Goal: Task Accomplishment & Management: Use online tool/utility

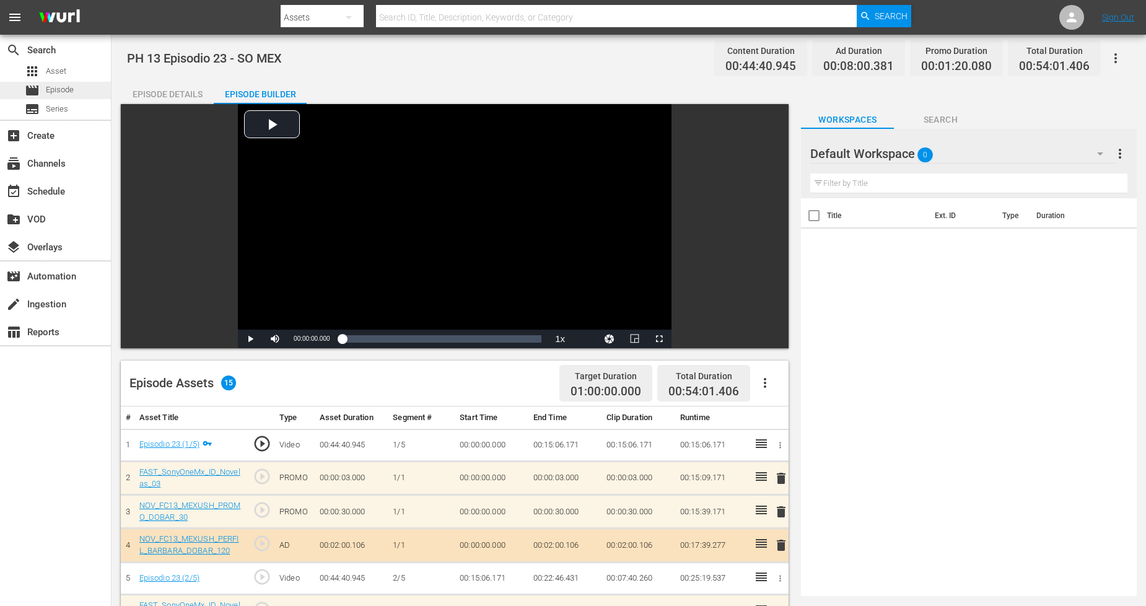
click at [64, 90] on span "Episode" at bounding box center [60, 90] width 28 height 12
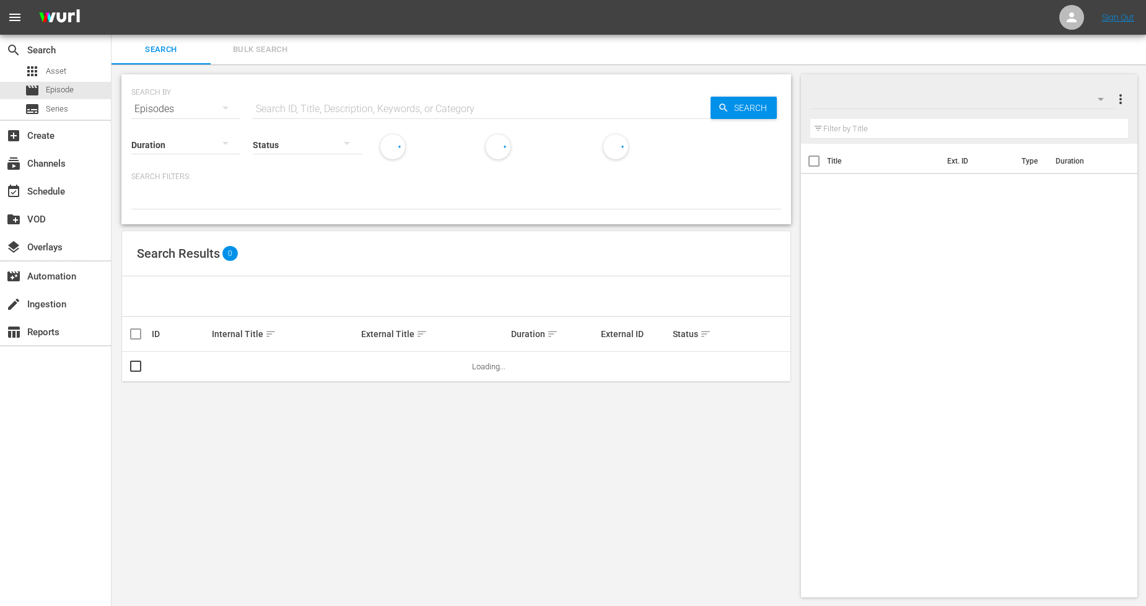
click at [282, 50] on span "Bulk Search" at bounding box center [260, 50] width 84 height 14
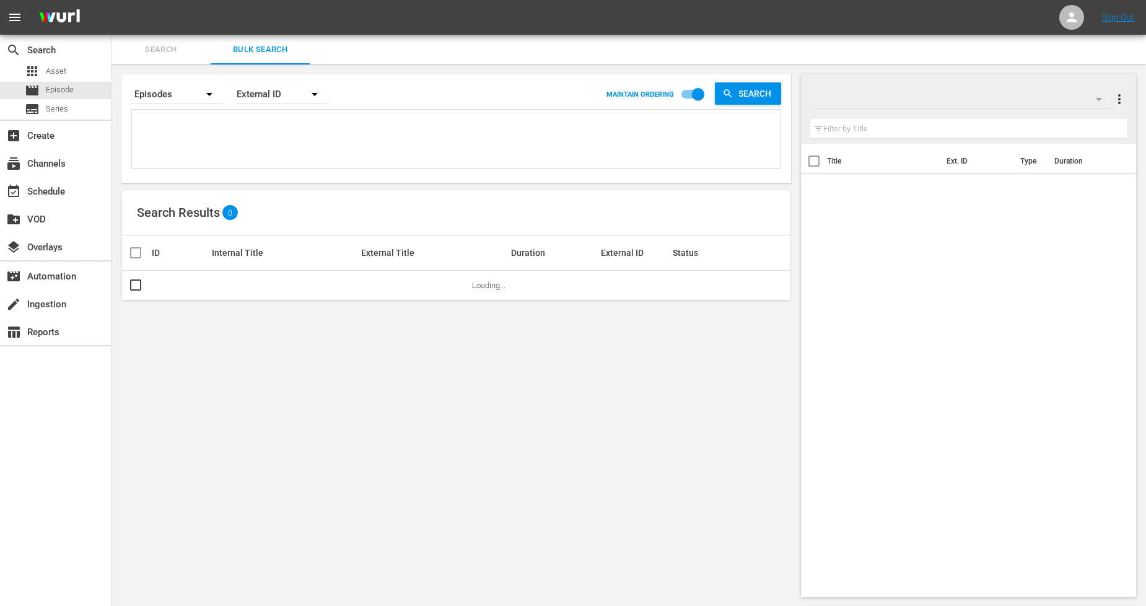
click at [285, 138] on textarea at bounding box center [457, 141] width 645 height 56
paste textarea "1124919_U5000785_LAT"
type textarea "1124919_U5000785_LAT"
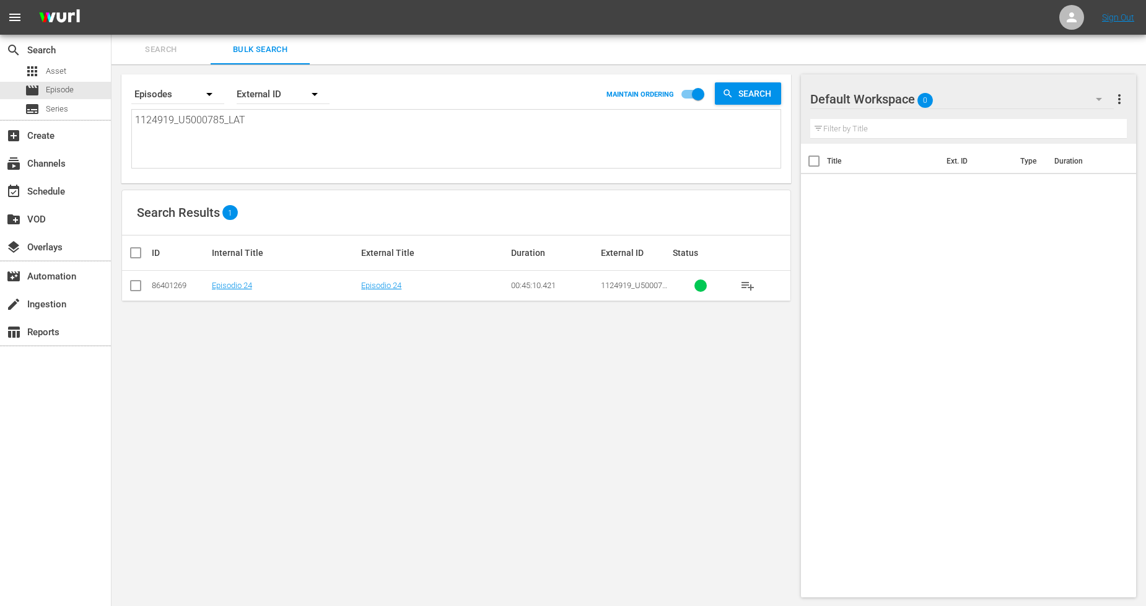
type textarea "1124919_U5000785_LAT"
click at [134, 289] on input "checkbox" at bounding box center [135, 288] width 15 height 15
checkbox input "true"
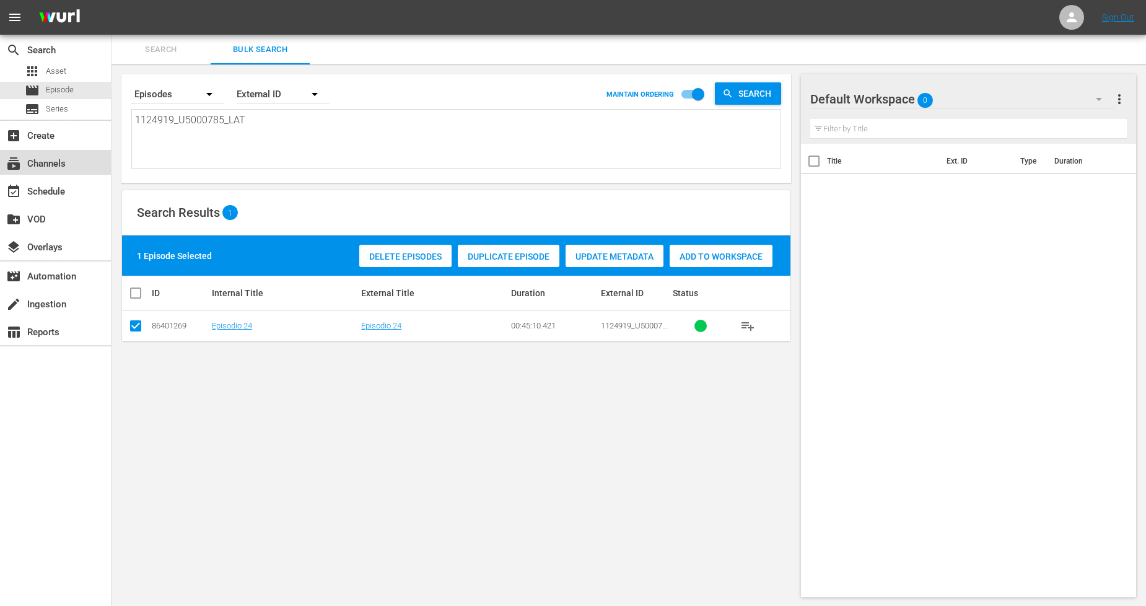
click at [71, 166] on div "subscriptions Channels" at bounding box center [55, 162] width 111 height 25
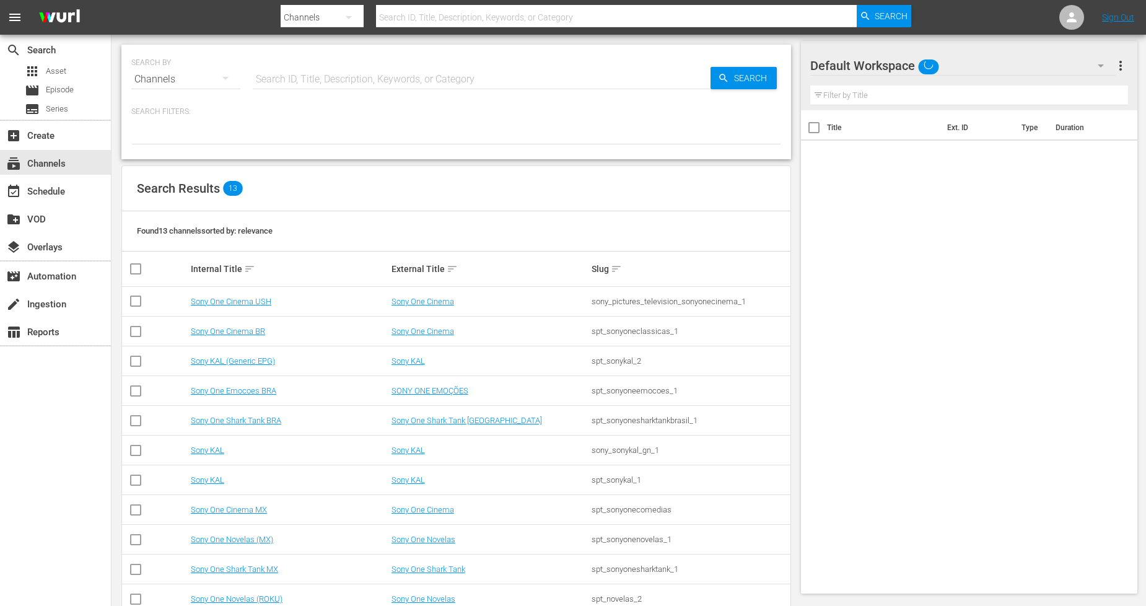
scroll to position [90, 0]
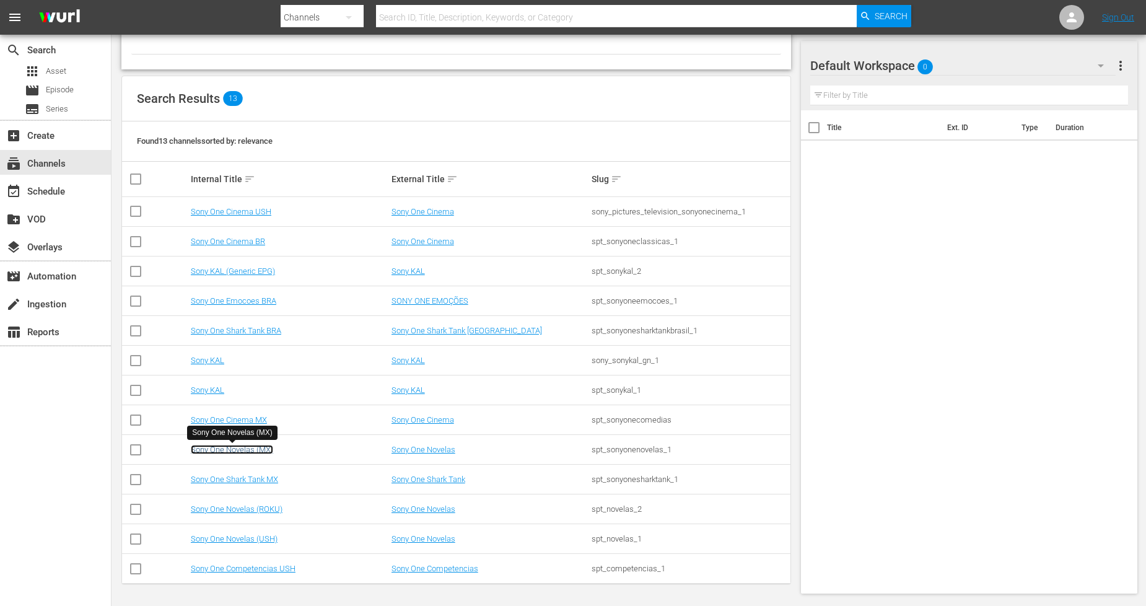
click at [237, 445] on link "Sony One Novelas (MX)" at bounding box center [232, 449] width 82 height 9
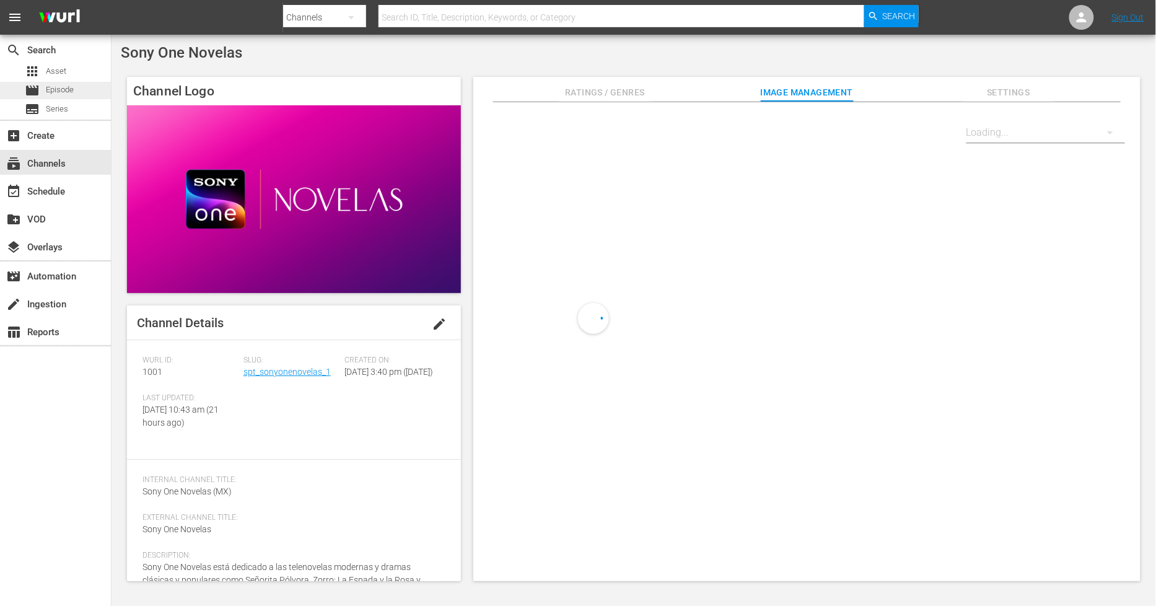
click at [76, 84] on div "movie Episode" at bounding box center [55, 90] width 111 height 17
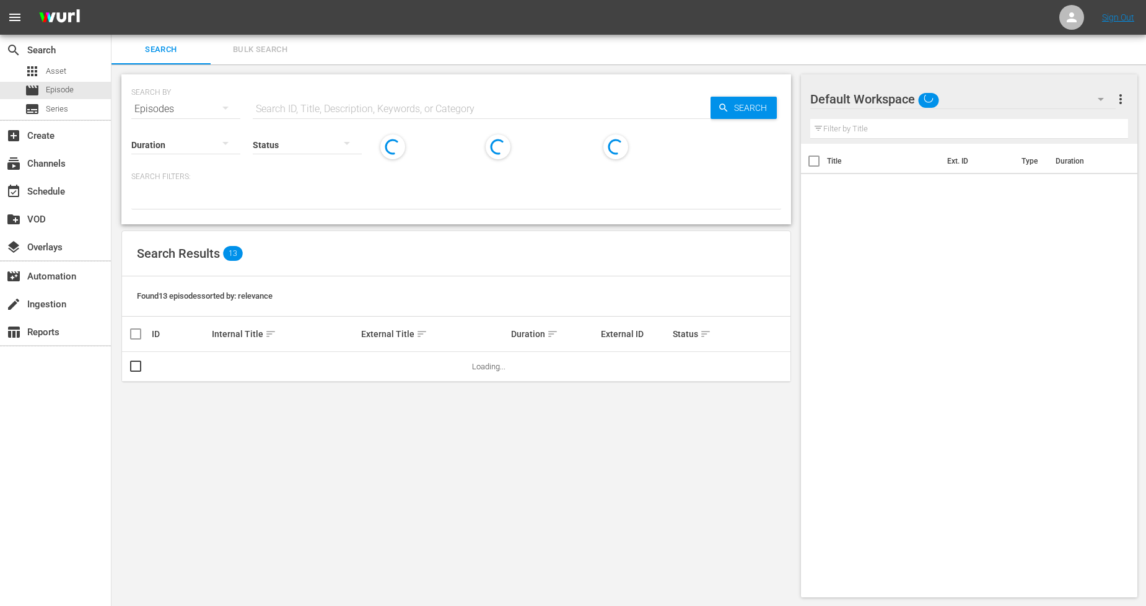
click at [251, 43] on span "Bulk Search" at bounding box center [260, 50] width 84 height 14
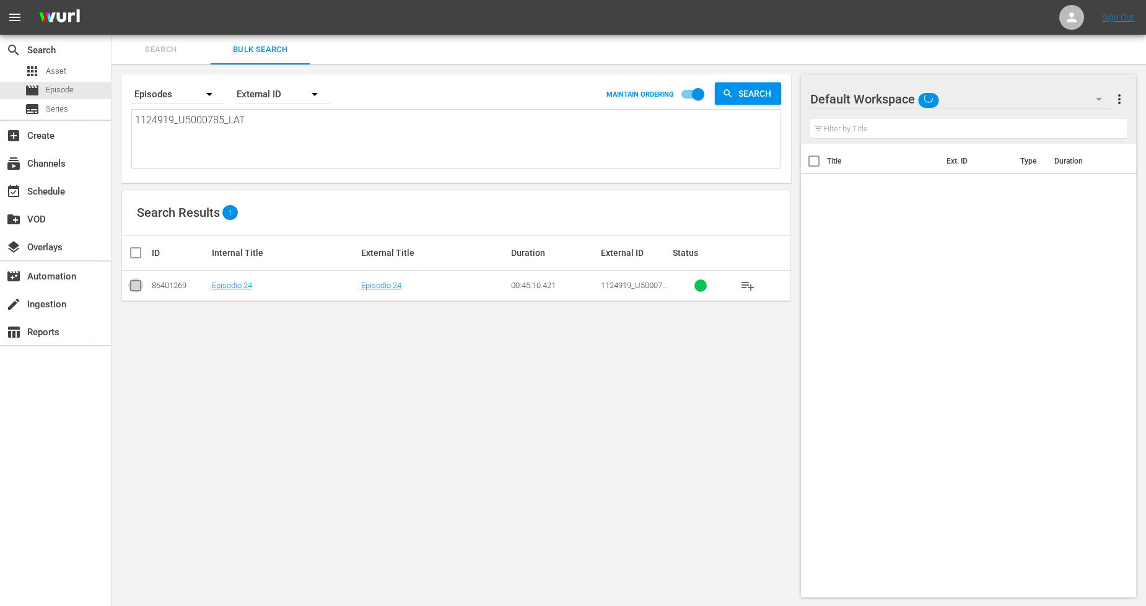
click at [134, 290] on input "checkbox" at bounding box center [135, 288] width 15 height 15
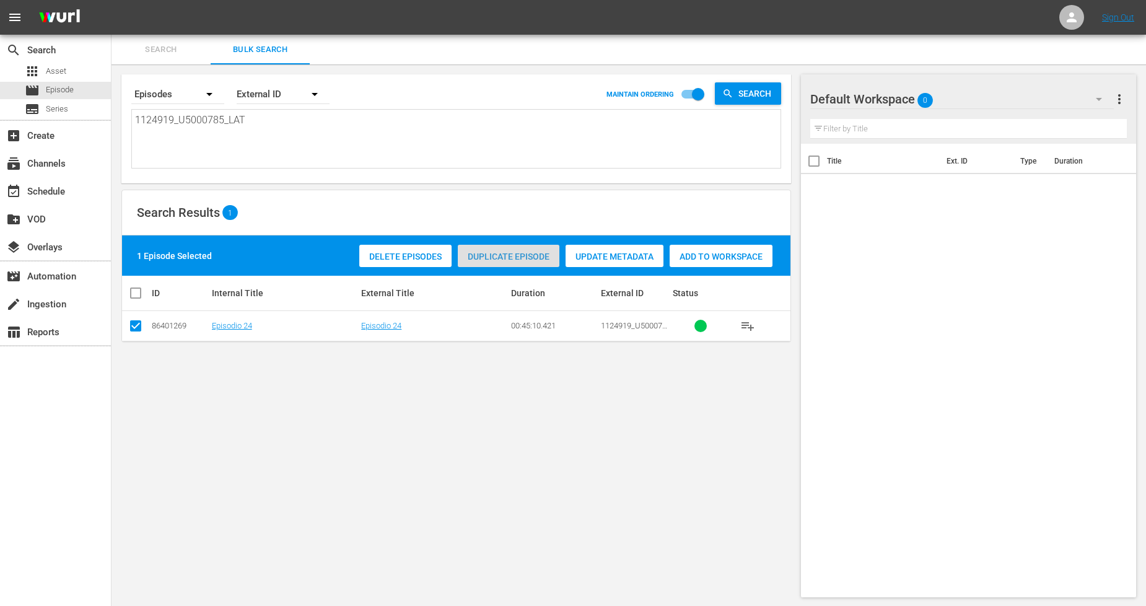
click at [531, 254] on span "Duplicate Episode" at bounding box center [509, 256] width 102 height 10
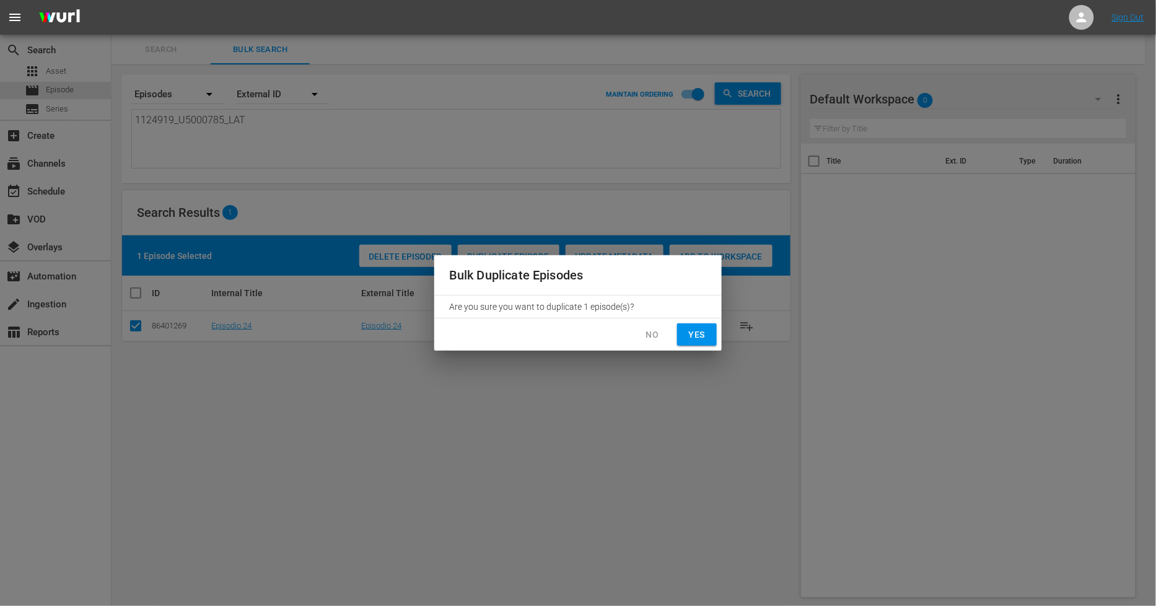
click at [704, 338] on span "Yes" at bounding box center [697, 334] width 20 height 15
checkbox input "false"
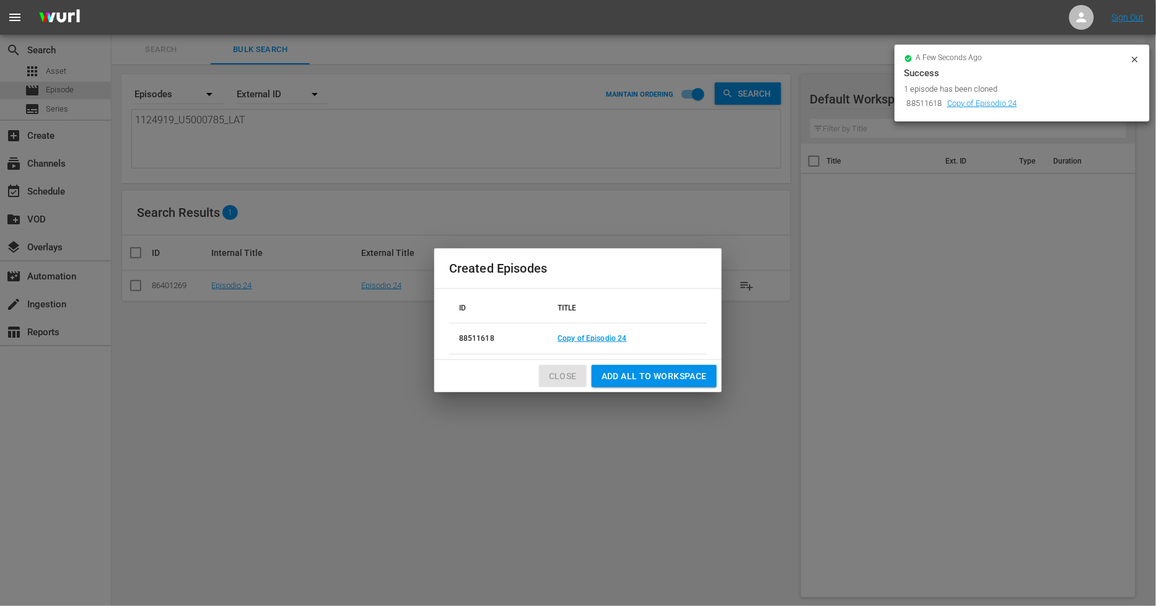
click at [561, 376] on span "Close" at bounding box center [563, 376] width 28 height 15
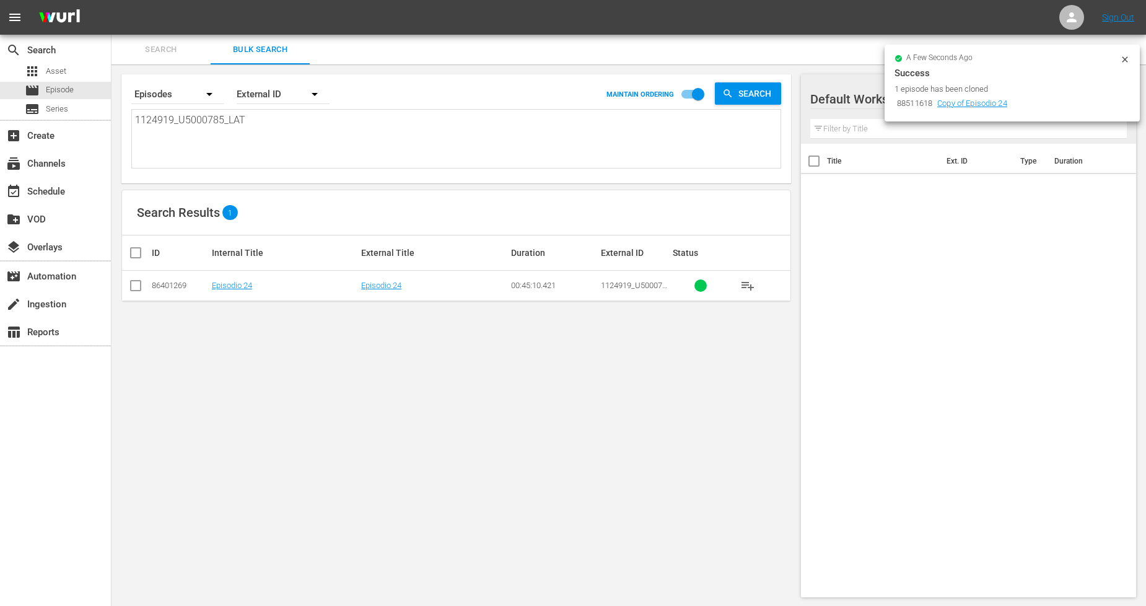
click at [1126, 62] on icon at bounding box center [1125, 60] width 10 height 10
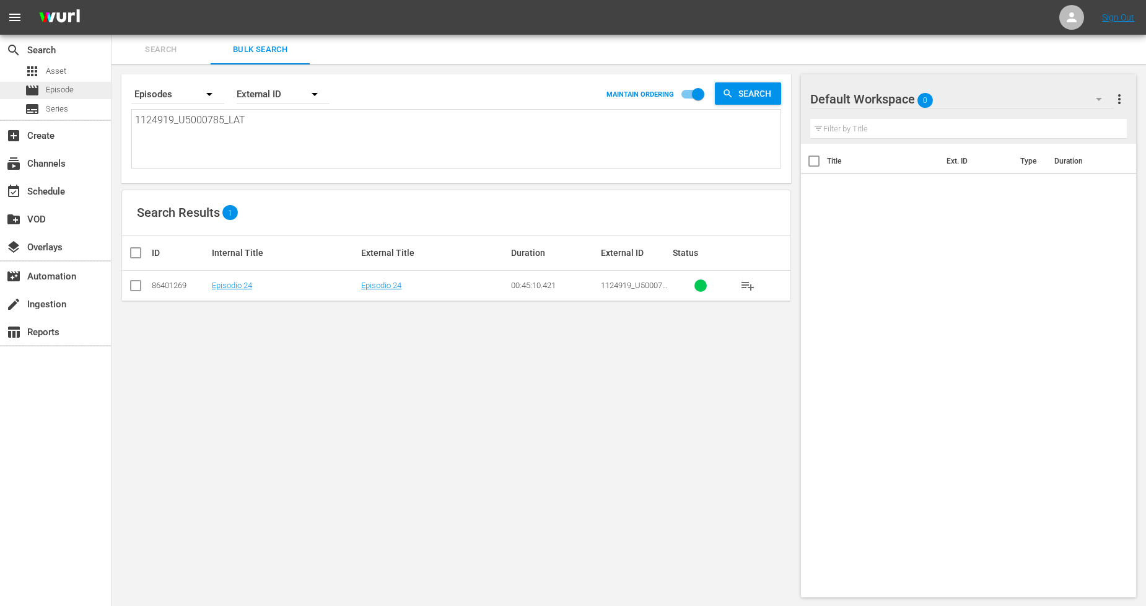
click at [51, 87] on span "Episode" at bounding box center [60, 90] width 28 height 12
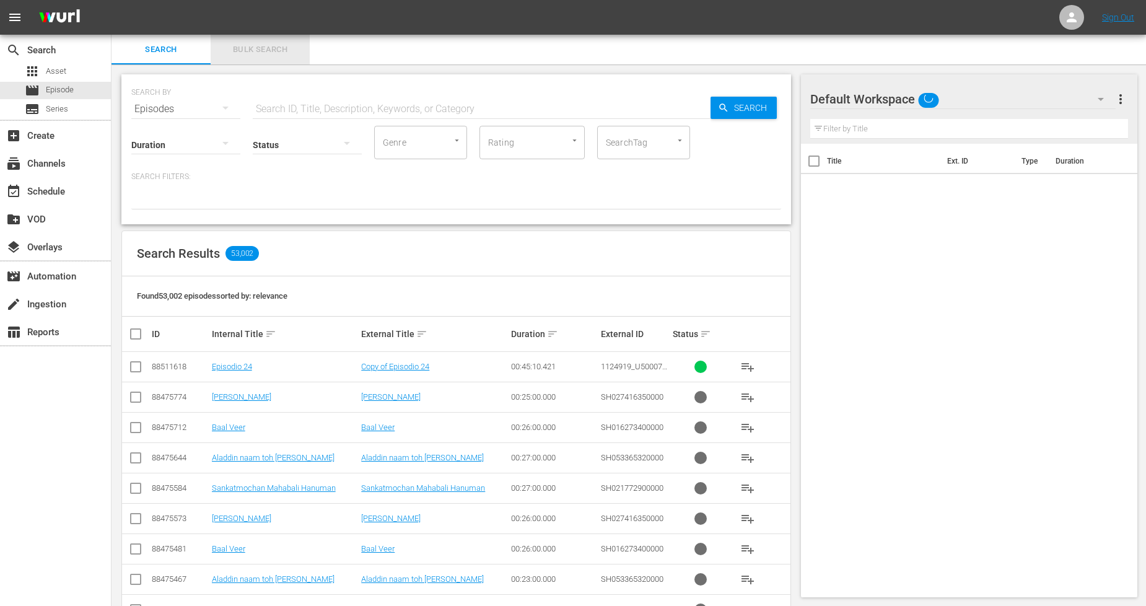
click at [271, 43] on span "Bulk Search" at bounding box center [260, 50] width 84 height 14
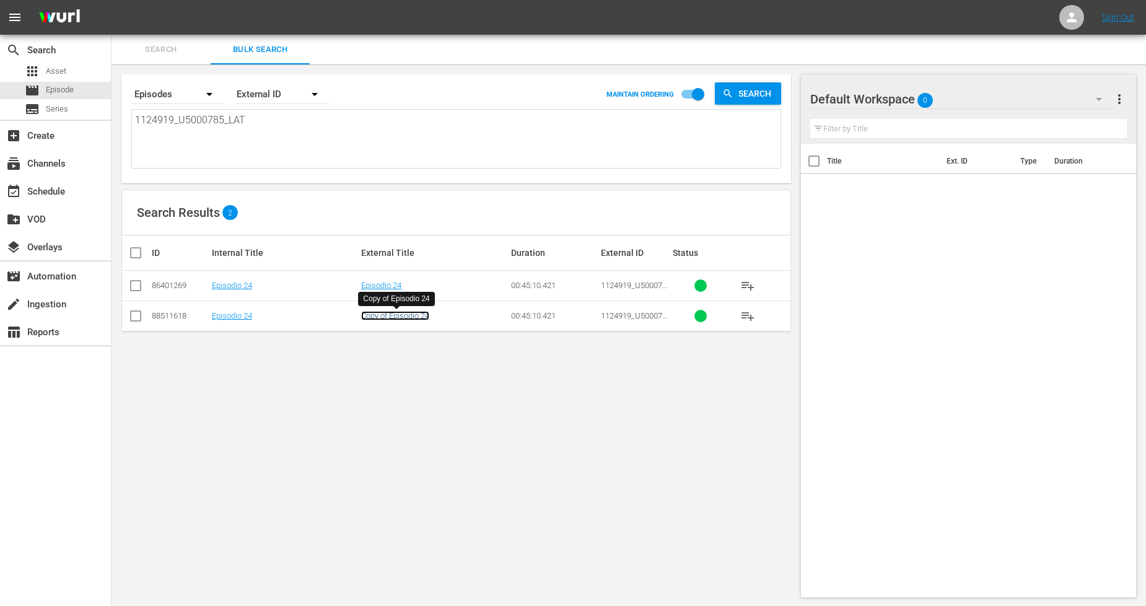
click at [386, 312] on link "Copy of Episodio 24" at bounding box center [395, 315] width 68 height 9
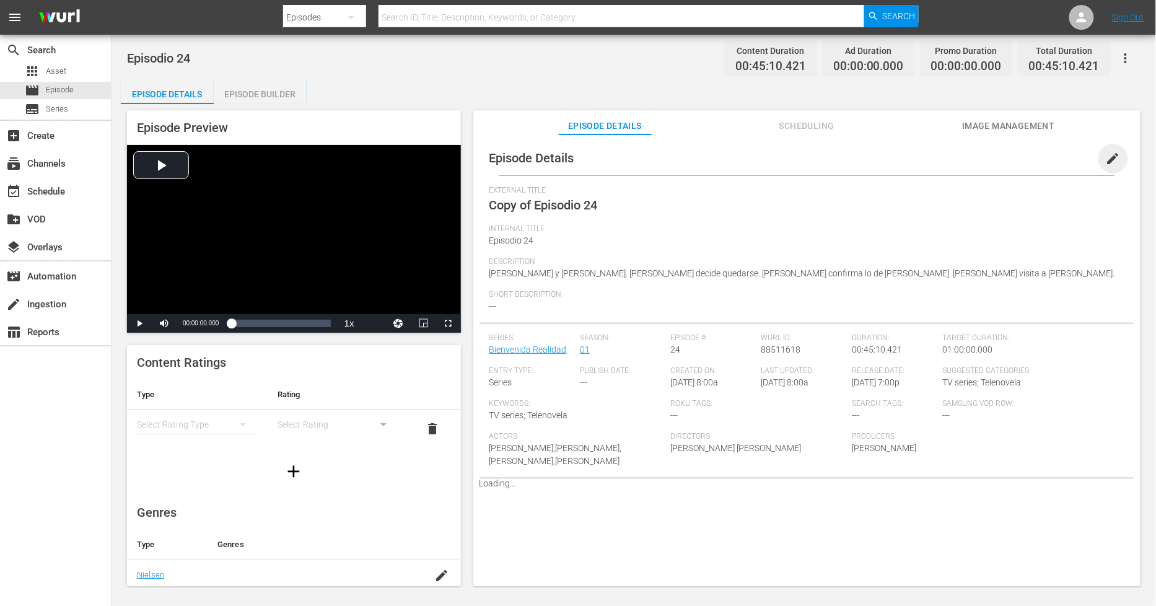
click at [1109, 157] on span "edit" at bounding box center [1113, 158] width 15 height 15
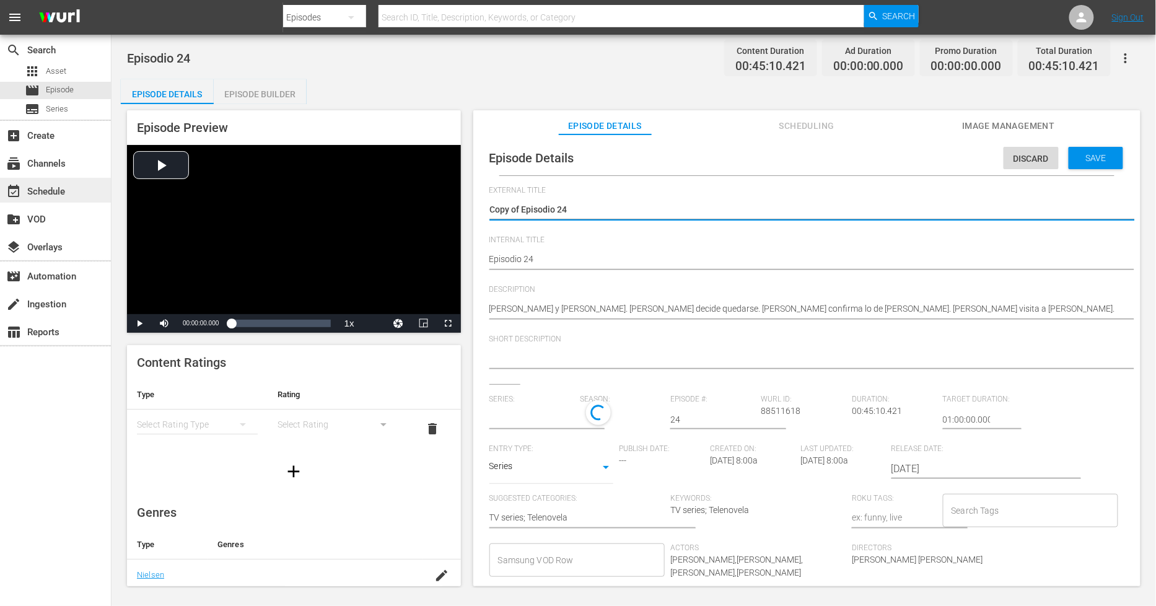
drag, startPoint x: 520, startPoint y: 209, endPoint x: 108, endPoint y: 180, distance: 413.0
click at [119, 181] on div "Episodio 24 Content Duration 00:45:10.421 Ad Duration 00:00:00.000 Promo Durati…" at bounding box center [634, 311] width 1044 height 553
type textarea "Episodio 24"
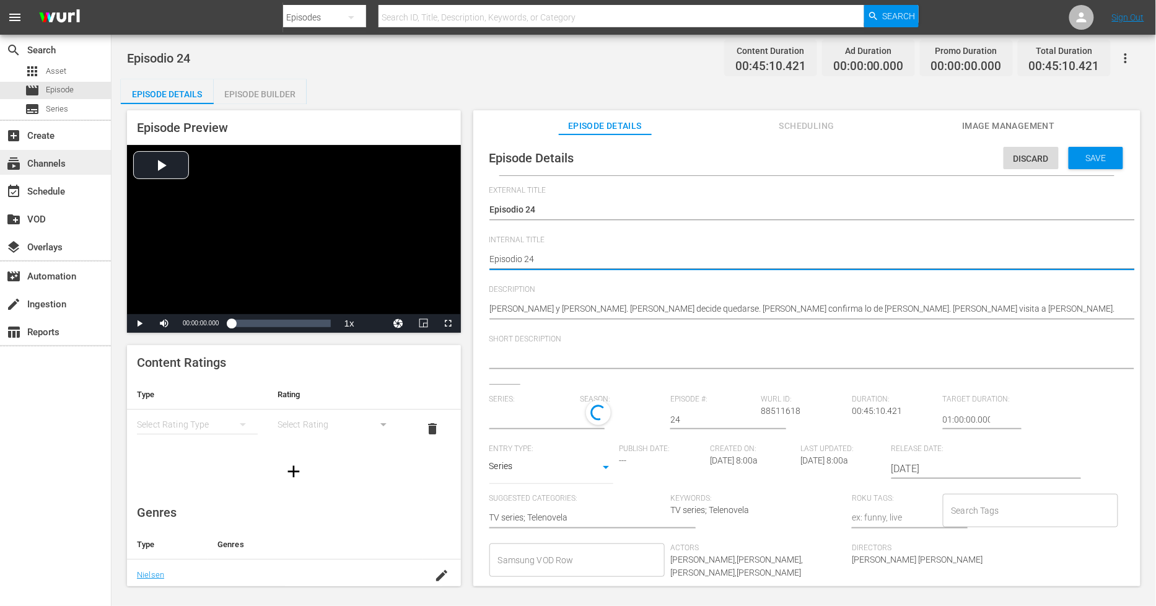
type input "Bienvenida Realidad"
type textarea "PEpisodio 24"
type textarea "PHEpisodio 24"
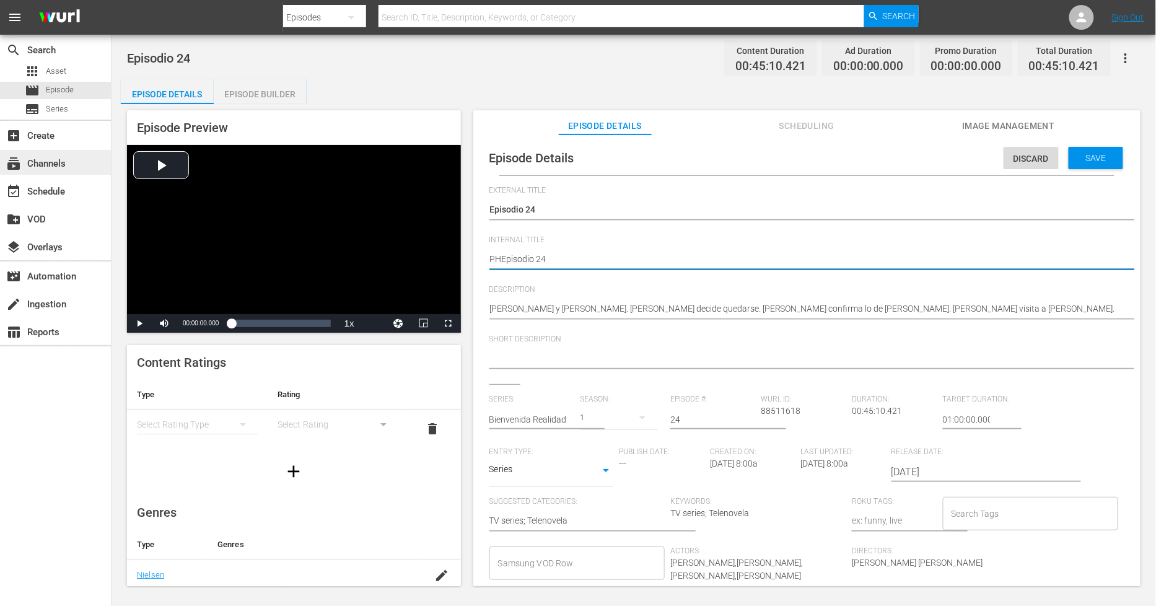
type textarea "PH Episodio 24"
type textarea "PH 1Episodio 24"
type textarea "PH 13Episodio 24"
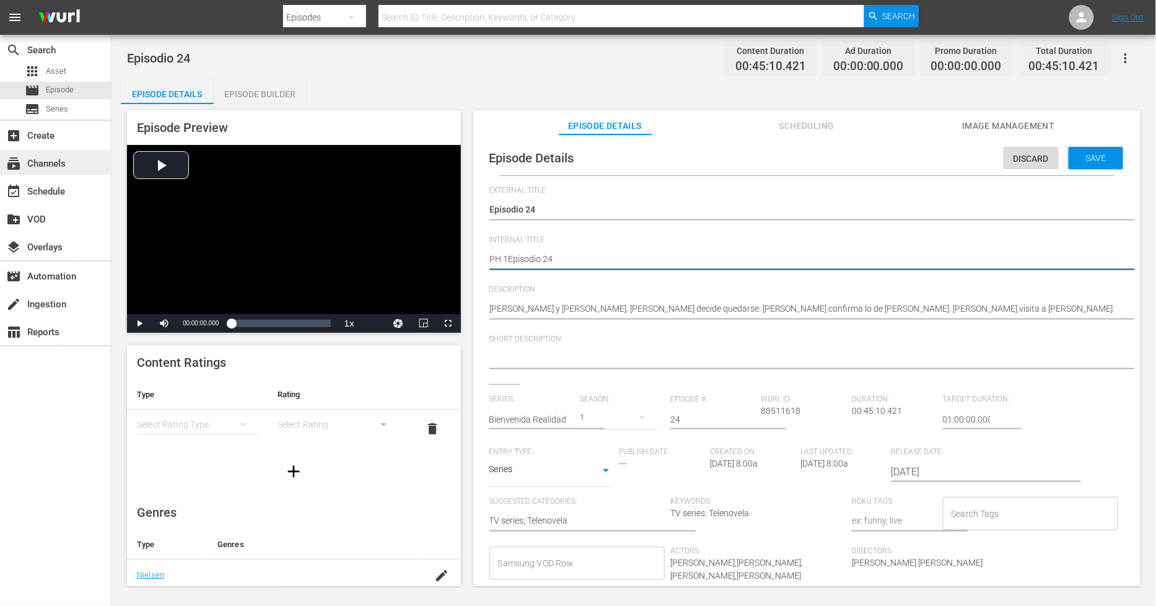
type textarea "PH 13Episodio 24"
type textarea "PH 13 Episodio 24"
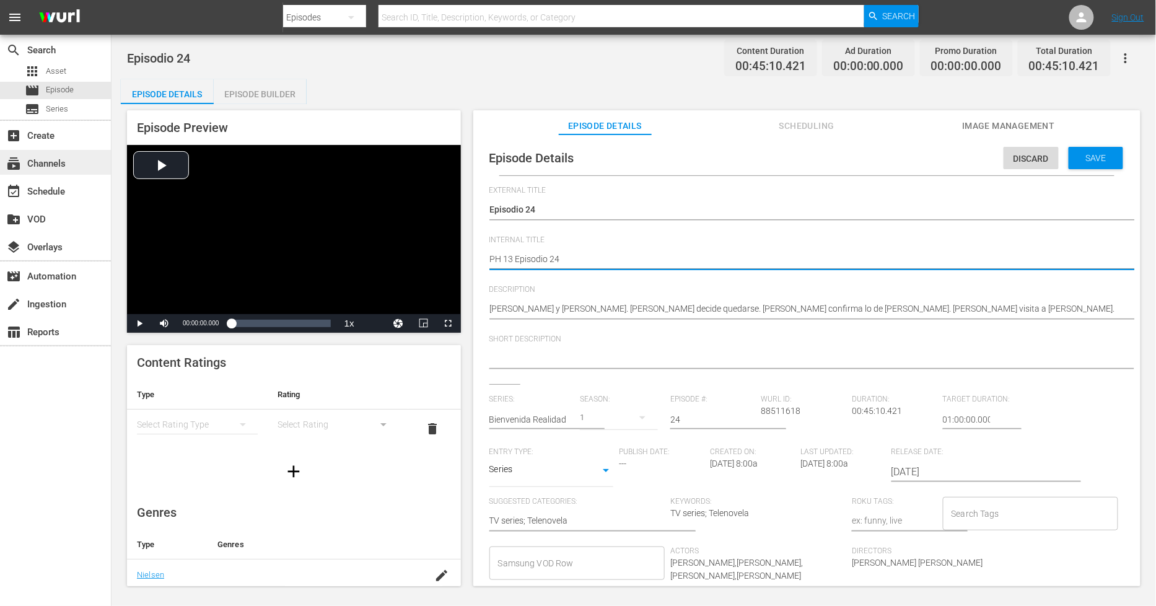
type textarea "PH 13 Episodio 24 -"
type textarea "PH 13 Episodio 24 - S"
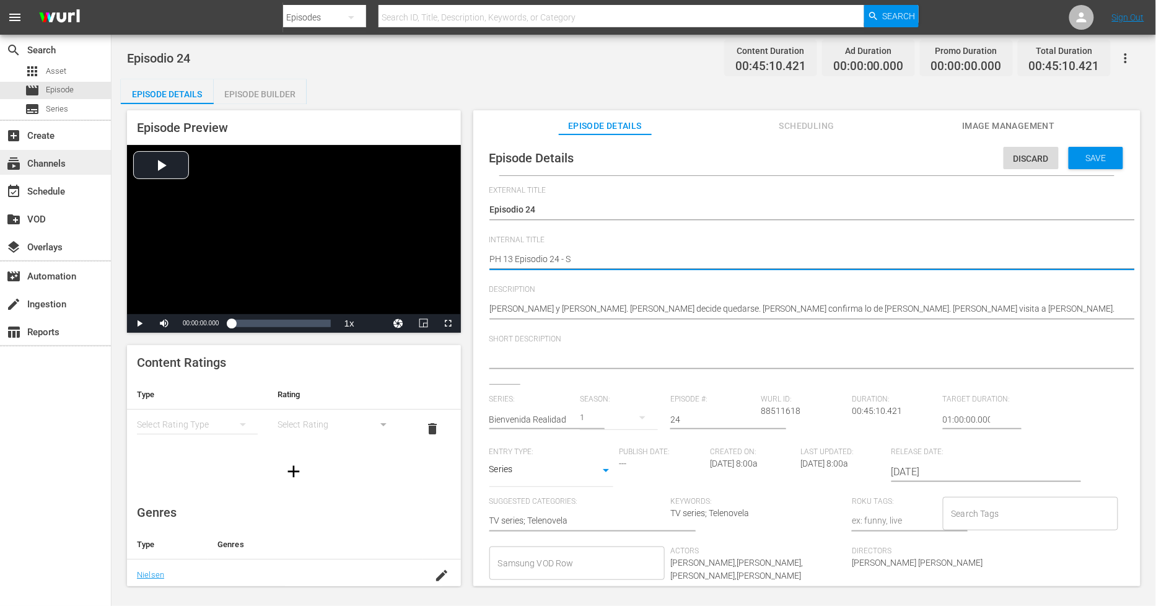
type textarea "PH 13 Episodio 24 - SO"
type textarea "PH 13 Episodio 24 - SO M"
type textarea "PH 13 Episodio 24 - SO ME"
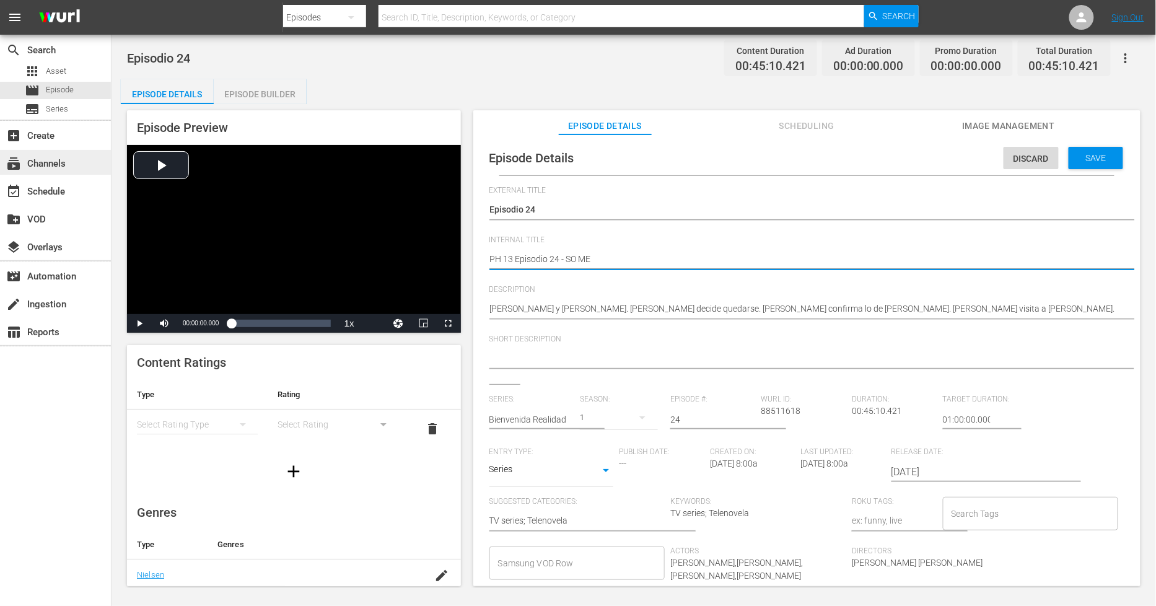
type textarea "PH 13 Episodio 24 - SO MEX"
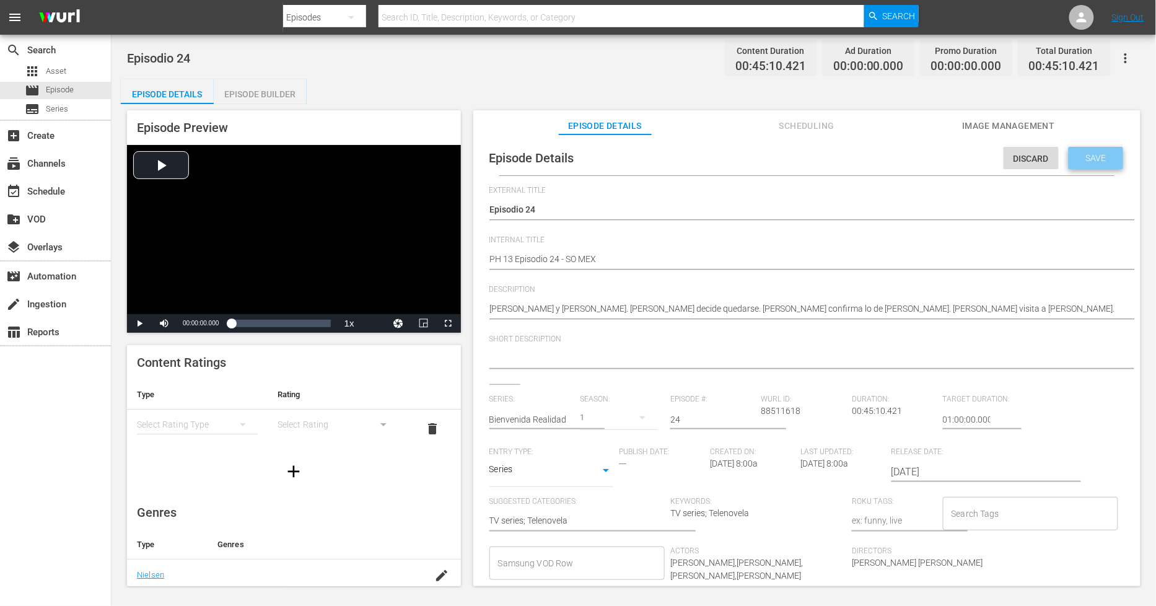
click at [1099, 159] on span "Save" at bounding box center [1096, 158] width 40 height 10
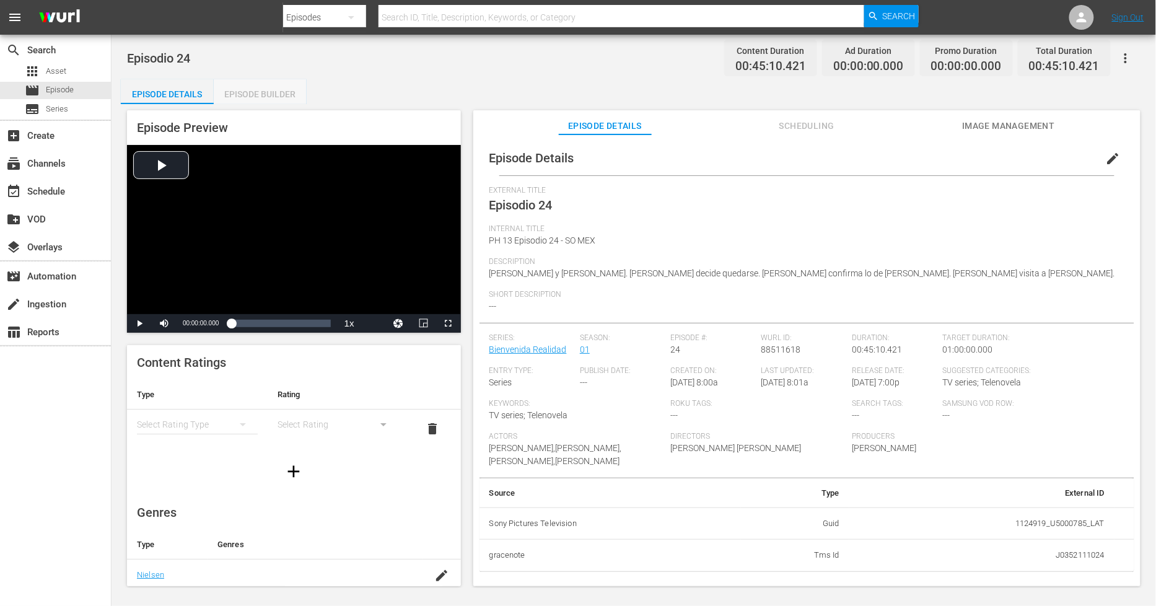
click at [267, 100] on div "Episode Builder" at bounding box center [260, 94] width 93 height 30
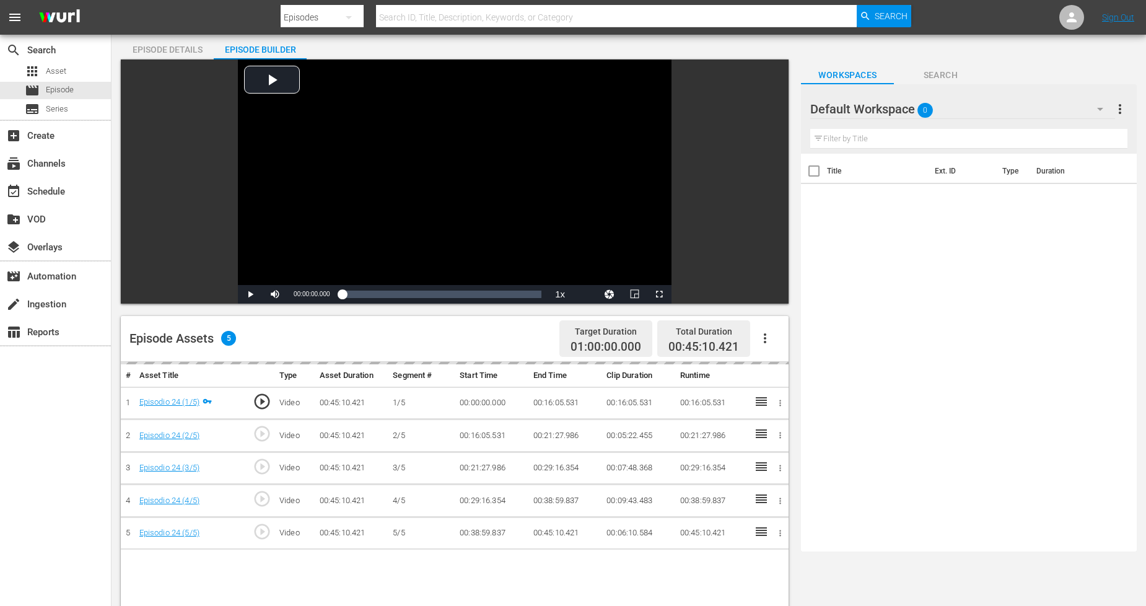
scroll to position [69, 0]
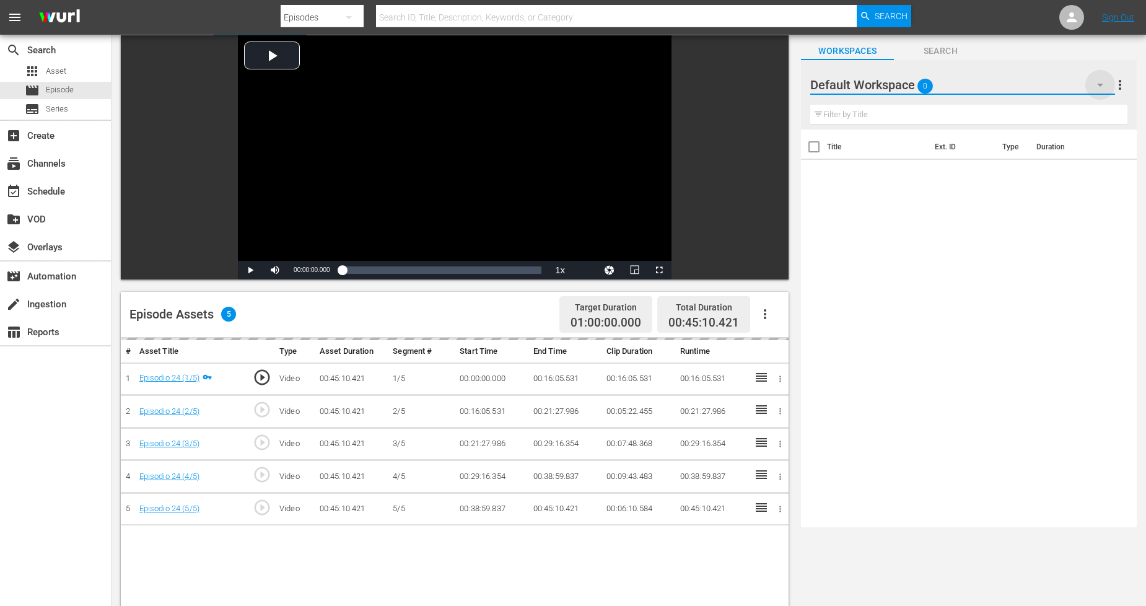
click at [1094, 87] on icon "button" at bounding box center [1100, 84] width 15 height 15
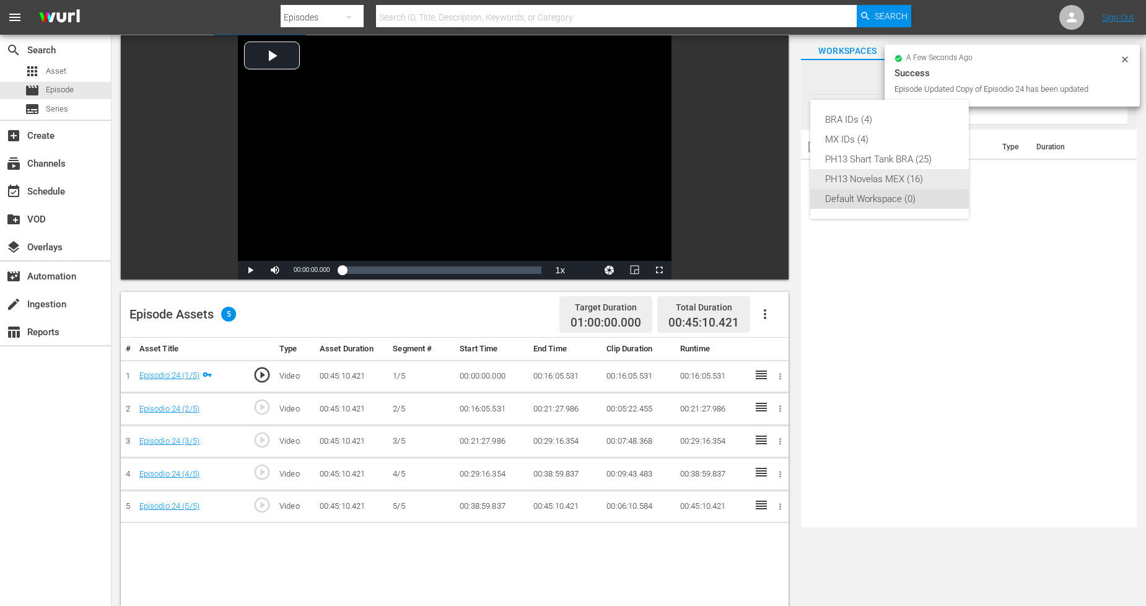
click at [911, 178] on div "PH13 Novelas MEX (16)" at bounding box center [889, 179] width 129 height 20
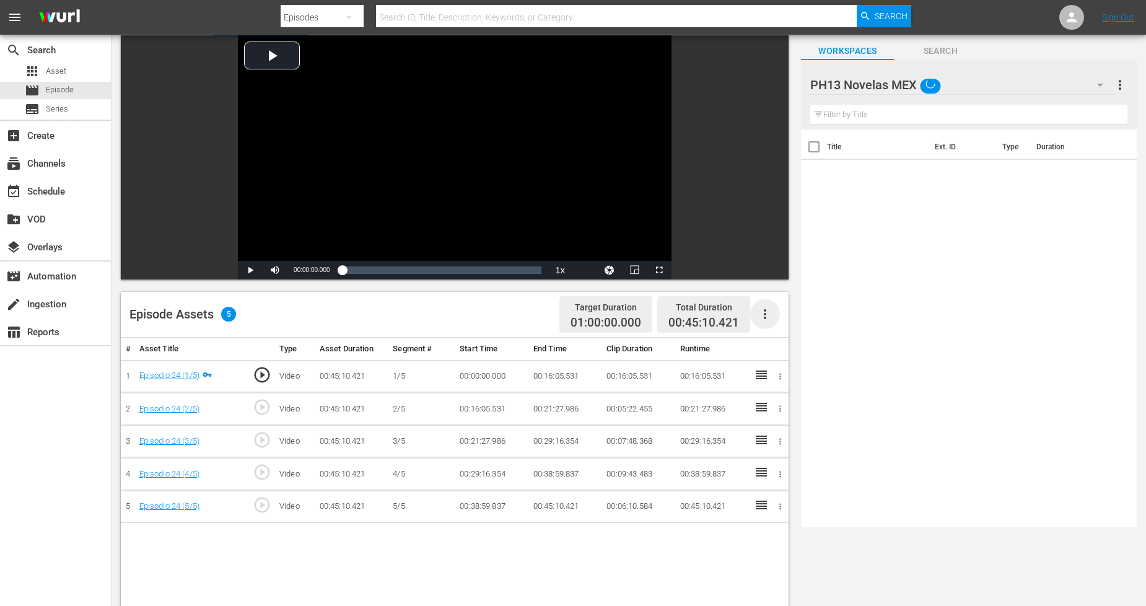
click at [766, 314] on icon "button" at bounding box center [765, 314] width 15 height 15
click at [772, 319] on div "Fill with Ads" at bounding box center [802, 319] width 84 height 30
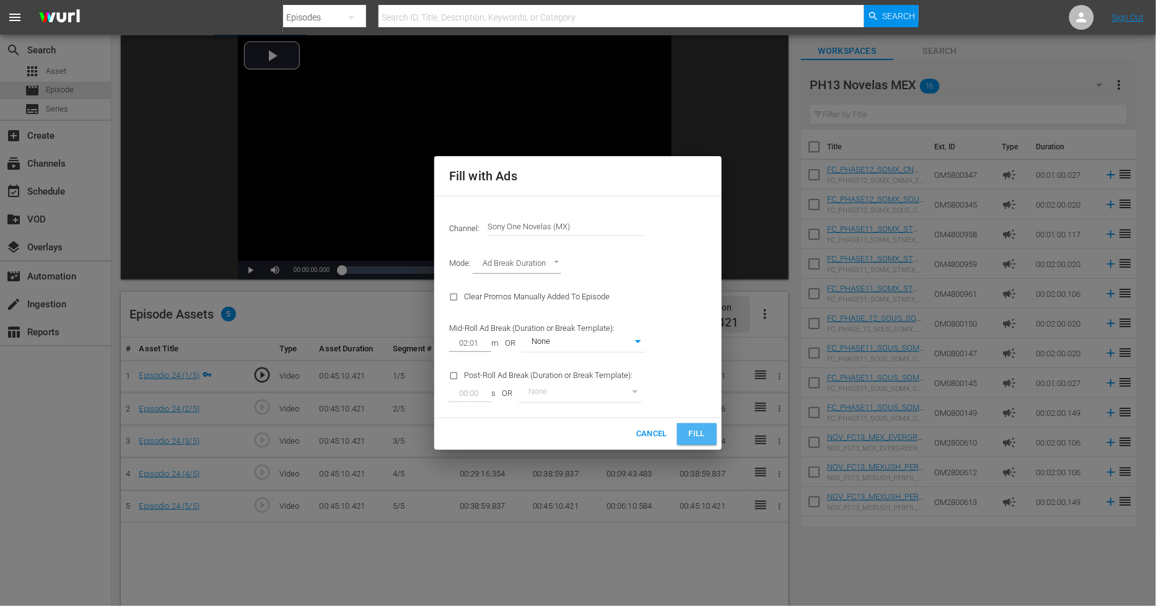
click at [697, 431] on span "Fill" at bounding box center [697, 434] width 20 height 14
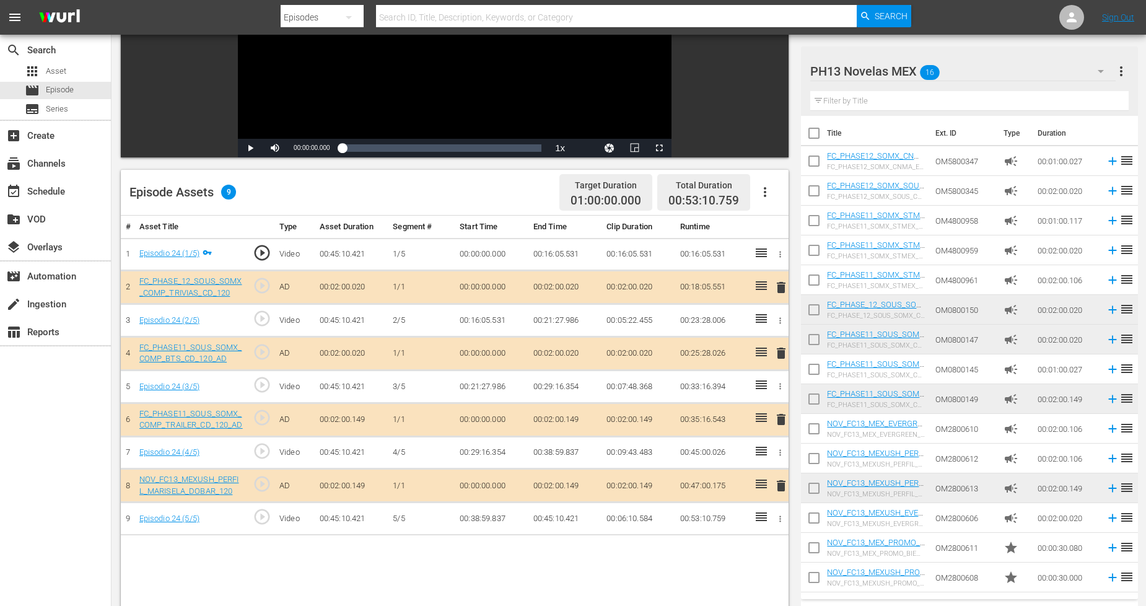
scroll to position [206, 0]
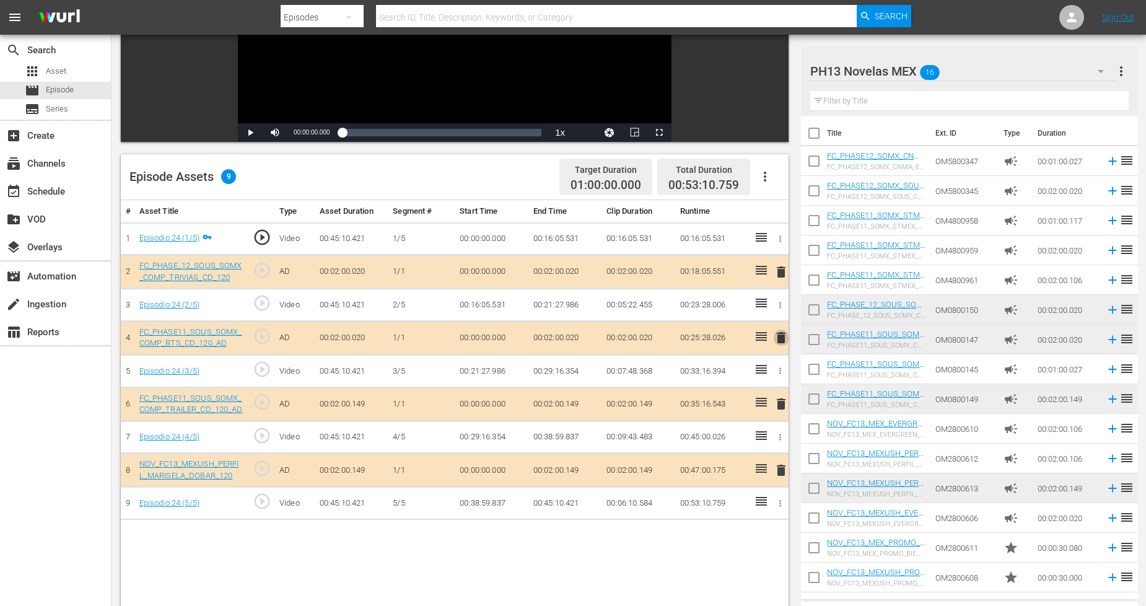
click at [779, 339] on span "delete" at bounding box center [781, 337] width 15 height 15
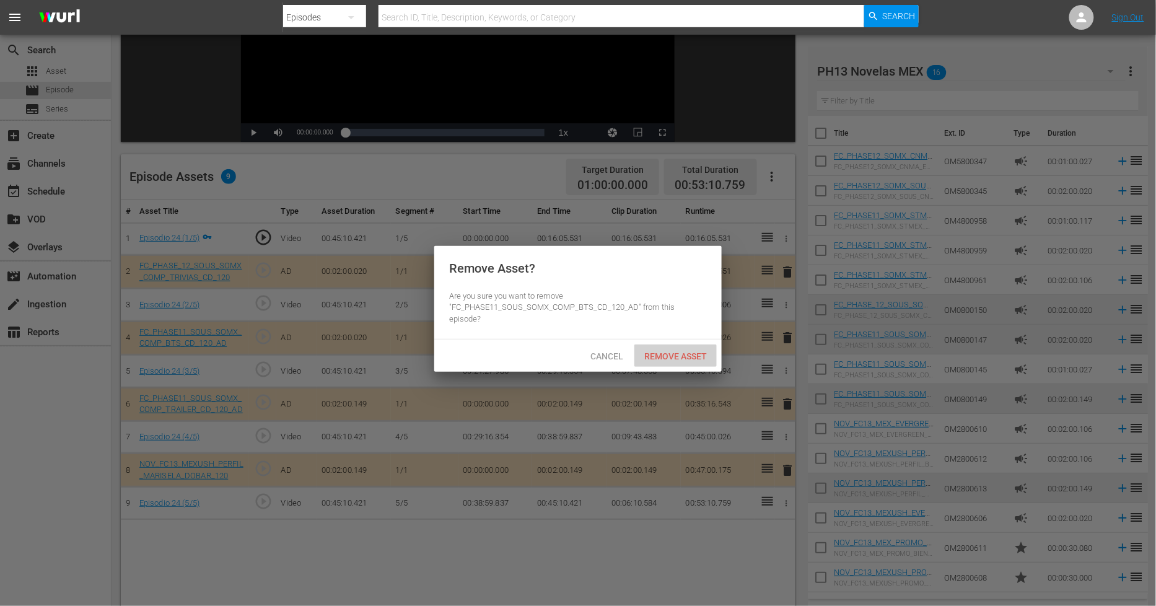
click at [696, 351] on span "Remove Asset" at bounding box center [675, 356] width 82 height 10
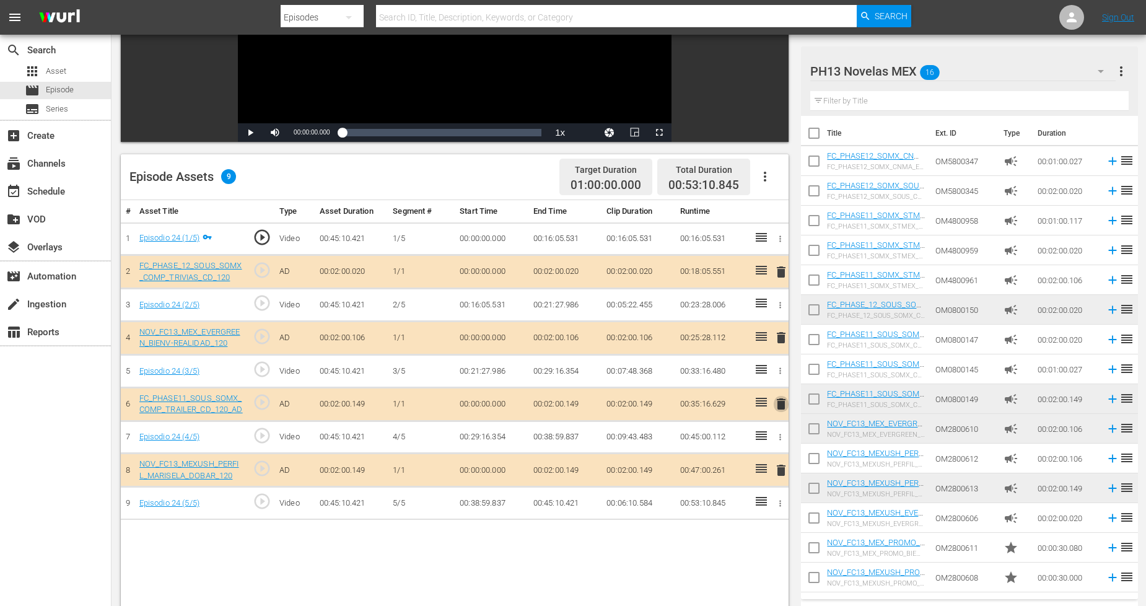
click at [779, 405] on span "delete" at bounding box center [781, 403] width 15 height 15
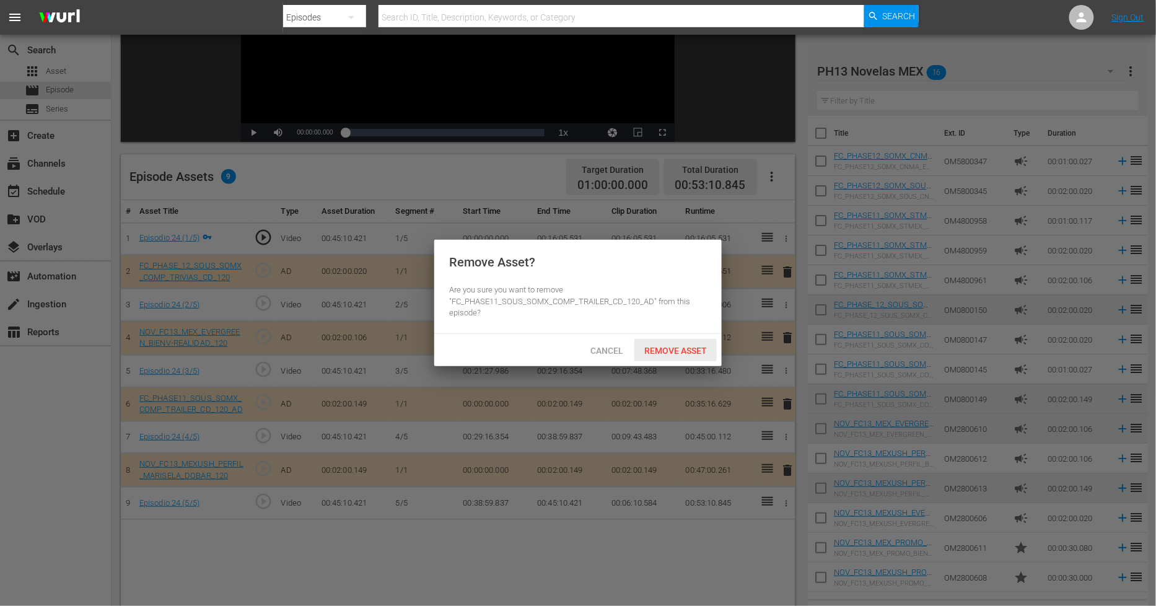
click at [690, 354] on span "Remove Asset" at bounding box center [675, 351] width 82 height 10
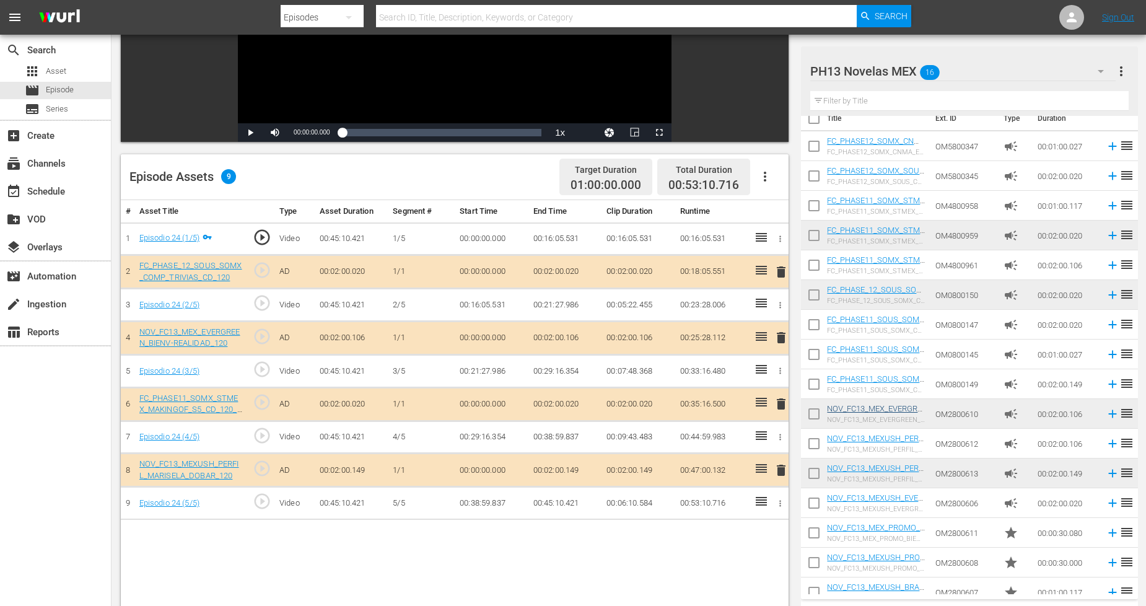
scroll to position [27, 0]
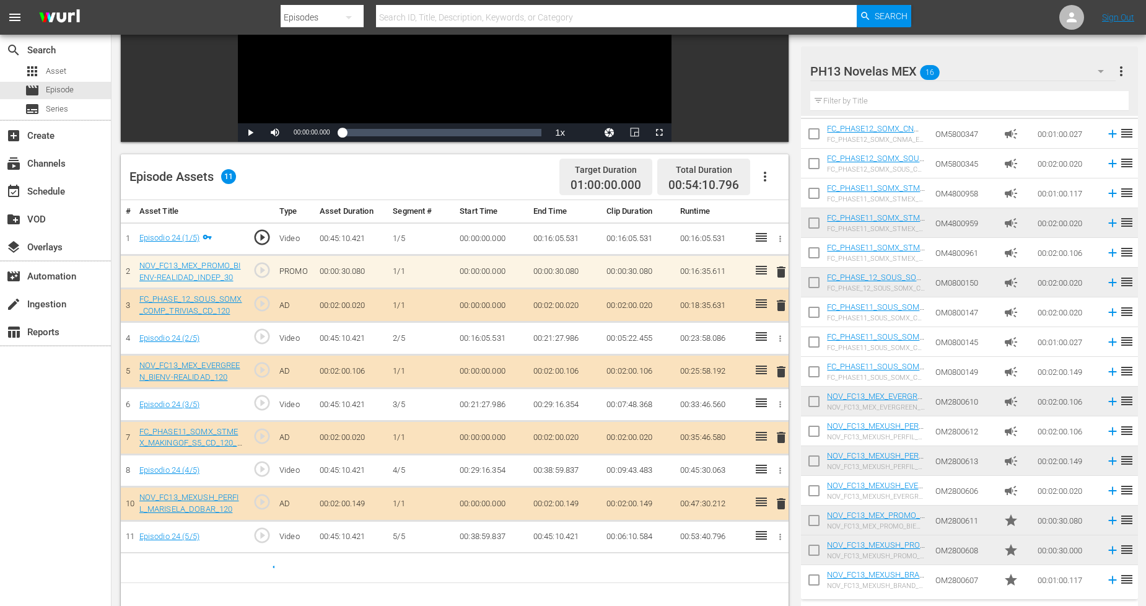
click at [1074, 70] on div "PH13 Novelas MEX 16" at bounding box center [962, 71] width 305 height 35
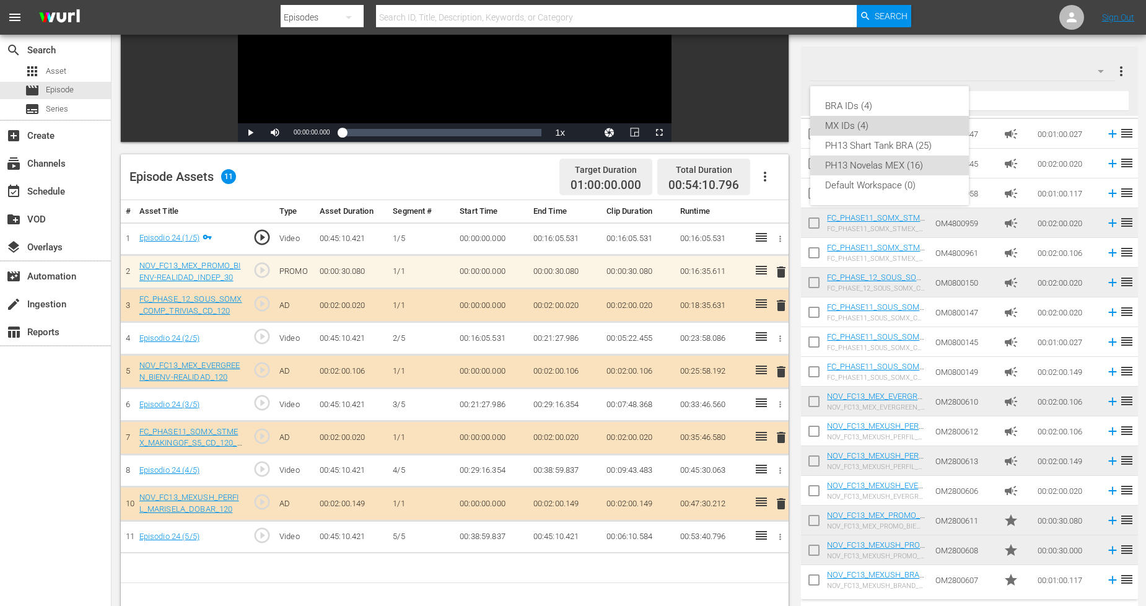
click at [863, 121] on div "MX IDs (4)" at bounding box center [889, 126] width 129 height 20
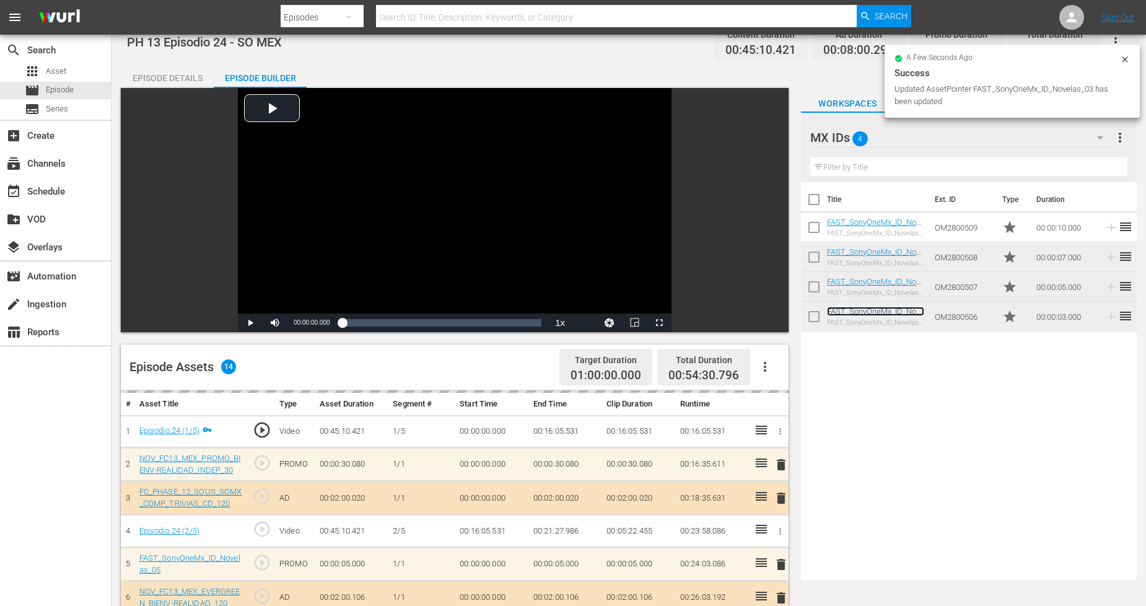
scroll to position [0, 0]
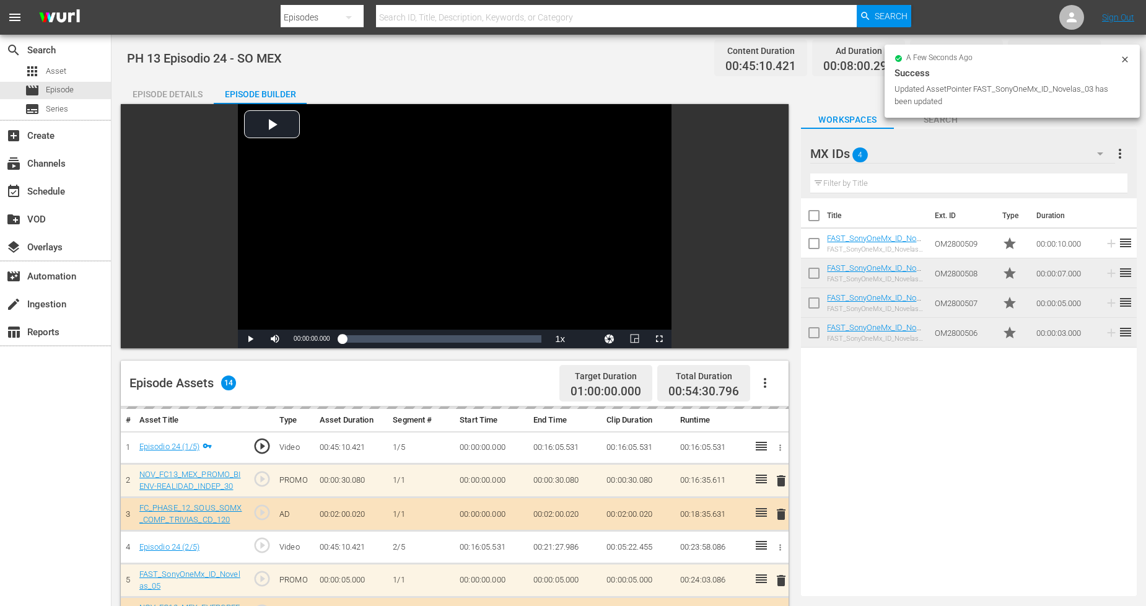
click at [1125, 60] on icon at bounding box center [1125, 60] width 10 height 10
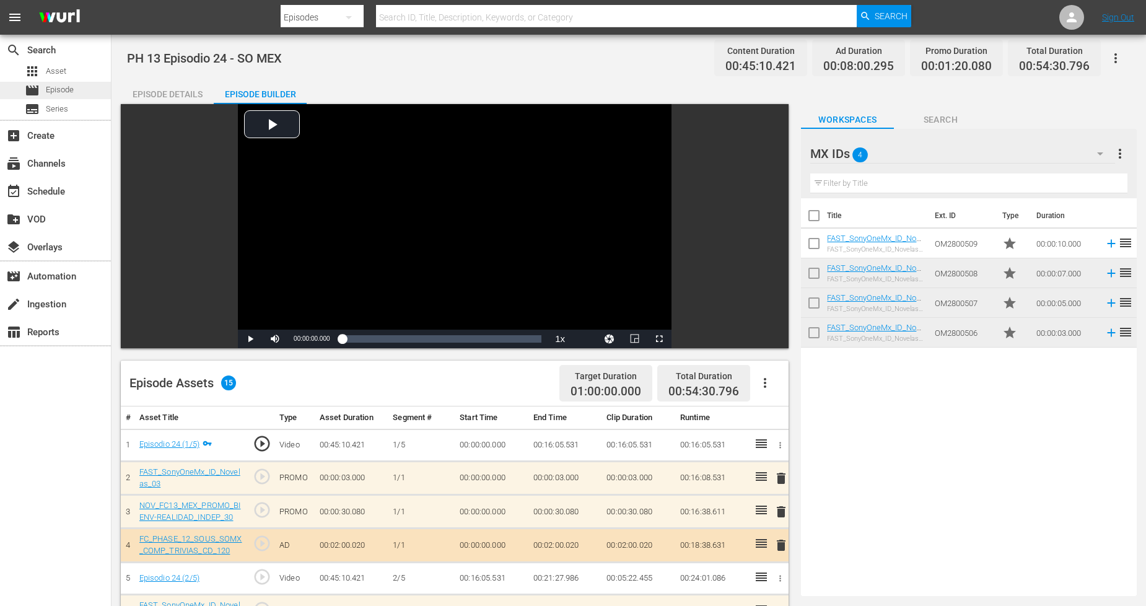
click at [91, 95] on div "movie Episode" at bounding box center [55, 90] width 111 height 17
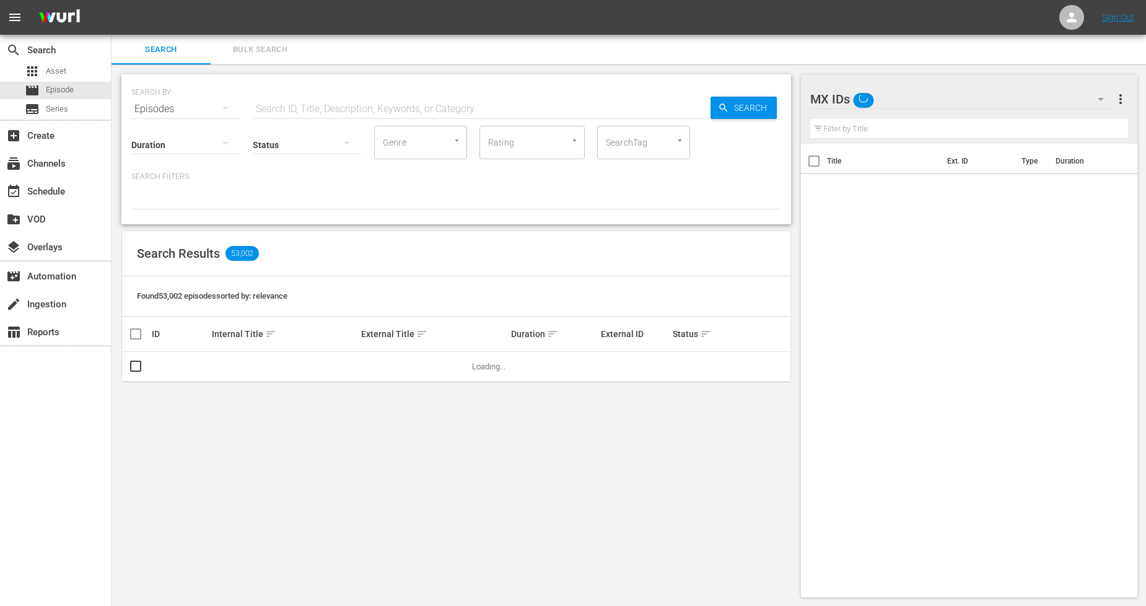
click at [279, 53] on span "Bulk Search" at bounding box center [260, 50] width 84 height 14
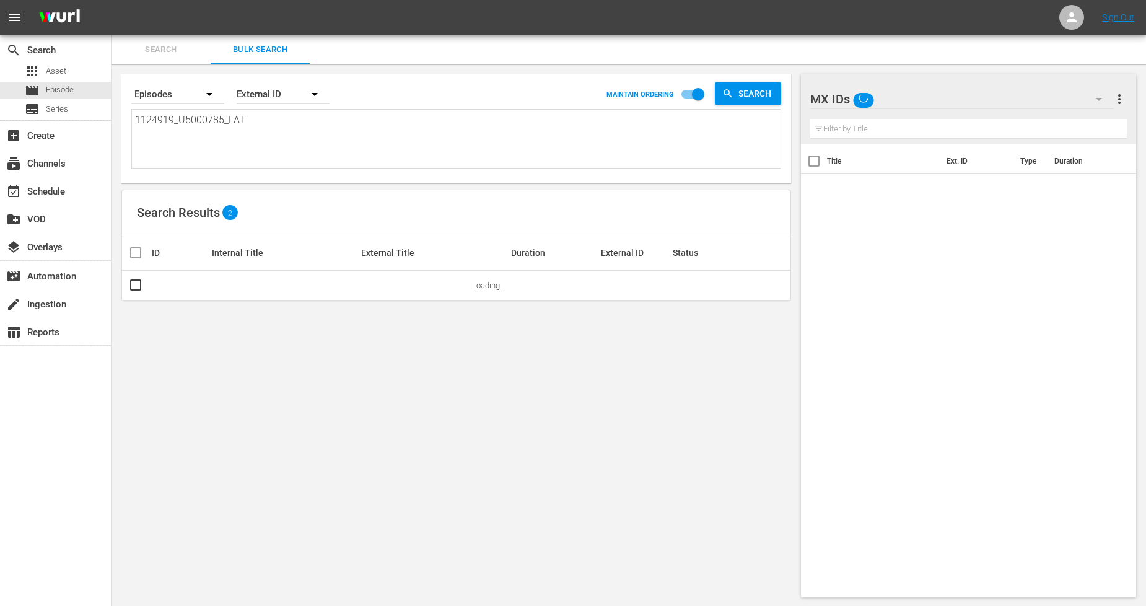
click at [288, 133] on textarea "1124919_U5000785_LAT" at bounding box center [457, 141] width 645 height 56
drag, startPoint x: 260, startPoint y: 126, endPoint x: 0, endPoint y: 122, distance: 260.2
click at [112, 0] on div "search Search apps Asset movie Episode subtitles Series add_box Create subscrip…" at bounding box center [629, 0] width 1034 height 0
paste textarea "20_U5000786"
type textarea "1124920_U5000786_LAT"
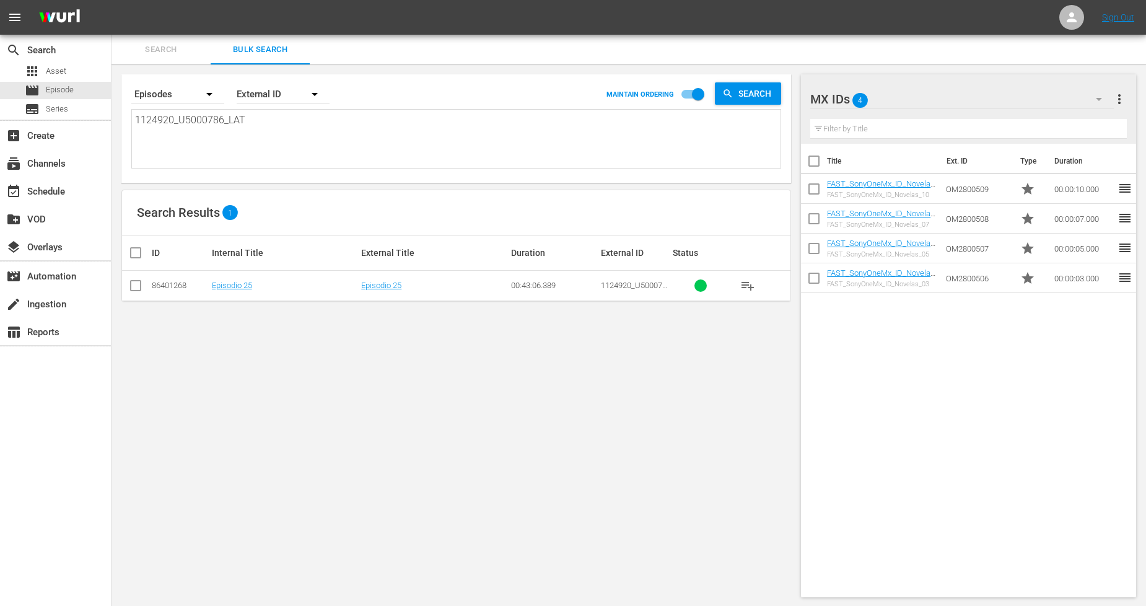
type textarea "1124920_U5000786_LAT"
click at [135, 283] on input "checkbox" at bounding box center [135, 288] width 15 height 15
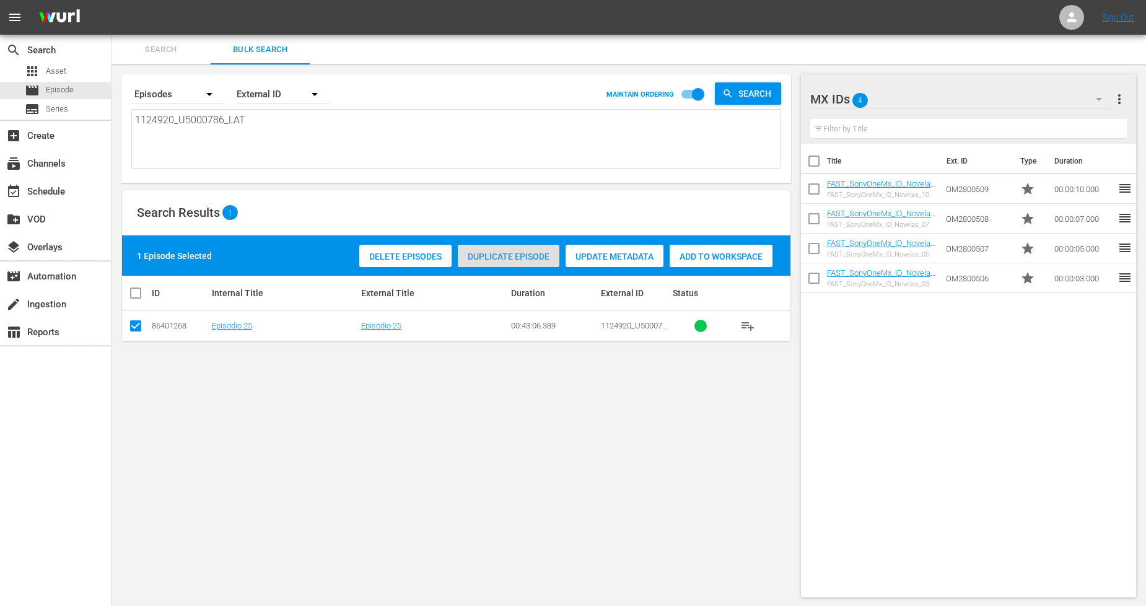
click at [509, 250] on div "Duplicate Episode" at bounding box center [509, 257] width 102 height 24
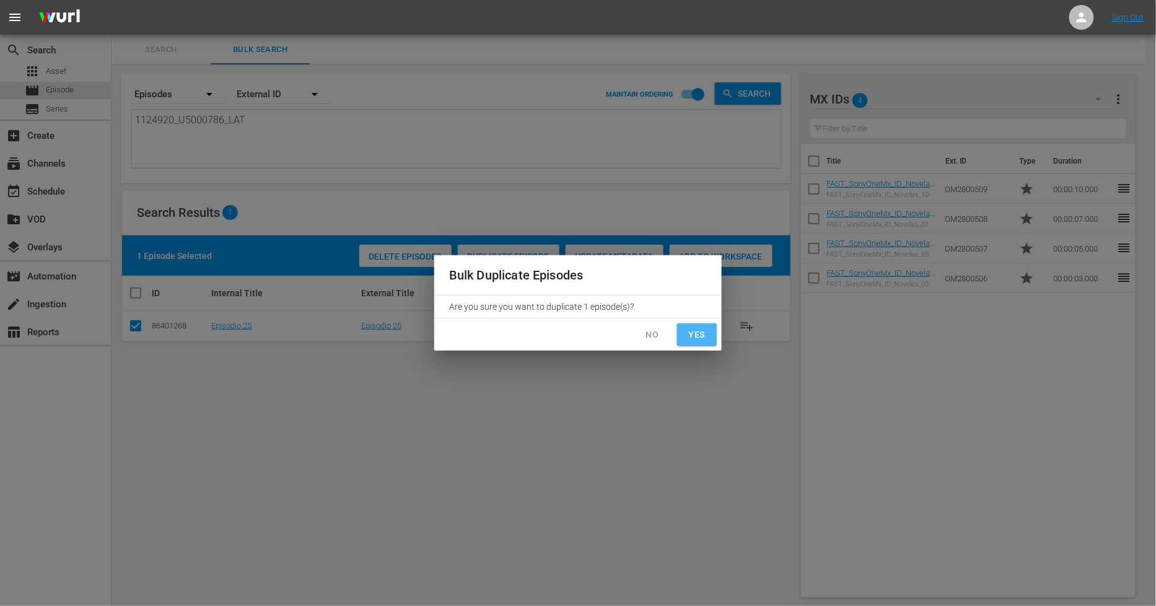
click at [694, 337] on span "Yes" at bounding box center [697, 334] width 20 height 15
checkbox input "false"
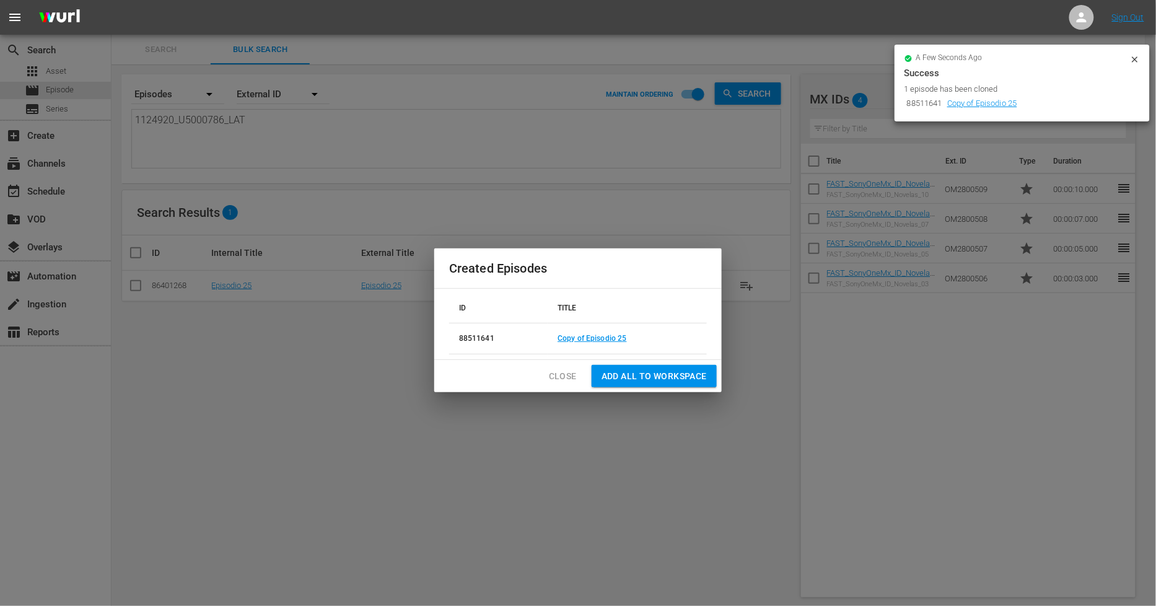
click at [558, 377] on span "Close" at bounding box center [563, 376] width 28 height 15
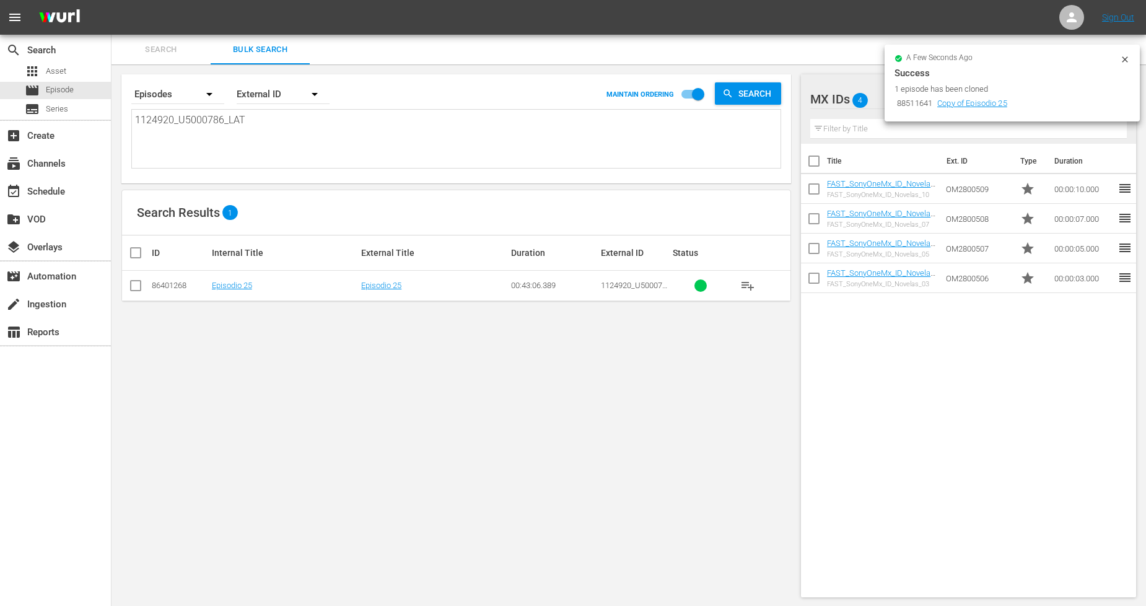
click at [1124, 58] on icon at bounding box center [1125, 59] width 6 height 6
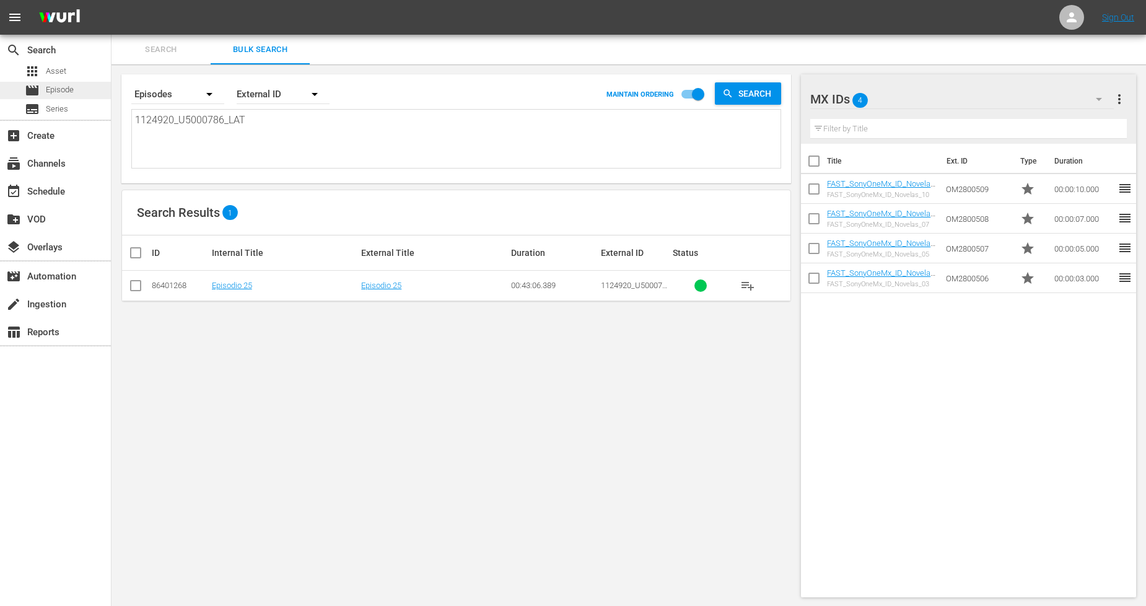
click at [81, 89] on div "movie Episode" at bounding box center [55, 90] width 111 height 17
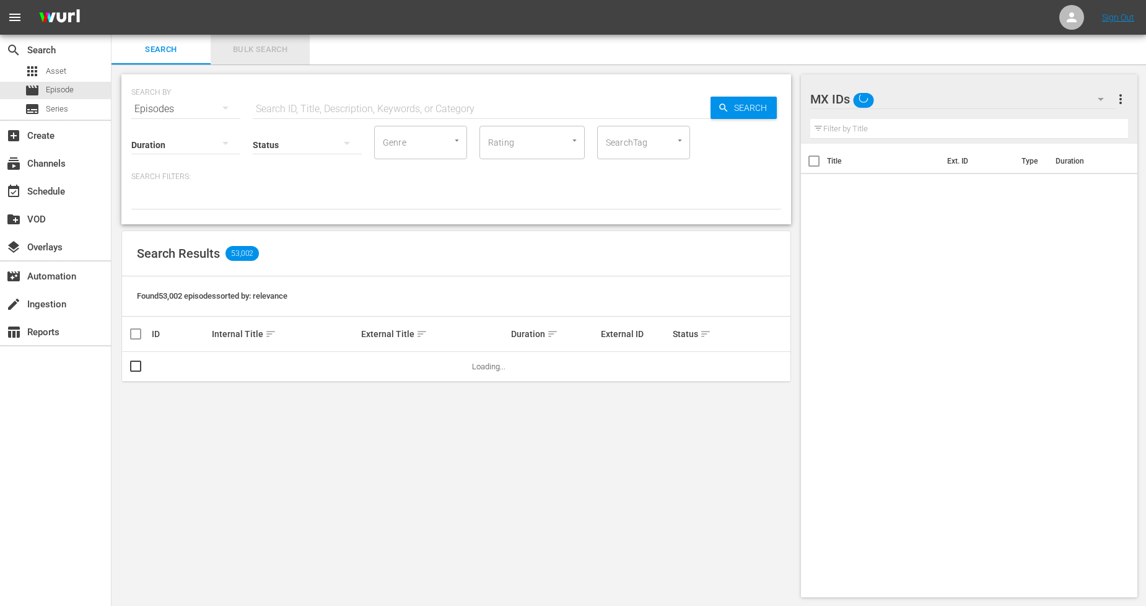
click at [263, 45] on span "Bulk Search" at bounding box center [260, 50] width 84 height 14
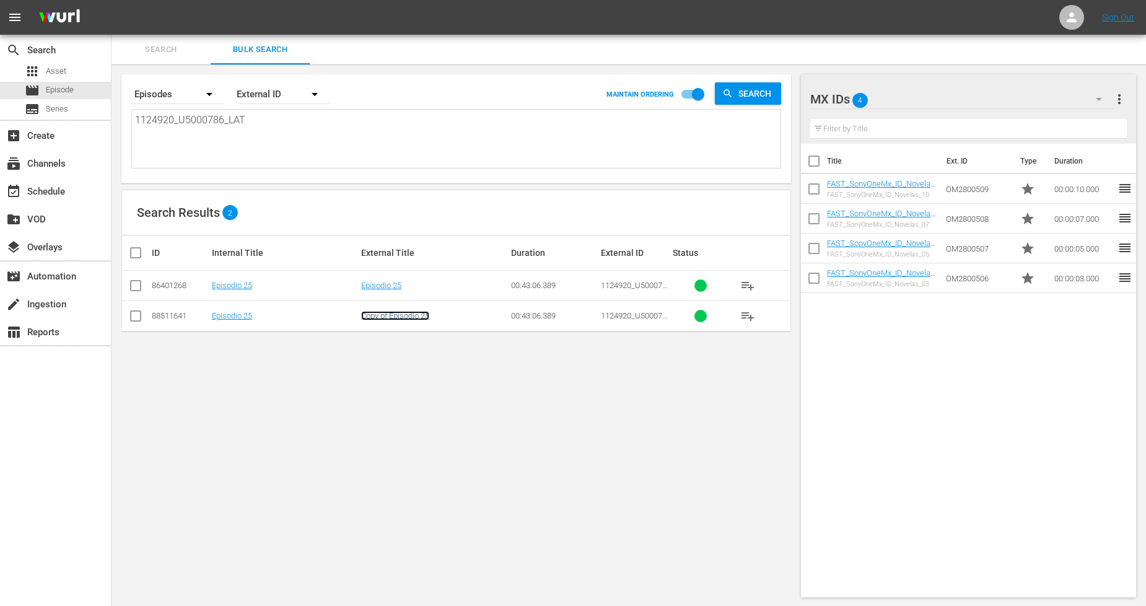
click at [397, 315] on link "Copy of Episodio 25" at bounding box center [395, 315] width 68 height 9
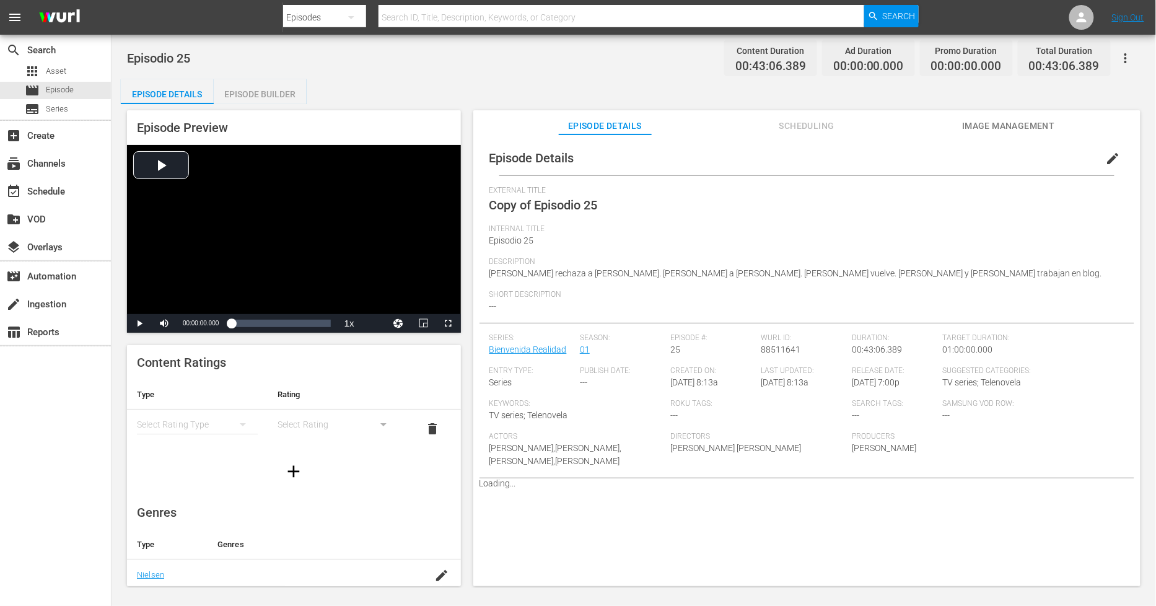
click at [1109, 158] on span "edit" at bounding box center [1113, 158] width 15 height 15
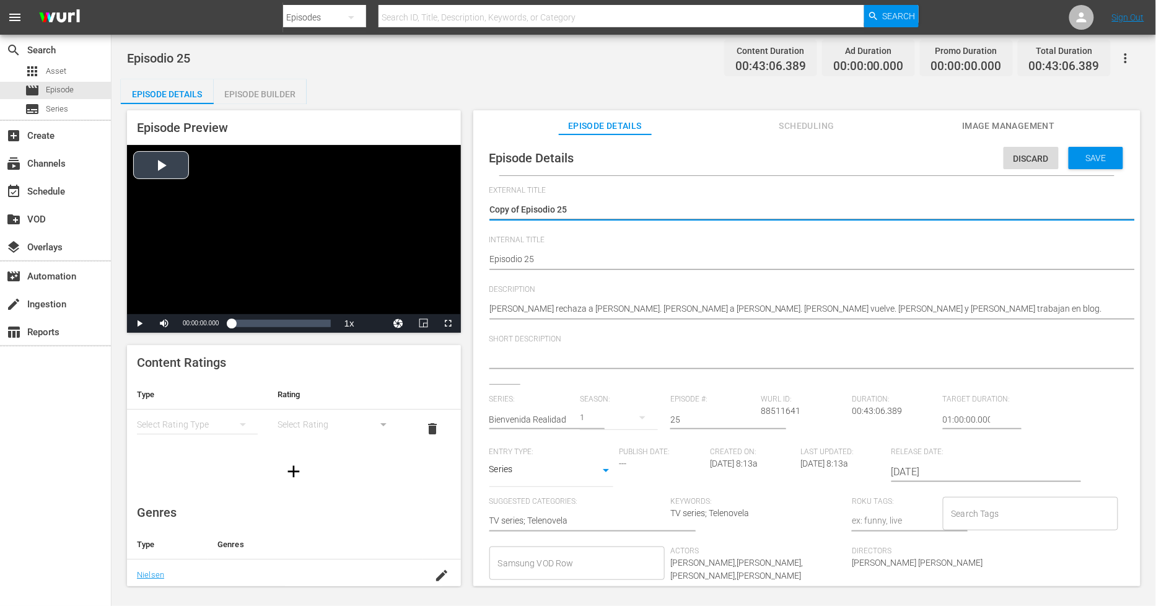
drag, startPoint x: 521, startPoint y: 211, endPoint x: 243, endPoint y: 232, distance: 278.4
click at [243, 232] on div "Episode Preview Video Player is loading. Play Video Play Mute Current Time 00:0…" at bounding box center [634, 350] width 1026 height 492
type textarea "Episodio 25"
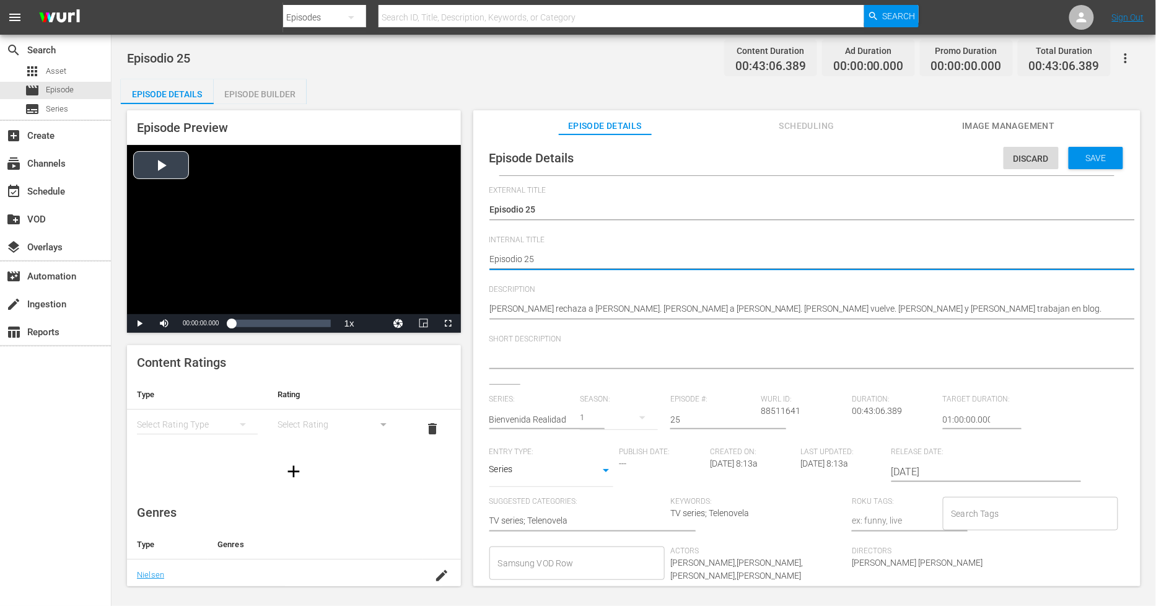
type textarea "pEpisodio 25"
type textarea "phEpisodio 25"
type textarea "ph Episodio 25"
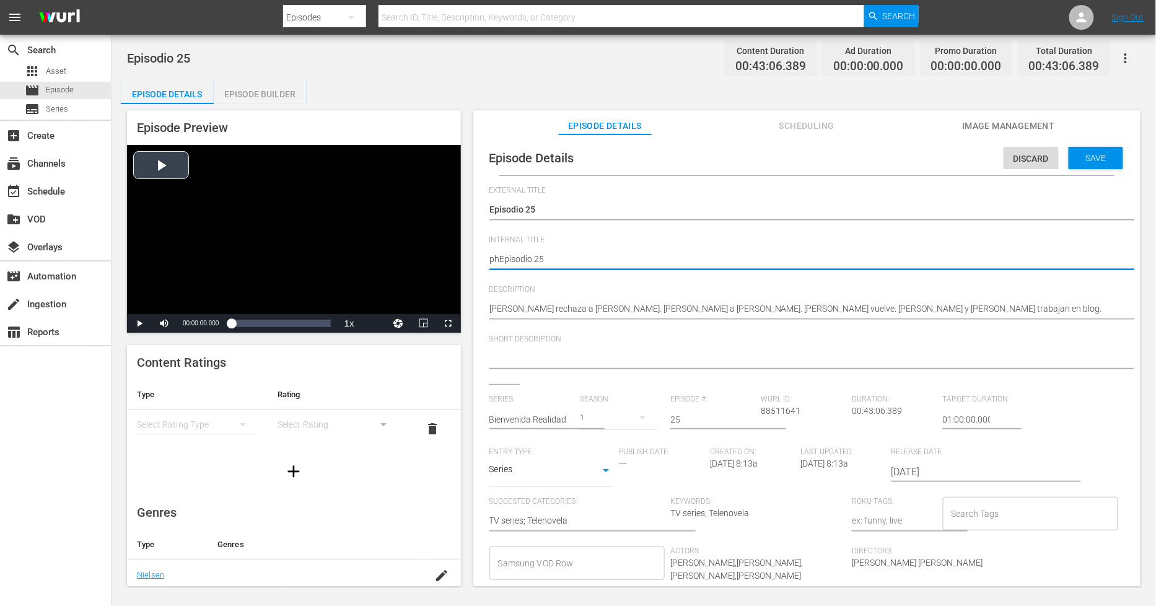
type textarea "ph Episodio 25"
type textarea "ph 1Episodio 25"
type textarea "ph 13Episodio 25"
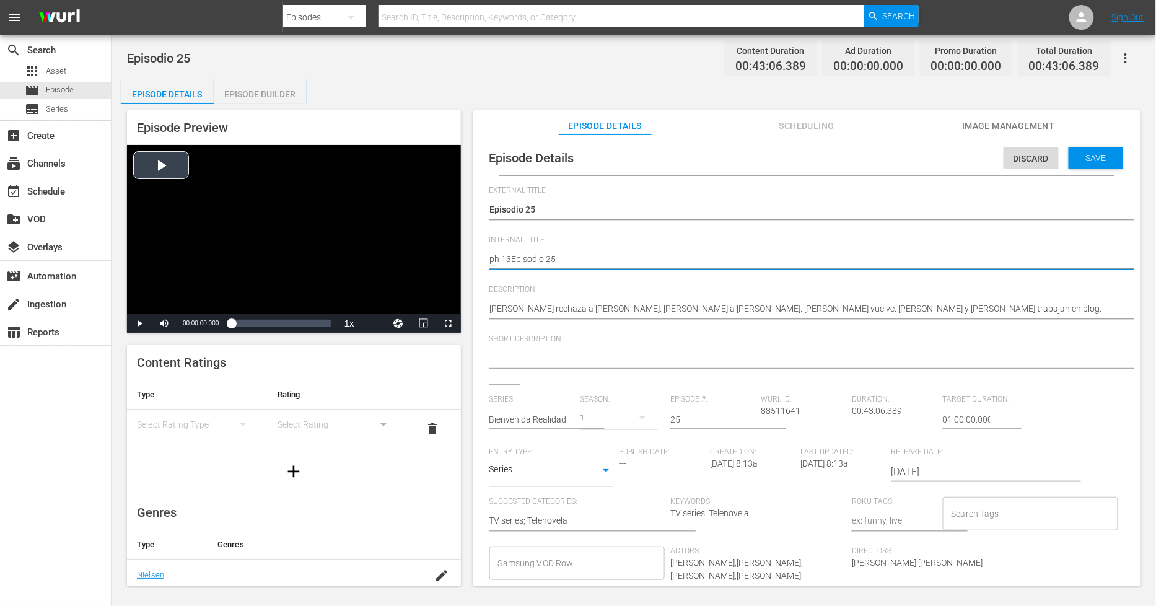
type textarea "ph 13 Episodio 25"
type textarea "ph 13Episodio 25"
type textarea "ph 1Episodio 25"
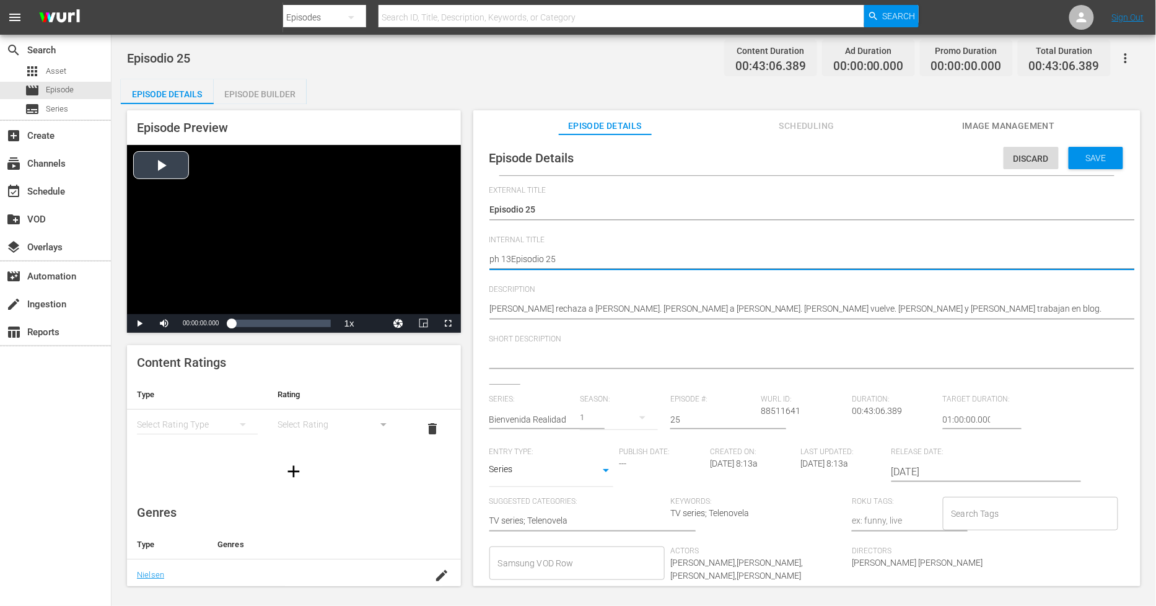
type textarea "ph 1Episodio 25"
type textarea "ph Episodio 25"
type textarea "phEpisodio 25"
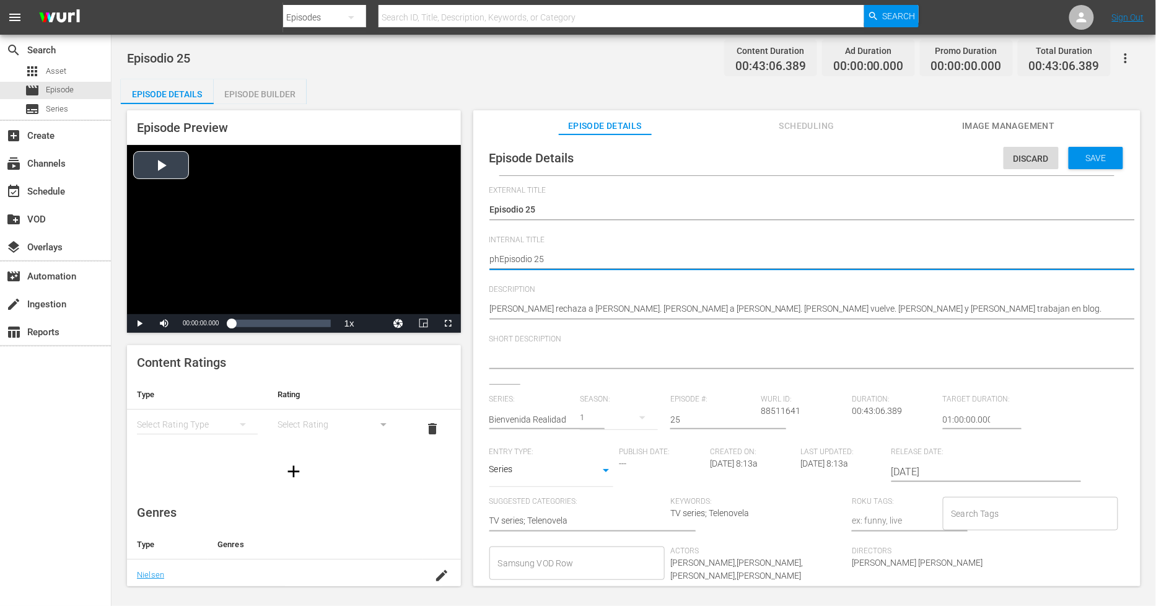
type textarea "pEpisodio 25"
type textarea "Episodio 25"
type textarea "PEpisodio 25"
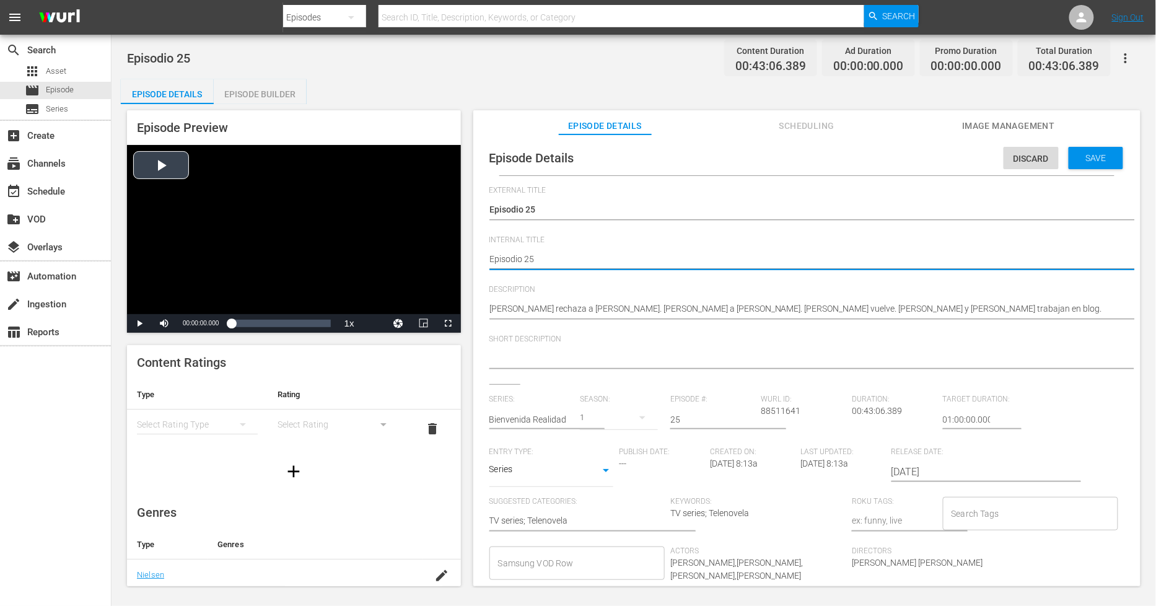
type textarea "PEpisodio 25"
type textarea "PHEpisodio 25"
type textarea "PH Episodio 25"
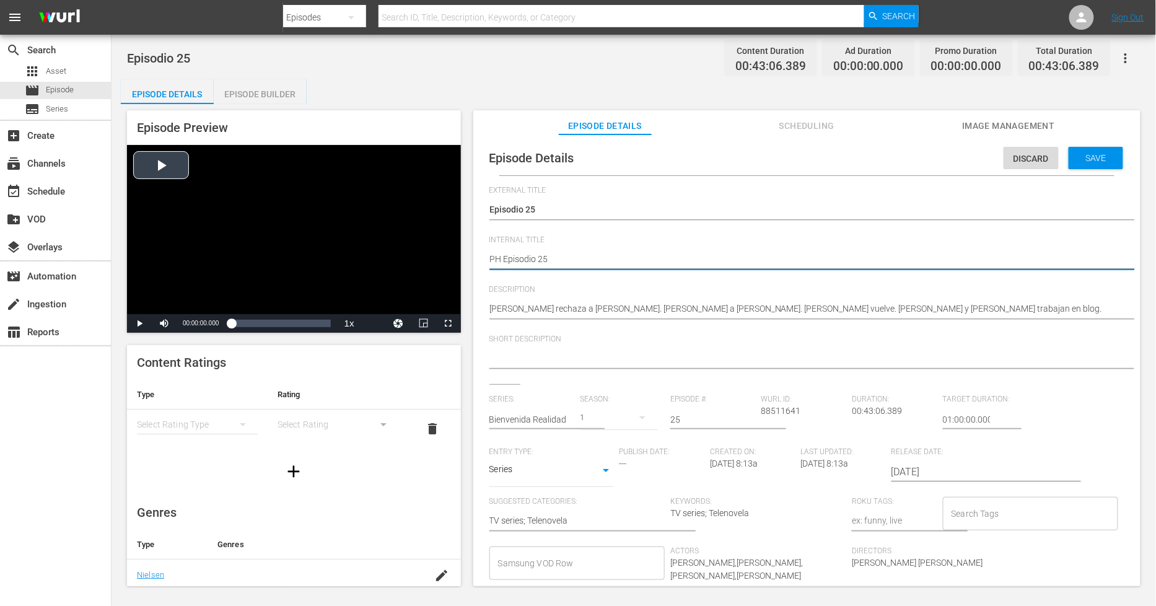
type textarea "PH 1Episodio 25"
type textarea "PH 13Episodio 25"
type textarea "PH 13 Episodio 25"
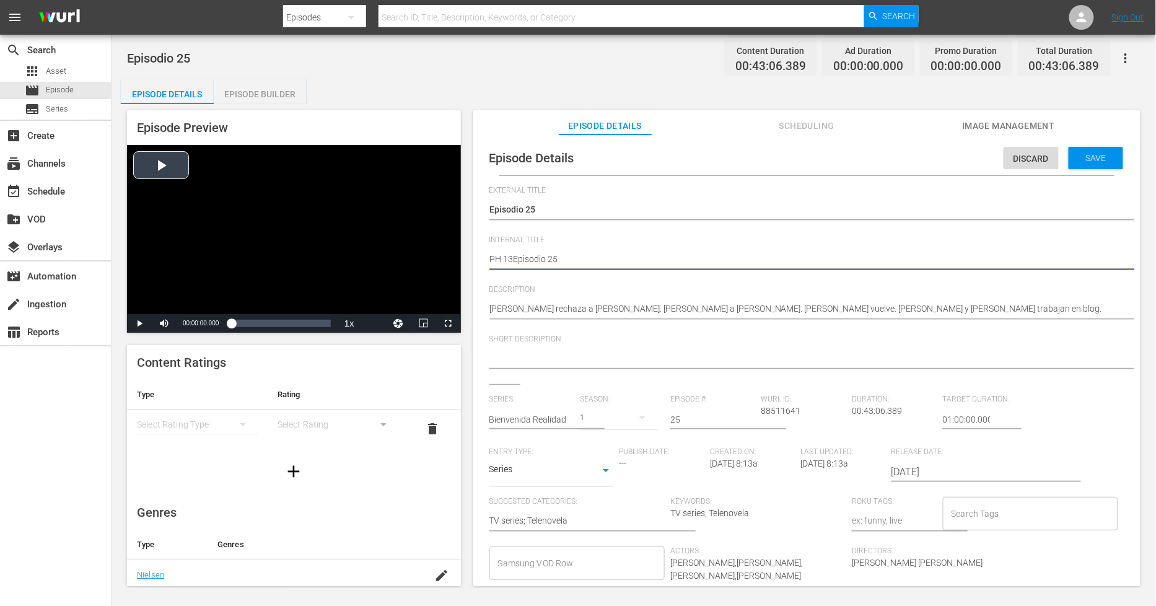
type textarea "PH 13 Episodio 25"
type textarea "PH 13 Episodio 25 -"
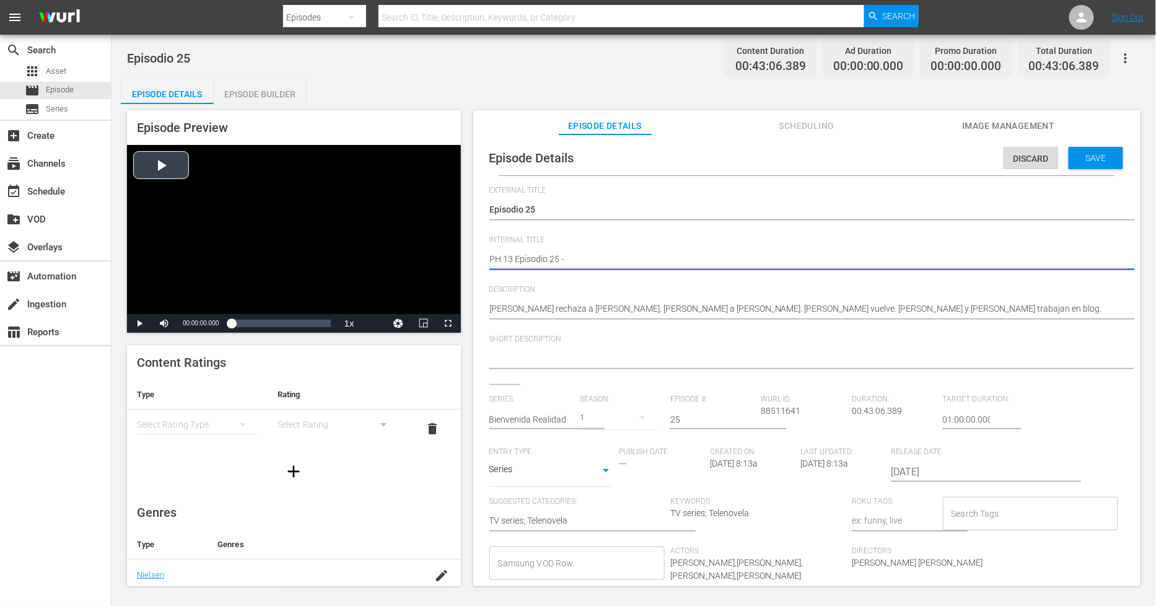
type textarea "PH 13 Episodio 25 -"
type textarea "PH 13 Episodio 25 - S"
type textarea "PH 13 Episodio 25 - SO"
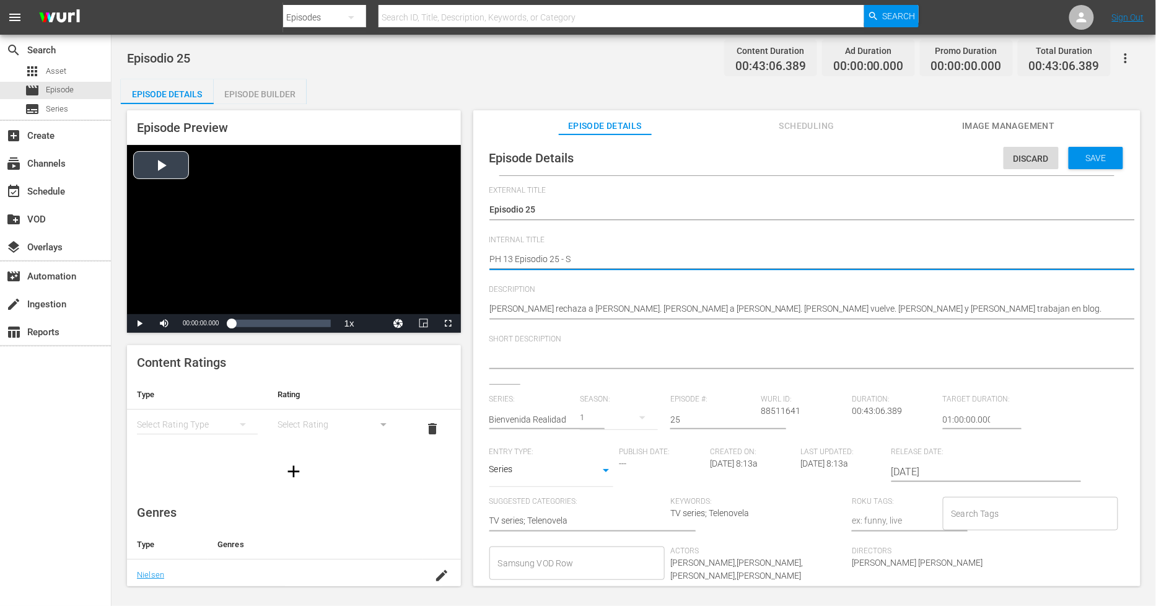
type textarea "PH 13 Episodio 25 - SO"
type textarea "PH 13 Episodio 25 - SO M"
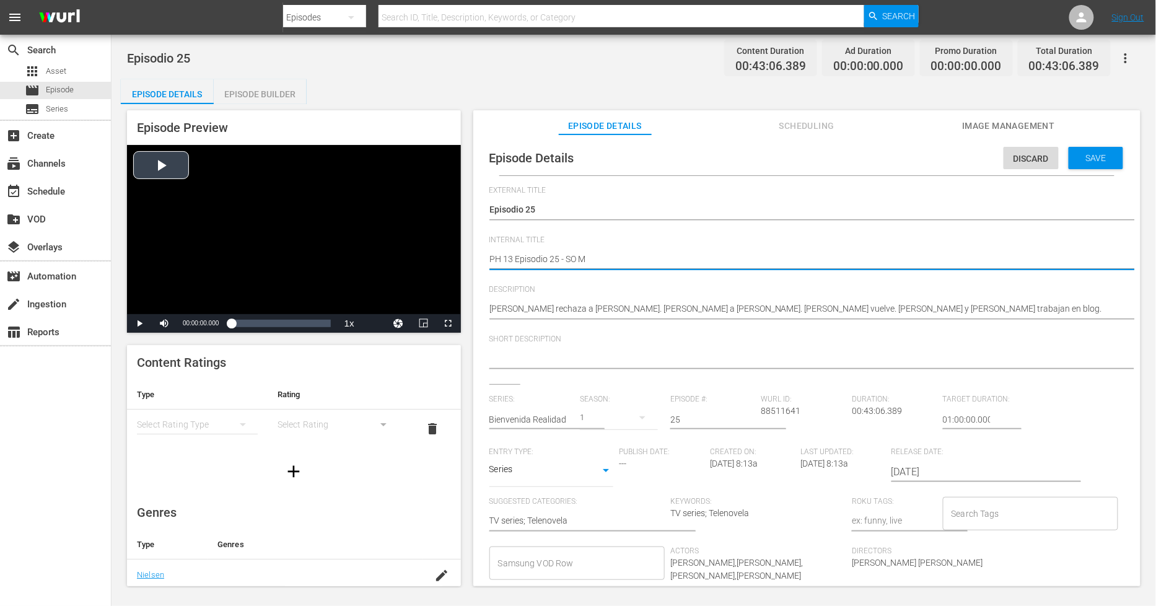
type textarea "PH 13 Episodio 25 - SO ME"
type textarea "PH 13 Episodio 25 - SO MEX"
click at [1091, 154] on span "Save" at bounding box center [1096, 158] width 40 height 10
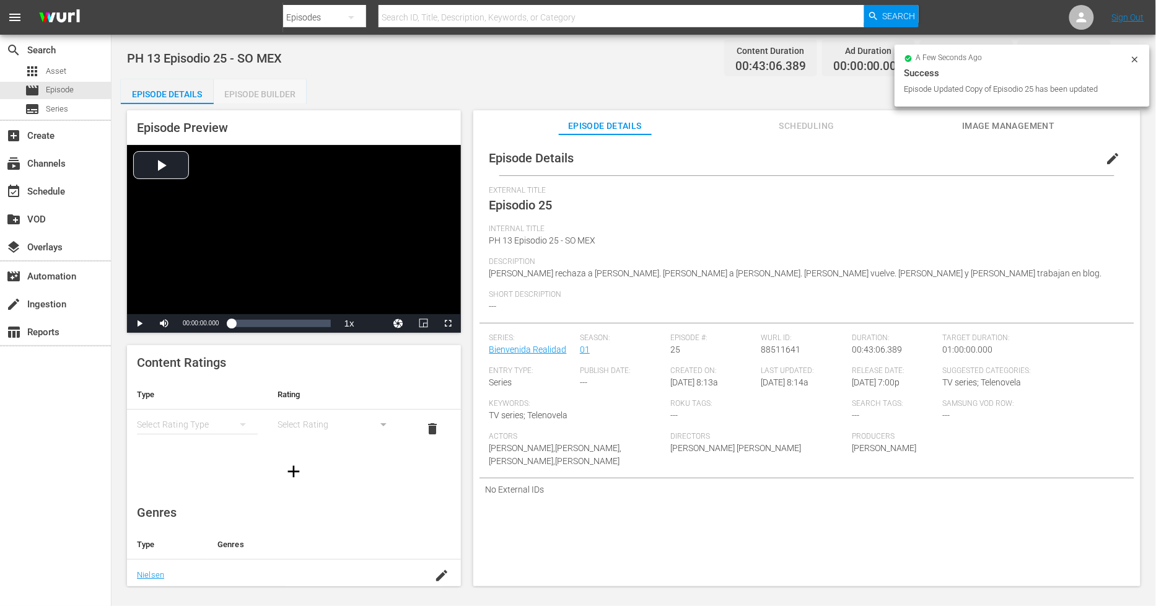
click at [266, 94] on div "Episode Builder" at bounding box center [260, 94] width 93 height 30
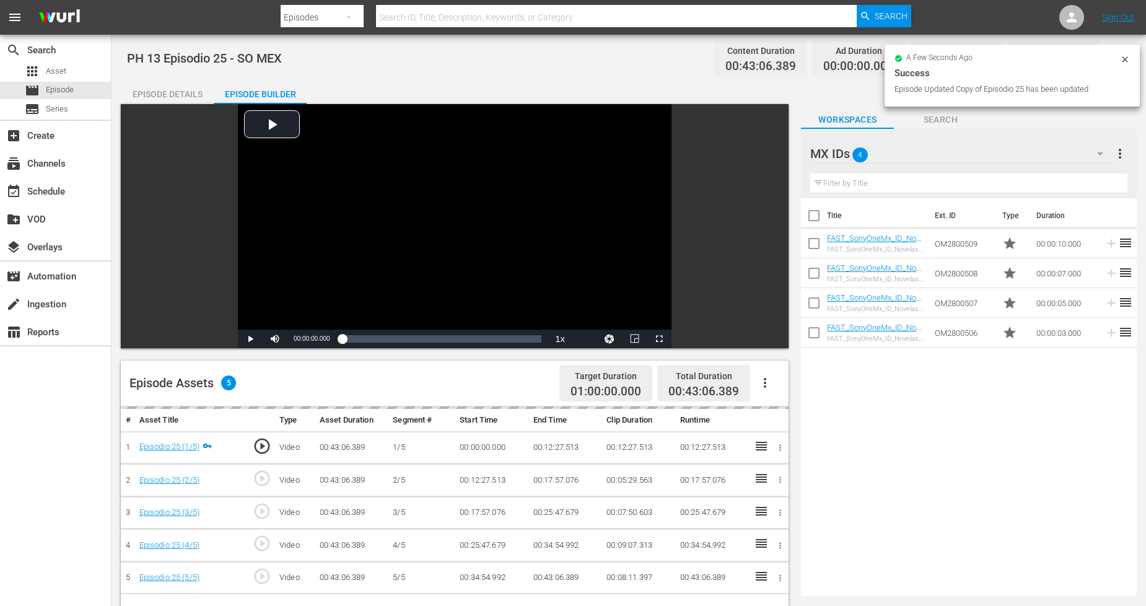
click at [930, 149] on div "MX IDs 4" at bounding box center [962, 153] width 304 height 35
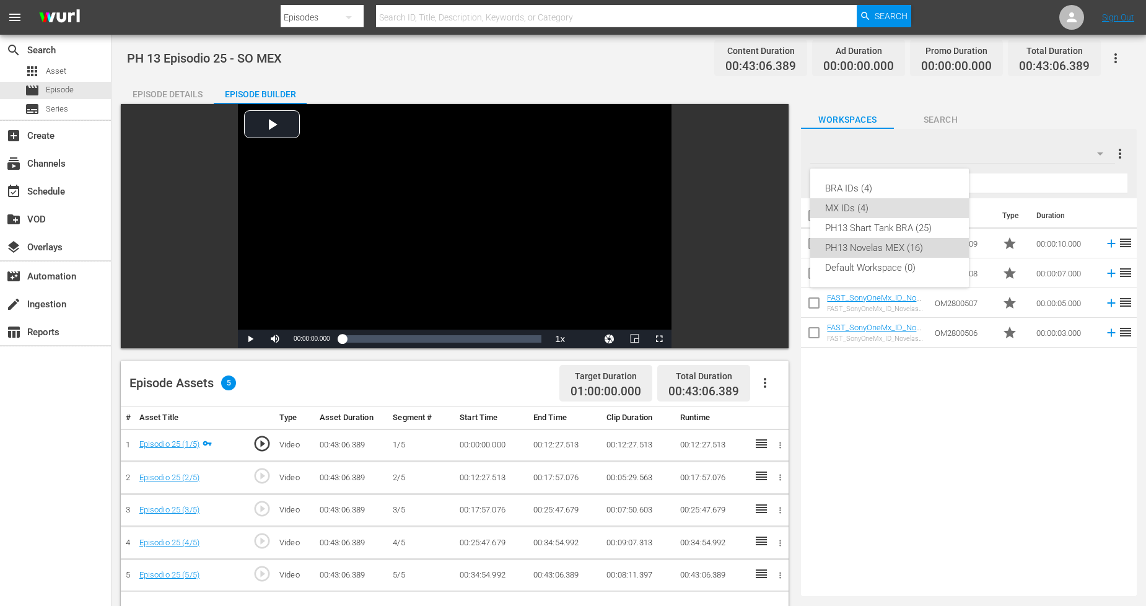
click at [893, 249] on div "PH13 Novelas MEX (16)" at bounding box center [889, 248] width 129 height 20
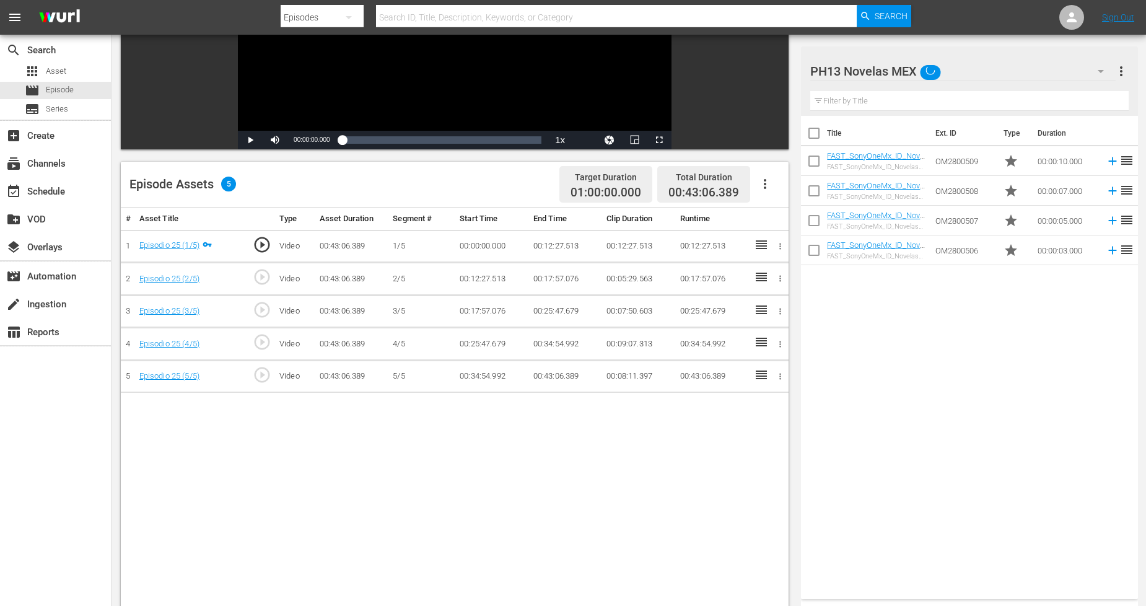
scroll to position [206, 0]
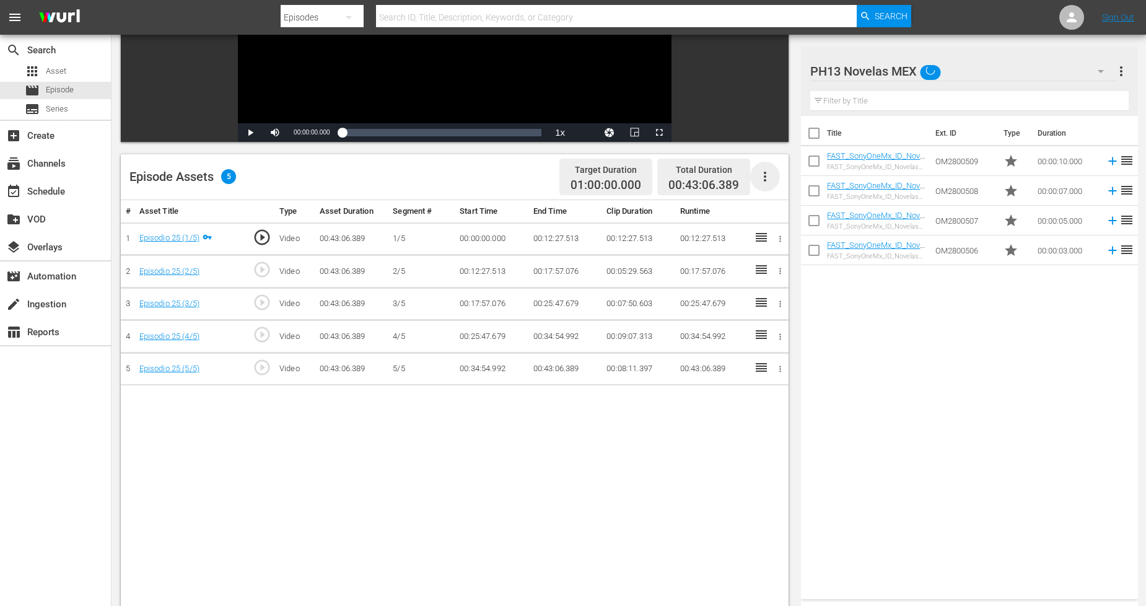
click at [764, 180] on icon "button" at bounding box center [765, 177] width 2 height 10
click at [790, 189] on div "Fill with Ads" at bounding box center [802, 182] width 84 height 30
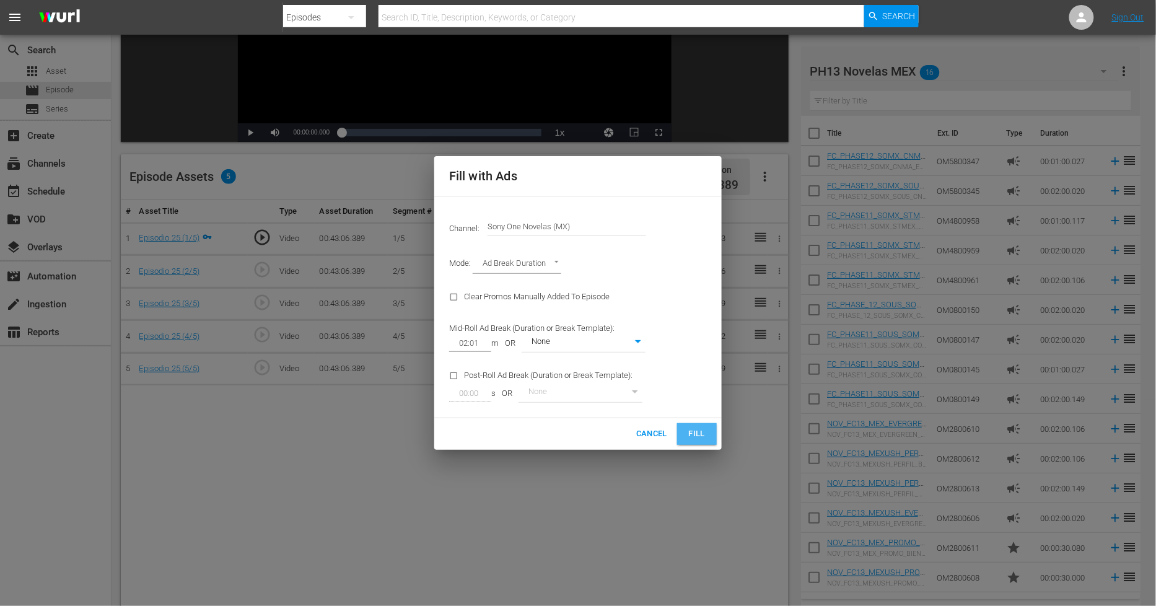
click at [688, 443] on button "Fill" at bounding box center [697, 434] width 40 height 22
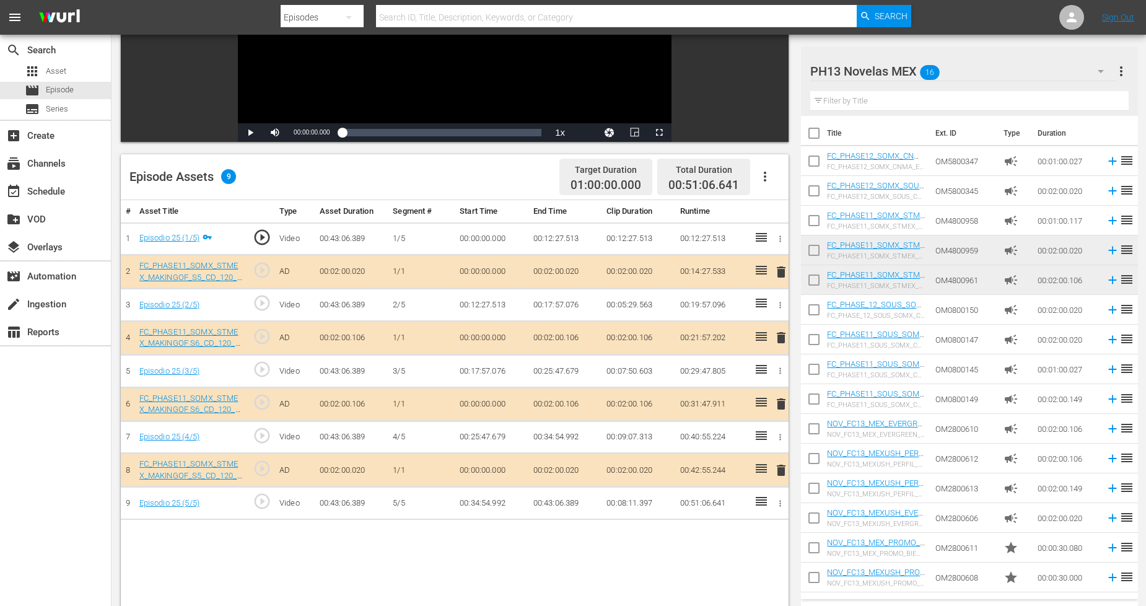
click at [777, 273] on span "delete" at bounding box center [781, 272] width 15 height 15
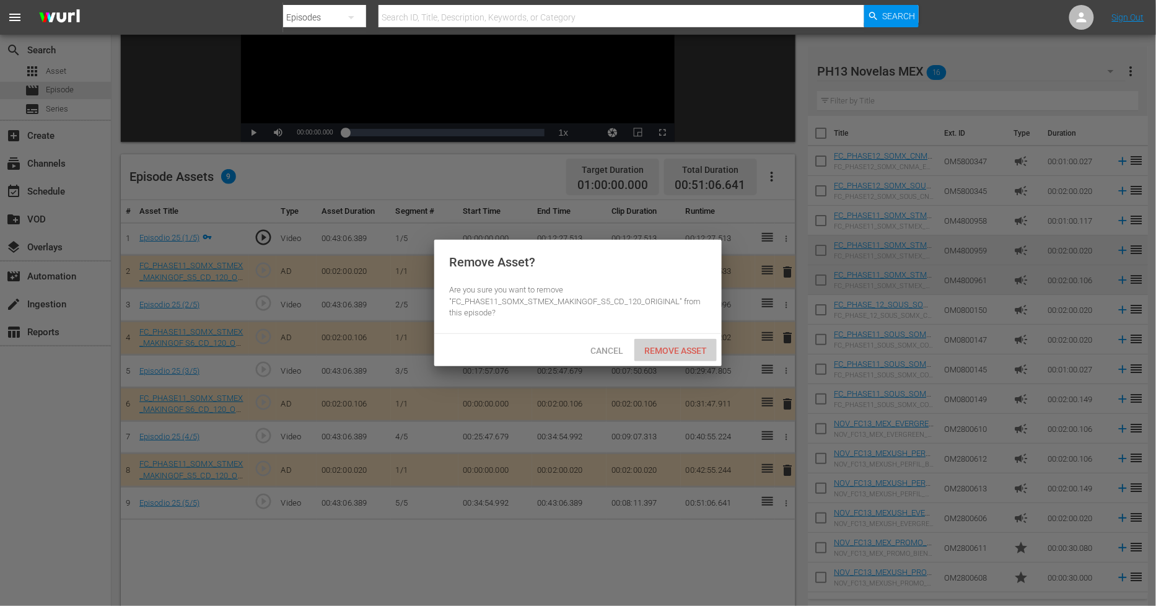
click at [660, 343] on div "Remove Asset" at bounding box center [675, 350] width 82 height 23
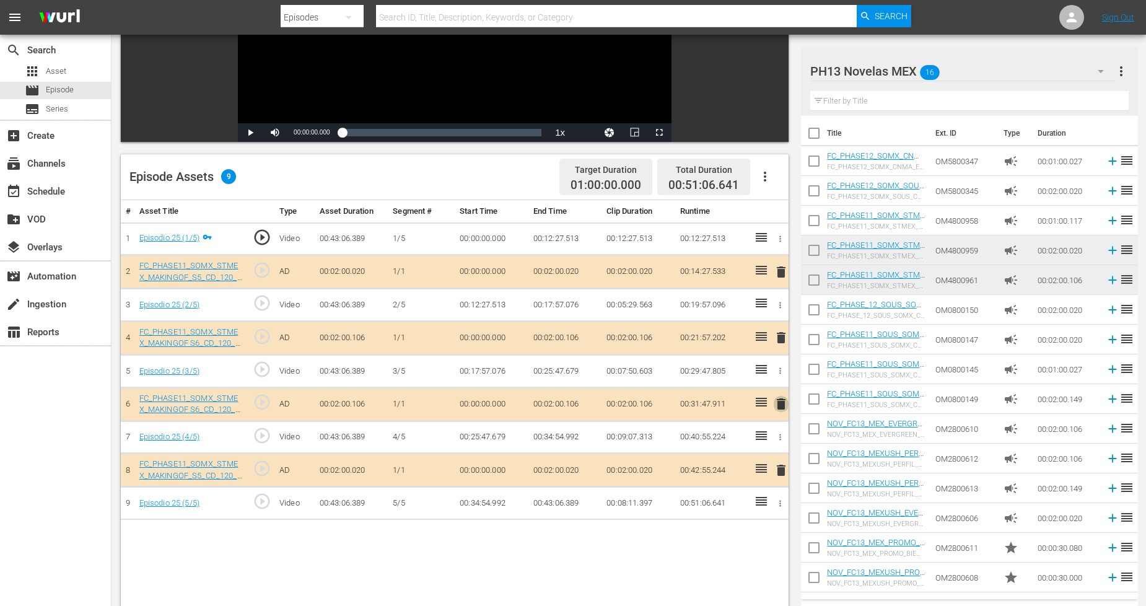
click at [779, 401] on span "delete" at bounding box center [781, 403] width 15 height 15
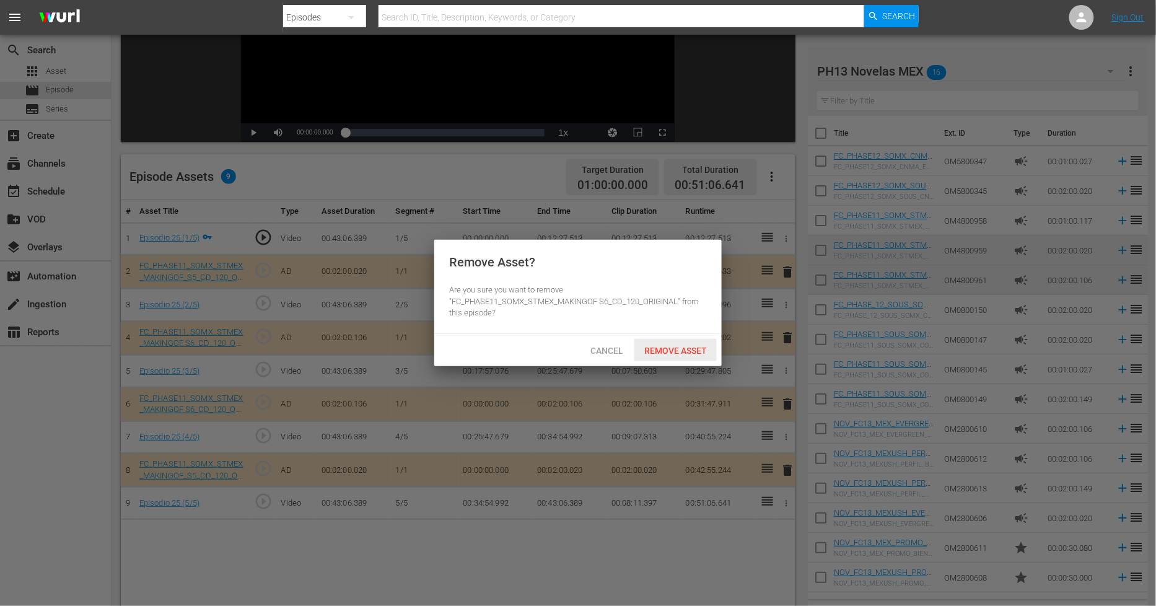
click at [697, 354] on span "Remove Asset" at bounding box center [675, 351] width 82 height 10
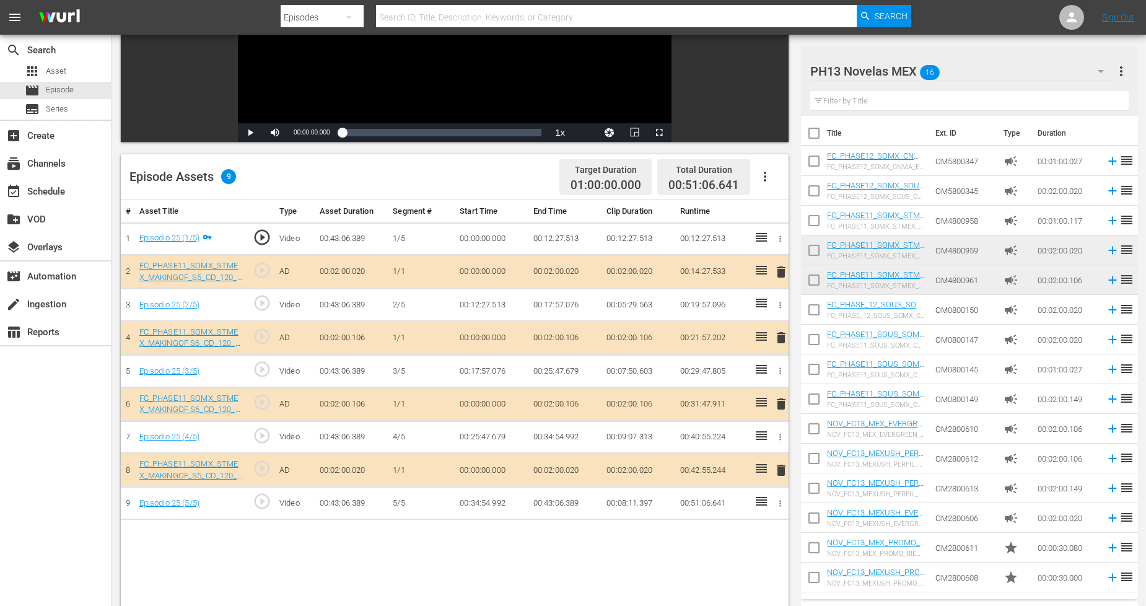
click at [783, 472] on span "delete" at bounding box center [781, 470] width 15 height 15
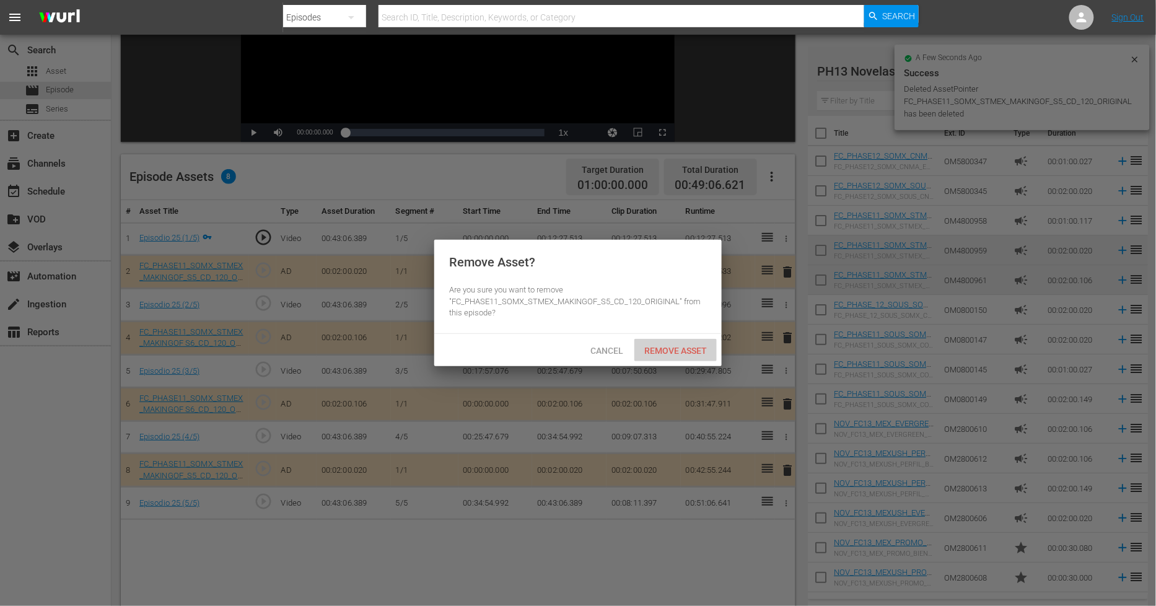
click at [695, 346] on span "Remove Asset" at bounding box center [675, 351] width 82 height 10
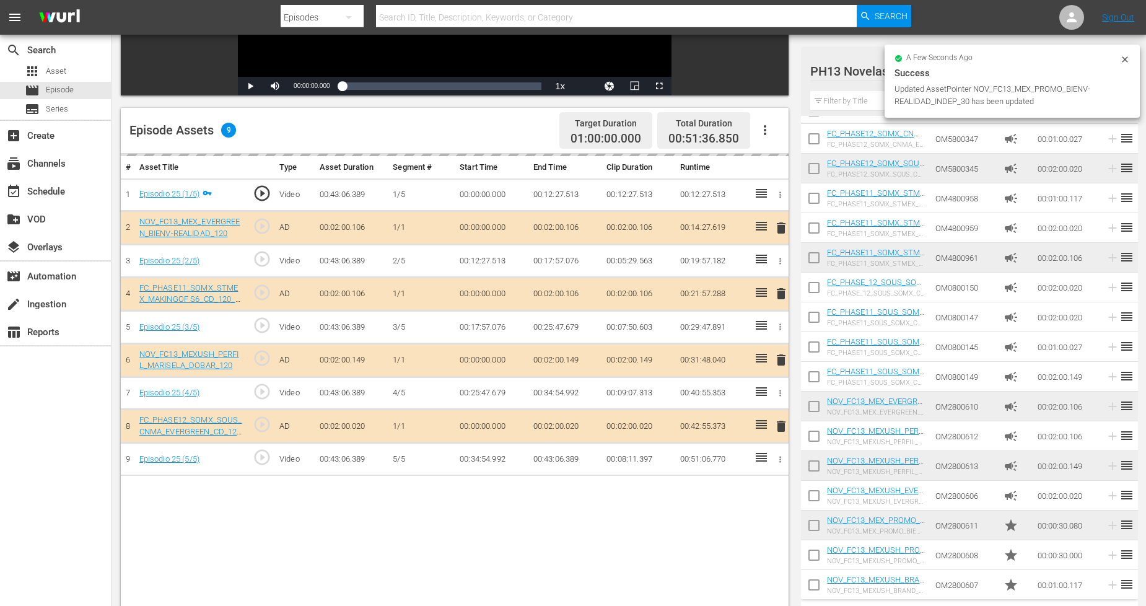
scroll to position [27, 0]
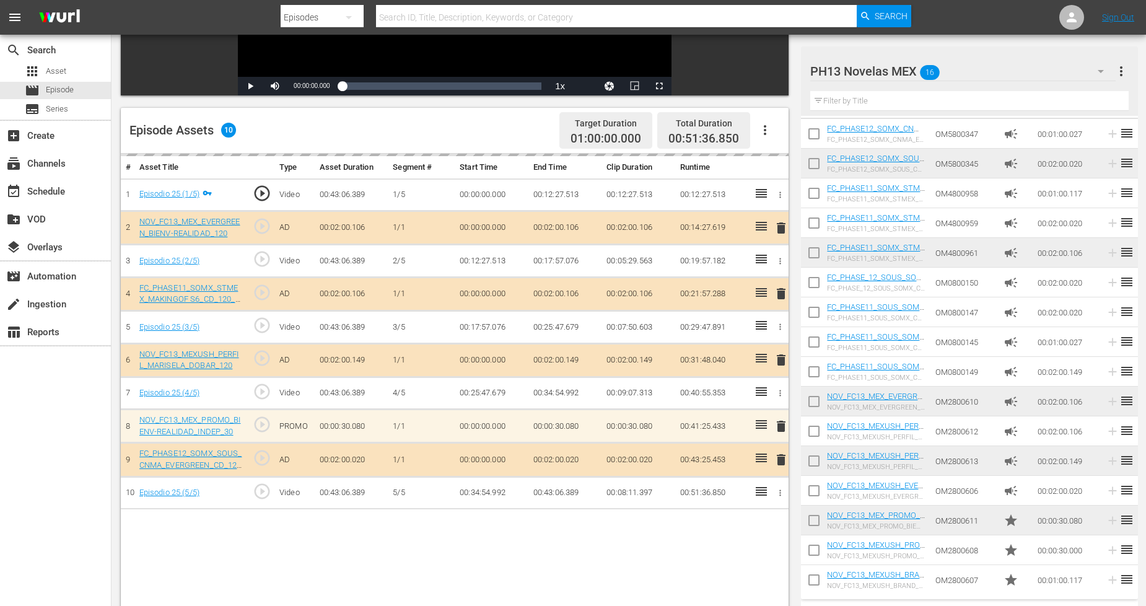
click at [897, 71] on div at bounding box center [878, 71] width 136 height 31
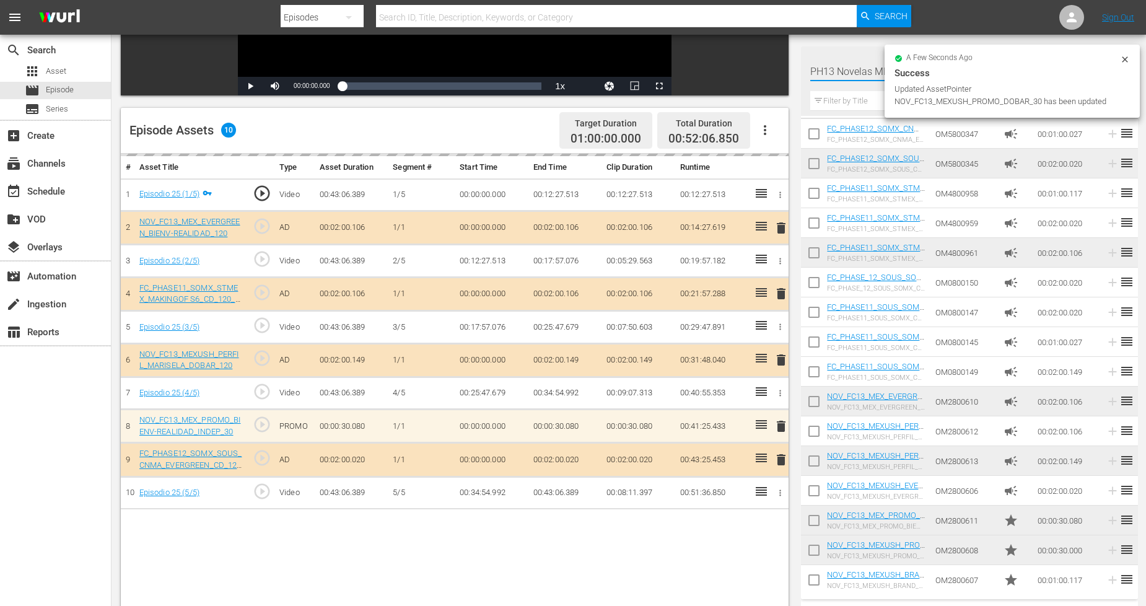
click at [841, 93] on input "text" at bounding box center [969, 101] width 318 height 20
click at [861, 46] on div "PH13 Novelas MEX 16 PH13 Novelas MEX more_vert" at bounding box center [969, 66] width 318 height 40
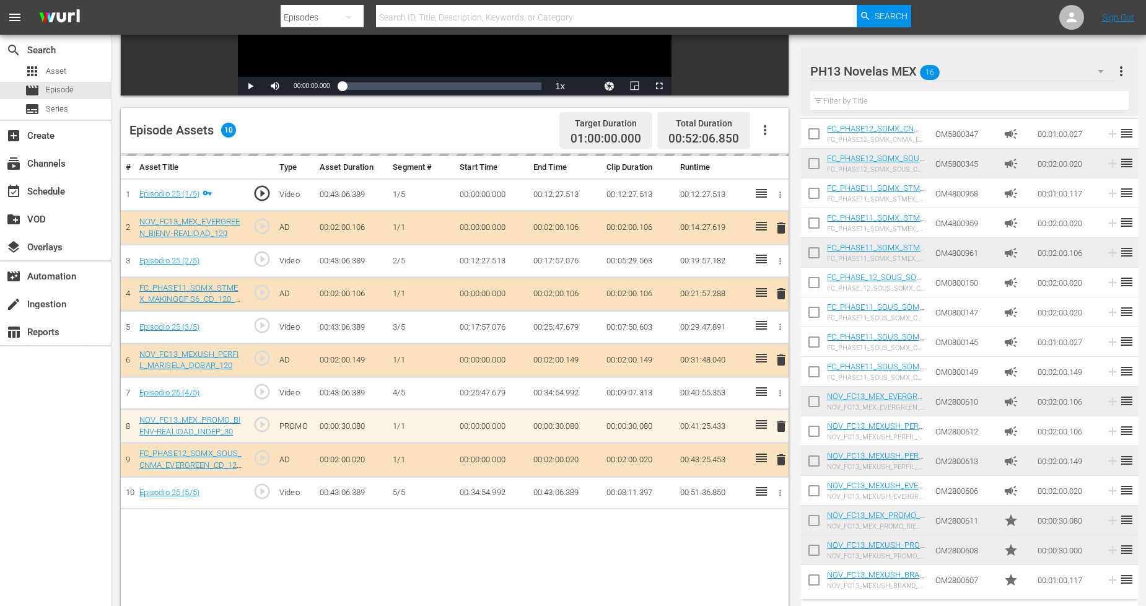
click at [1080, 64] on div "PH13 Novelas MEX 16" at bounding box center [962, 71] width 305 height 35
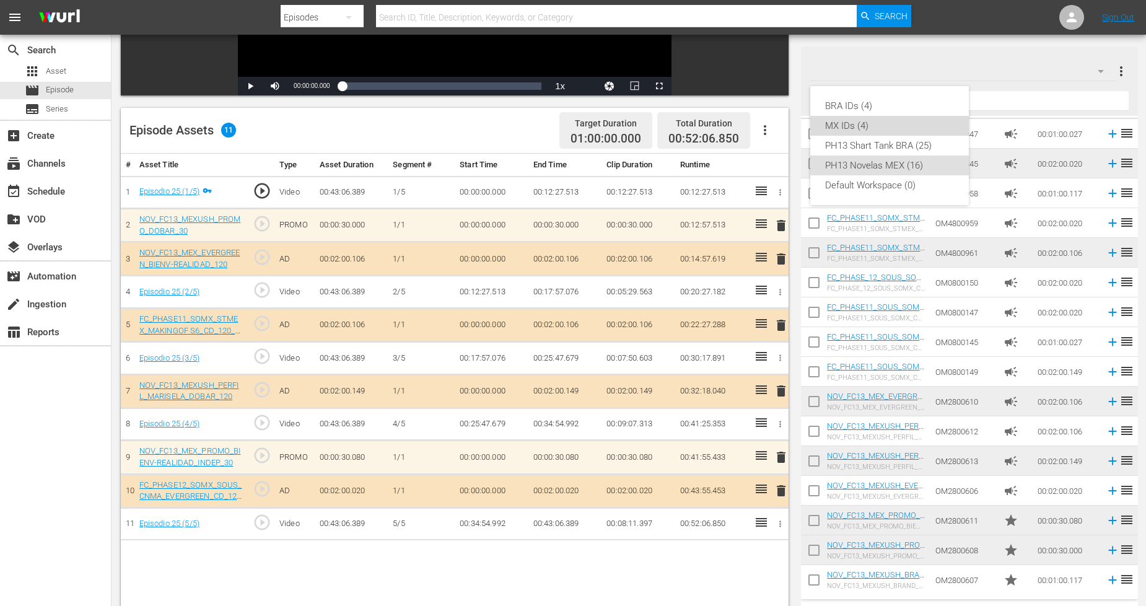
click at [869, 120] on div "MX IDs (4)" at bounding box center [889, 126] width 129 height 20
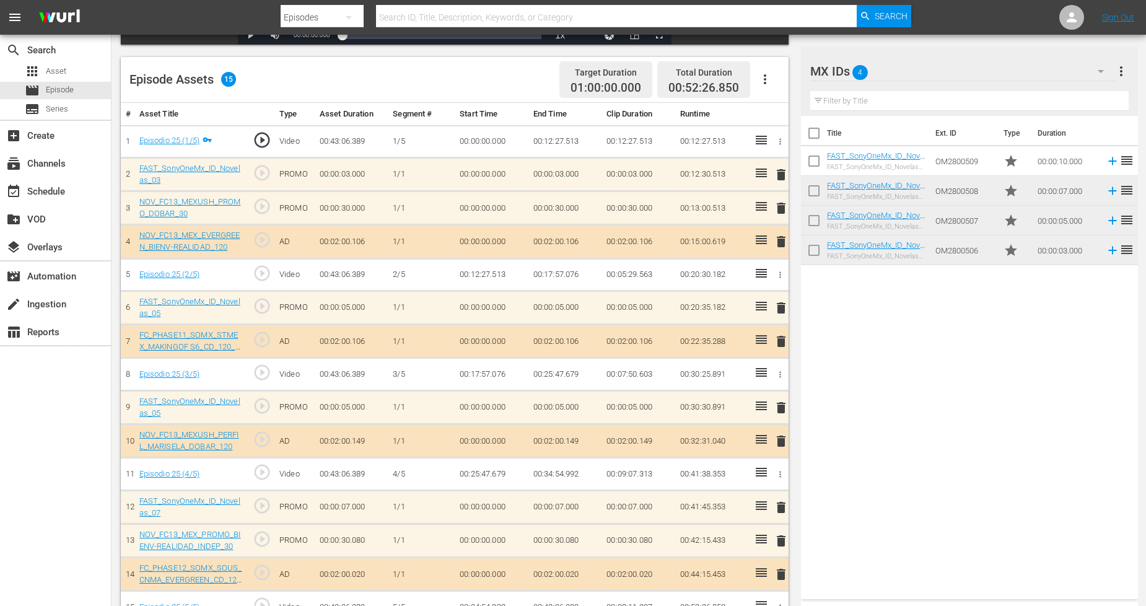
scroll to position [330, 0]
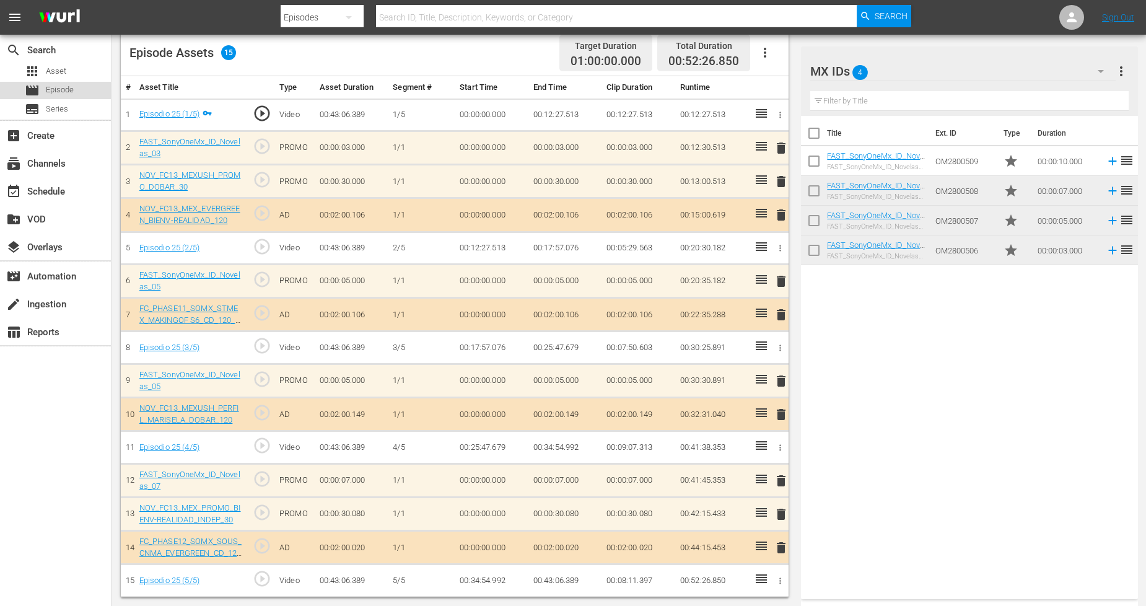
click at [72, 89] on span "Episode" at bounding box center [60, 90] width 28 height 12
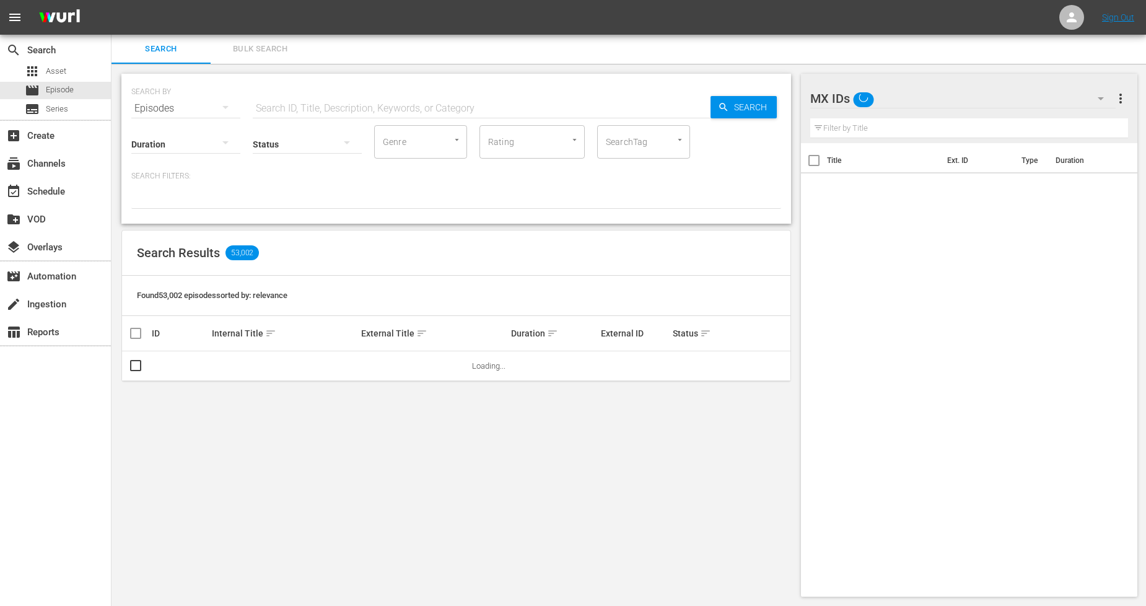
click at [269, 47] on span "Bulk Search" at bounding box center [260, 49] width 84 height 14
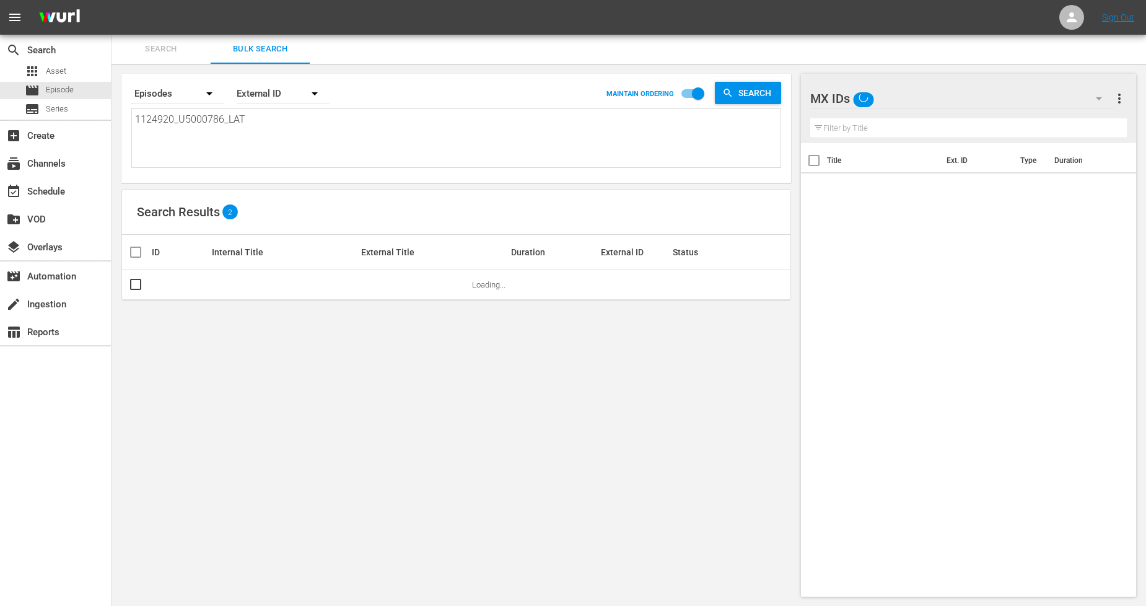
click at [298, 113] on textarea "1124920_U5000786_LAT" at bounding box center [457, 140] width 645 height 56
drag, startPoint x: 298, startPoint y: 113, endPoint x: 274, endPoint y: 113, distance: 23.5
click at [274, 113] on textarea "1124920_U5000786_LAT" at bounding box center [457, 140] width 645 height 56
paste textarea "1_U5000787"
type textarea "1124921_U5000787_LAT"
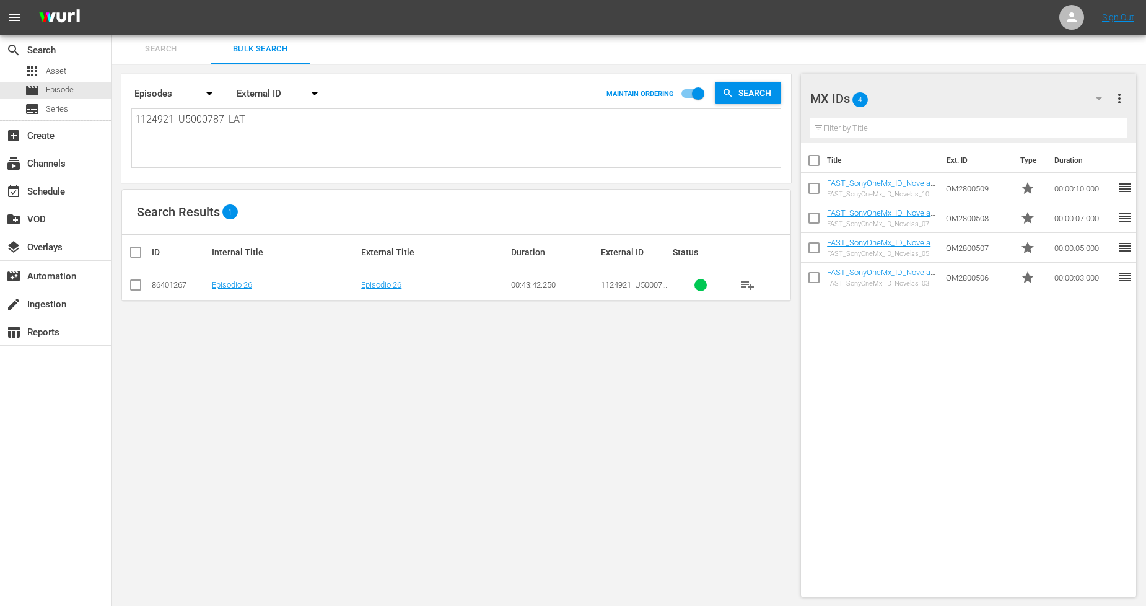
type textarea "1124921_U5000787_LAT"
click at [138, 287] on input "checkbox" at bounding box center [135, 287] width 15 height 15
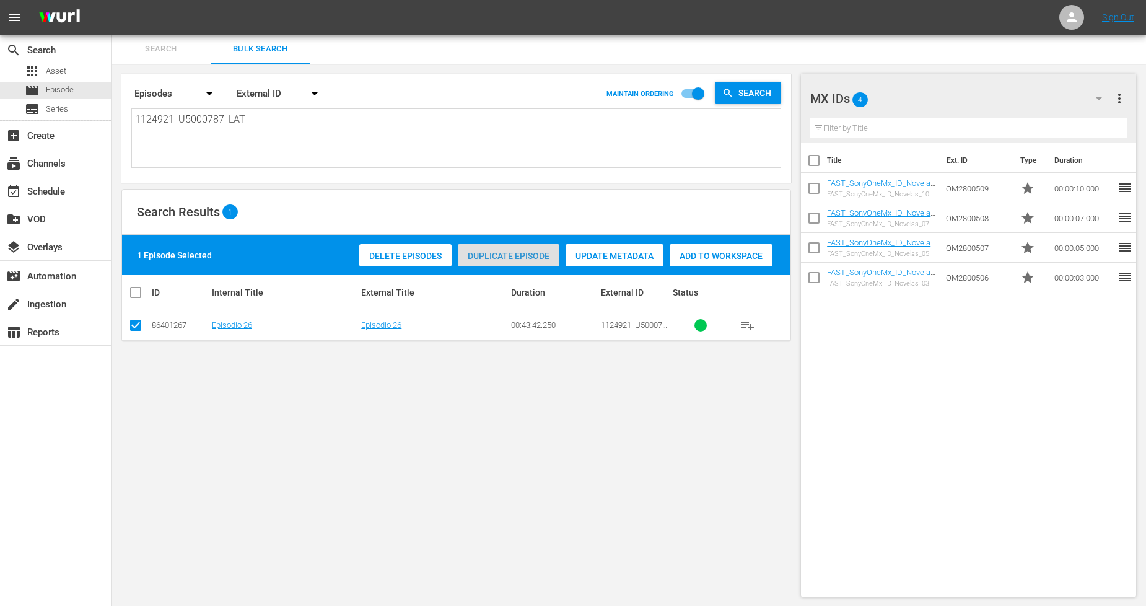
click at [545, 251] on span "Duplicate Episode" at bounding box center [509, 256] width 102 height 10
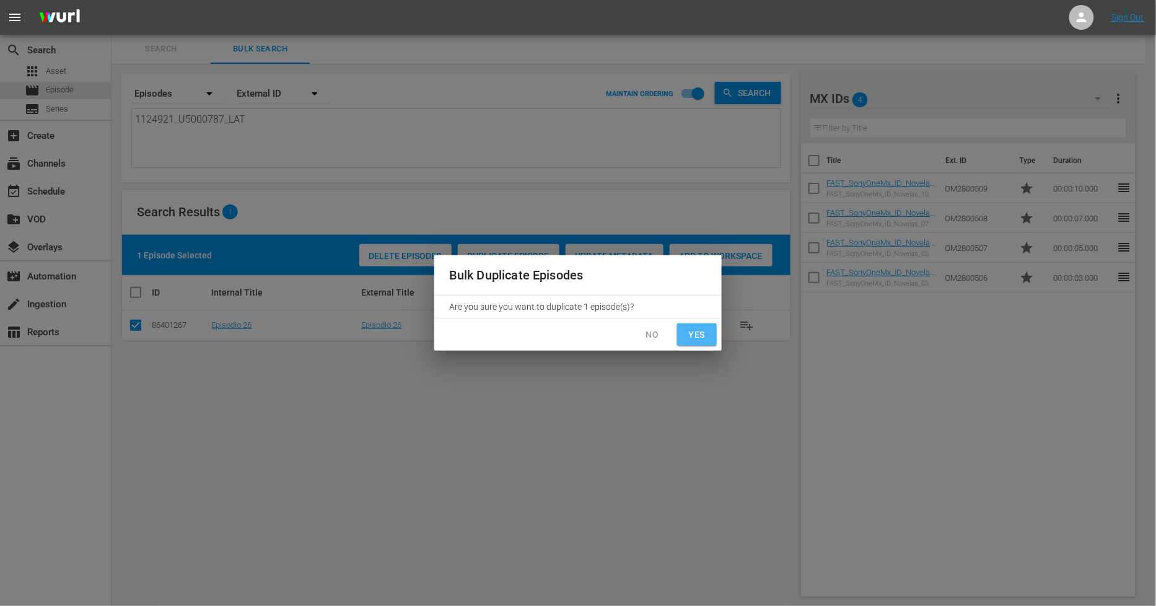
click at [695, 335] on span "Yes" at bounding box center [697, 334] width 20 height 15
checkbox input "false"
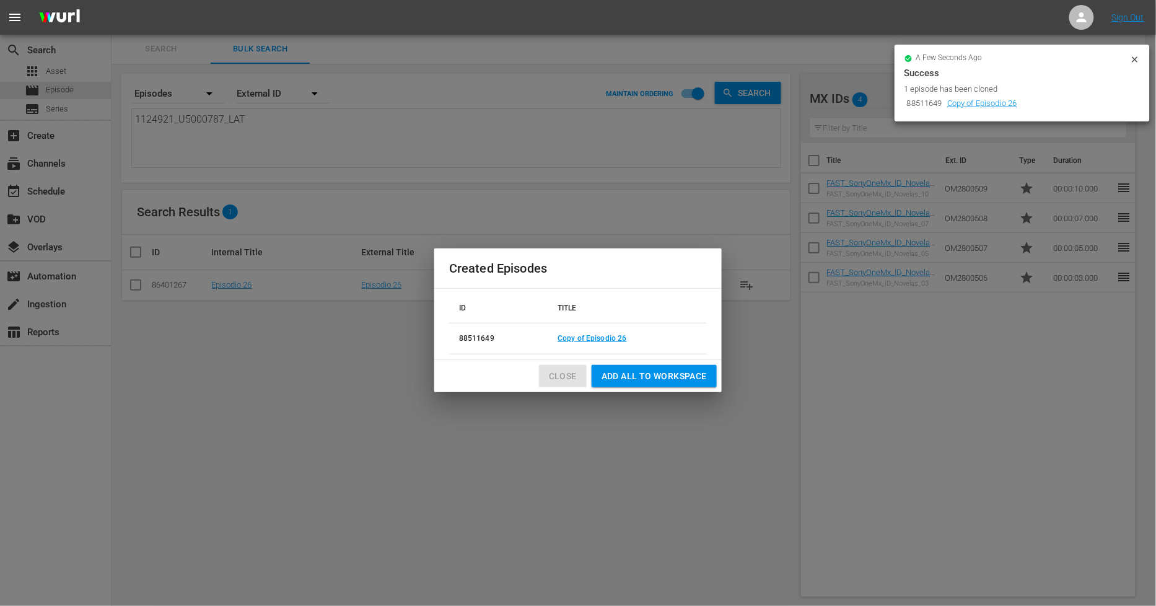
click at [573, 378] on span "Close" at bounding box center [563, 376] width 28 height 15
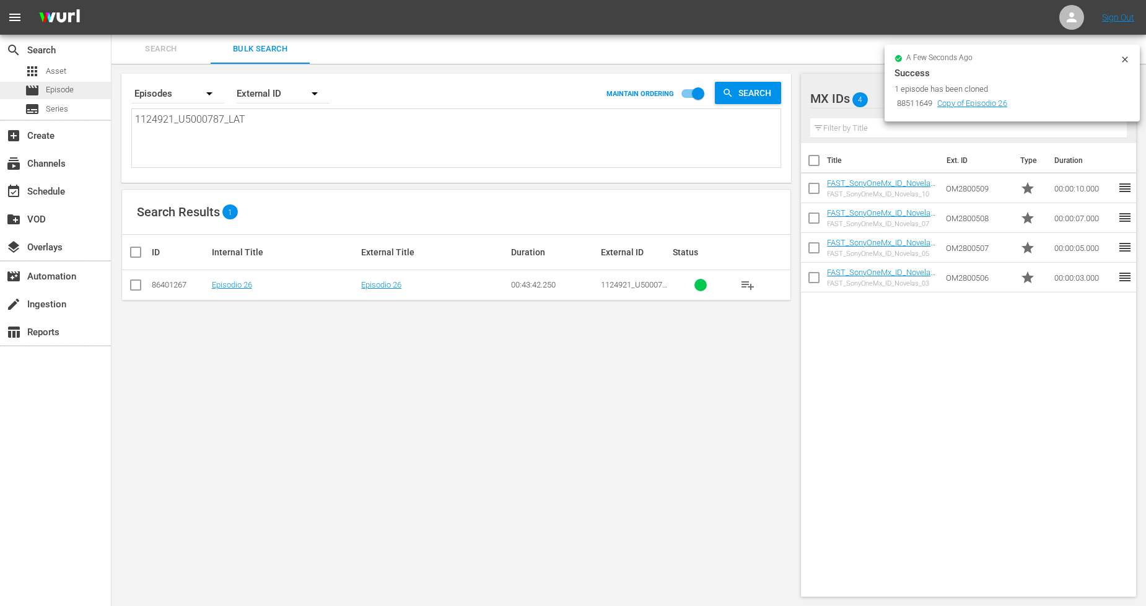
click at [76, 94] on div "movie Episode" at bounding box center [55, 90] width 111 height 17
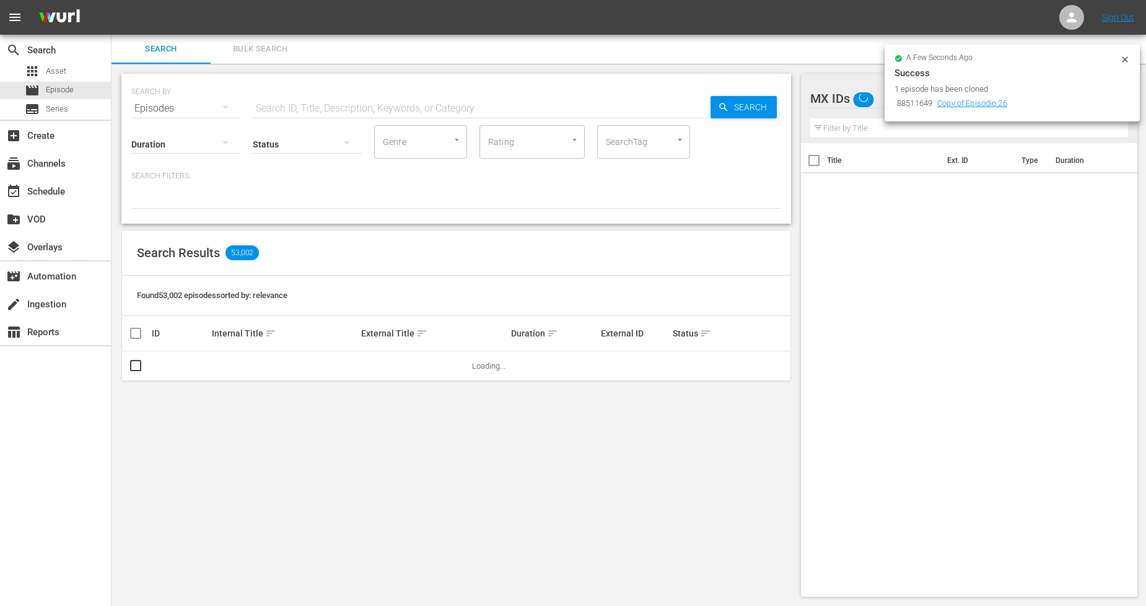
click at [273, 52] on span "Bulk Search" at bounding box center [260, 49] width 84 height 14
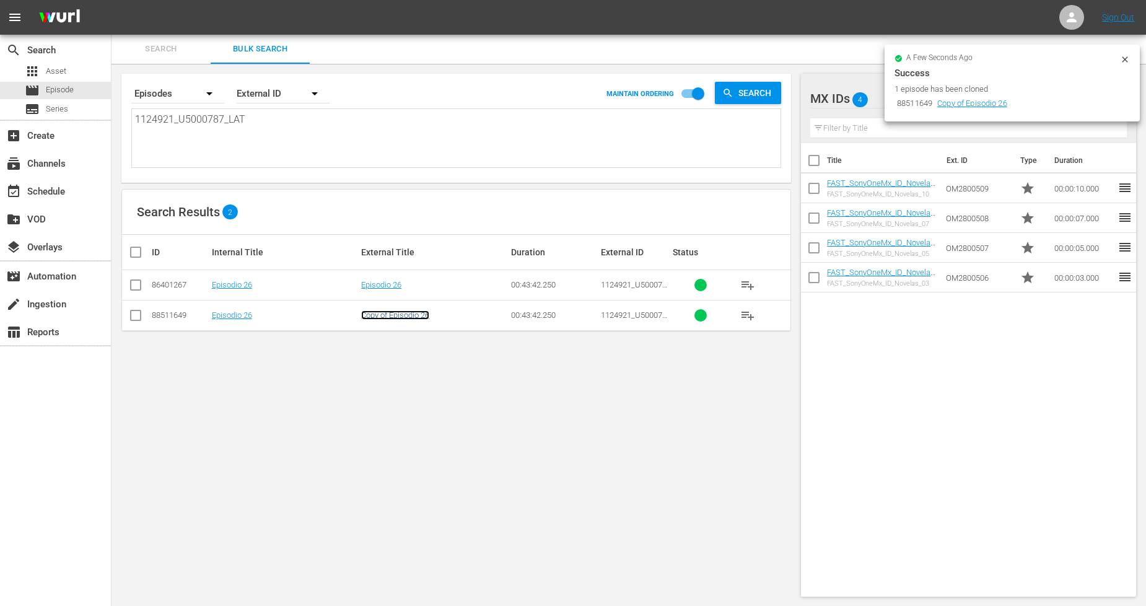
click at [415, 315] on link "Copy of Episodio 26" at bounding box center [395, 314] width 68 height 9
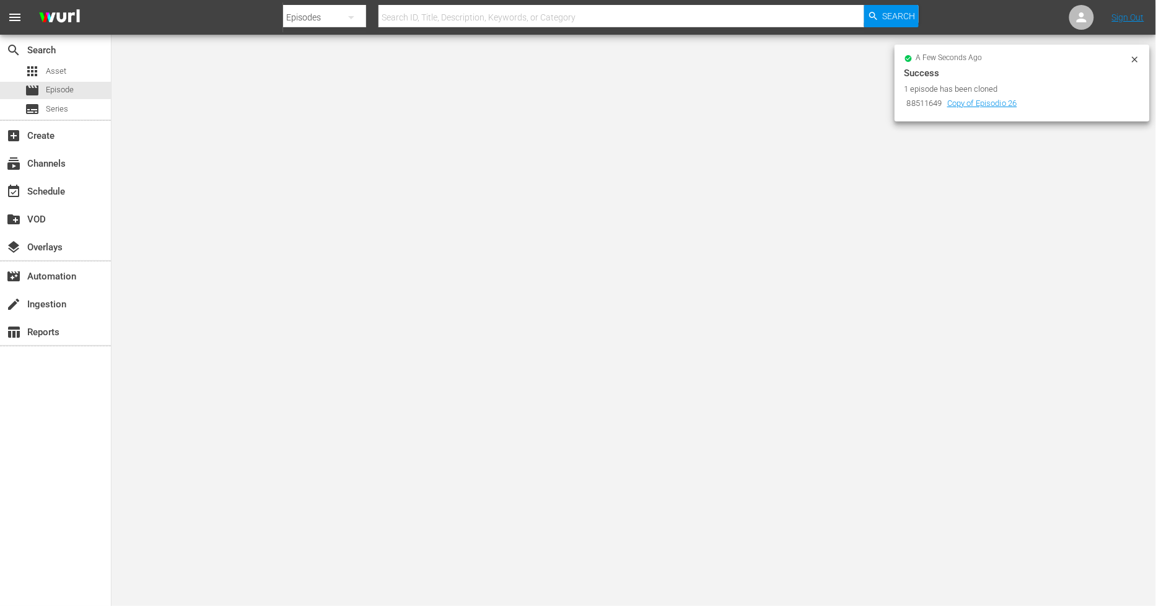
click at [1136, 59] on icon at bounding box center [1135, 59] width 6 height 6
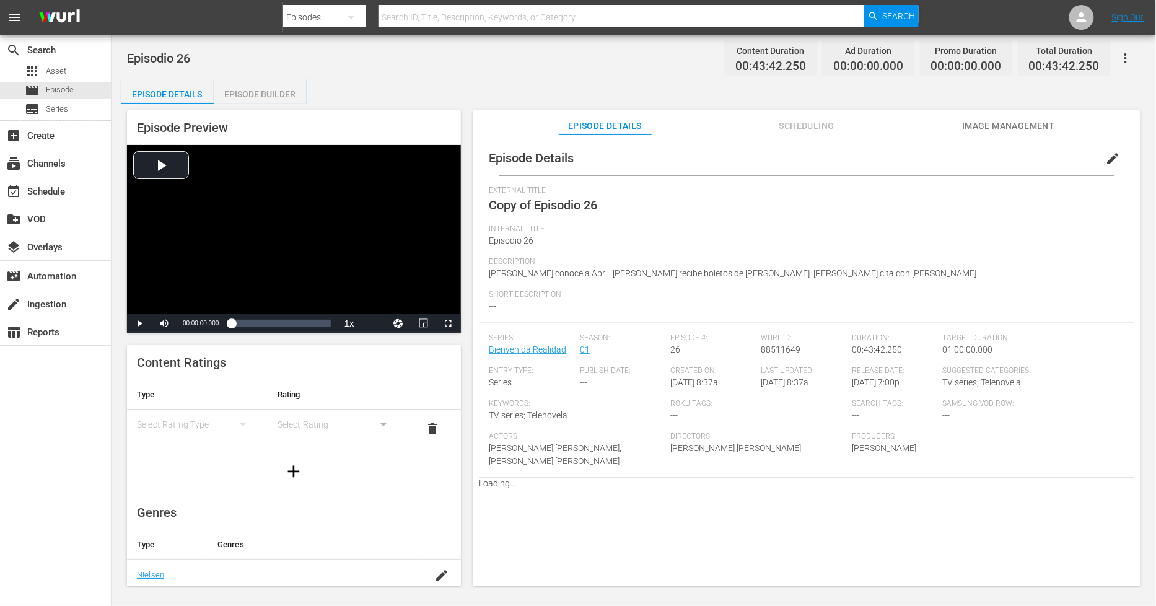
click at [1106, 160] on span "edit" at bounding box center [1113, 158] width 15 height 15
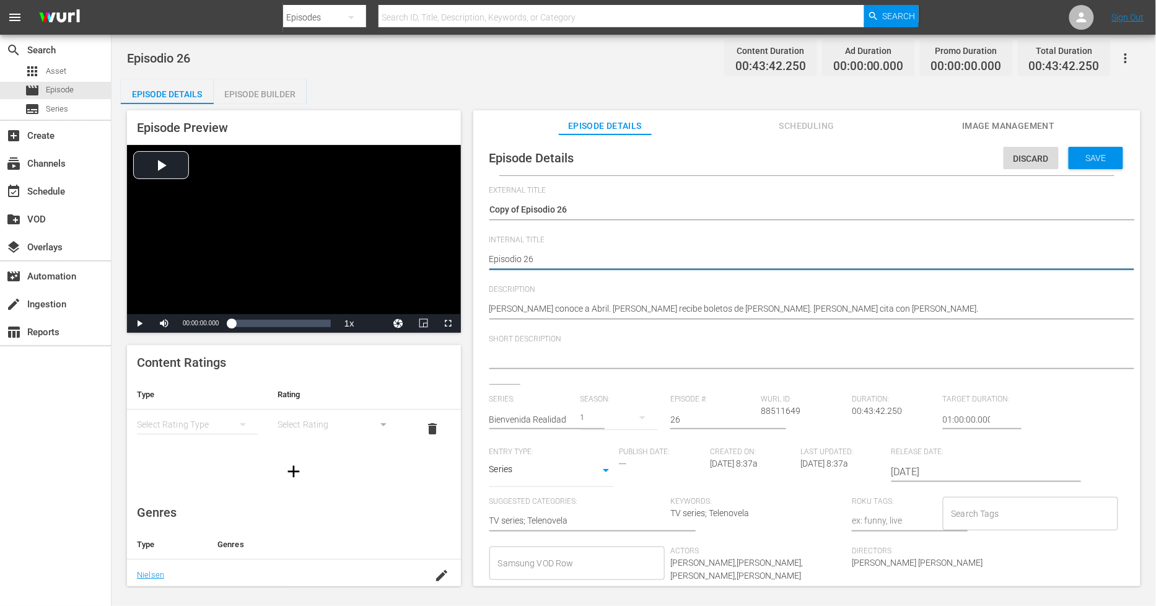
type textarea "PEpisodio 26"
type textarea "PHEpisodio 26"
type textarea "PH Episodio 26"
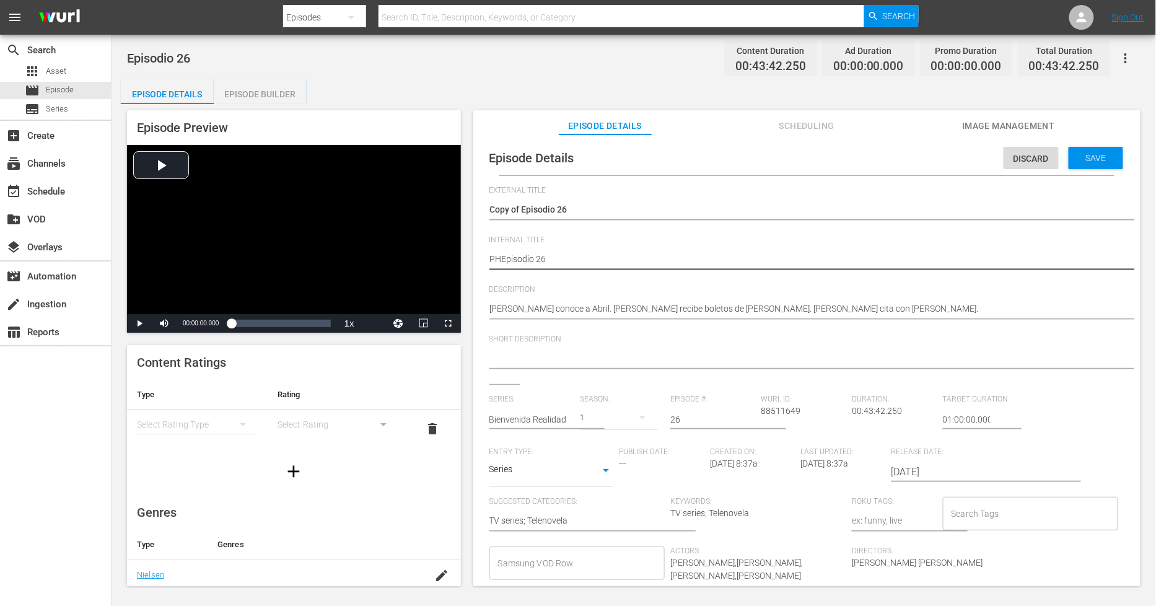
type textarea "PH Episodio 26"
type textarea "PH 1Episodio 26"
type textarea "PH 13Episodio 26"
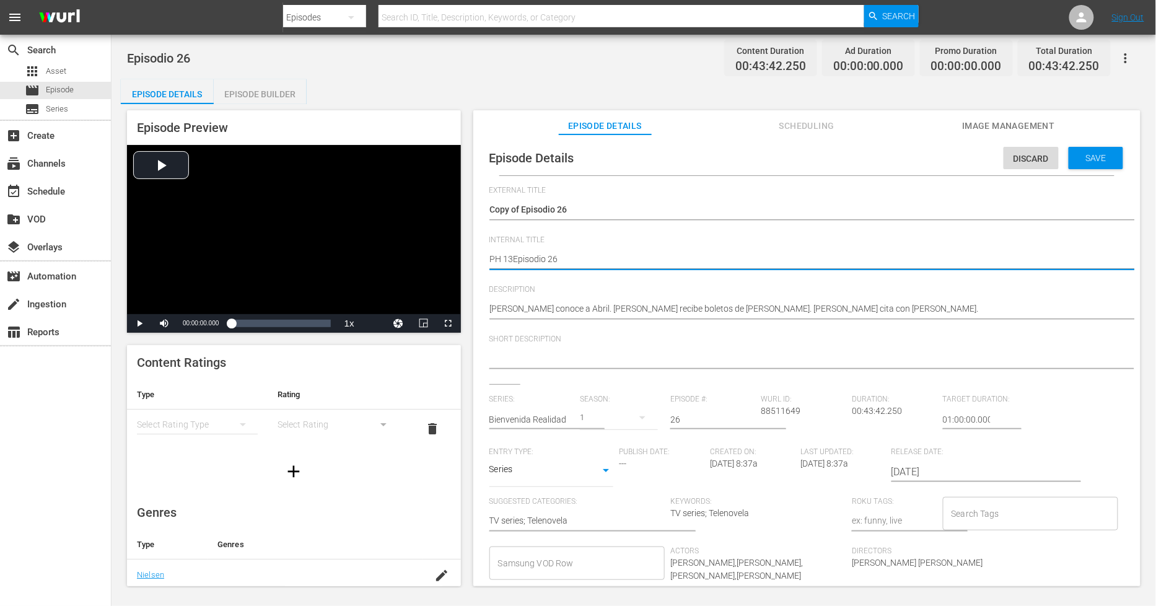
type textarea "PH 13 Episodio 26"
type textarea "PH 13 Episodio 26 -"
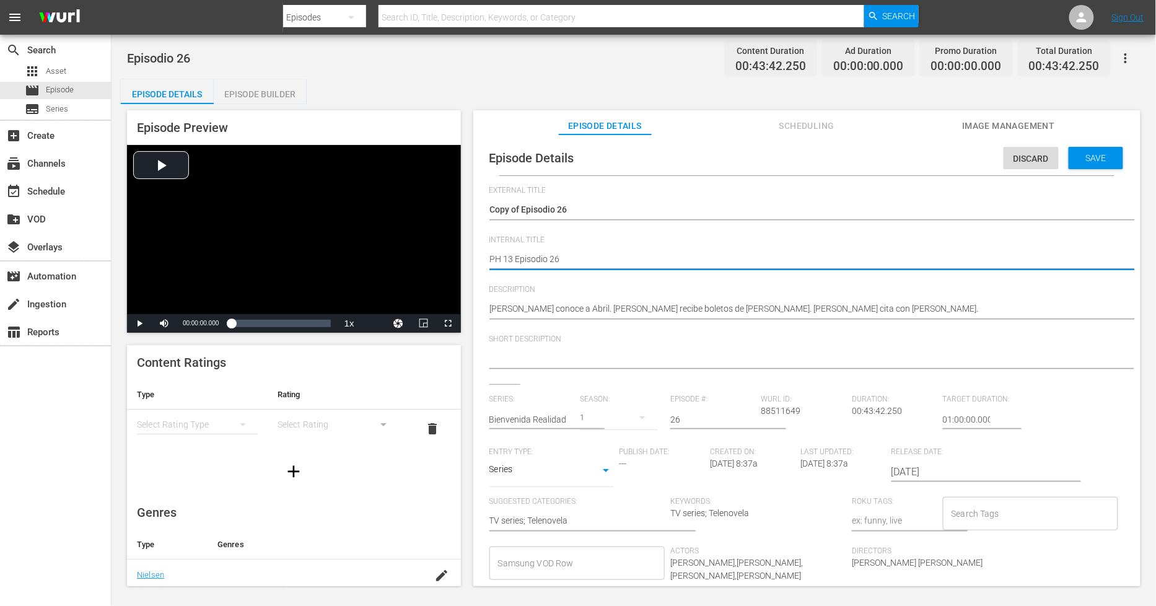
type textarea "PH 13 Episodio 26 -"
type textarea "PH 13 Episodio 26 - S"
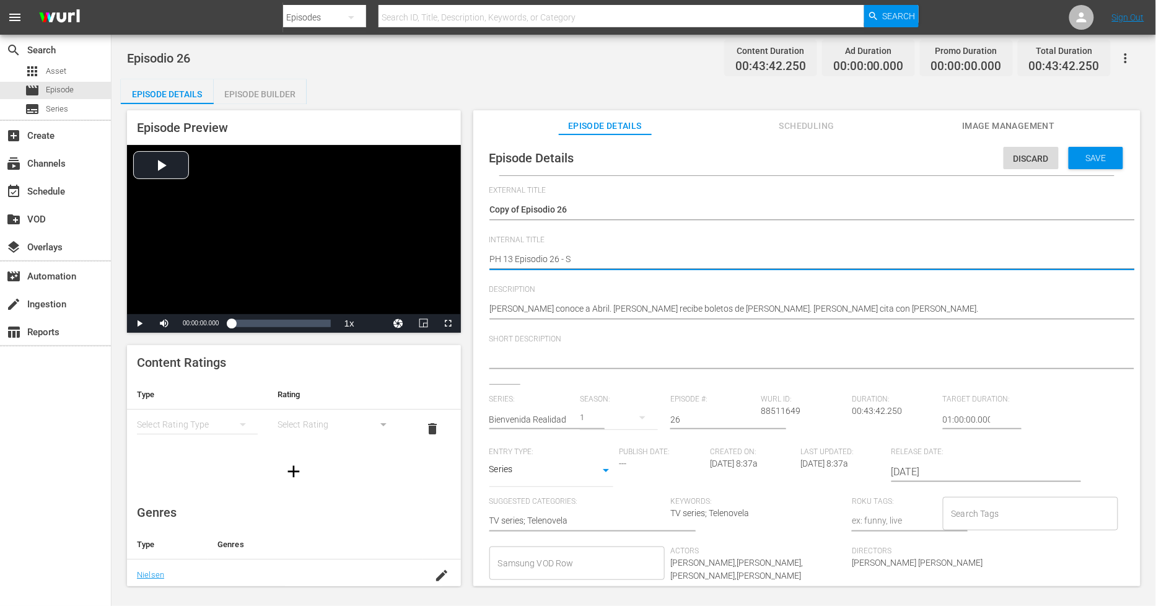
type textarea "PH 13 Episodio 26 - SO"
type textarea "PH 13 Episodio 26 - SO M"
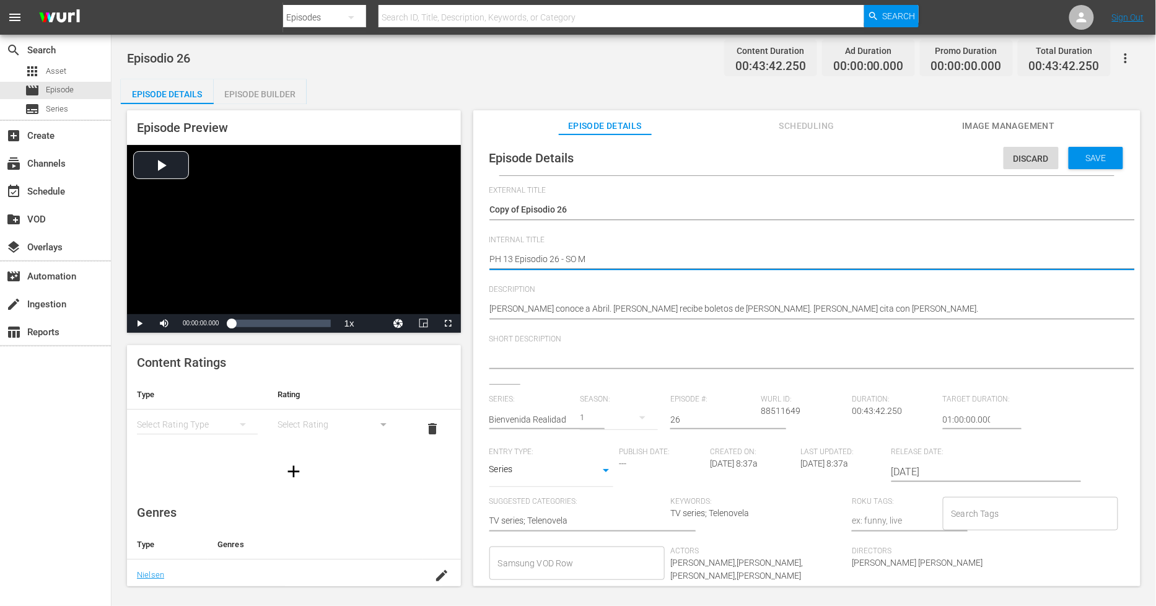
type textarea "PH 13 Episodio 26 - SO ME"
type textarea "PH 13 Episodio 26 - SO MEX"
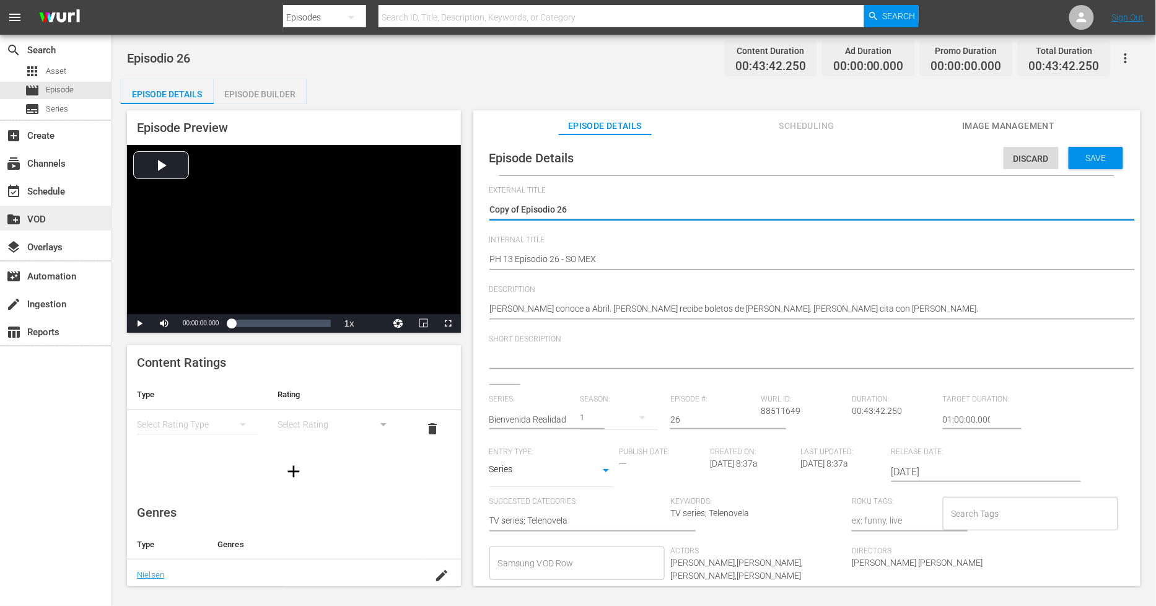
drag, startPoint x: 522, startPoint y: 209, endPoint x: 0, endPoint y: 217, distance: 521.6
type textarea "Episodio 26"
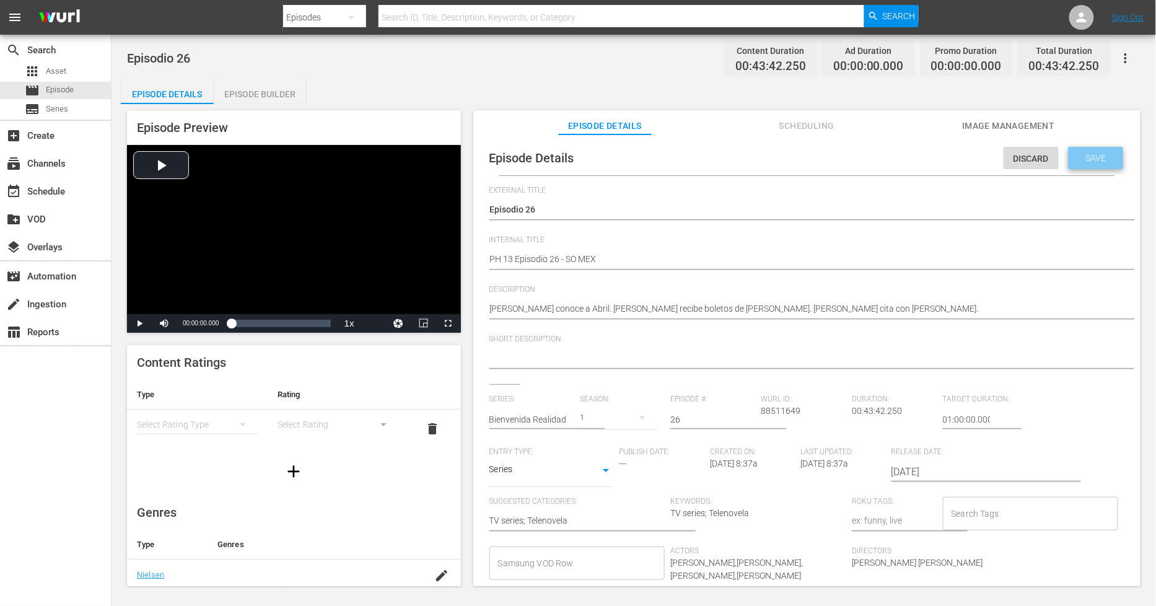
click at [1104, 159] on span "Save" at bounding box center [1096, 158] width 40 height 10
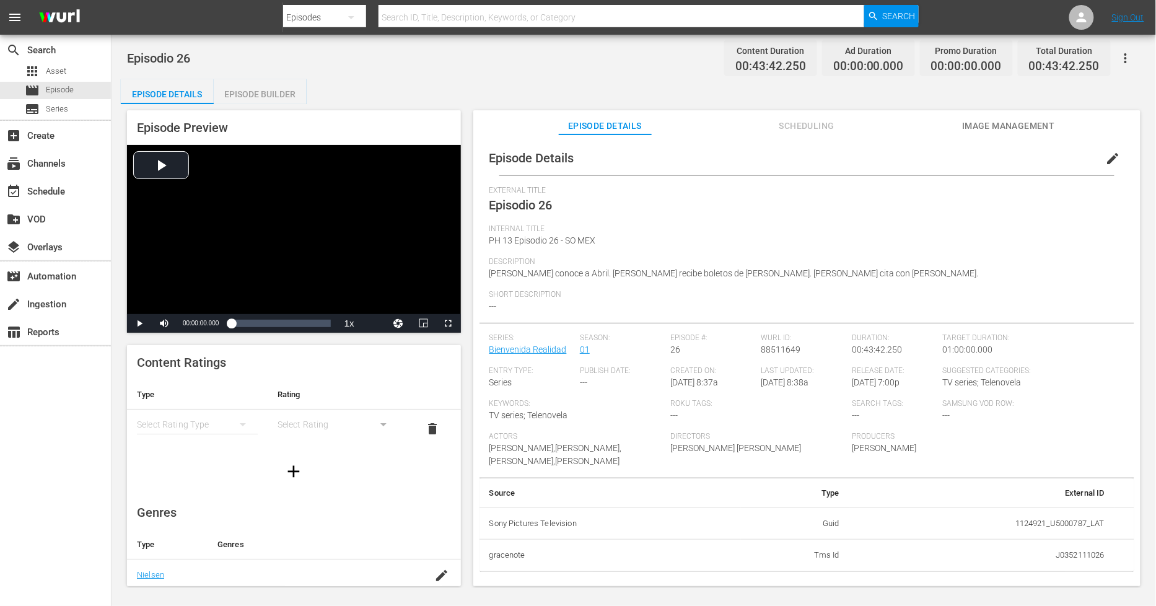
click at [298, 95] on div "Episode Builder" at bounding box center [260, 94] width 93 height 30
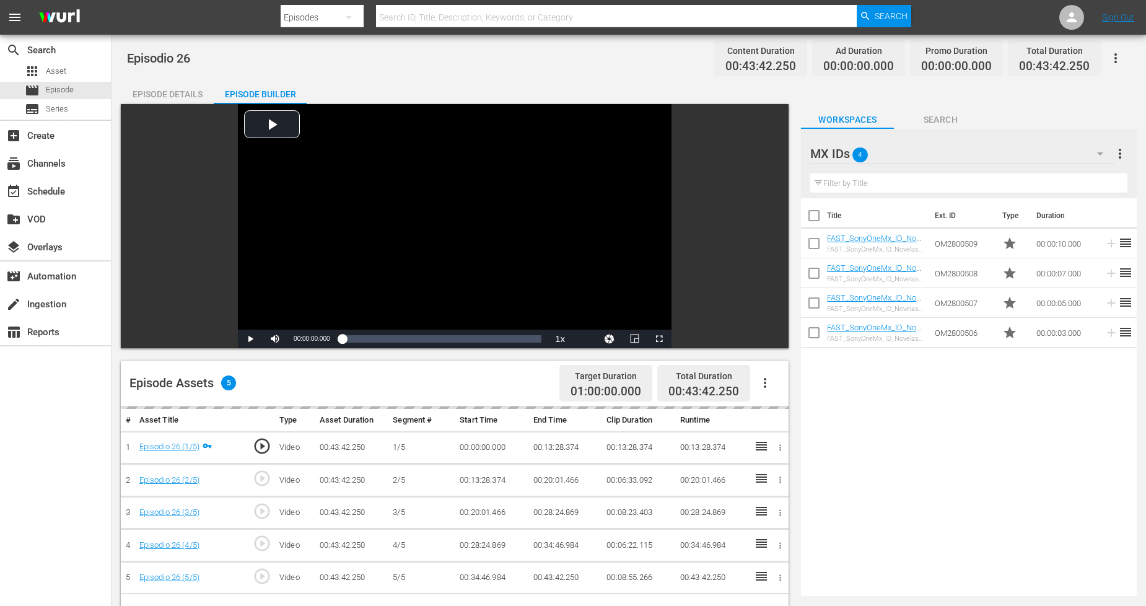
click at [955, 152] on div "MX IDs 4" at bounding box center [962, 153] width 304 height 35
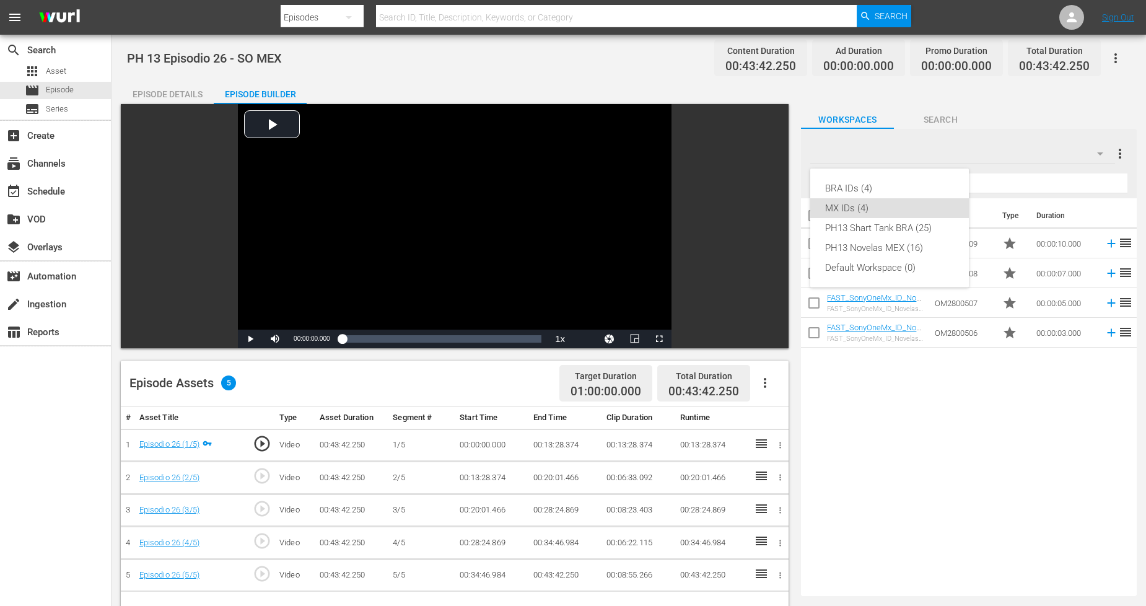
click at [762, 383] on div "BRA IDs (4) MX IDs (4) PH13 Shart Tank BRA (25) PH13 Novelas MEX (16) Default W…" at bounding box center [573, 303] width 1146 height 606
click at [765, 383] on icon "button" at bounding box center [765, 383] width 2 height 10
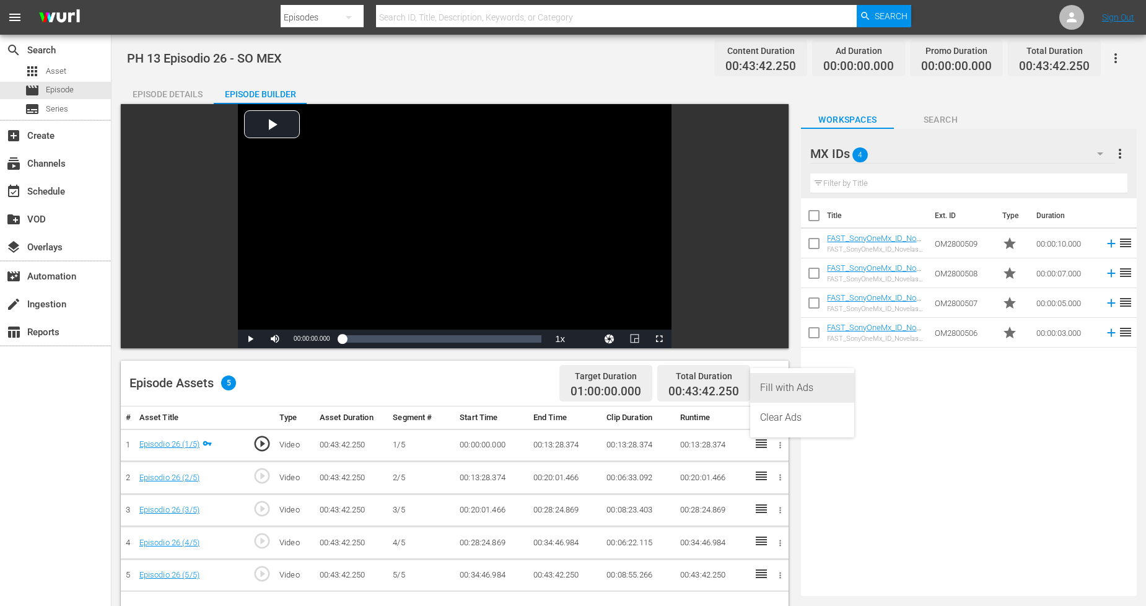
click at [776, 394] on div "Fill with Ads" at bounding box center [802, 388] width 84 height 30
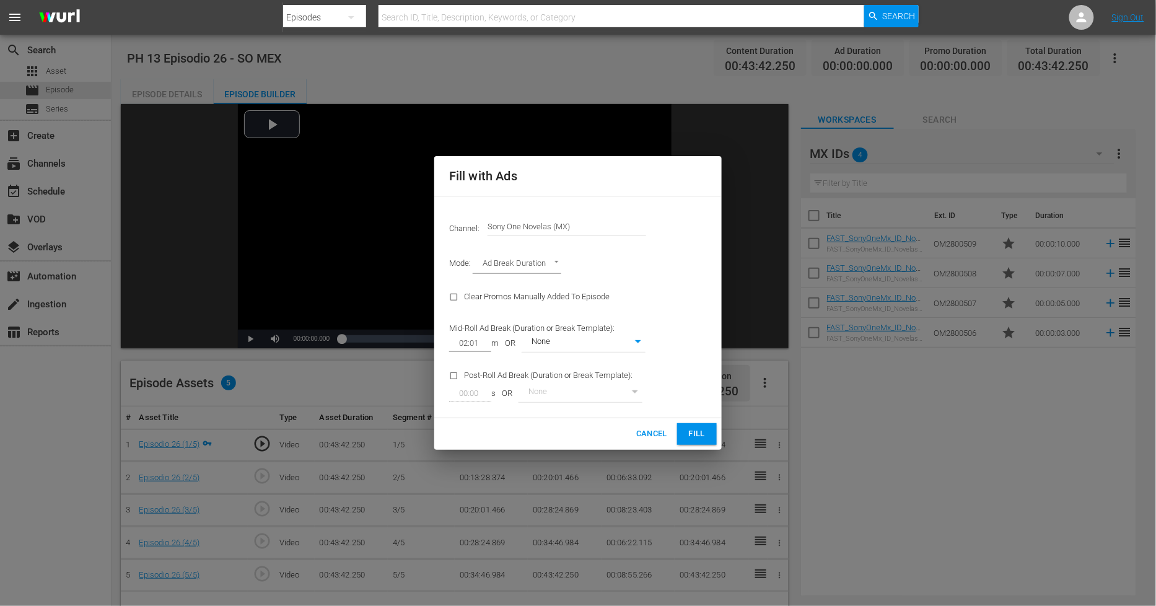
click at [711, 442] on button "Fill" at bounding box center [697, 434] width 40 height 22
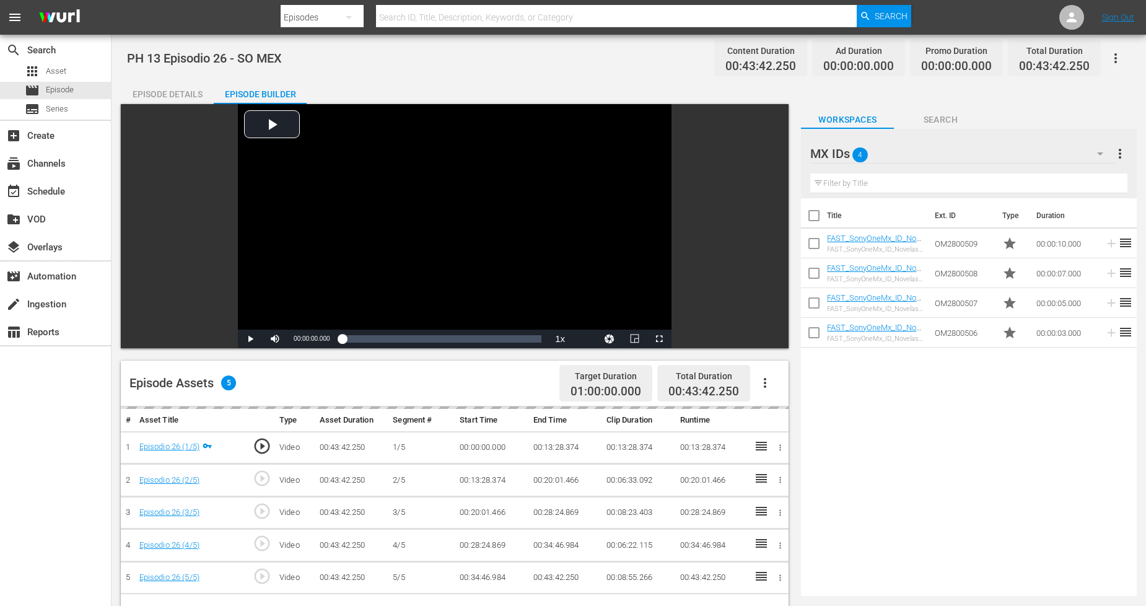
click at [961, 154] on div "MX IDs 4" at bounding box center [962, 153] width 304 height 35
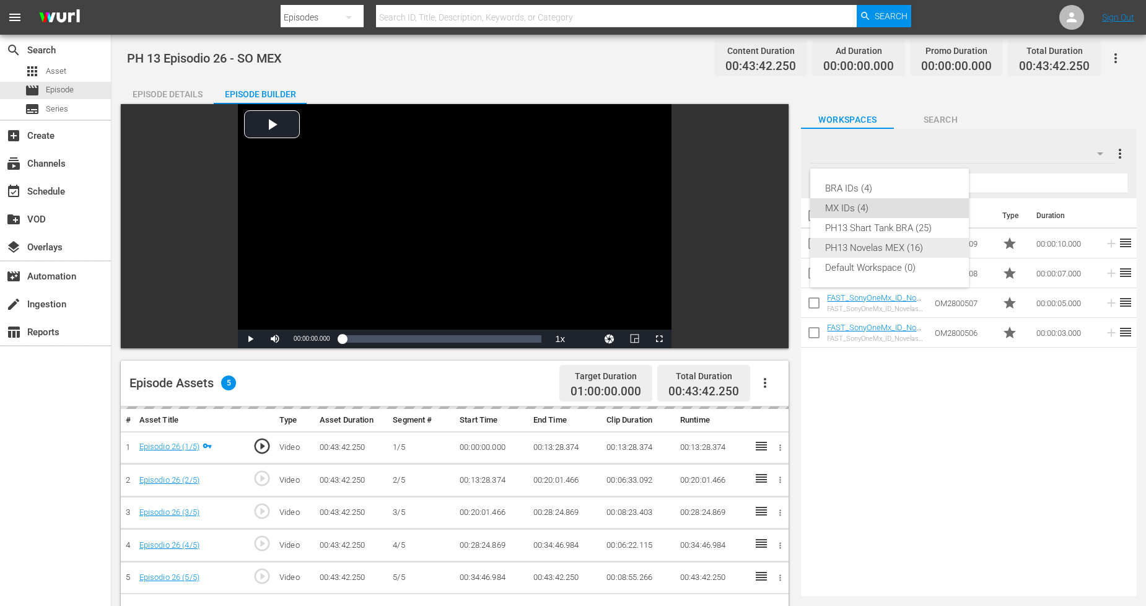
click at [913, 250] on div "PH13 Novelas MEX (16)" at bounding box center [889, 248] width 129 height 20
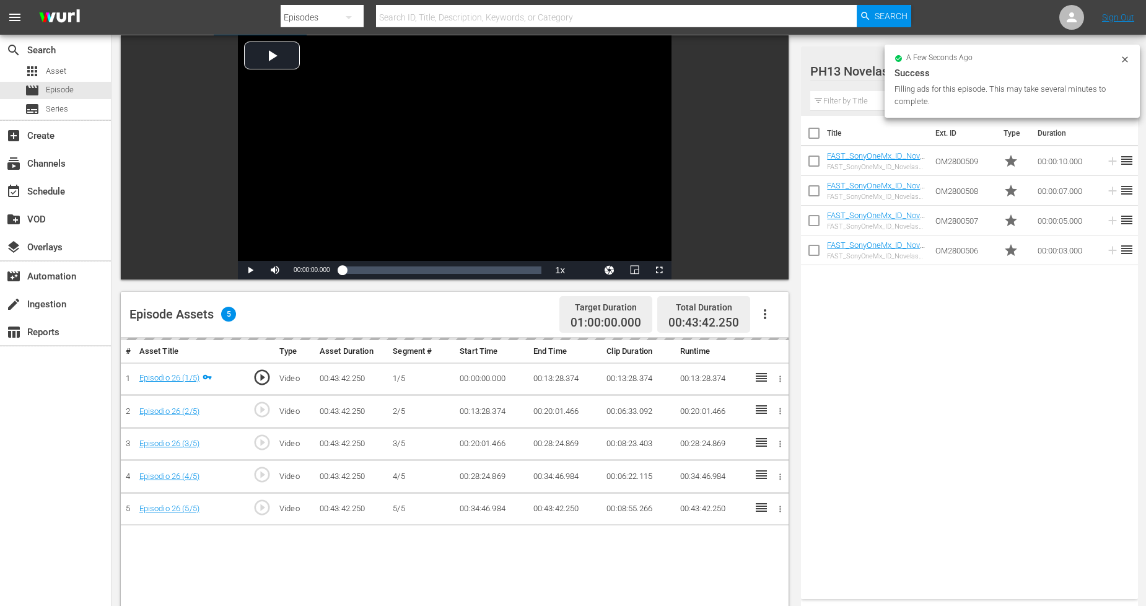
scroll to position [138, 0]
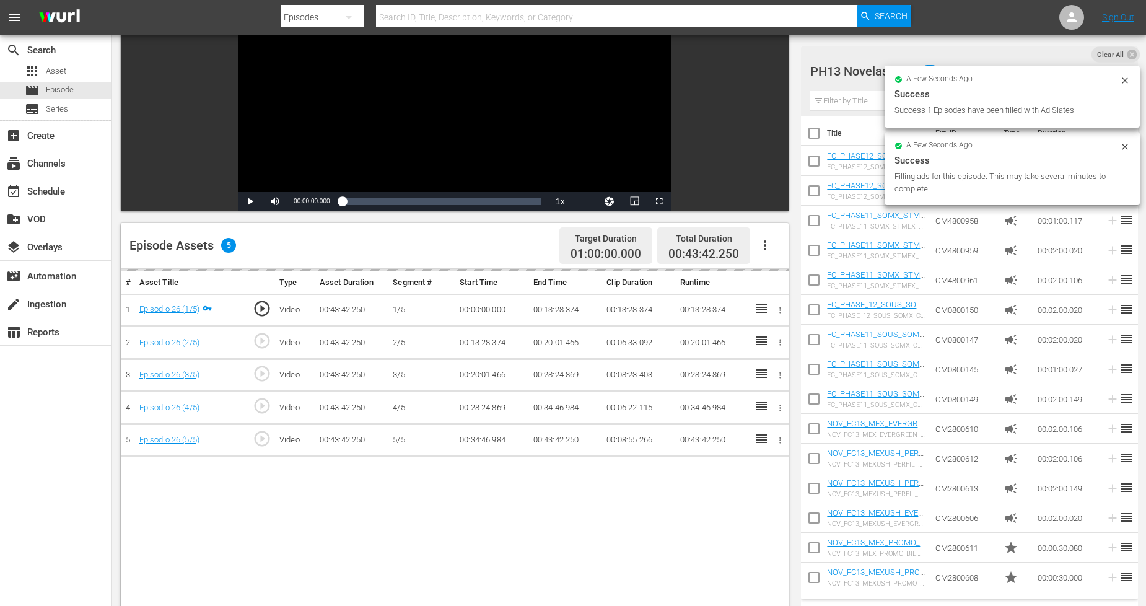
click at [1126, 149] on td "reorder" at bounding box center [1128, 161] width 19 height 30
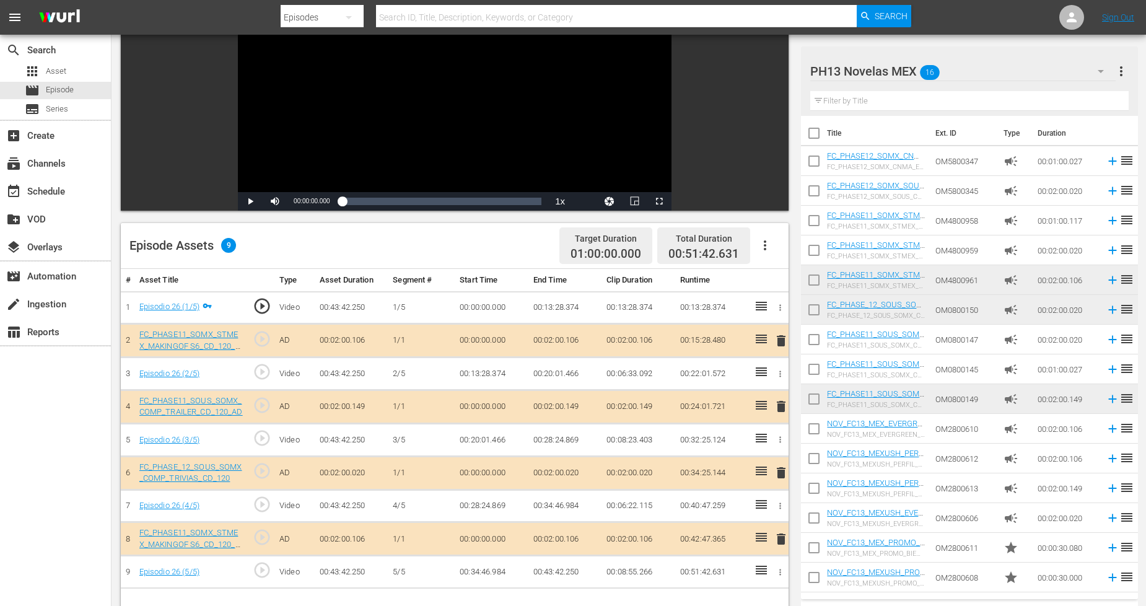
scroll to position [206, 0]
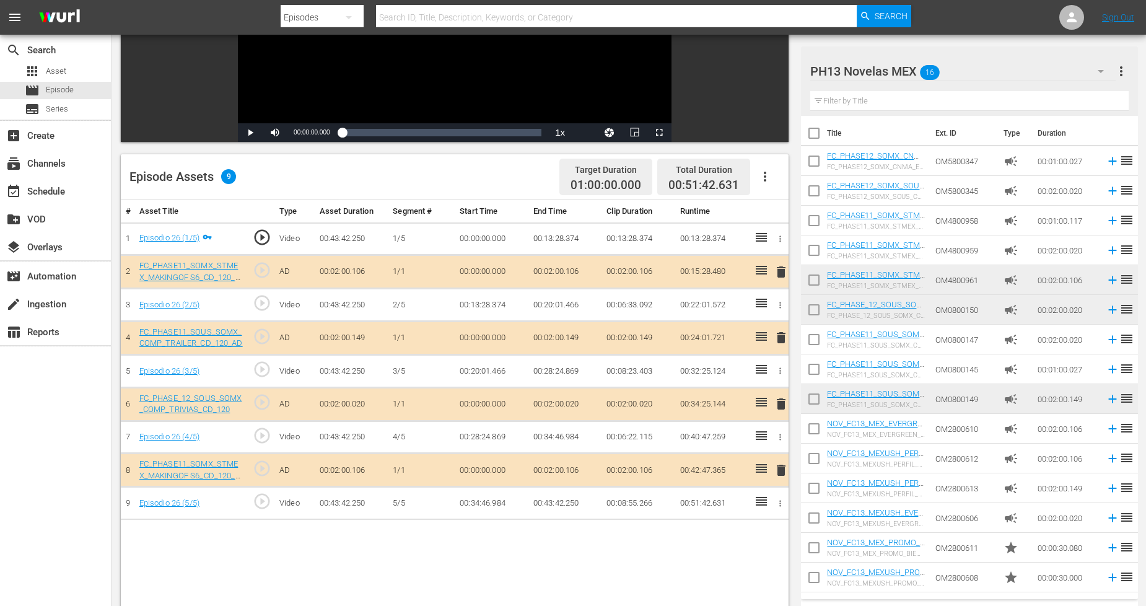
click at [776, 274] on span "delete" at bounding box center [781, 272] width 15 height 15
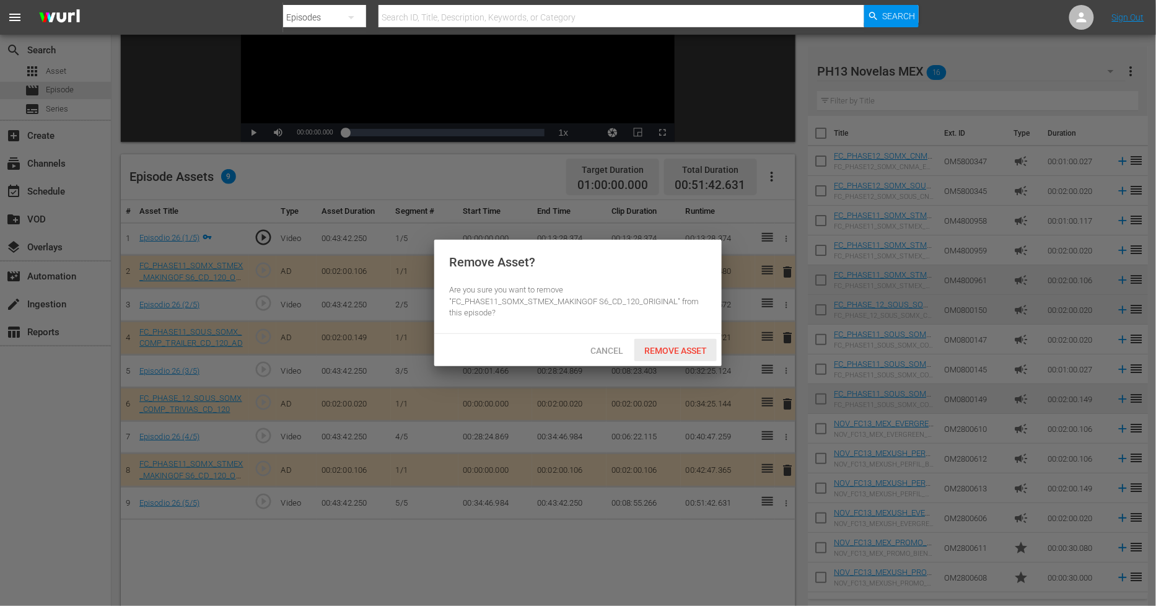
click at [679, 357] on div "Remove Asset" at bounding box center [675, 350] width 82 height 23
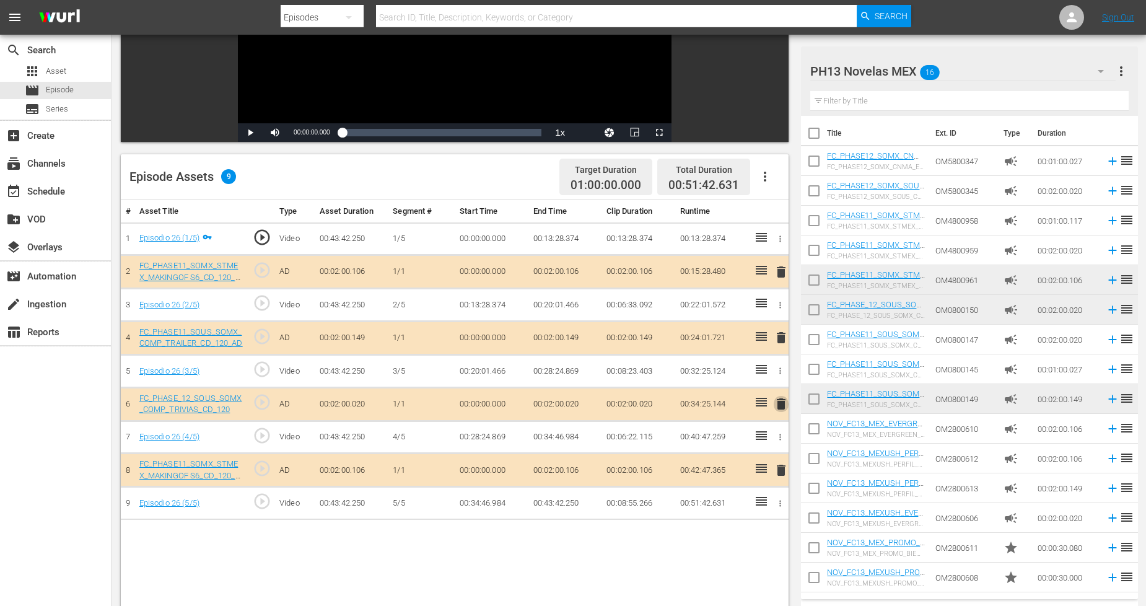
click at [784, 400] on span "delete" at bounding box center [781, 403] width 15 height 15
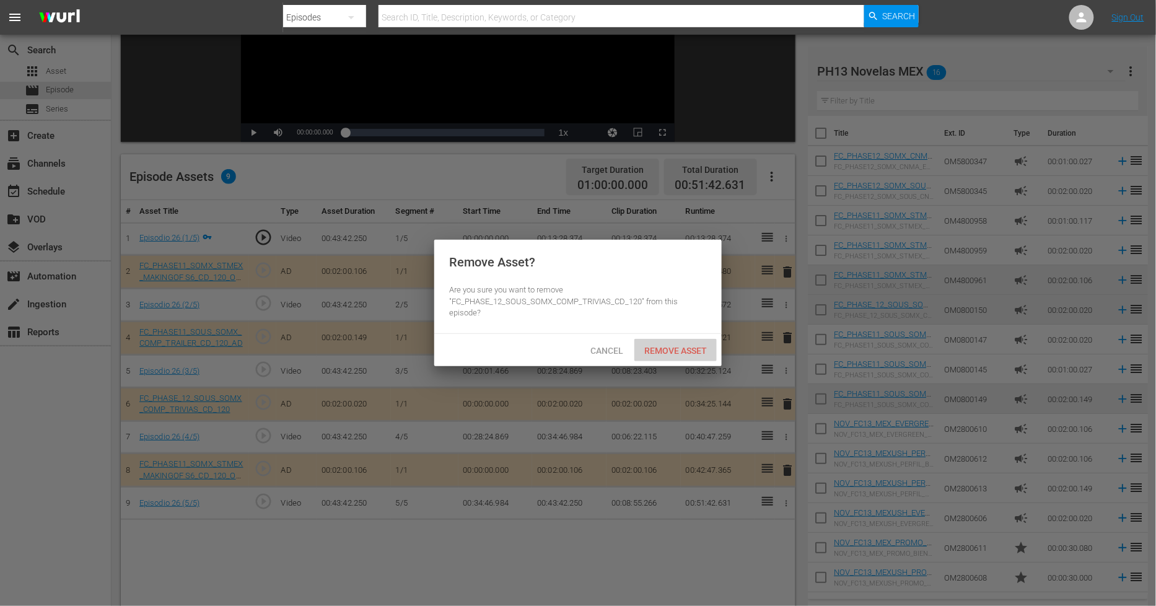
click at [680, 356] on div "Remove Asset" at bounding box center [675, 350] width 82 height 23
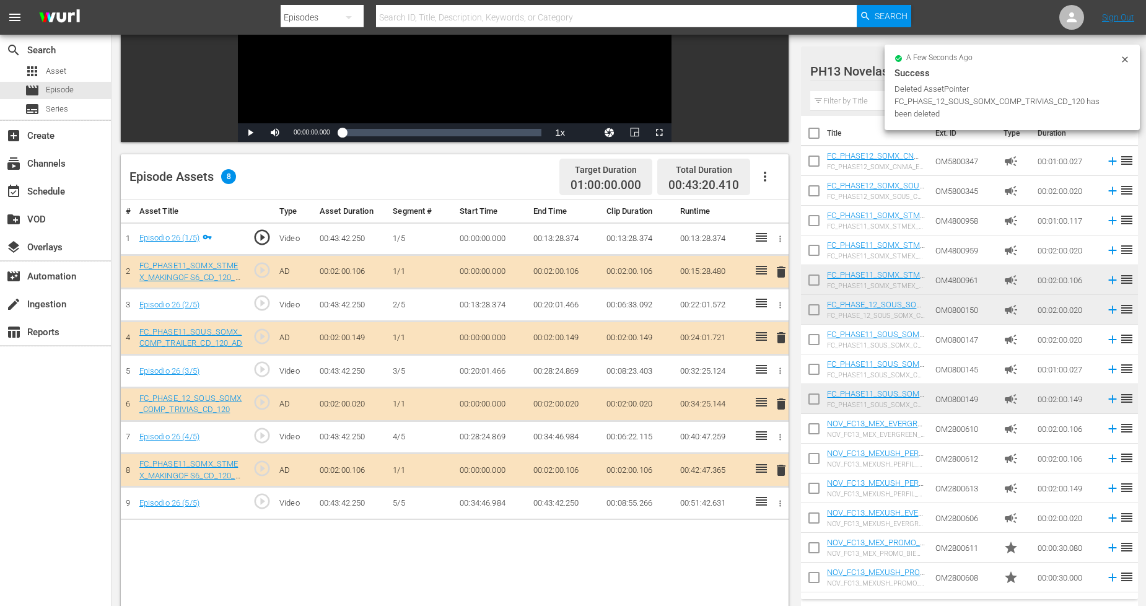
drag, startPoint x: 1117, startPoint y: 61, endPoint x: 1124, endPoint y: 59, distance: 6.3
click at [1124, 59] on icon at bounding box center [1125, 59] width 6 height 6
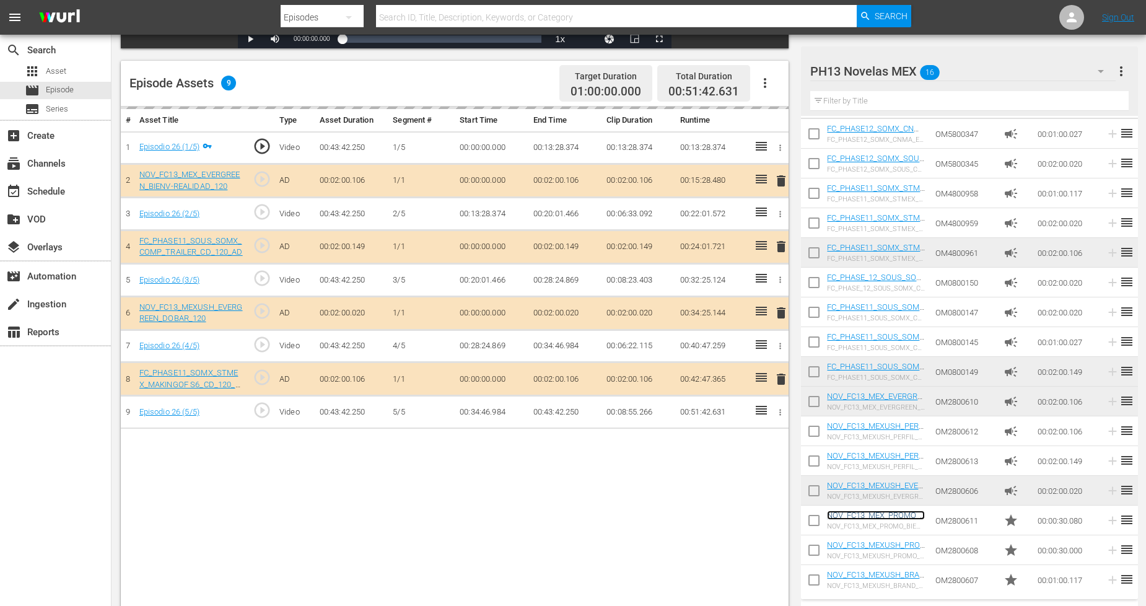
scroll to position [322, 0]
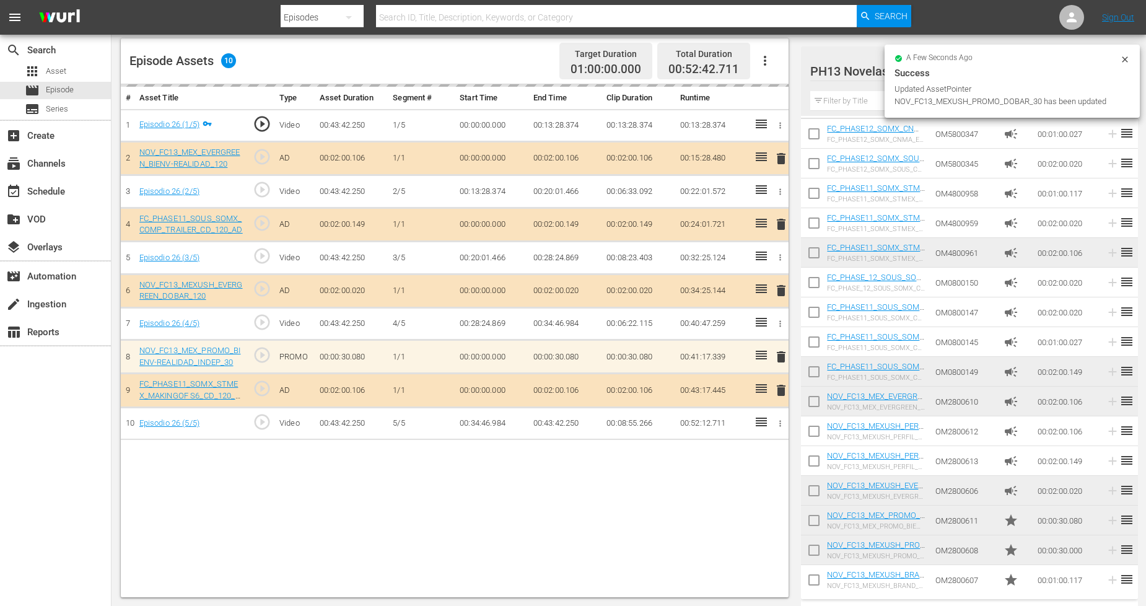
click at [1123, 56] on icon at bounding box center [1125, 59] width 6 height 6
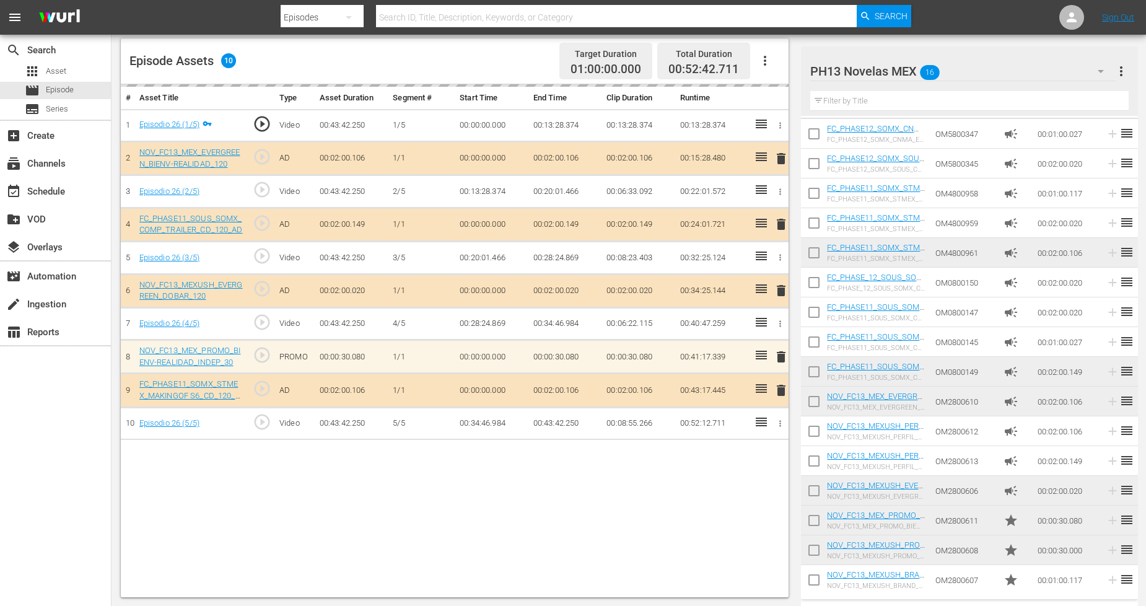
click at [1030, 75] on div "PH13 Novelas MEX 16" at bounding box center [962, 71] width 305 height 35
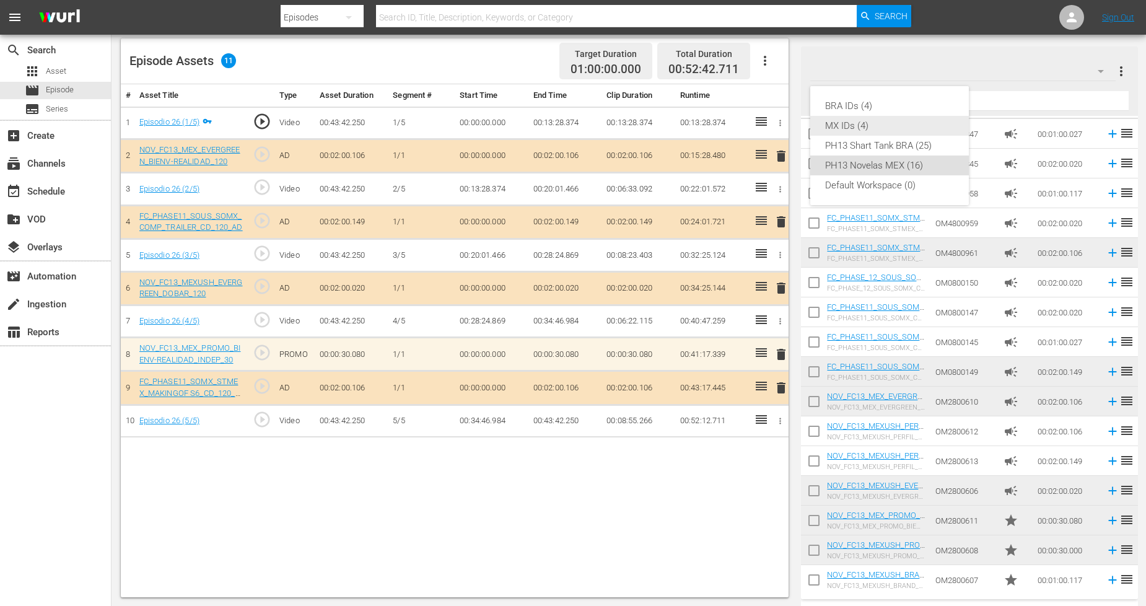
click at [902, 131] on div "MX IDs (4)" at bounding box center [889, 126] width 129 height 20
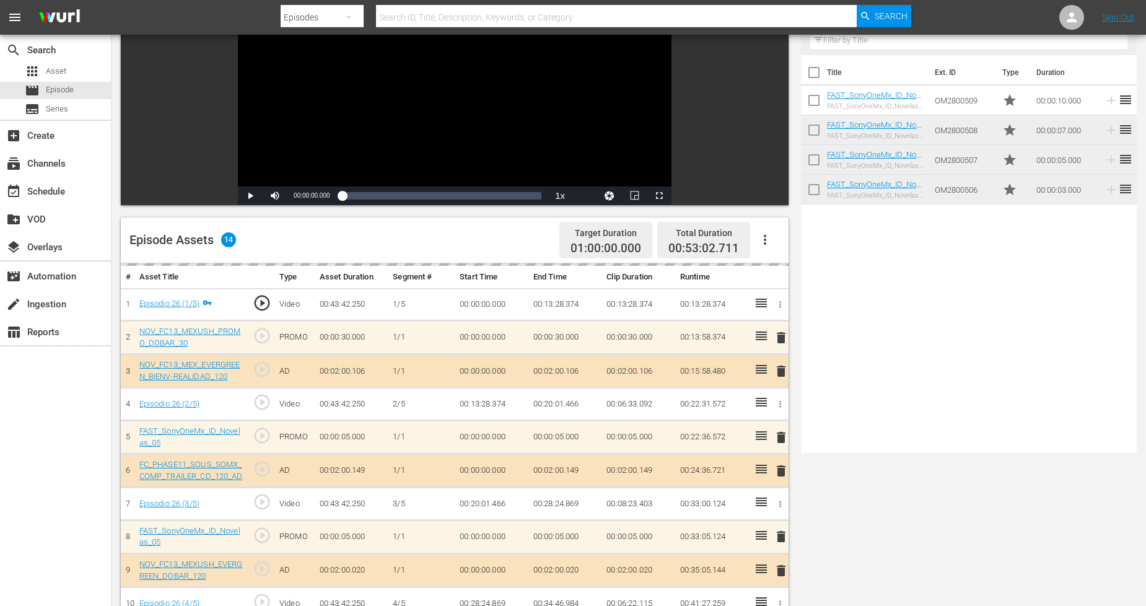
scroll to position [0, 0]
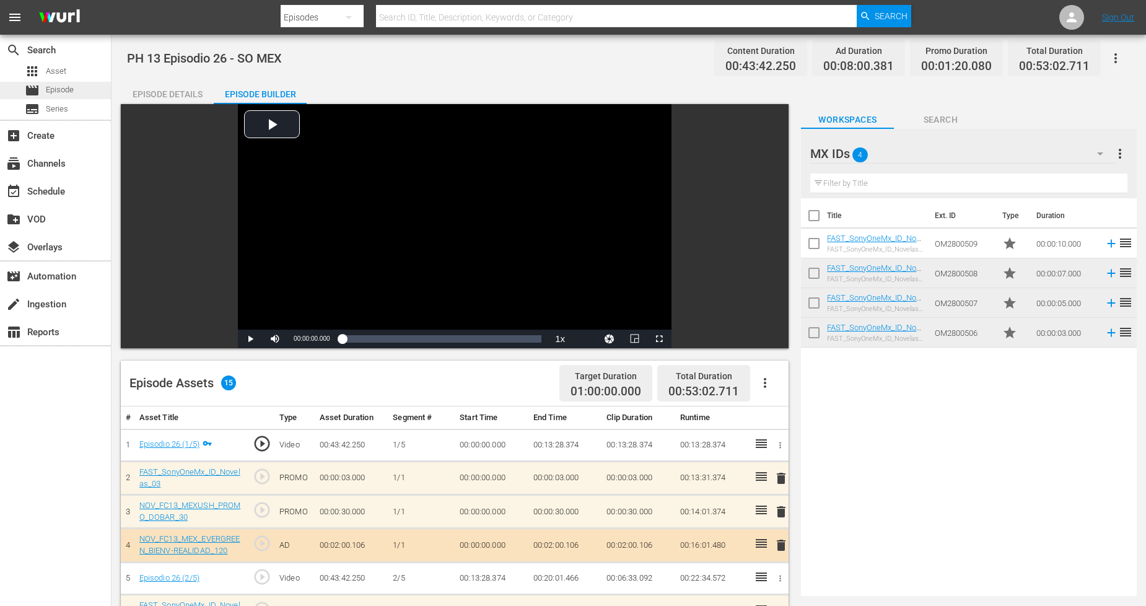
click at [76, 85] on div "movie Episode" at bounding box center [55, 90] width 111 height 17
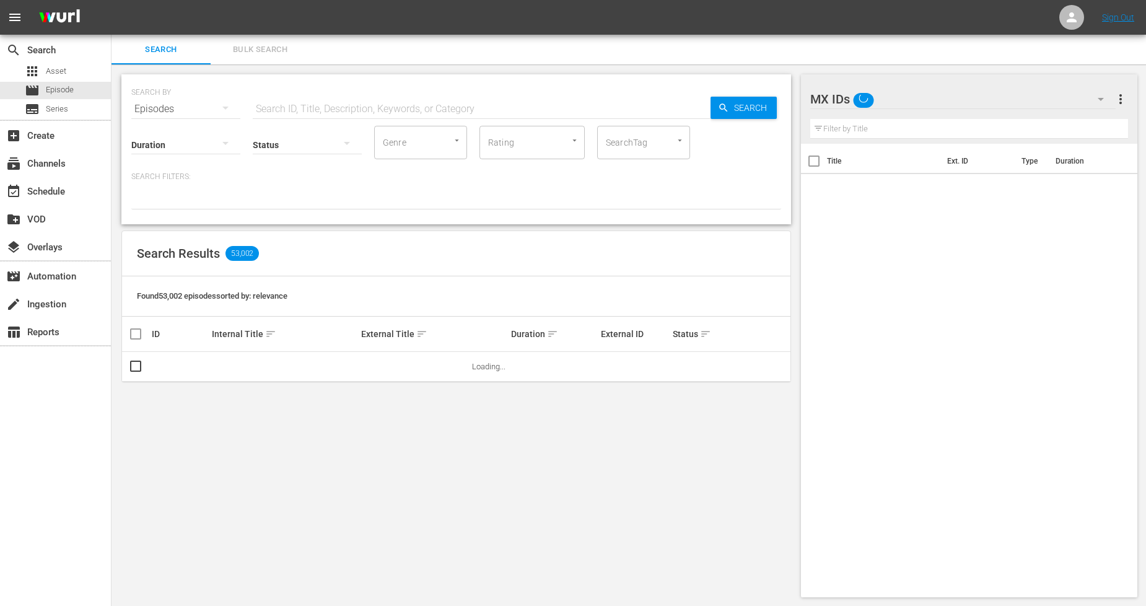
click at [265, 53] on span "Bulk Search" at bounding box center [260, 50] width 84 height 14
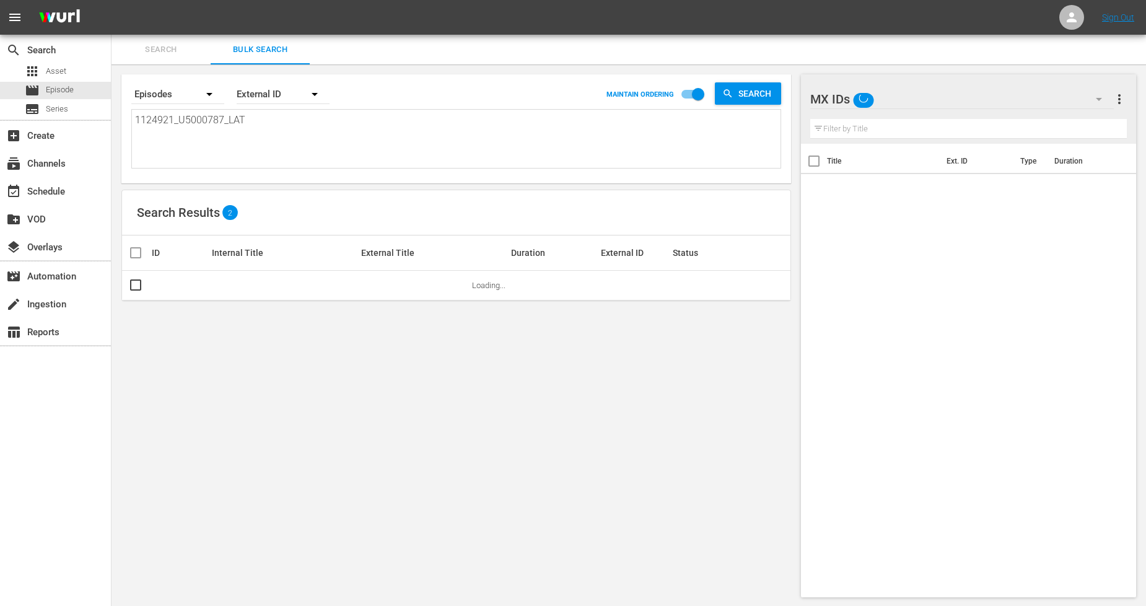
drag, startPoint x: 281, startPoint y: 124, endPoint x: 0, endPoint y: 118, distance: 280.7
click at [112, 0] on div "search Search apps Asset movie Episode subtitles Series add_box Create subscrip…" at bounding box center [629, 0] width 1034 height 0
paste textarea "2_U5000788"
type textarea "1124922_U5000788_LAT"
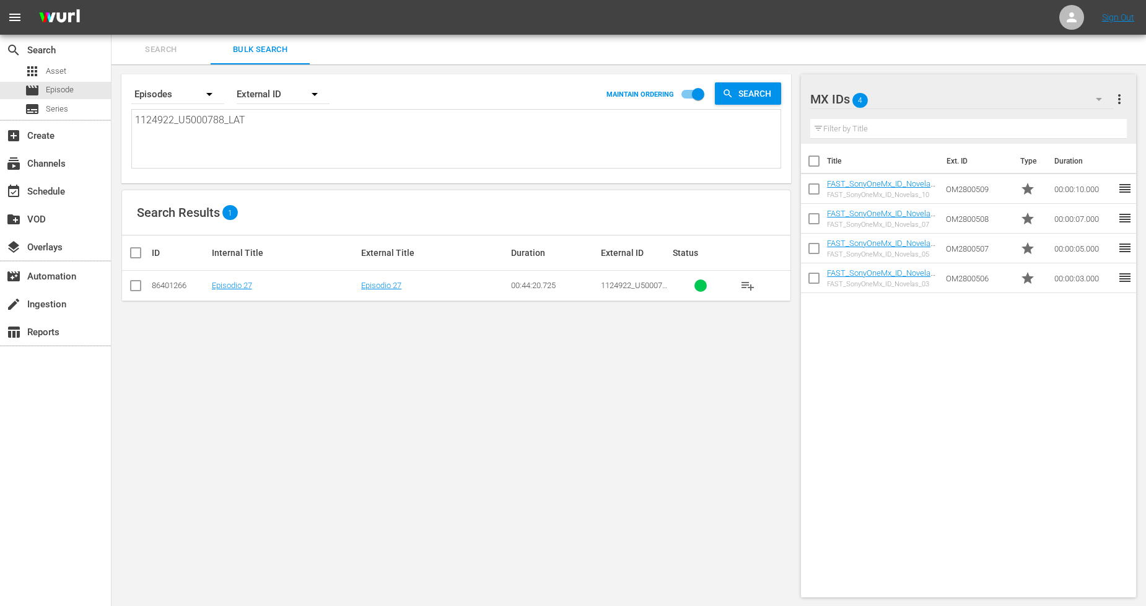
type textarea "1124922_U5000788_LAT"
click at [134, 290] on input "checkbox" at bounding box center [135, 288] width 15 height 15
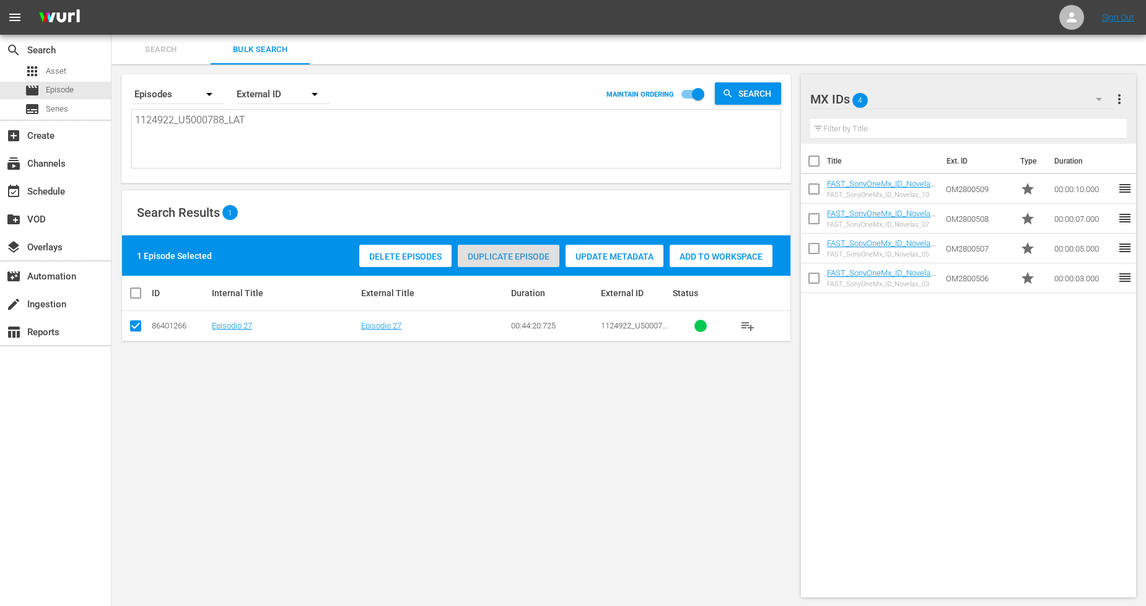
click at [512, 258] on span "Duplicate Episode" at bounding box center [509, 256] width 102 height 10
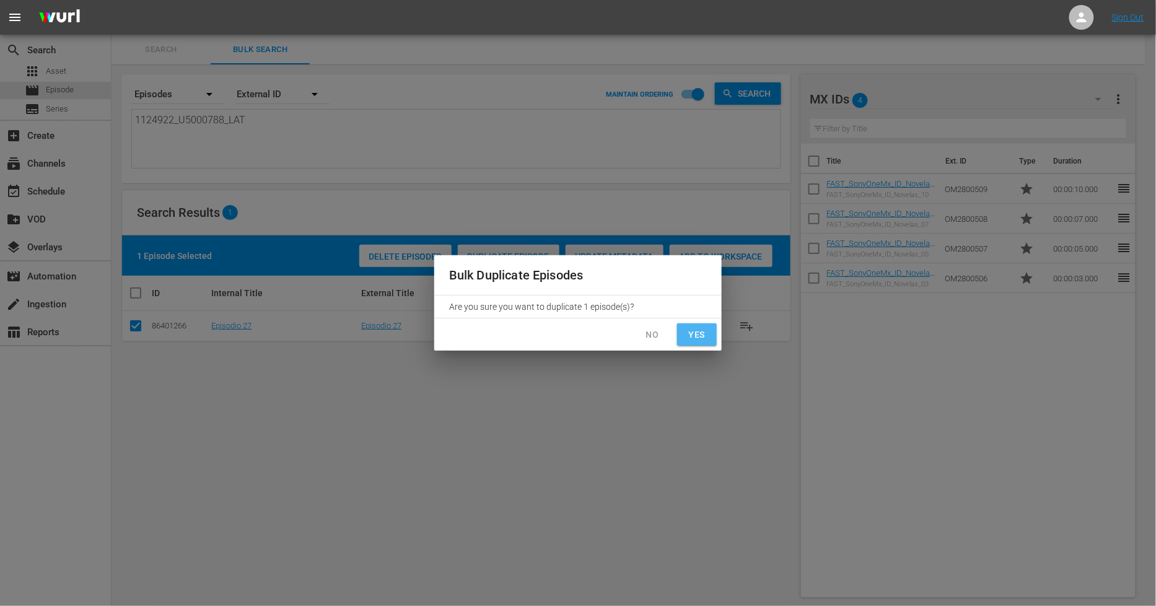
click at [704, 341] on span "Yes" at bounding box center [697, 334] width 20 height 15
checkbox input "false"
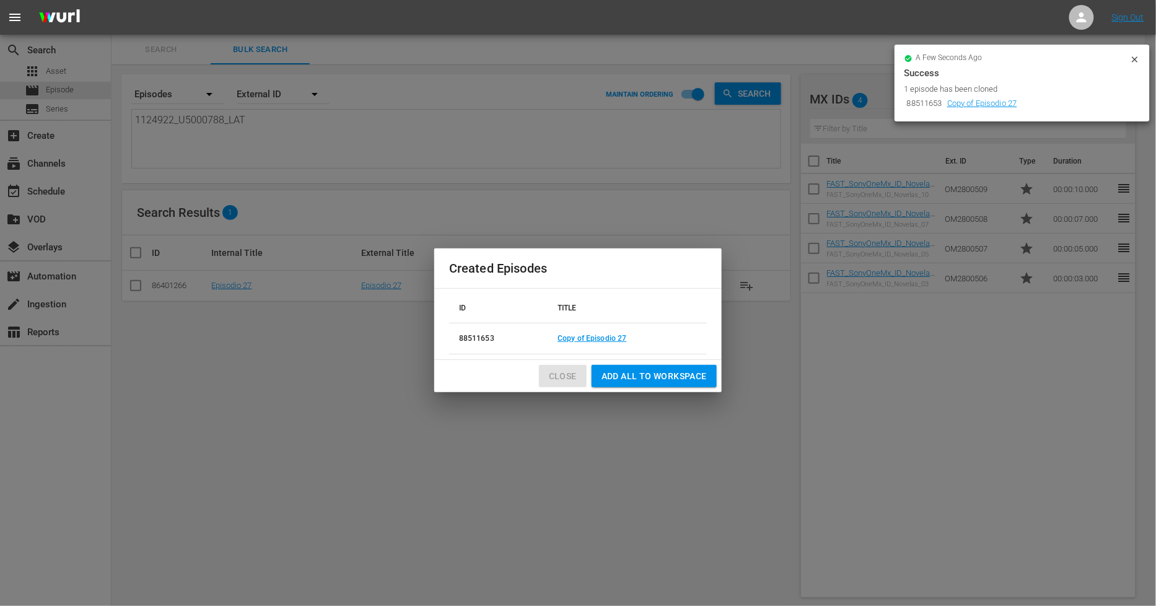
click at [565, 382] on span "Close" at bounding box center [563, 376] width 28 height 15
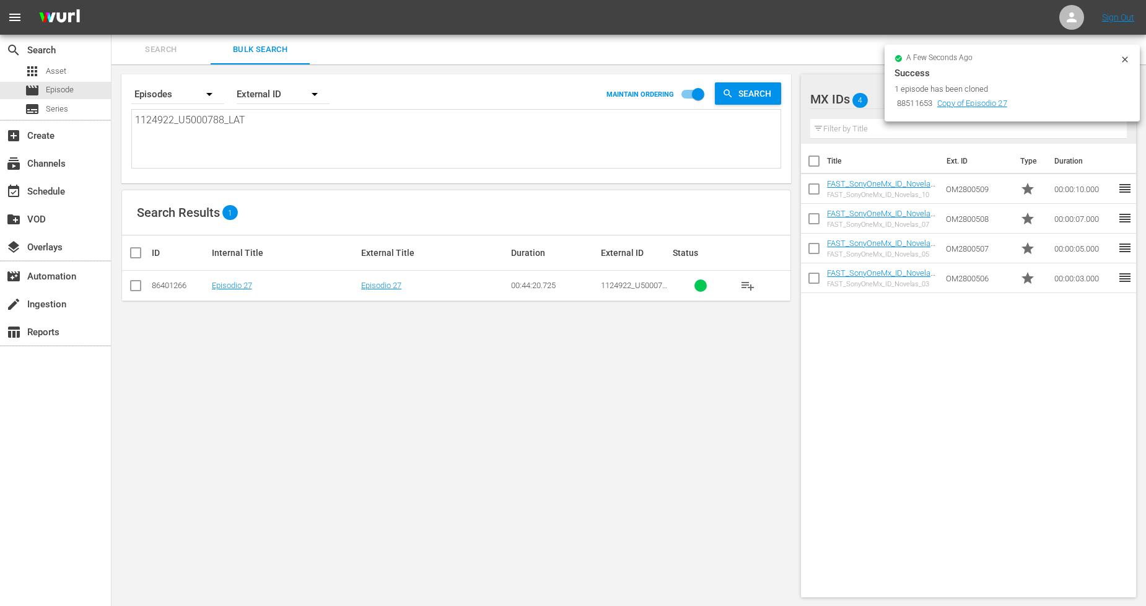
drag, startPoint x: 1124, startPoint y: 60, endPoint x: 1112, endPoint y: 66, distance: 13.3
click at [1123, 60] on icon at bounding box center [1125, 59] width 6 height 6
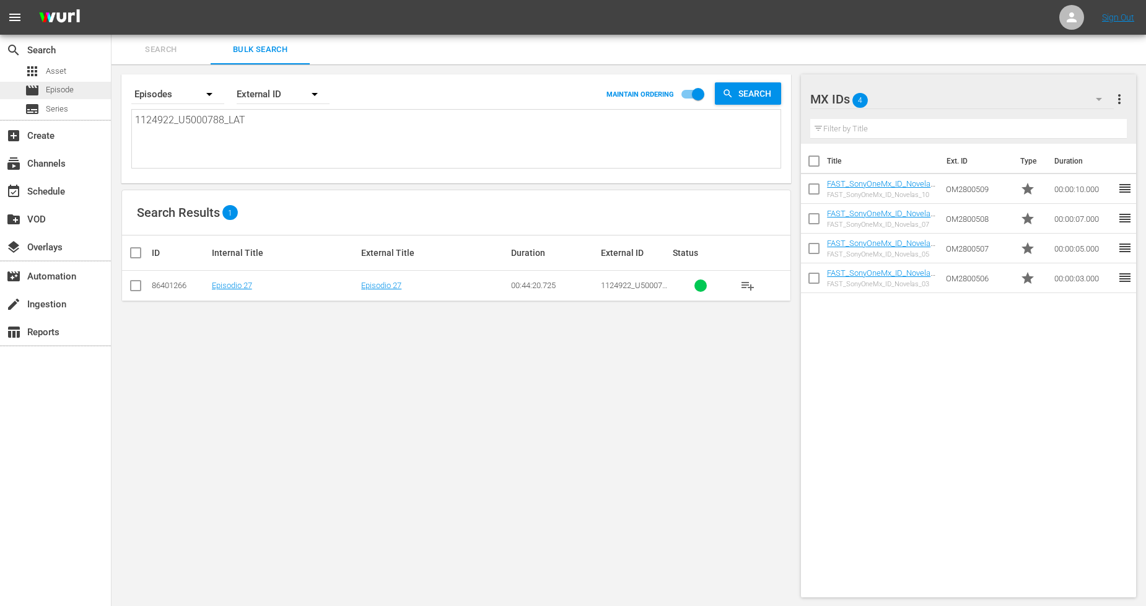
click at [77, 92] on div "movie Episode" at bounding box center [55, 90] width 111 height 17
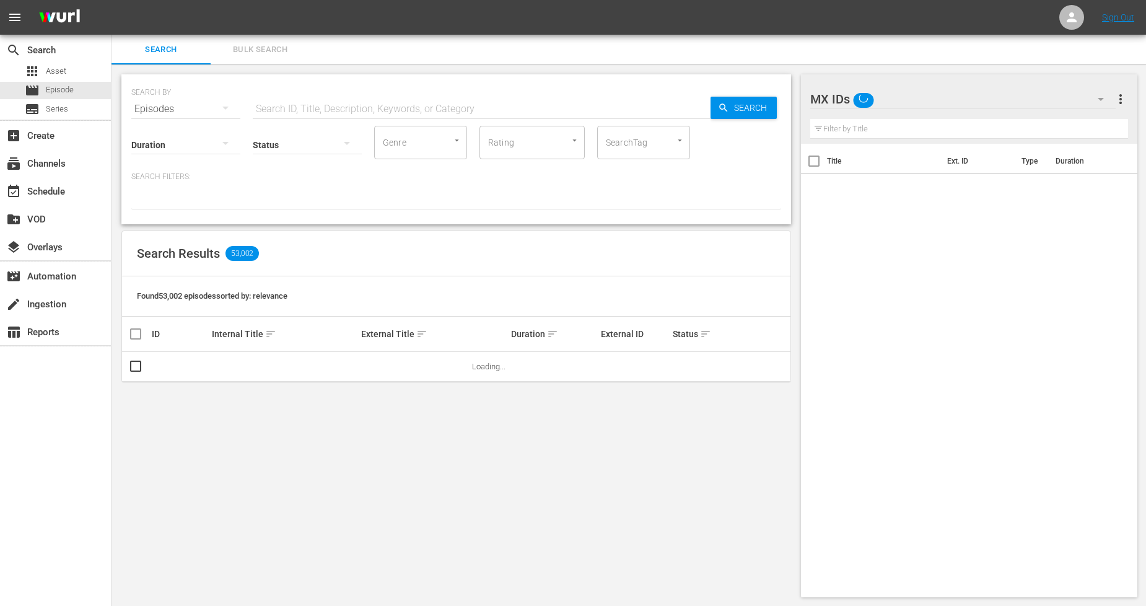
click at [277, 46] on span "Bulk Search" at bounding box center [260, 50] width 84 height 14
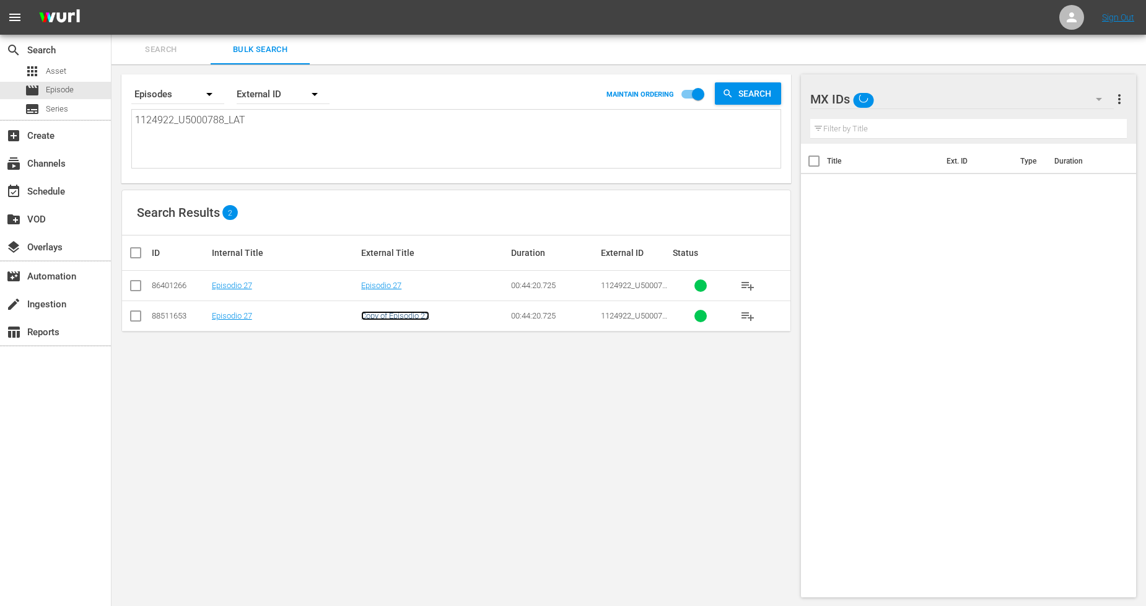
click at [411, 320] on link "Copy of Episodio 27" at bounding box center [395, 315] width 68 height 9
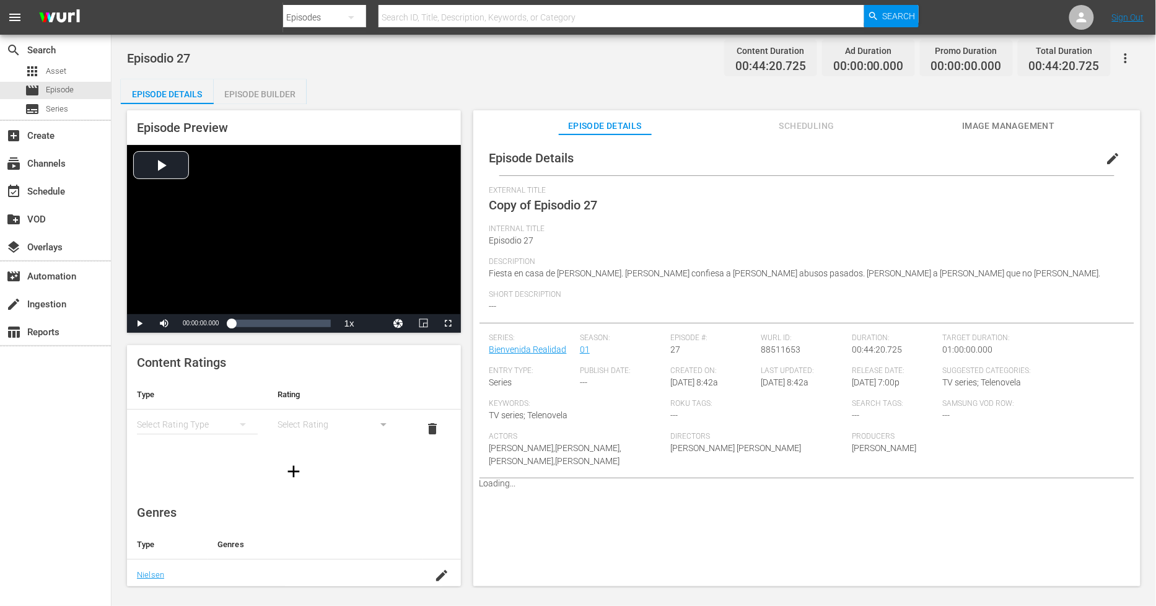
click at [1106, 156] on span "edit" at bounding box center [1113, 158] width 15 height 15
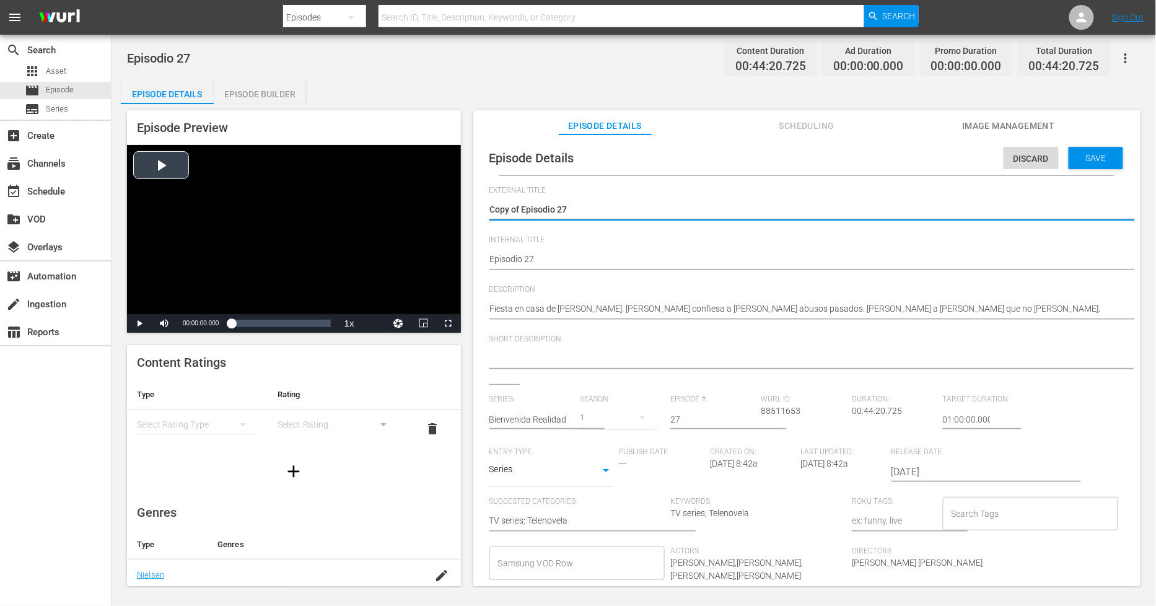
drag, startPoint x: 521, startPoint y: 207, endPoint x: 196, endPoint y: 190, distance: 325.0
click at [196, 190] on div "Episode Preview Video Player is loading. Play Video Play Mute Current Time 00:0…" at bounding box center [634, 350] width 1026 height 492
type textarea "Episodio 27"
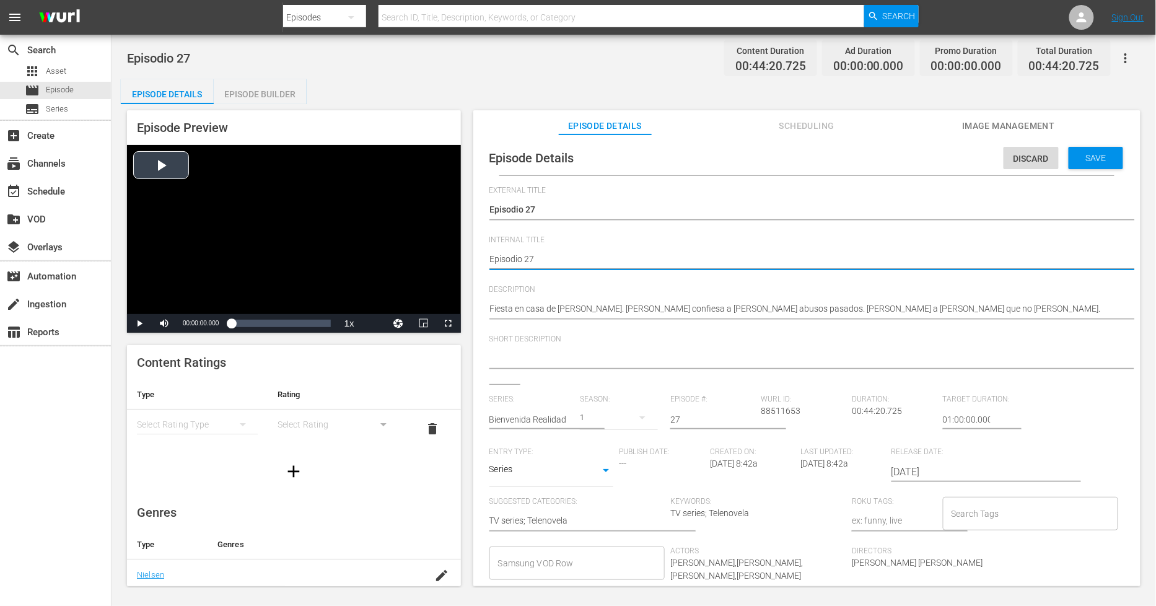
type textarea "PEpisodio 27"
type textarea "PHEpisodio 27"
type textarea "PH Episodio 27"
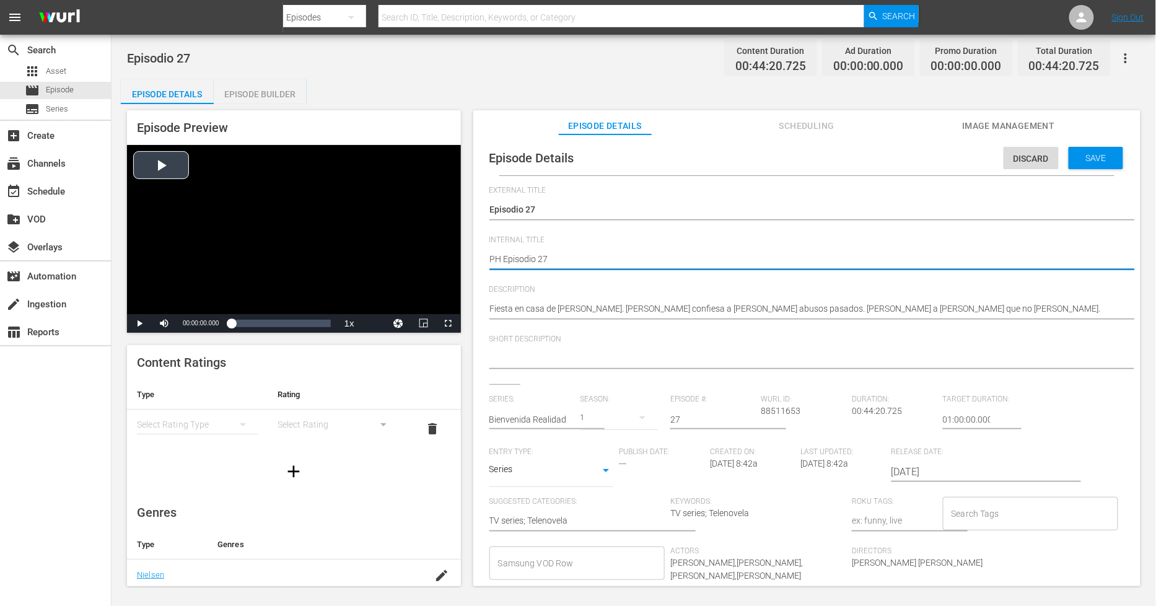
type textarea "PH 1Episodio 27"
type textarea "PH 13Episodio 27"
type textarea "PH 13 Episodio 27"
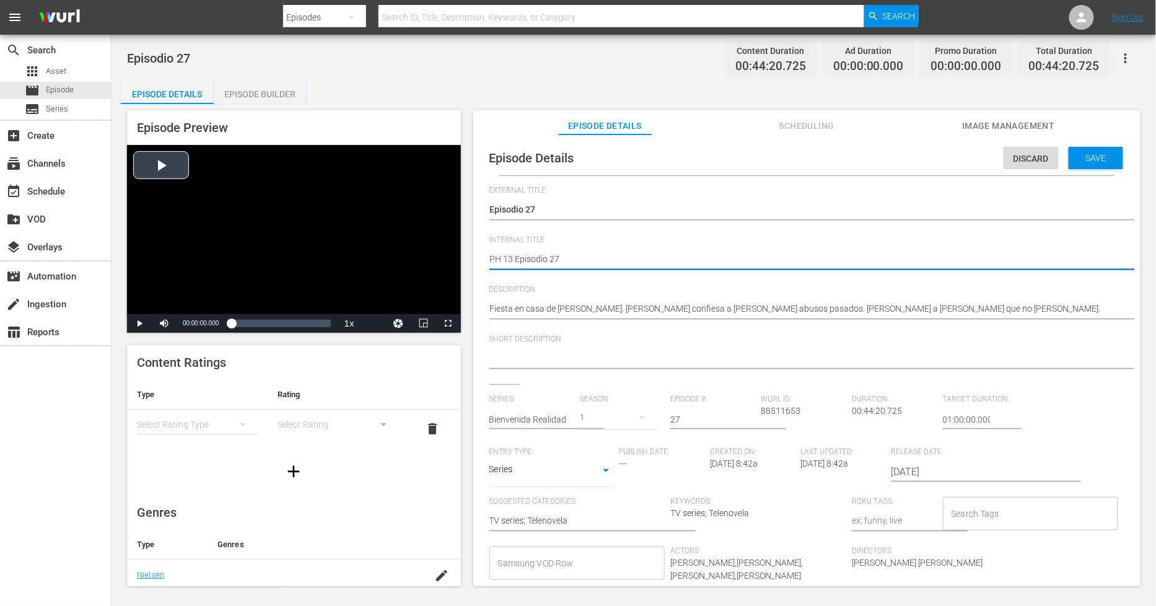
type textarea "PH 13 Episodio 27"
type textarea "PH 13 Episodio 27 -"
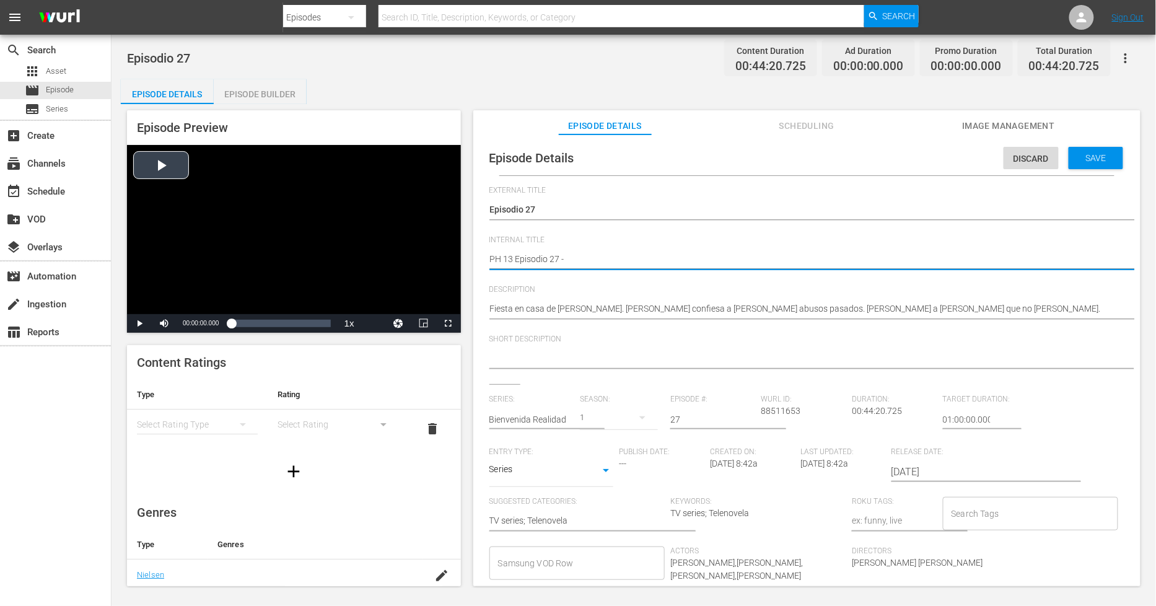
type textarea "PH 13 Episodio 27 -"
type textarea "PH 13 Episodio 27 - S"
type textarea "PH 13 Episodio 27 - SO"
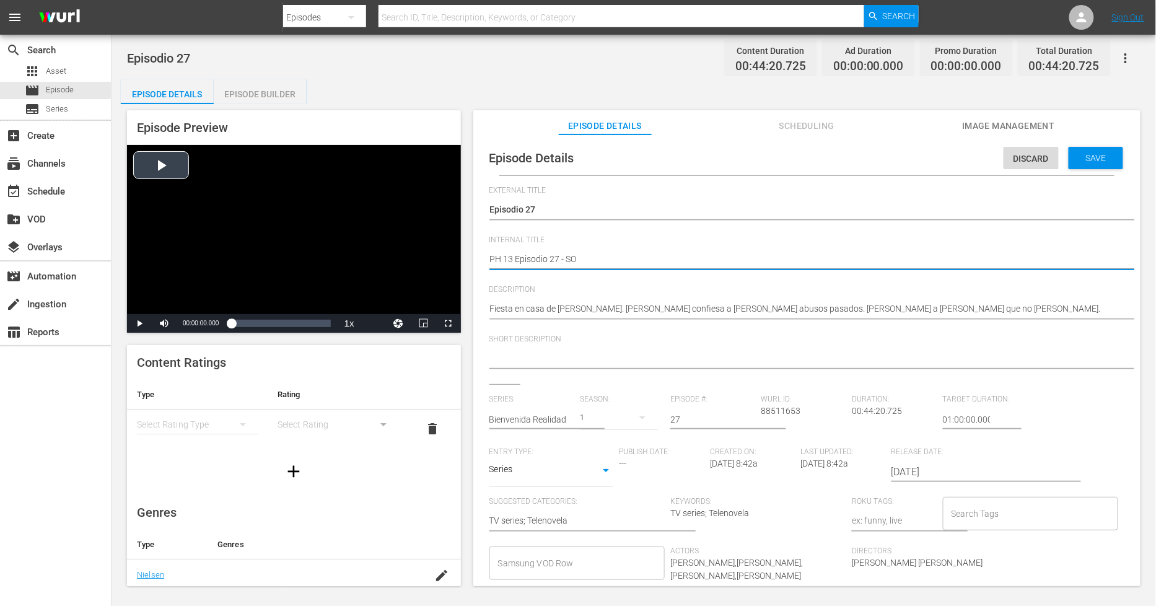
type textarea "PH 13 Episodio 27 - SO M"
type textarea "PH 13 Episodio 27 - SO ME"
type textarea "PH 13 Episodio 27 - SO MEX"
click at [1078, 163] on div "Save" at bounding box center [1096, 158] width 55 height 22
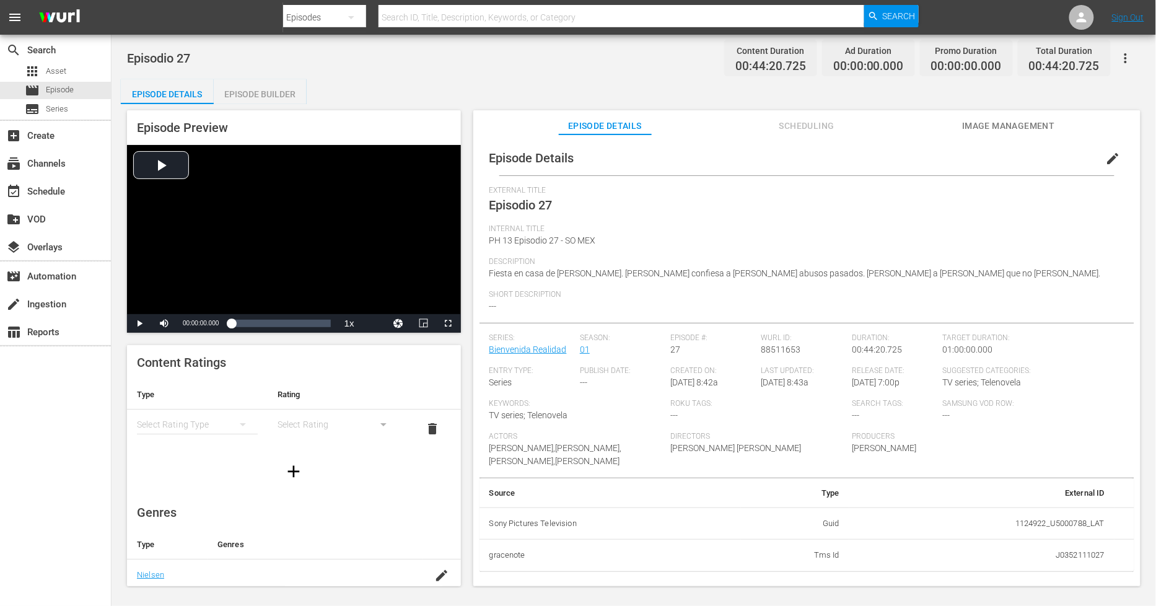
click at [295, 81] on div "Episode Builder" at bounding box center [260, 94] width 93 height 30
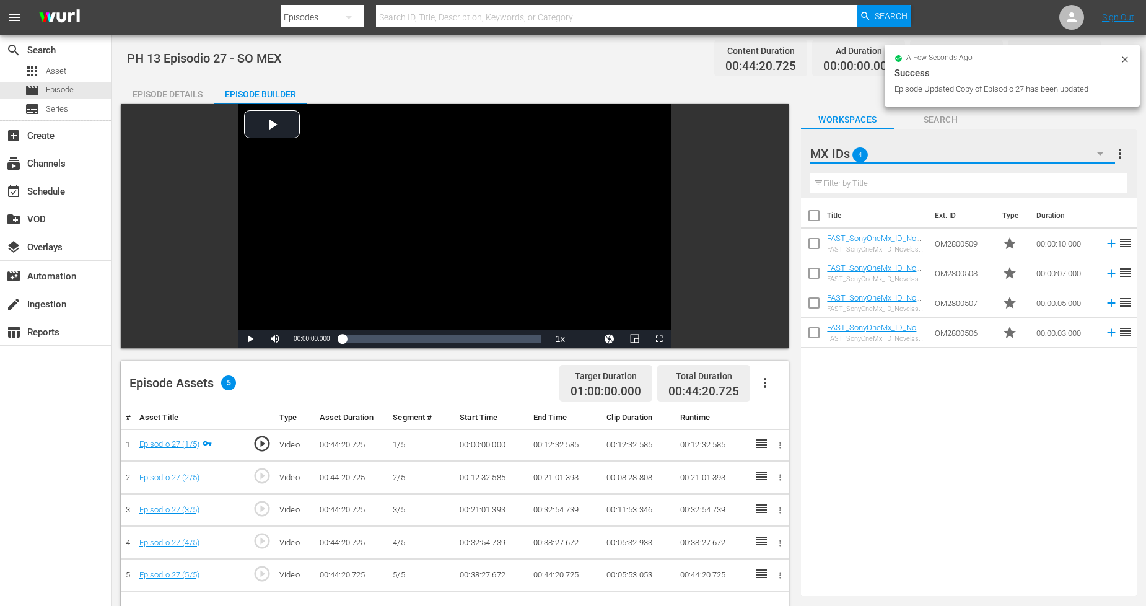
click at [1087, 162] on button "button" at bounding box center [1100, 154] width 30 height 30
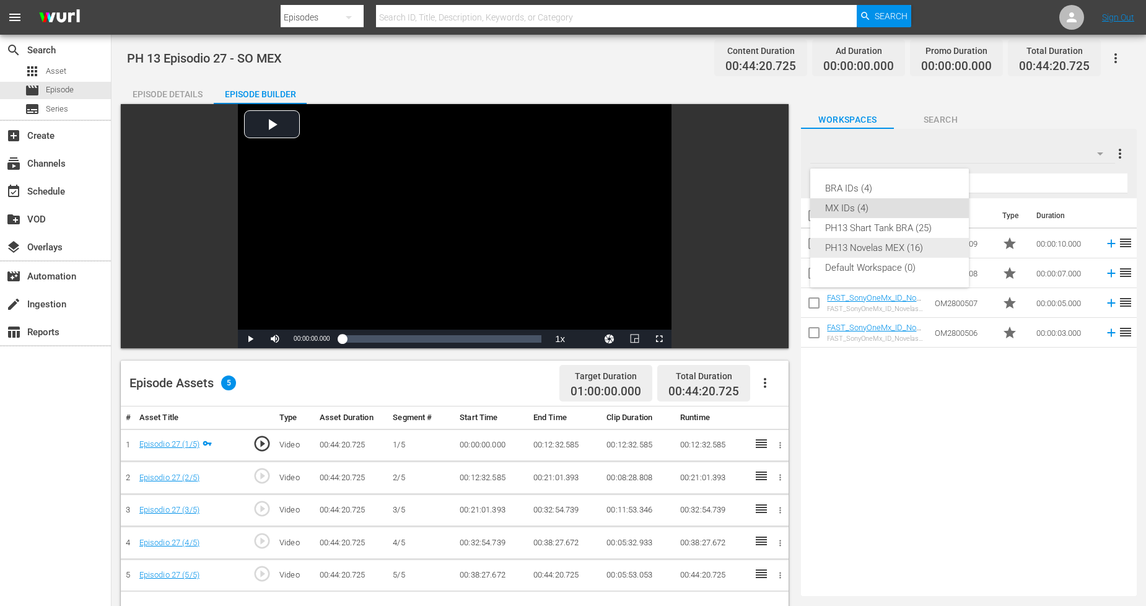
click at [921, 246] on div "PH13 Novelas MEX (16)" at bounding box center [889, 248] width 129 height 20
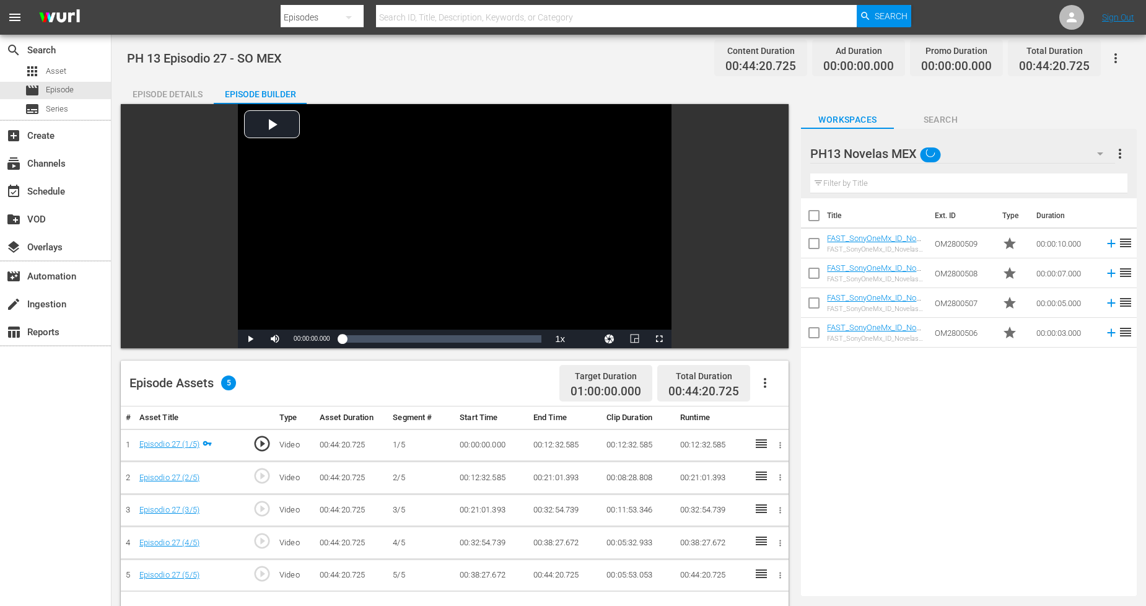
click at [763, 385] on icon "button" at bounding box center [765, 382] width 15 height 15
click at [793, 388] on div "Fill with Ads" at bounding box center [802, 388] width 84 height 30
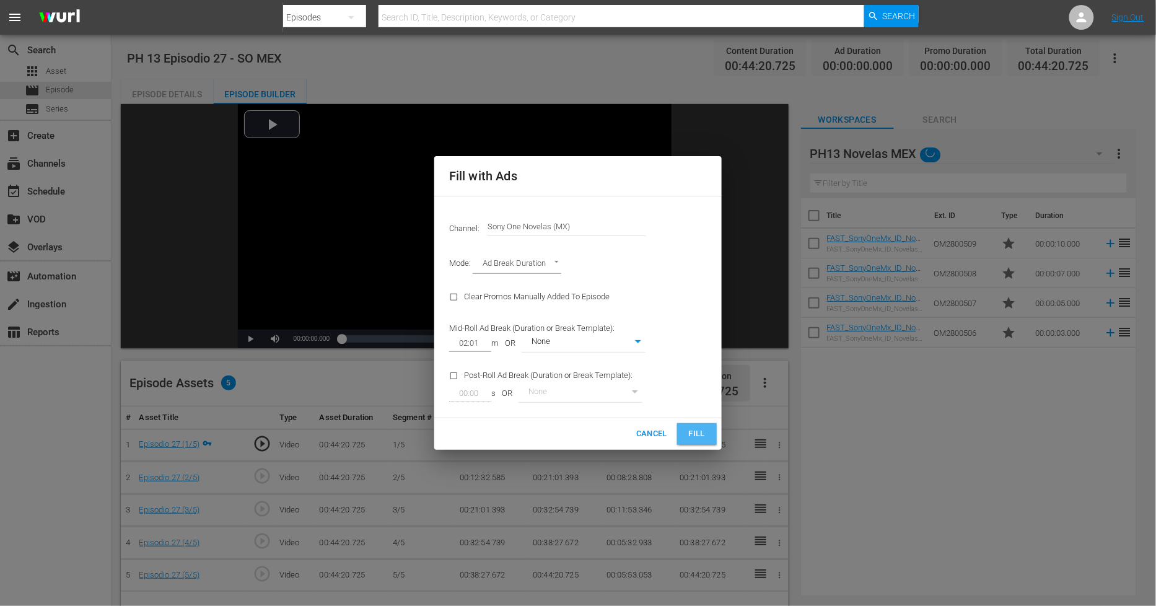
click at [702, 427] on span "Fill" at bounding box center [697, 434] width 20 height 14
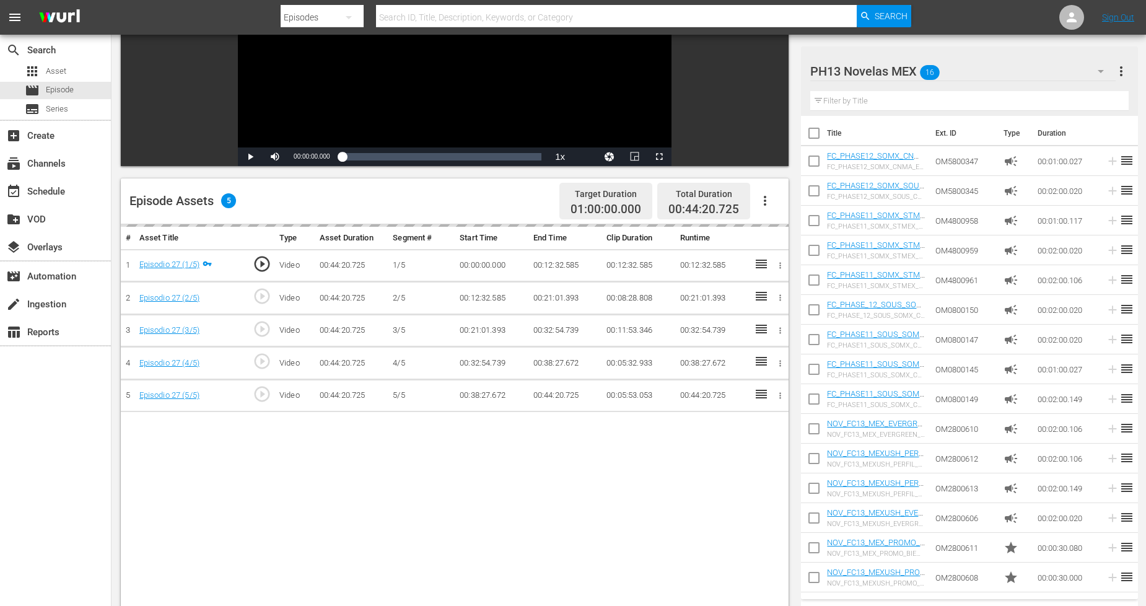
scroll to position [206, 0]
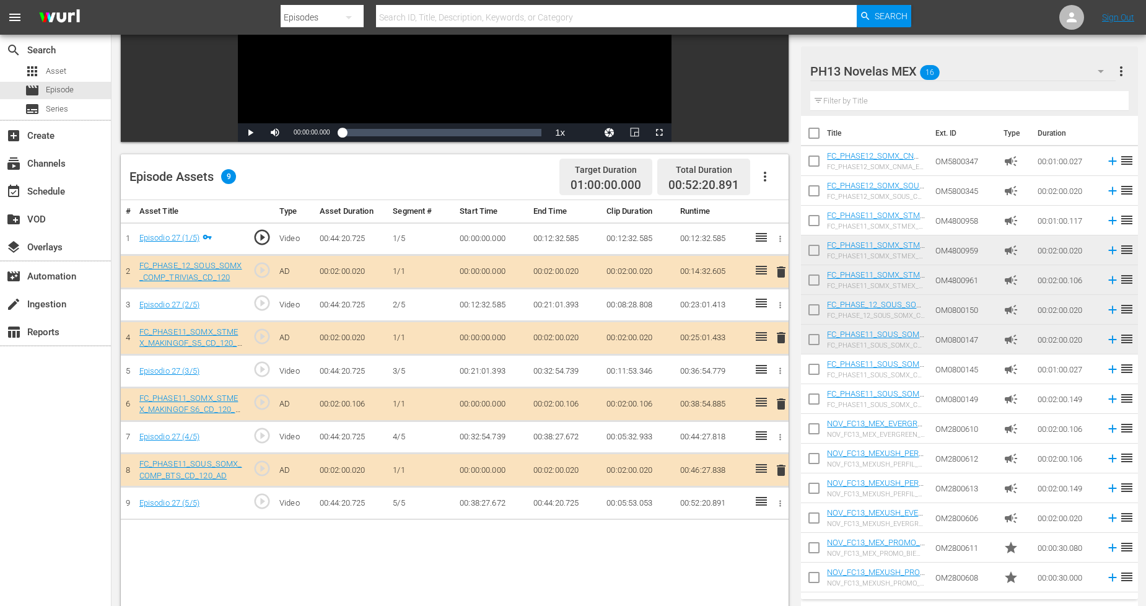
click at [782, 268] on span "delete" at bounding box center [781, 272] width 15 height 15
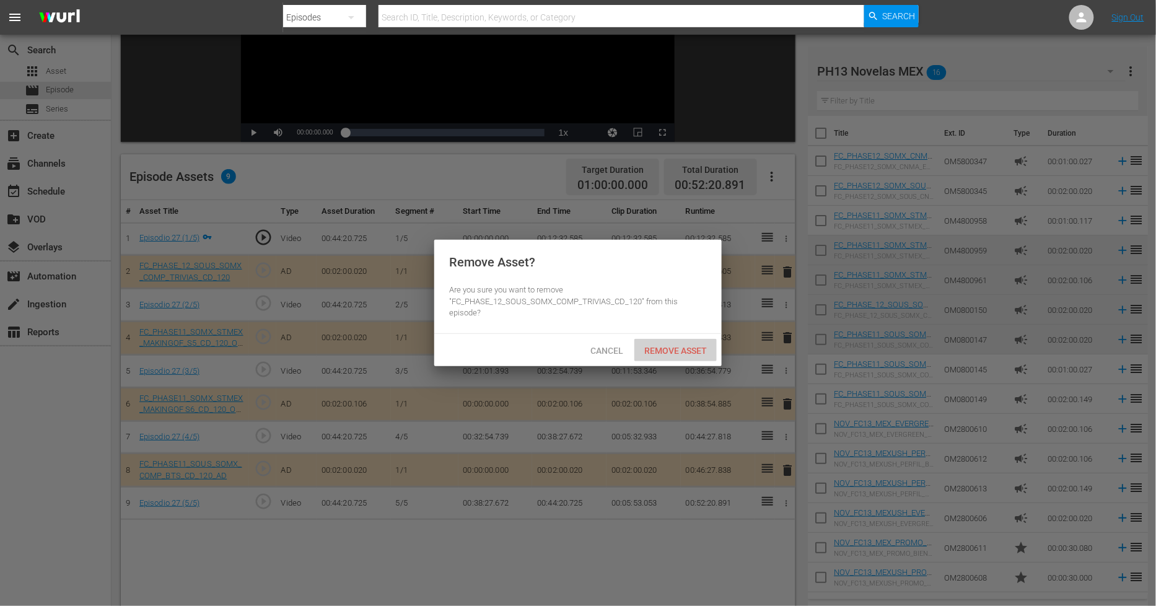
click at [689, 349] on span "Remove Asset" at bounding box center [675, 351] width 82 height 10
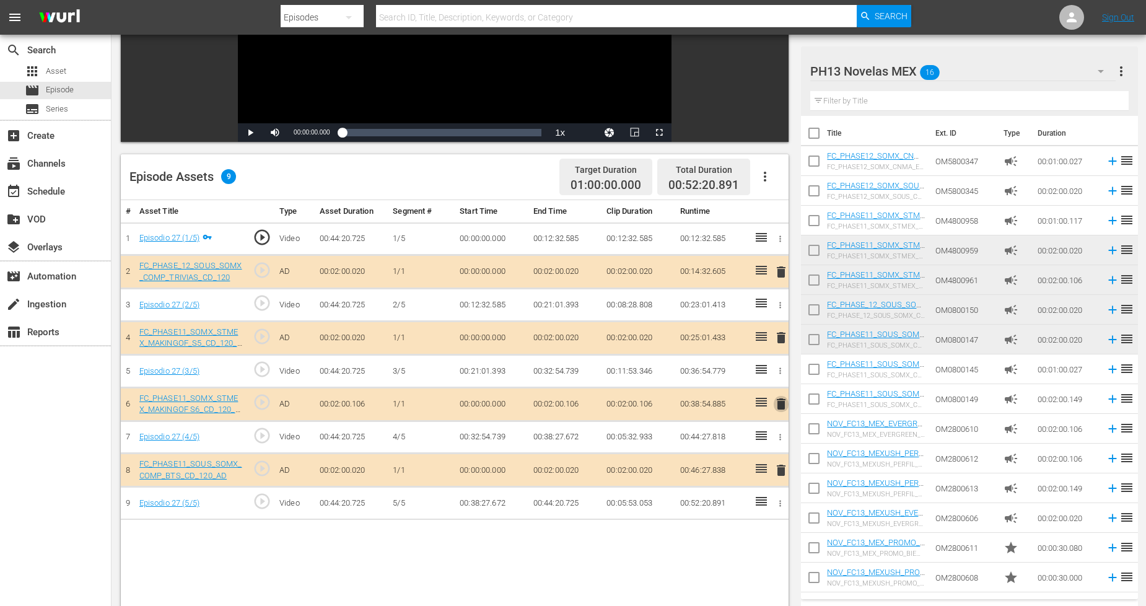
click at [782, 404] on span "delete" at bounding box center [781, 403] width 15 height 15
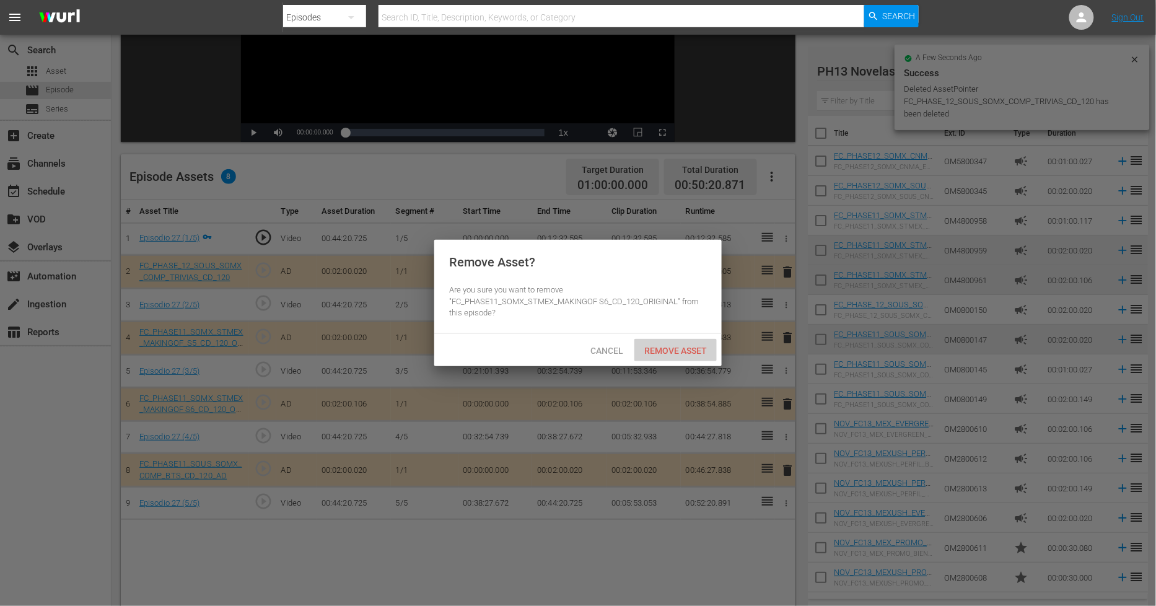
click at [701, 354] on span "Remove Asset" at bounding box center [675, 351] width 82 height 10
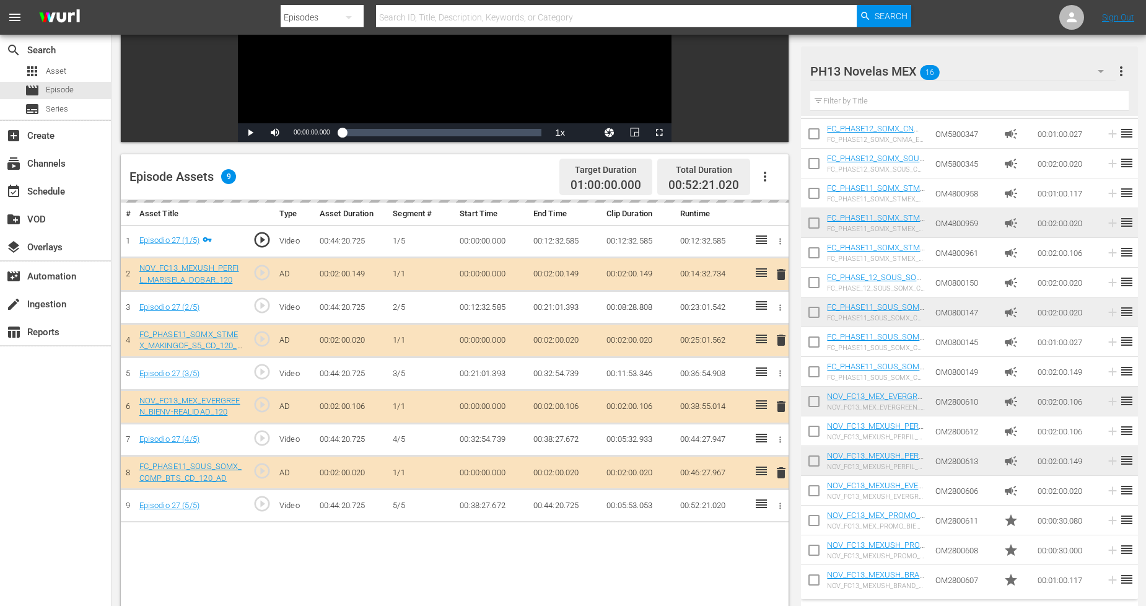
scroll to position [275, 0]
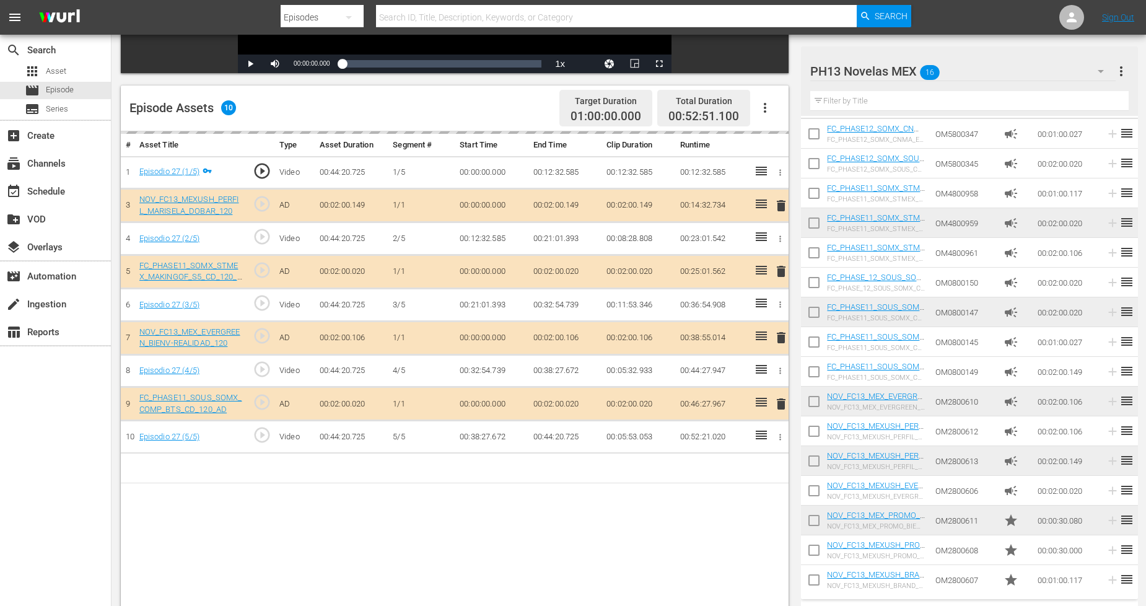
click at [1072, 65] on div "PH13 Novelas MEX 16" at bounding box center [962, 71] width 305 height 35
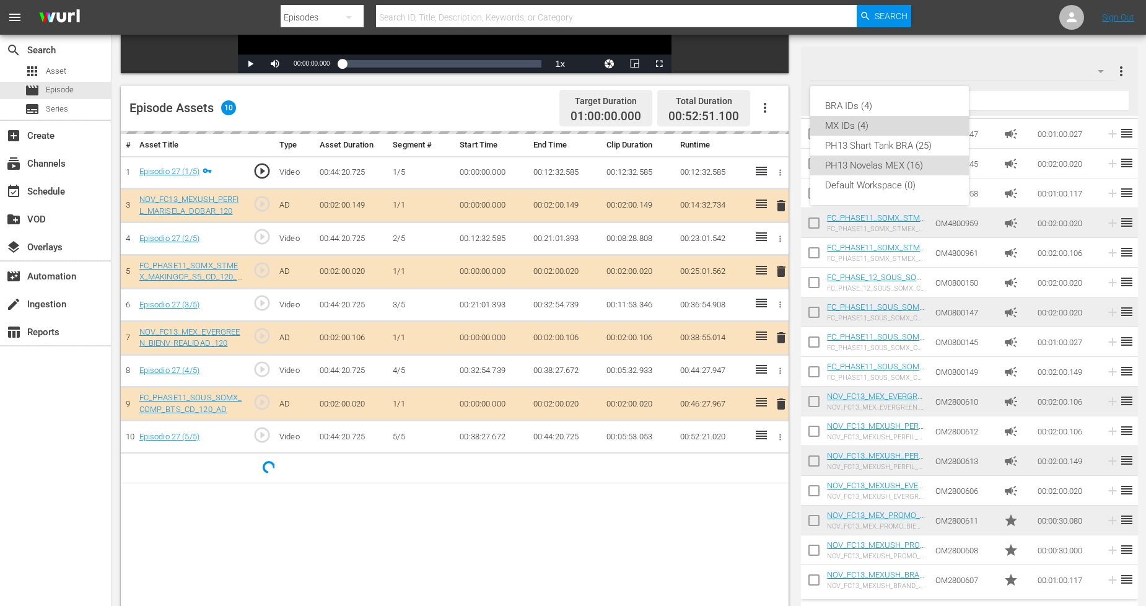
click at [872, 118] on div "MX IDs (4)" at bounding box center [889, 126] width 129 height 20
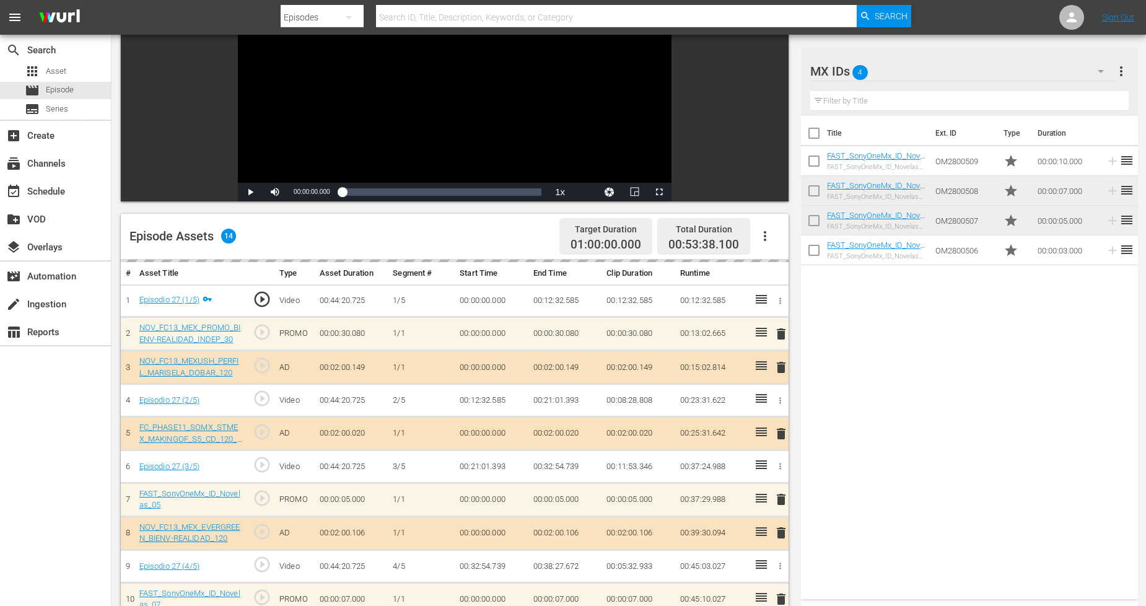
scroll to position [0, 0]
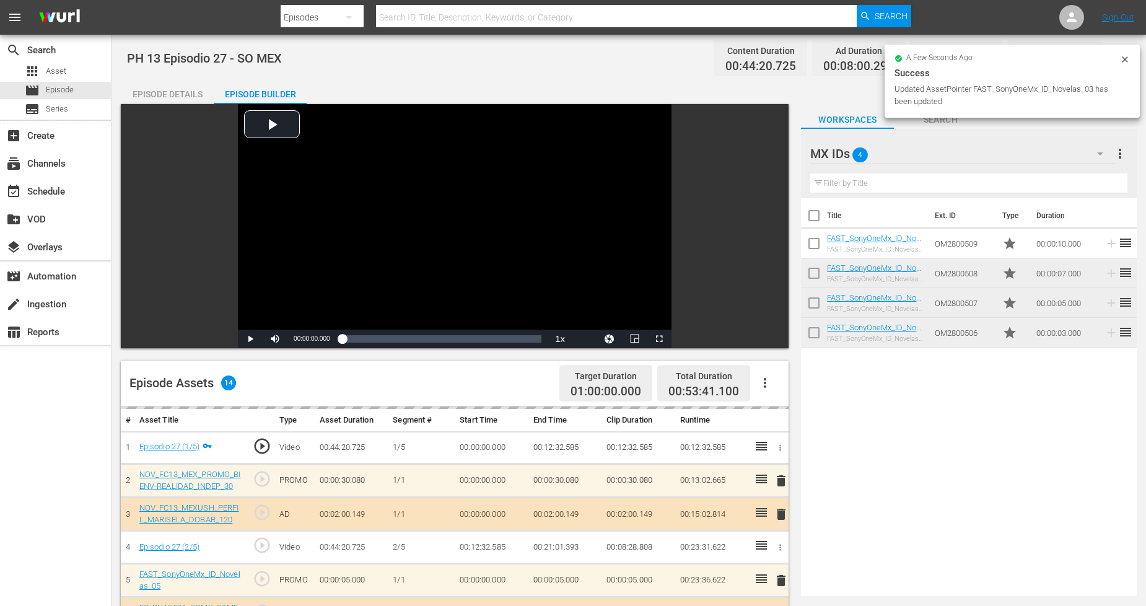
click at [1129, 53] on div "a few seconds ago Success Updated AssetPointer FAST_SonyOneMx_ID_Novelas_03 has…" at bounding box center [1012, 81] width 255 height 73
click at [1124, 58] on icon at bounding box center [1125, 59] width 6 height 6
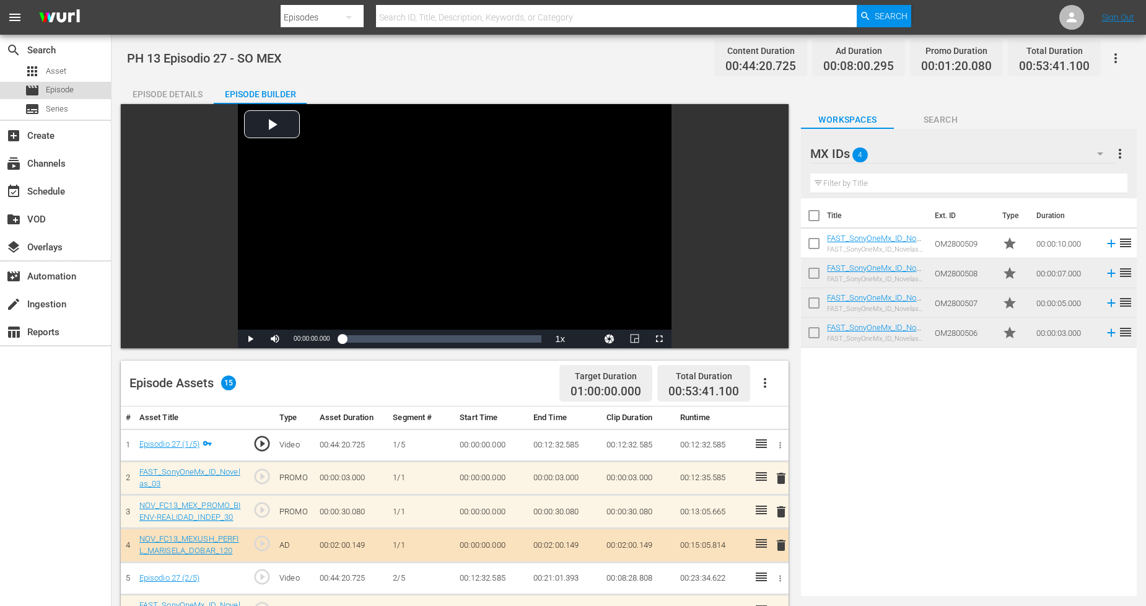
click at [93, 96] on div "movie Episode" at bounding box center [55, 90] width 111 height 17
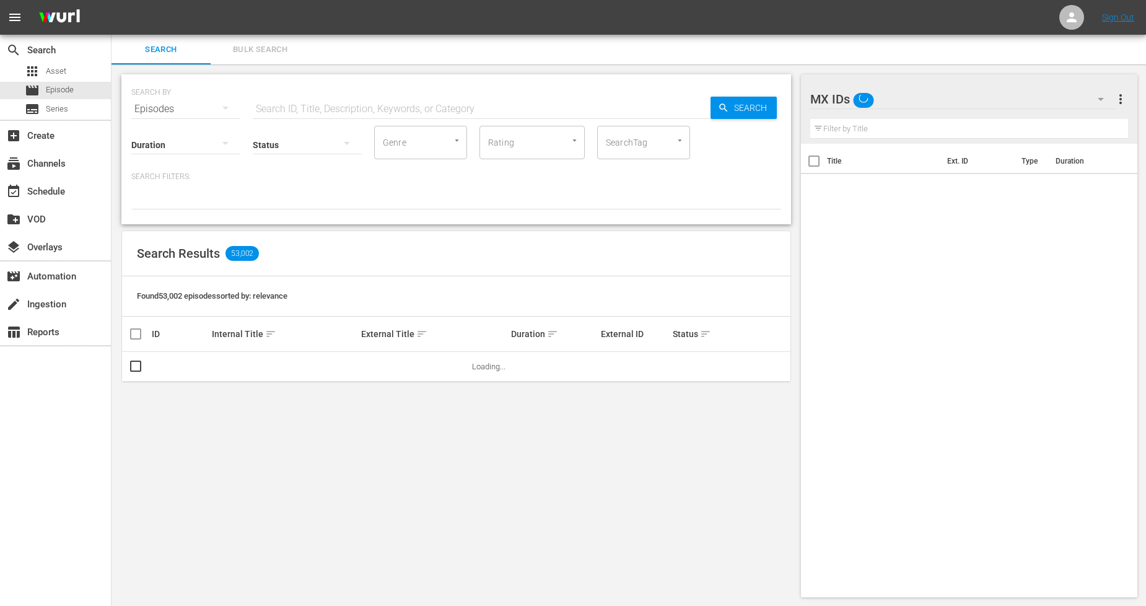
click at [283, 65] on div "SEARCH BY Search By Episodes Search ID, Title, Description, Keywords, or Catego…" at bounding box center [456, 335] width 689 height 543
click at [286, 53] on span "Bulk Search" at bounding box center [260, 50] width 84 height 14
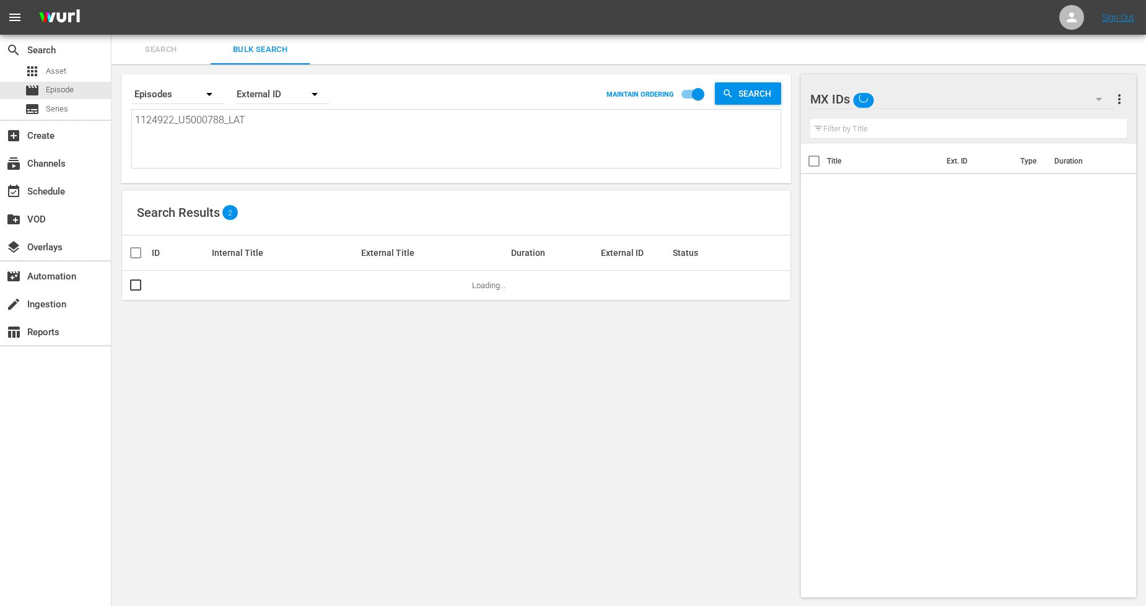
click at [255, 144] on textarea "1124922_U5000788_LAT" at bounding box center [457, 141] width 645 height 56
drag, startPoint x: 288, startPoint y: 113, endPoint x: 0, endPoint y: 113, distance: 288.0
click at [112, 0] on div "search Search apps Asset movie Episode subtitles Series add_box Create subscrip…" at bounding box center [629, 0] width 1034 height 0
paste textarea "3_U5000789"
type textarea "1124923_U5000789_LAT"
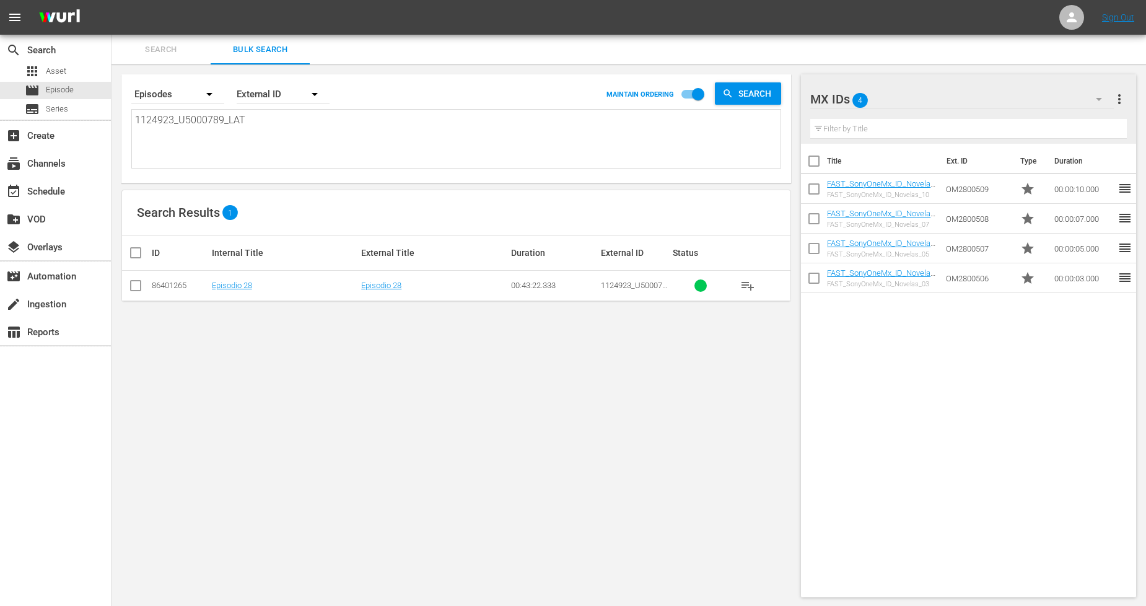
type textarea "1124923_U5000789_LAT"
click at [132, 287] on input "checkbox" at bounding box center [135, 288] width 15 height 15
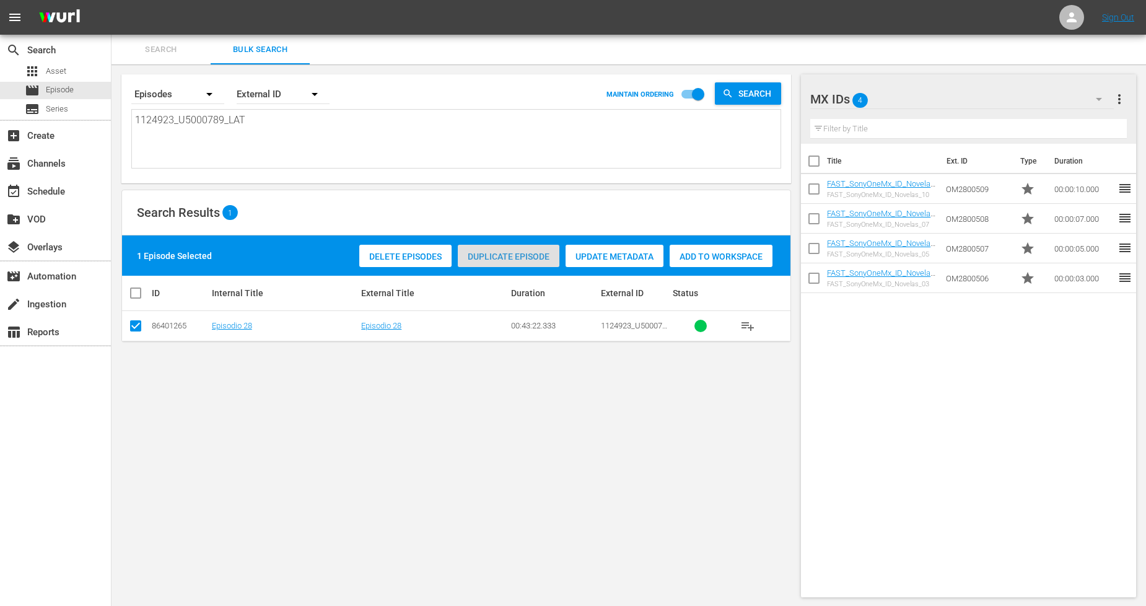
click at [527, 260] on span "Duplicate Episode" at bounding box center [509, 256] width 102 height 10
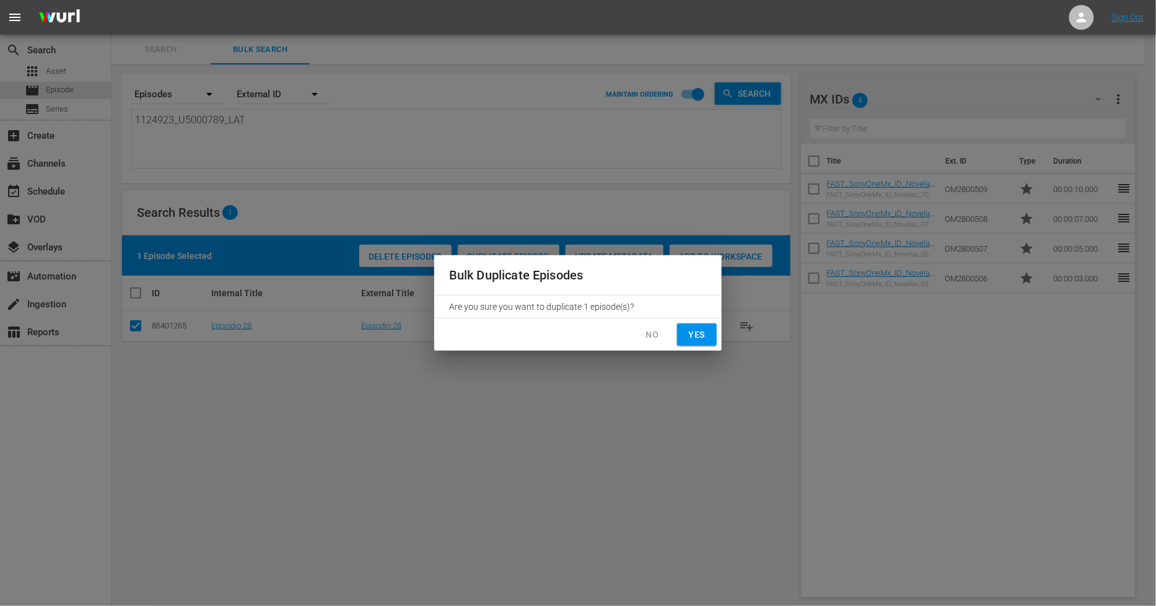
click at [692, 337] on span "Yes" at bounding box center [697, 334] width 20 height 15
checkbox input "false"
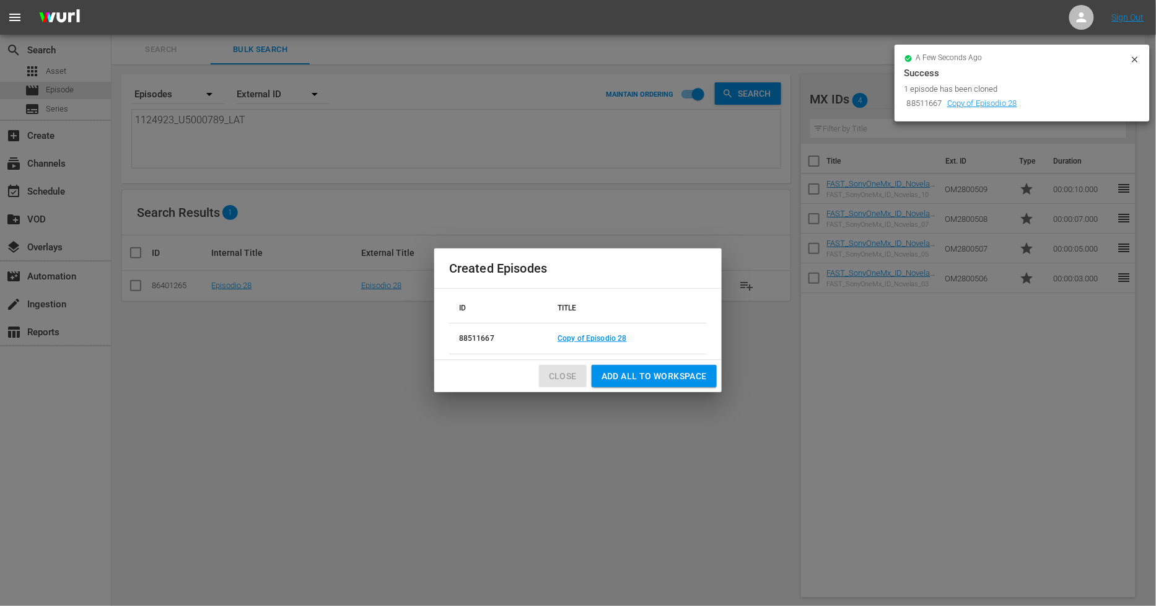
click at [574, 378] on span "Close" at bounding box center [563, 376] width 28 height 15
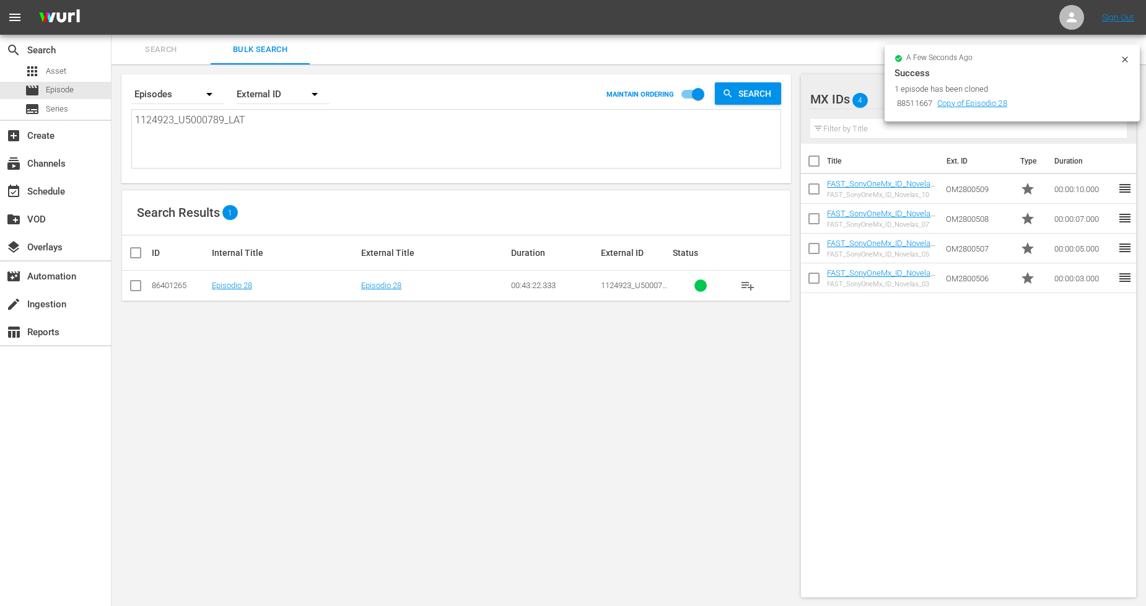
click at [1127, 56] on icon at bounding box center [1125, 59] width 6 height 6
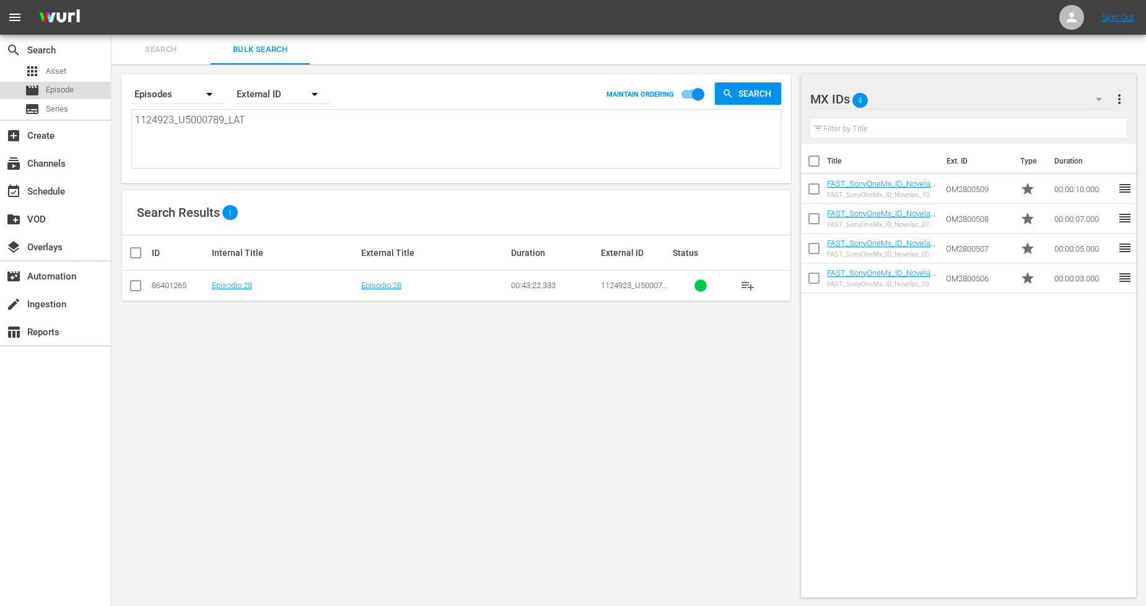
click at [90, 94] on div "movie Episode" at bounding box center [55, 90] width 111 height 17
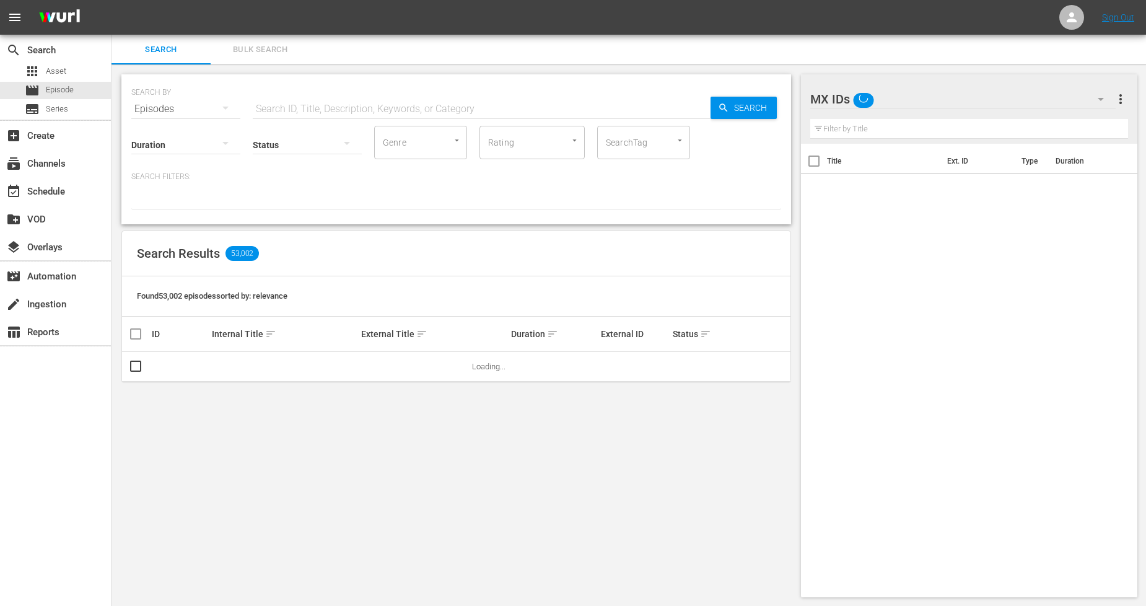
click at [284, 50] on span "Bulk Search" at bounding box center [260, 50] width 84 height 14
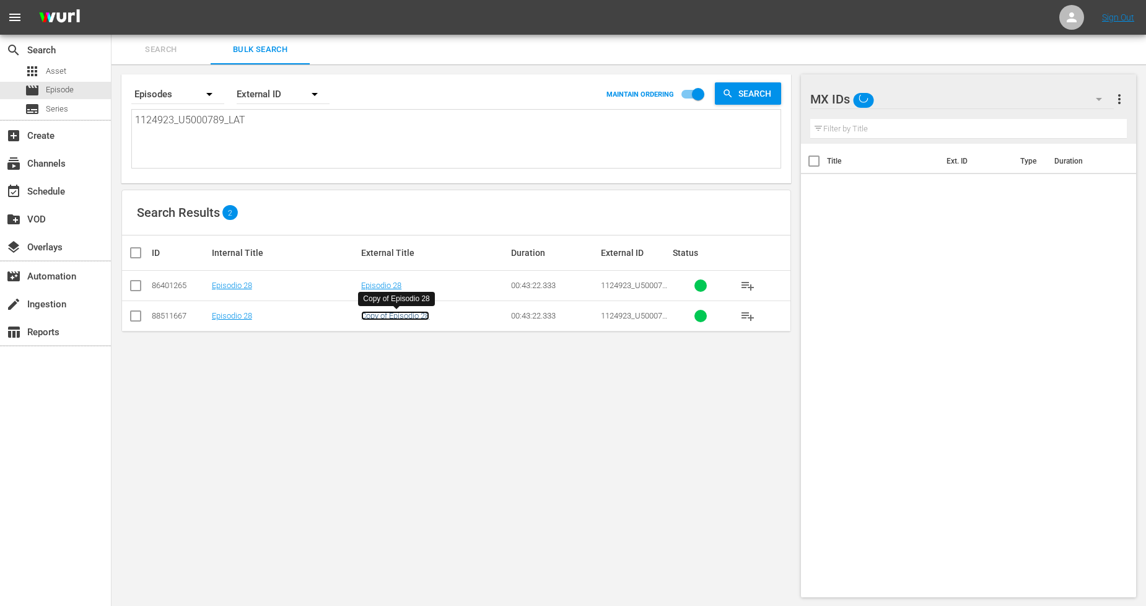
click at [413, 317] on link "Copy of Episodio 28" at bounding box center [395, 315] width 68 height 9
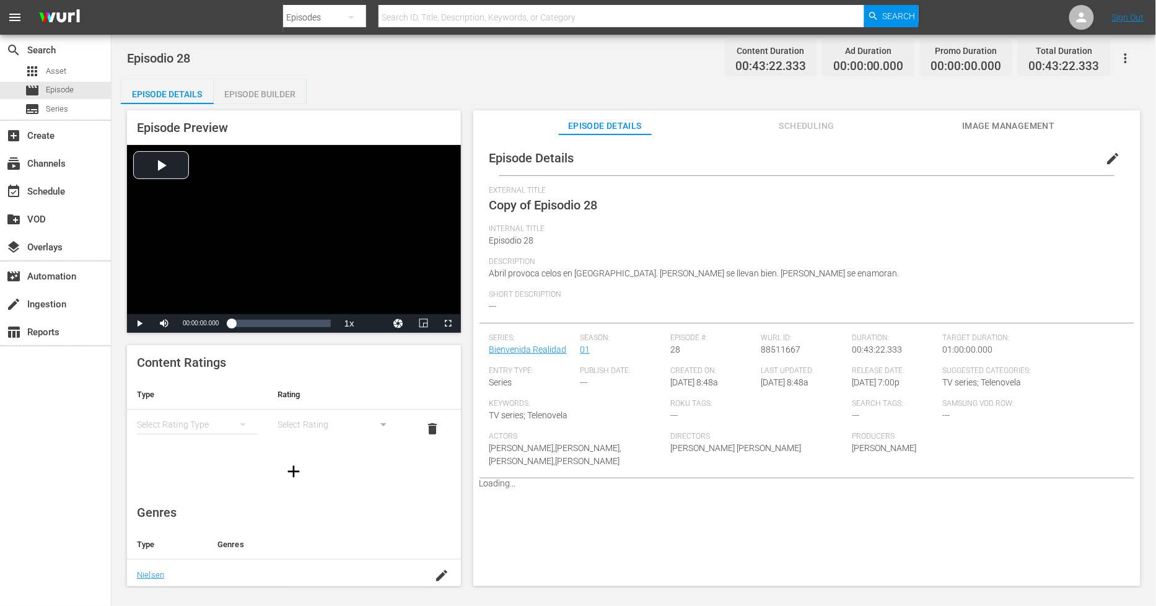
click at [1106, 161] on span "edit" at bounding box center [1113, 158] width 15 height 15
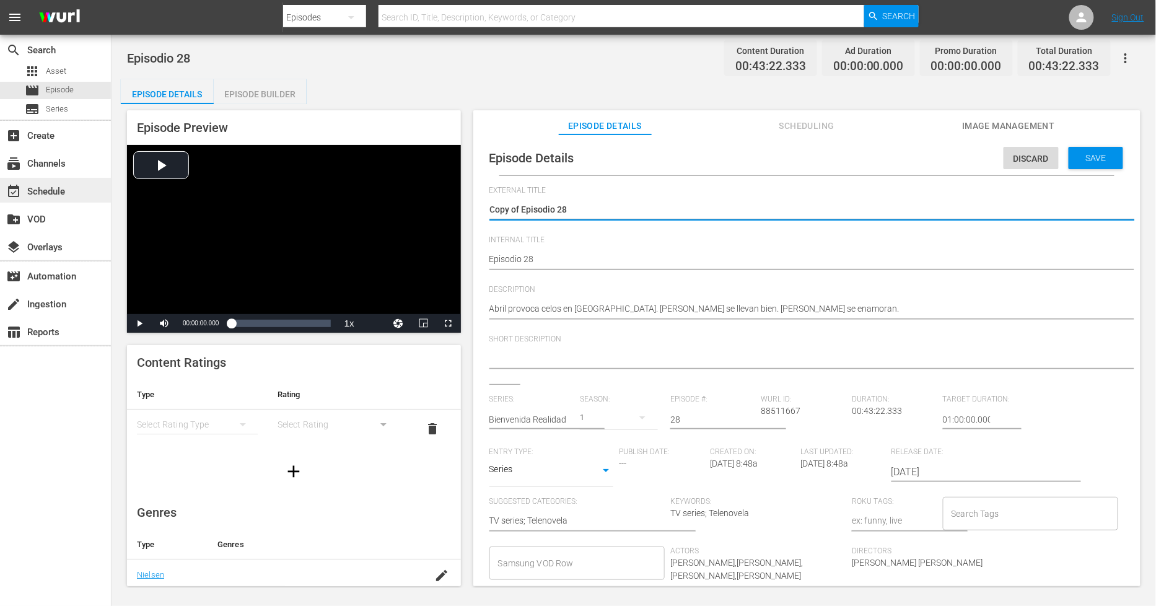
drag, startPoint x: 522, startPoint y: 209, endPoint x: 27, endPoint y: 201, distance: 495.0
click at [112, 0] on div "search Search apps Asset movie Episode subtitles Series add_box Create subscrip…" at bounding box center [634, 0] width 1044 height 0
type textarea "Episodio 28"
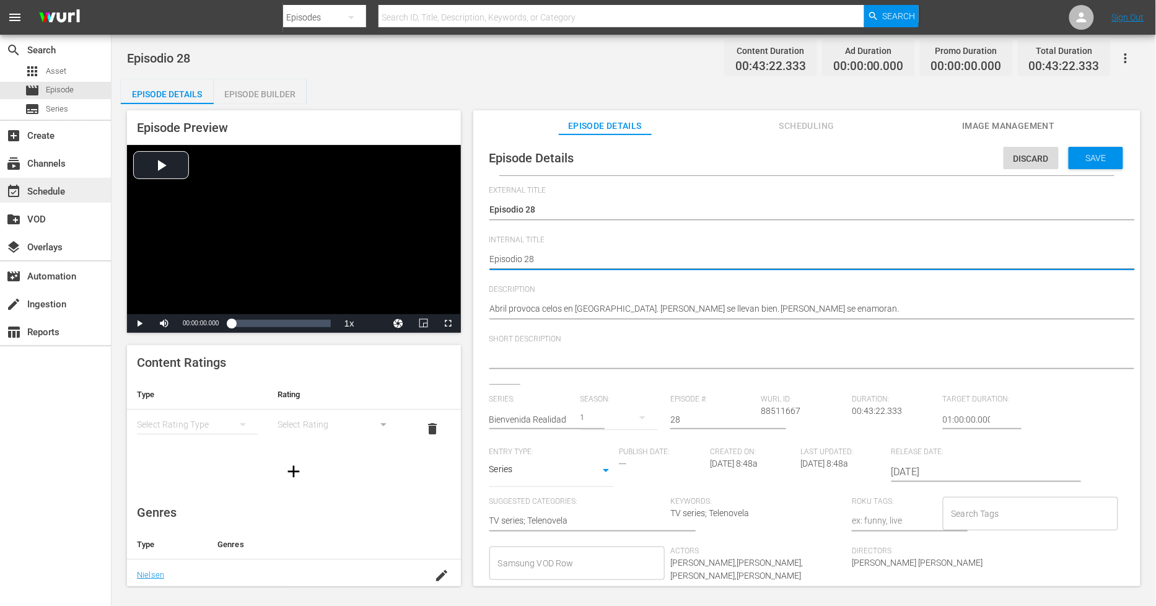
type textarea "PEpisodio 28"
type textarea "PHEpisodio 28"
type textarea "PH Episodio 28"
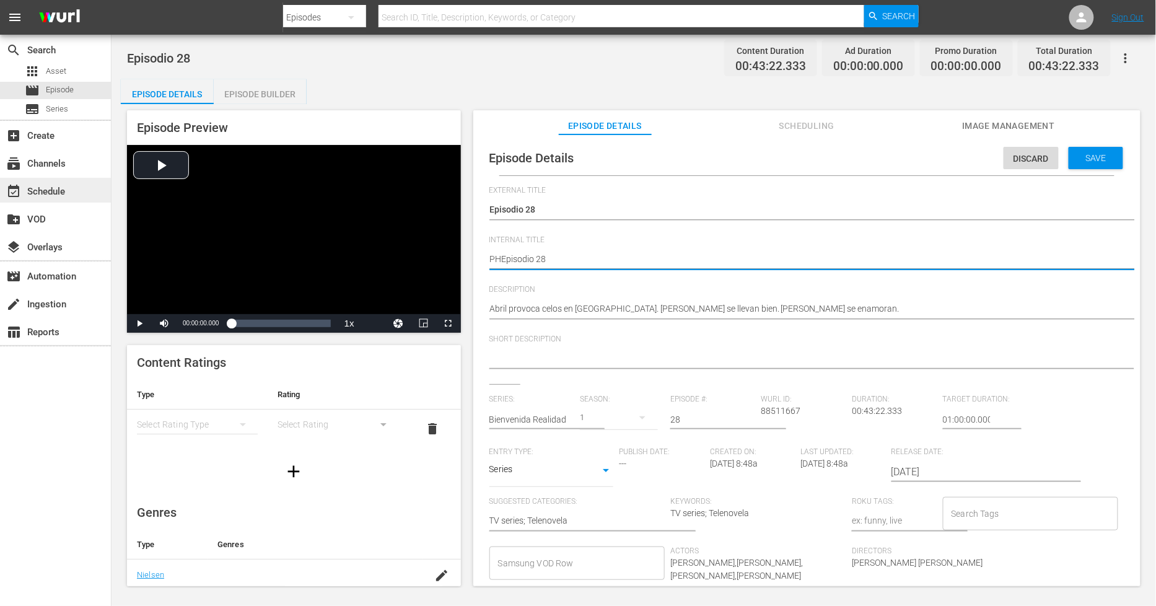
type textarea "PH Episodio 28"
type textarea "PH 1Episodio 28"
type textarea "PH 13Episodio 28"
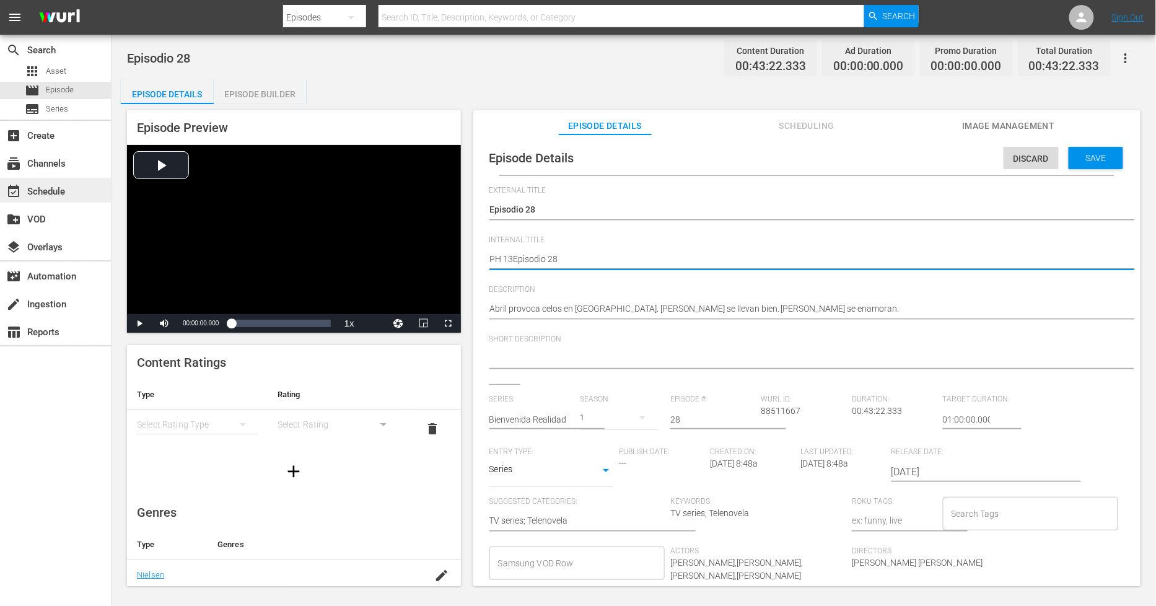
type textarea "PH 13 Episodio 28"
type textarea "PH 13 Episodio 28 -"
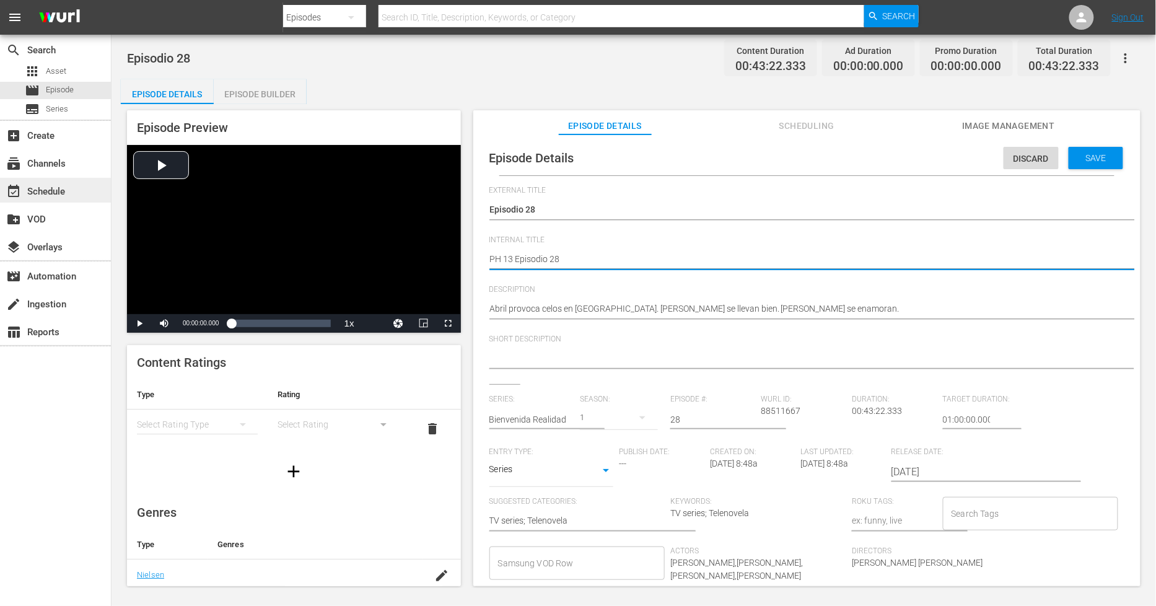
type textarea "PH 13 Episodio 28 -"
type textarea "PH 13 Episodio 28 - S"
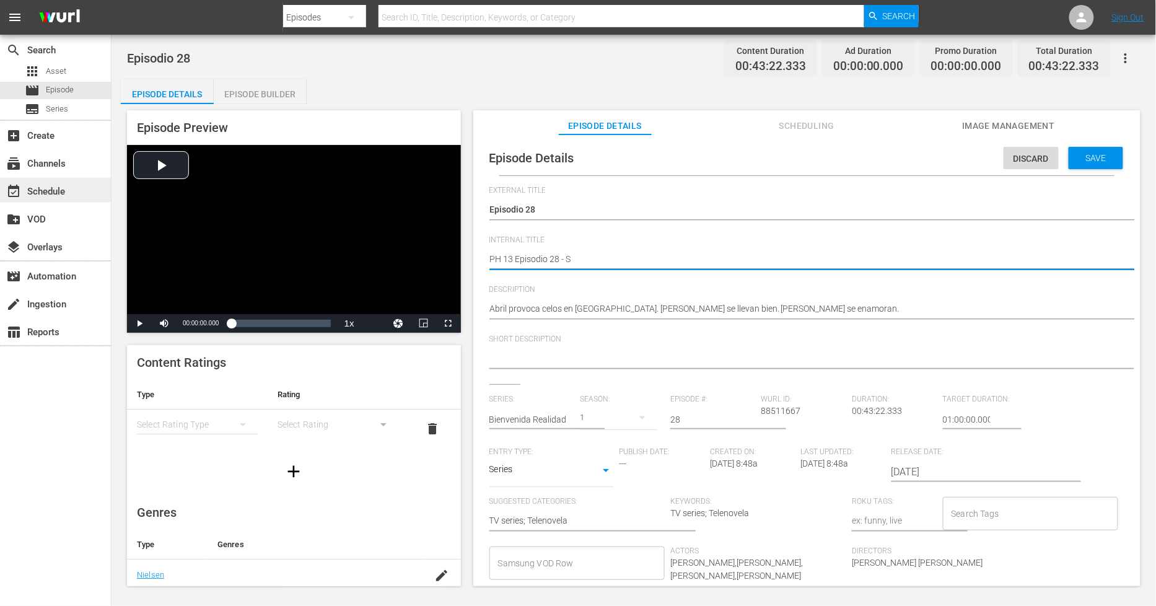
type textarea "PH 13 Episodio 28 - SO"
type textarea "PH 13 Episodio 28 - SO M"
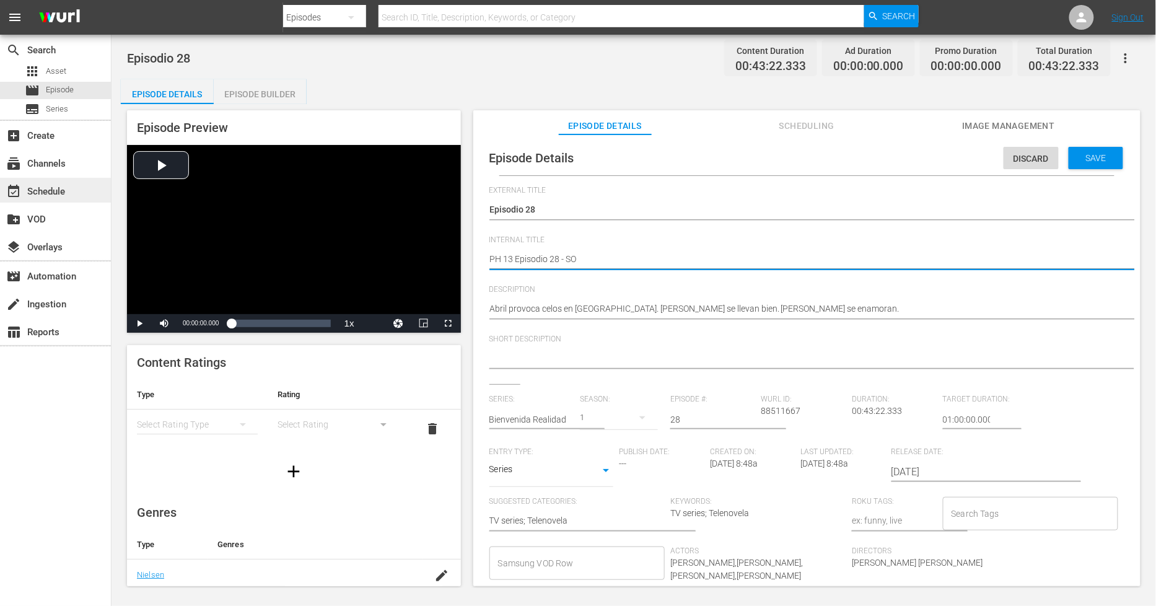
type textarea "PH 13 Episodio 28 - SO M"
type textarea "PH 13 Episodio 28 - SO ME"
type textarea "PH 13 Episodio 28 - SO MEX"
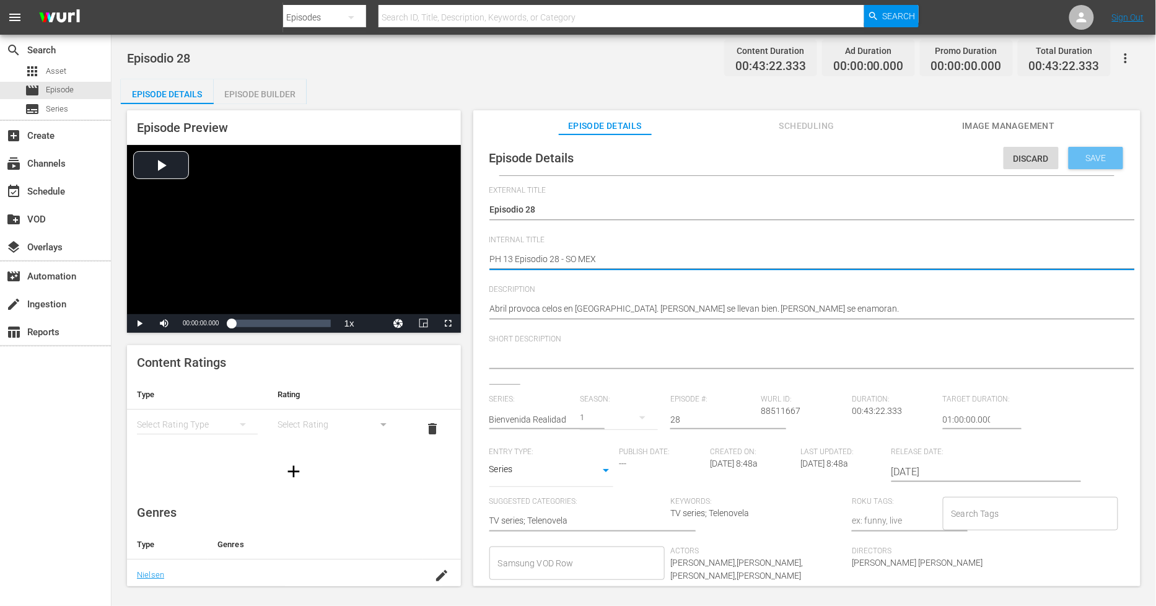
click at [1098, 153] on span "Save" at bounding box center [1096, 158] width 40 height 10
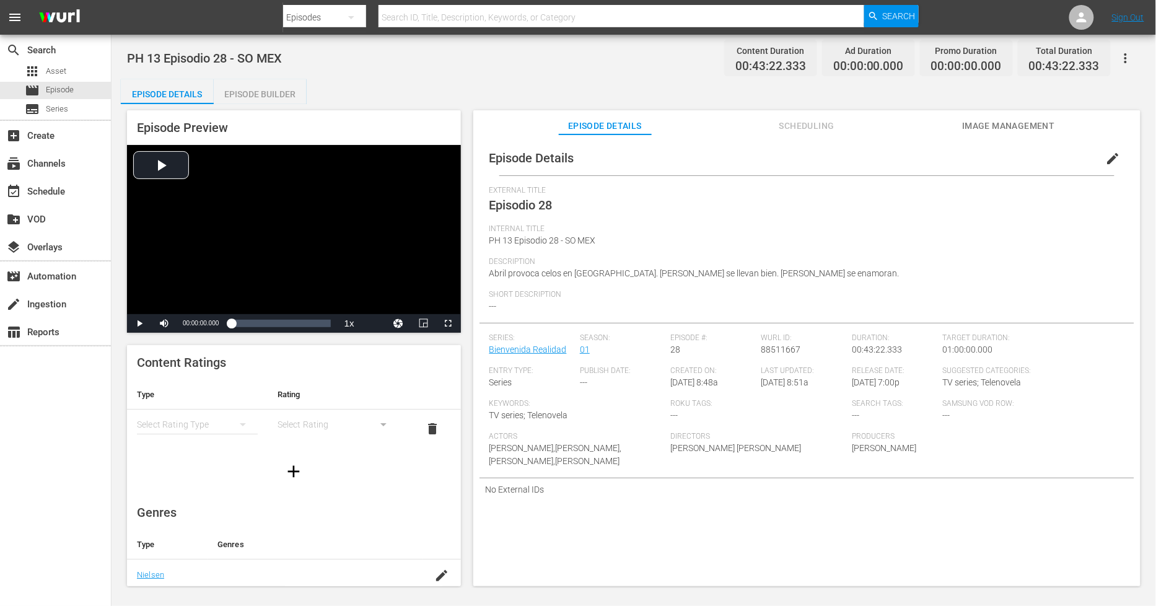
click at [269, 96] on div "Episode Builder" at bounding box center [260, 94] width 93 height 30
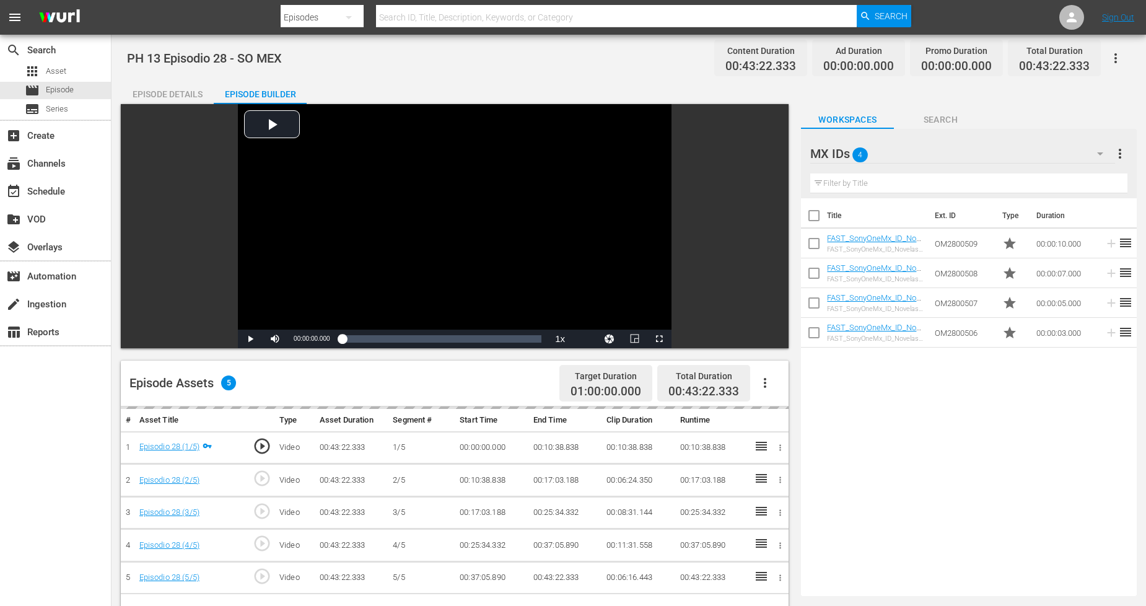
click at [765, 390] on icon "button" at bounding box center [765, 382] width 15 height 15
click at [785, 389] on div "Fill with Ads" at bounding box center [802, 388] width 84 height 30
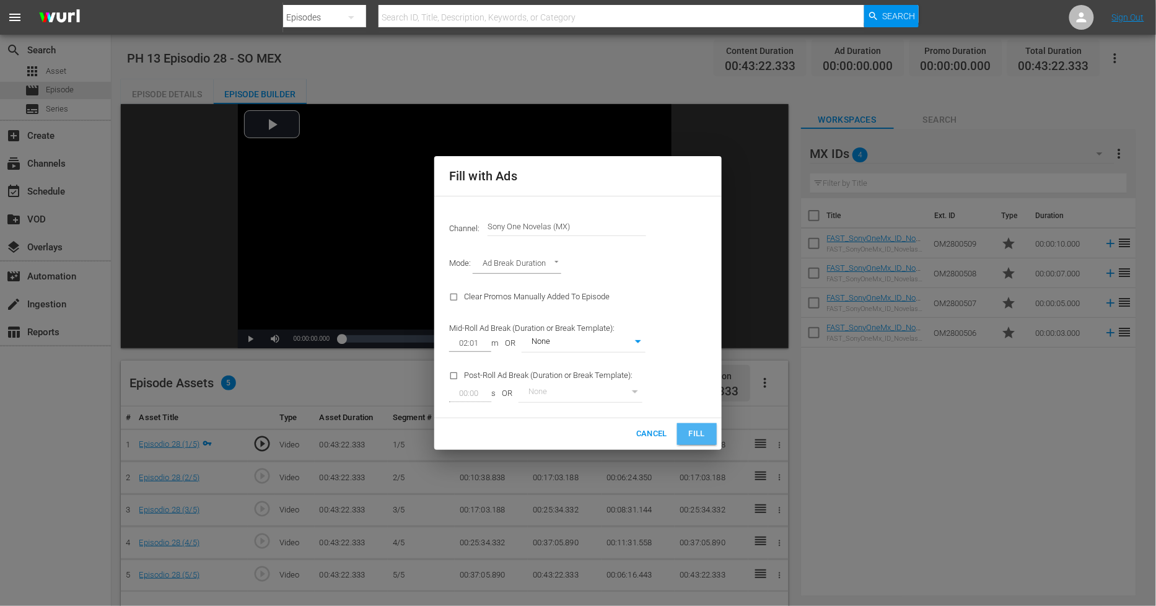
click at [694, 427] on span "Fill" at bounding box center [697, 434] width 20 height 14
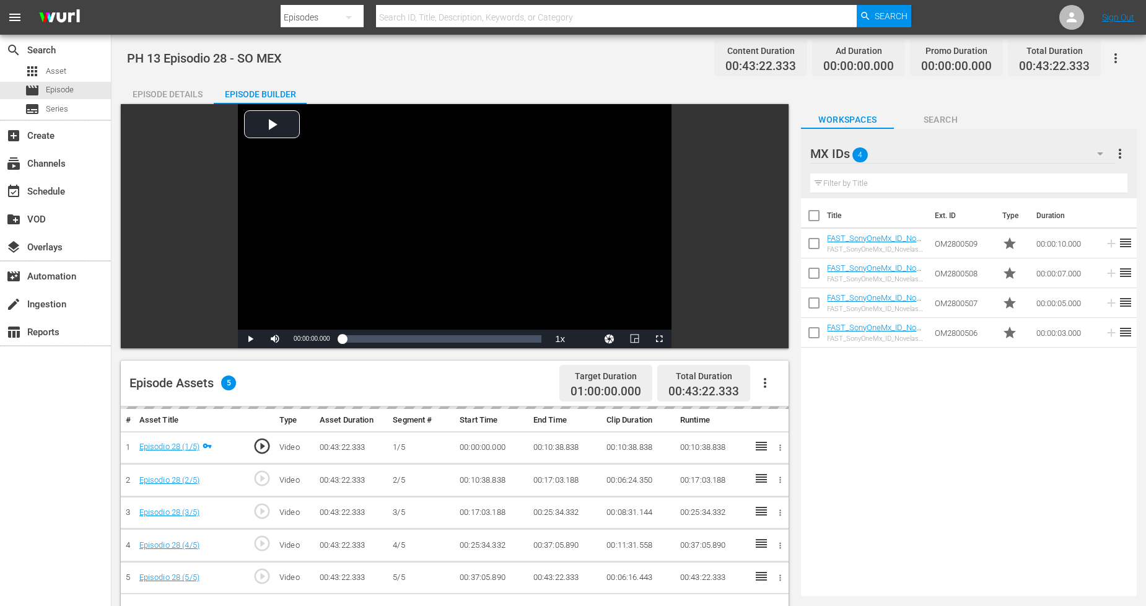
click at [1080, 151] on div "MX IDs 4" at bounding box center [962, 153] width 304 height 35
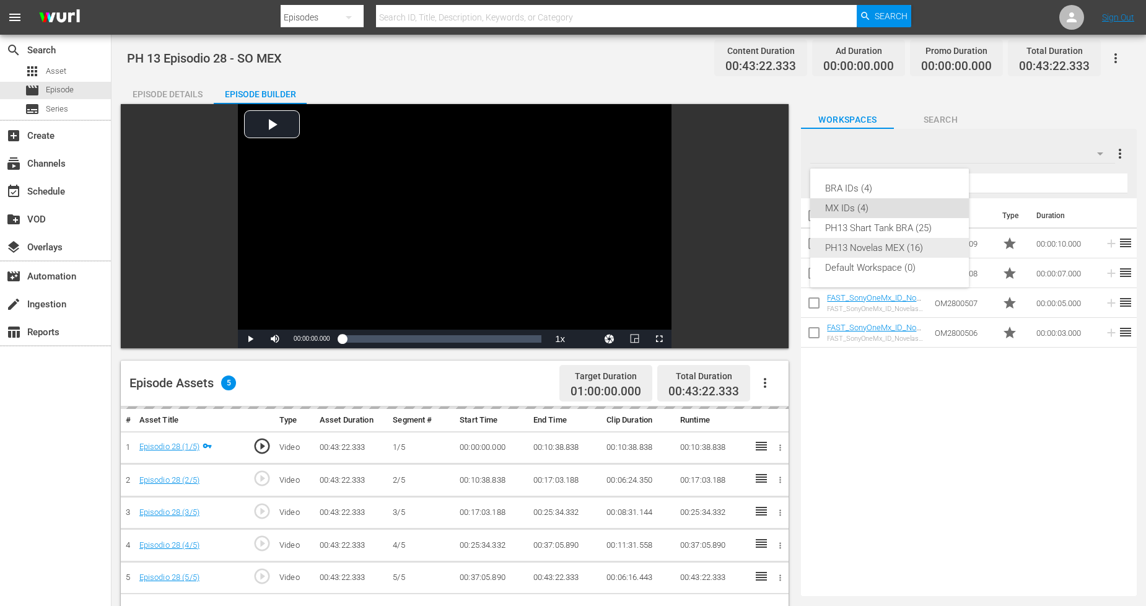
click at [917, 245] on div "PH13 Novelas MEX (16)" at bounding box center [889, 248] width 129 height 20
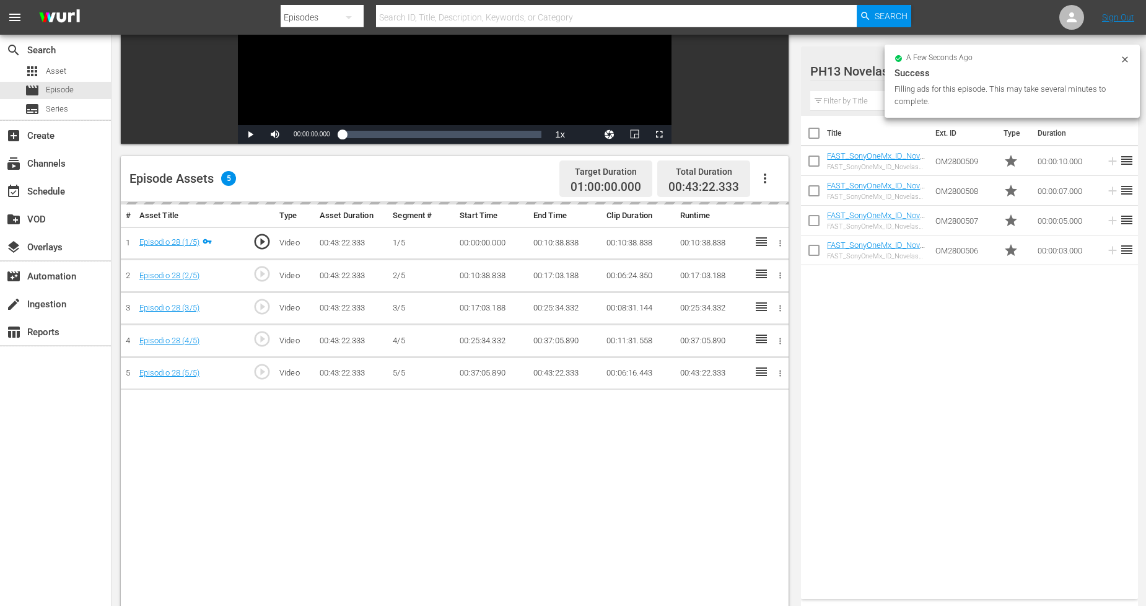
scroll to position [206, 0]
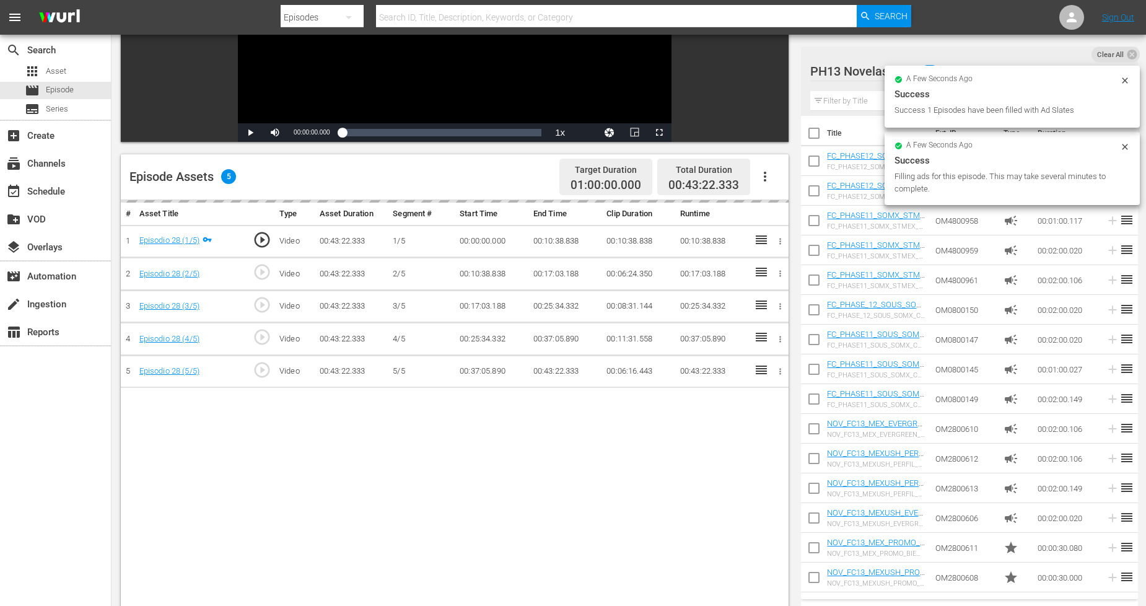
click at [1121, 149] on icon at bounding box center [1125, 147] width 10 height 10
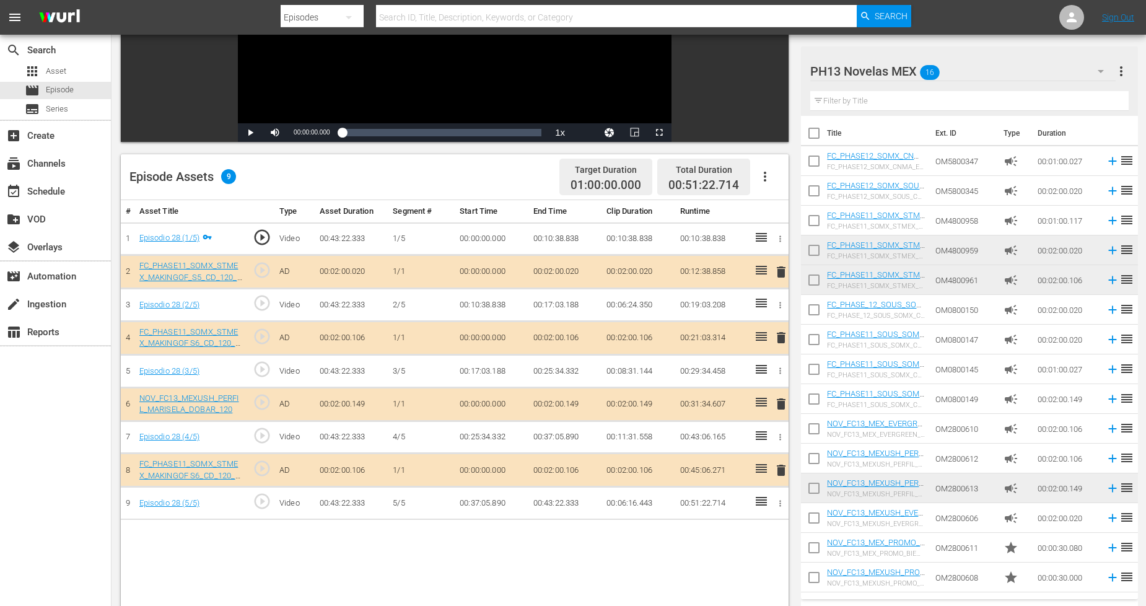
click at [784, 271] on span "delete" at bounding box center [781, 272] width 15 height 15
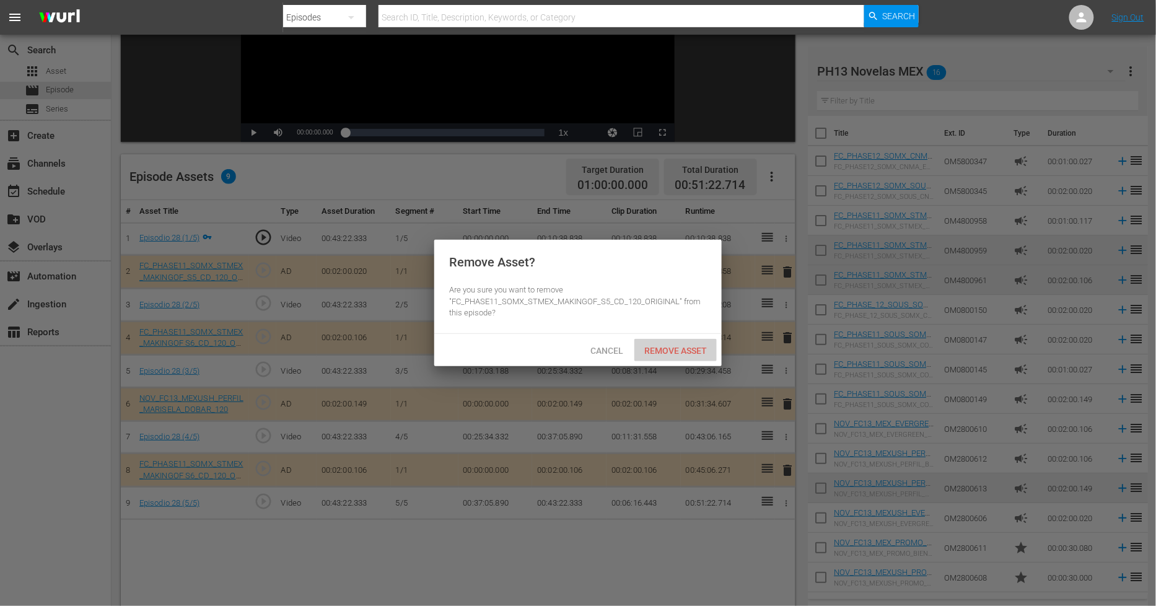
click at [701, 339] on div "Remove Asset" at bounding box center [675, 350] width 82 height 23
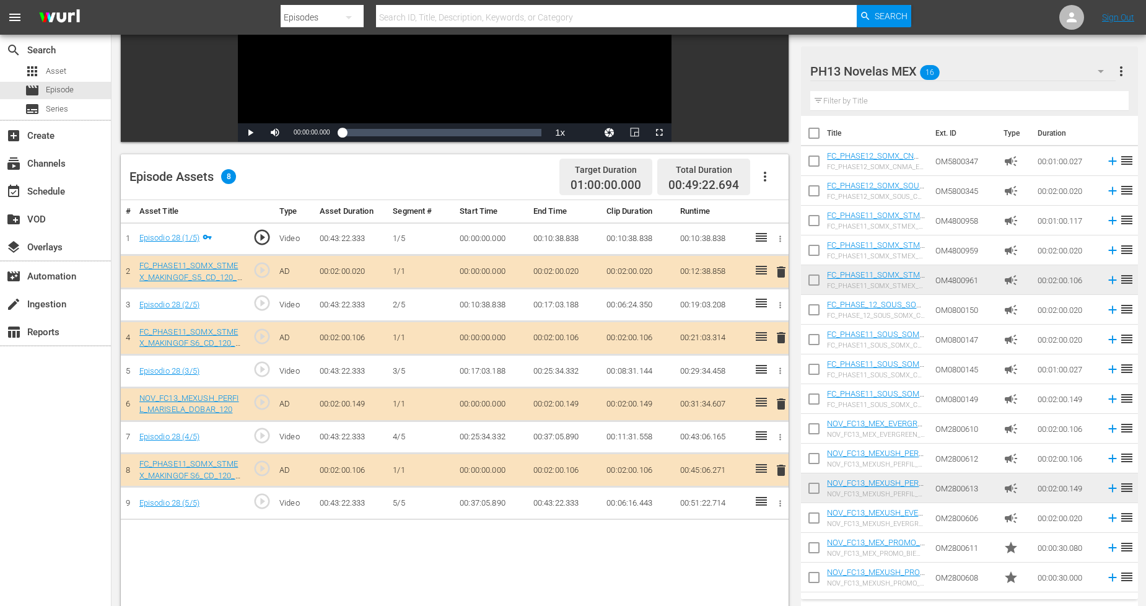
click at [784, 471] on span "delete" at bounding box center [781, 470] width 15 height 15
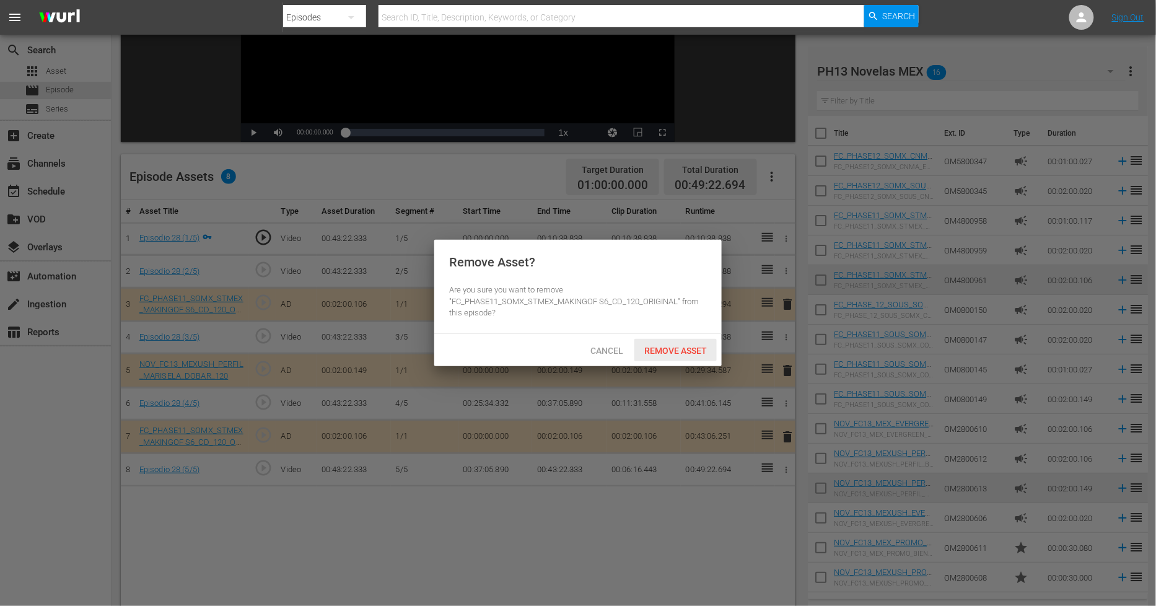
click at [701, 350] on span "Remove Asset" at bounding box center [675, 351] width 82 height 10
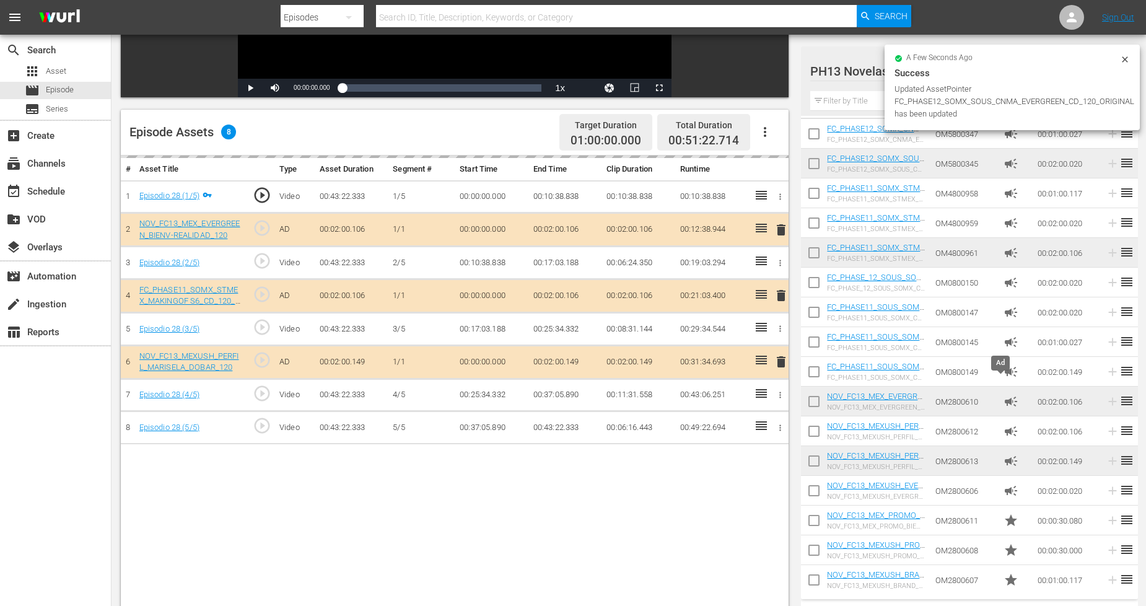
scroll to position [275, 0]
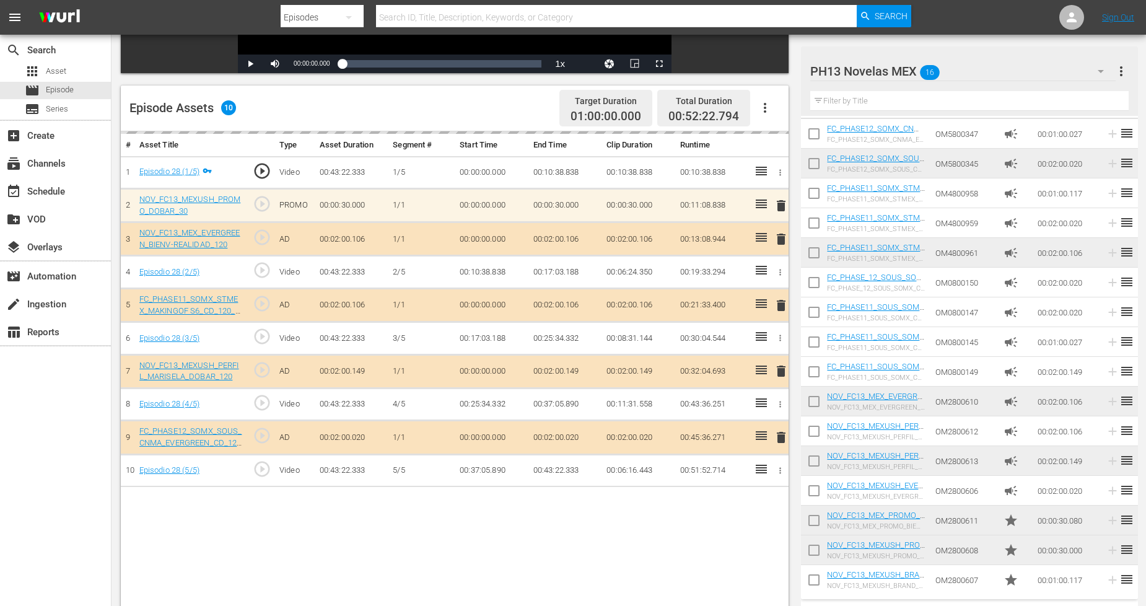
click at [1128, 55] on div "PH13 Novelas MEX 16 PH13 Novelas MEX more_vert" at bounding box center [969, 66] width 318 height 40
click at [1100, 74] on icon "button" at bounding box center [1100, 71] width 15 height 15
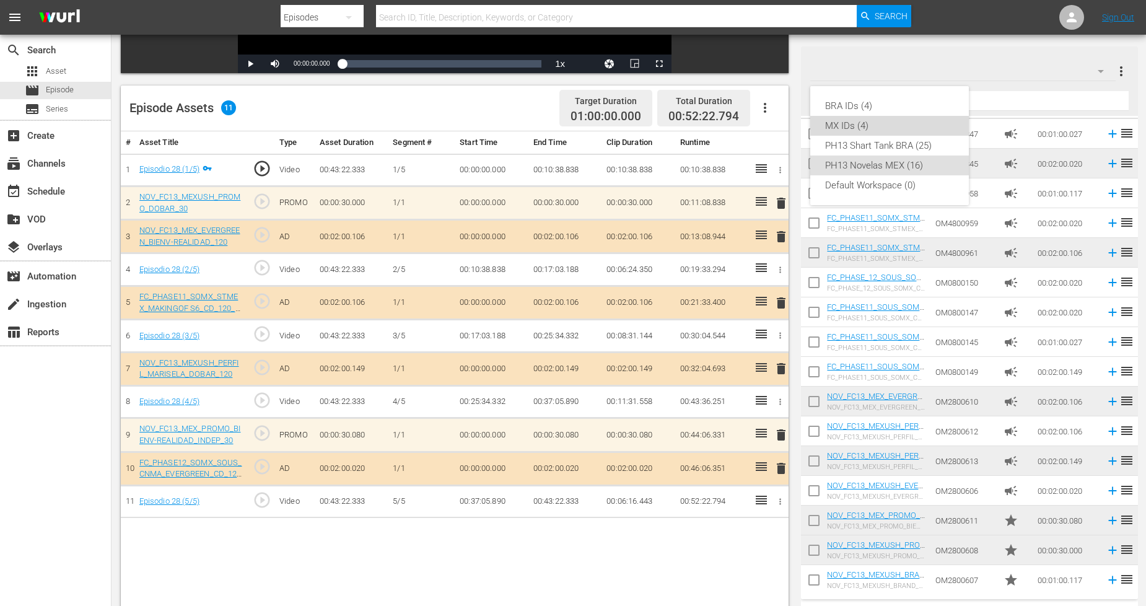
click at [902, 127] on div "MX IDs (4)" at bounding box center [889, 126] width 129 height 20
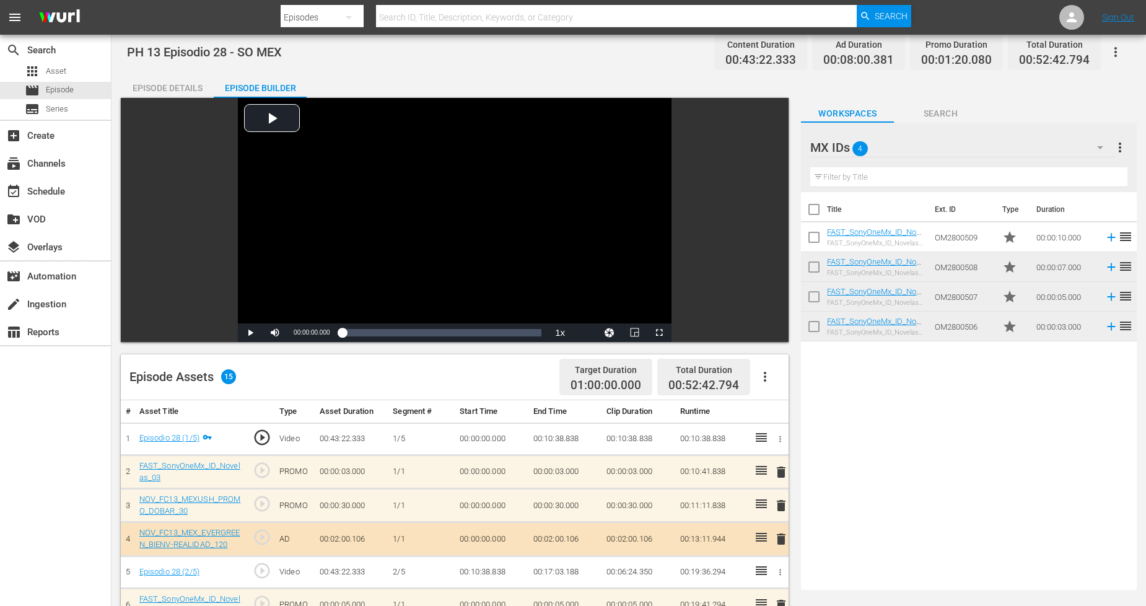
scroll to position [0, 0]
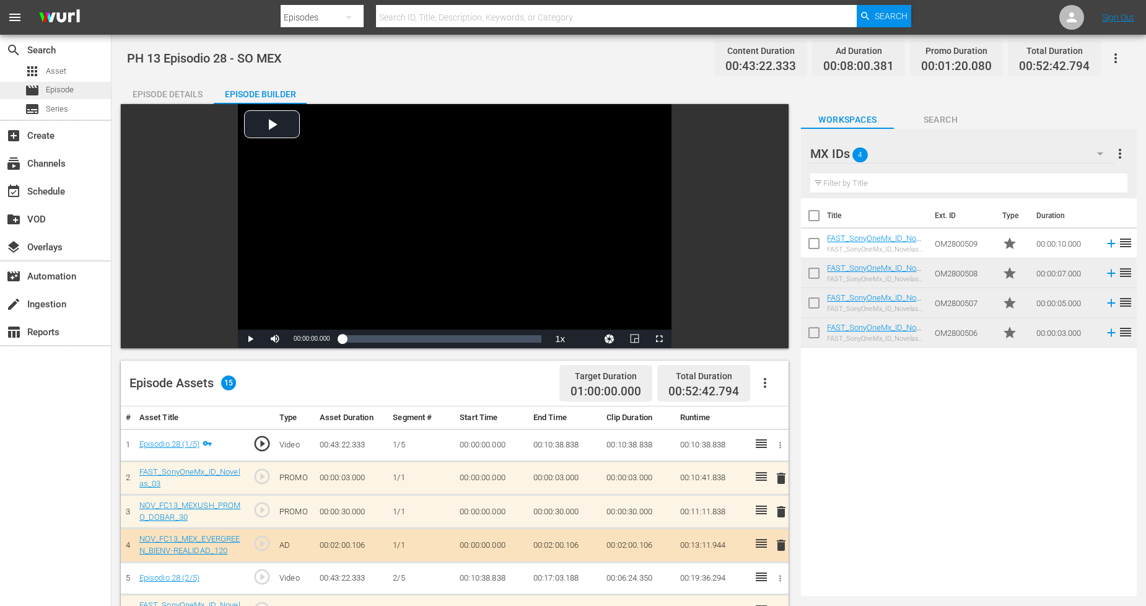
click at [46, 94] on span "Episode" at bounding box center [60, 90] width 28 height 12
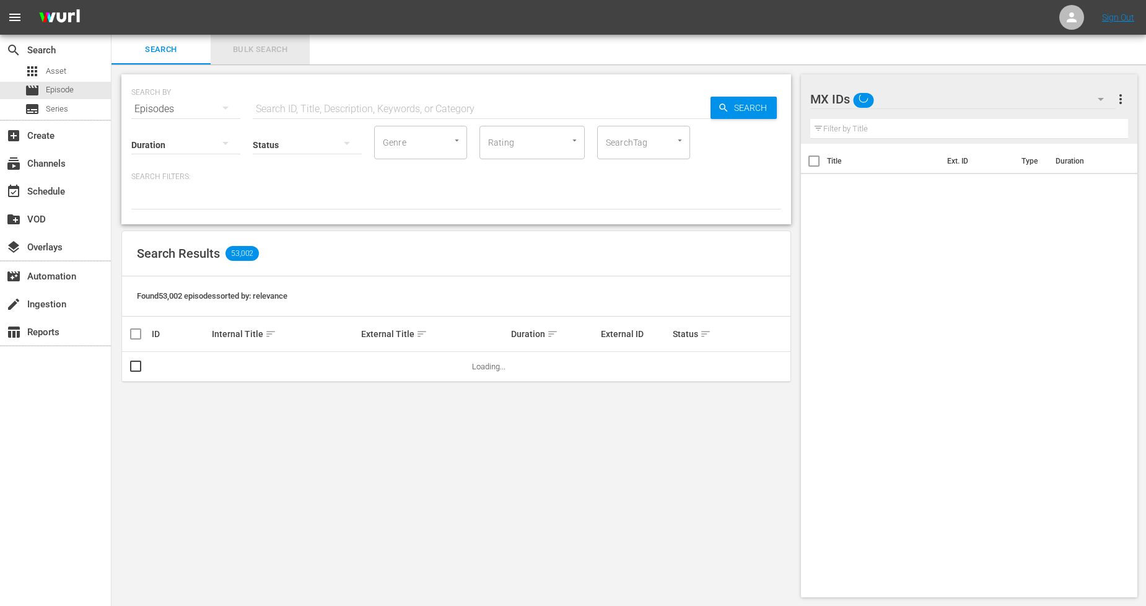
click at [288, 53] on span "Bulk Search" at bounding box center [260, 50] width 84 height 14
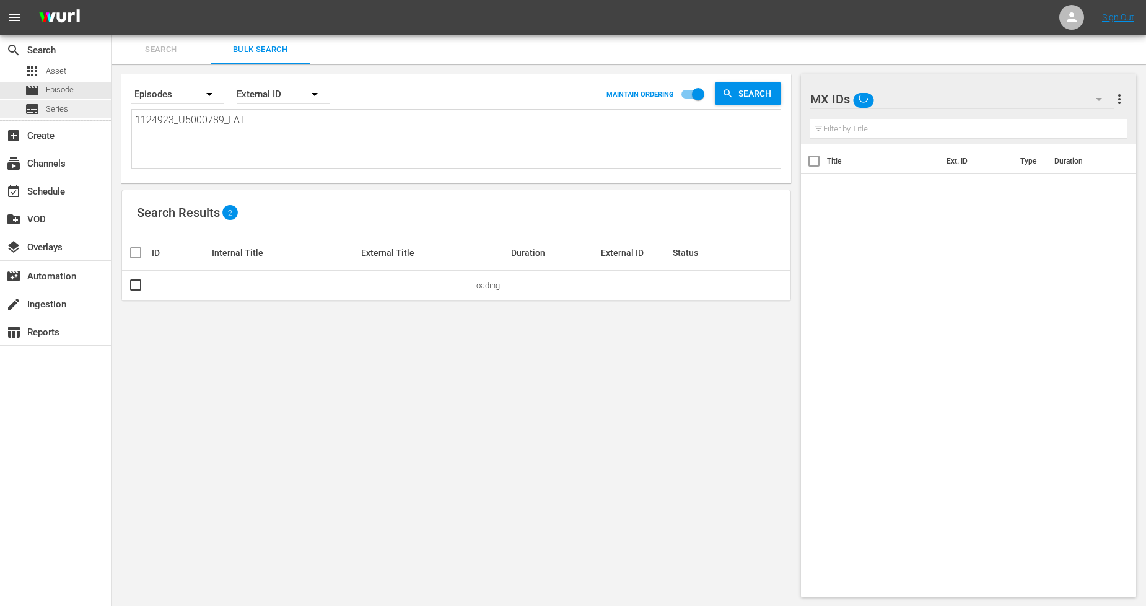
drag, startPoint x: 287, startPoint y: 113, endPoint x: 0, endPoint y: 114, distance: 287.4
click at [112, 0] on div "search Search apps Asset movie Episode subtitles Series add_box Create subscrip…" at bounding box center [629, 0] width 1034 height 0
paste textarea "4_U5000790"
type textarea "1124924_U5000790_LAT"
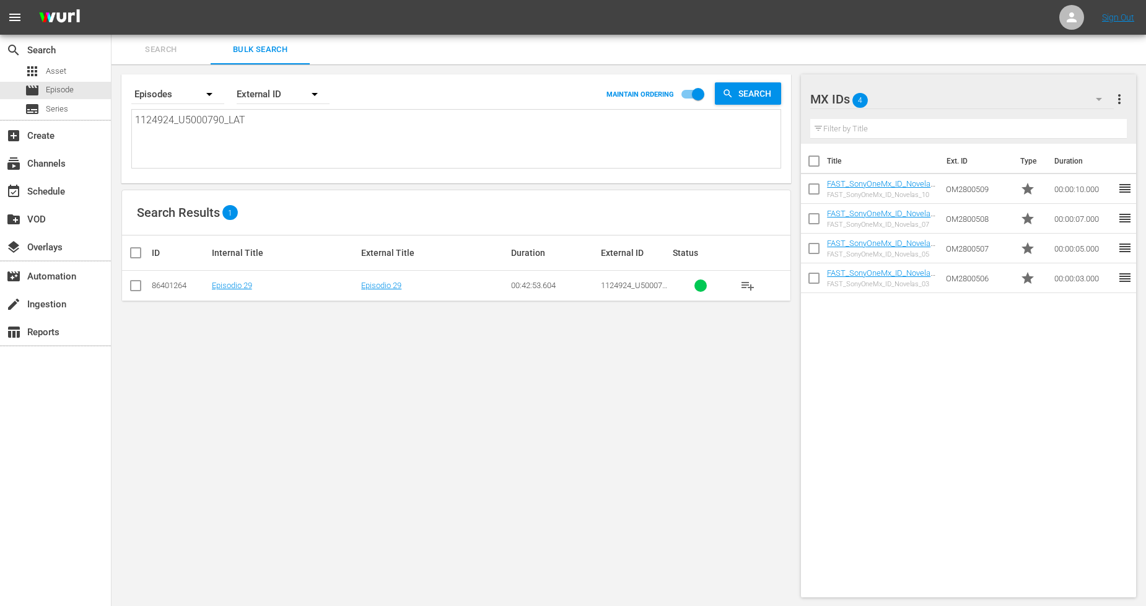
type textarea "1124924_U5000790_LAT"
click at [138, 291] on input "checkbox" at bounding box center [135, 288] width 15 height 15
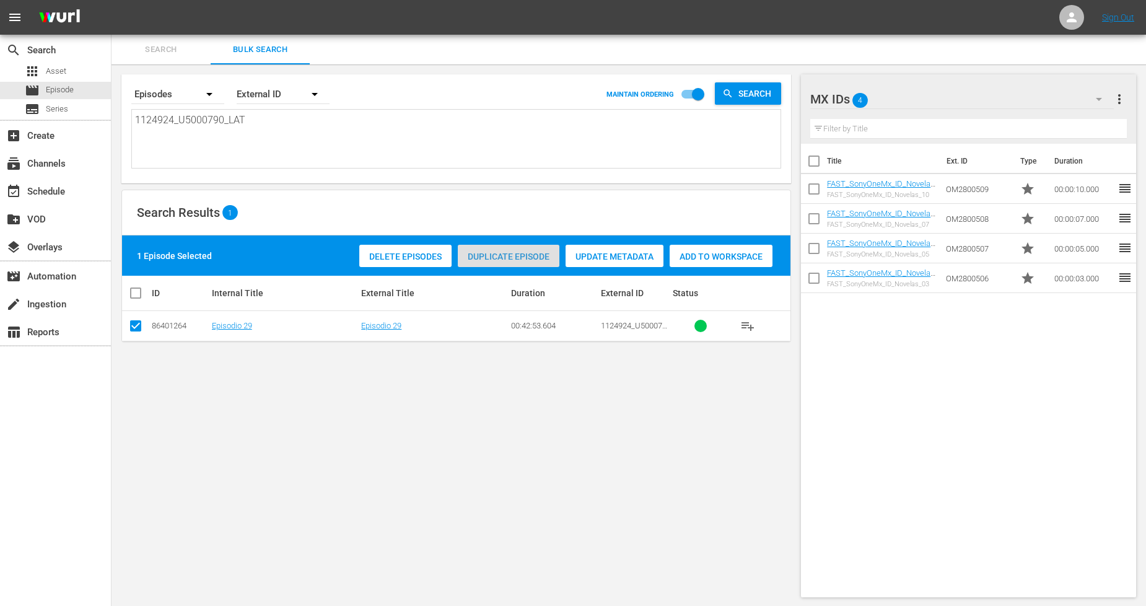
click at [499, 261] on div "Duplicate Episode" at bounding box center [509, 257] width 102 height 24
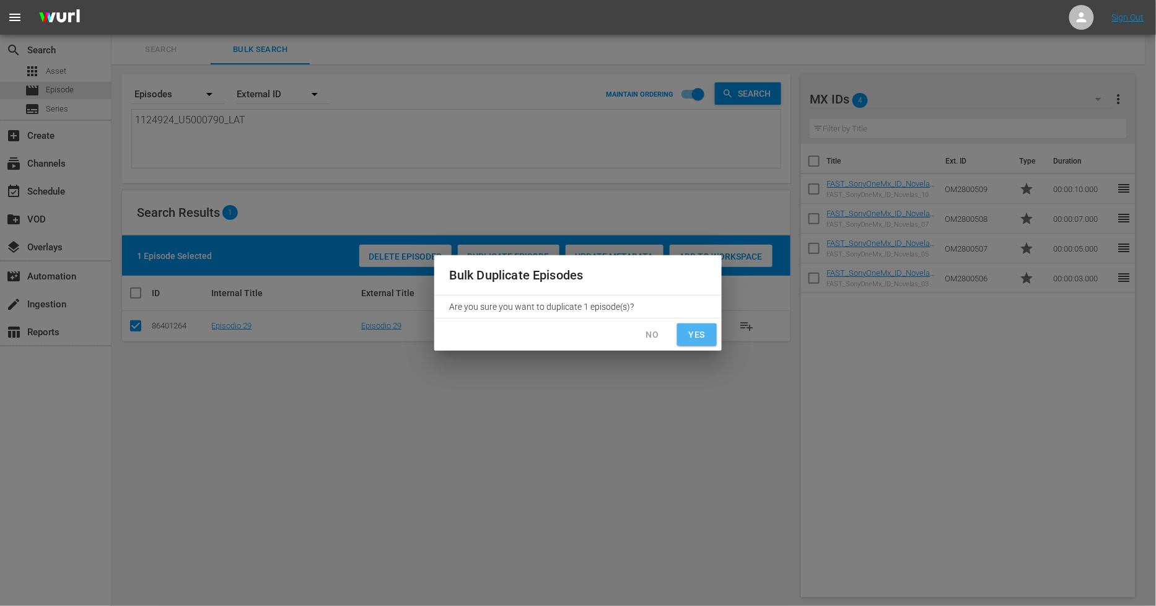
click at [705, 330] on span "Yes" at bounding box center [697, 334] width 20 height 15
checkbox input "false"
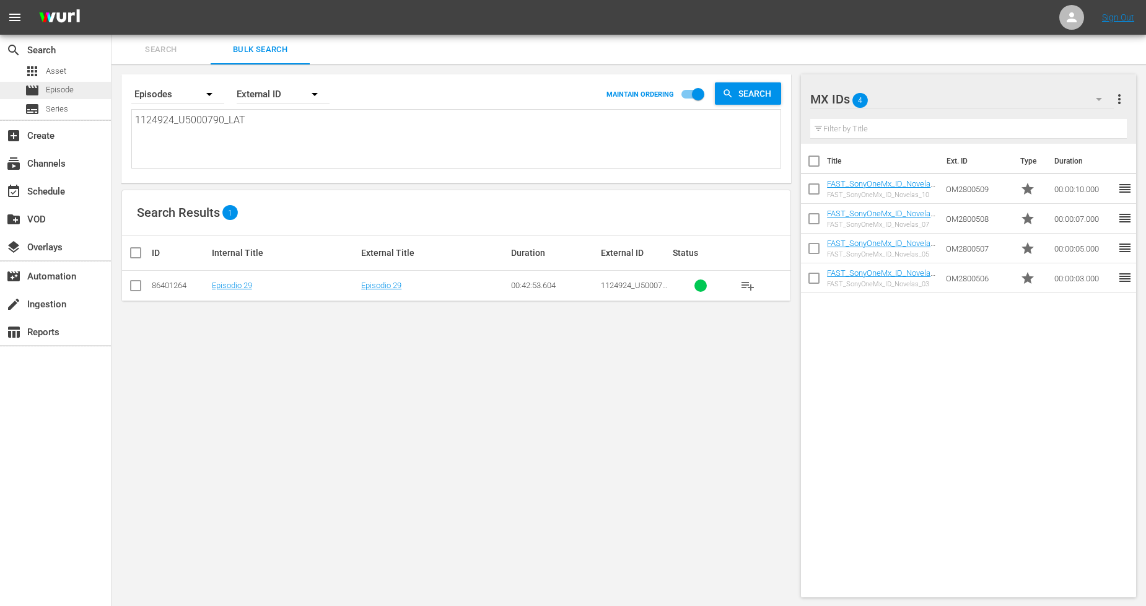
click at [81, 89] on div "movie Episode" at bounding box center [55, 90] width 111 height 17
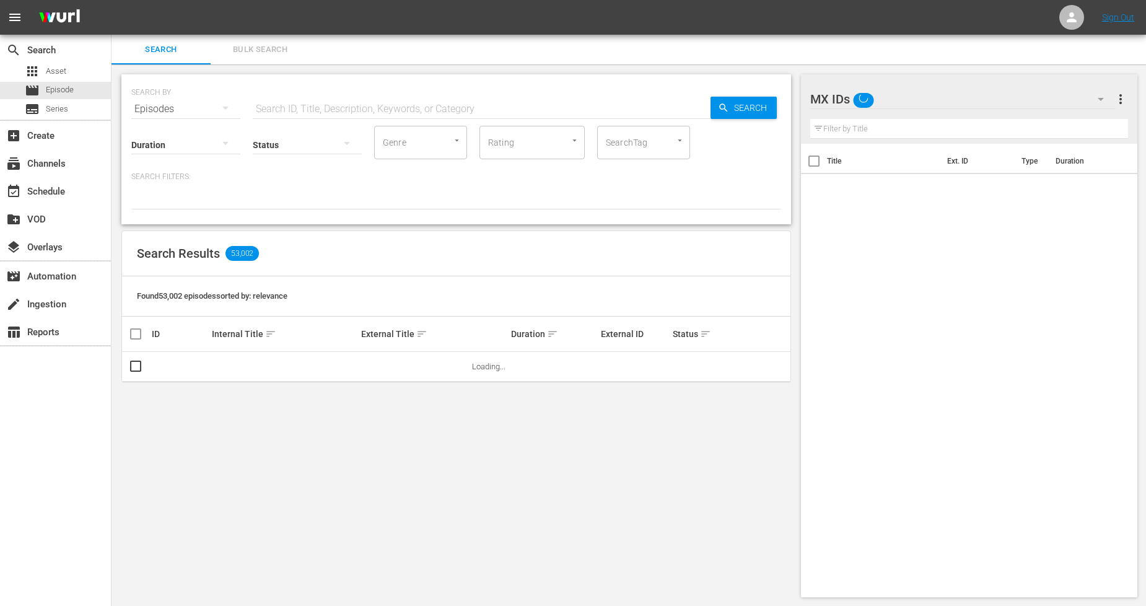
click at [235, 63] on button "Bulk Search" at bounding box center [260, 50] width 99 height 30
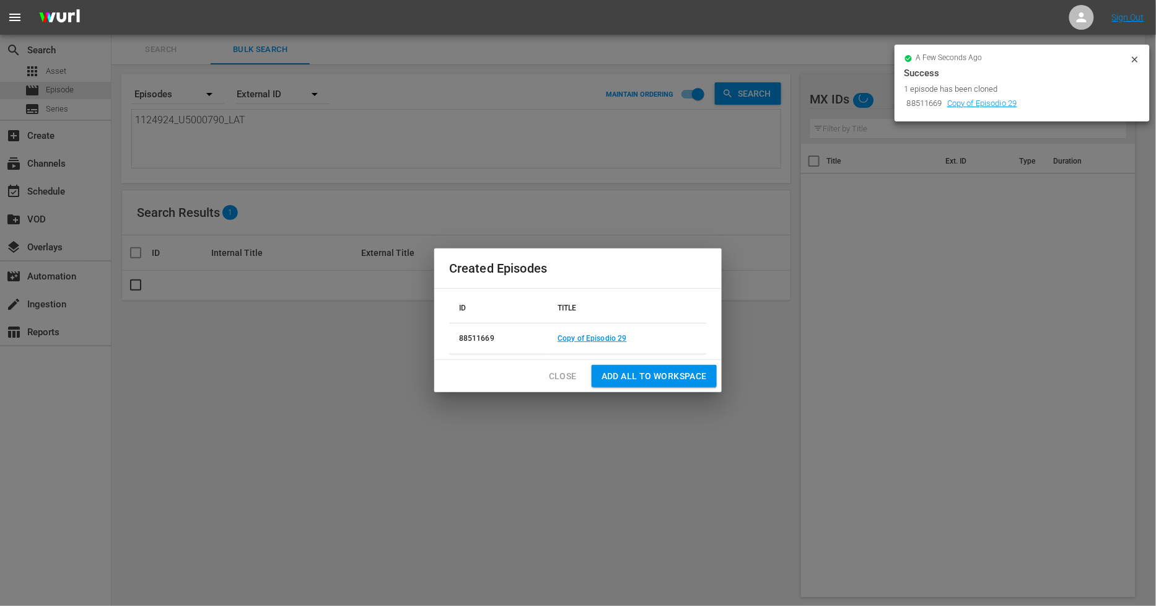
click at [571, 376] on span "Close" at bounding box center [563, 376] width 28 height 15
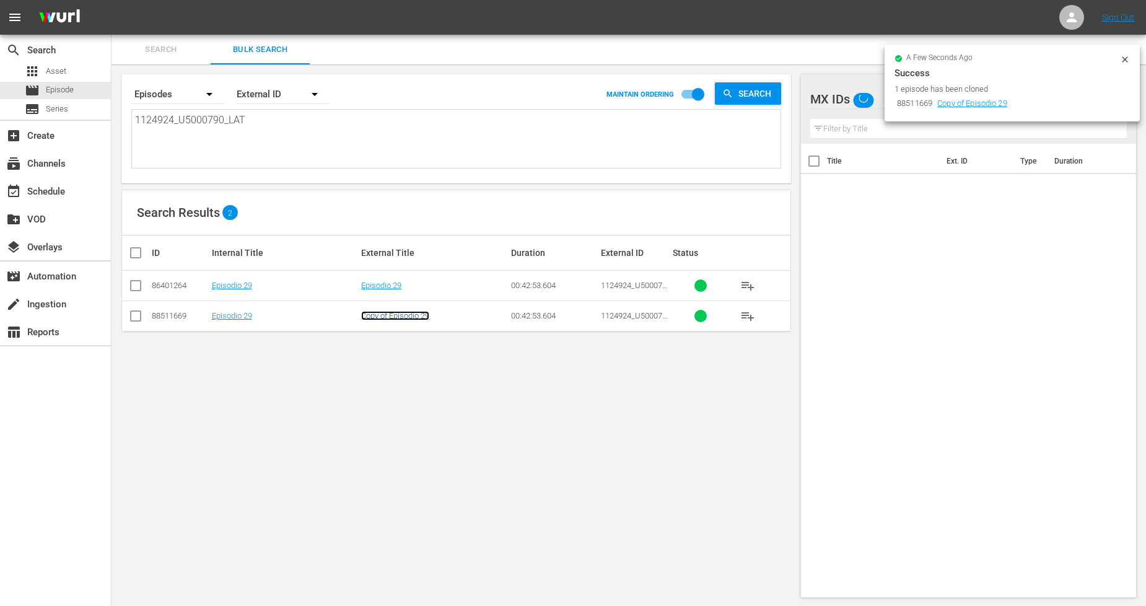
click at [393, 316] on link "Copy of Episodio 29" at bounding box center [395, 315] width 68 height 9
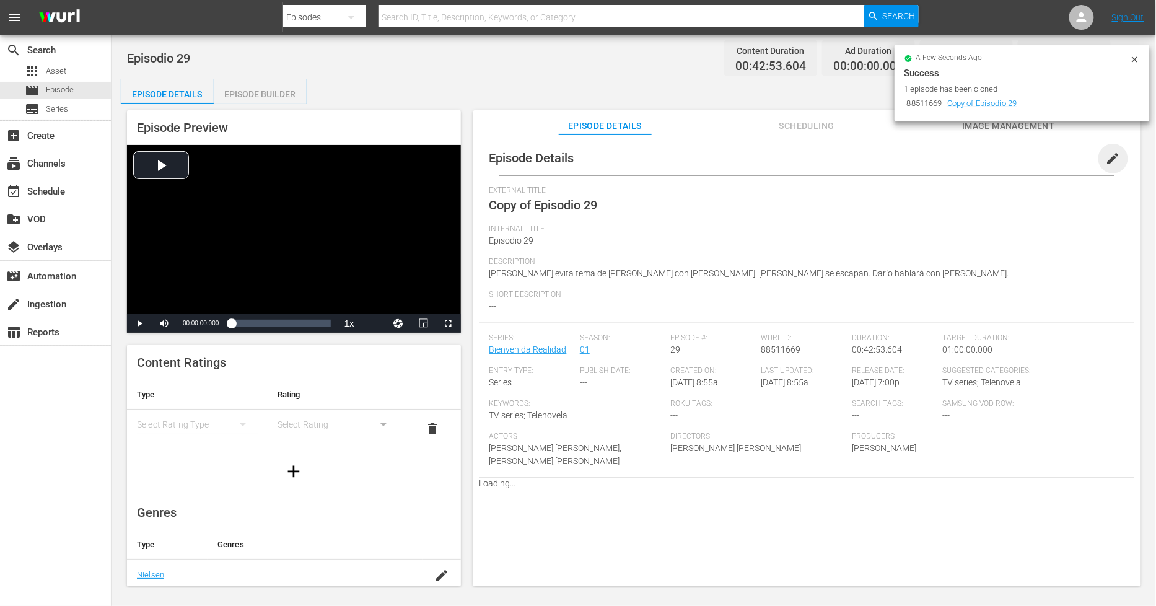
click at [1108, 157] on span "edit" at bounding box center [1113, 158] width 15 height 15
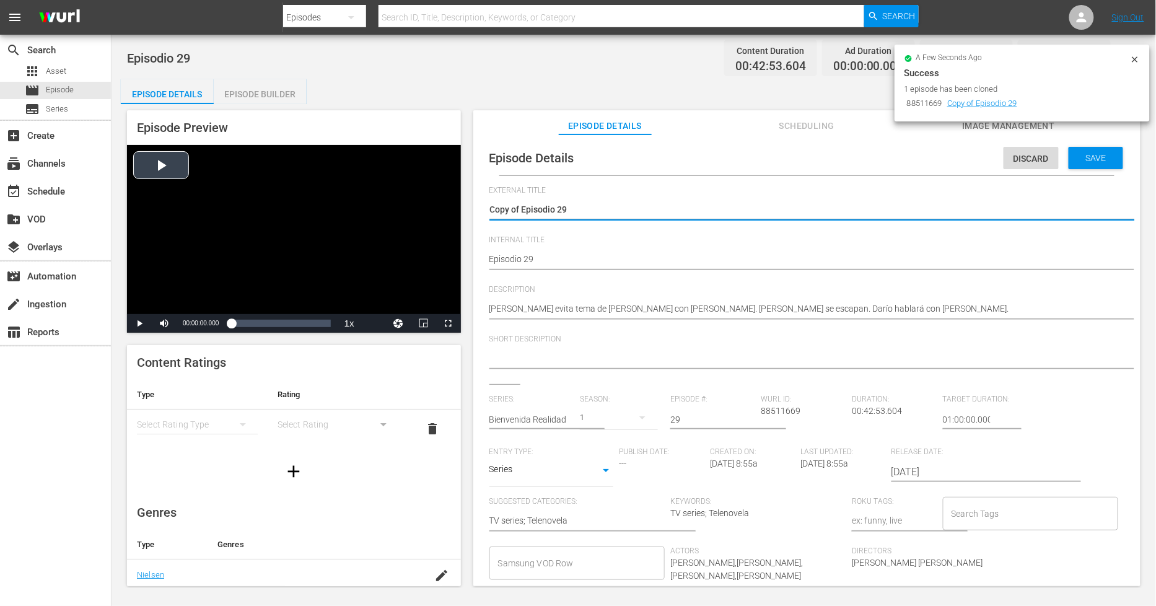
drag, startPoint x: 519, startPoint y: 208, endPoint x: 171, endPoint y: 202, distance: 348.2
click at [171, 202] on div "Episode Preview Video Player is loading. Play Video Play Mute Current Time 00:0…" at bounding box center [634, 350] width 1026 height 492
type textarea "Episodio 29"
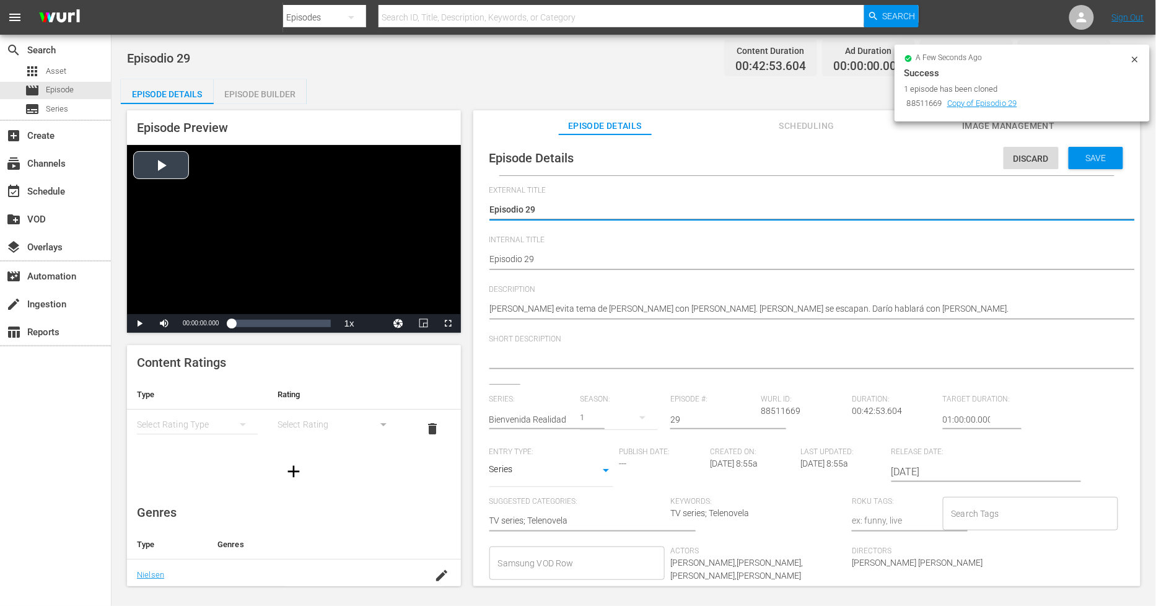
type textarea "Episodio 29"
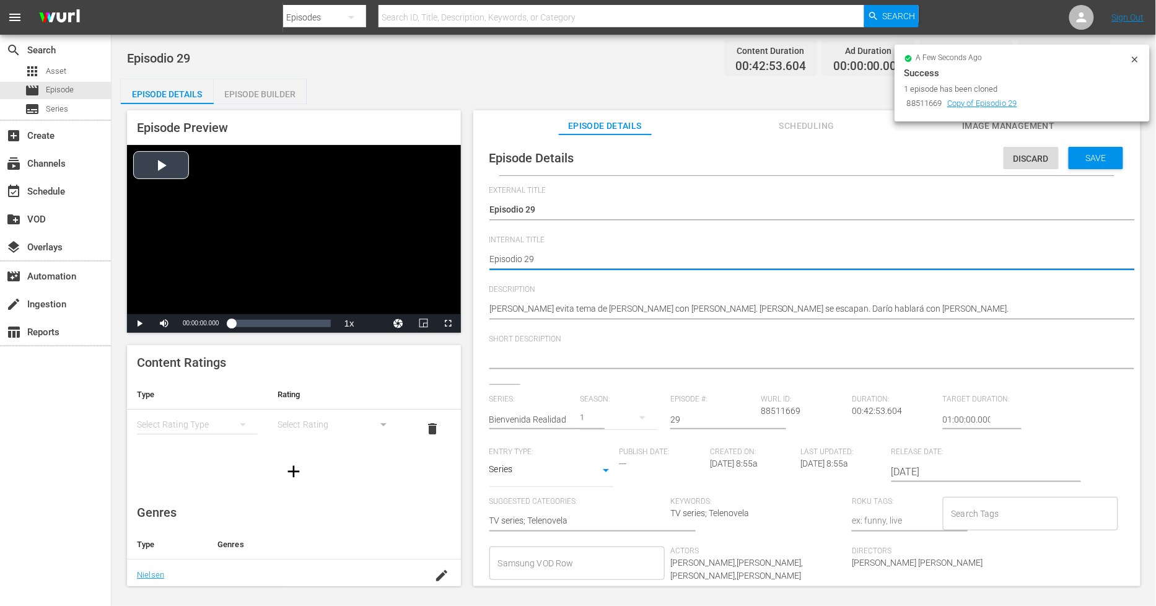
type textarea "PEpisodio 29"
type textarea "PHEpisodio 29"
click at [1096, 153] on span "Save" at bounding box center [1096, 158] width 40 height 10
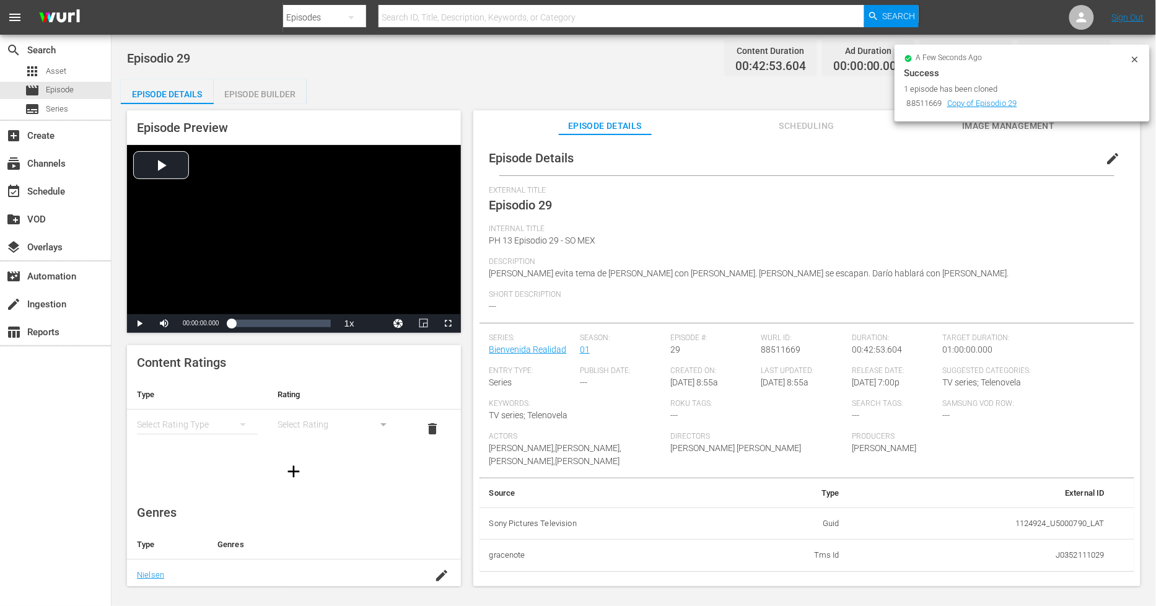
click at [276, 95] on div "Episode Builder" at bounding box center [260, 94] width 93 height 30
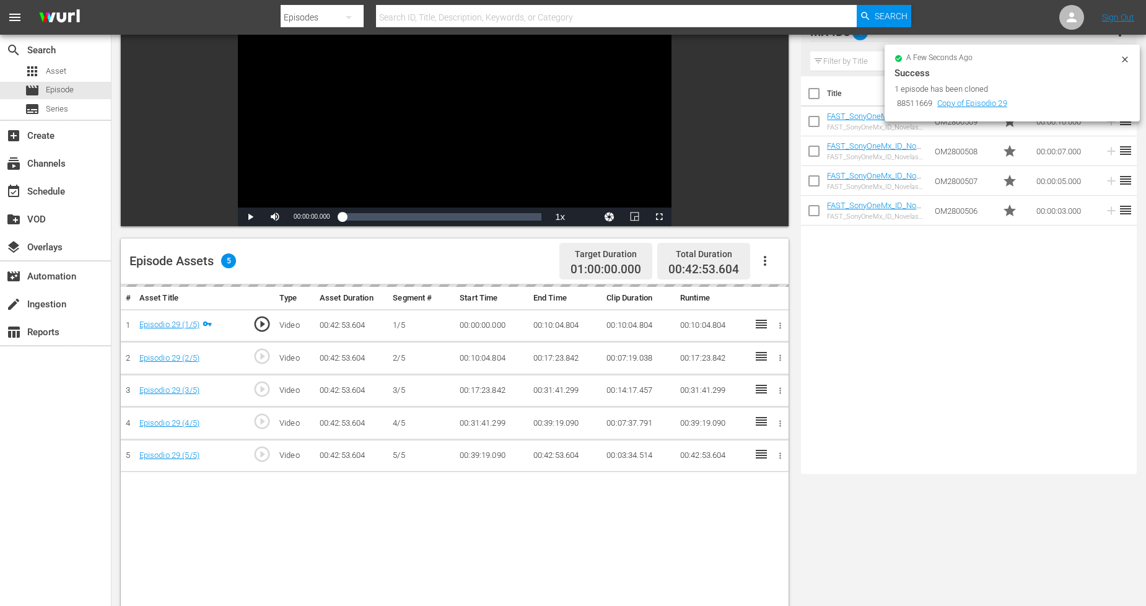
scroll to position [138, 0]
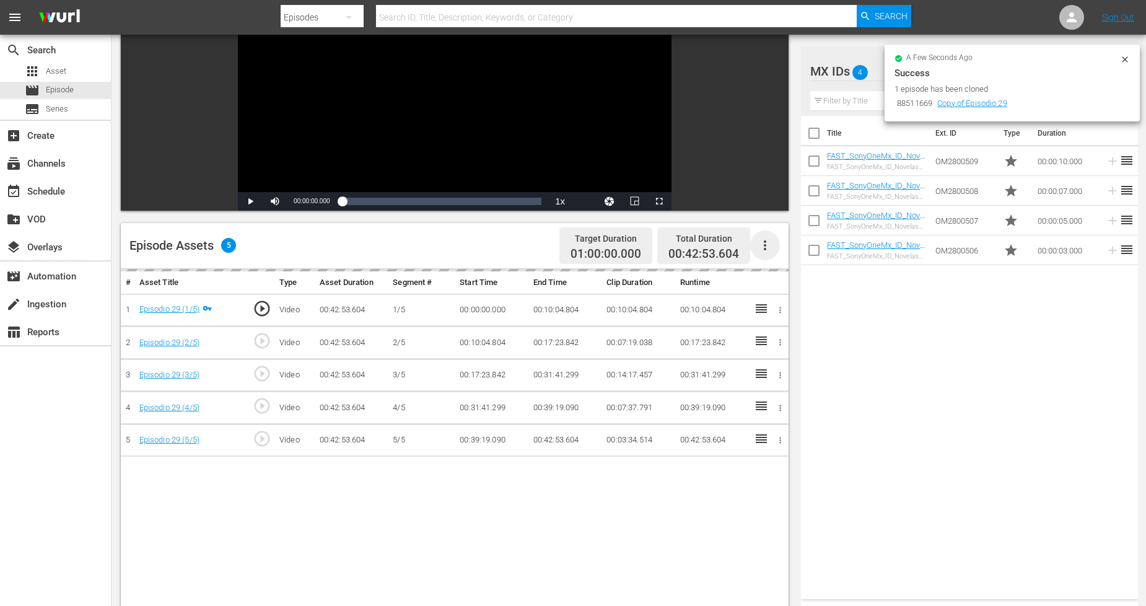
click at [764, 242] on icon "button" at bounding box center [765, 245] width 2 height 10
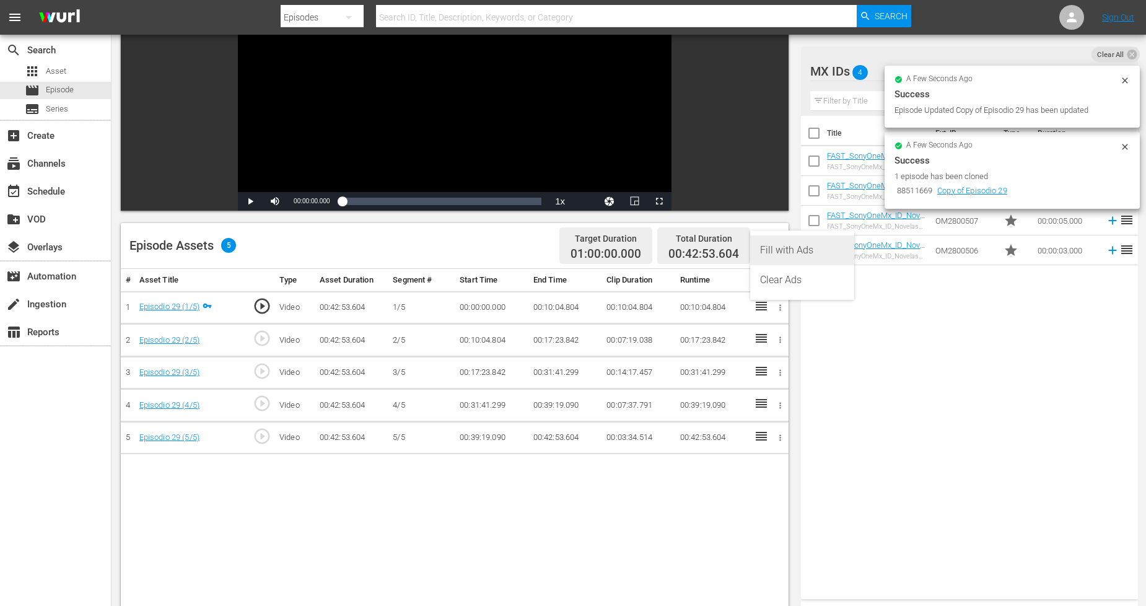
click at [802, 250] on div "Fill with Ads" at bounding box center [802, 250] width 84 height 30
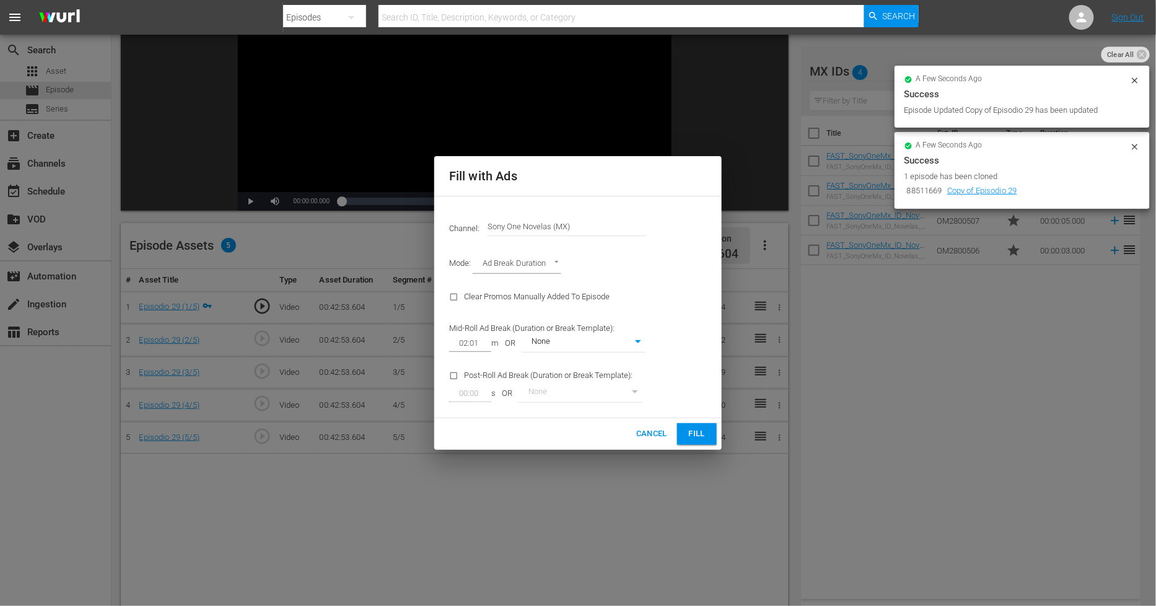
click at [697, 430] on span "Fill" at bounding box center [697, 434] width 20 height 14
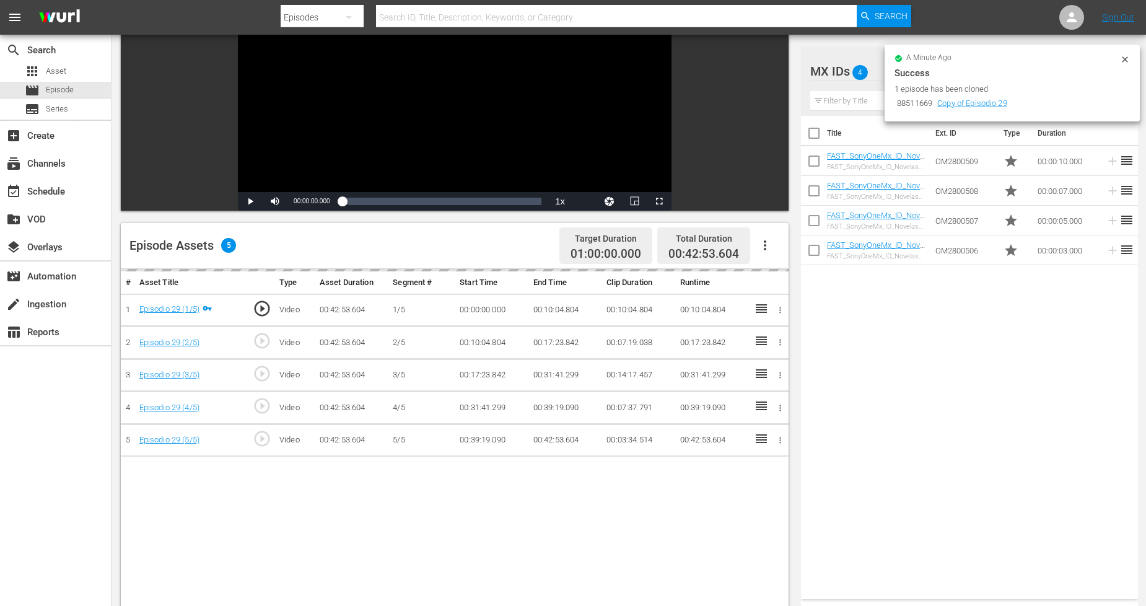
click at [1129, 61] on icon at bounding box center [1125, 60] width 10 height 10
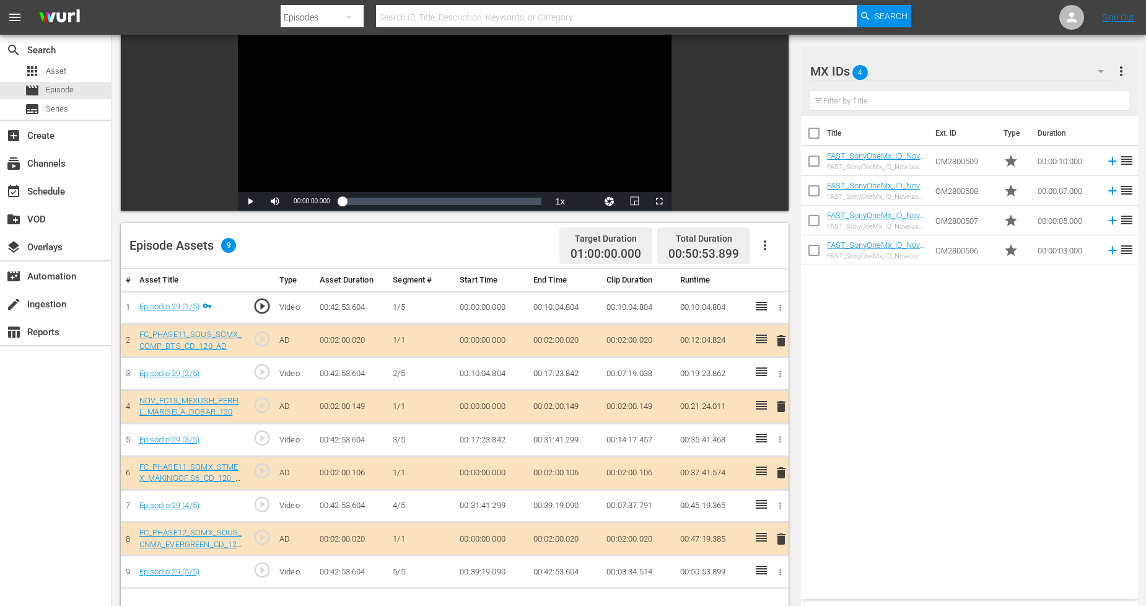
click at [1100, 72] on icon "button" at bounding box center [1100, 71] width 15 height 15
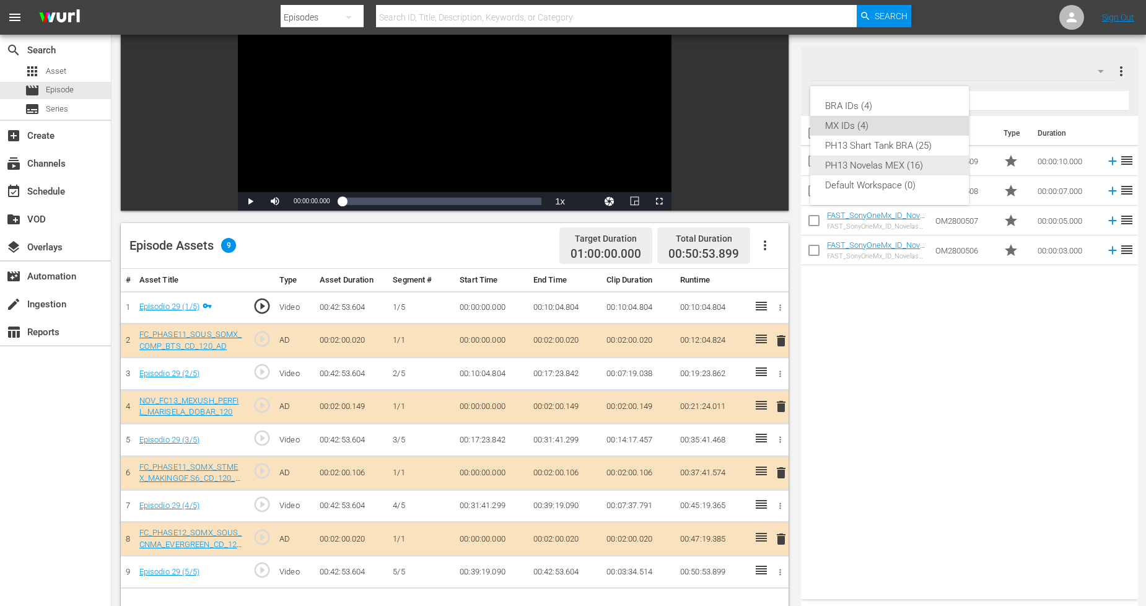
click at [899, 166] on div "PH13 Novelas MEX (16)" at bounding box center [889, 165] width 129 height 20
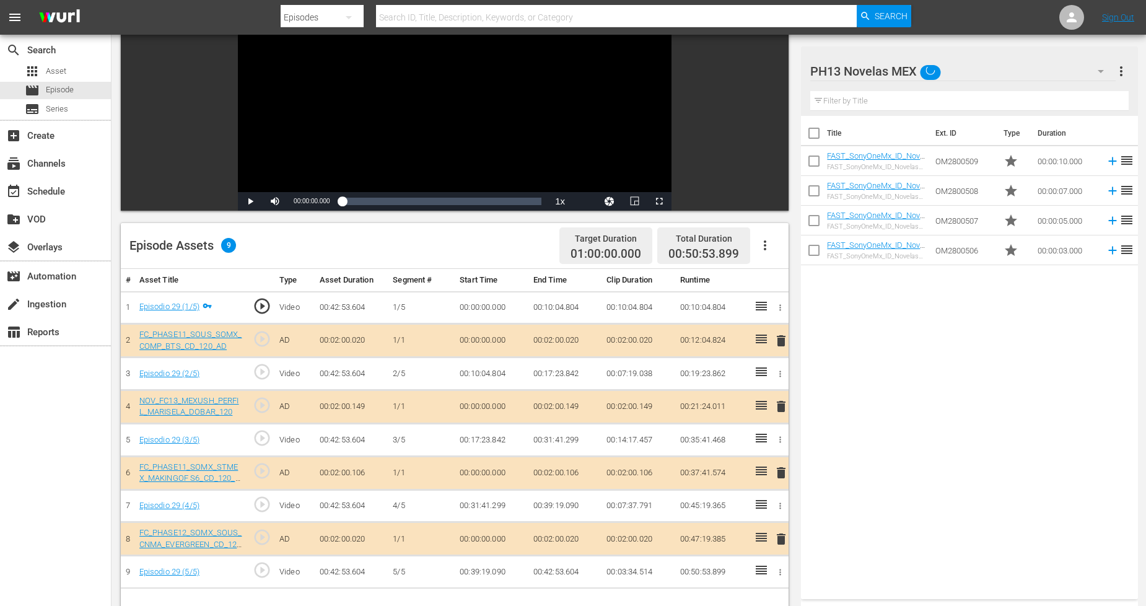
scroll to position [206, 0]
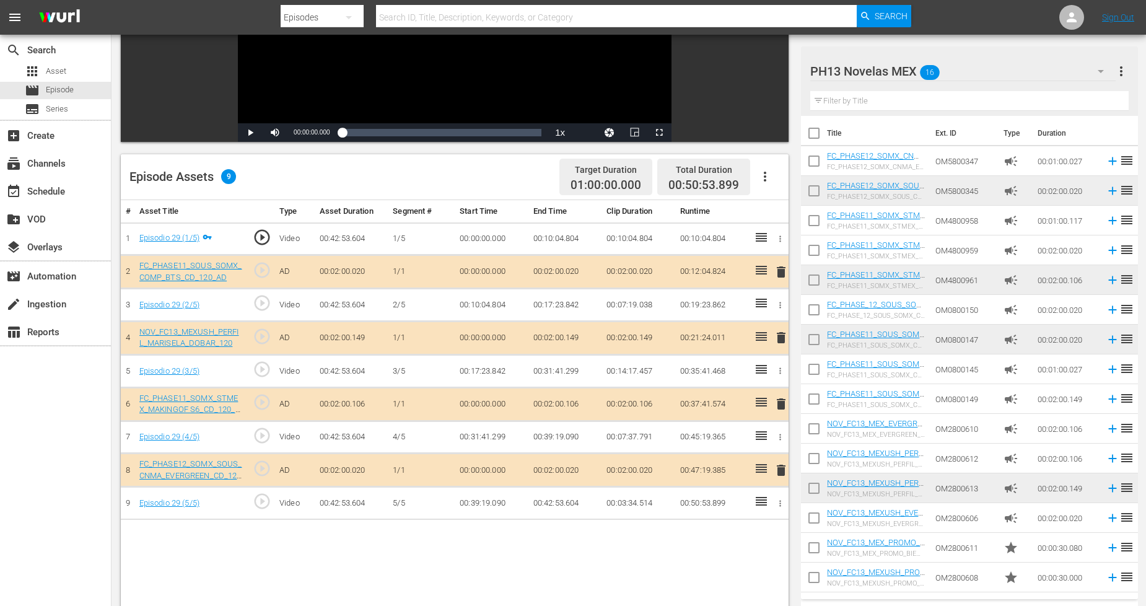
click at [781, 471] on span "delete" at bounding box center [781, 470] width 15 height 15
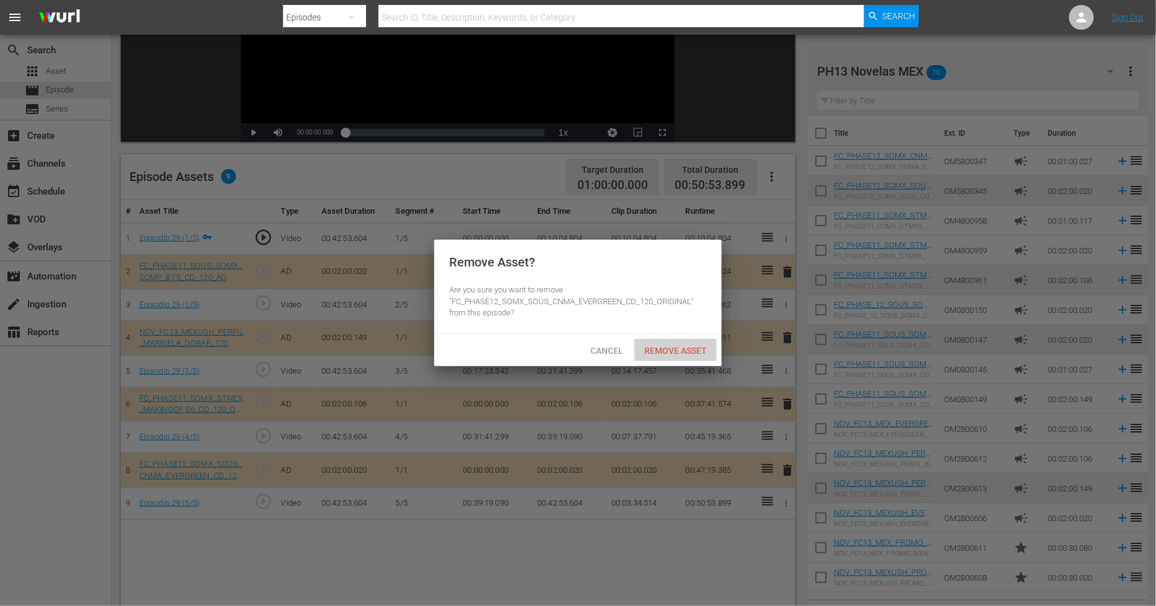
click at [664, 351] on span "Remove Asset" at bounding box center [675, 351] width 82 height 10
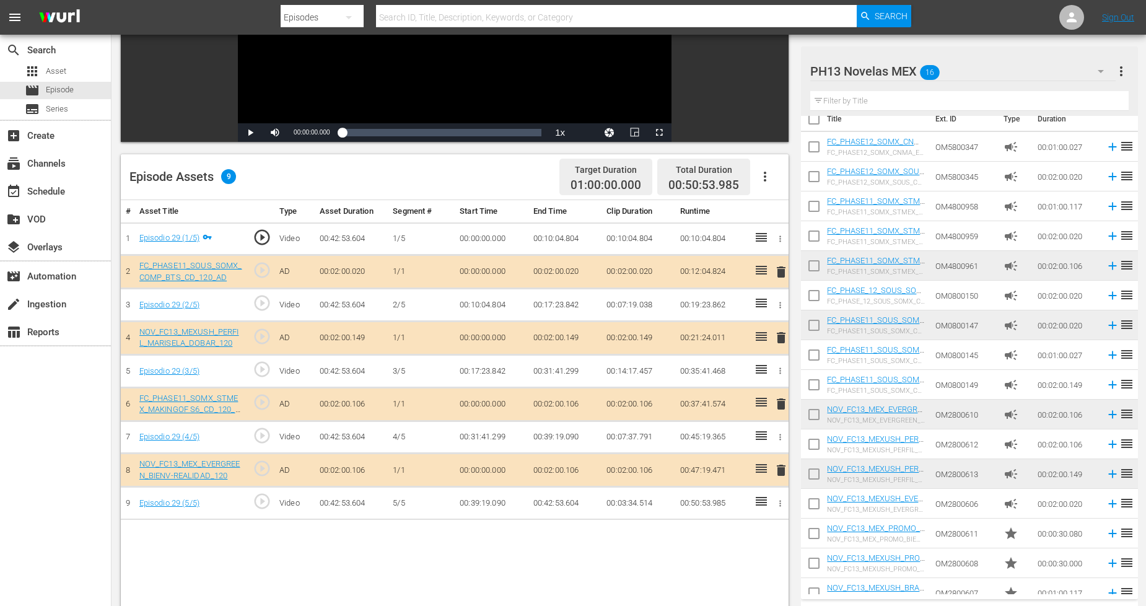
scroll to position [27, 0]
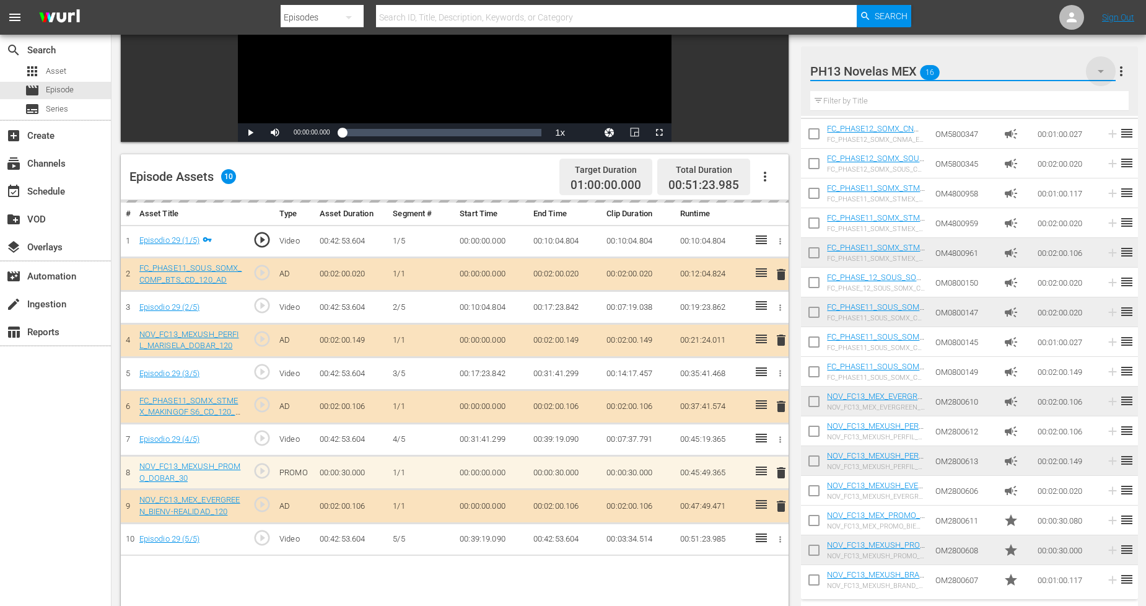
click at [1094, 67] on icon "button" at bounding box center [1100, 71] width 15 height 15
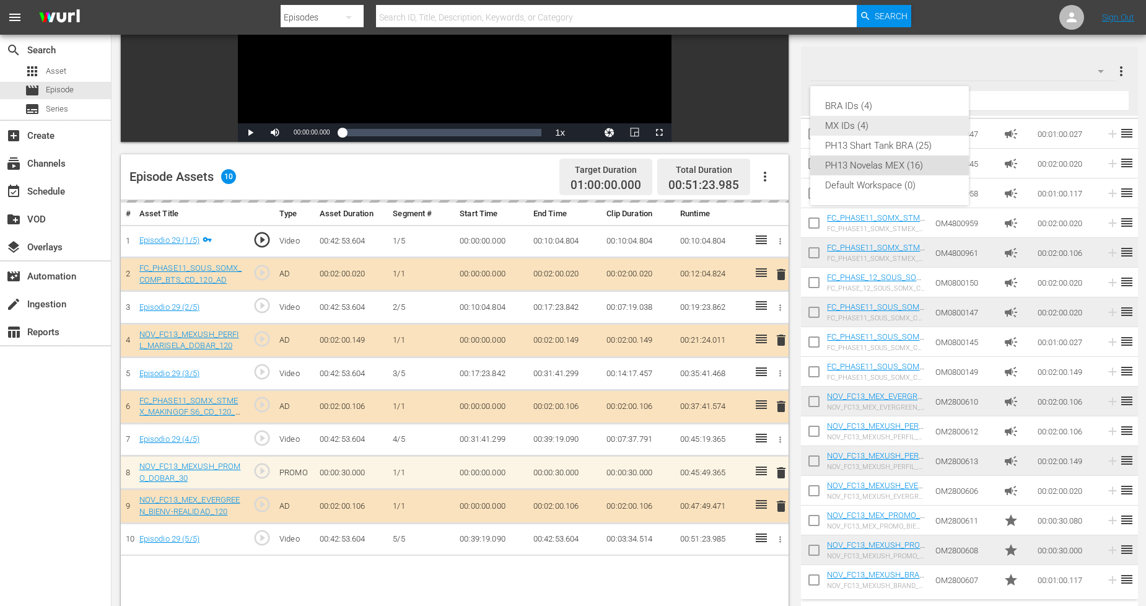
click at [883, 127] on div "MX IDs (4)" at bounding box center [889, 126] width 129 height 20
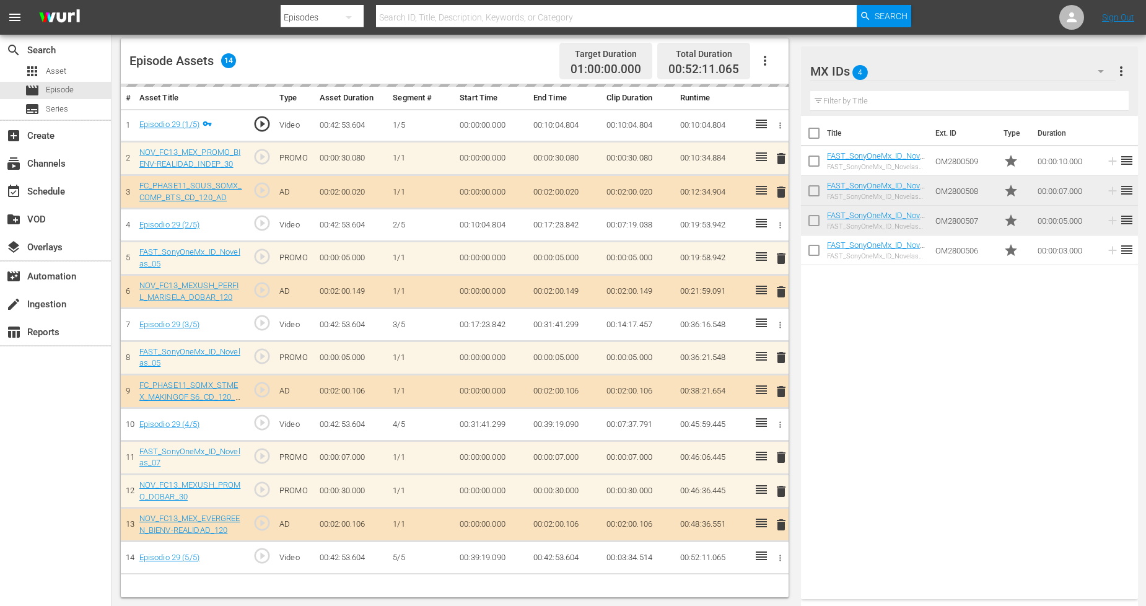
scroll to position [0, 0]
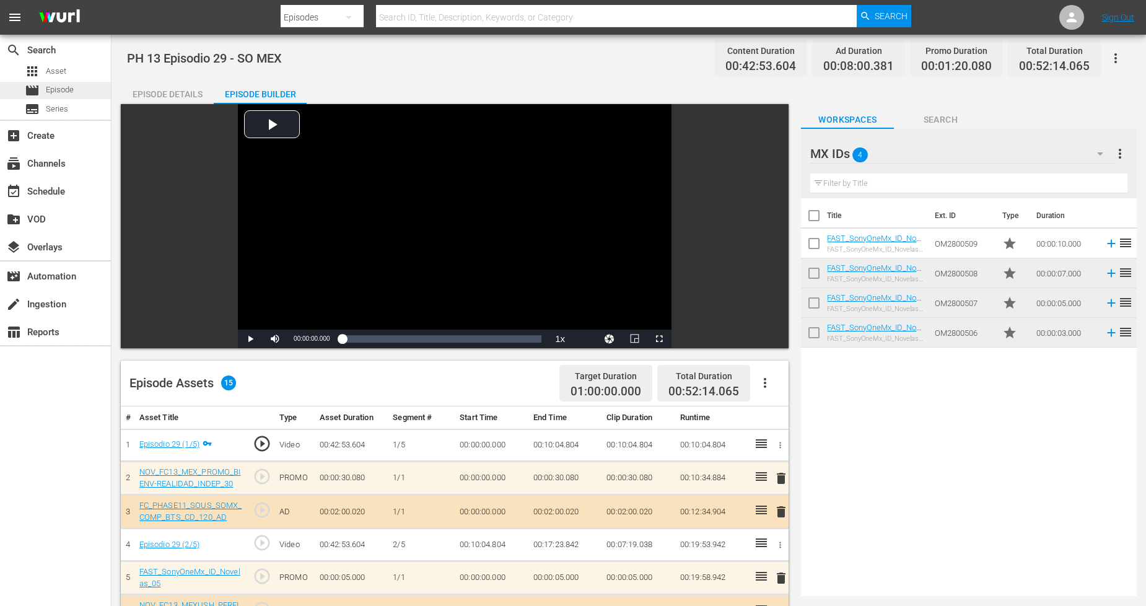
click at [89, 88] on div "movie Episode" at bounding box center [55, 90] width 111 height 17
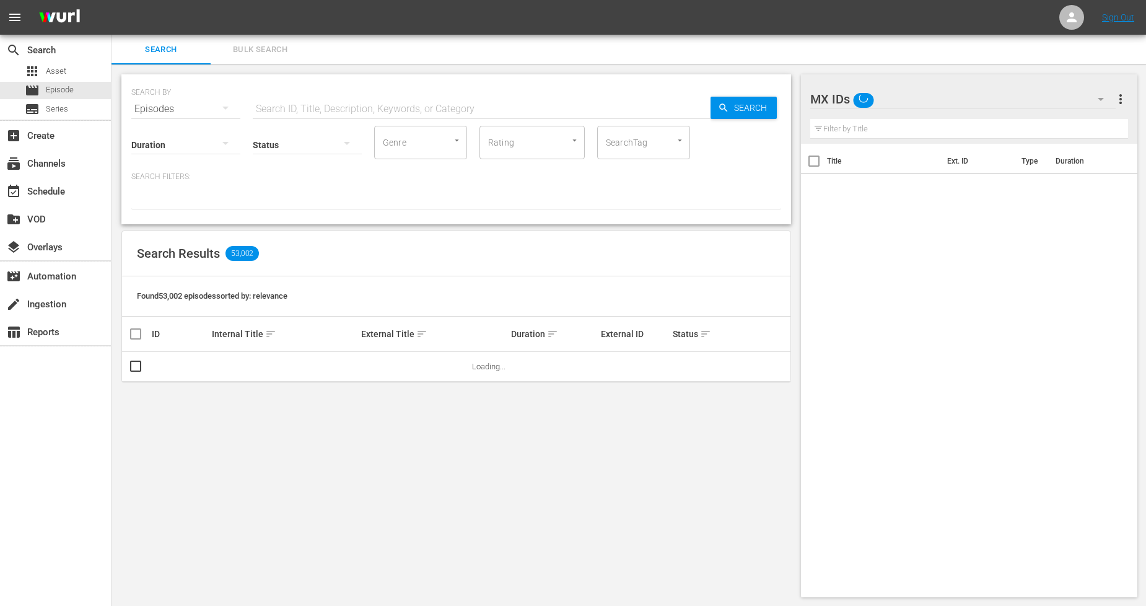
click at [286, 52] on span "Bulk Search" at bounding box center [260, 50] width 84 height 14
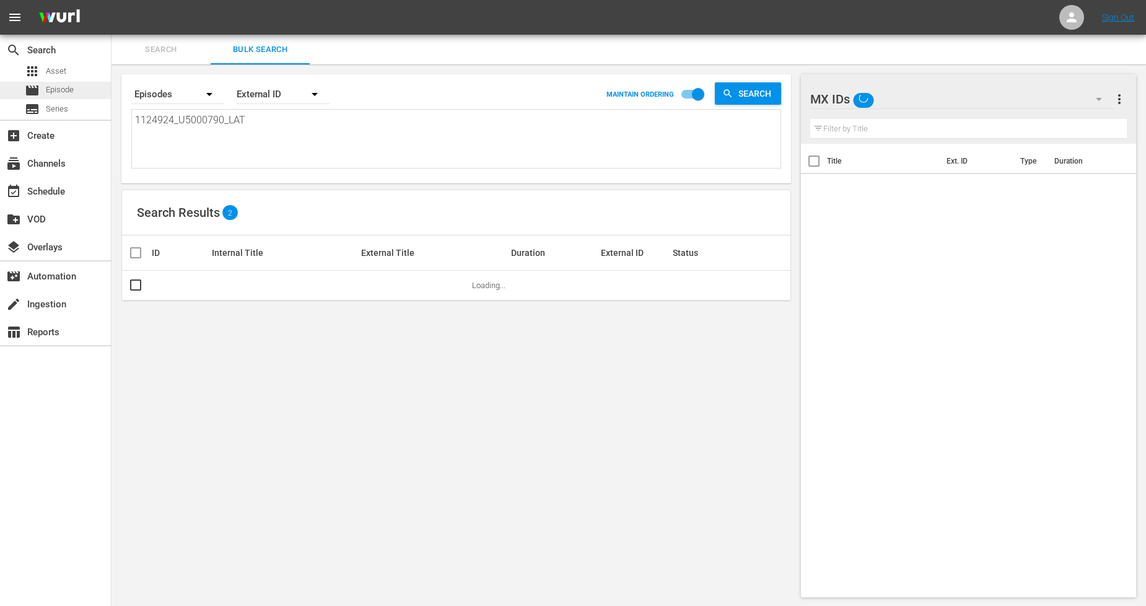
drag, startPoint x: 0, startPoint y: 118, endPoint x: 0, endPoint y: 93, distance: 24.8
click at [112, 0] on div "search Search apps Asset movie Episode subtitles Series add_box Create subscrip…" at bounding box center [629, 0] width 1034 height 0
paste textarea "5_U5000791"
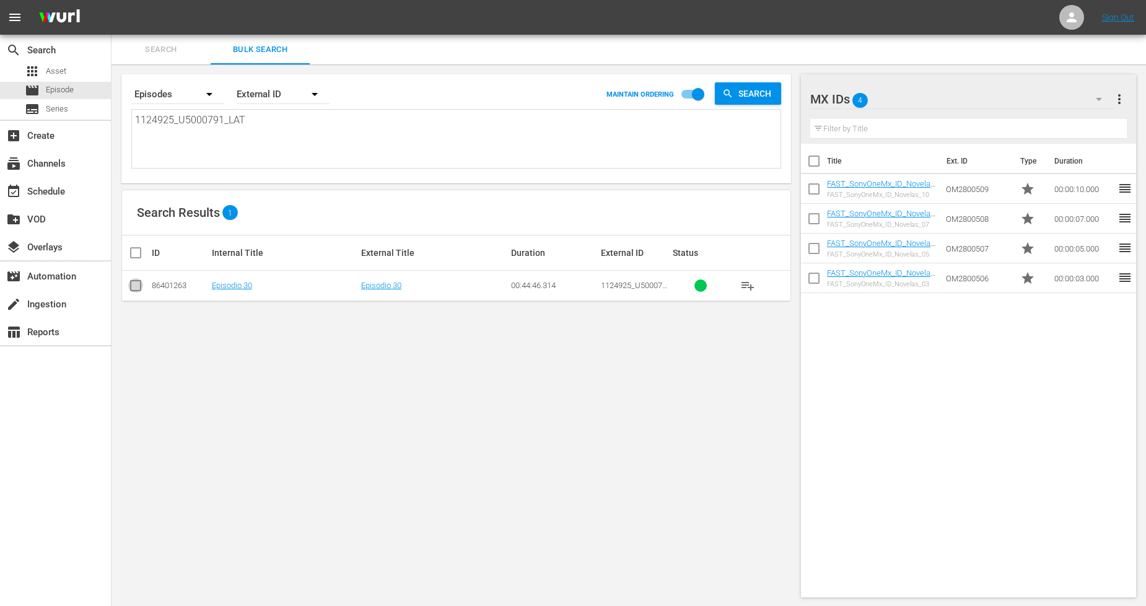
drag, startPoint x: 136, startPoint y: 286, endPoint x: 177, endPoint y: 279, distance: 40.8
click at [137, 286] on input "checkbox" at bounding box center [135, 288] width 15 height 15
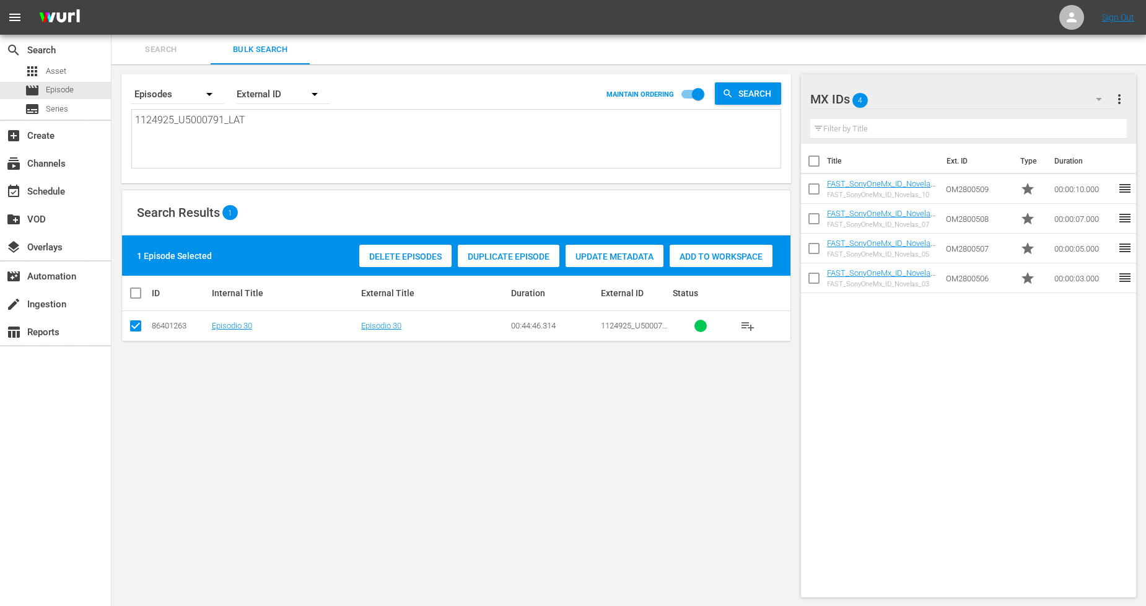
click at [494, 248] on div "Duplicate Episode" at bounding box center [509, 257] width 102 height 24
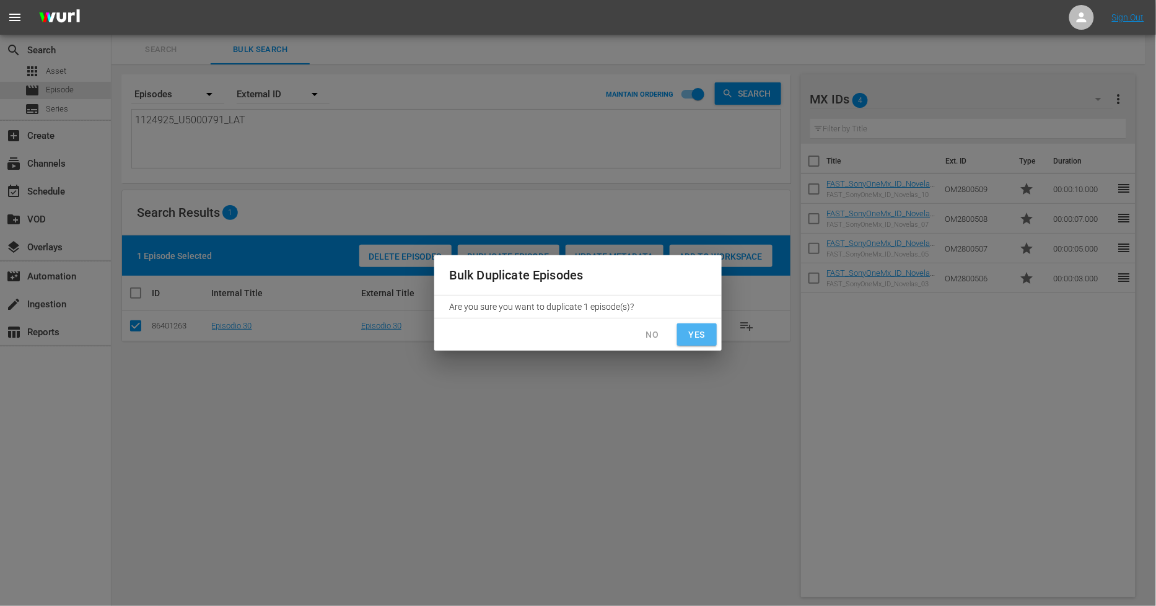
click at [704, 328] on span "Yes" at bounding box center [697, 334] width 20 height 15
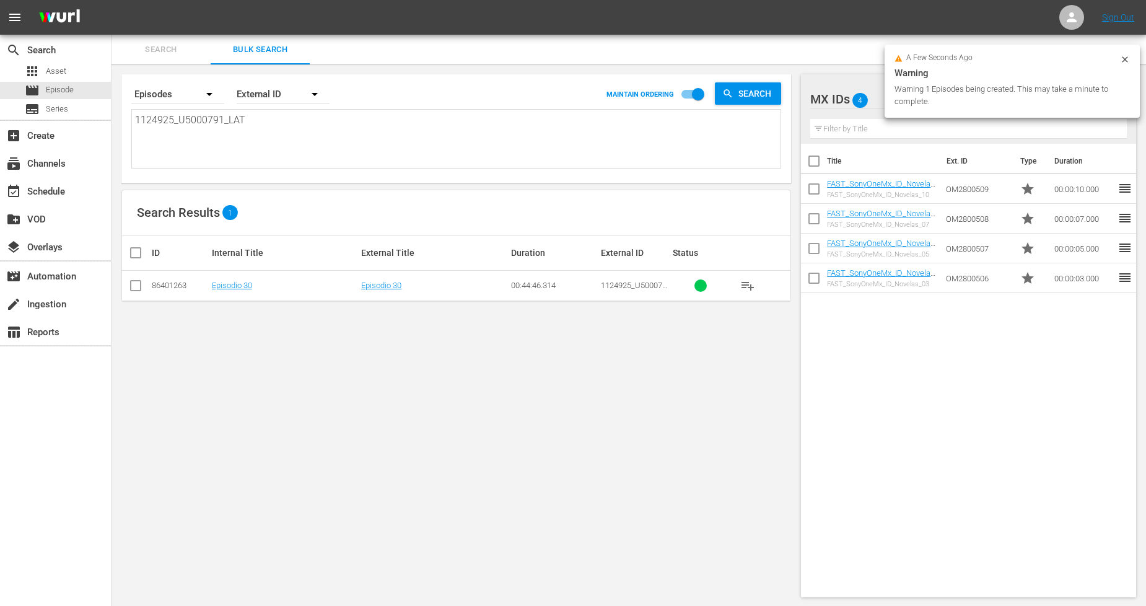
click at [1124, 56] on icon at bounding box center [1125, 60] width 10 height 10
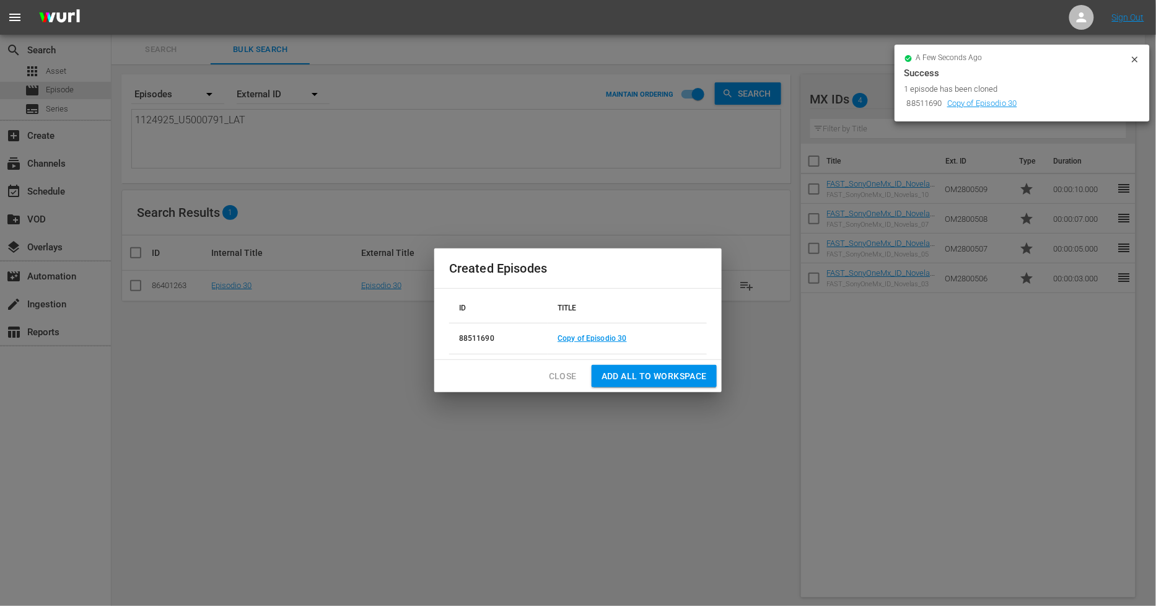
click at [560, 372] on span "Close" at bounding box center [563, 376] width 28 height 15
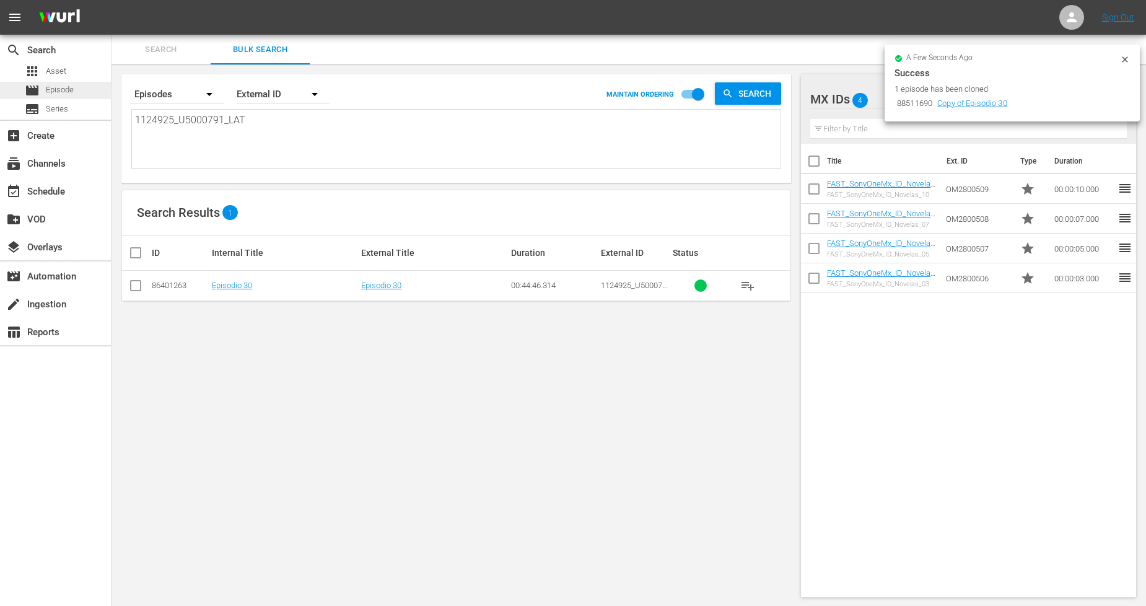
click at [95, 93] on div "movie Episode" at bounding box center [55, 90] width 111 height 17
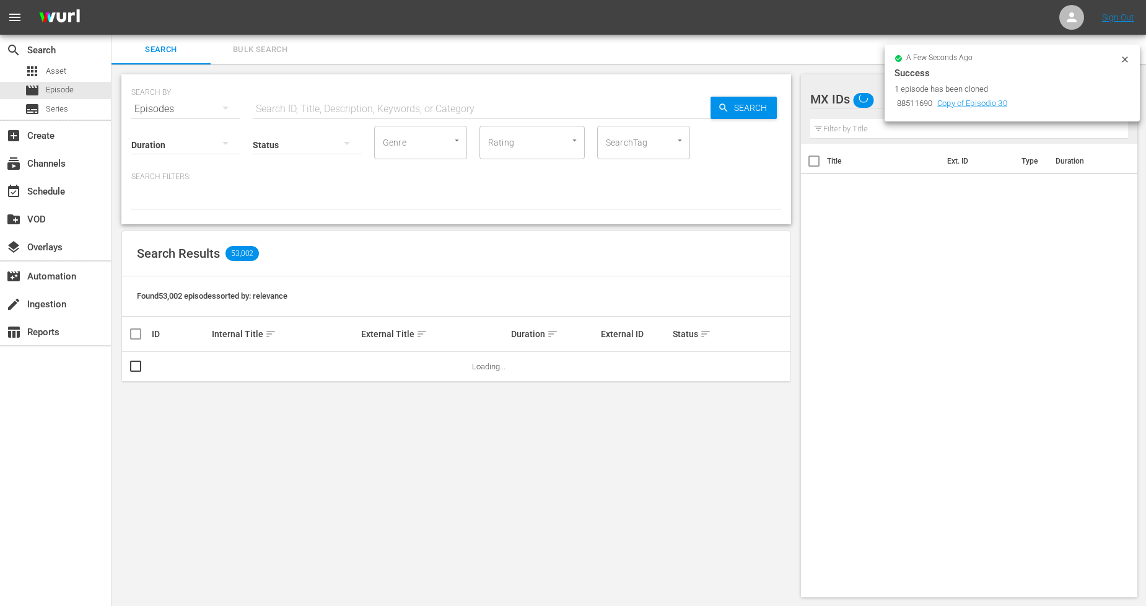
click at [278, 64] on button "Bulk Search" at bounding box center [260, 50] width 99 height 30
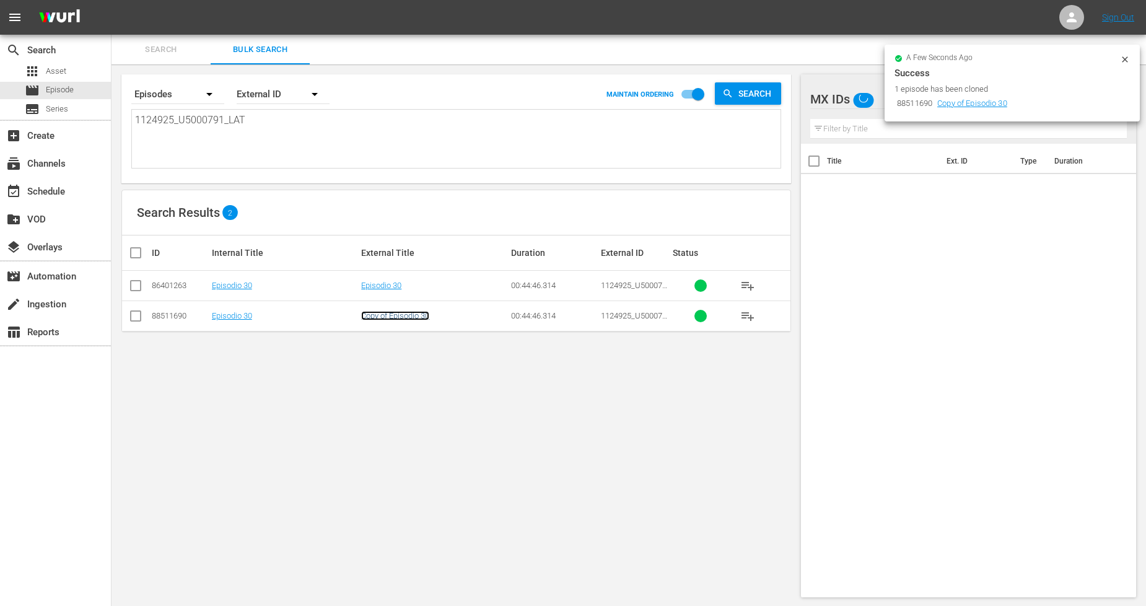
click at [407, 312] on link "Copy of Episodio 30" at bounding box center [395, 315] width 68 height 9
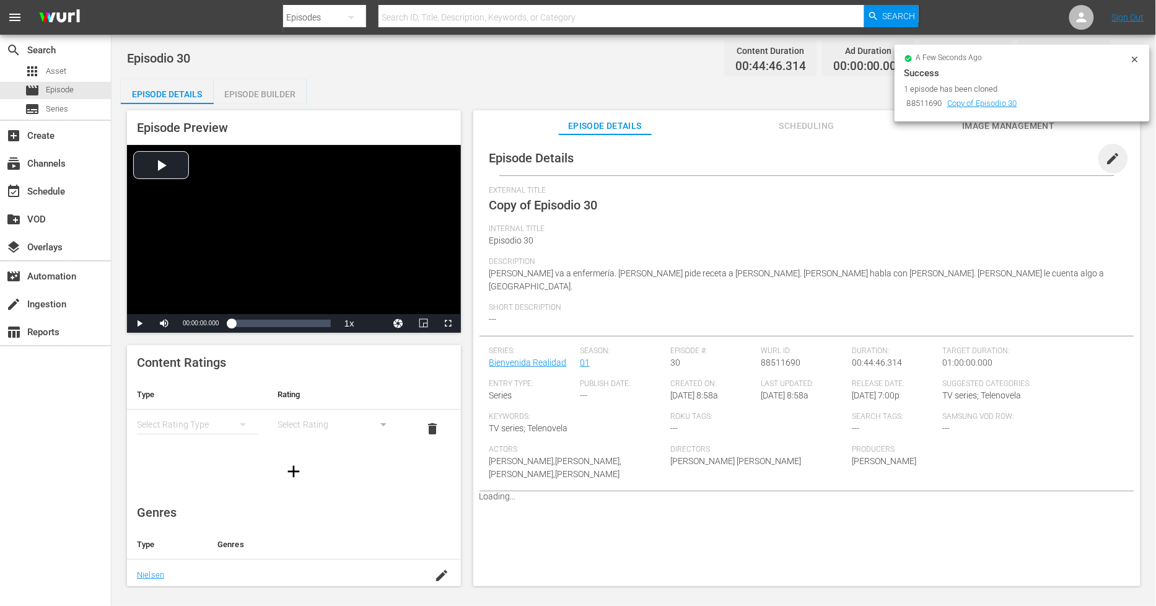
click at [1109, 156] on span "edit" at bounding box center [1113, 158] width 15 height 15
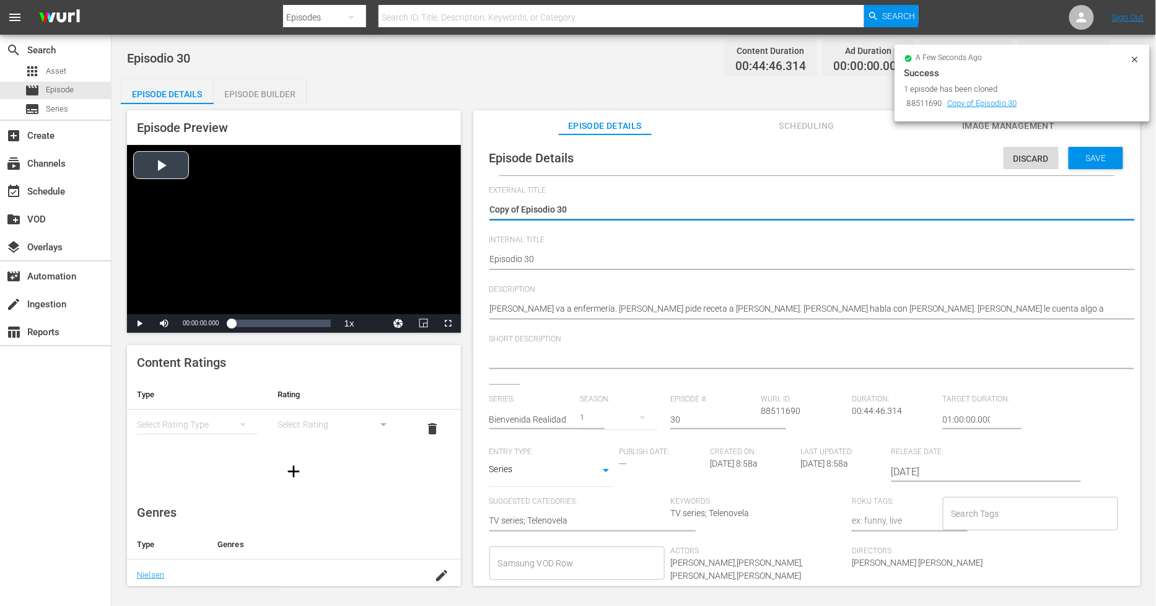
drag, startPoint x: 522, startPoint y: 209, endPoint x: 286, endPoint y: 203, distance: 236.1
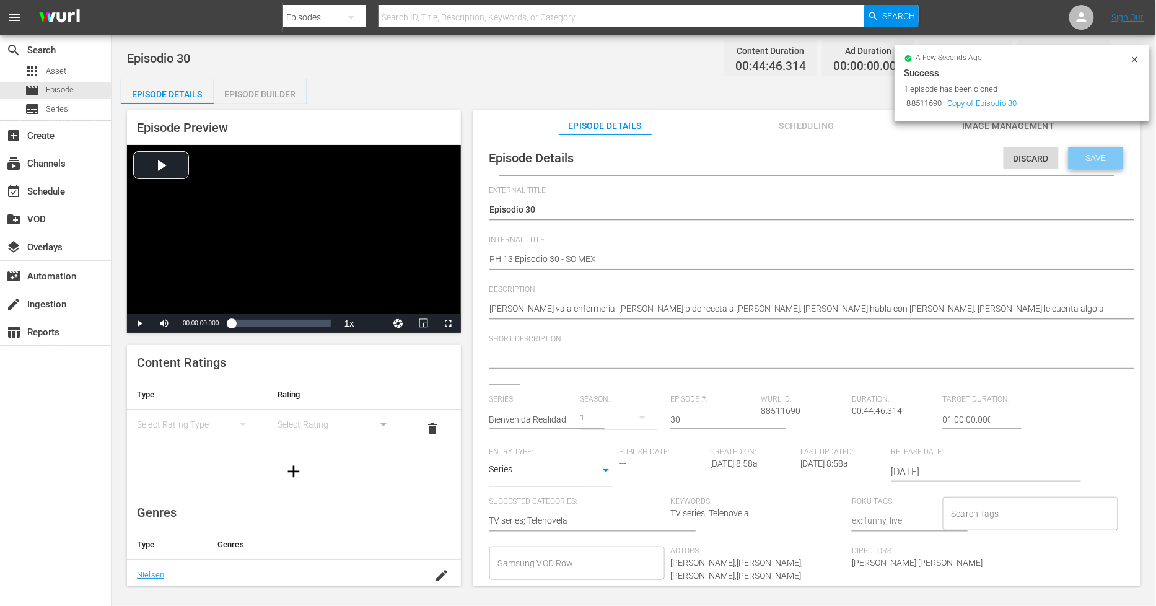
click at [1085, 162] on div "Save" at bounding box center [1096, 158] width 55 height 22
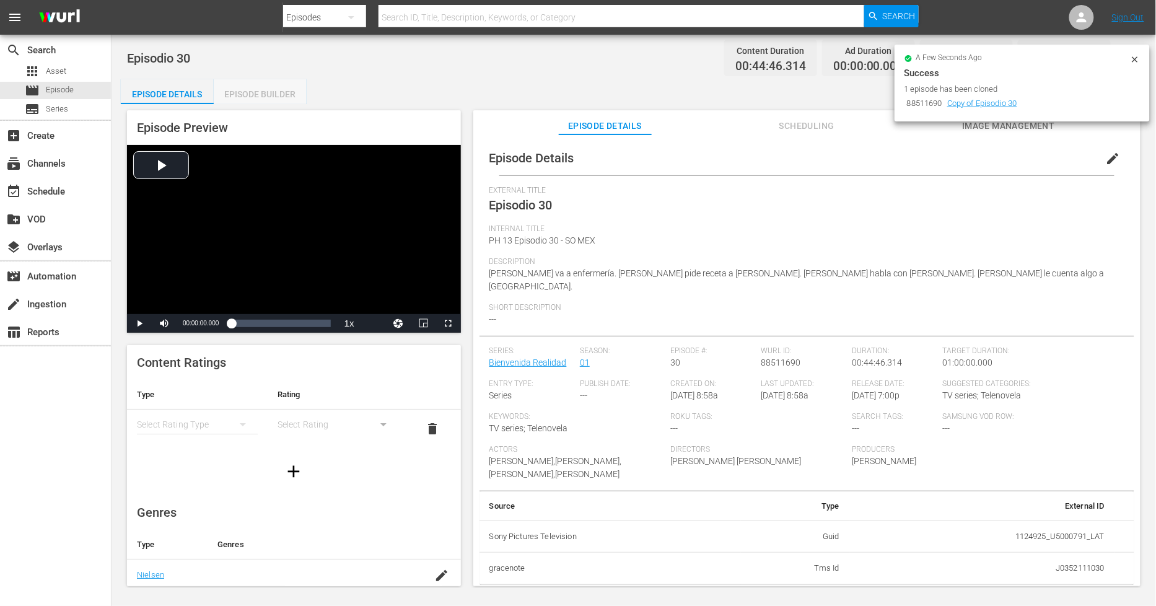
click at [257, 93] on div "Episode Builder" at bounding box center [260, 94] width 93 height 30
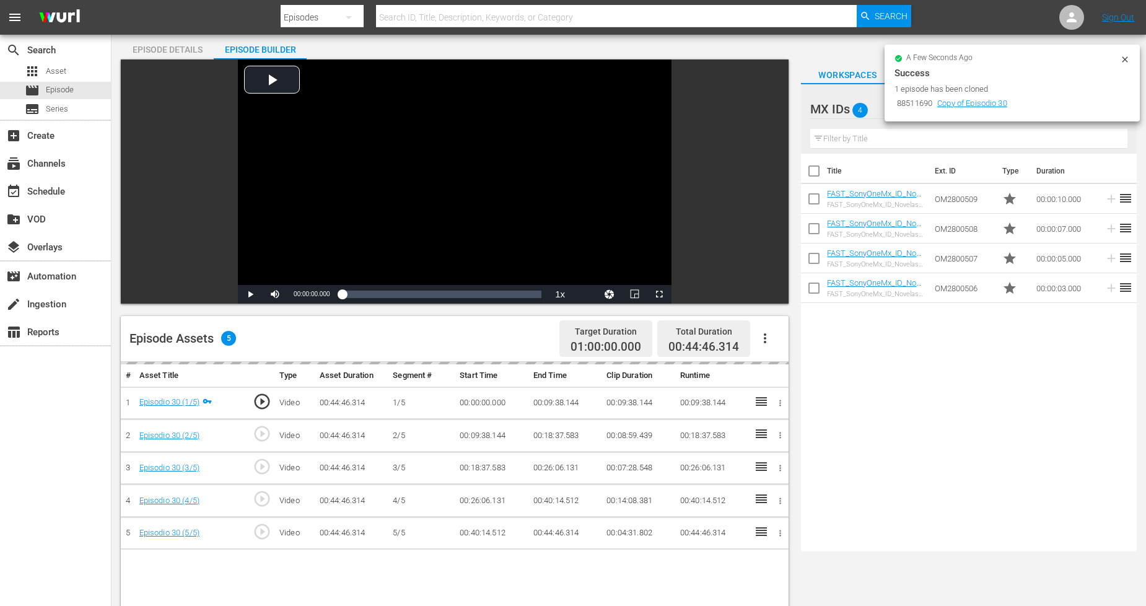
scroll to position [69, 0]
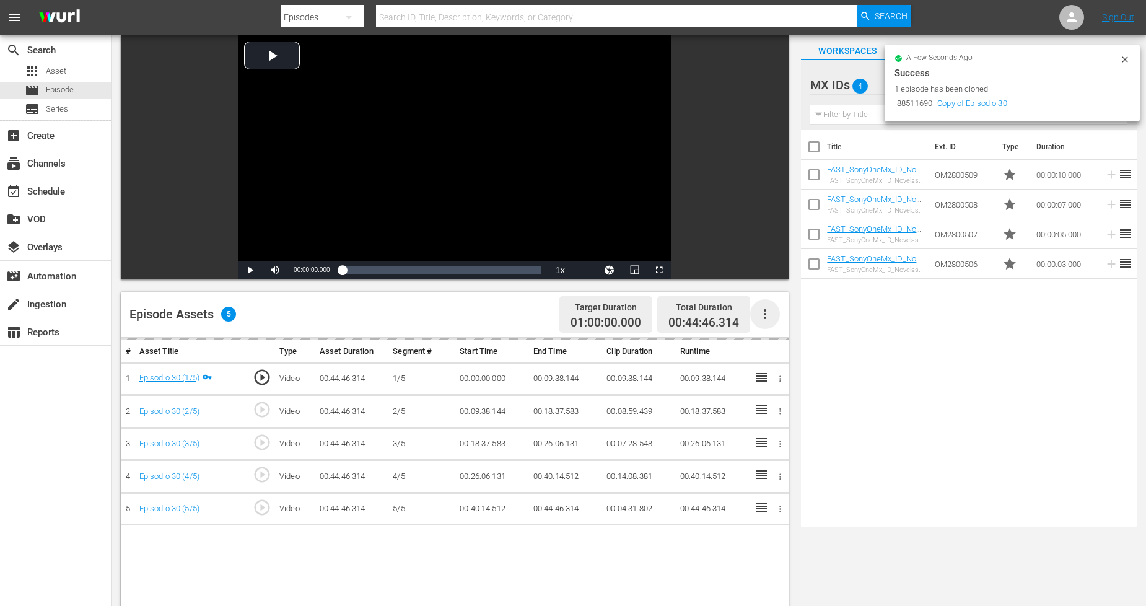
click at [762, 311] on icon "button" at bounding box center [765, 314] width 15 height 15
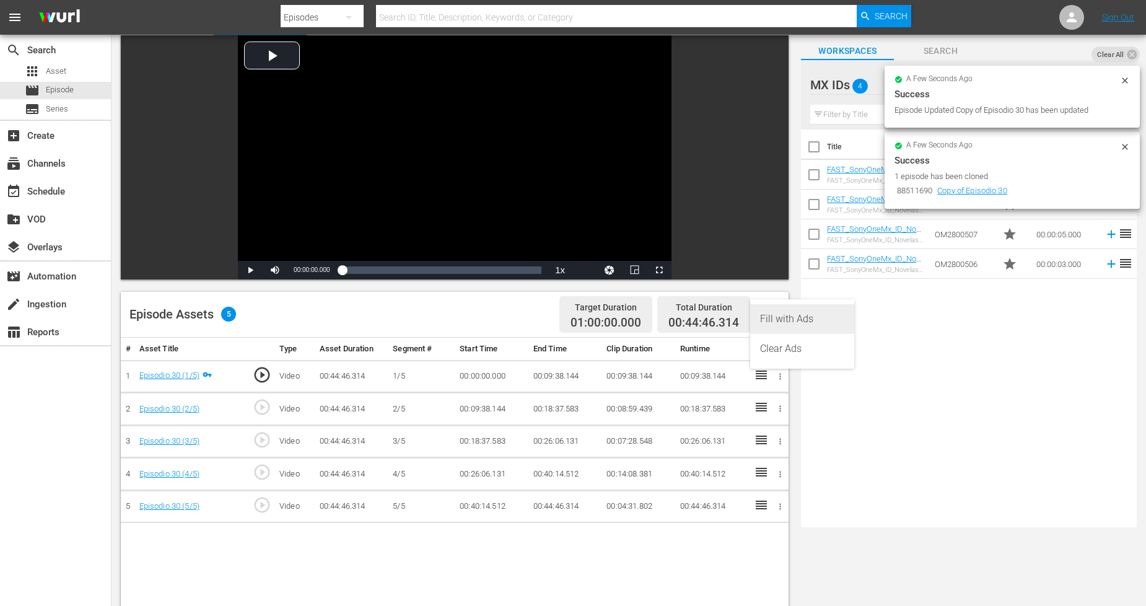
click at [798, 321] on div "Fill with Ads" at bounding box center [802, 319] width 84 height 30
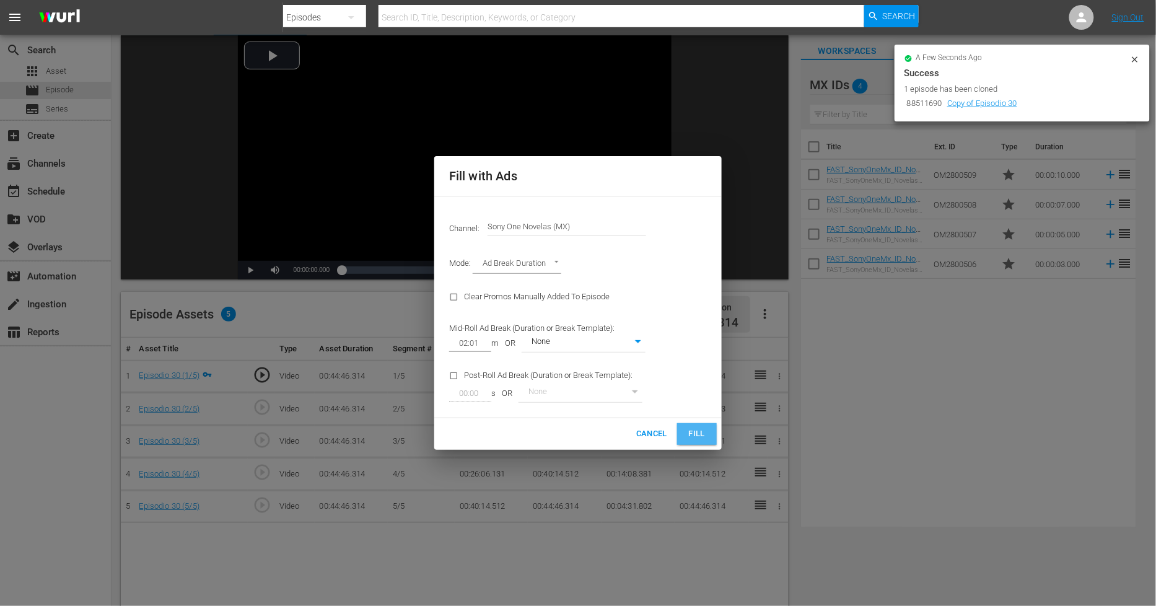
click at [696, 432] on span "Fill" at bounding box center [697, 434] width 20 height 14
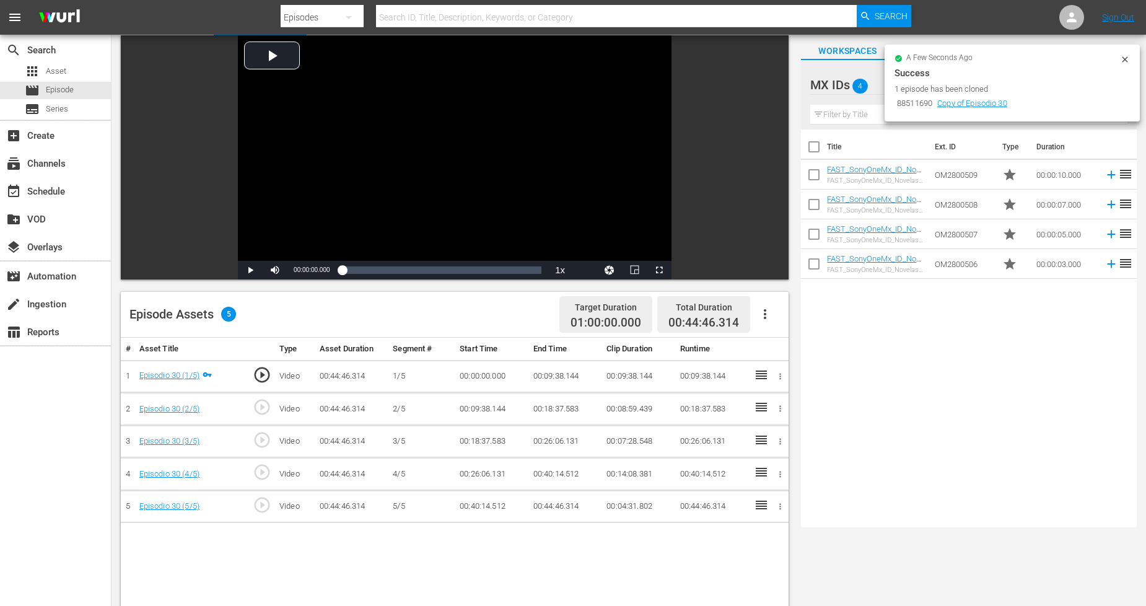
click at [1126, 56] on icon at bounding box center [1125, 60] width 10 height 10
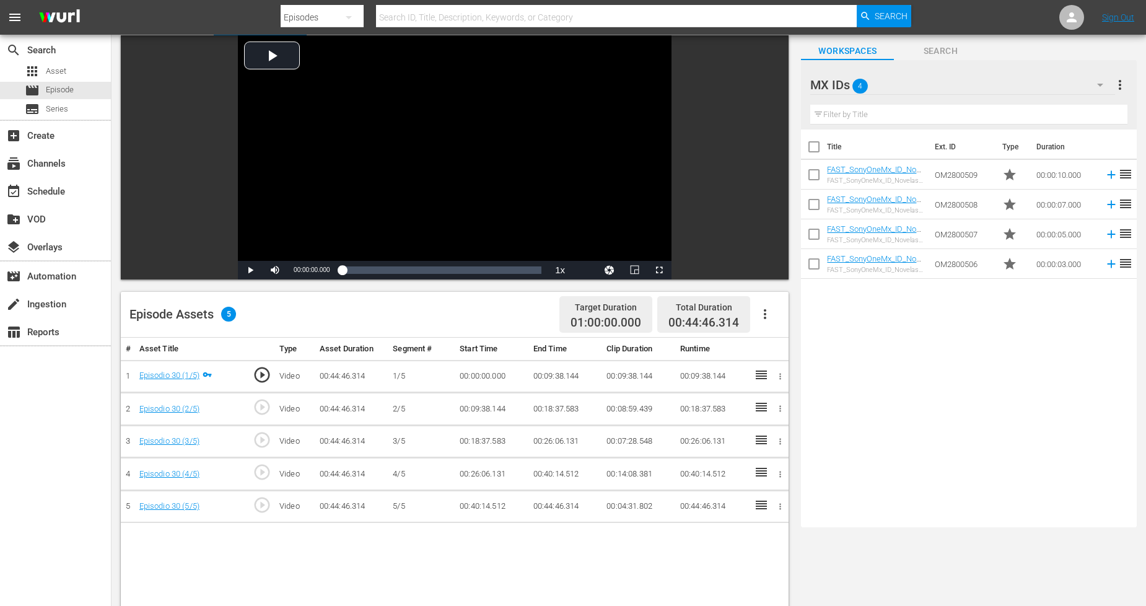
click at [1078, 84] on div "MX IDs 4" at bounding box center [962, 85] width 304 height 35
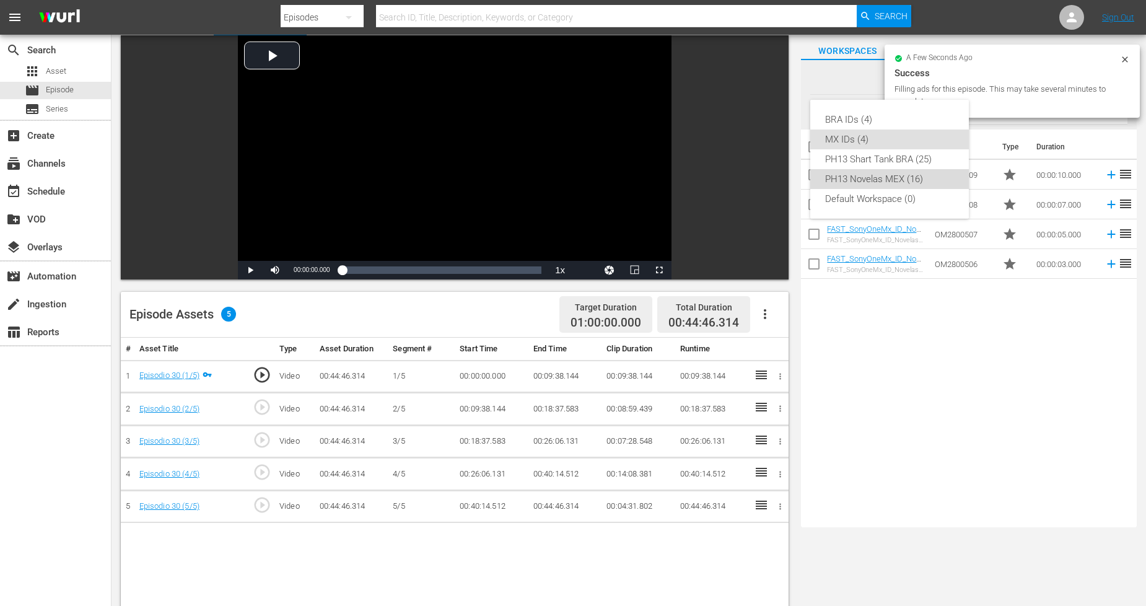
click at [893, 177] on div "PH13 Novelas MEX (16)" at bounding box center [889, 179] width 129 height 20
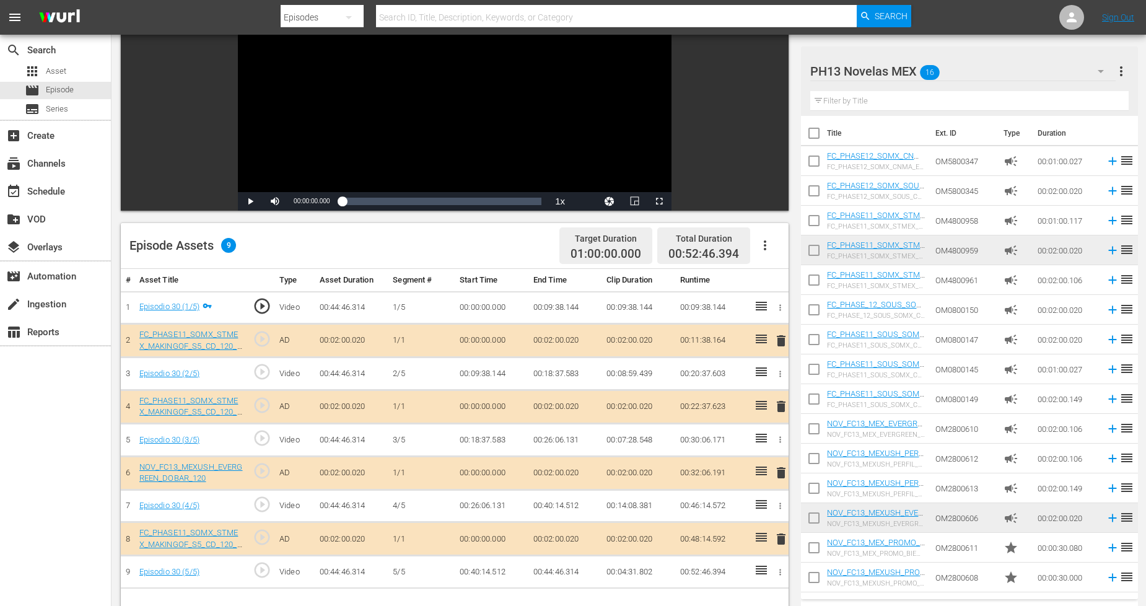
scroll to position [206, 0]
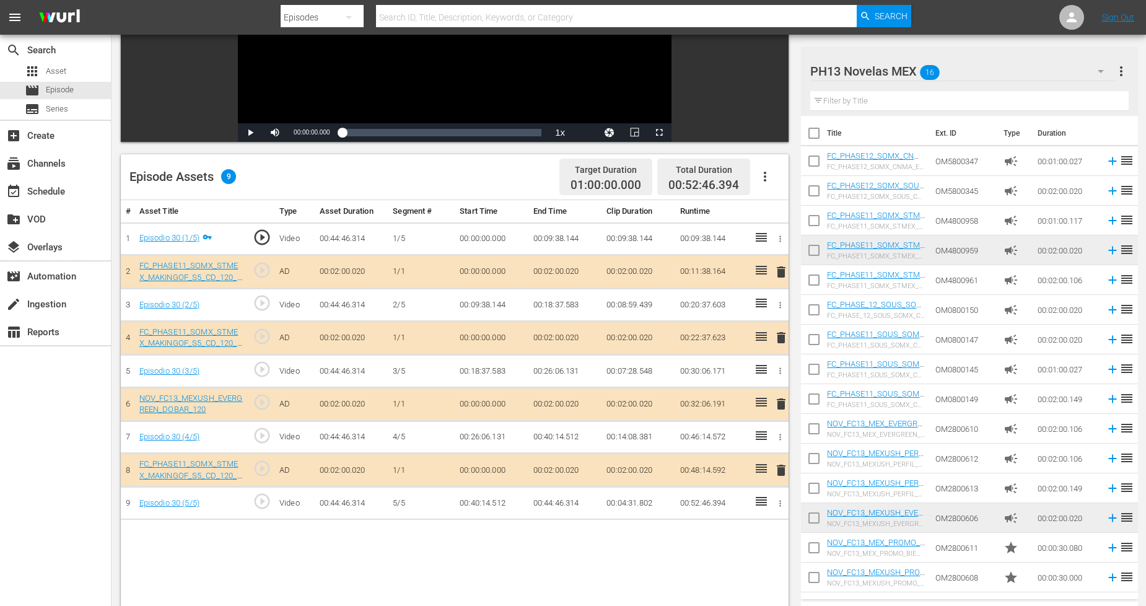
click at [781, 267] on span "delete" at bounding box center [781, 272] width 15 height 15
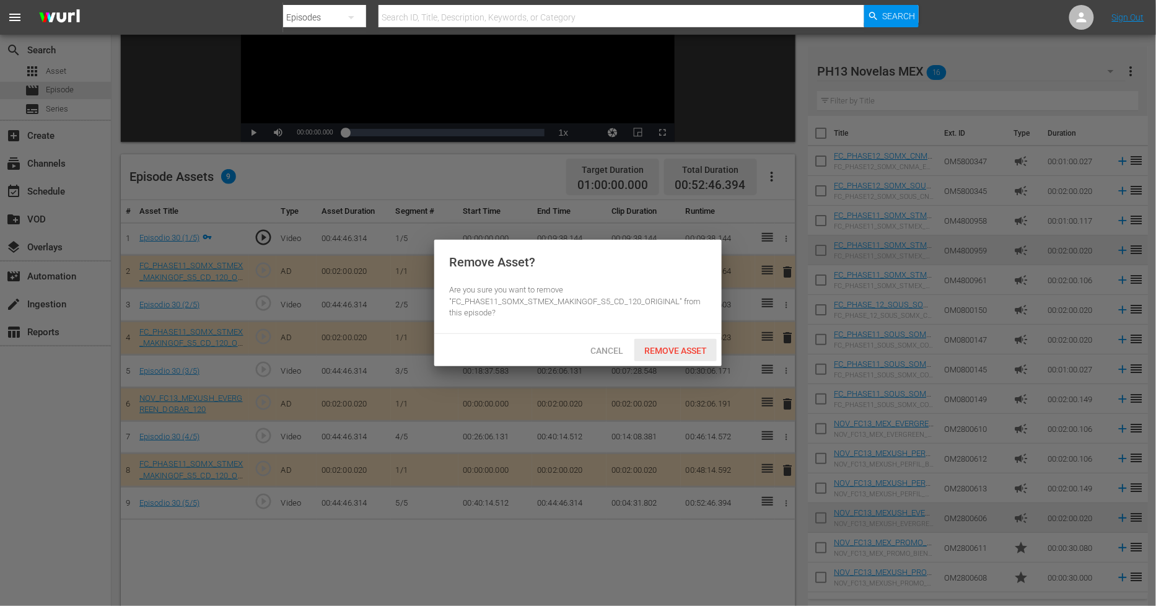
click at [695, 346] on span "Remove Asset" at bounding box center [675, 351] width 82 height 10
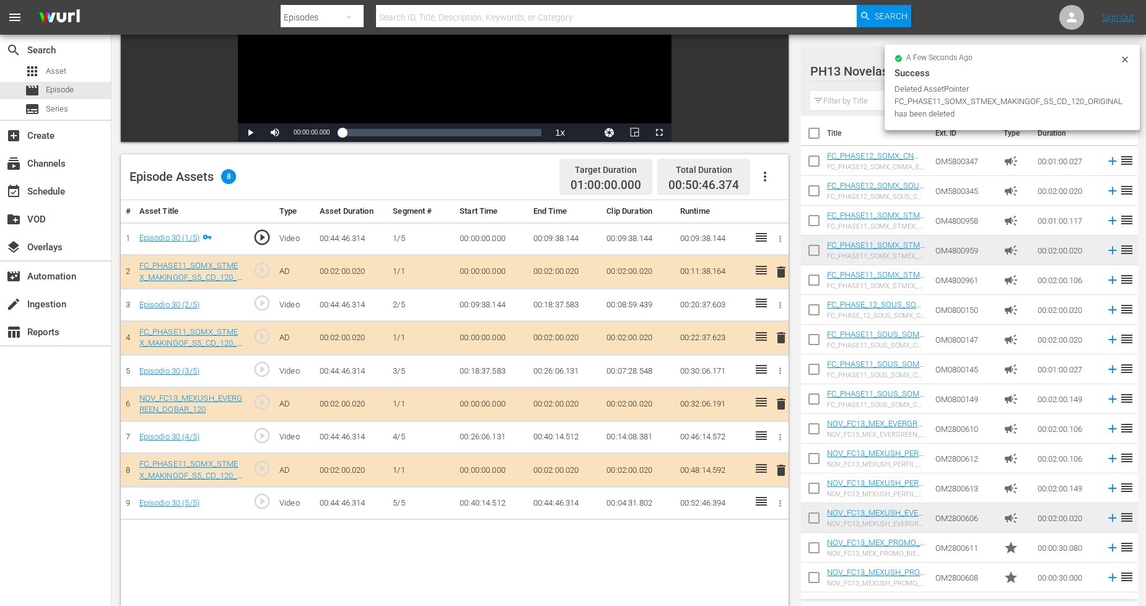
click at [781, 466] on span "delete" at bounding box center [781, 470] width 15 height 15
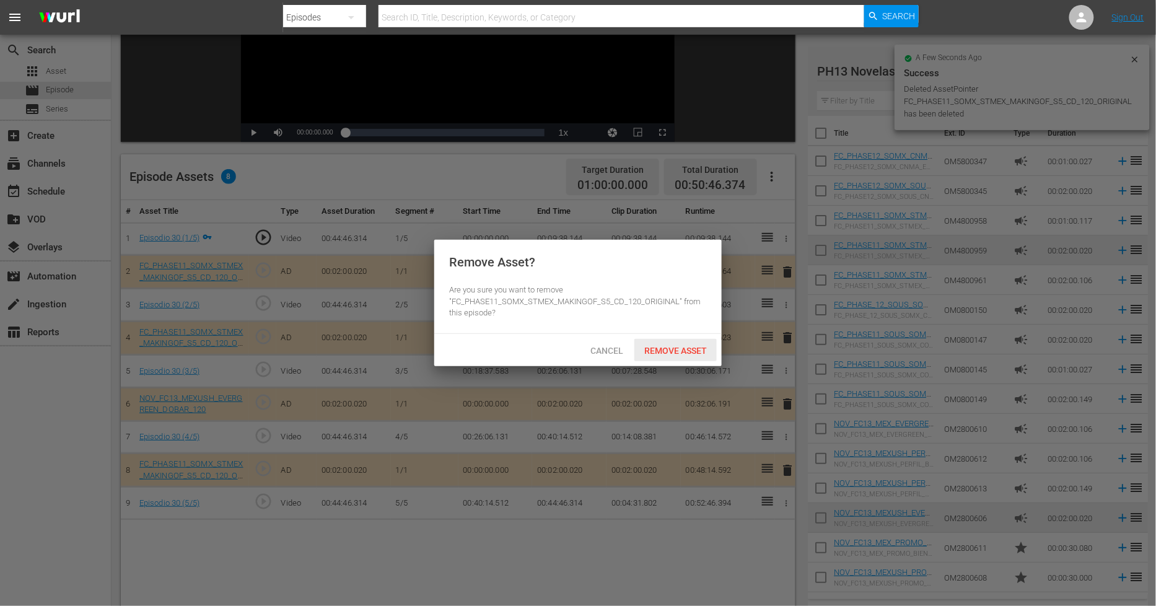
click at [681, 348] on span "Remove Asset" at bounding box center [675, 351] width 82 height 10
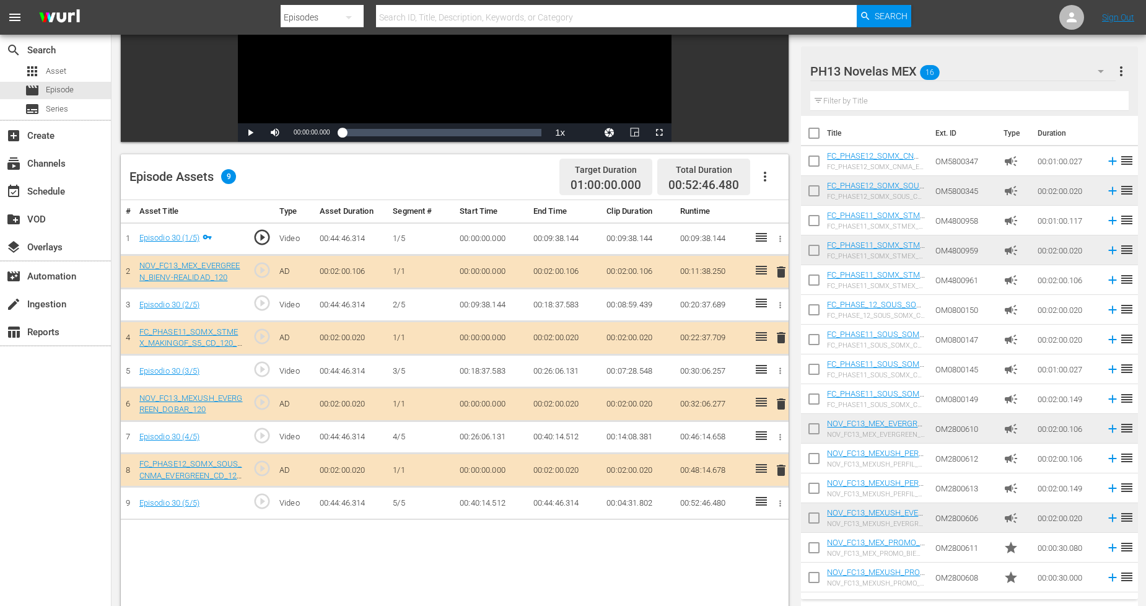
scroll to position [27, 0]
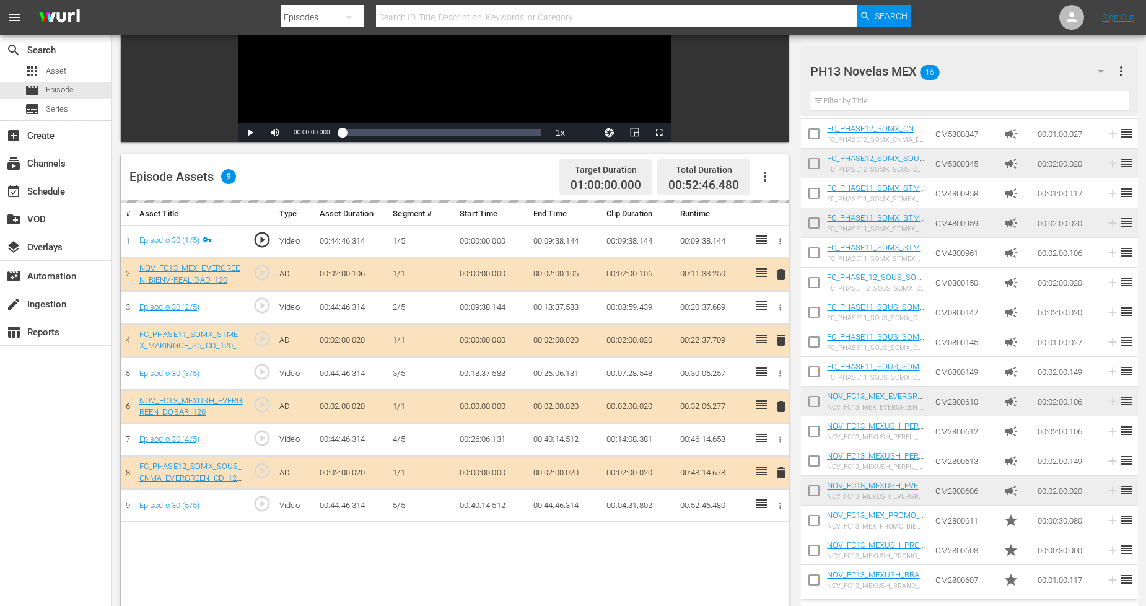
click at [1057, 71] on div "PH13 Novelas MEX 16" at bounding box center [962, 71] width 305 height 35
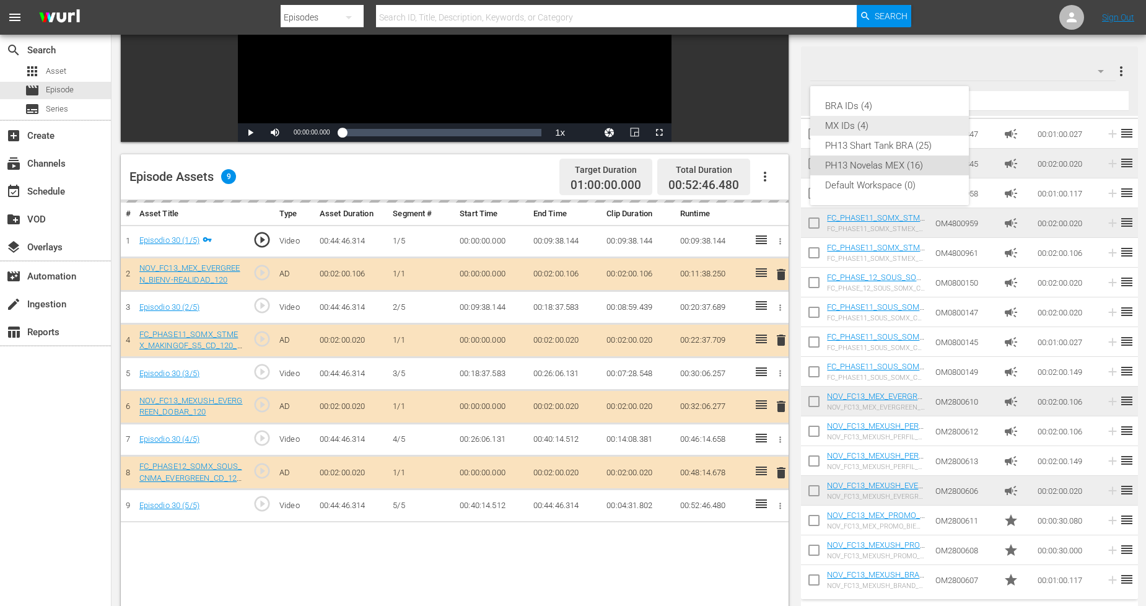
click at [855, 121] on div "MX IDs (4)" at bounding box center [889, 126] width 129 height 20
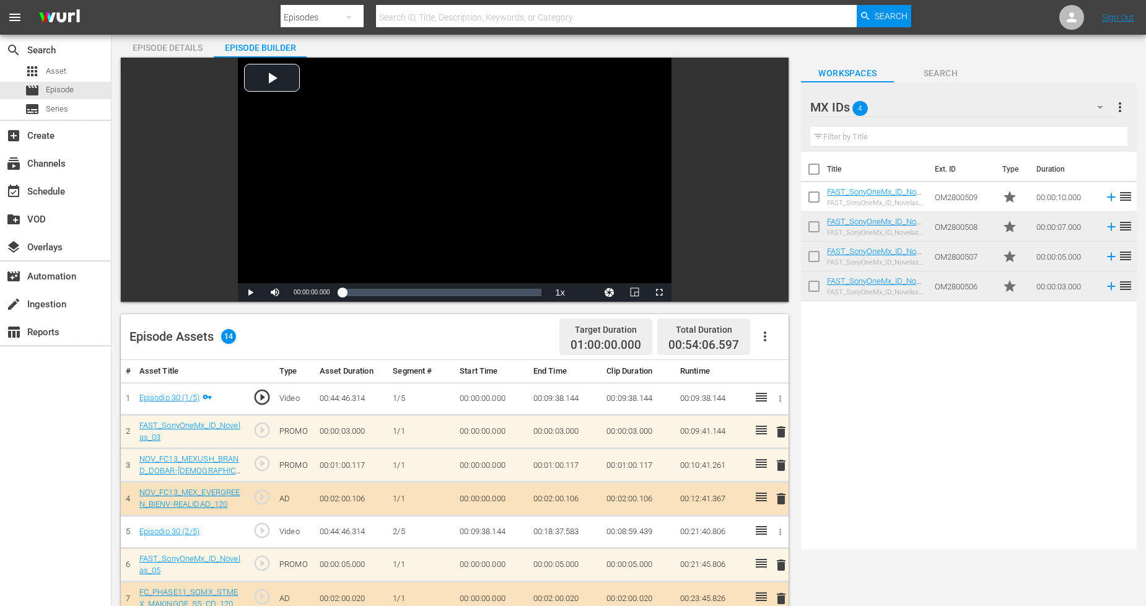
scroll to position [0, 0]
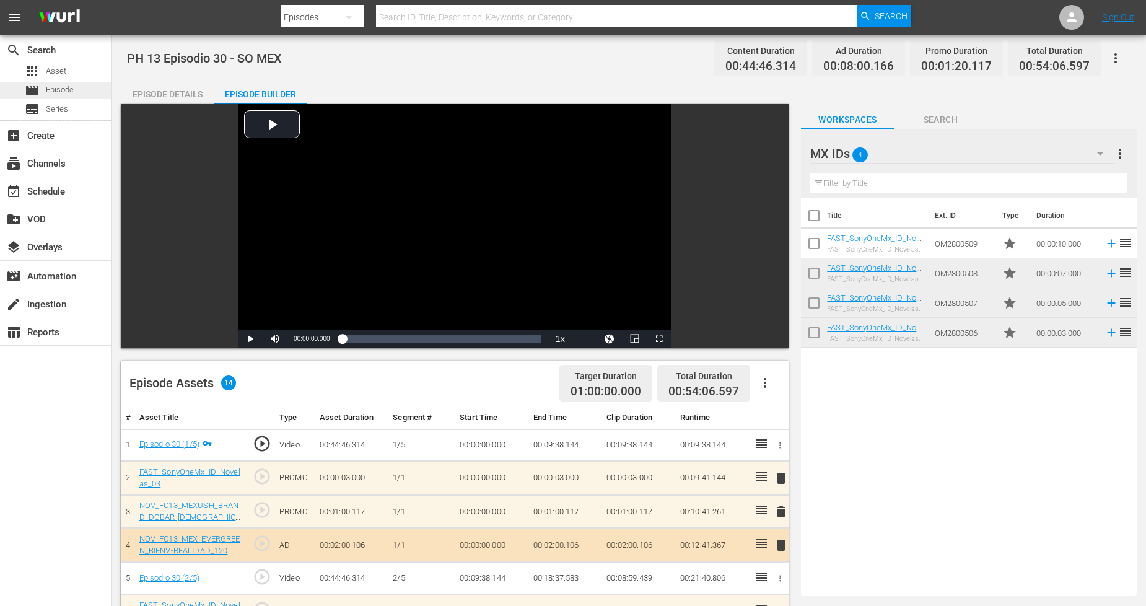
click at [71, 88] on span "Episode" at bounding box center [60, 90] width 28 height 12
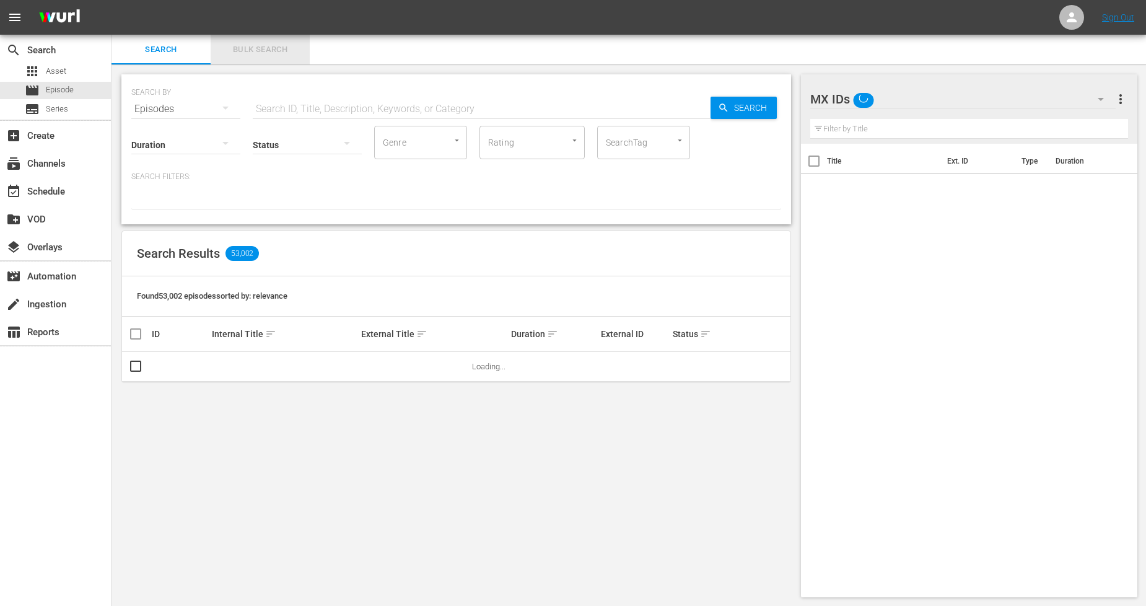
click at [279, 53] on span "Bulk Search" at bounding box center [260, 50] width 84 height 14
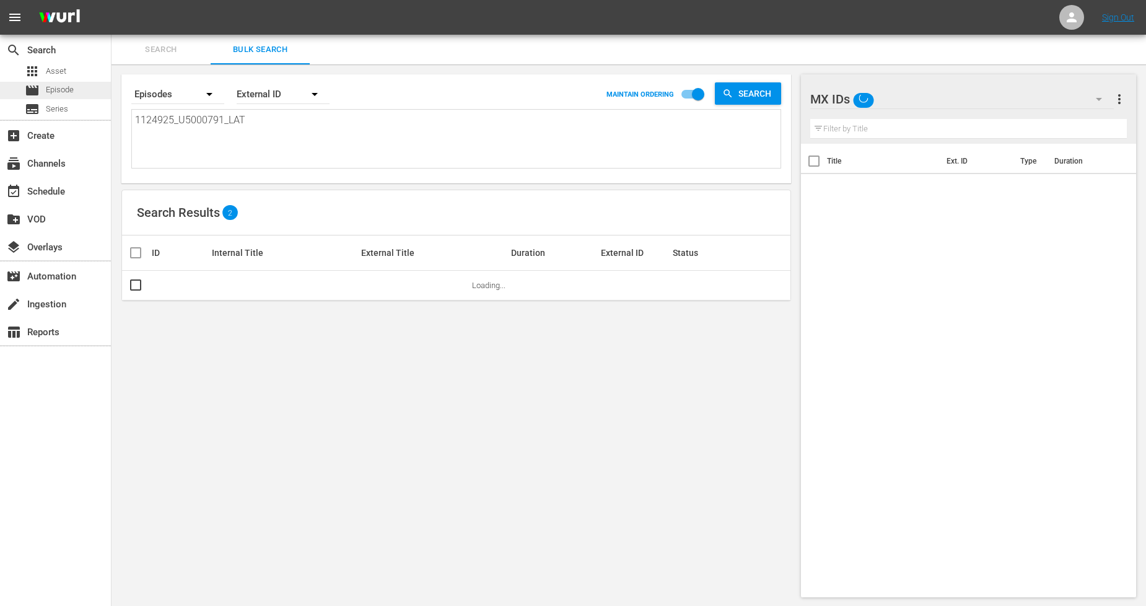
drag, startPoint x: 281, startPoint y: 116, endPoint x: 0, endPoint y: 87, distance: 282.1
click at [112, 0] on div "search Search apps Asset movie Episode subtitles Series add_box Create subscrip…" at bounding box center [629, 0] width 1034 height 0
paste textarea "6_U5000792"
drag, startPoint x: 133, startPoint y: 285, endPoint x: 245, endPoint y: 276, distance: 112.5
click at [133, 285] on input "checkbox" at bounding box center [135, 288] width 15 height 15
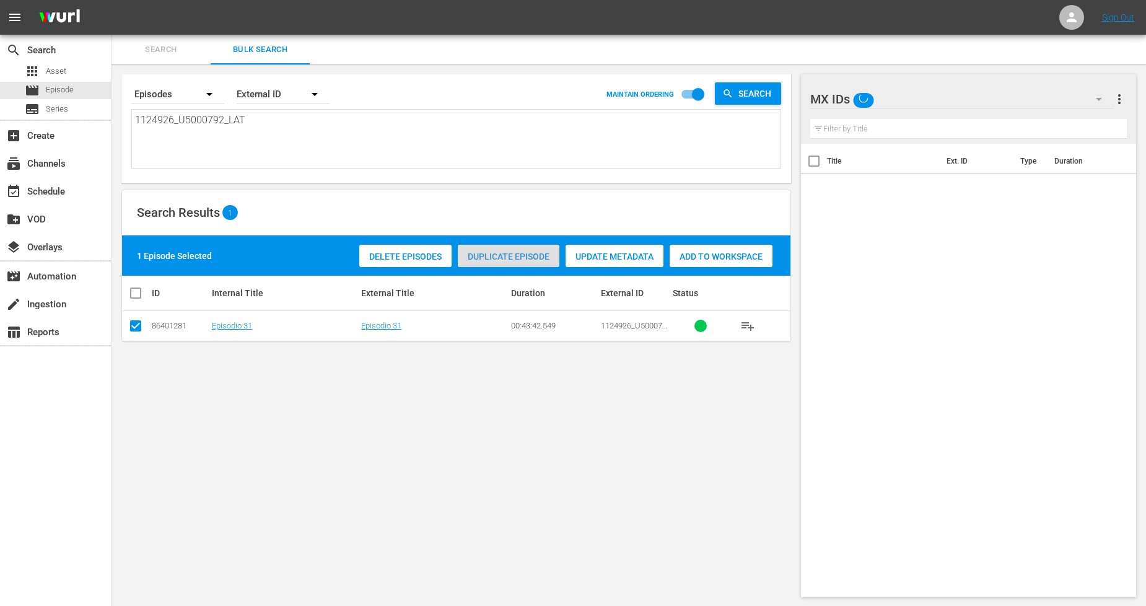
click at [508, 254] on span "Duplicate Episode" at bounding box center [509, 256] width 102 height 10
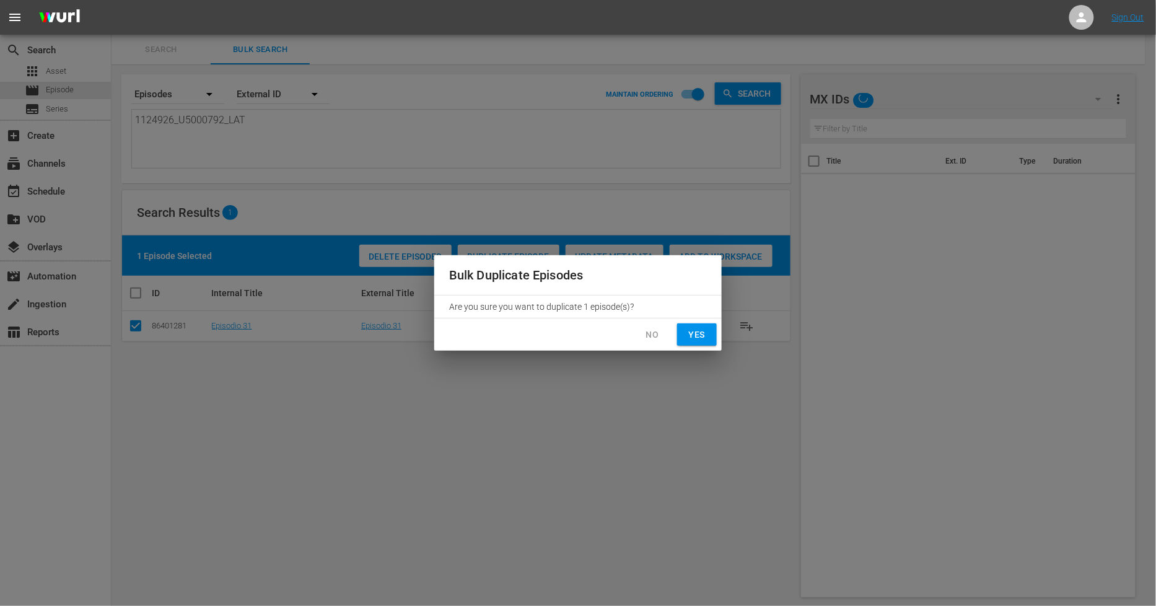
click at [685, 333] on button "Yes" at bounding box center [697, 334] width 40 height 23
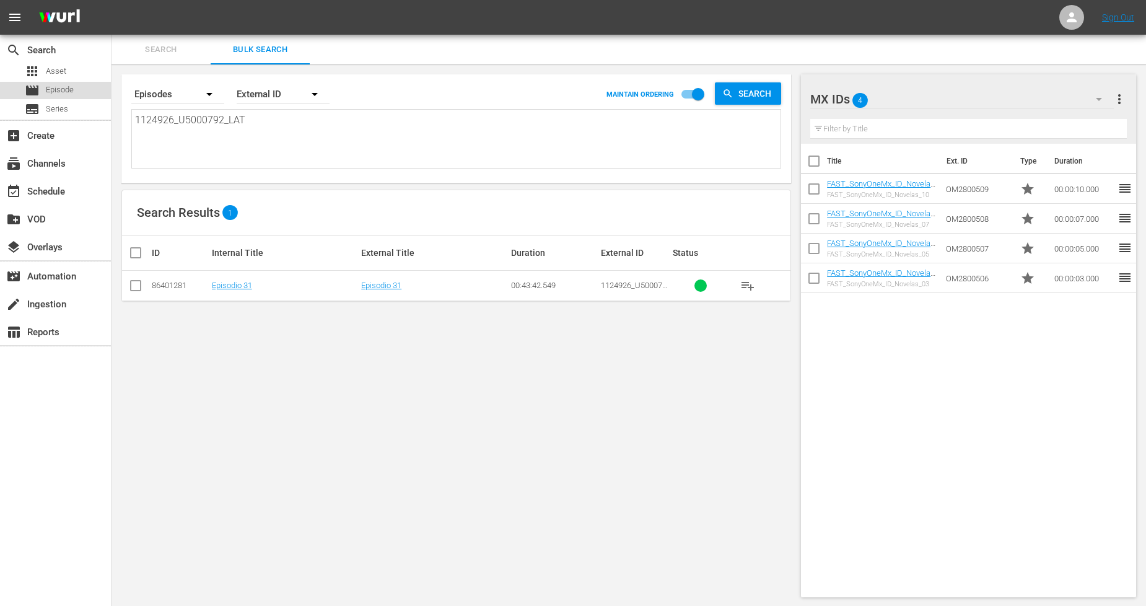
click at [66, 91] on span "Episode" at bounding box center [60, 90] width 28 height 12
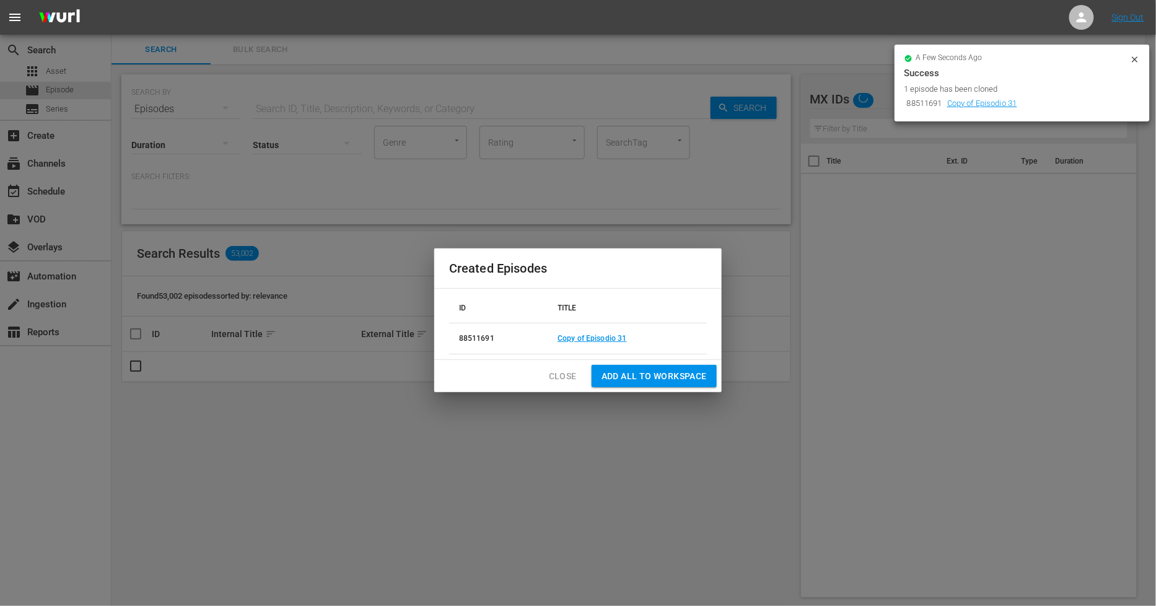
click at [558, 370] on span "Close" at bounding box center [563, 376] width 28 height 15
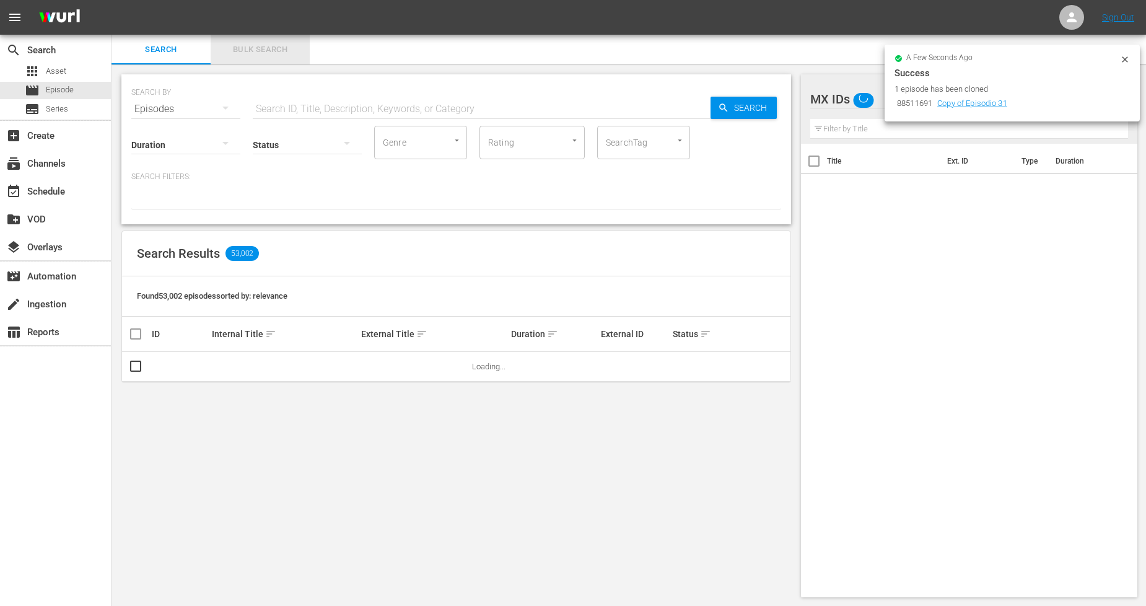
click at [265, 44] on span "Bulk Search" at bounding box center [260, 50] width 84 height 14
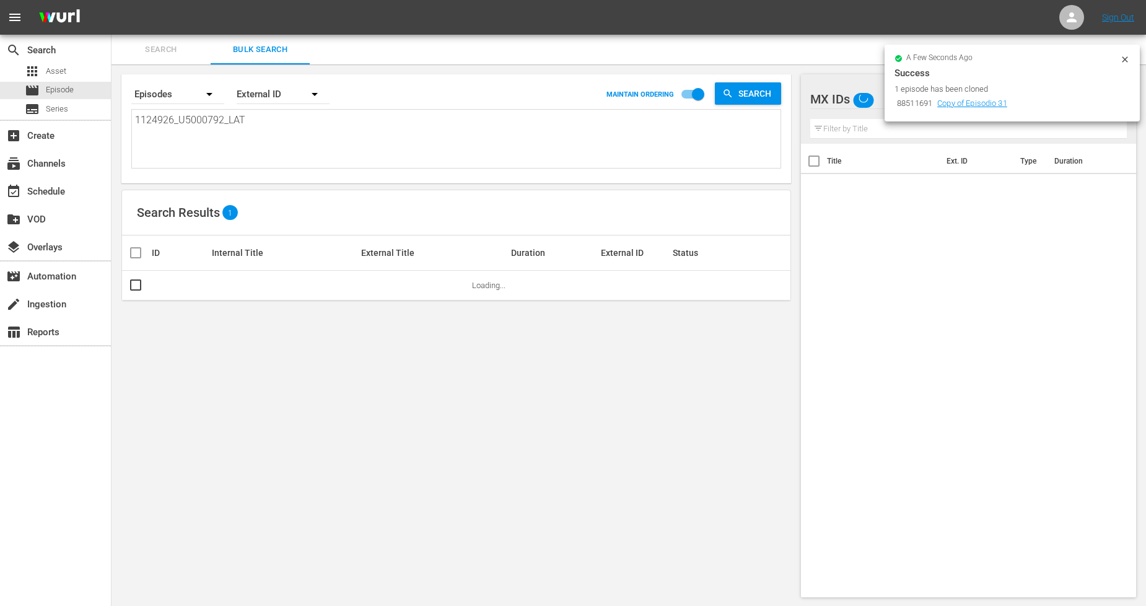
click at [1126, 56] on icon at bounding box center [1125, 60] width 10 height 10
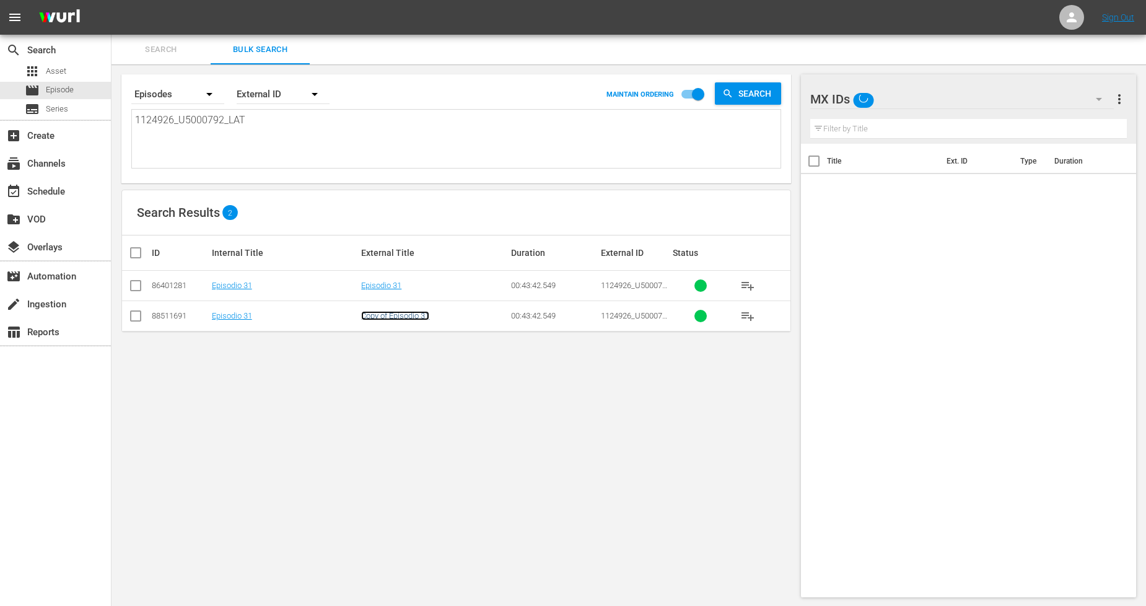
click at [411, 314] on link "Copy of Episodio 31" at bounding box center [395, 315] width 68 height 9
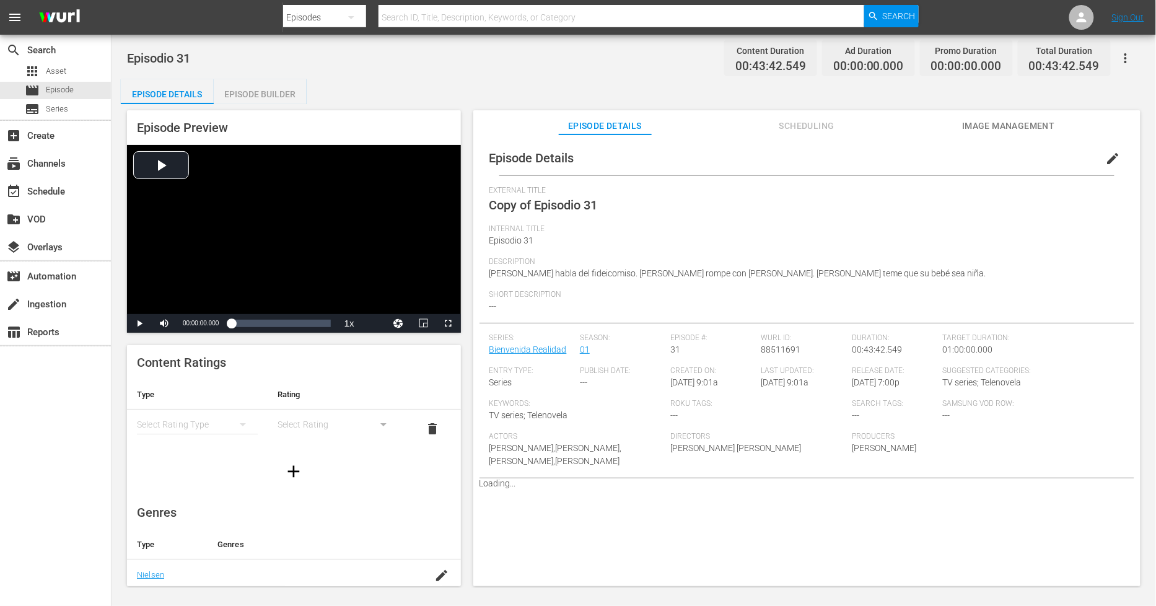
click at [1106, 157] on span "edit" at bounding box center [1113, 158] width 15 height 15
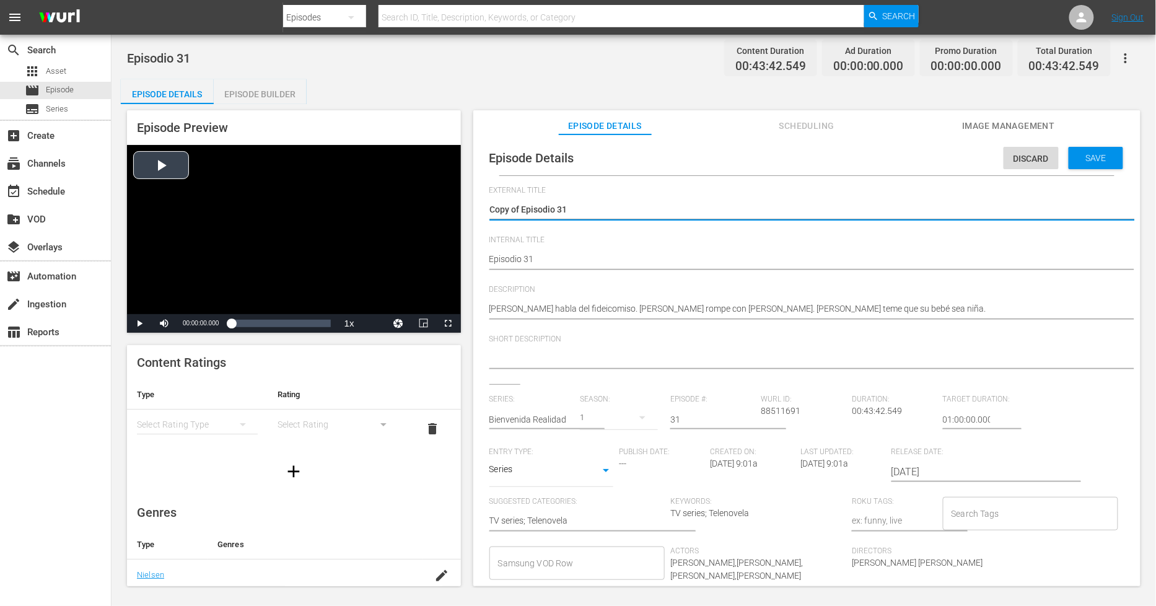
drag, startPoint x: 521, startPoint y: 206, endPoint x: 281, endPoint y: 217, distance: 240.6
click at [282, 216] on div "Episode Preview Video Player is loading. Play Video Play Mute Current Time 00:0…" at bounding box center [634, 350] width 1026 height 492
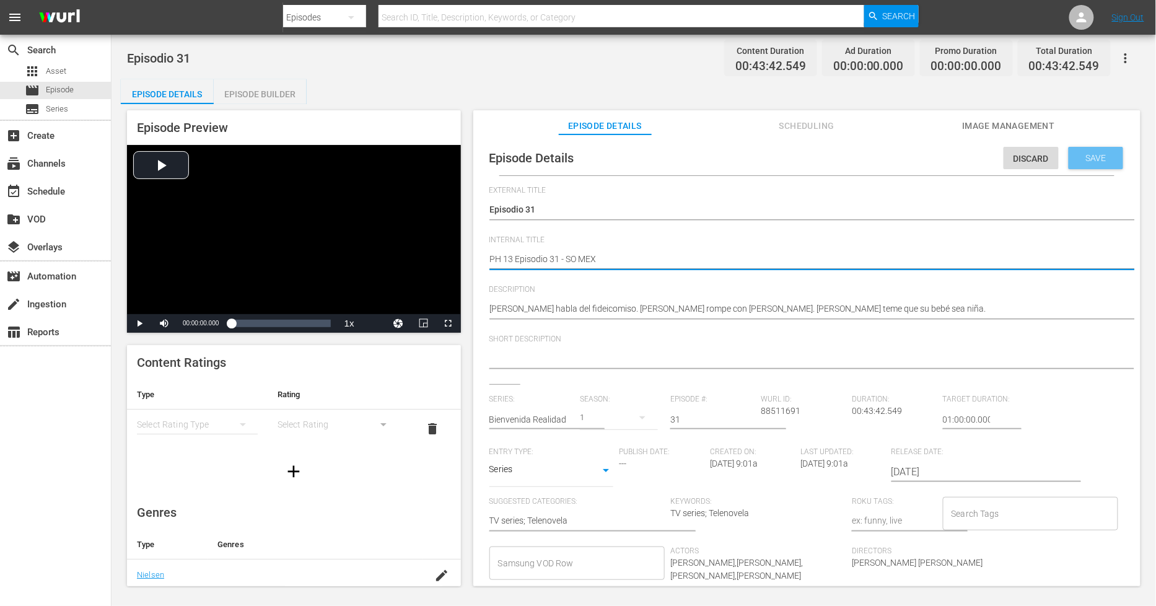
click at [1100, 161] on span "Save" at bounding box center [1096, 158] width 40 height 10
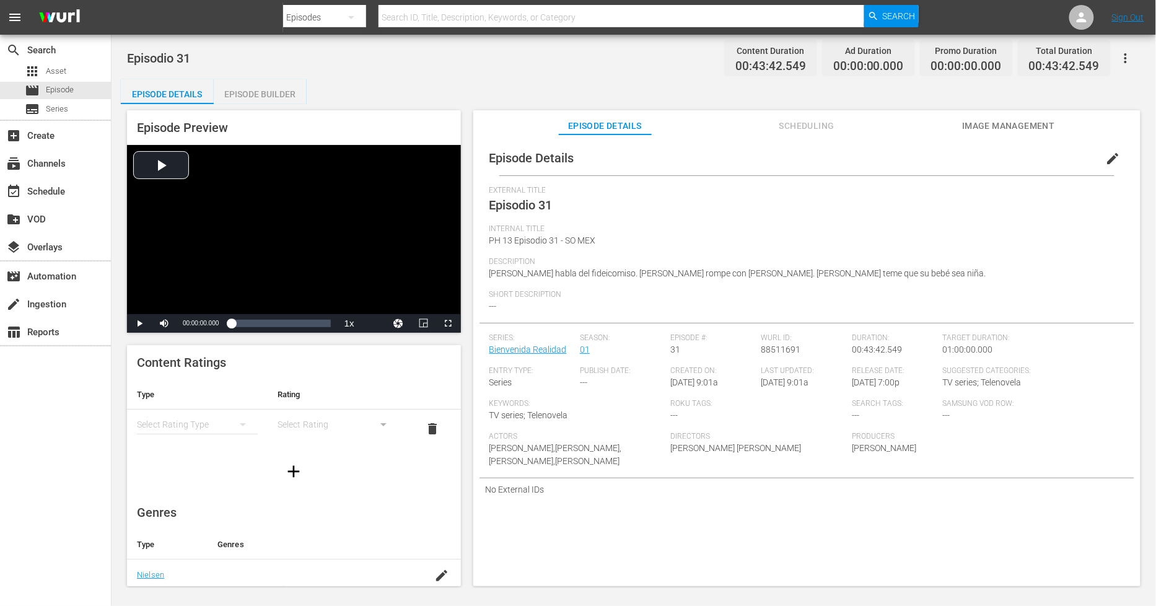
click at [265, 84] on div "Episode Builder" at bounding box center [260, 94] width 93 height 30
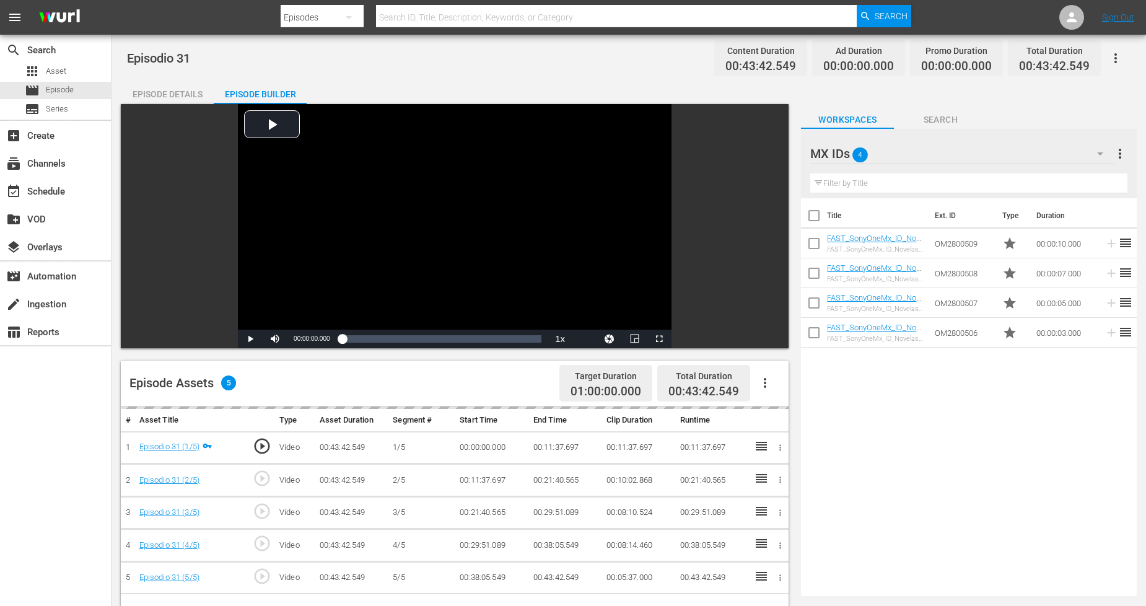
scroll to position [69, 0]
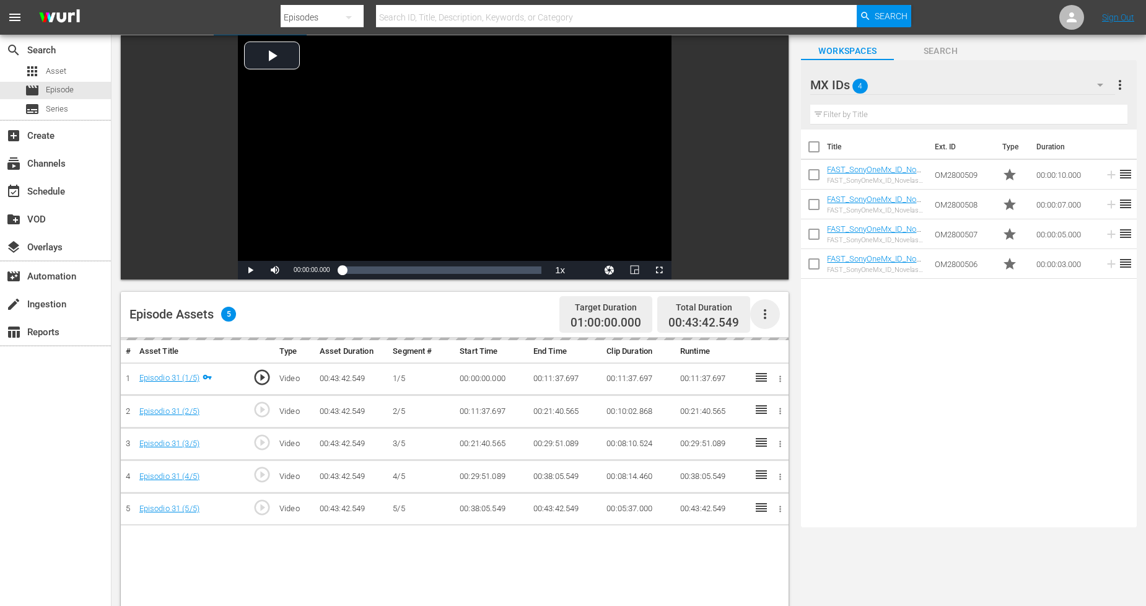
click at [763, 312] on icon "button" at bounding box center [765, 314] width 15 height 15
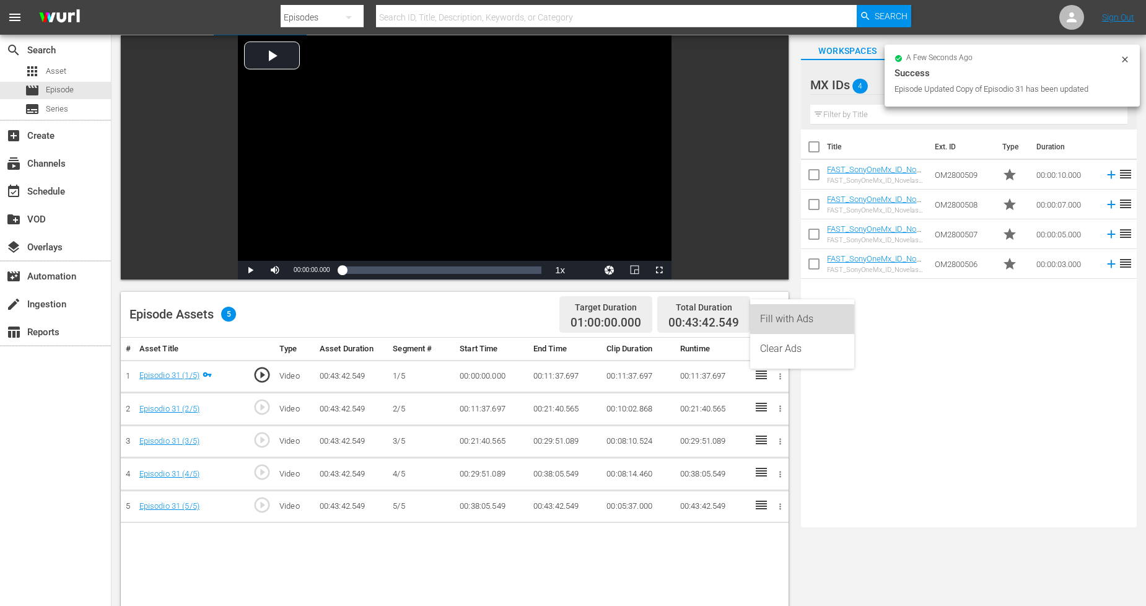
click at [788, 324] on div "Fill with Ads" at bounding box center [802, 319] width 84 height 30
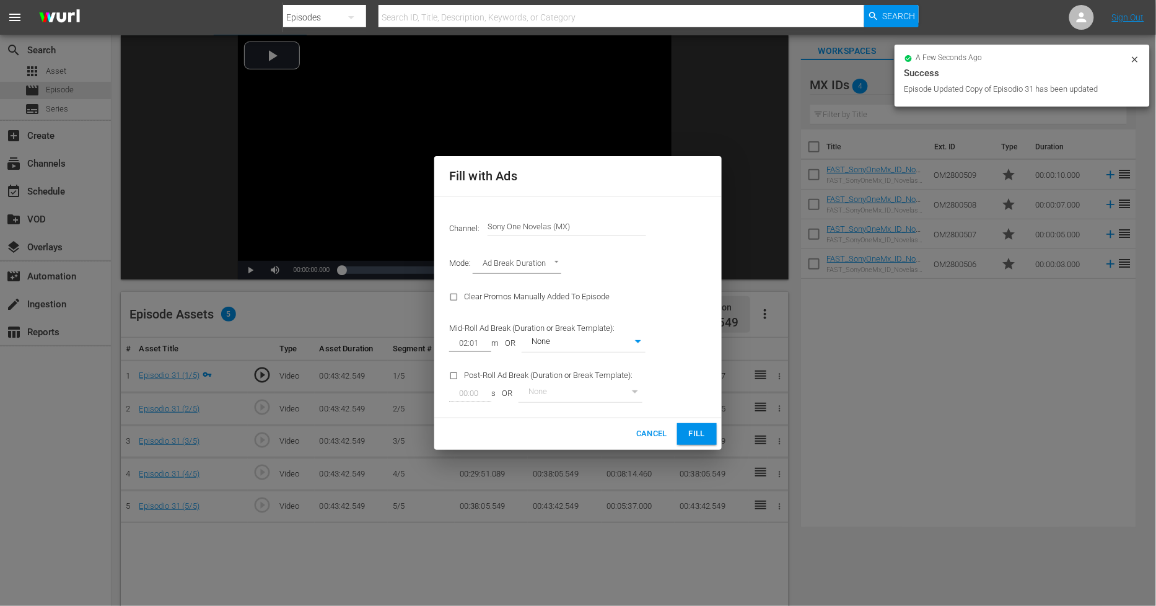
drag, startPoint x: 704, startPoint y: 434, endPoint x: 715, endPoint y: 423, distance: 15.8
click at [705, 432] on span "Fill" at bounding box center [697, 434] width 20 height 14
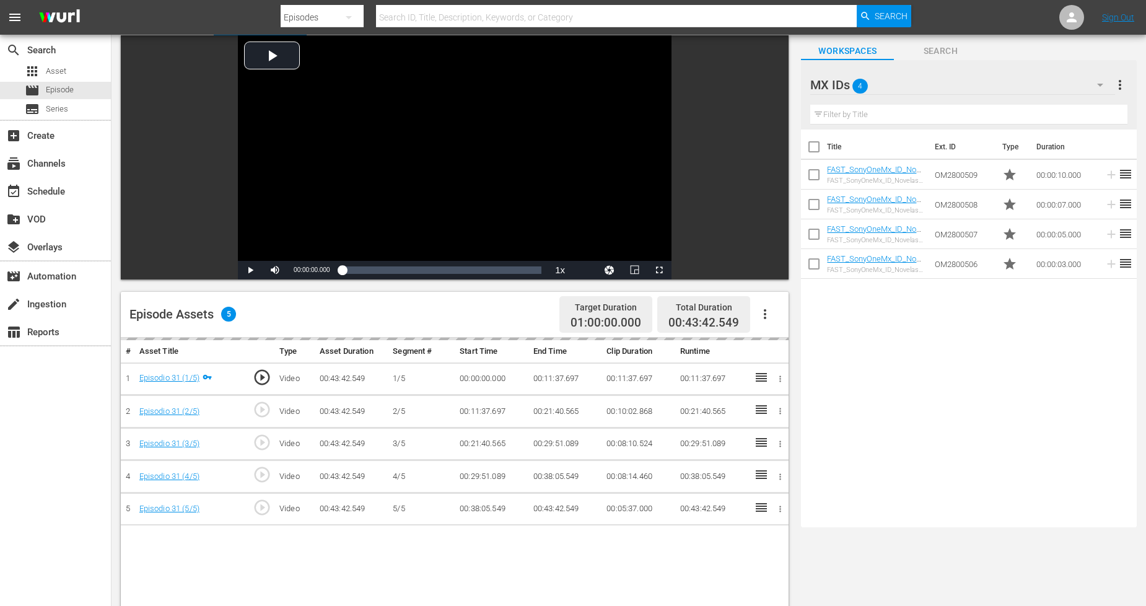
click at [1094, 81] on icon "button" at bounding box center [1100, 84] width 15 height 15
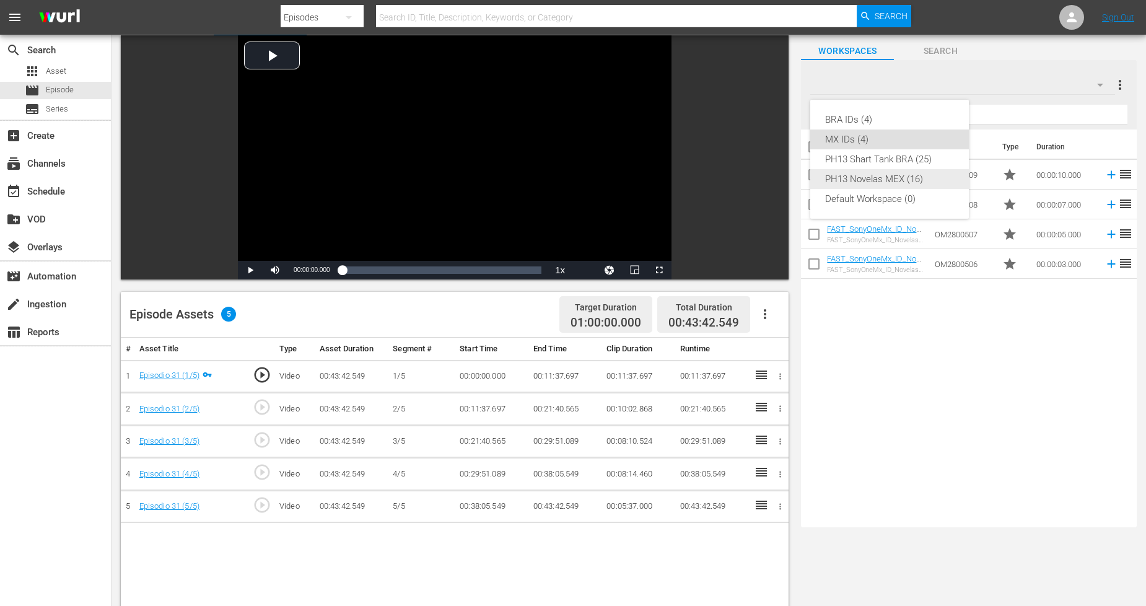
click at [913, 177] on div "PH13 Novelas MEX (16)" at bounding box center [889, 179] width 129 height 20
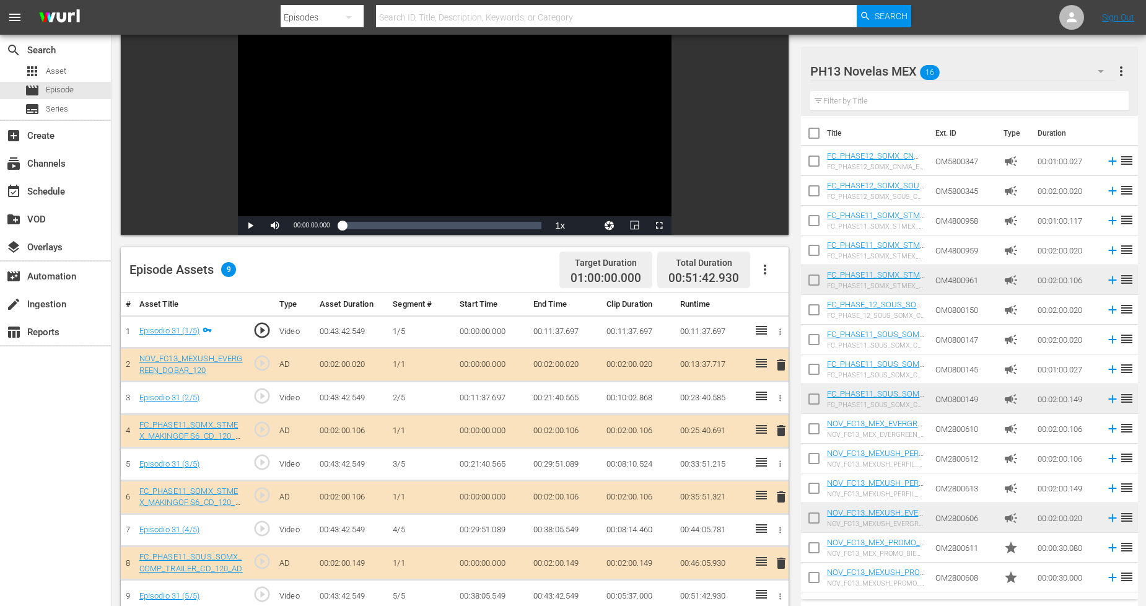
scroll to position [138, 0]
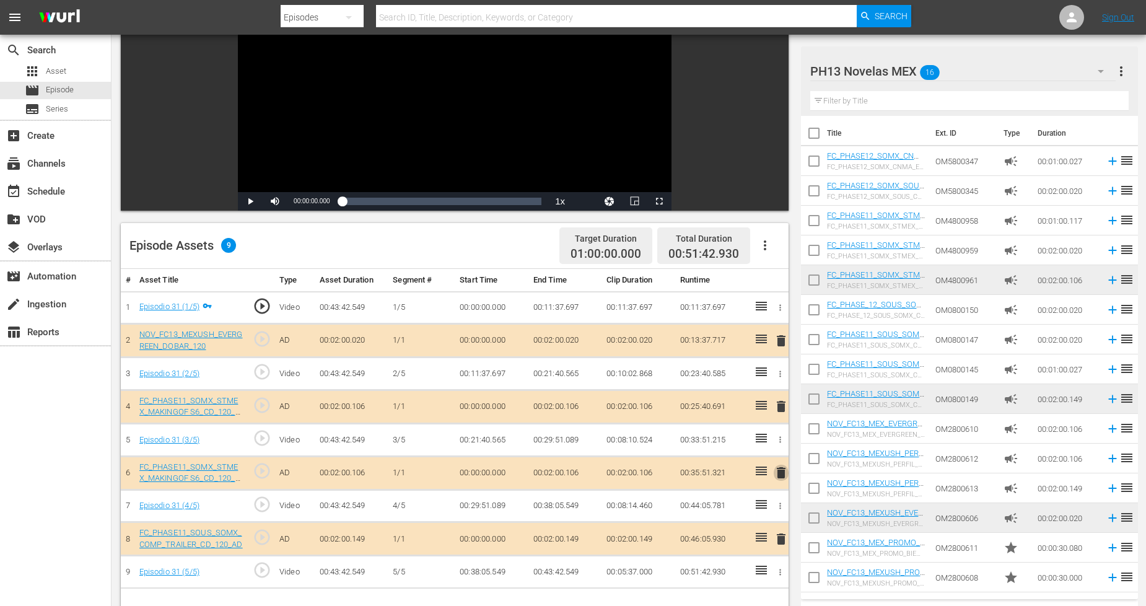
click at [785, 473] on span "delete" at bounding box center [781, 472] width 15 height 15
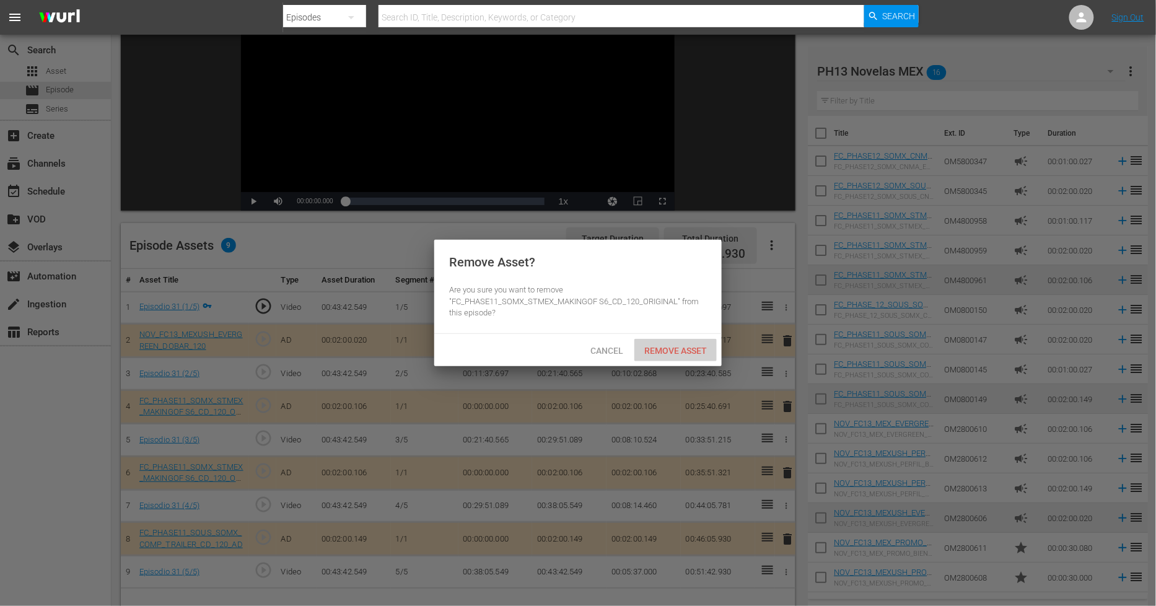
click at [652, 348] on span "Remove Asset" at bounding box center [675, 351] width 82 height 10
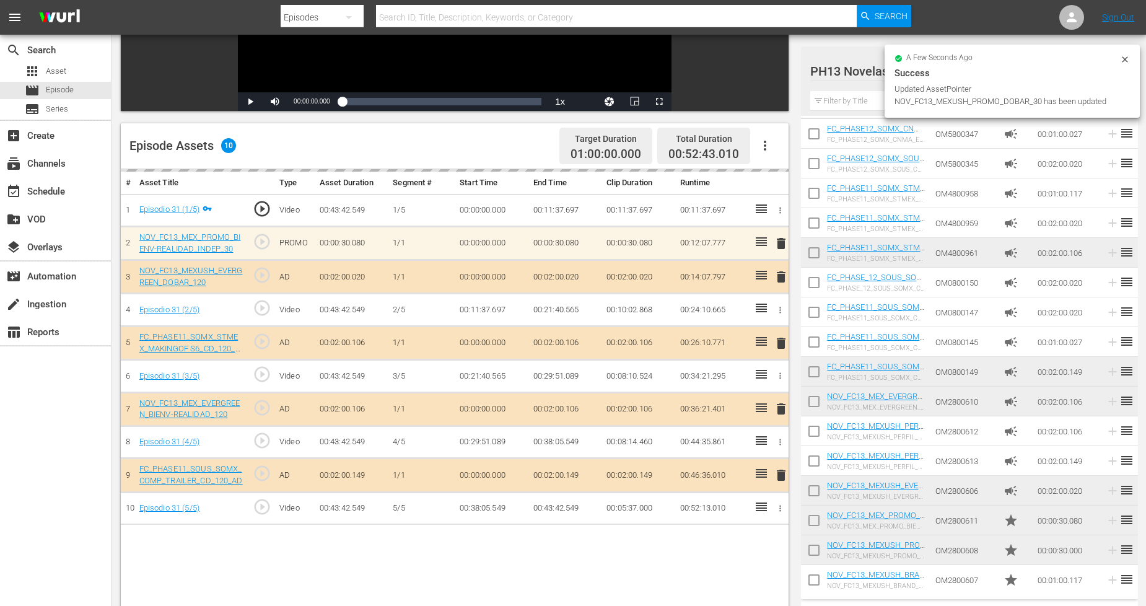
scroll to position [275, 0]
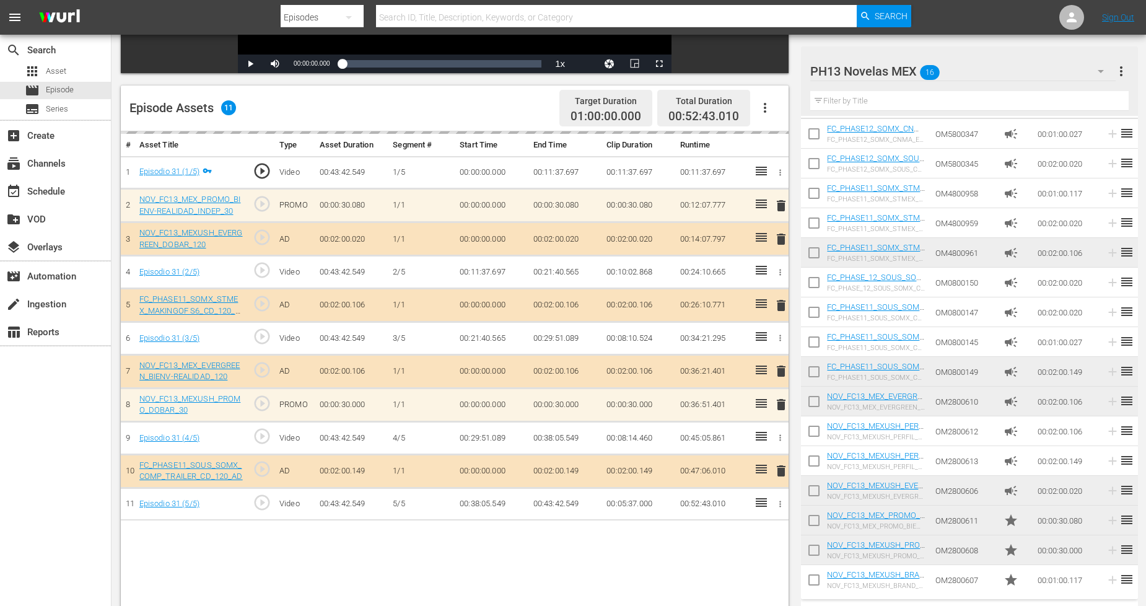
click at [1099, 81] on hr at bounding box center [962, 81] width 305 height 1
click at [1098, 71] on icon "button" at bounding box center [1100, 71] width 15 height 15
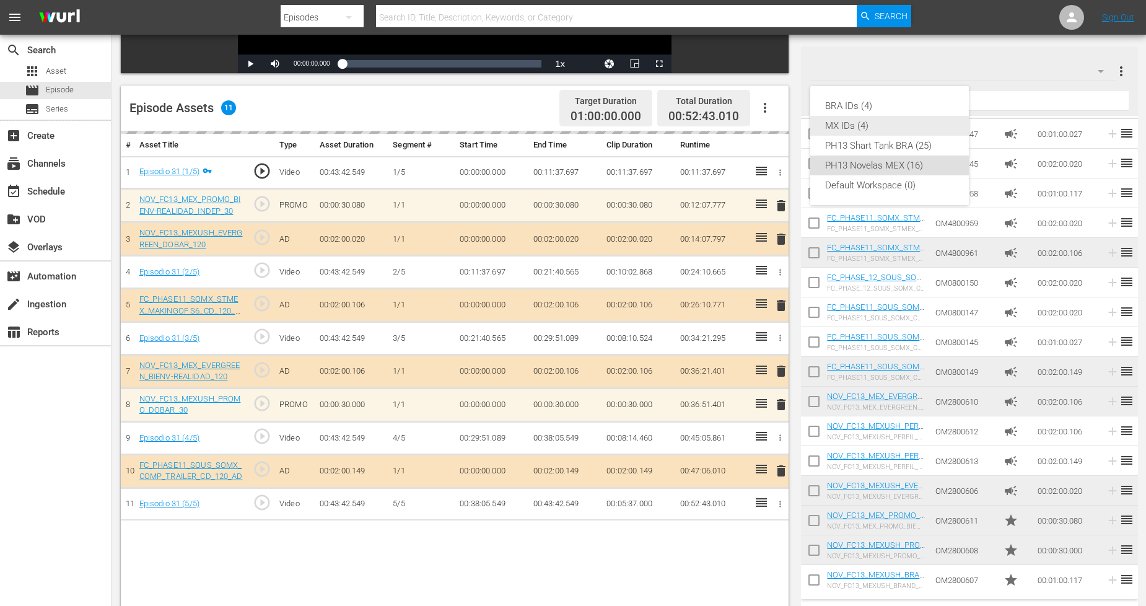
click at [881, 121] on div "MX IDs (4)" at bounding box center [889, 126] width 129 height 20
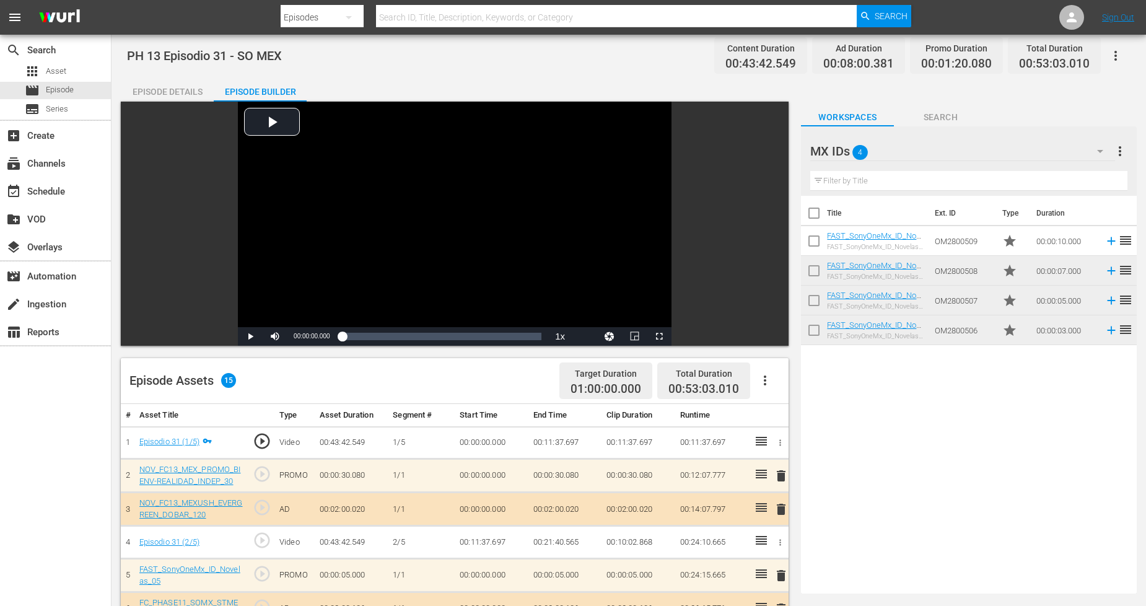
scroll to position [0, 0]
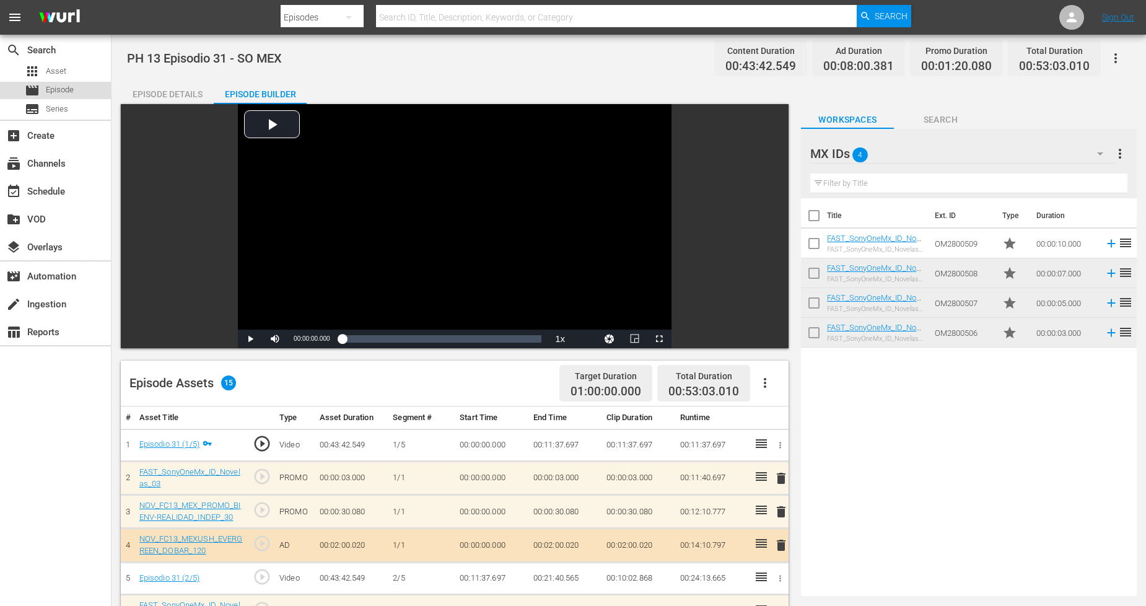
click at [78, 93] on div "movie Episode" at bounding box center [55, 90] width 111 height 17
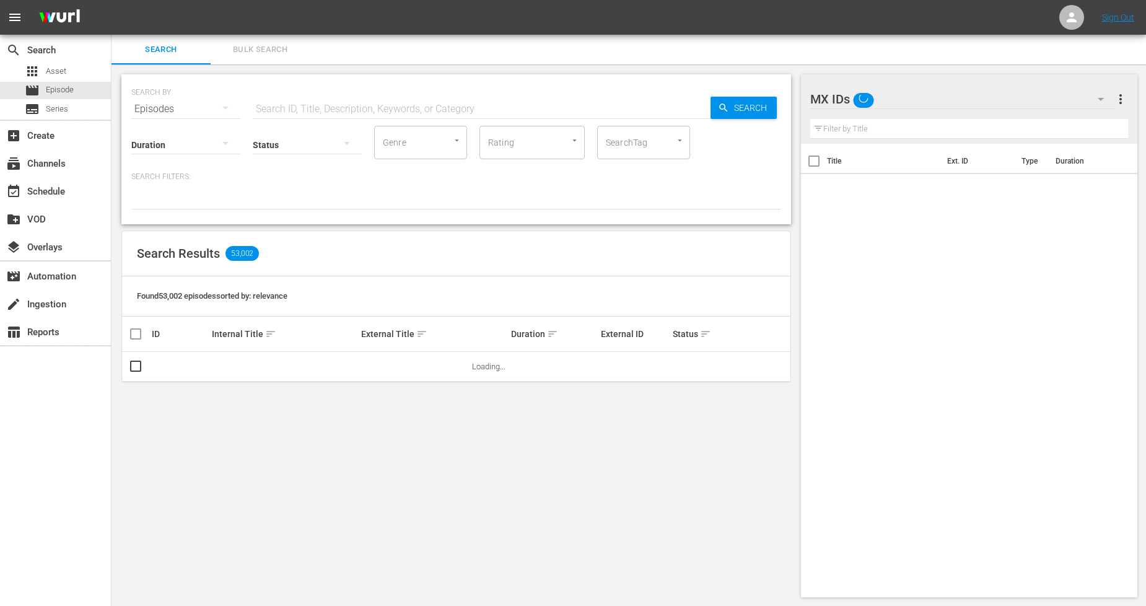
click at [256, 59] on button "Bulk Search" at bounding box center [260, 50] width 99 height 30
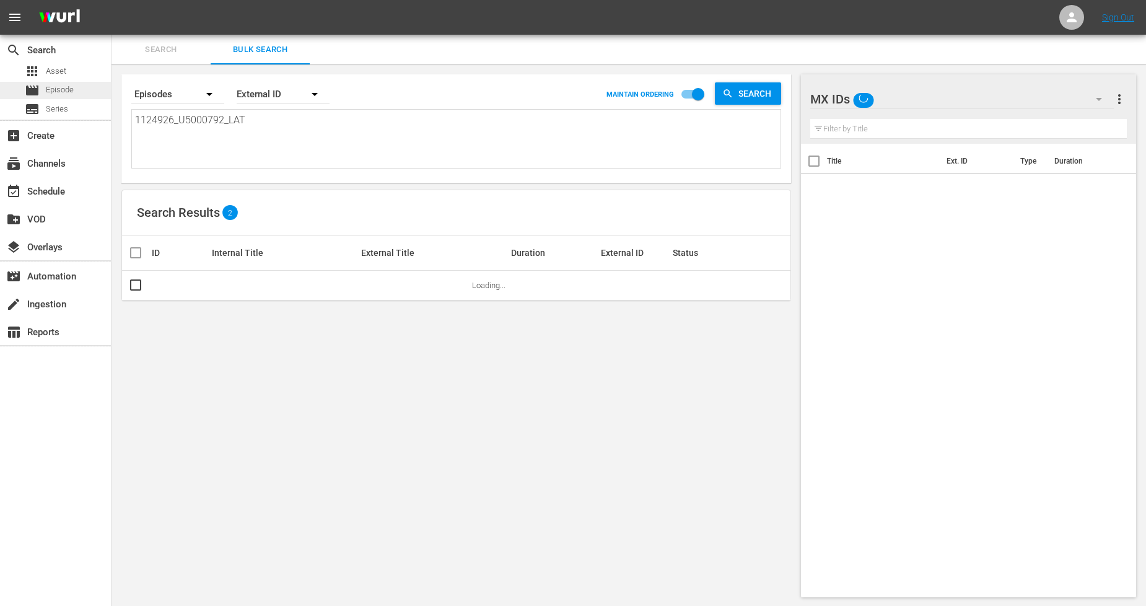
drag, startPoint x: 271, startPoint y: 119, endPoint x: 0, endPoint y: 97, distance: 272.2
click at [112, 0] on div "search Search apps Asset movie Episode subtitles Series add_box Create subscrip…" at bounding box center [629, 0] width 1034 height 0
paste textarea "7_U5000793"
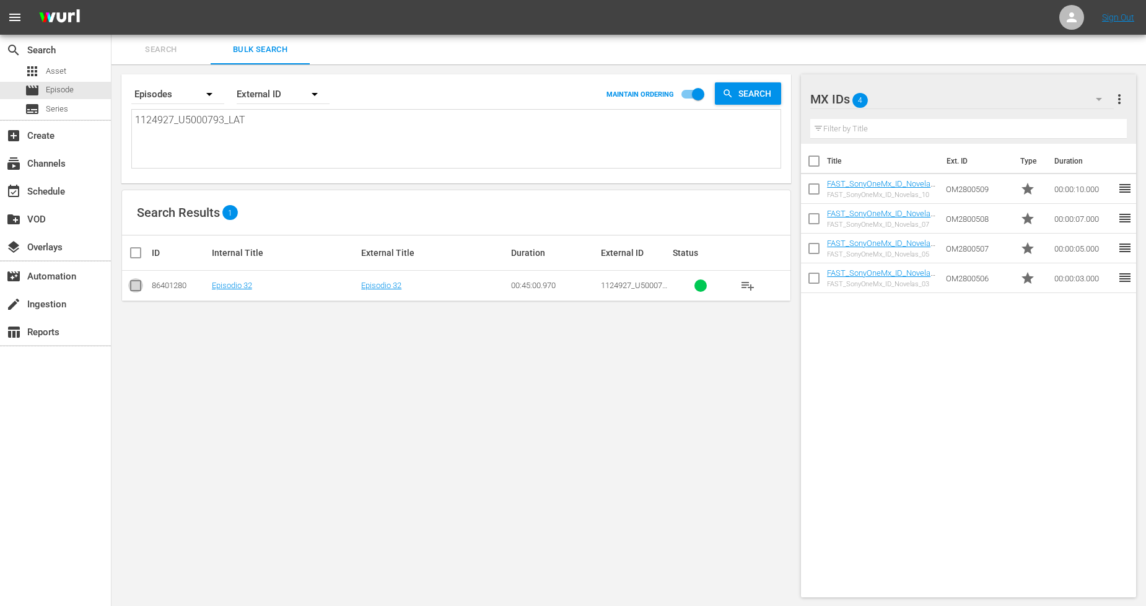
click at [133, 287] on input "checkbox" at bounding box center [135, 288] width 15 height 15
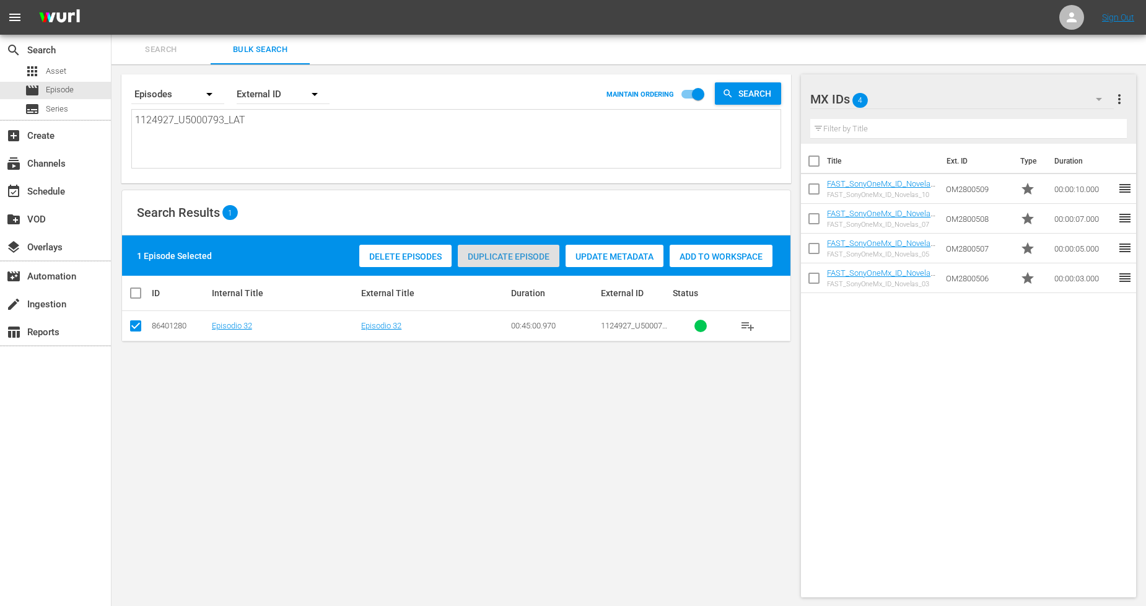
click at [502, 256] on span "Duplicate Episode" at bounding box center [509, 256] width 102 height 10
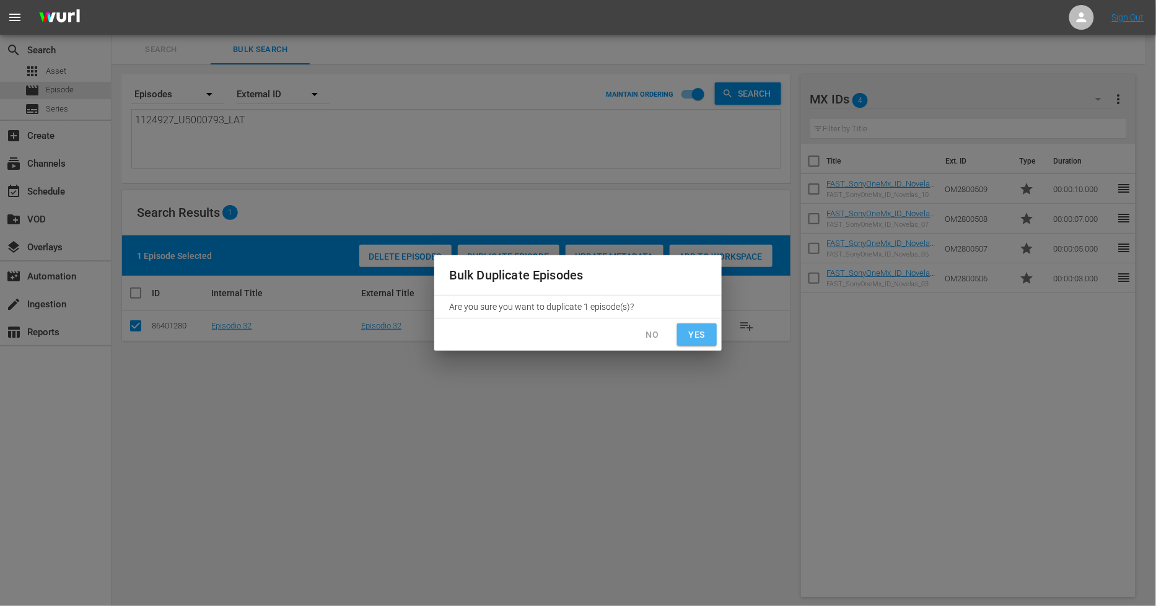
click at [691, 335] on span "Yes" at bounding box center [697, 334] width 20 height 15
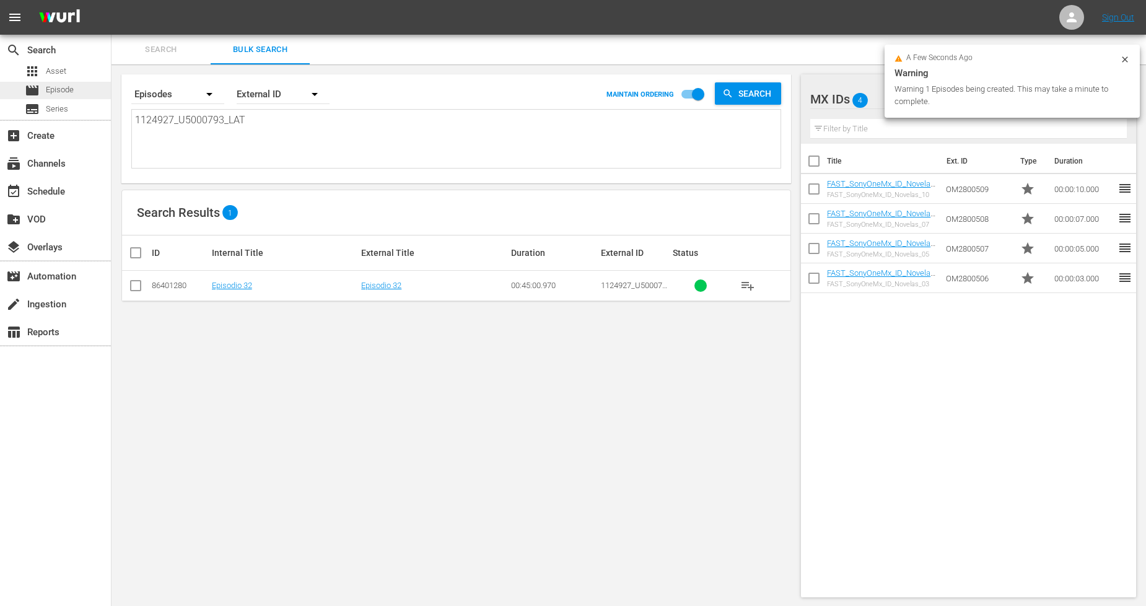
click at [66, 90] on span "Episode" at bounding box center [60, 90] width 28 height 12
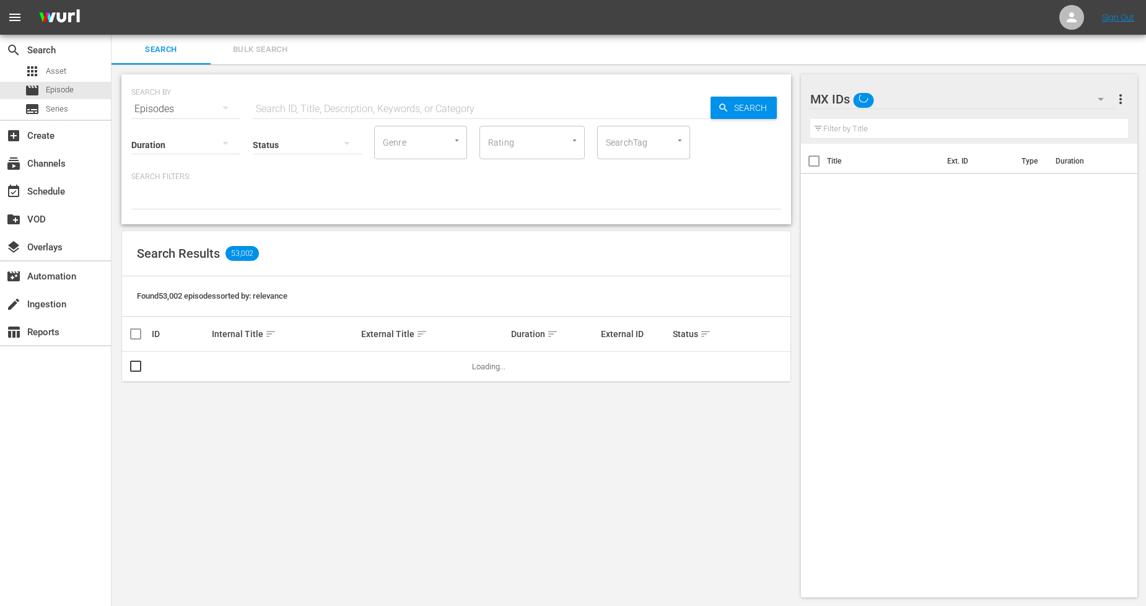
click at [263, 48] on span "Bulk Search" at bounding box center [260, 50] width 84 height 14
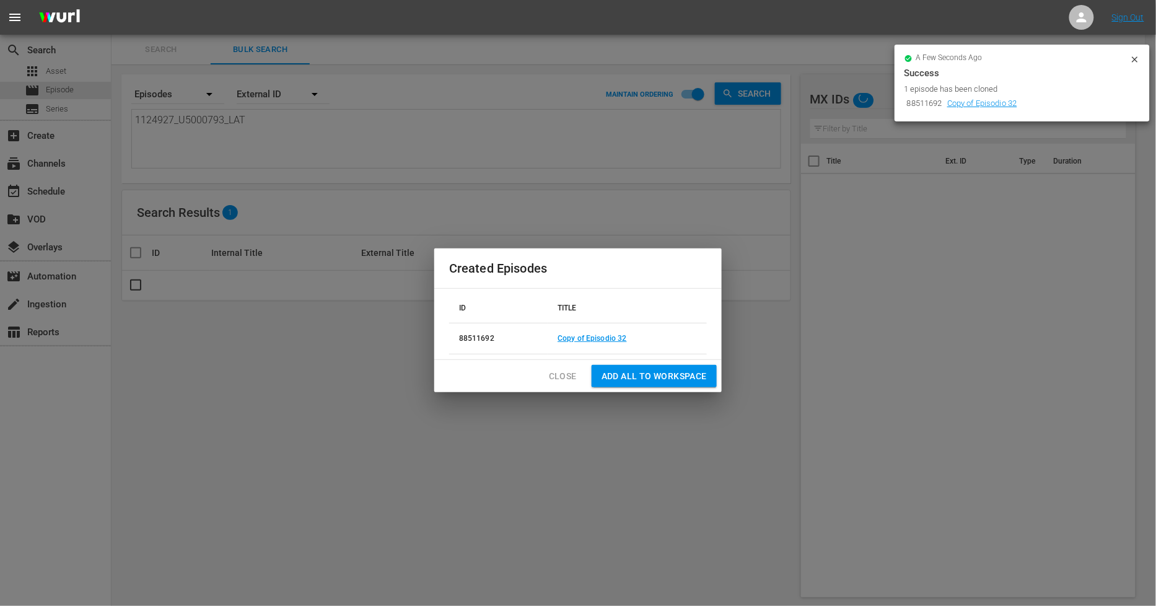
click at [554, 372] on span "Close" at bounding box center [563, 376] width 28 height 15
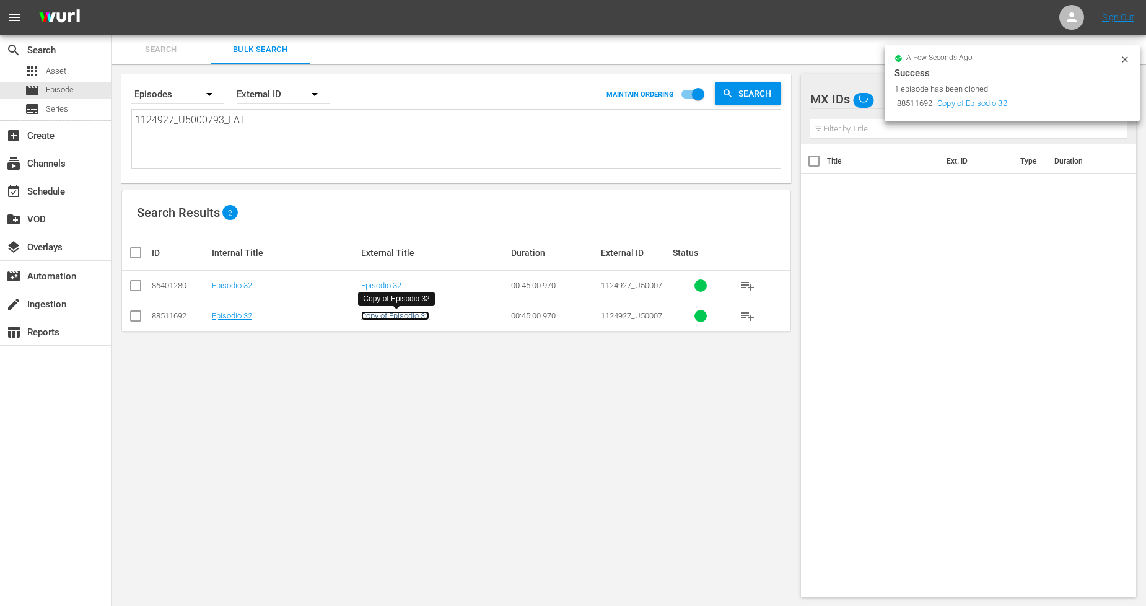
click at [377, 313] on link "Copy of Episodio 32" at bounding box center [395, 315] width 68 height 9
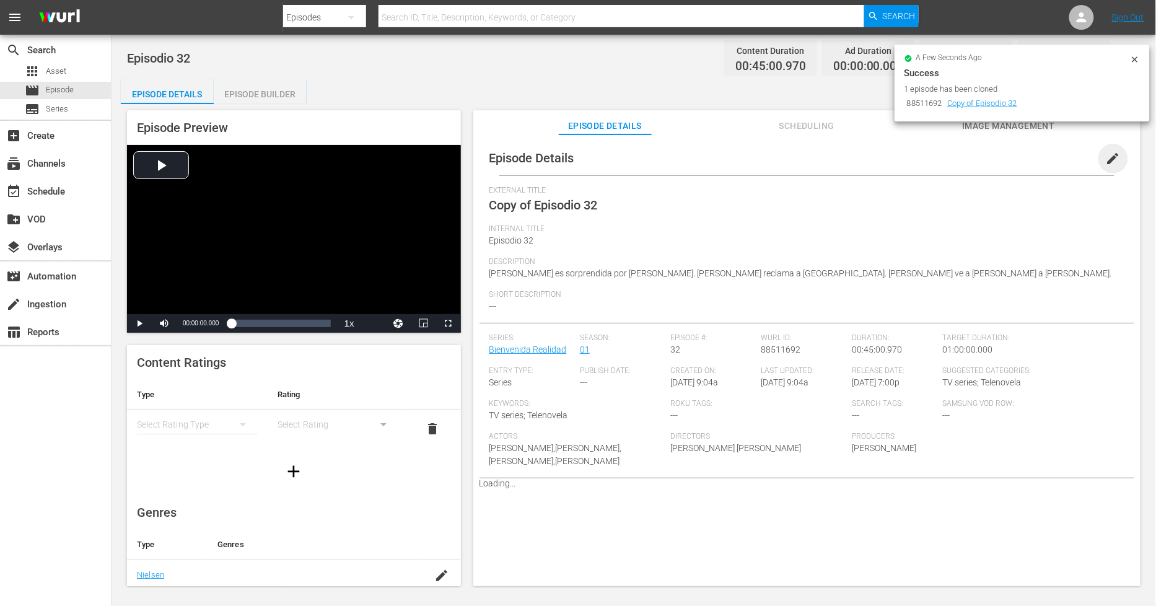
click at [1106, 158] on span "edit" at bounding box center [1113, 158] width 15 height 15
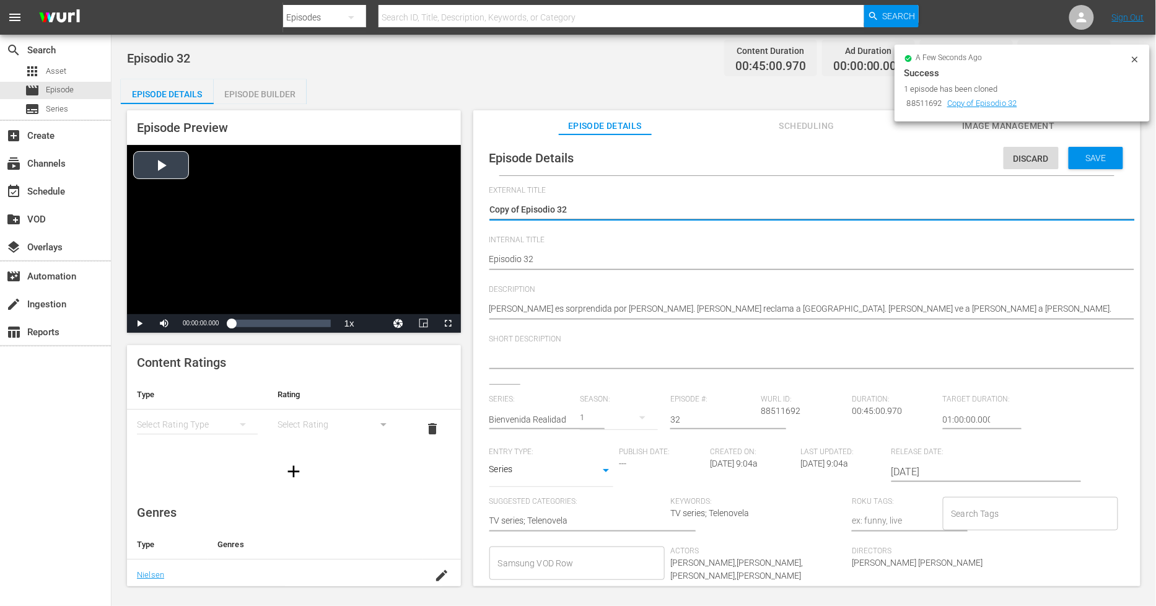
drag, startPoint x: 519, startPoint y: 207, endPoint x: 255, endPoint y: 208, distance: 263.9
click at [255, 208] on div "Episode Preview Video Player is loading. Play Video Play Mute Current Time 00:0…" at bounding box center [634, 350] width 1026 height 492
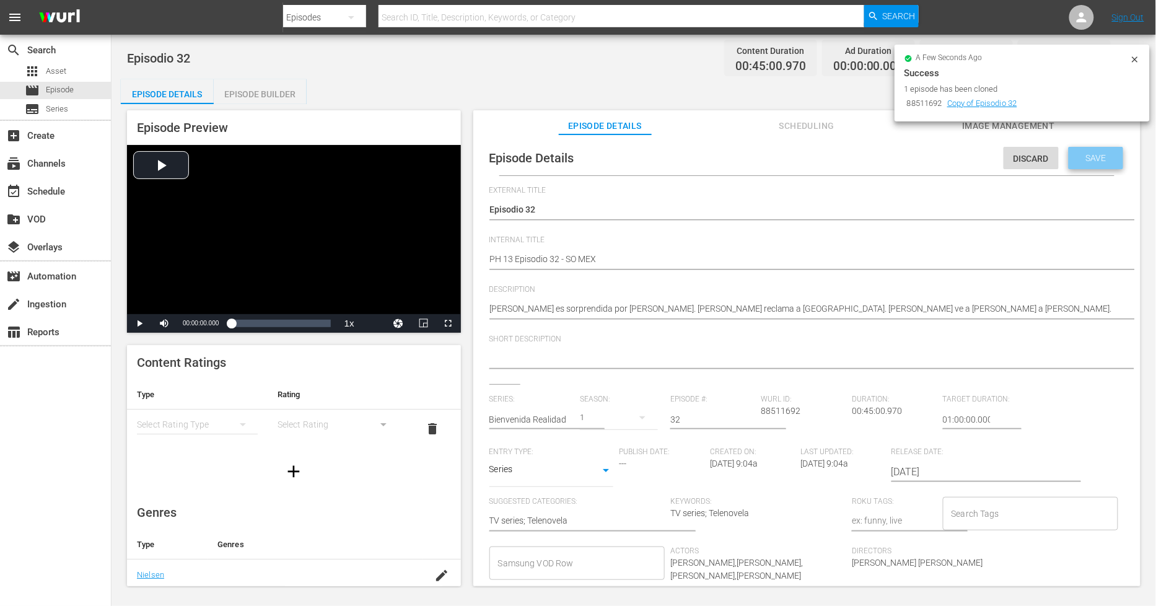
click at [1085, 159] on span "Save" at bounding box center [1096, 158] width 40 height 10
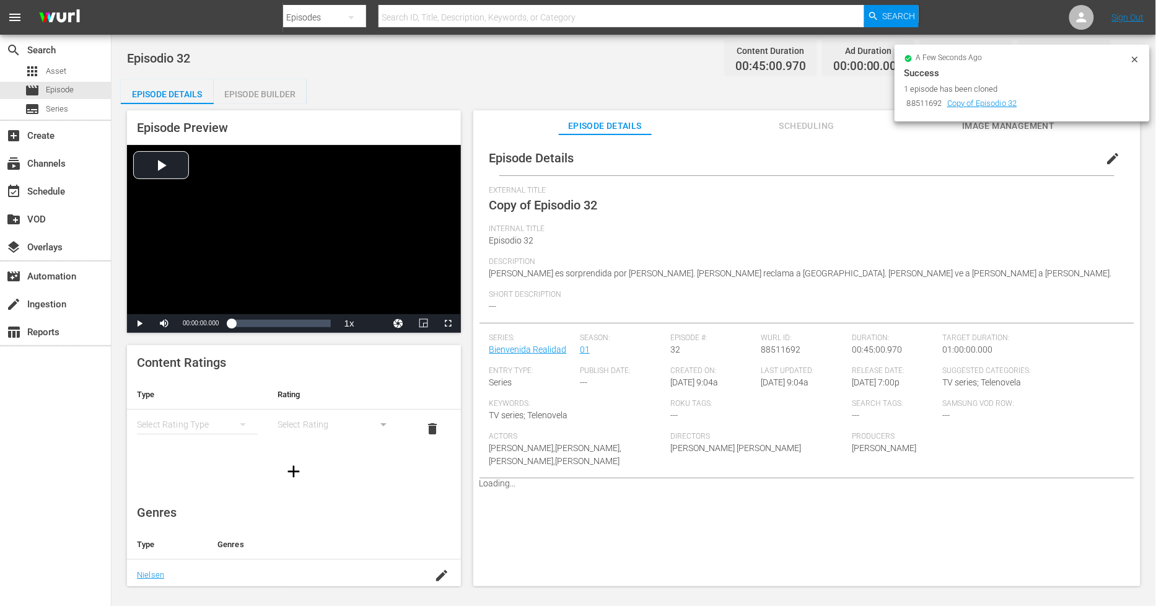
click at [271, 96] on div "Episode Builder" at bounding box center [260, 94] width 93 height 30
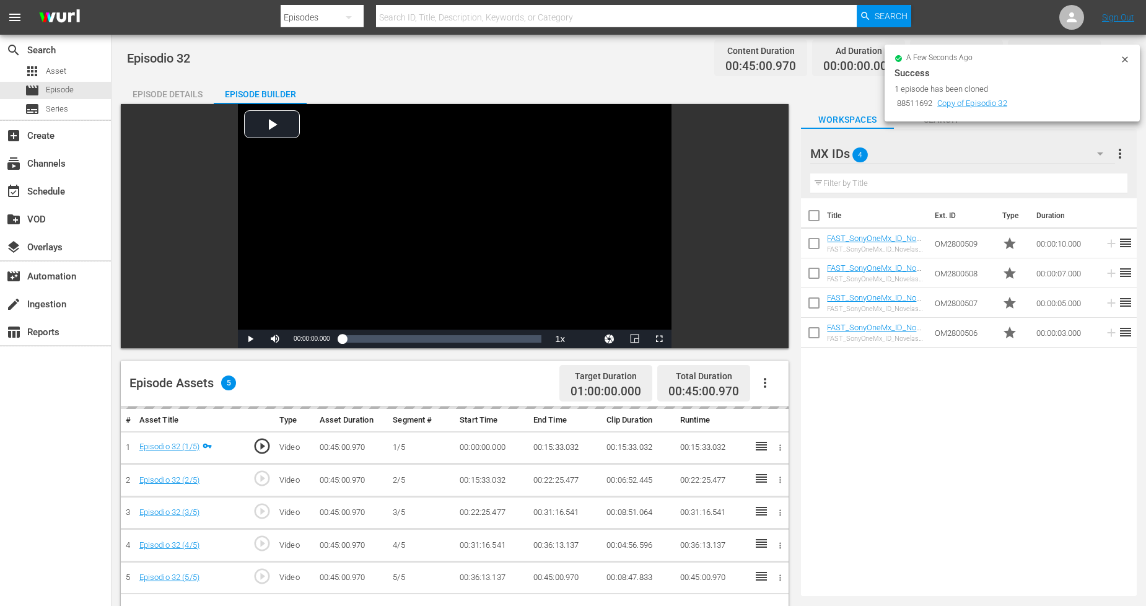
click at [176, 89] on div "Episode Details" at bounding box center [167, 94] width 93 height 30
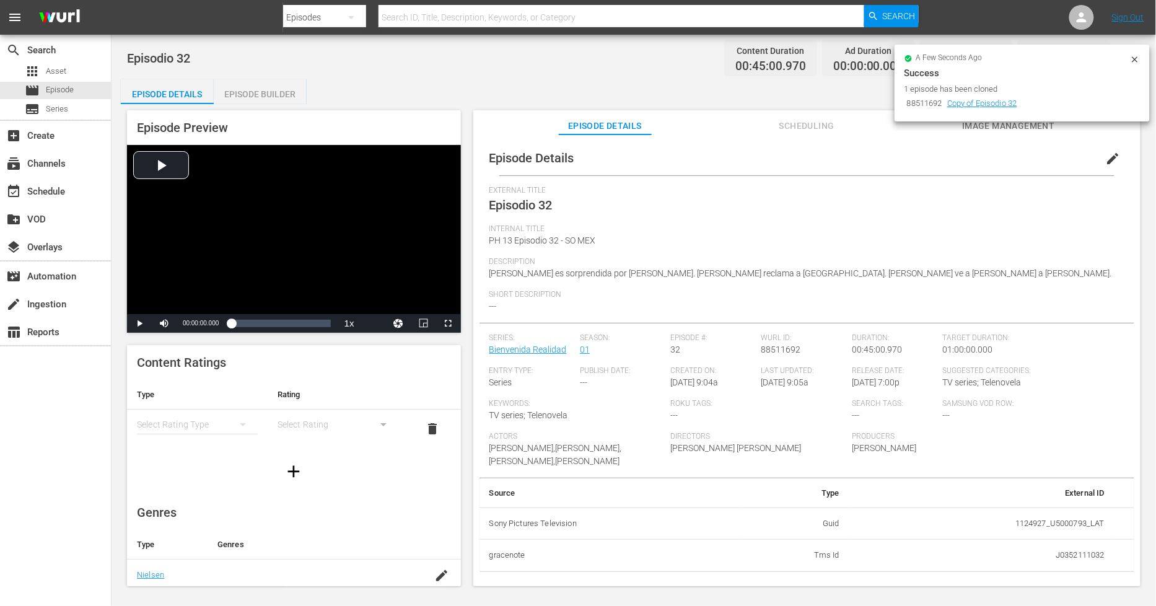
click at [262, 89] on div "Episode Builder" at bounding box center [260, 94] width 93 height 30
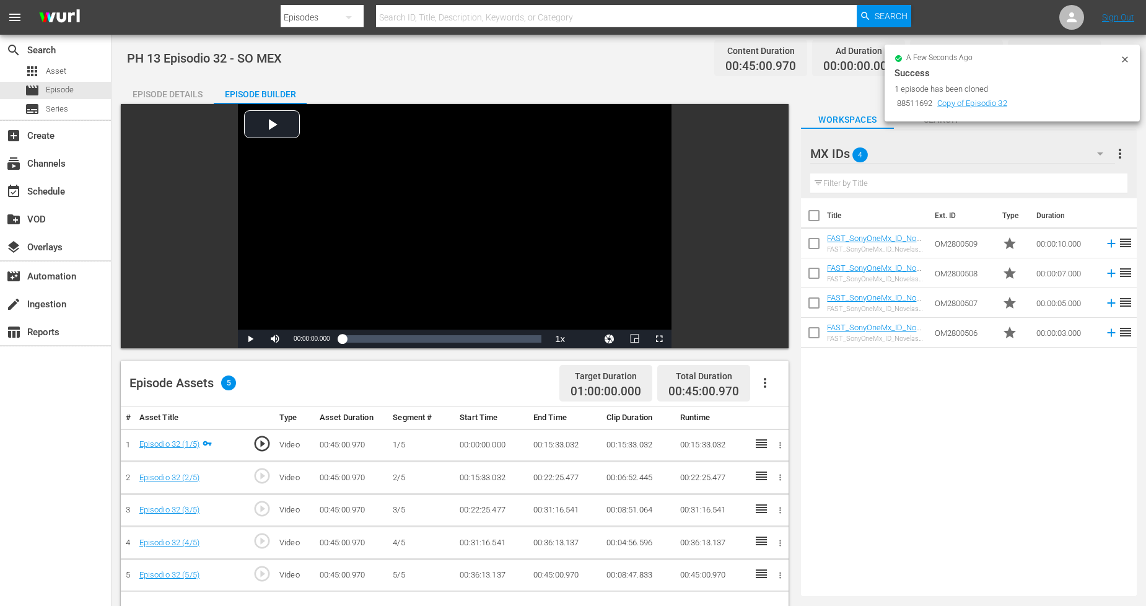
click at [768, 378] on icon "button" at bounding box center [765, 382] width 15 height 15
click at [769, 390] on div "Fill with Ads" at bounding box center [802, 388] width 84 height 30
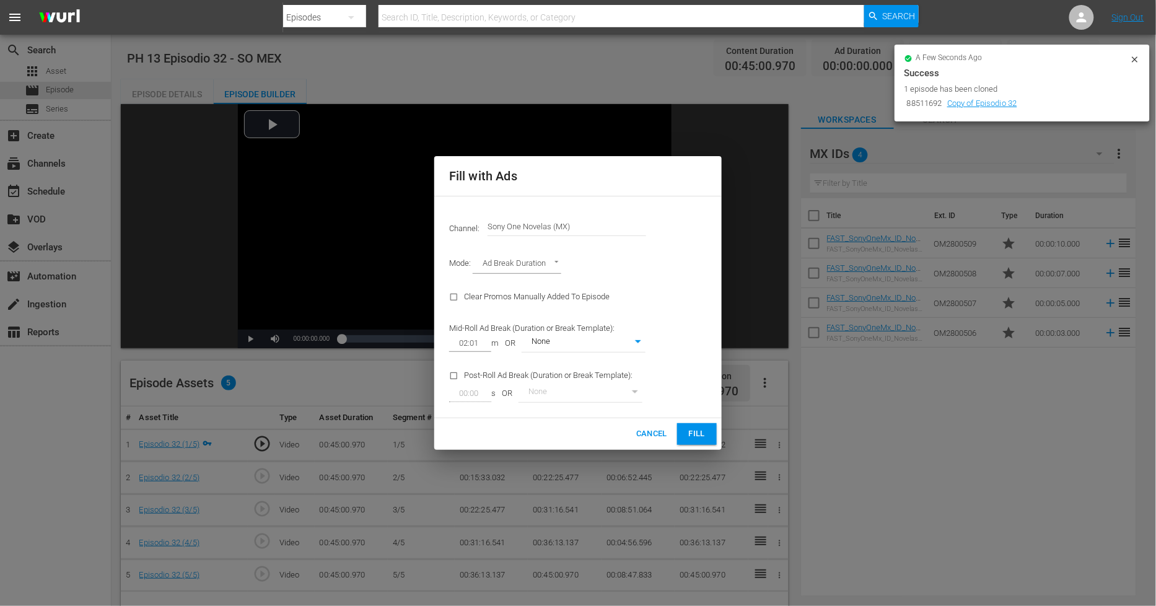
click at [704, 439] on span "Fill" at bounding box center [697, 434] width 20 height 14
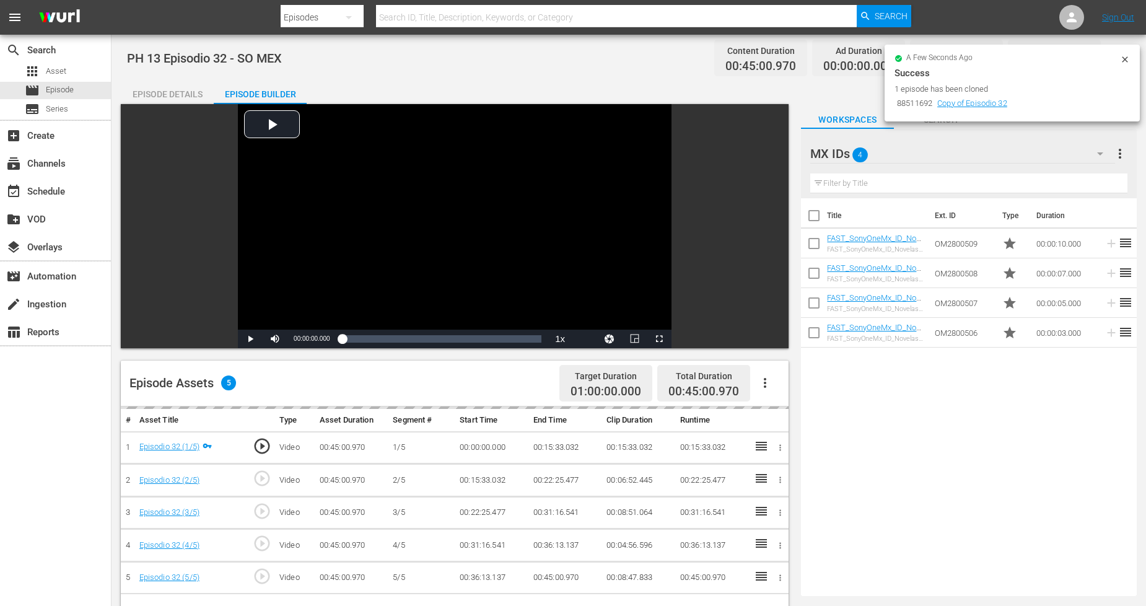
click at [1095, 154] on icon "button" at bounding box center [1100, 153] width 15 height 15
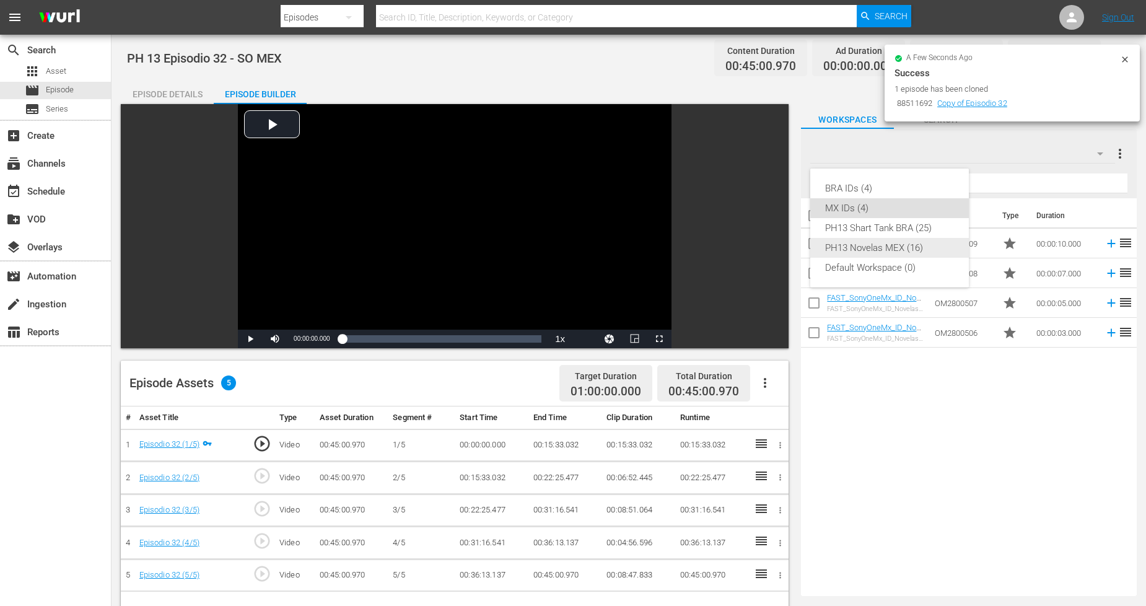
click at [896, 240] on div "PH13 Novelas MEX (16)" at bounding box center [889, 248] width 129 height 20
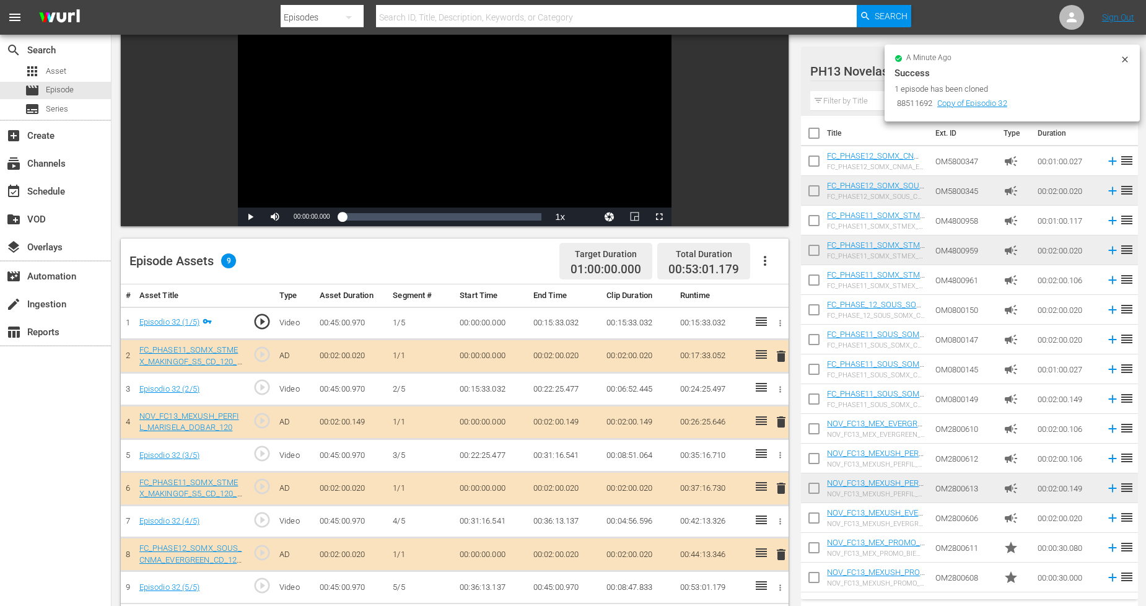
scroll to position [138, 0]
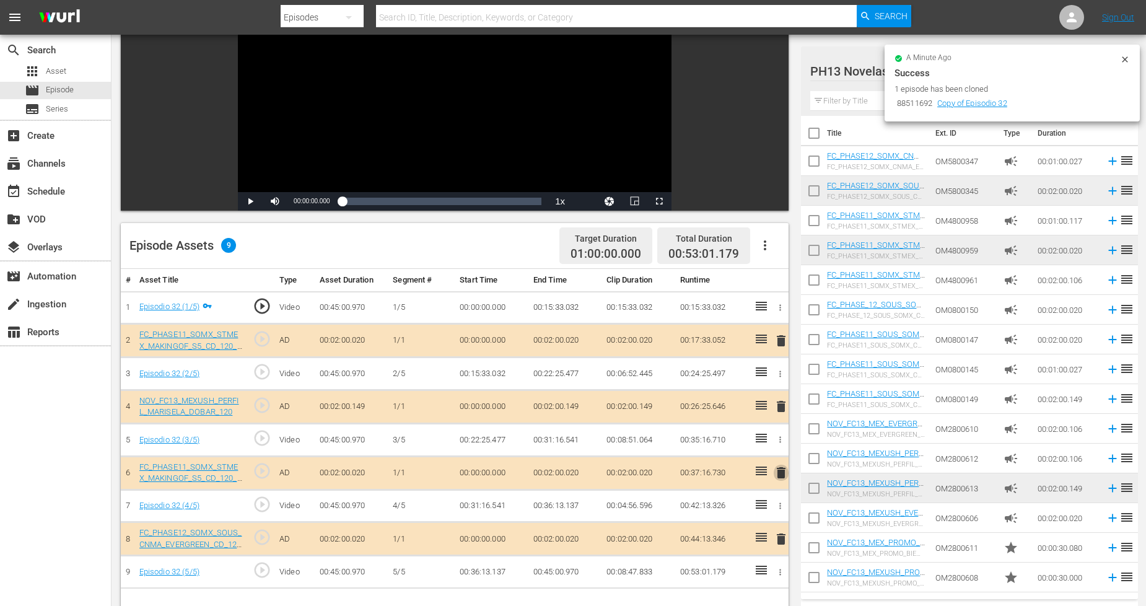
click at [784, 472] on span "delete" at bounding box center [781, 472] width 15 height 15
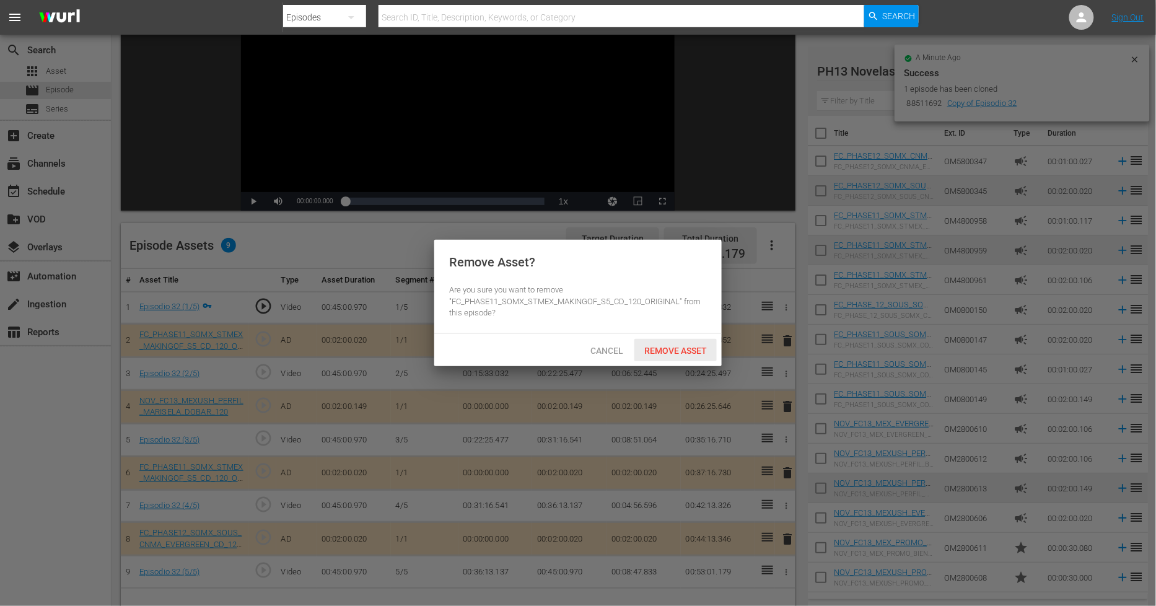
click at [692, 348] on span "Remove Asset" at bounding box center [675, 351] width 82 height 10
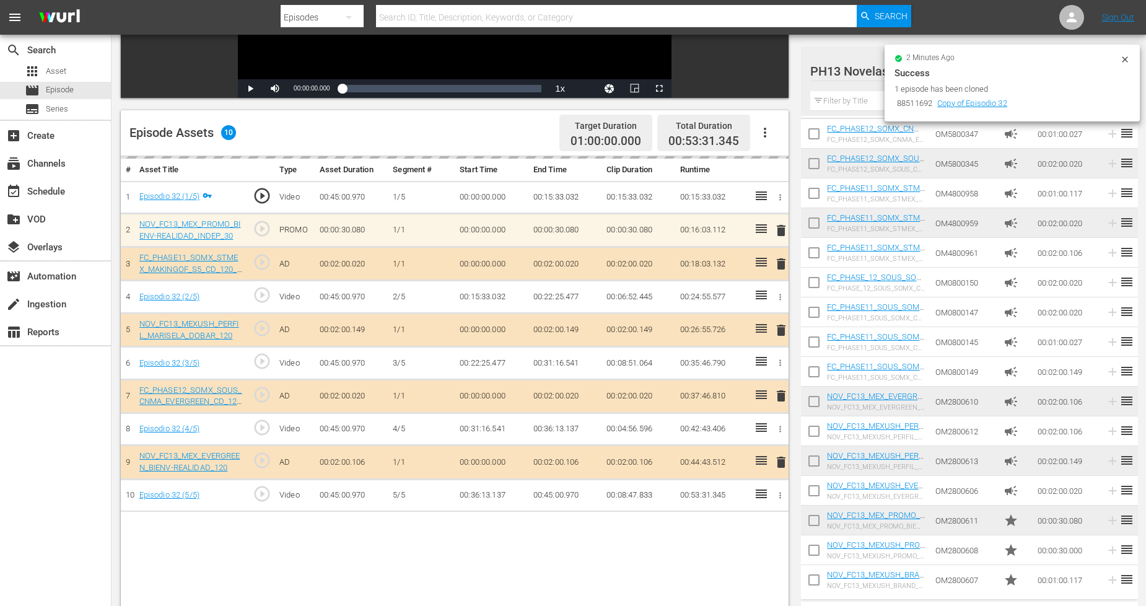
scroll to position [322, 0]
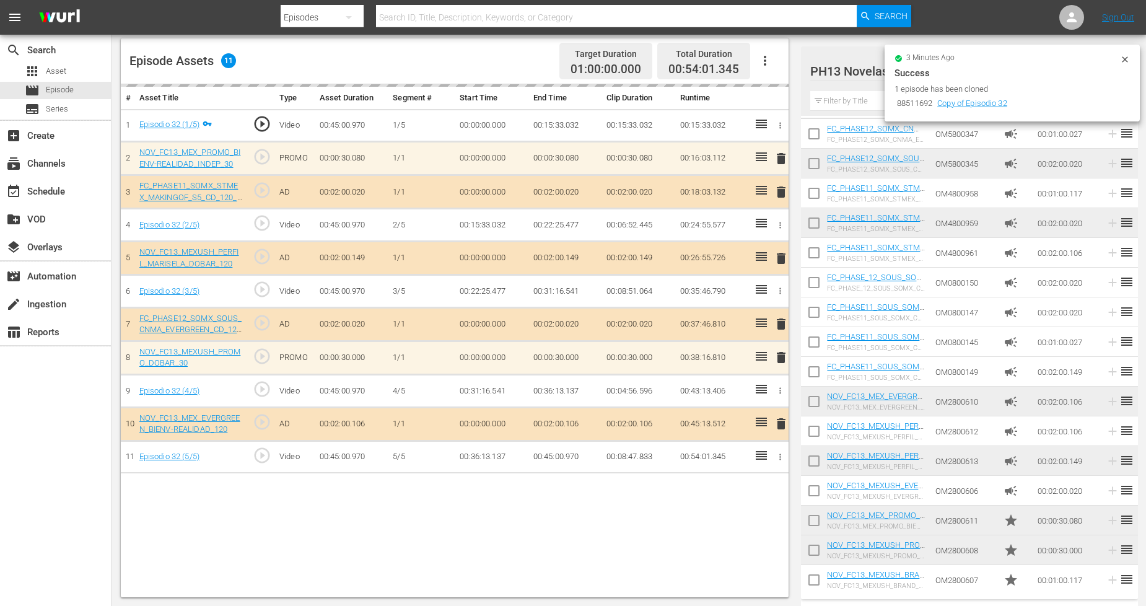
click at [1124, 60] on icon at bounding box center [1125, 59] width 6 height 6
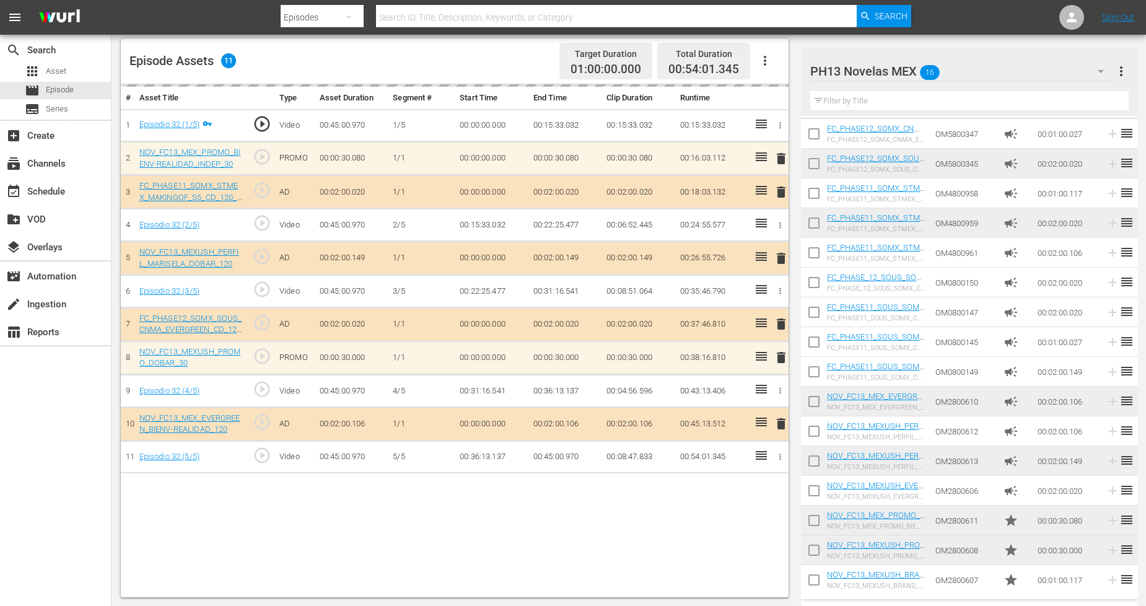
click at [1038, 81] on hr at bounding box center [962, 81] width 305 height 1
click at [1069, 74] on div "PH13 Novelas MEX 16" at bounding box center [962, 71] width 305 height 35
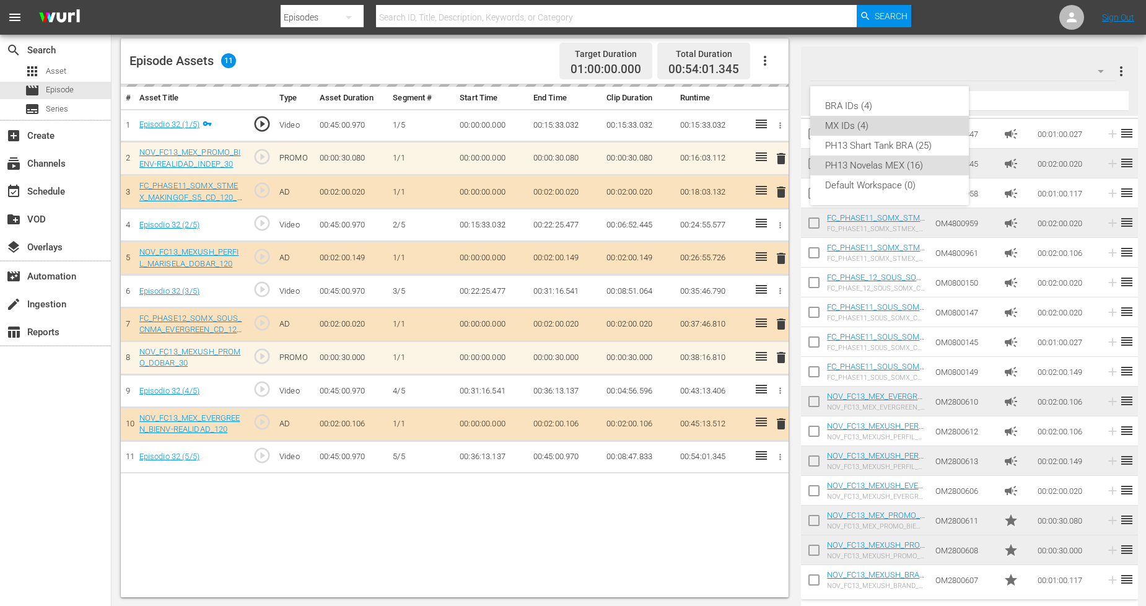
click at [901, 125] on div "MX IDs (4)" at bounding box center [889, 126] width 129 height 20
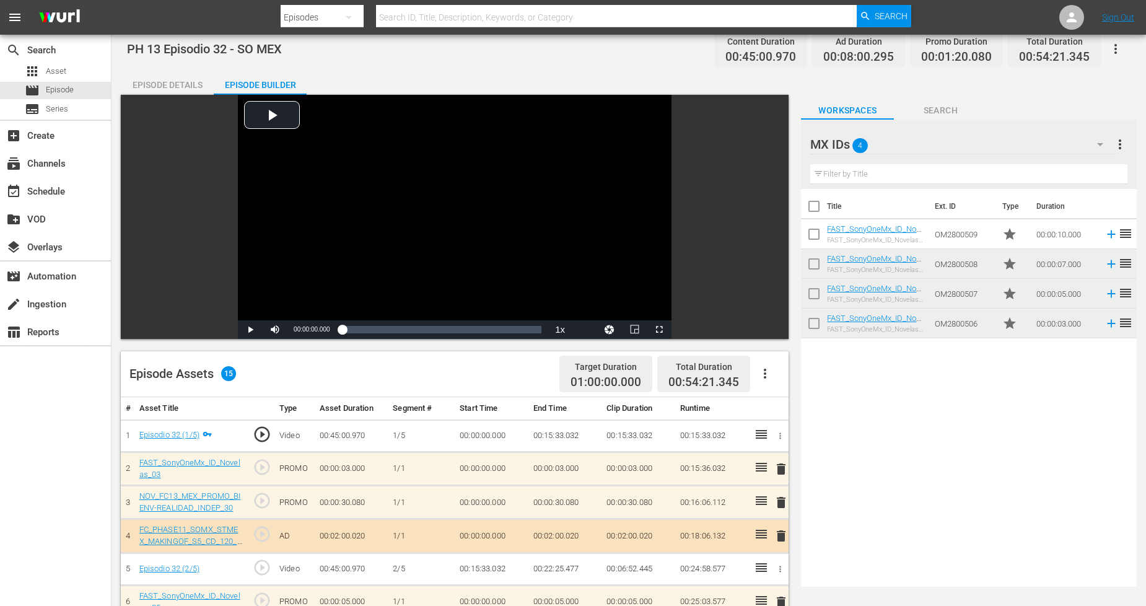
scroll to position [0, 0]
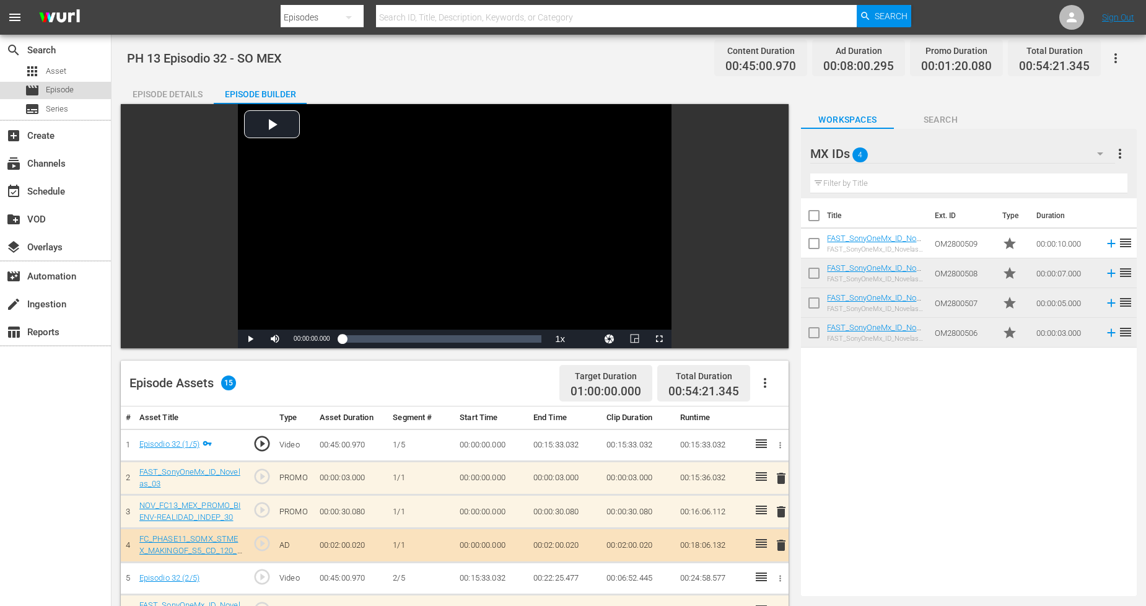
click at [87, 90] on div "movie Episode" at bounding box center [55, 90] width 111 height 17
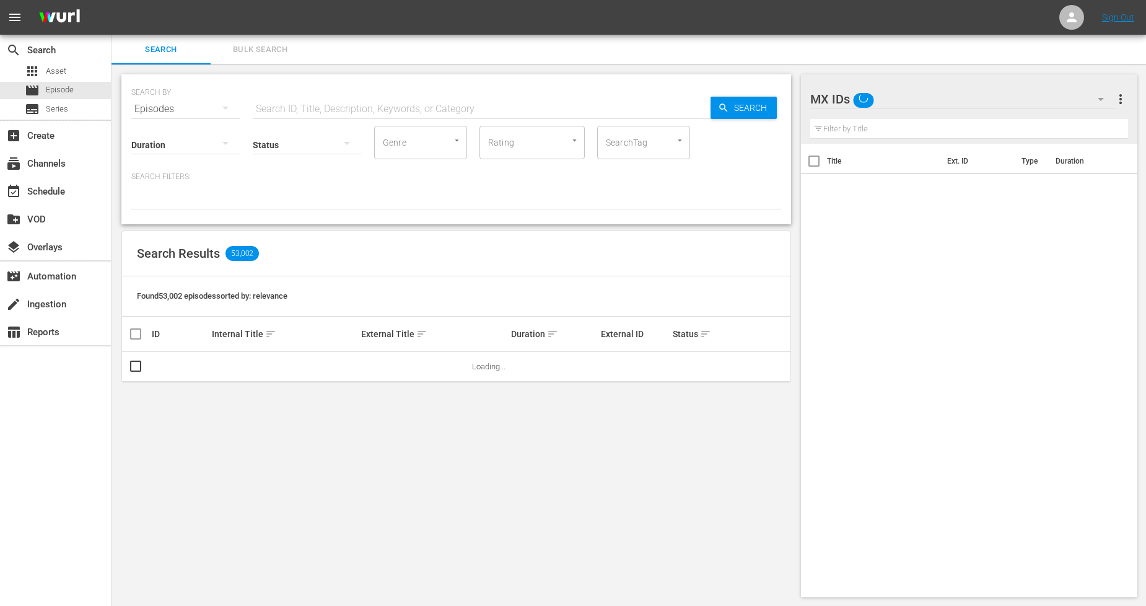
click at [256, 67] on div "SEARCH BY Search By Episodes Search ID, Title, Description, Keywords, or Catego…" at bounding box center [456, 335] width 689 height 543
click at [263, 52] on span "Bulk Search" at bounding box center [260, 50] width 84 height 14
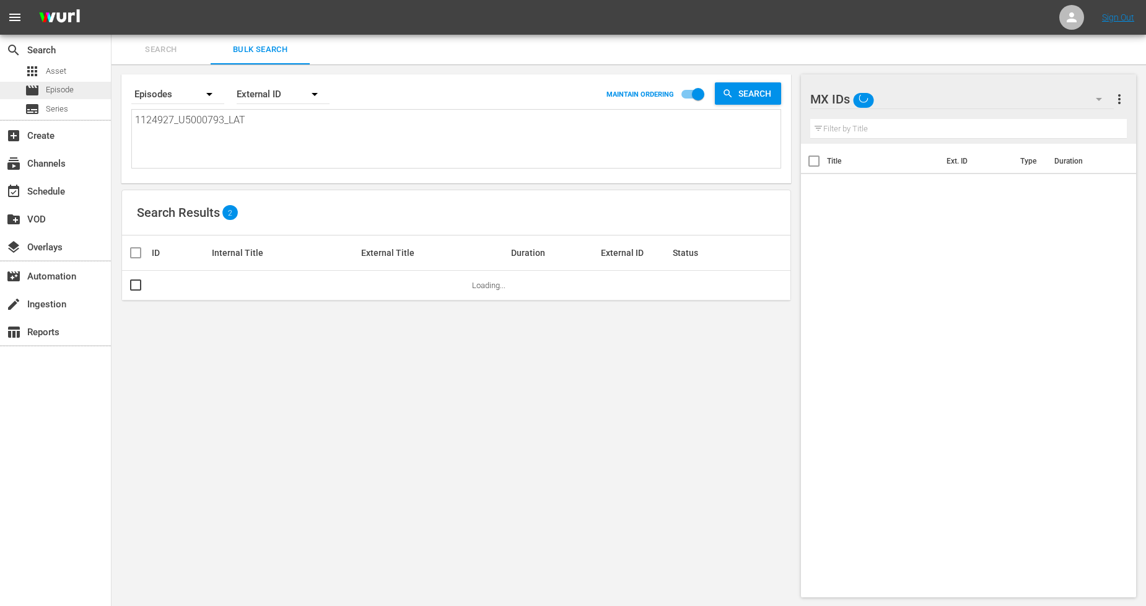
drag, startPoint x: 283, startPoint y: 128, endPoint x: 0, endPoint y: 84, distance: 286.6
click at [112, 0] on div "search Search apps Asset movie Episode subtitles Series add_box Create subscrip…" at bounding box center [629, 0] width 1034 height 0
paste textarea "8_U5000794"
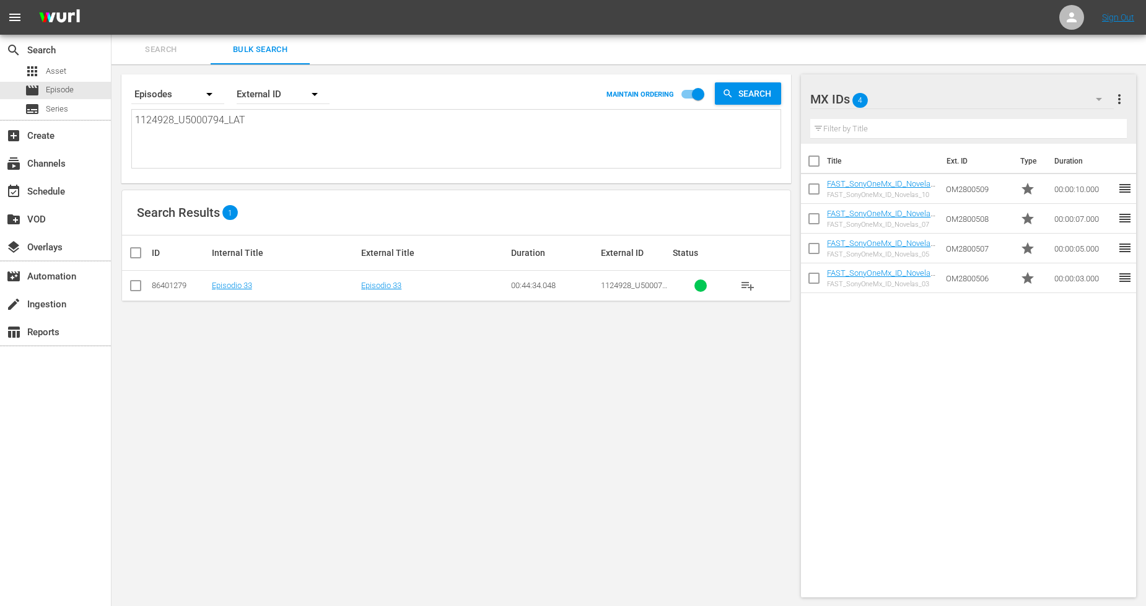
click at [134, 281] on input "checkbox" at bounding box center [135, 288] width 15 height 15
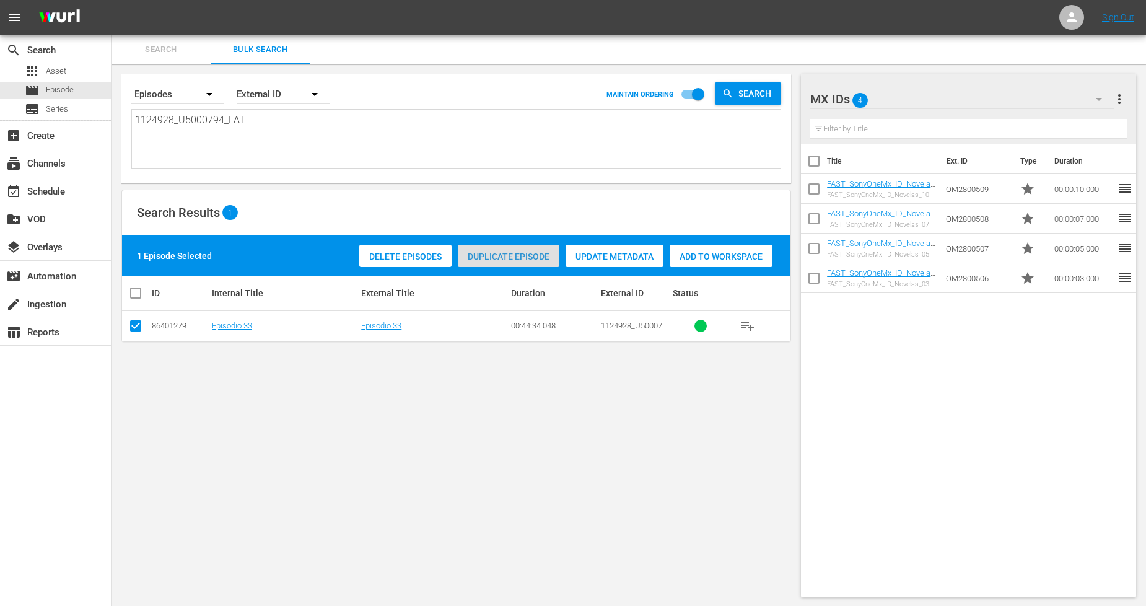
click at [538, 252] on span "Duplicate Episode" at bounding box center [509, 256] width 102 height 10
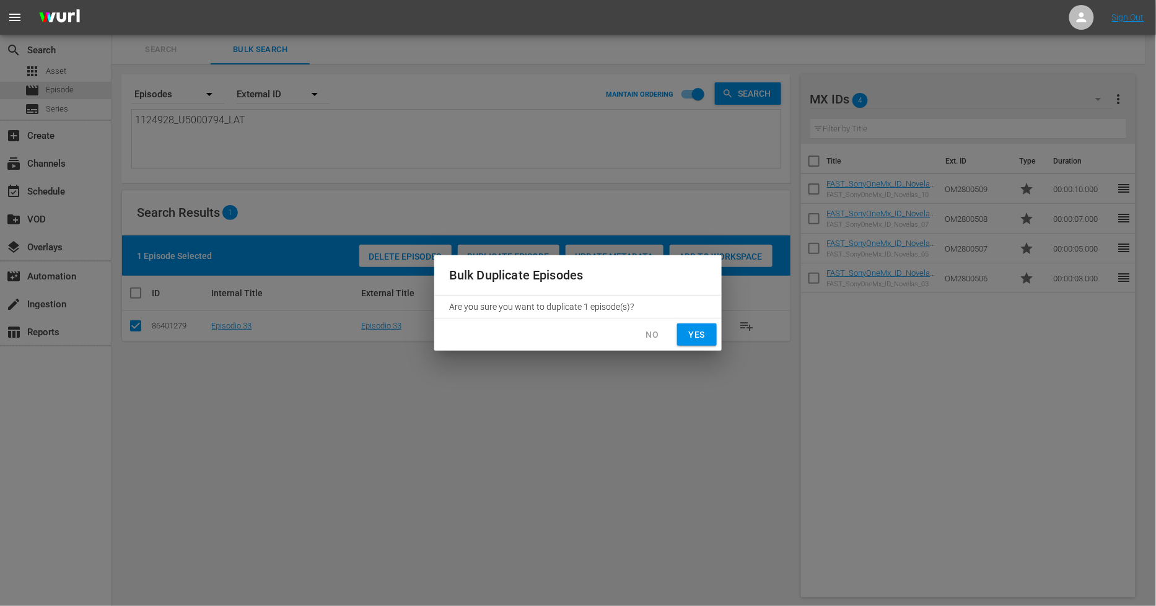
click at [688, 335] on span "Yes" at bounding box center [697, 334] width 20 height 15
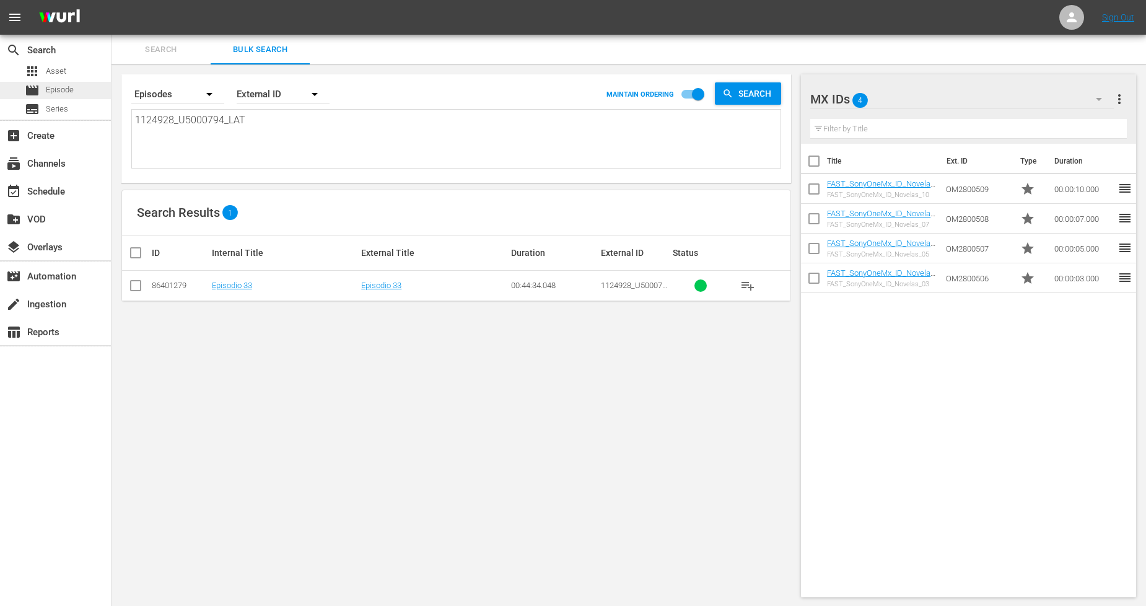
click at [87, 89] on div "movie Episode" at bounding box center [55, 90] width 111 height 17
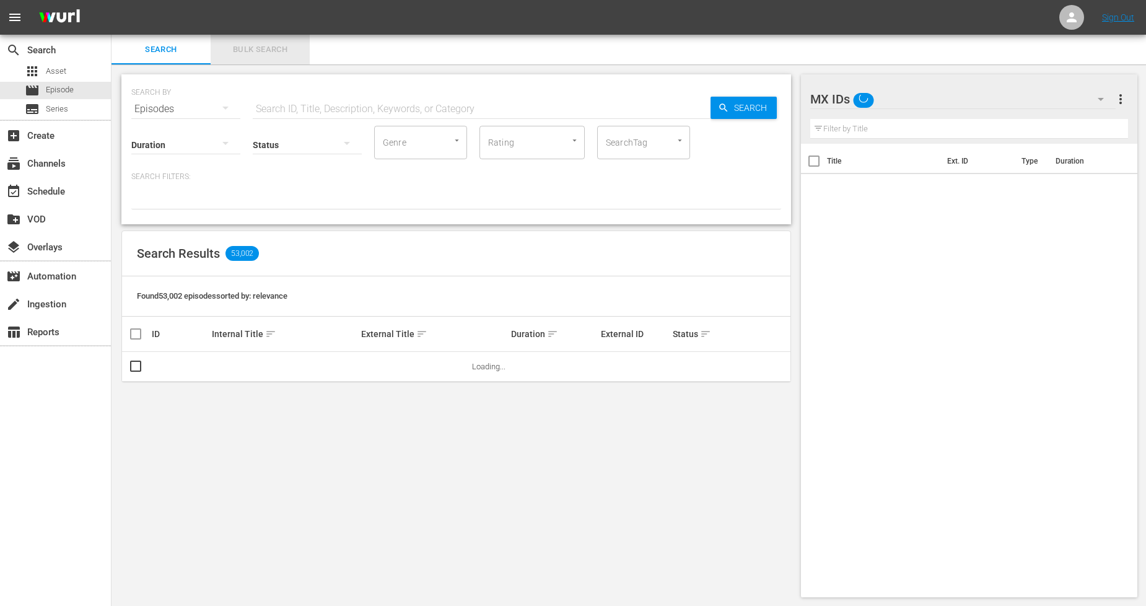
click at [275, 48] on span "Bulk Search" at bounding box center [260, 50] width 84 height 14
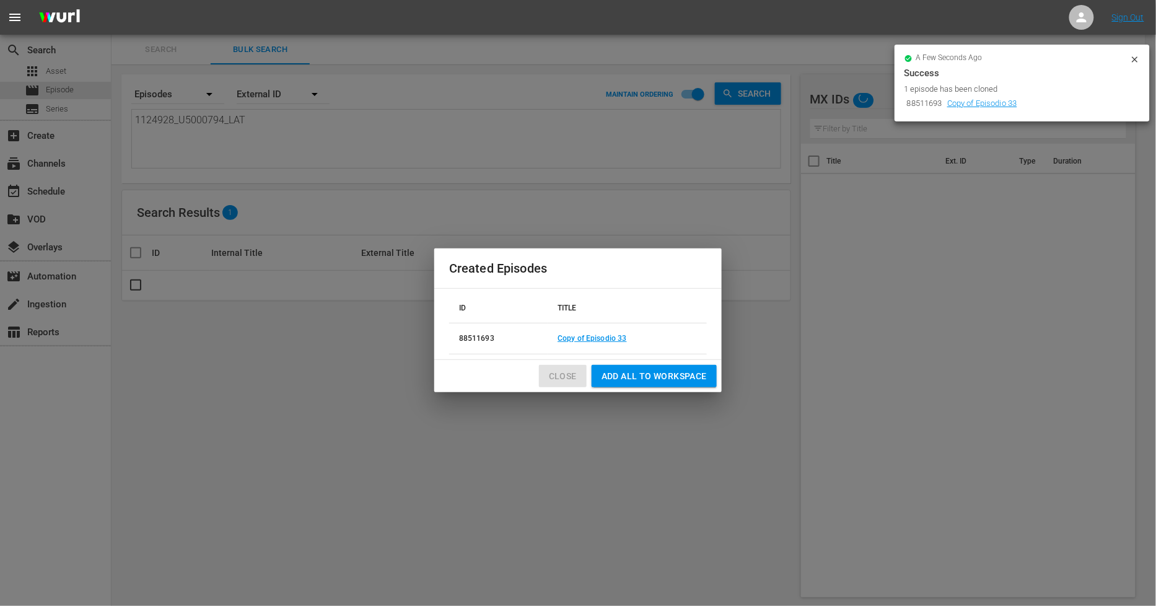
click at [564, 366] on button "Close" at bounding box center [563, 376] width 48 height 23
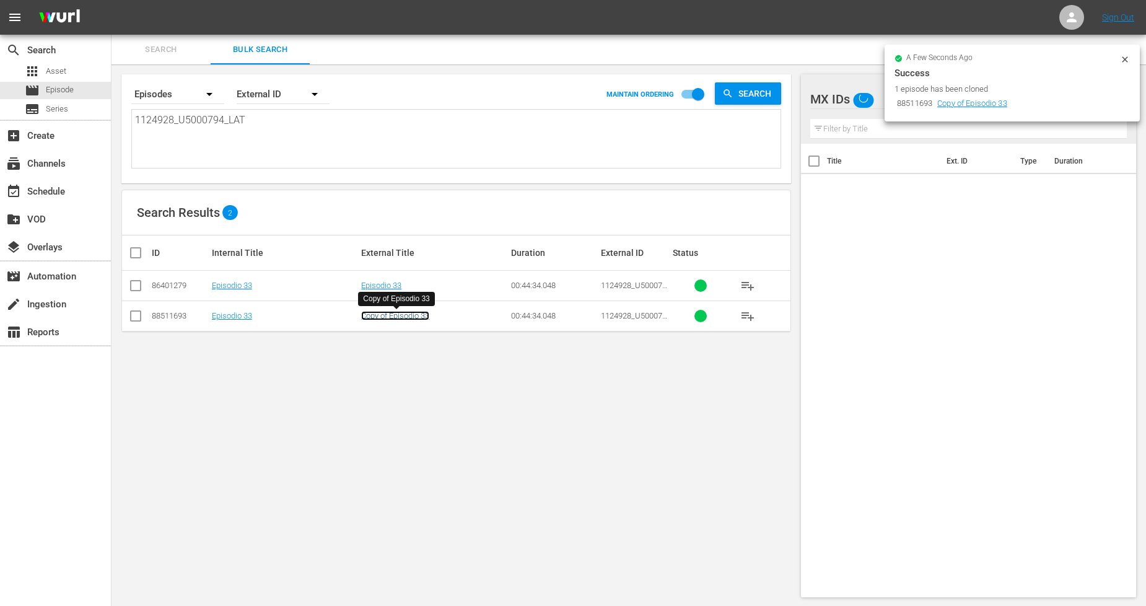
click at [412, 315] on link "Copy of Episodio 33" at bounding box center [395, 315] width 68 height 9
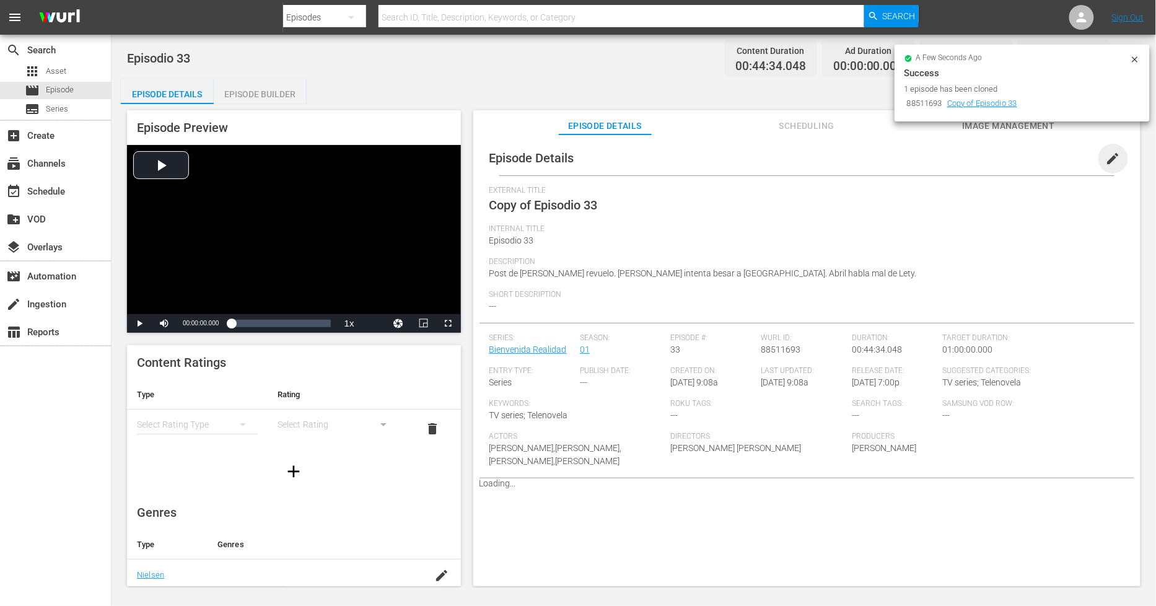
click at [1106, 165] on span "edit" at bounding box center [1113, 158] width 15 height 15
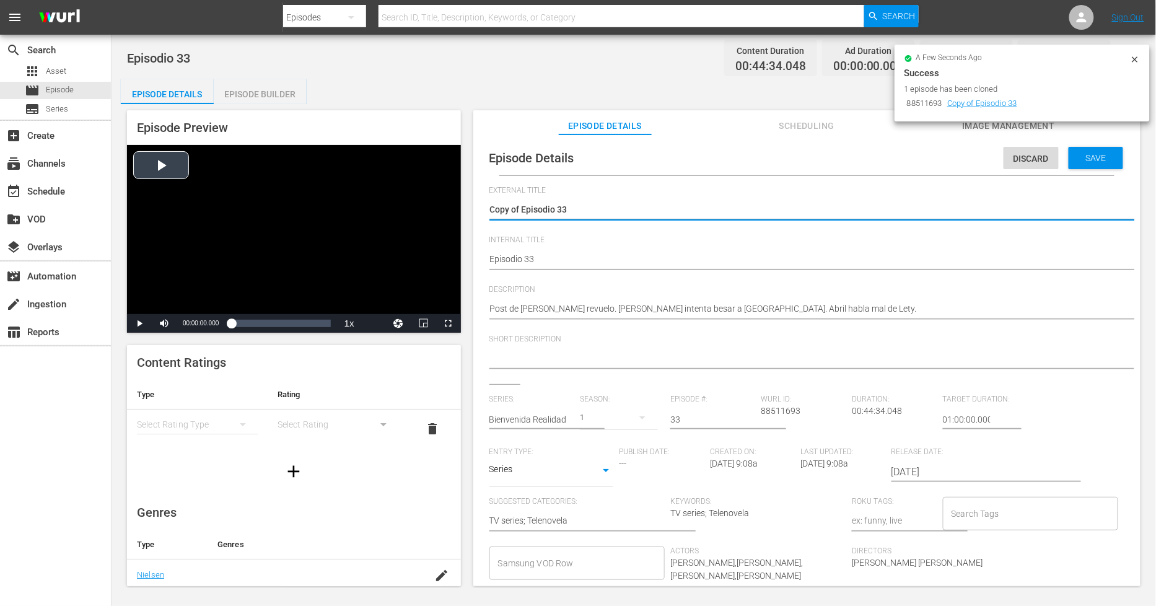
drag, startPoint x: 522, startPoint y: 212, endPoint x: 330, endPoint y: 209, distance: 191.4
click at [330, 209] on div "Episode Preview Video Player is loading. Play Video Play Mute Current Time 00:0…" at bounding box center [634, 350] width 1026 height 492
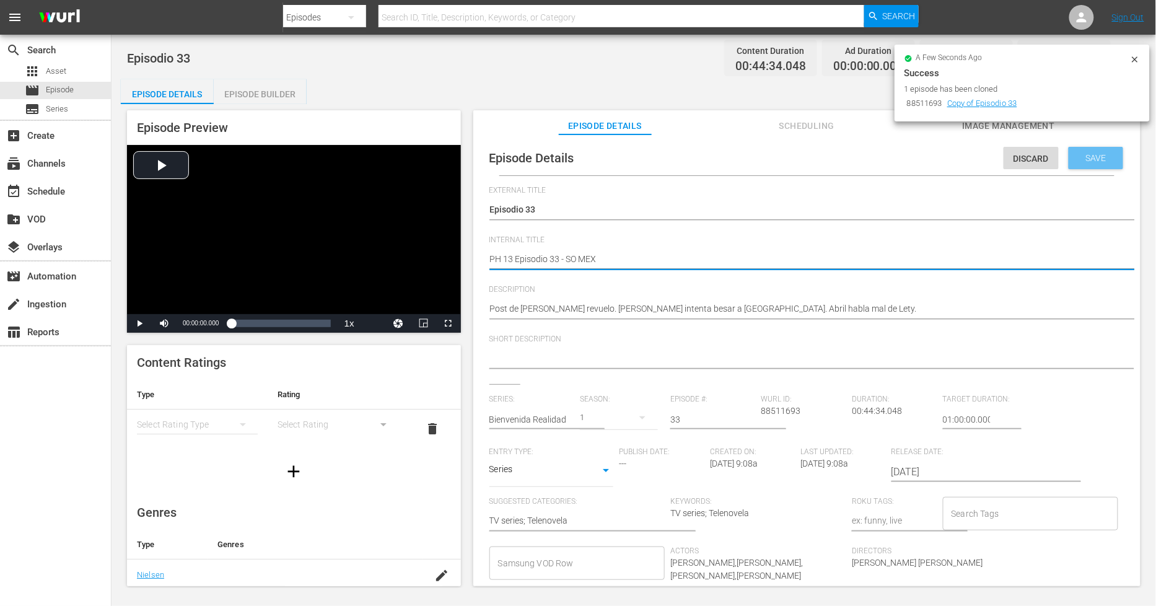
click at [1099, 153] on span "Save" at bounding box center [1096, 158] width 40 height 10
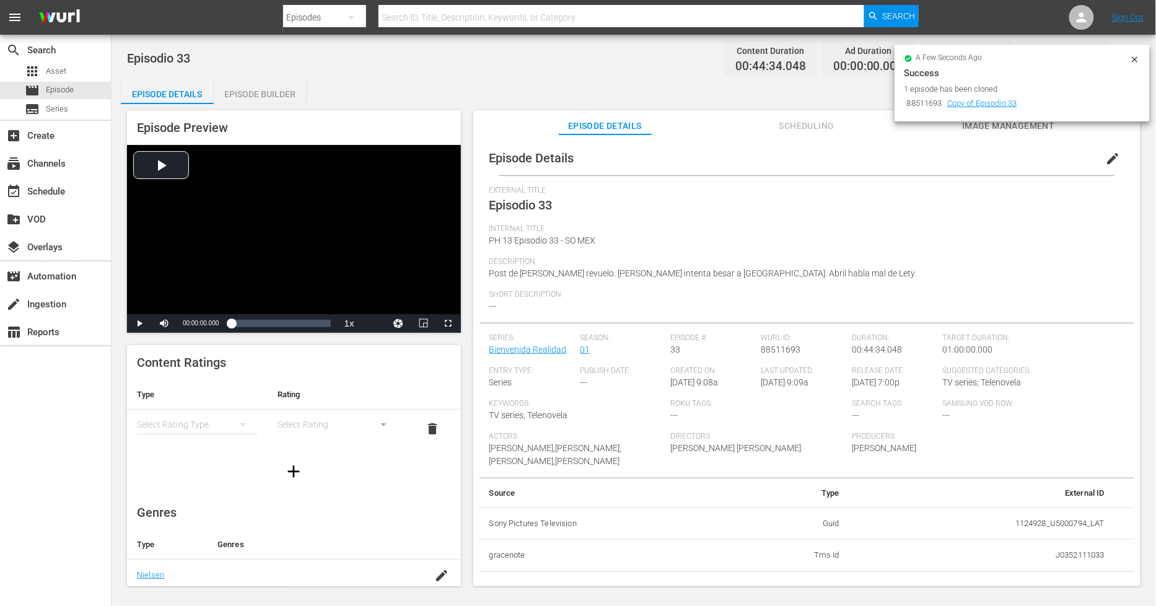
click at [263, 92] on div "Episode Builder" at bounding box center [260, 94] width 93 height 30
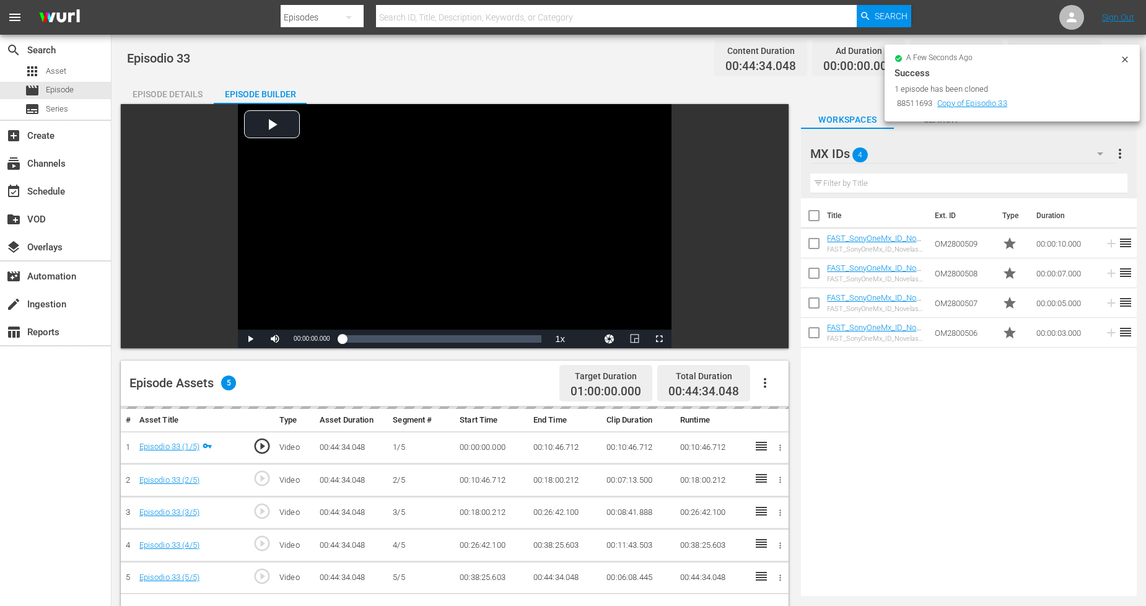
click at [769, 383] on icon "button" at bounding box center [765, 382] width 15 height 15
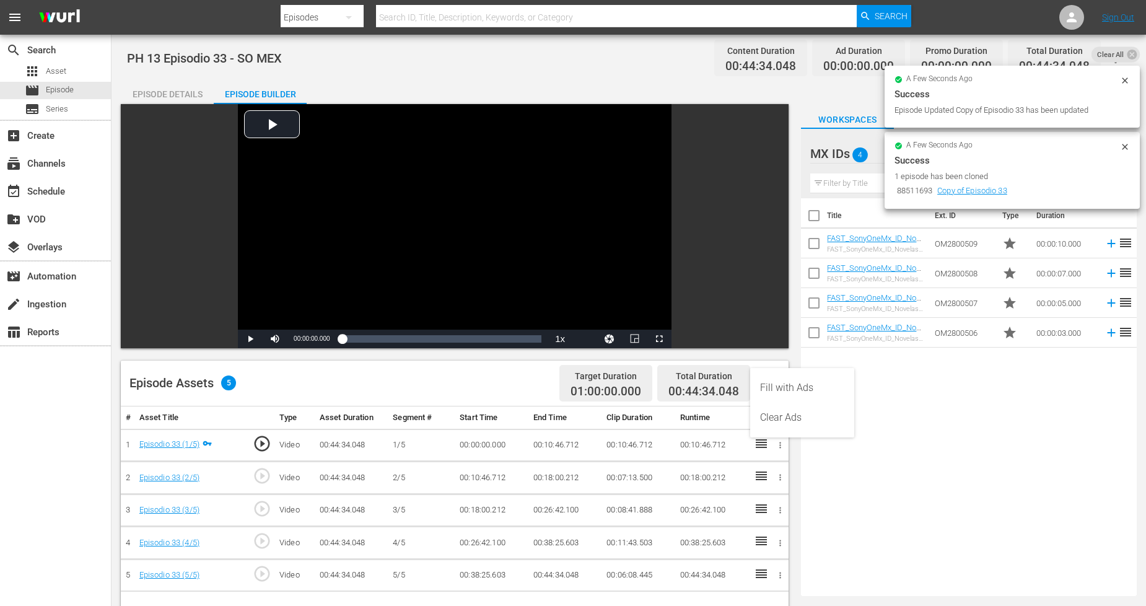
click at [768, 383] on div "Fill with Ads" at bounding box center [802, 388] width 84 height 30
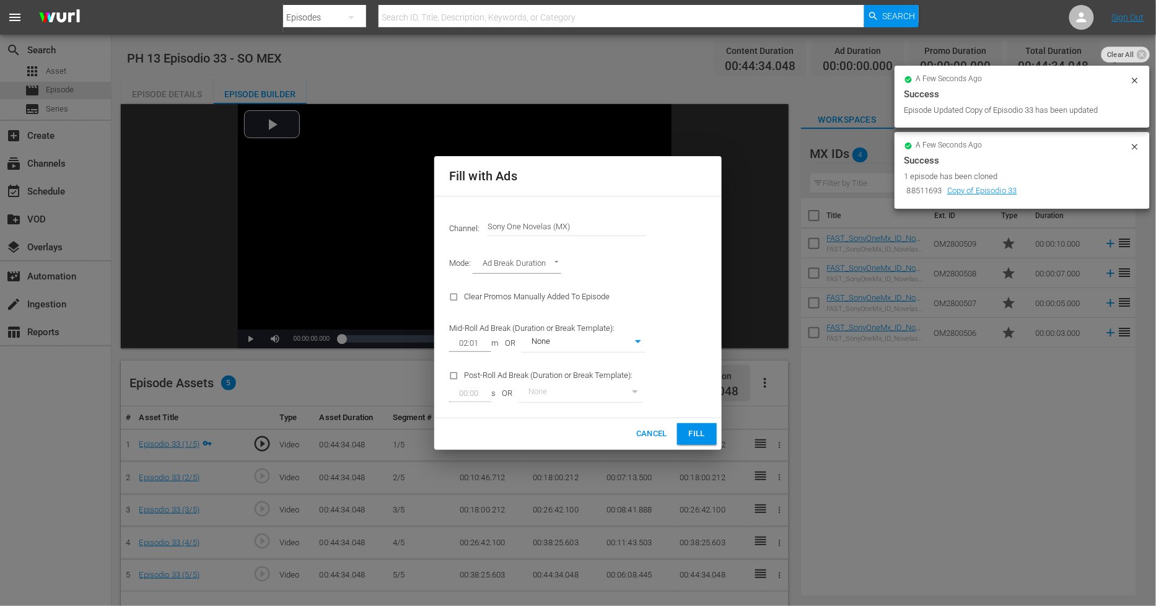
click at [1135, 150] on icon at bounding box center [1135, 147] width 10 height 10
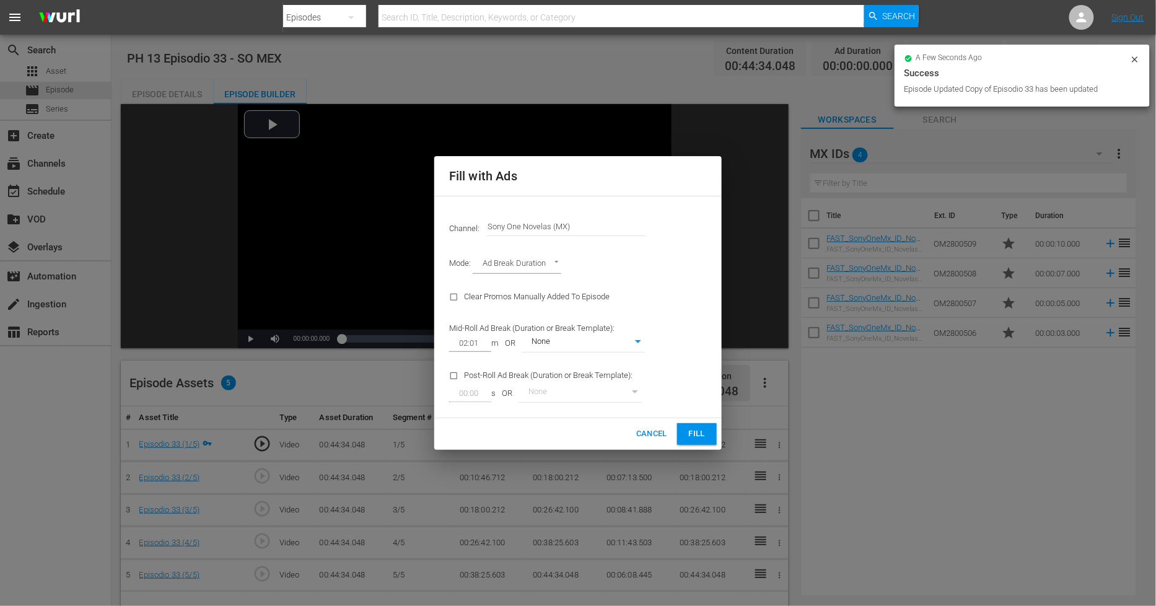
click at [1101, 156] on div "Fill with Ads Channel: Channel Title Sony One Novelas (MX) Mode: Ad Break Durat…" at bounding box center [578, 303] width 1156 height 606
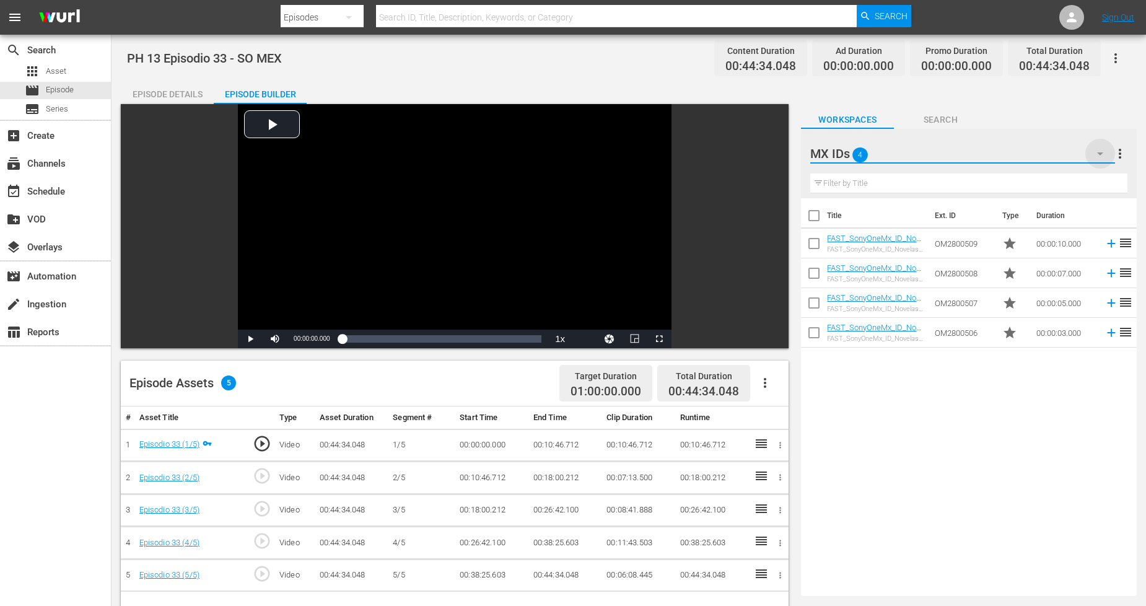
click at [1097, 155] on icon "button" at bounding box center [1100, 153] width 15 height 15
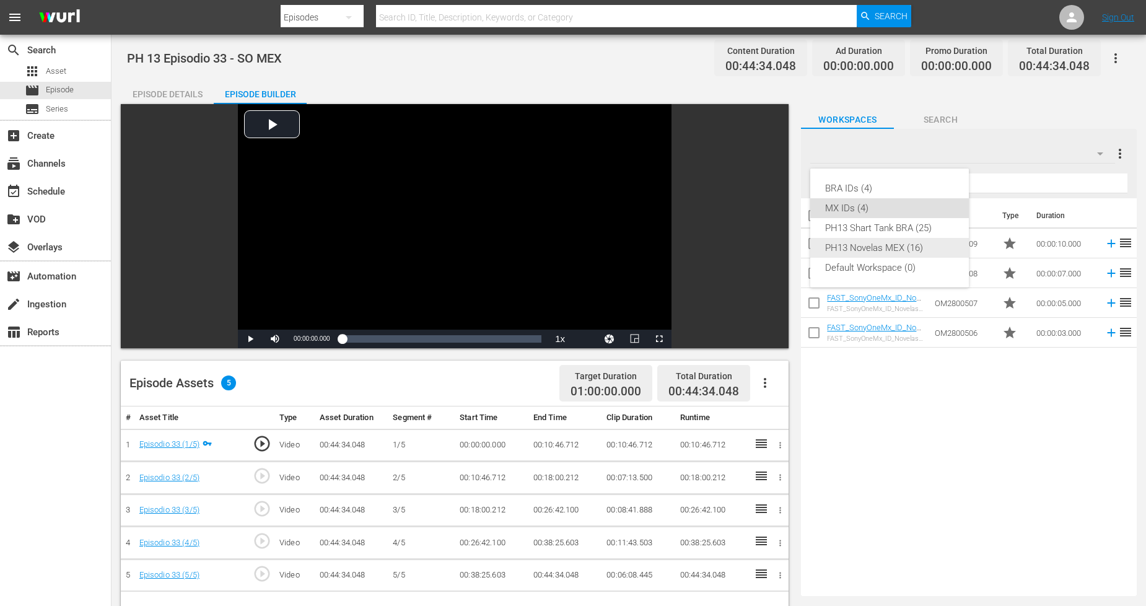
click at [921, 243] on div "PH13 Novelas MEX (16)" at bounding box center [889, 248] width 129 height 20
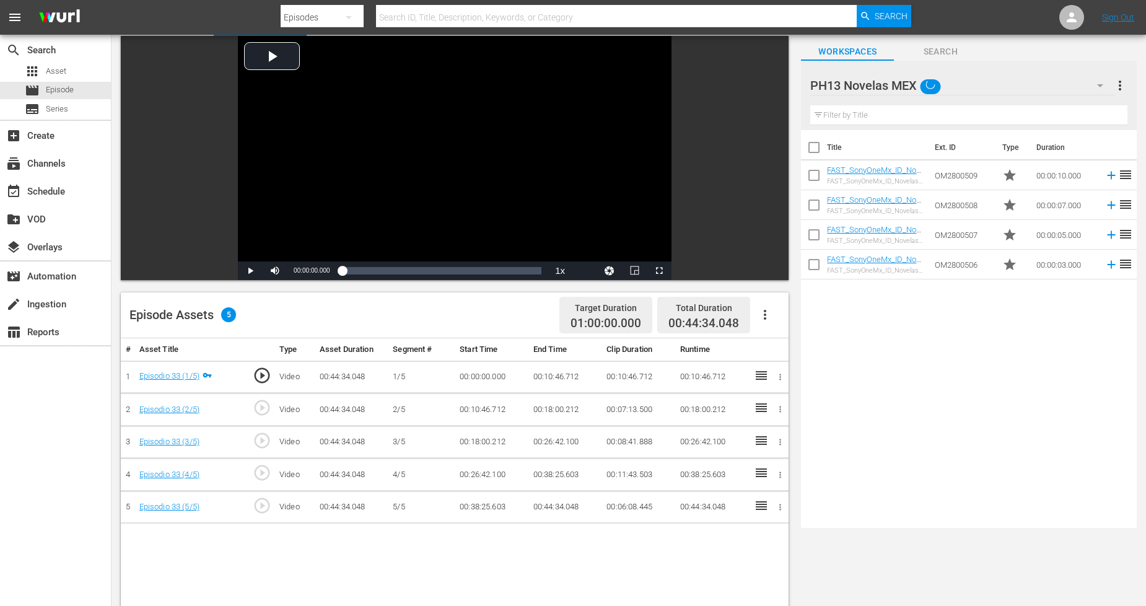
scroll to position [69, 0]
click at [764, 307] on icon "button" at bounding box center [765, 314] width 15 height 15
click at [773, 320] on div "Fill with Ads" at bounding box center [802, 319] width 84 height 30
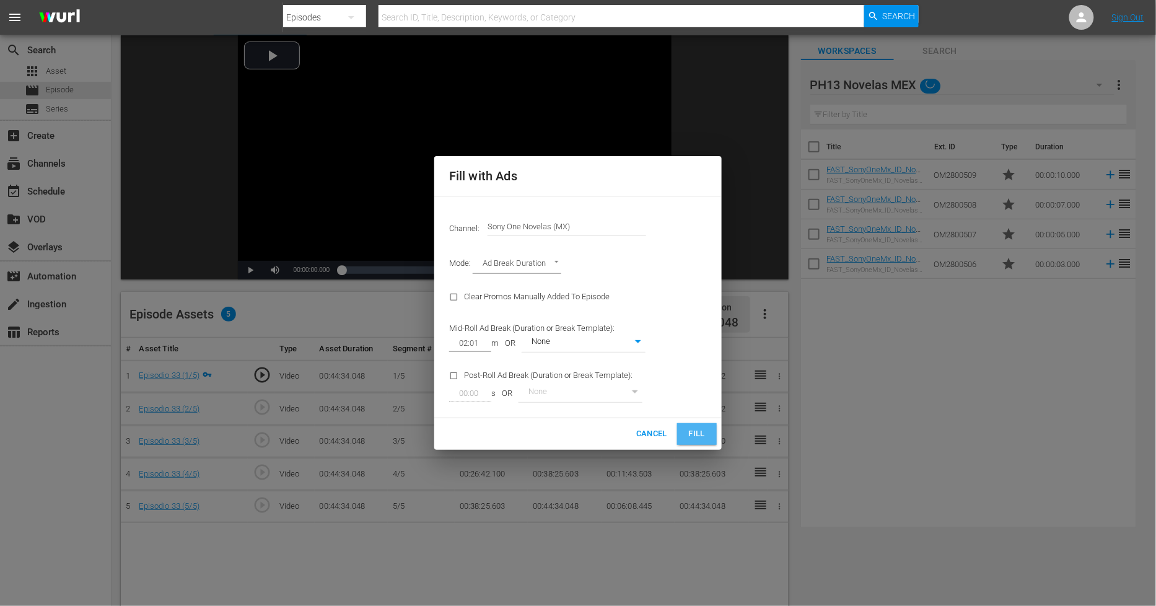
click at [691, 437] on span "Fill" at bounding box center [697, 434] width 20 height 14
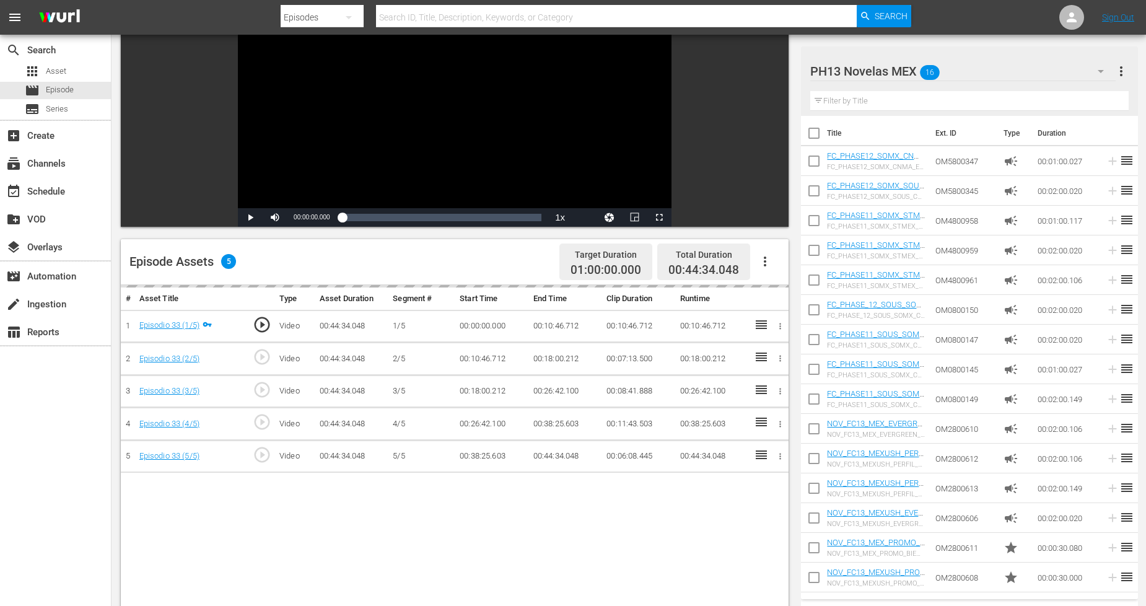
scroll to position [138, 0]
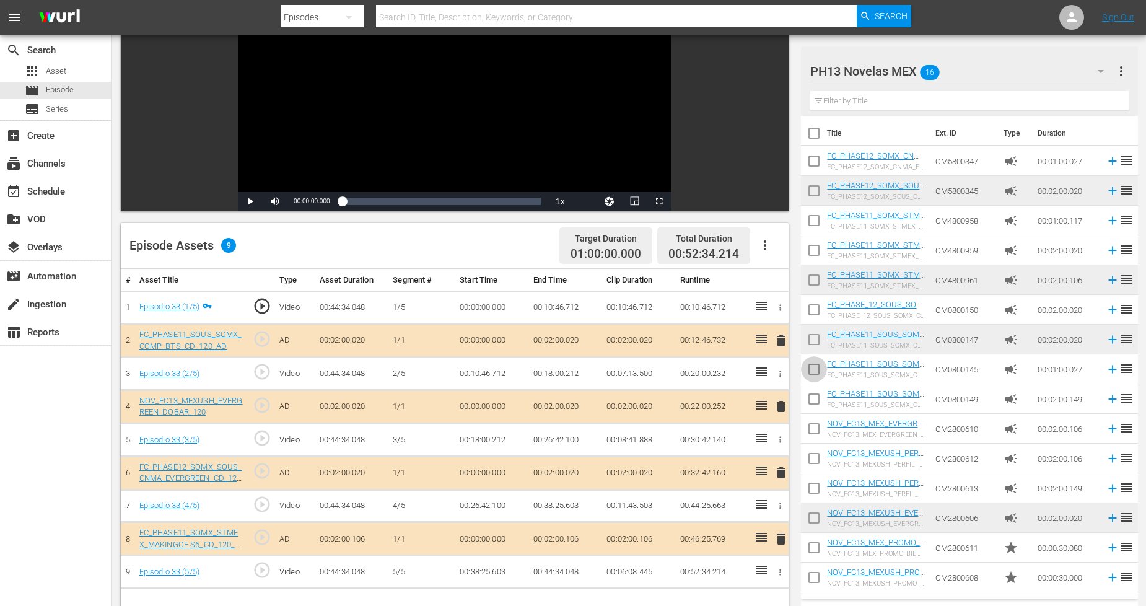
click at [813, 368] on input "checkbox" at bounding box center [814, 372] width 26 height 26
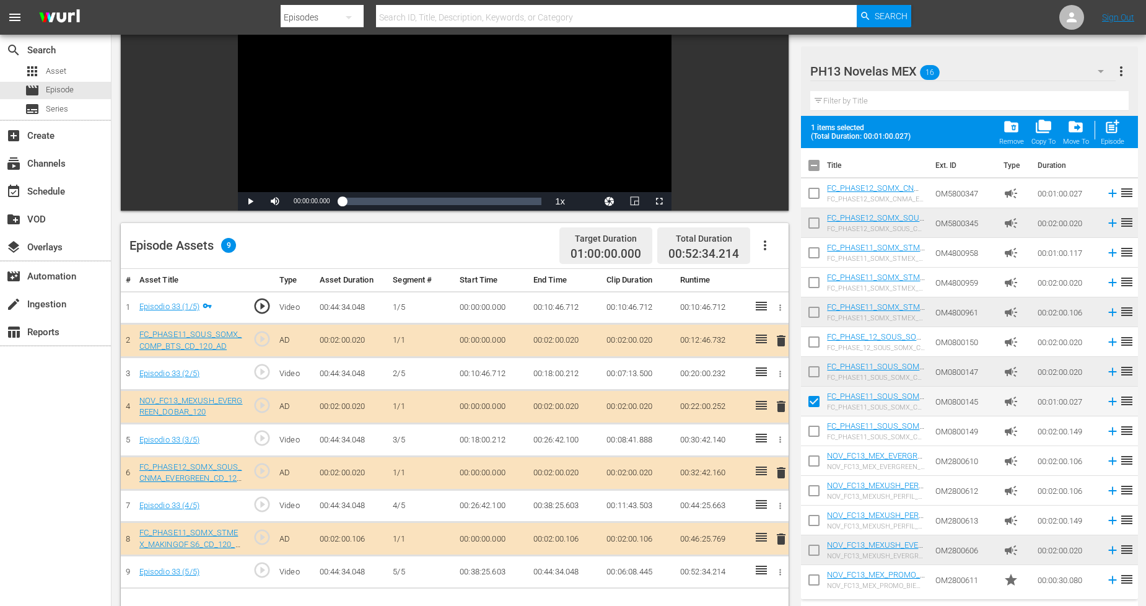
click at [815, 250] on input "checkbox" at bounding box center [814, 255] width 26 height 26
click at [815, 195] on input "checkbox" at bounding box center [814, 196] width 26 height 26
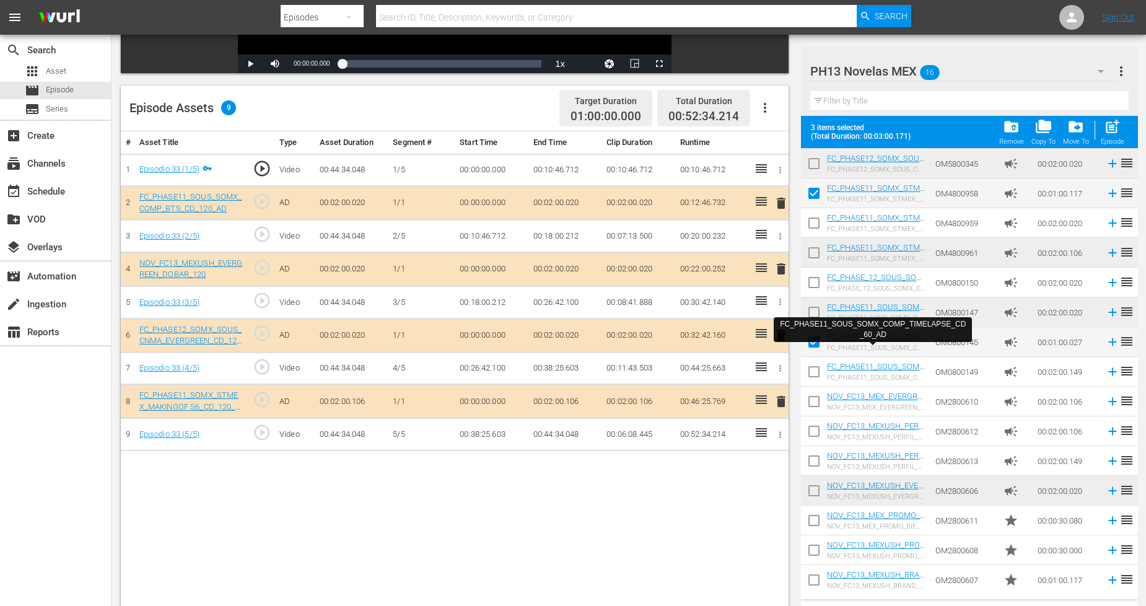
scroll to position [0, 0]
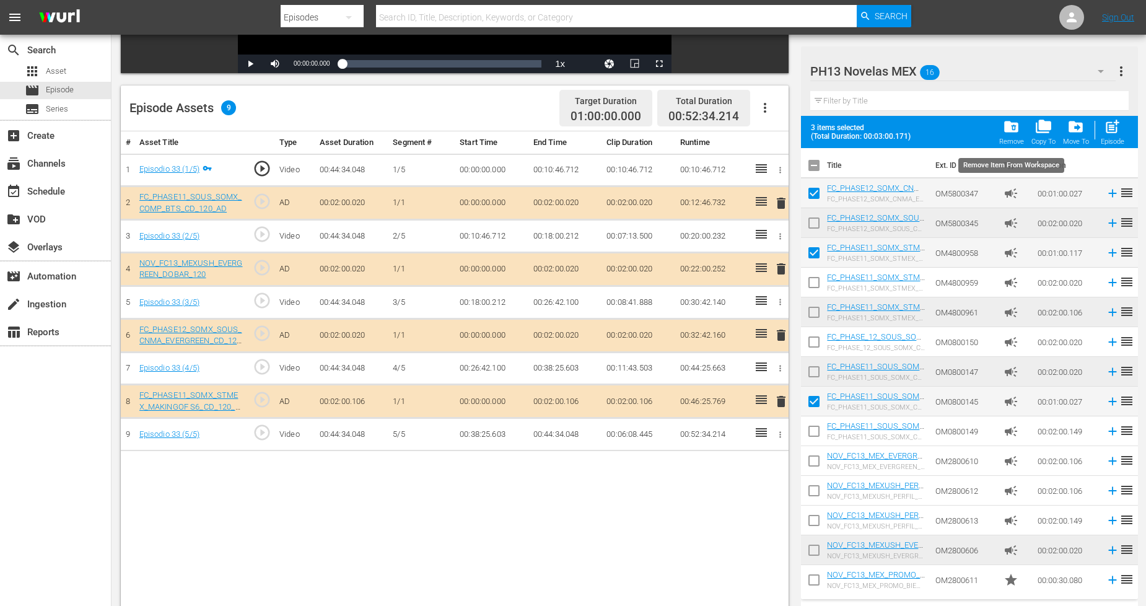
click at [1008, 134] on span "folder_delete" at bounding box center [1011, 126] width 17 height 17
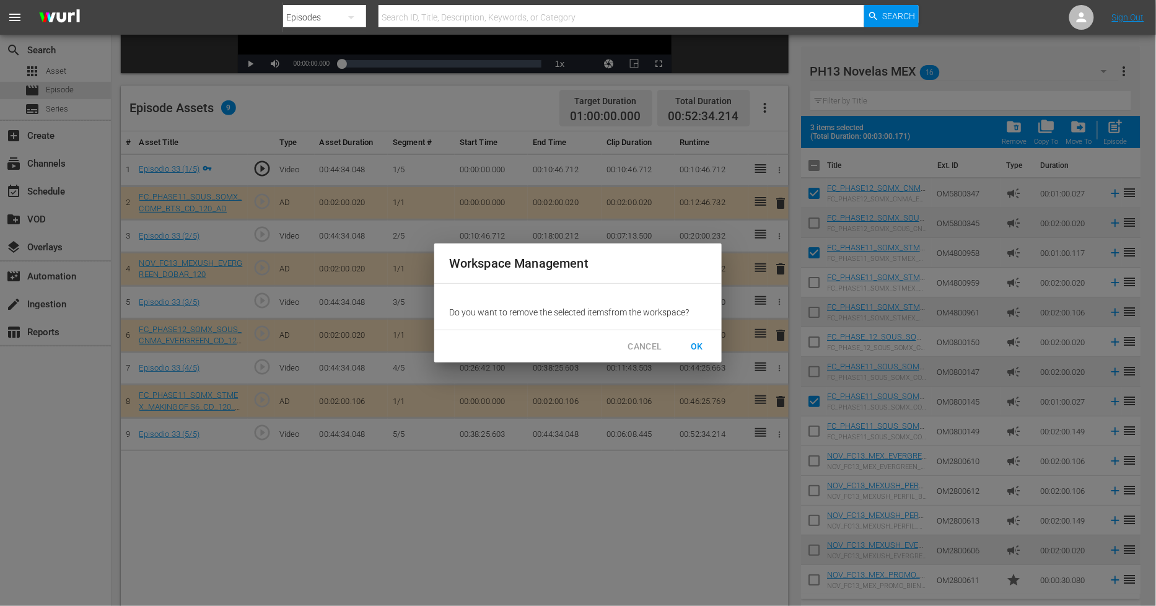
click at [701, 344] on span "OK" at bounding box center [697, 346] width 20 height 15
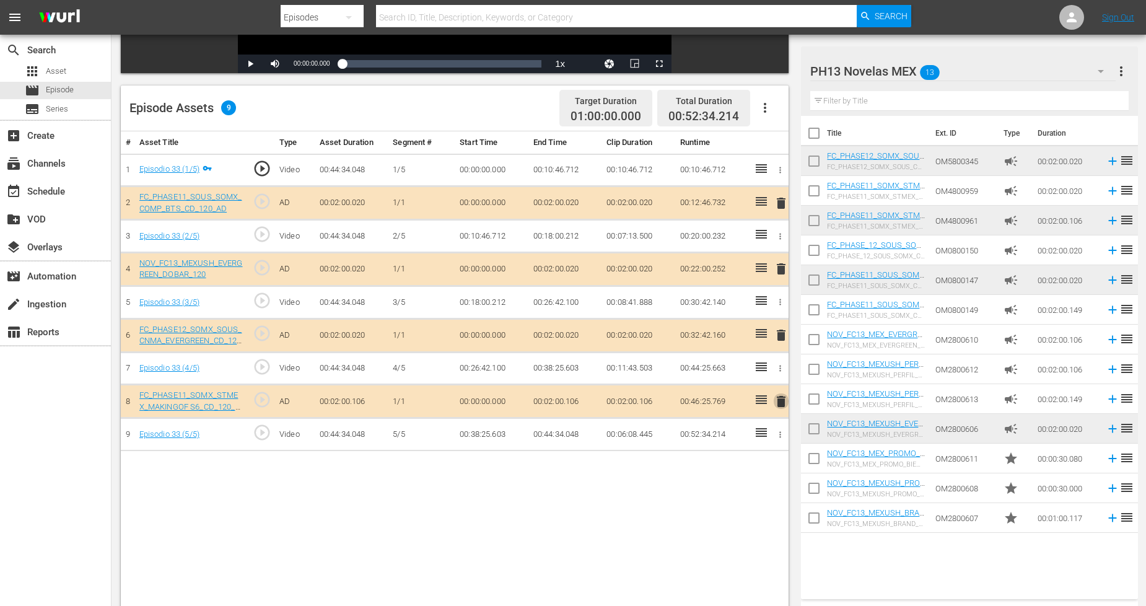
click at [782, 398] on span "delete" at bounding box center [781, 401] width 15 height 15
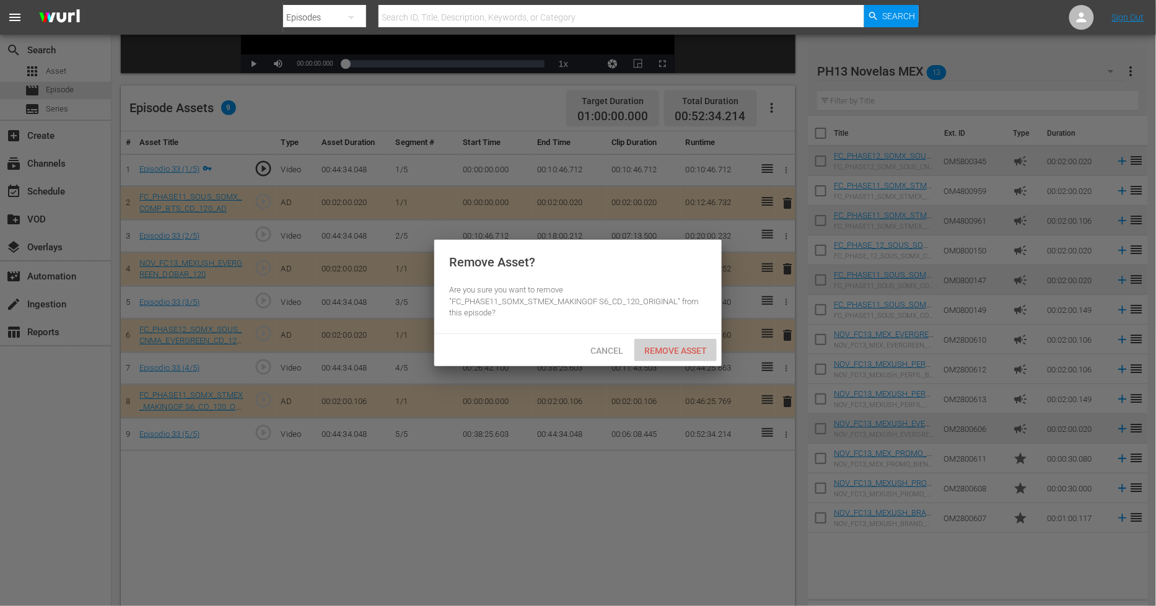
click at [681, 346] on span "Remove Asset" at bounding box center [675, 351] width 82 height 10
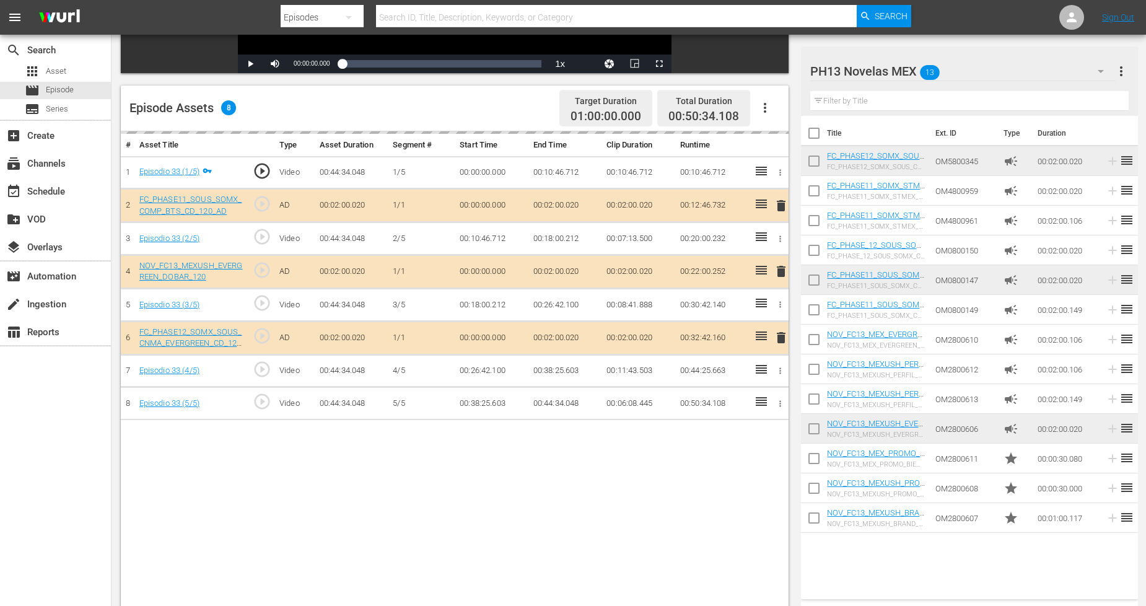
click at [1006, 130] on th "Type" at bounding box center [1013, 133] width 34 height 35
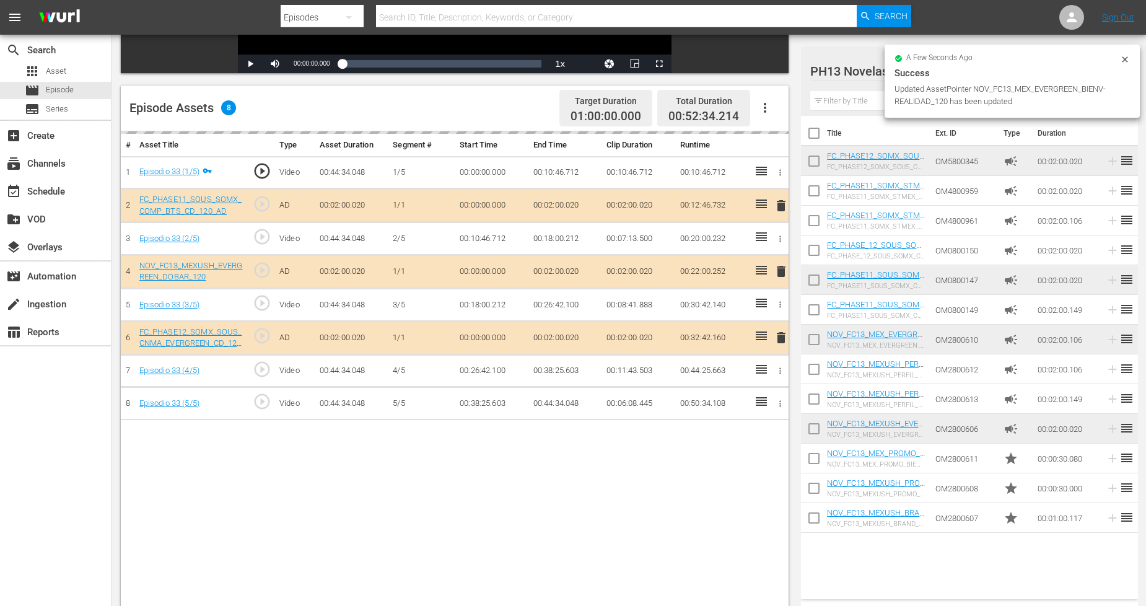
click at [1132, 120] on div "a few seconds ago Success Updated AssetPointer NOV_FC13_MEX_EVERGREEN_BIENV-REA…" at bounding box center [1012, 83] width 255 height 77
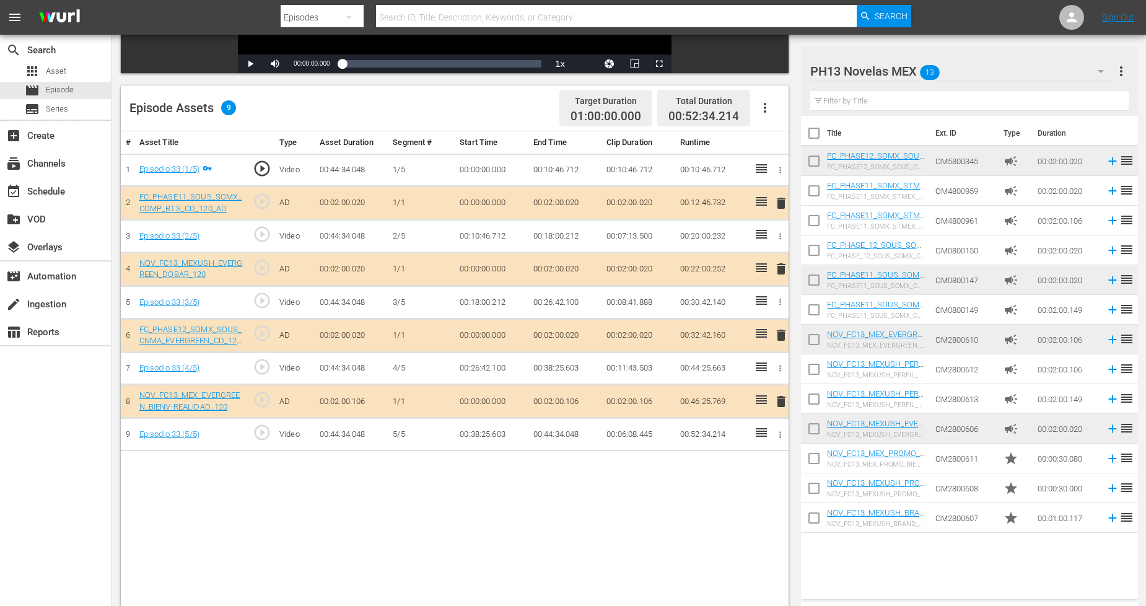
click at [819, 103] on input "text" at bounding box center [969, 101] width 318 height 20
click at [818, 100] on input "text" at bounding box center [969, 101] width 318 height 20
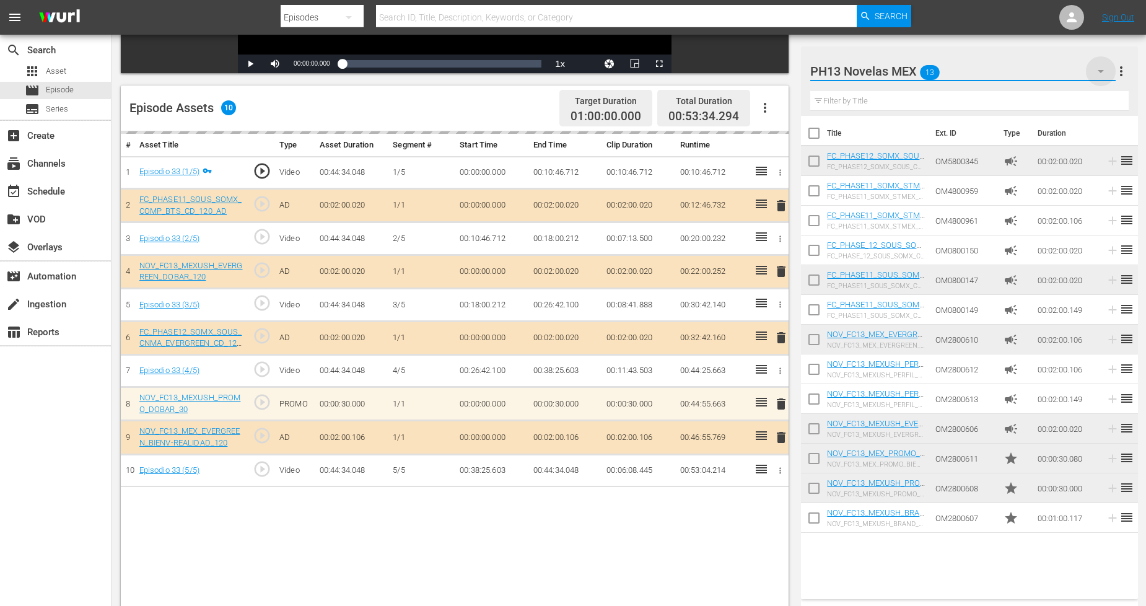
click at [1101, 73] on icon "button" at bounding box center [1100, 71] width 15 height 15
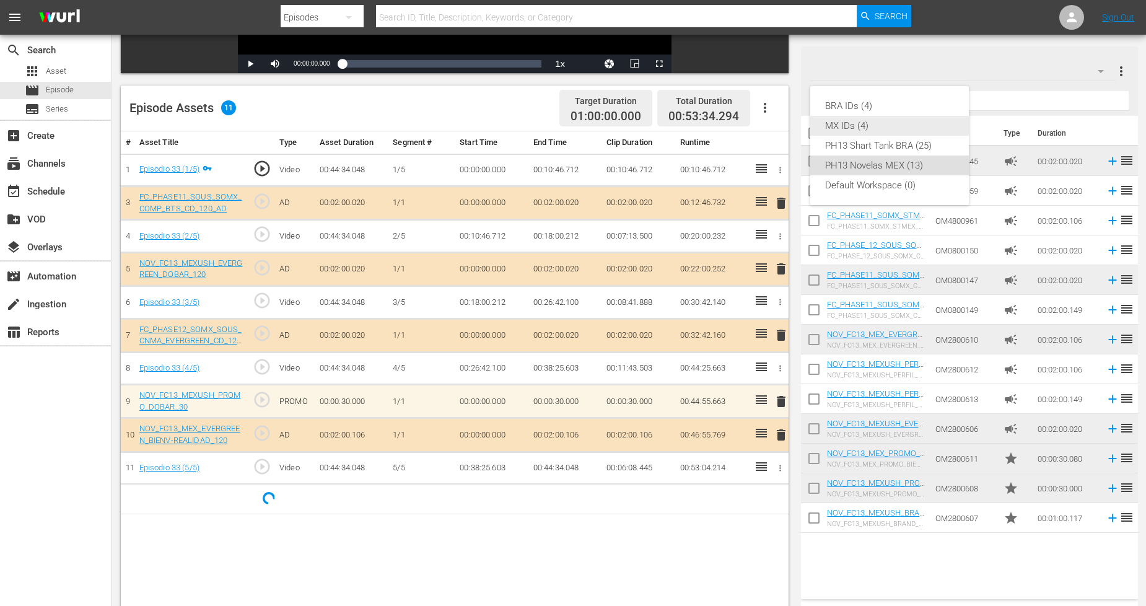
click at [881, 121] on div "MX IDs (4)" at bounding box center [889, 126] width 129 height 20
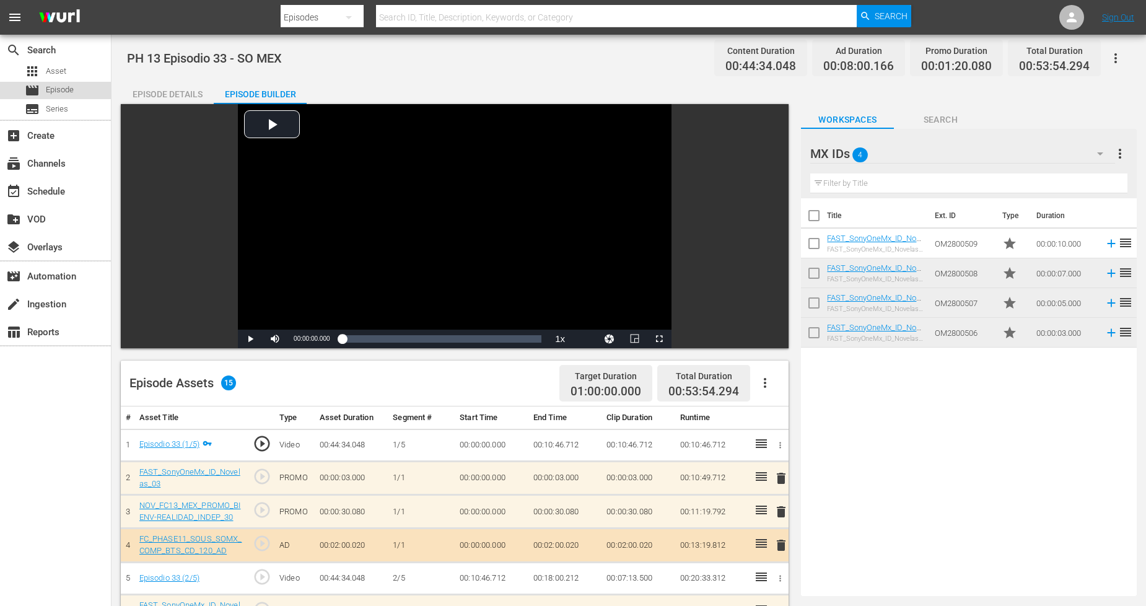
click at [64, 84] on span "Episode" at bounding box center [60, 90] width 28 height 12
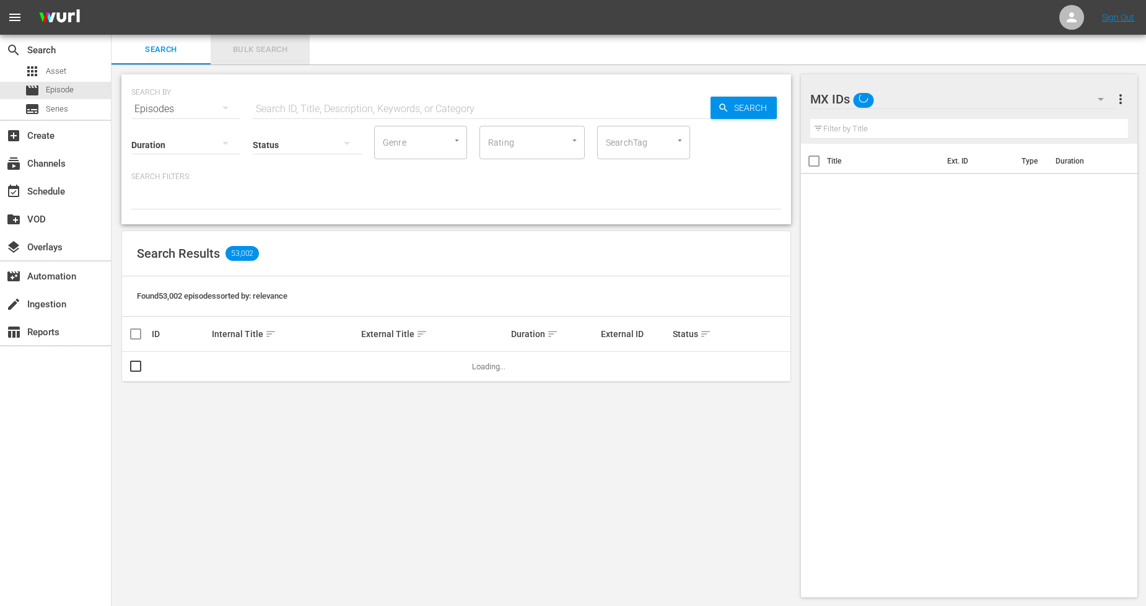
click at [256, 48] on span "Bulk Search" at bounding box center [260, 50] width 84 height 14
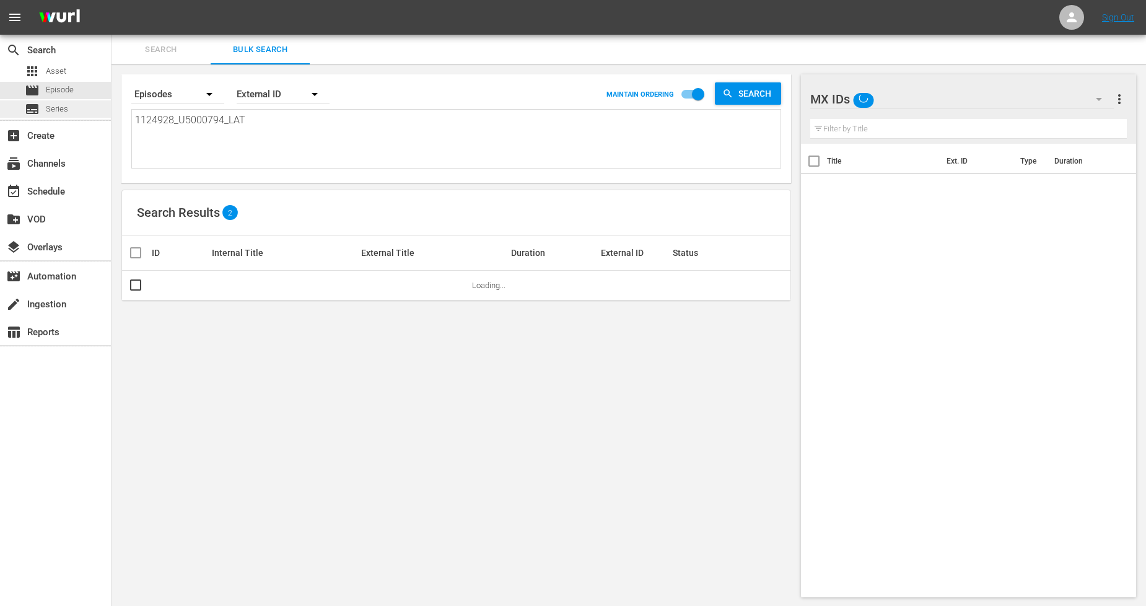
drag, startPoint x: 295, startPoint y: 121, endPoint x: 0, endPoint y: 113, distance: 295.0
click at [112, 0] on div "search Search apps Asset movie Episode subtitles Series add_box Create subscrip…" at bounding box center [629, 0] width 1034 height 0
paste textarea "9_U5000795"
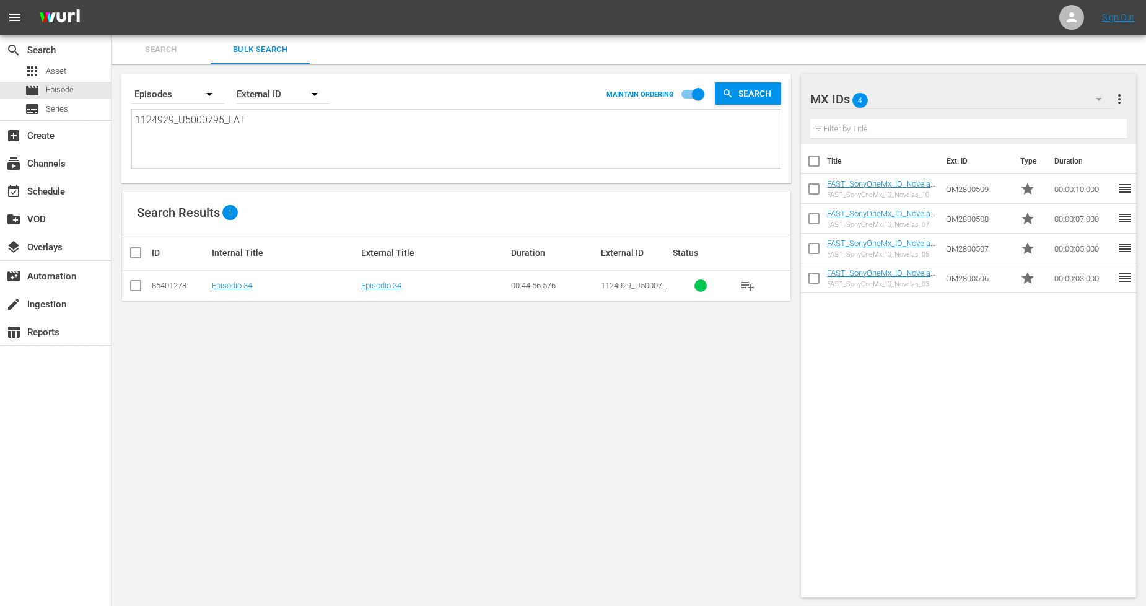
click at [136, 287] on input "checkbox" at bounding box center [135, 288] width 15 height 15
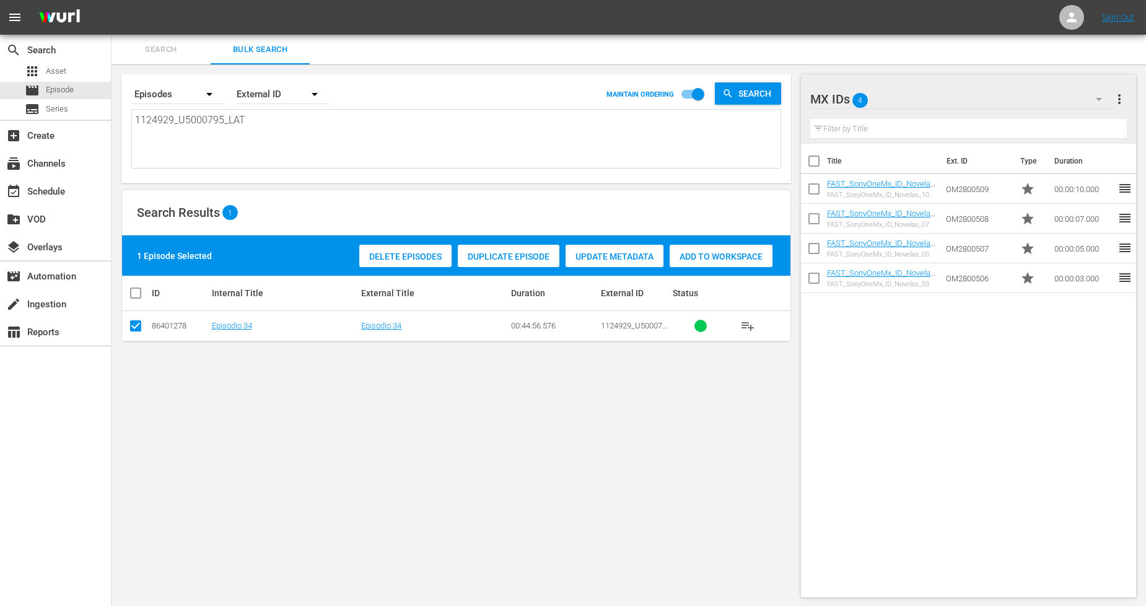
click at [540, 254] on span "Duplicate Episode" at bounding box center [509, 256] width 102 height 10
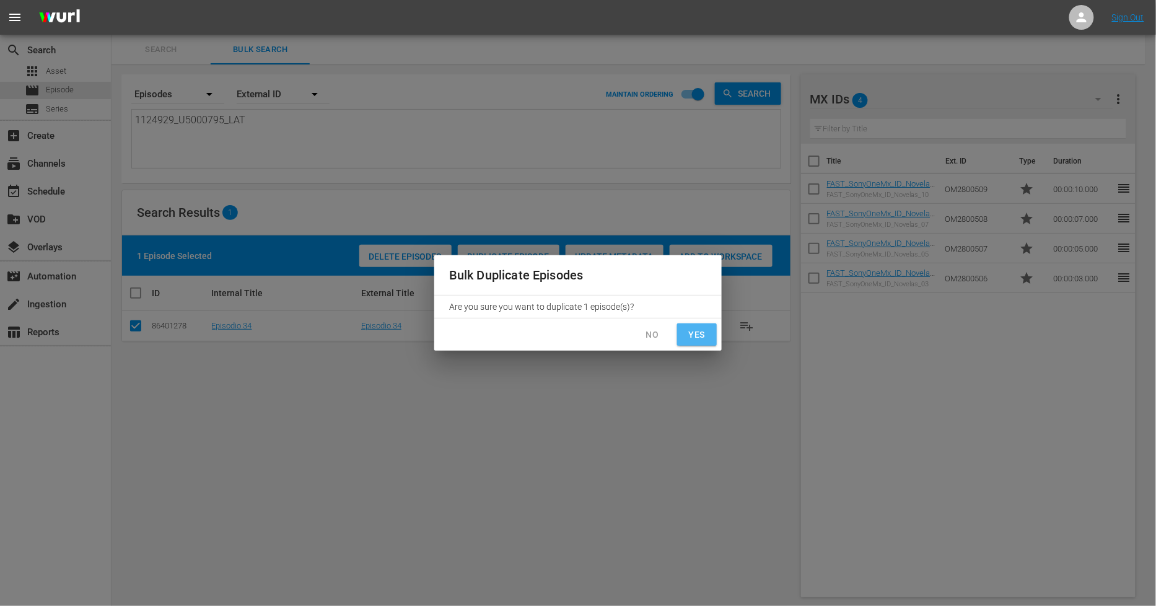
click at [708, 330] on button "Yes" at bounding box center [697, 334] width 40 height 23
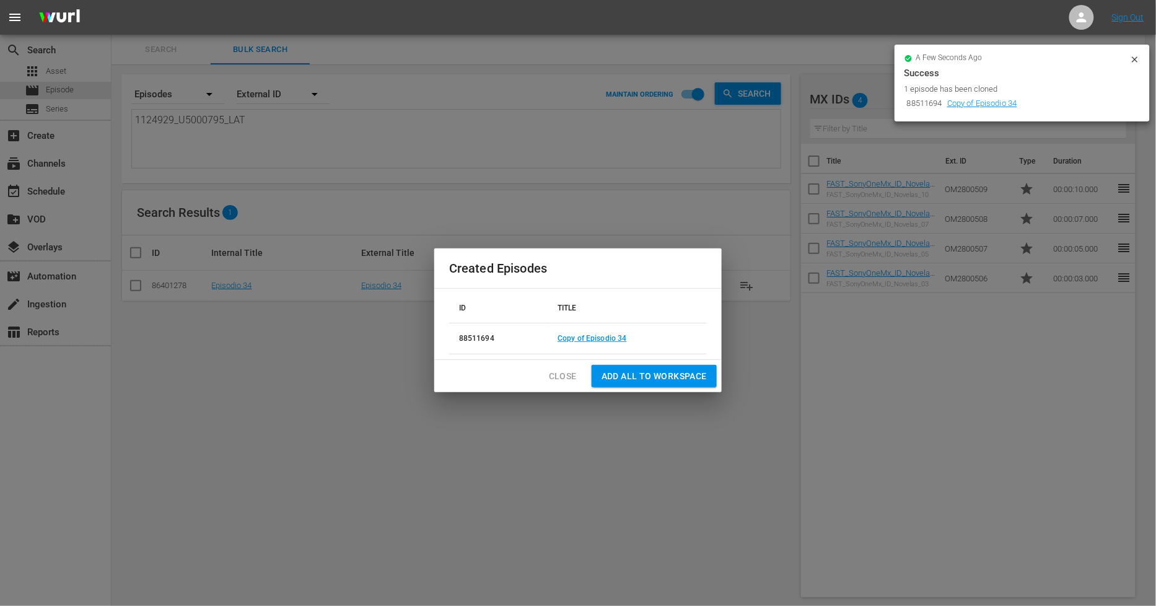
click at [567, 378] on span "Close" at bounding box center [563, 376] width 28 height 15
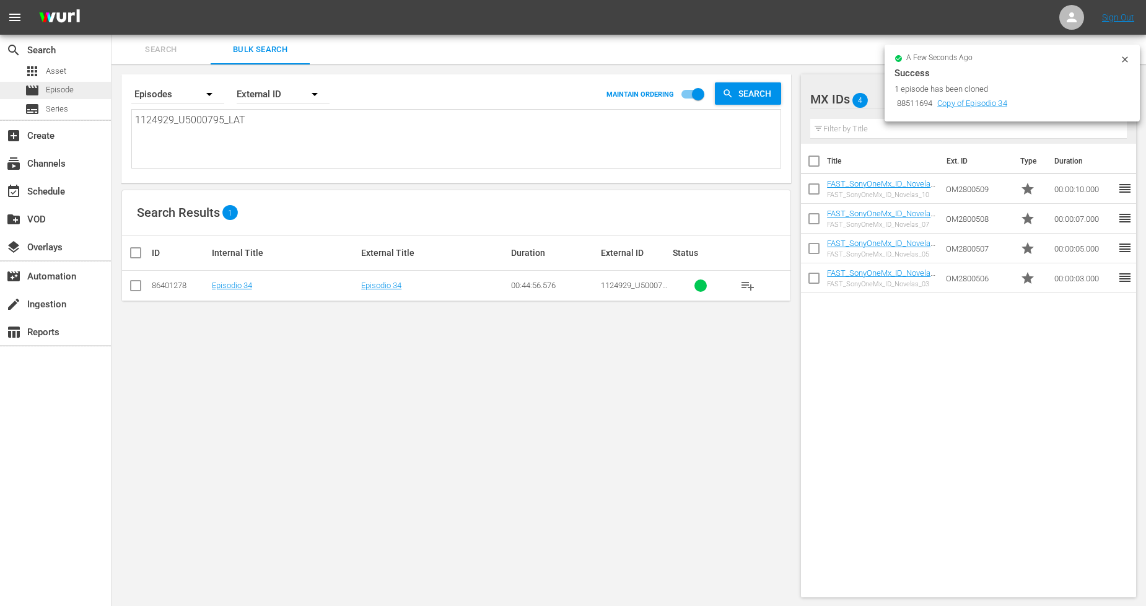
click at [88, 87] on div "movie Episode" at bounding box center [55, 90] width 111 height 17
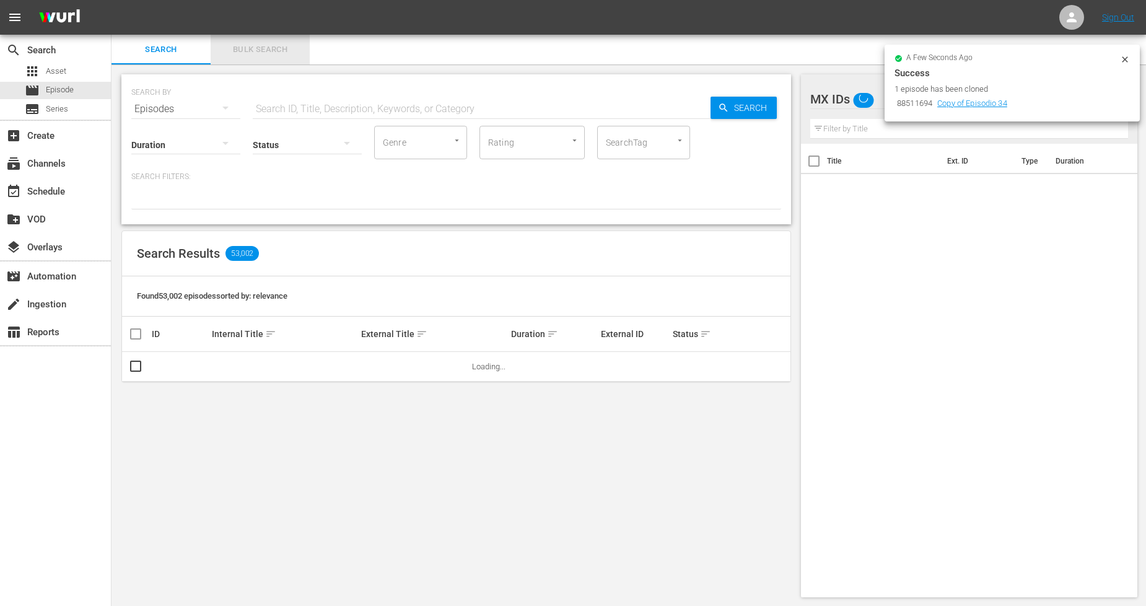
click at [268, 46] on span "Bulk Search" at bounding box center [260, 50] width 84 height 14
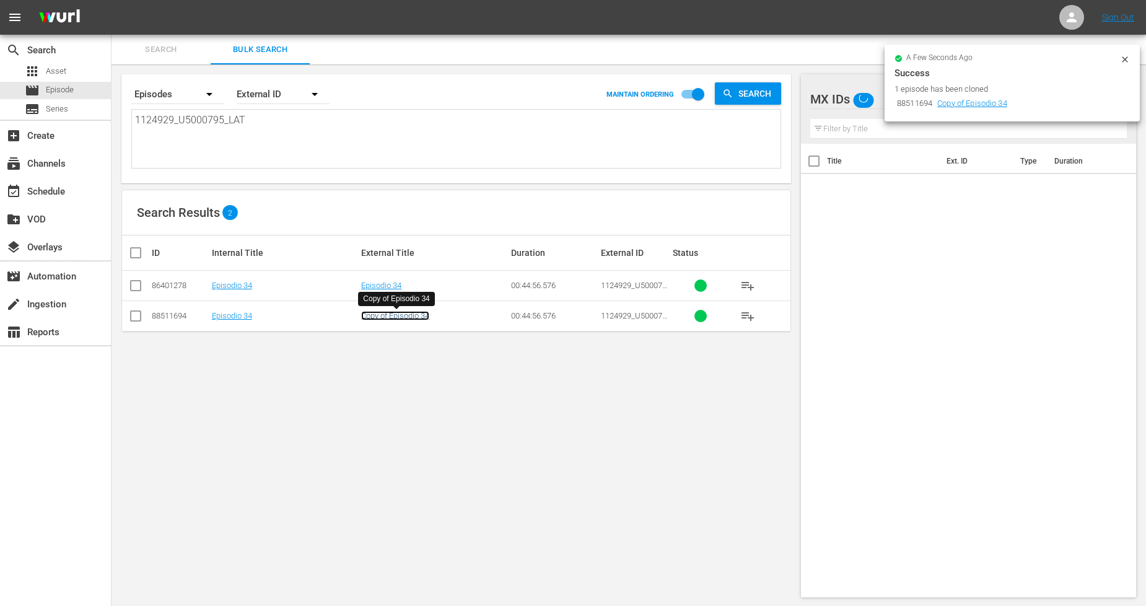
click at [400, 313] on link "Copy of Episodio 34" at bounding box center [395, 315] width 68 height 9
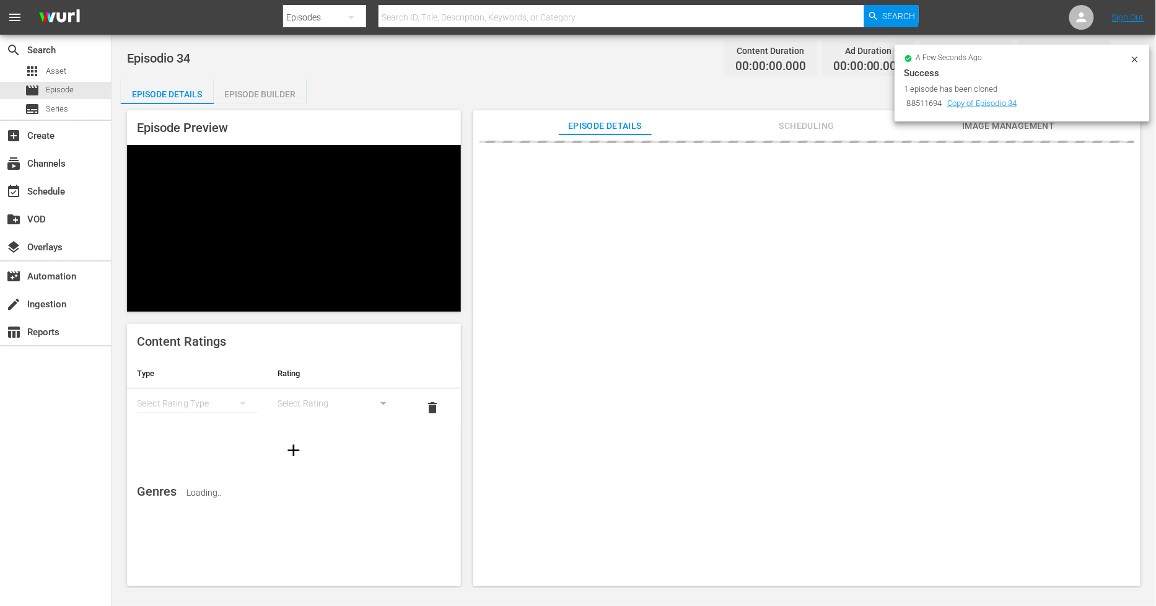
click at [1137, 55] on icon at bounding box center [1135, 60] width 10 height 10
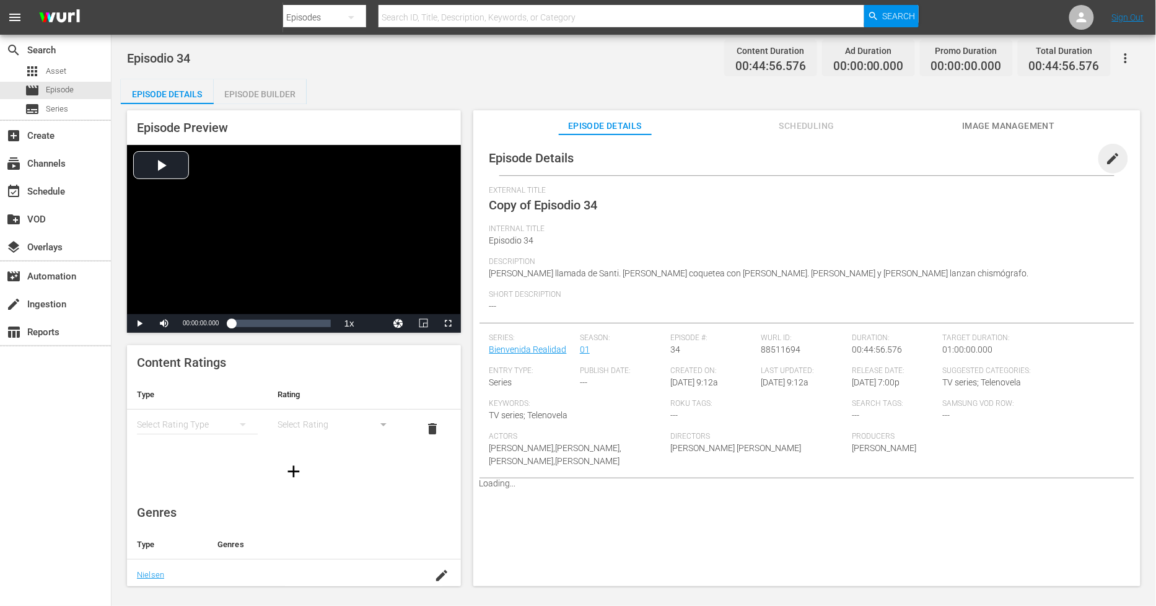
click at [1111, 155] on span "edit" at bounding box center [1113, 158] width 15 height 15
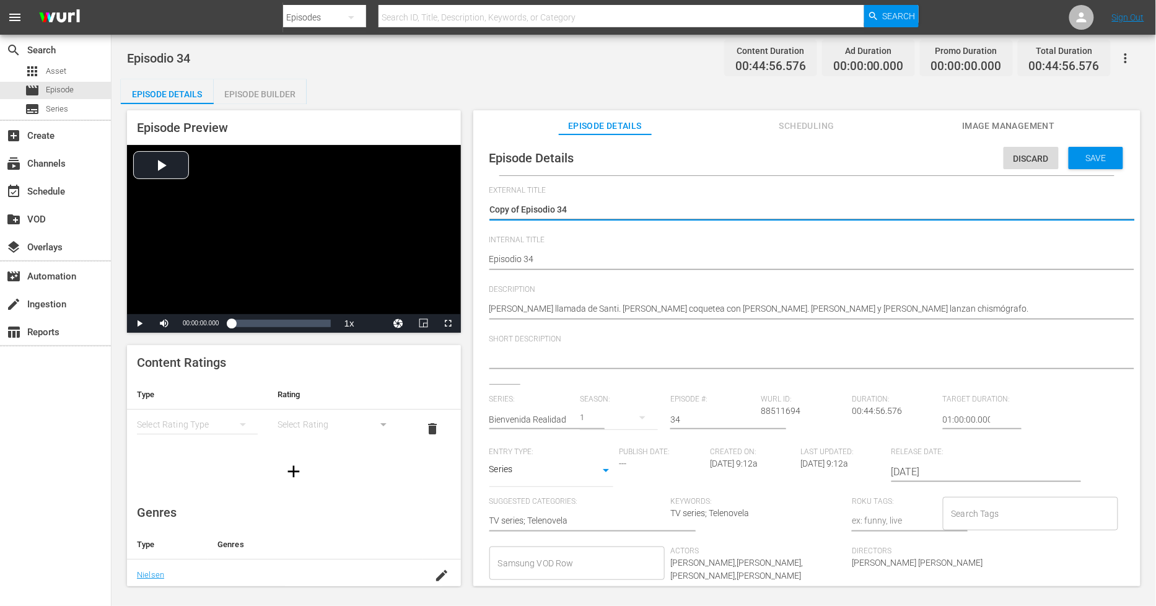
drag, startPoint x: 523, startPoint y: 209, endPoint x: 330, endPoint y: 121, distance: 211.8
click at [232, 182] on div "Episode Preview Video Player is loading. Play Video Play Mute Current Time 00:0…" at bounding box center [634, 350] width 1026 height 492
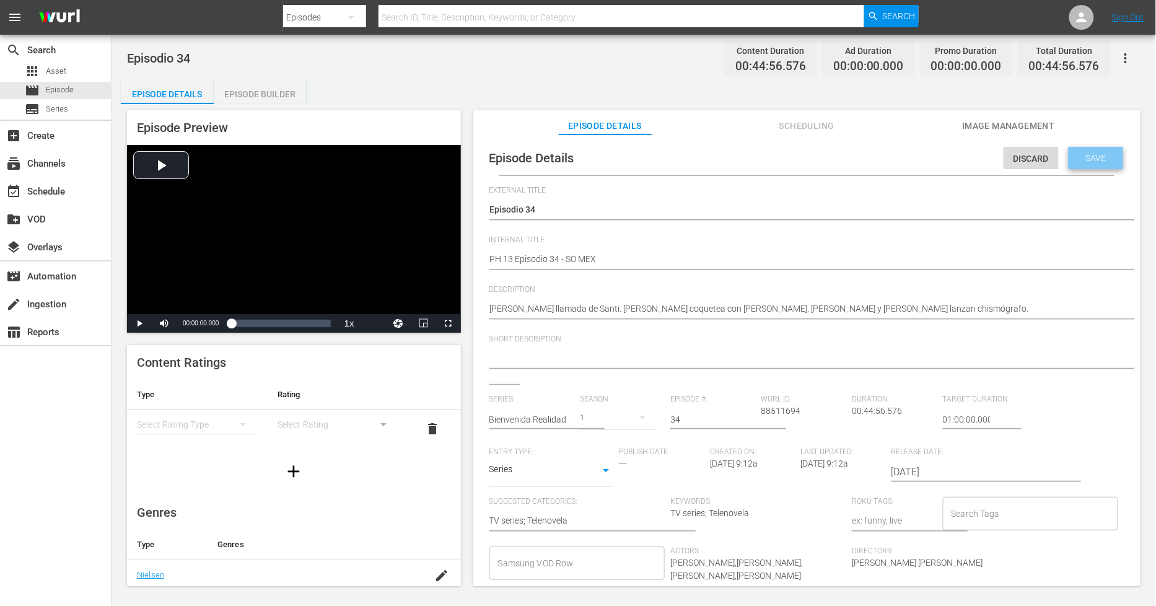
click at [1088, 154] on span "Save" at bounding box center [1096, 158] width 40 height 10
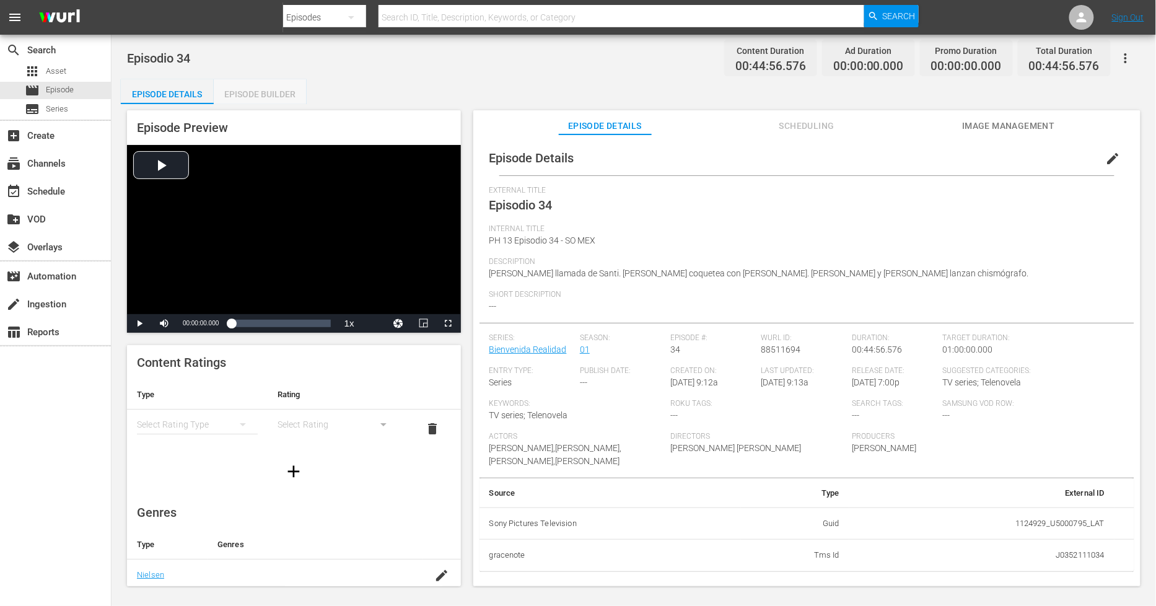
click at [287, 87] on div "Episode Builder" at bounding box center [260, 94] width 93 height 30
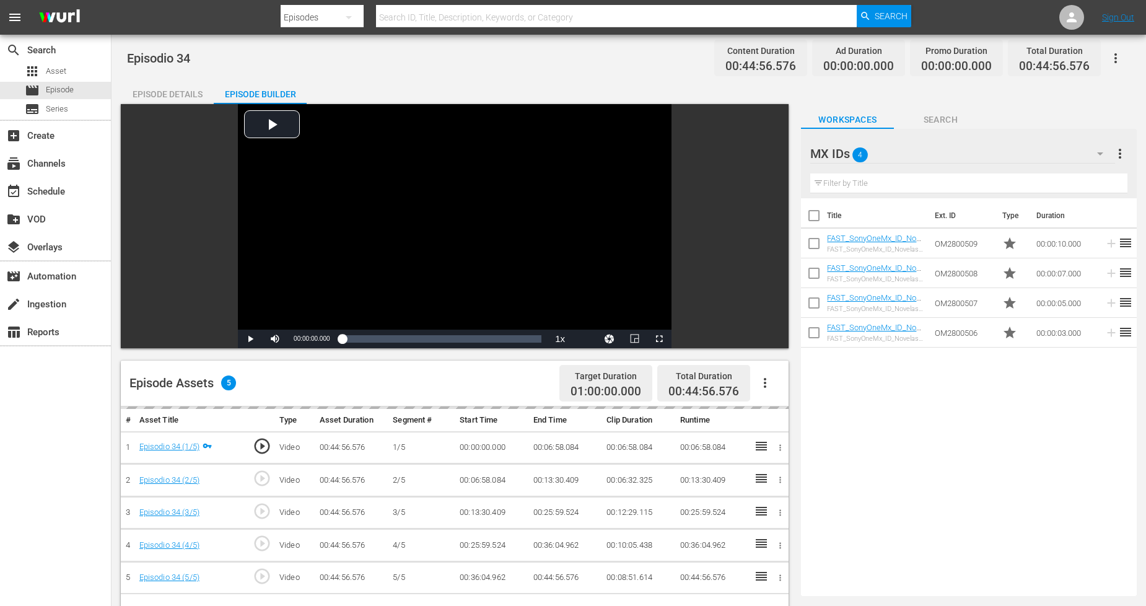
scroll to position [69, 0]
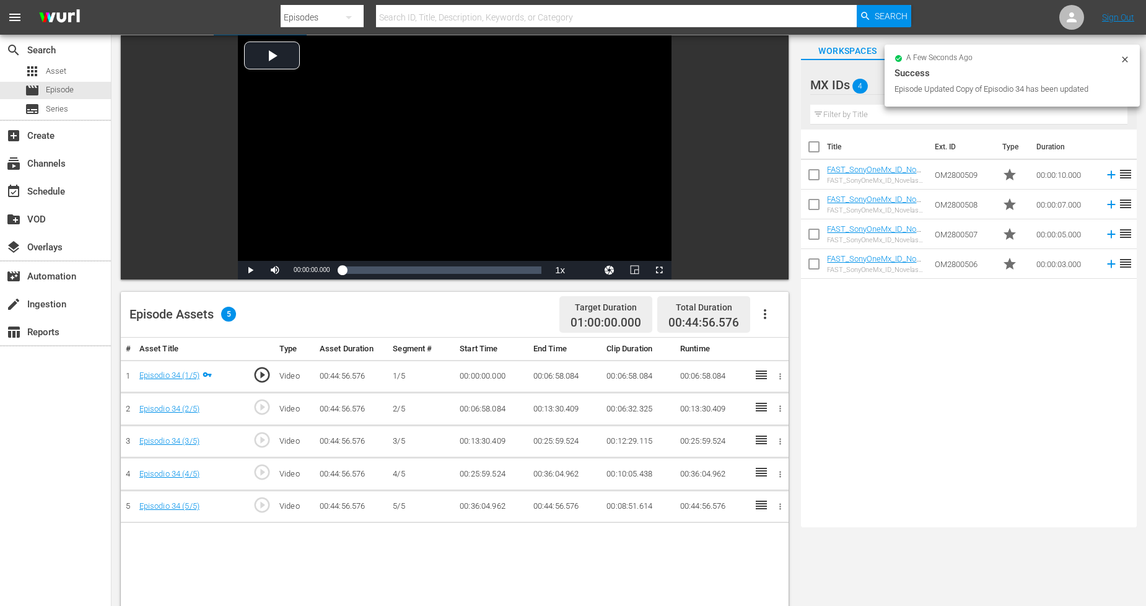
click at [766, 312] on icon "button" at bounding box center [765, 314] width 15 height 15
click at [773, 320] on div "Fill with Ads" at bounding box center [802, 319] width 84 height 30
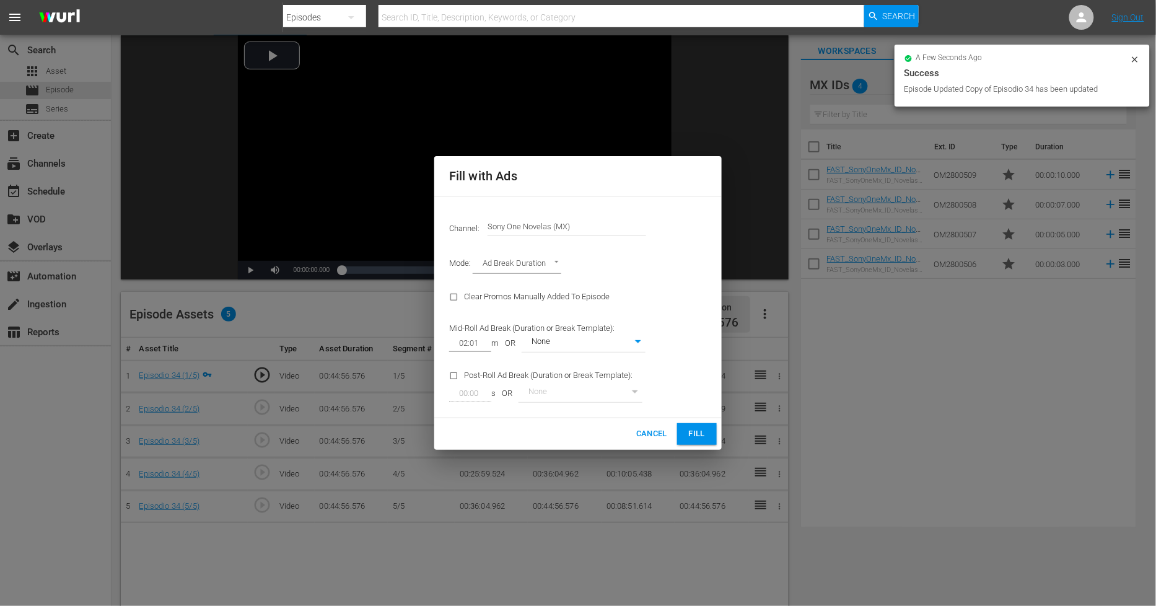
click at [698, 440] on span "Fill" at bounding box center [697, 434] width 20 height 14
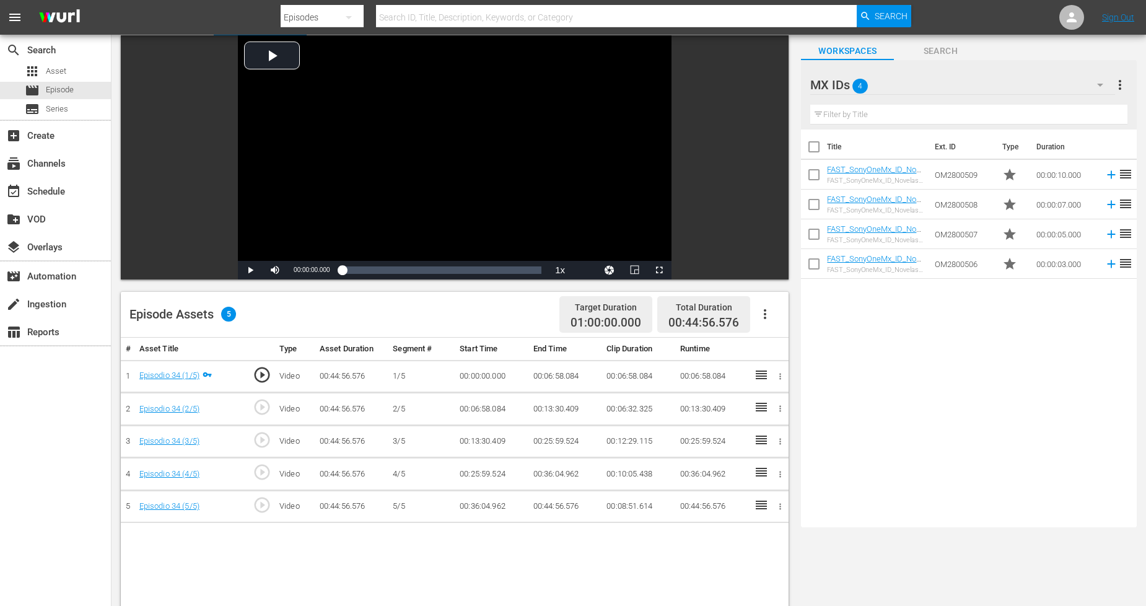
click at [1104, 81] on icon "button" at bounding box center [1100, 84] width 15 height 15
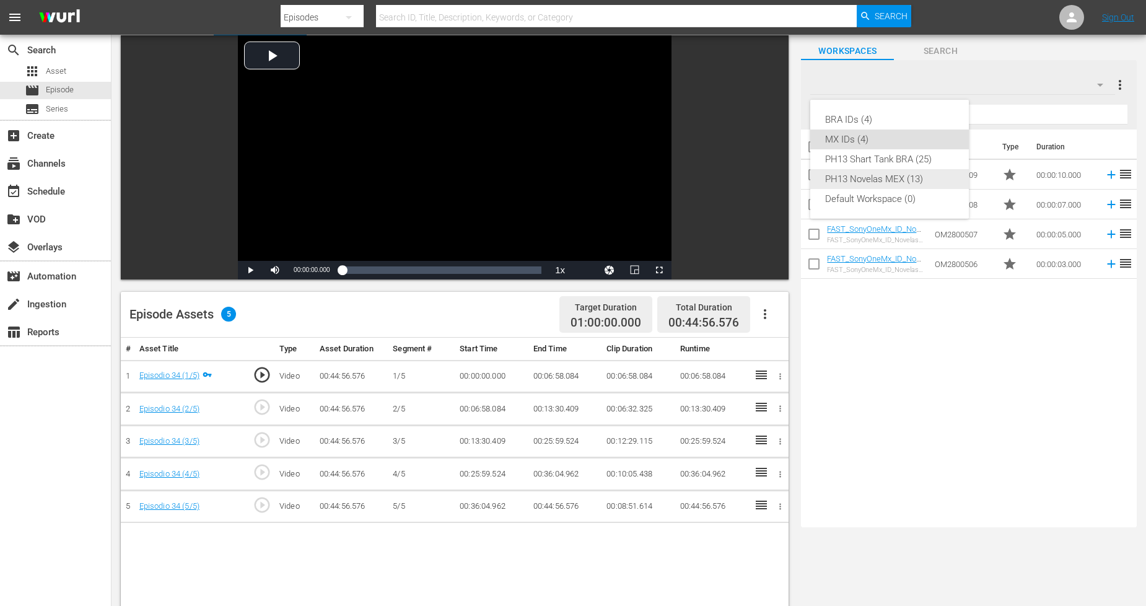
click at [902, 175] on div "PH13 Novelas MEX (13)" at bounding box center [889, 179] width 129 height 20
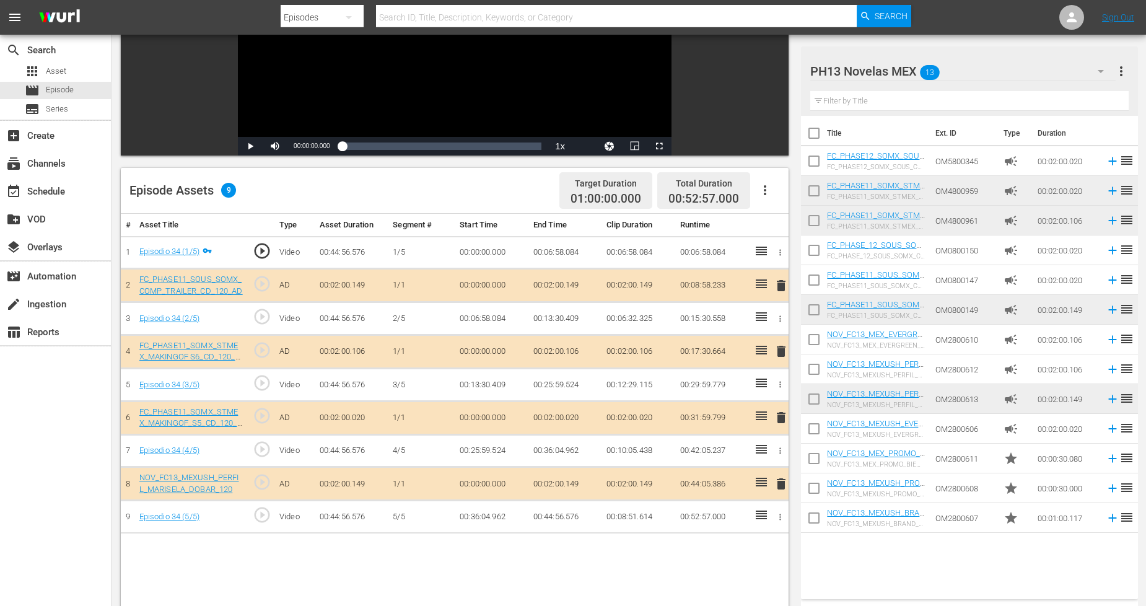
scroll to position [206, 0]
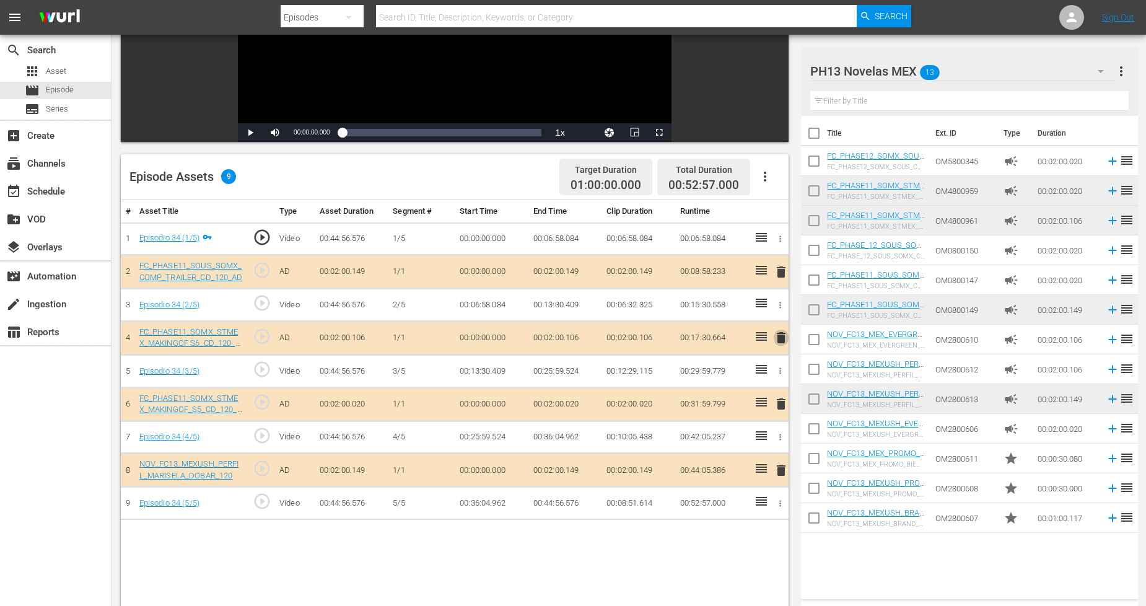
click at [779, 342] on span "delete" at bounding box center [781, 337] width 15 height 15
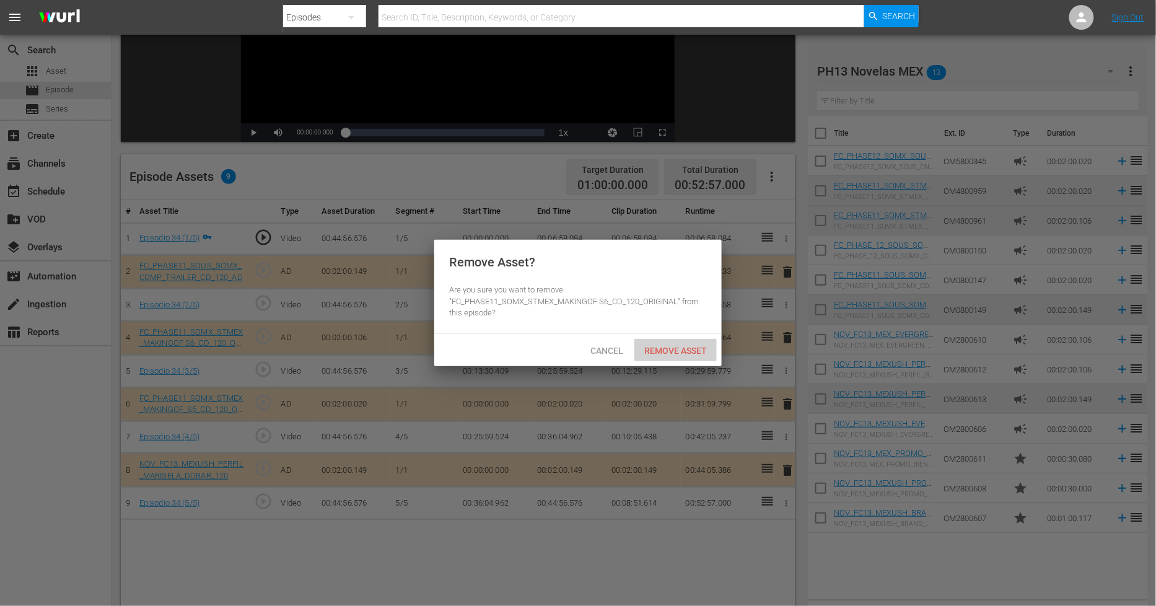
click at [679, 346] on span "Remove Asset" at bounding box center [675, 351] width 82 height 10
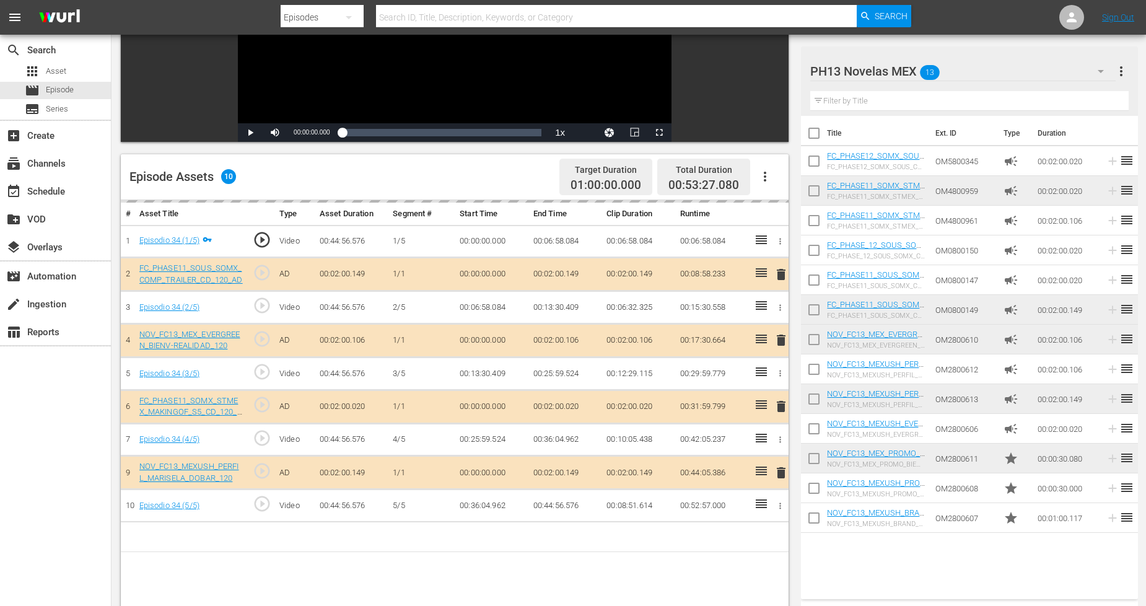
click at [1103, 69] on icon "button" at bounding box center [1100, 71] width 15 height 15
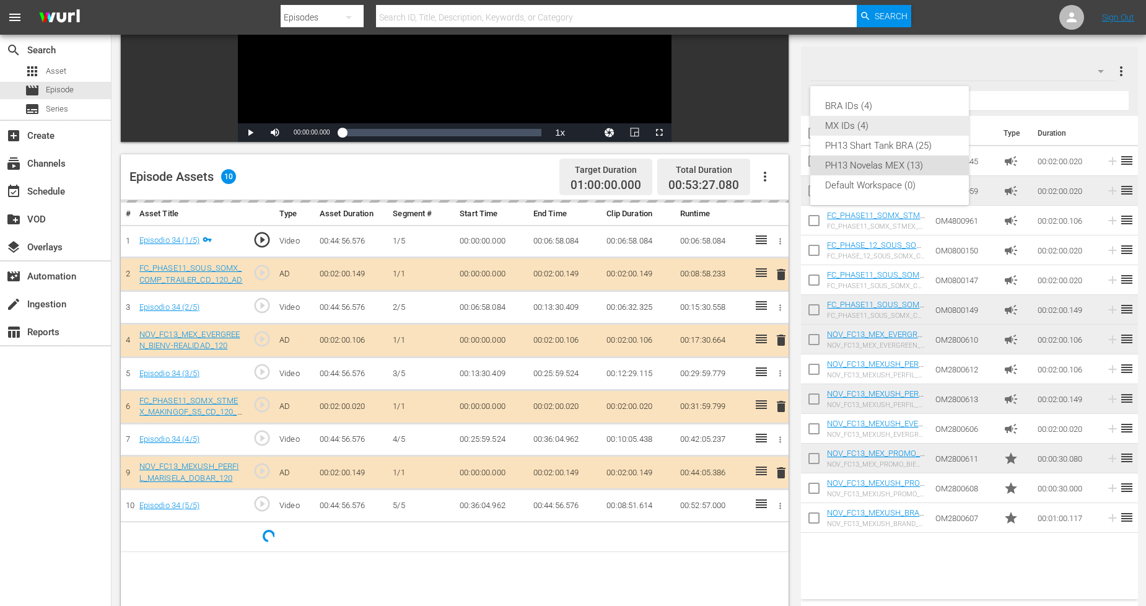
click at [911, 120] on div "MX IDs (4)" at bounding box center [889, 126] width 129 height 20
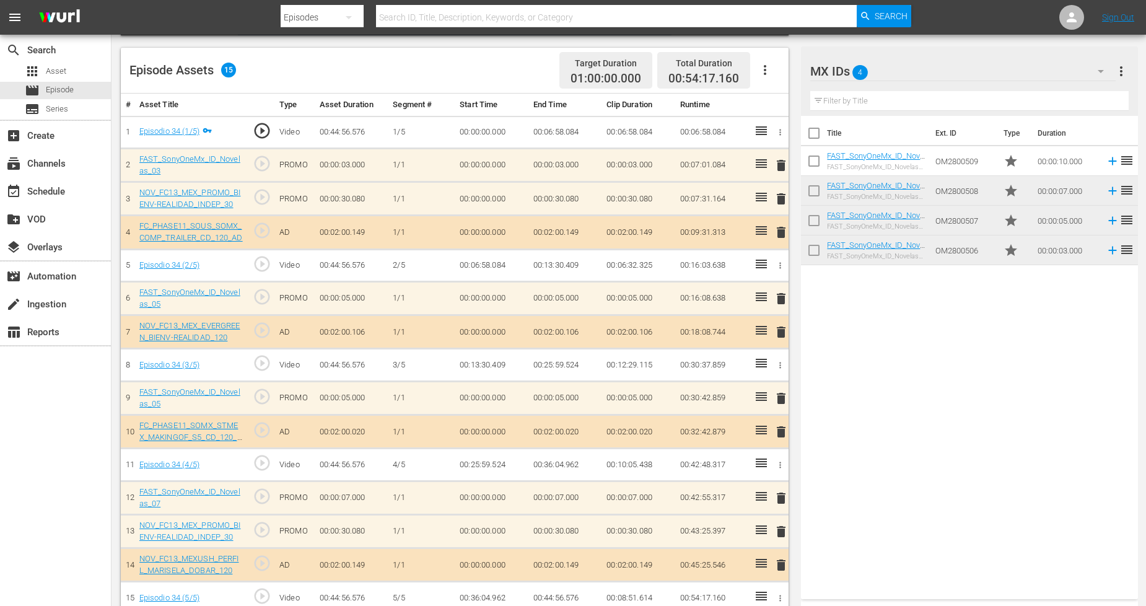
scroll to position [330, 0]
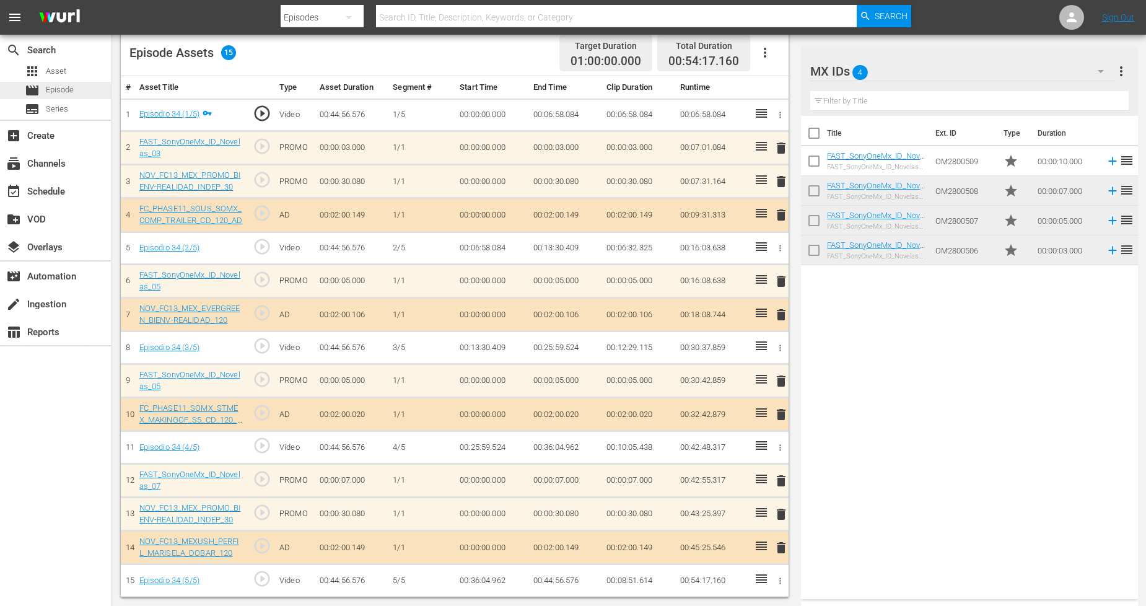
click at [70, 89] on span "Episode" at bounding box center [60, 90] width 28 height 12
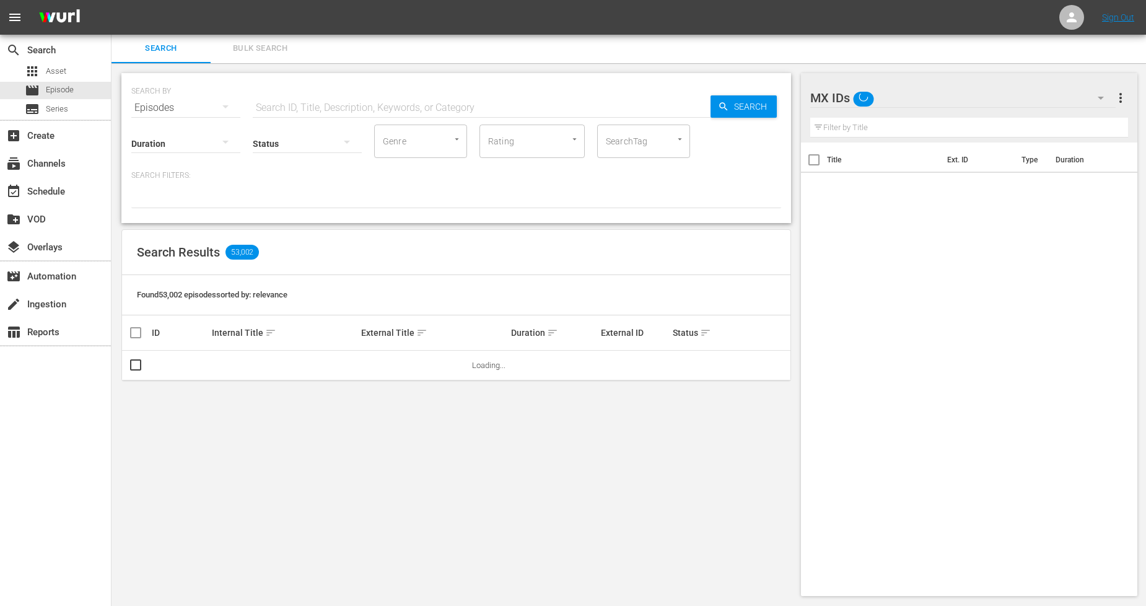
scroll to position [1, 0]
click at [269, 59] on button "Bulk Search" at bounding box center [260, 49] width 99 height 30
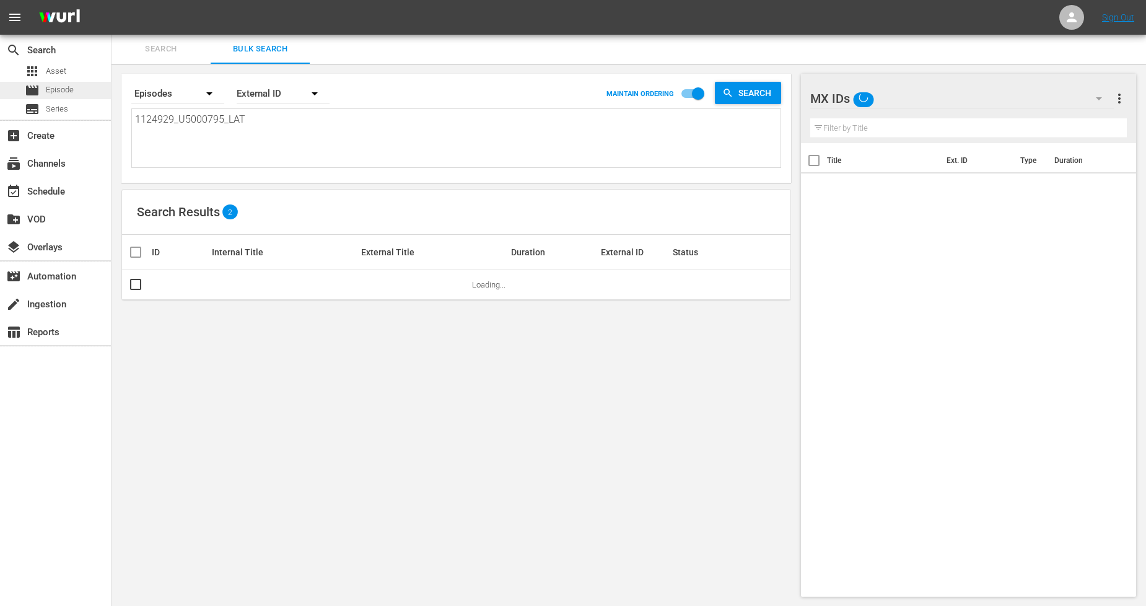
drag, startPoint x: 274, startPoint y: 121, endPoint x: 0, endPoint y: 95, distance: 275.0
paste textarea "30_U5000796"
click at [136, 290] on input "checkbox" at bounding box center [135, 287] width 15 height 15
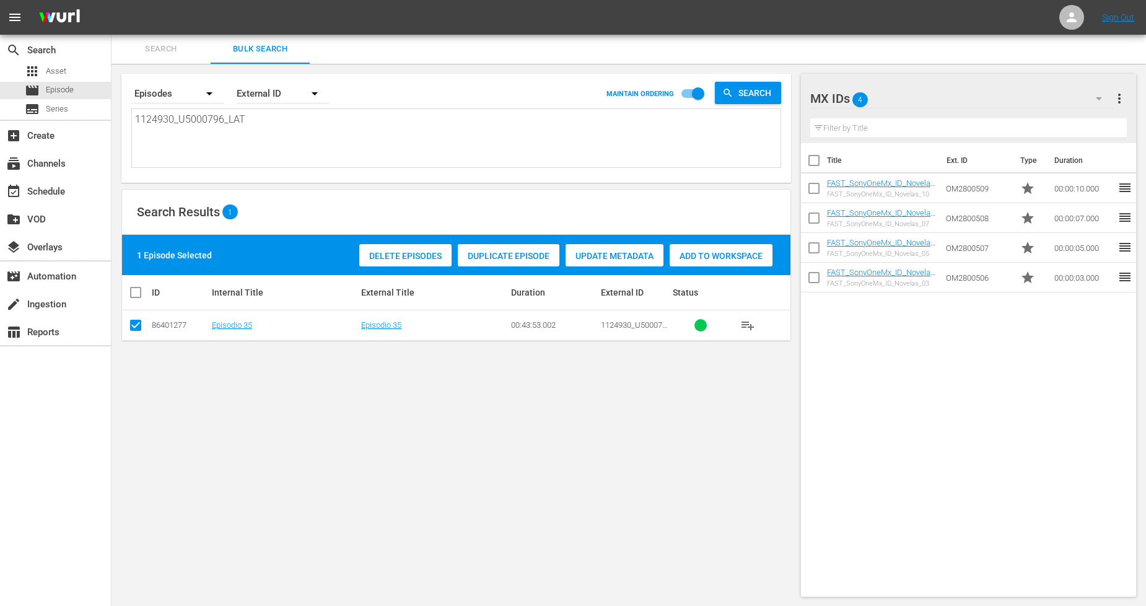
click at [543, 251] on span "Duplicate Episode" at bounding box center [509, 256] width 102 height 10
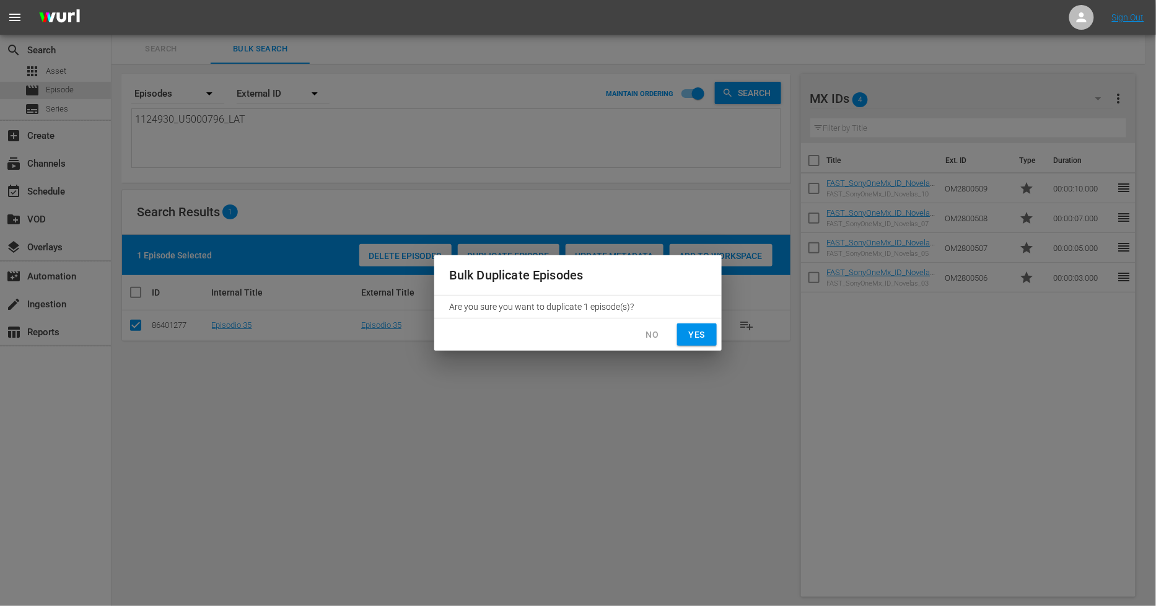
click at [689, 341] on span "Yes" at bounding box center [697, 334] width 20 height 15
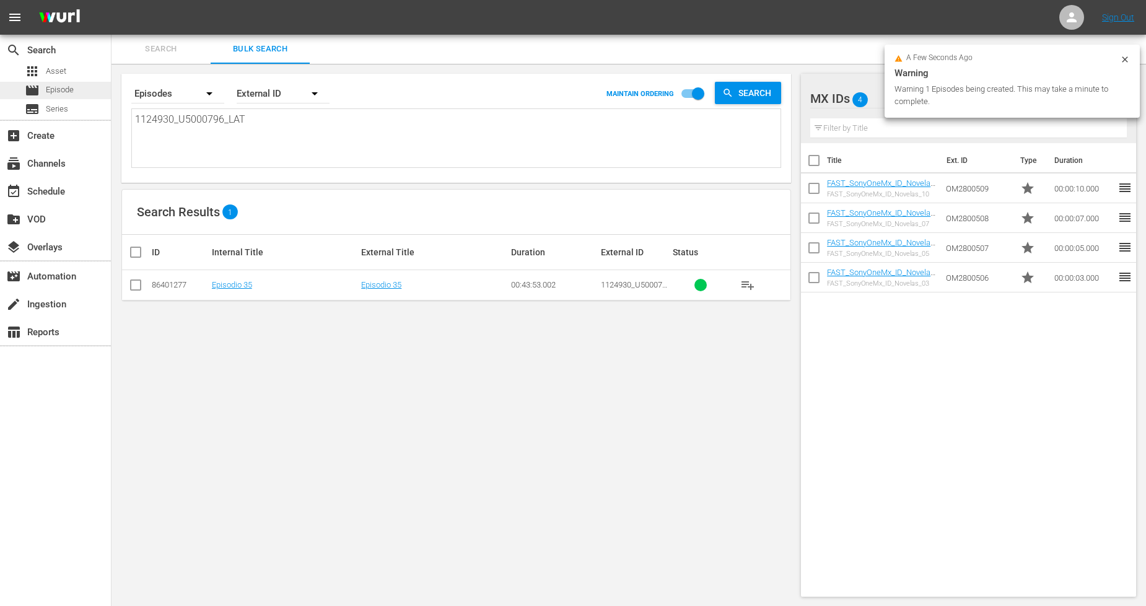
click at [88, 95] on div "movie Episode" at bounding box center [55, 90] width 111 height 17
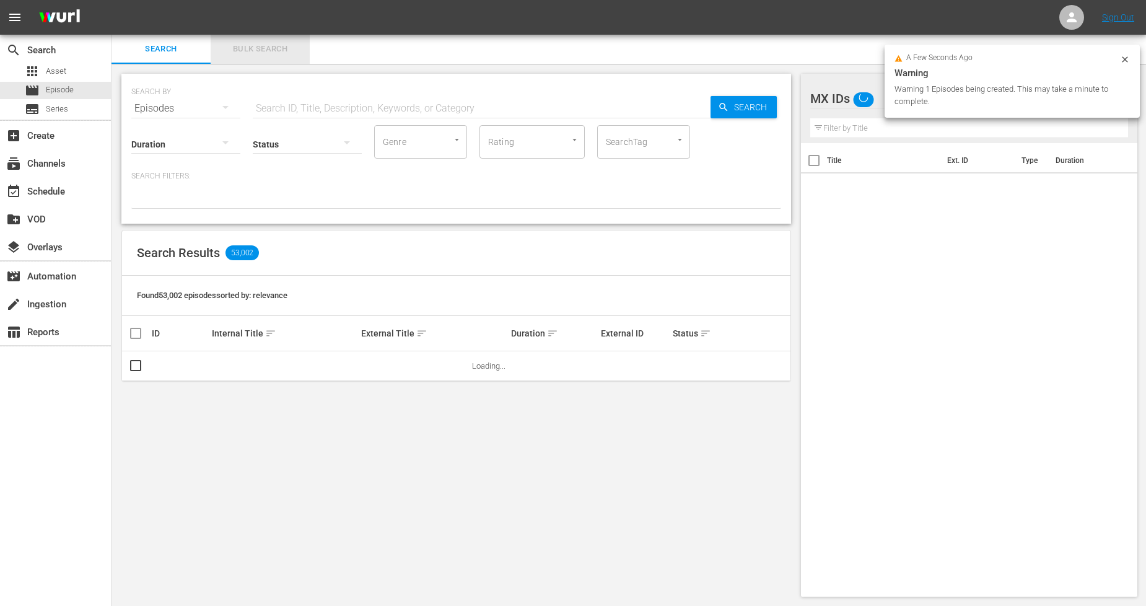
click at [279, 54] on span "Bulk Search" at bounding box center [260, 49] width 84 height 14
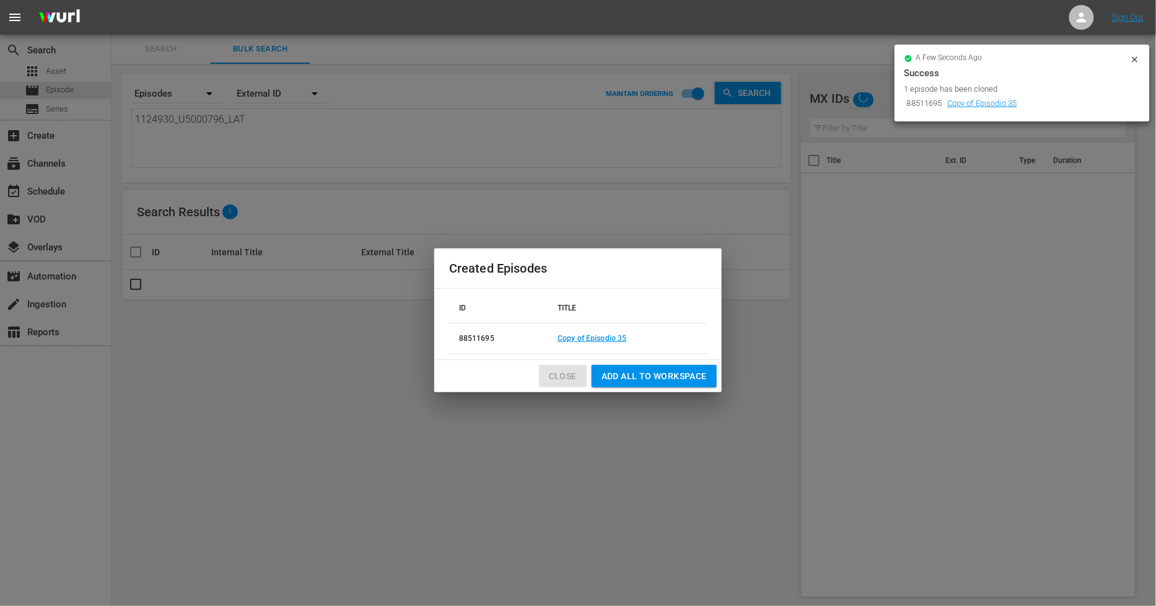
click at [556, 378] on span "Close" at bounding box center [563, 376] width 28 height 15
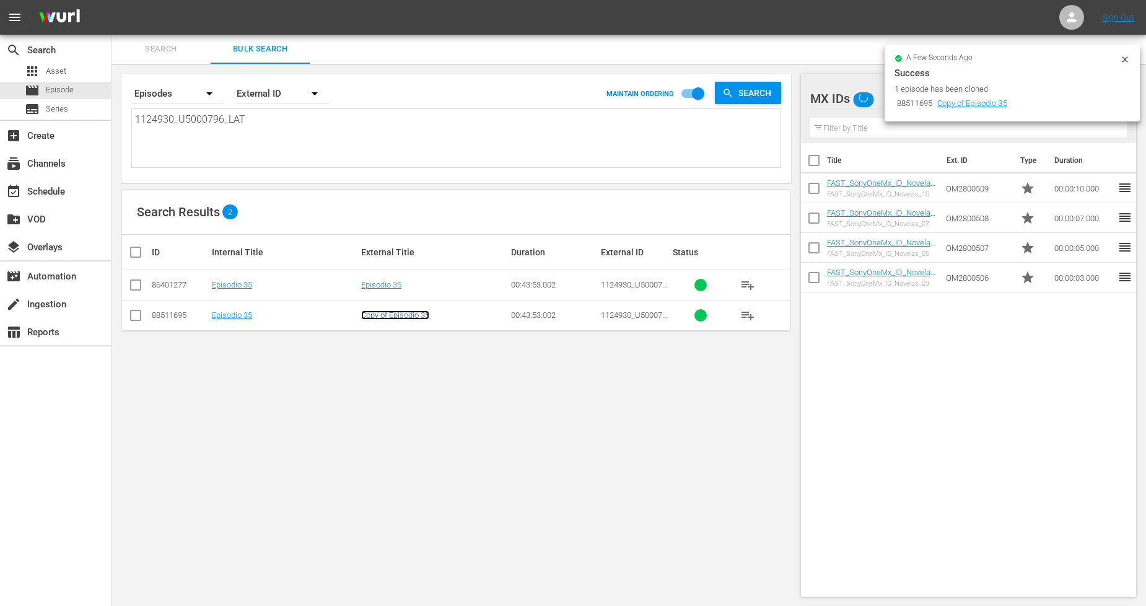
click at [401, 310] on link "Copy of Episodio 35" at bounding box center [395, 314] width 68 height 9
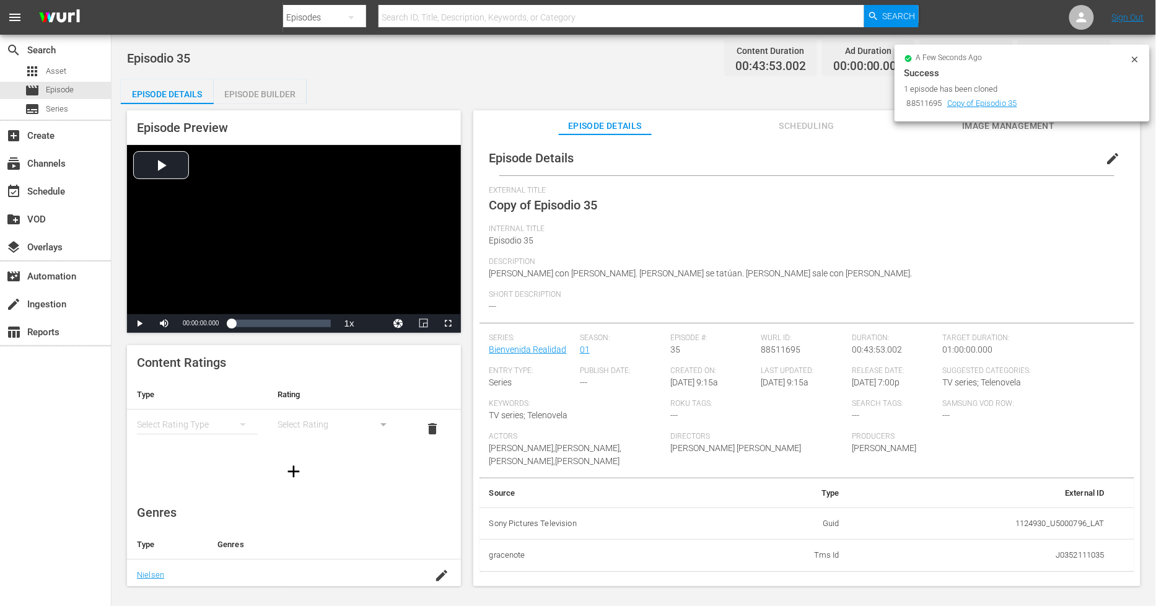
click at [1106, 158] on span "edit" at bounding box center [1113, 158] width 15 height 15
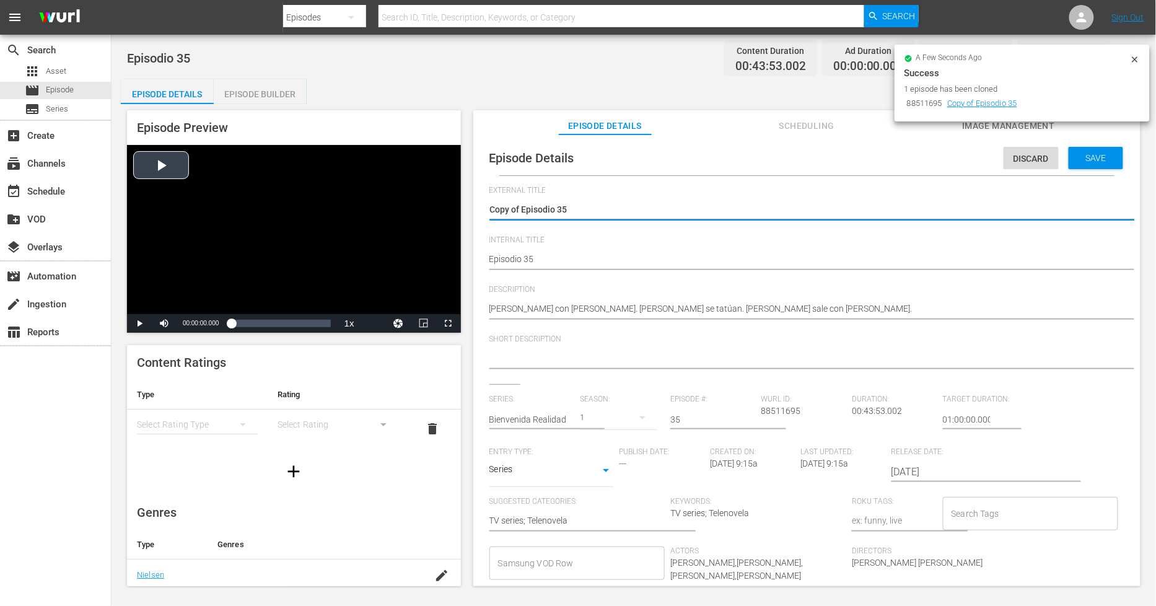
drag, startPoint x: 522, startPoint y: 204, endPoint x: 275, endPoint y: 219, distance: 247.0
click at [276, 219] on div "Episode Preview Video Player is loading. Play Video Play Mute Current Time 00:0…" at bounding box center [634, 350] width 1026 height 492
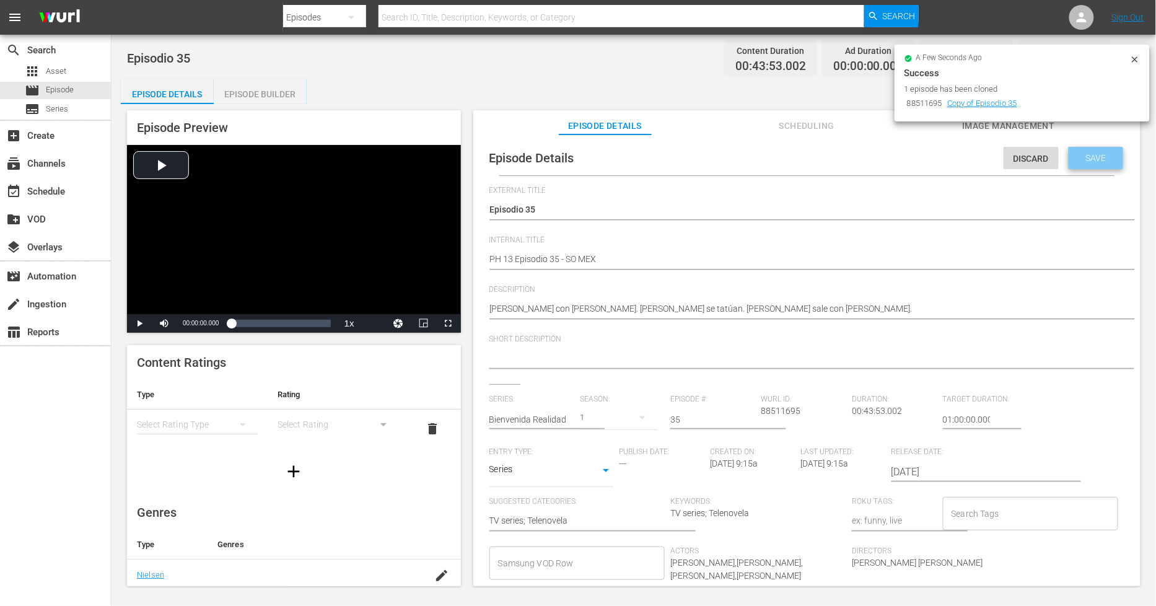
click at [1107, 162] on span "Save" at bounding box center [1096, 158] width 40 height 10
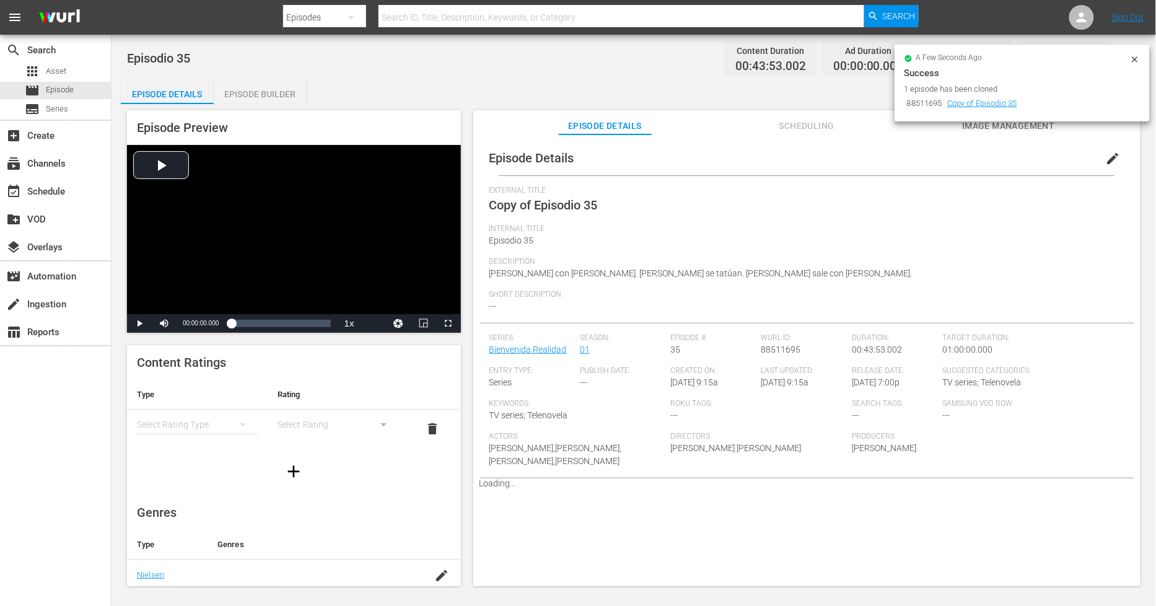
click at [262, 85] on div "Episode Builder" at bounding box center [260, 94] width 93 height 30
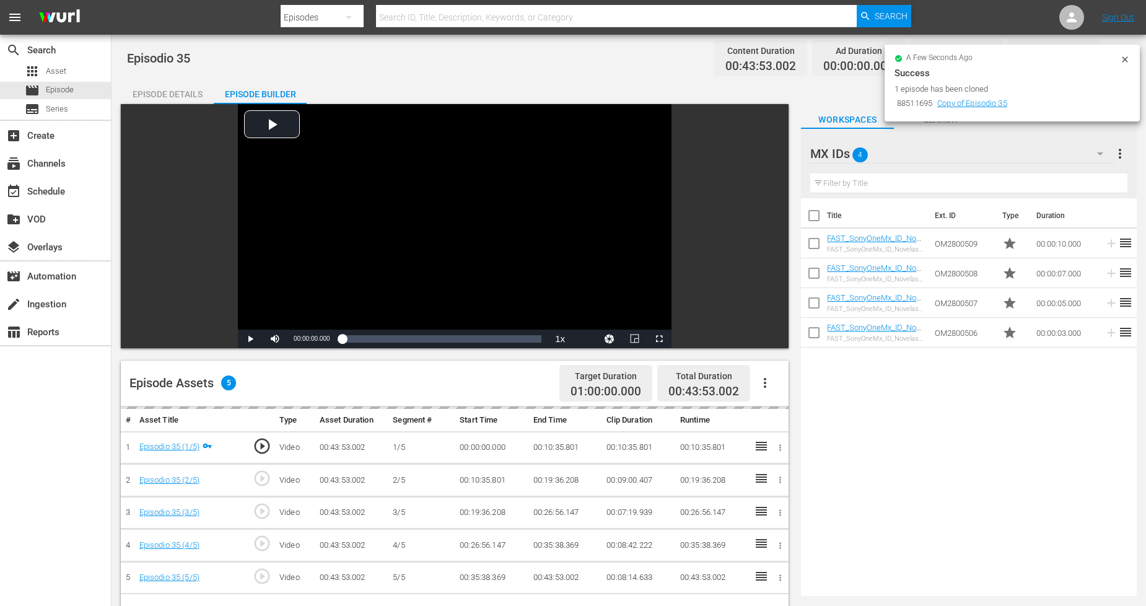
click at [1096, 157] on icon "button" at bounding box center [1100, 153] width 15 height 15
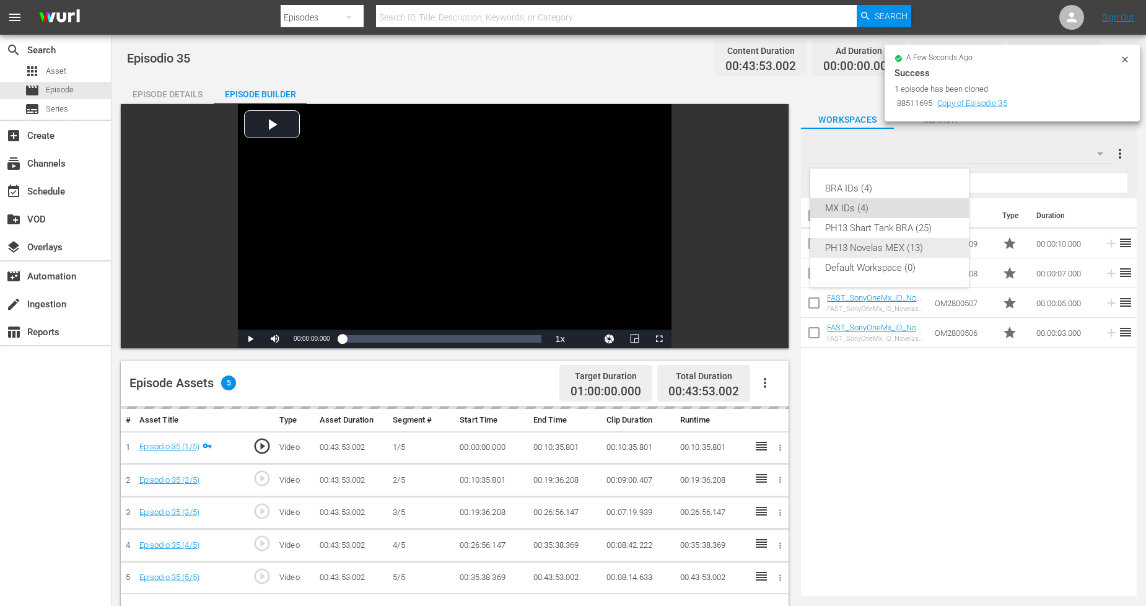
click at [912, 248] on div "PH13 Novelas MEX (13)" at bounding box center [889, 248] width 129 height 20
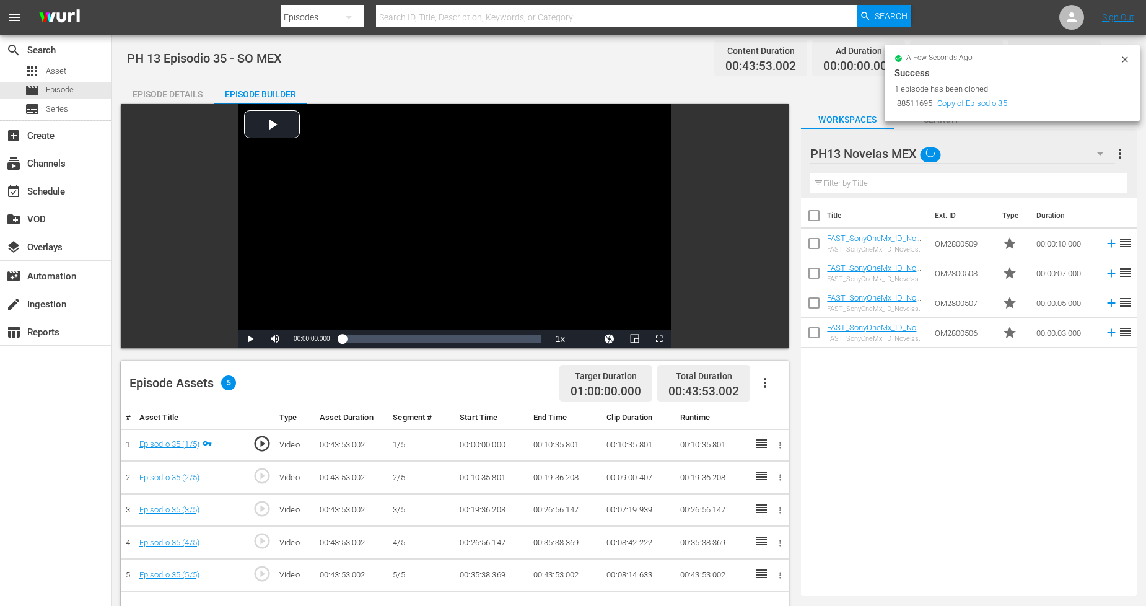
click at [764, 383] on icon "button" at bounding box center [765, 382] width 15 height 15
click at [789, 387] on div "Fill with Ads" at bounding box center [802, 388] width 84 height 30
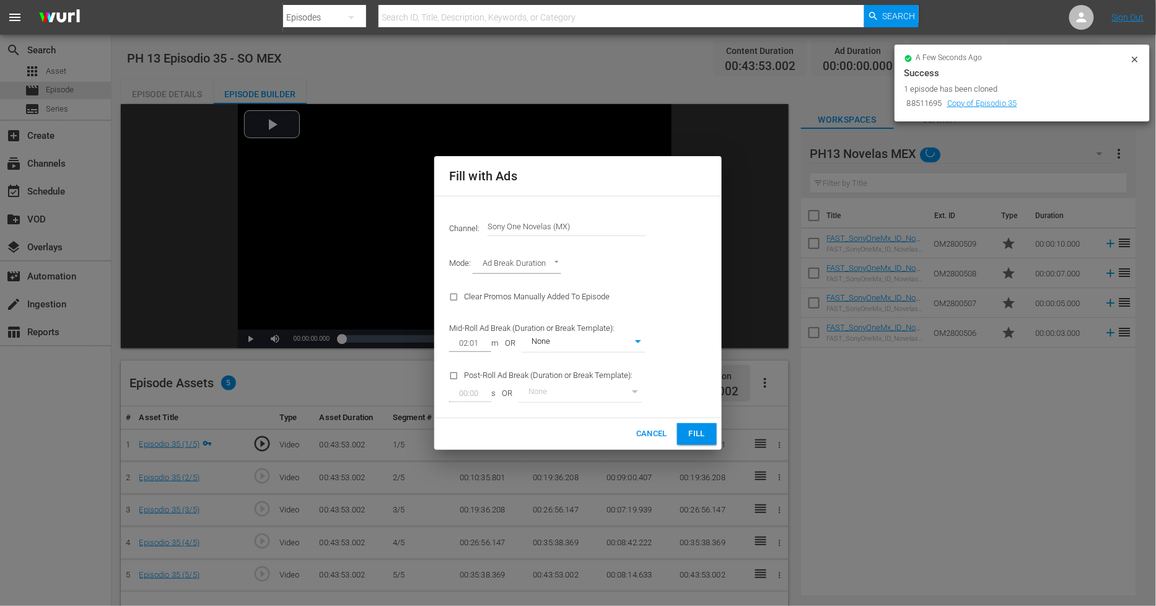
click at [696, 429] on span "Fill" at bounding box center [697, 434] width 20 height 14
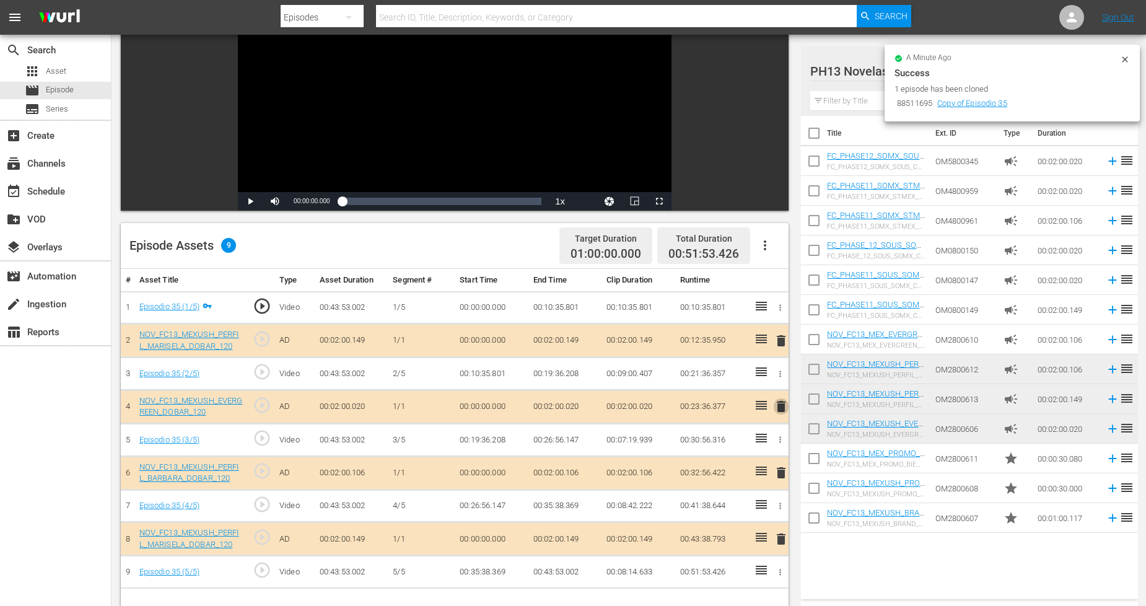
click at [779, 405] on span "delete" at bounding box center [781, 406] width 15 height 15
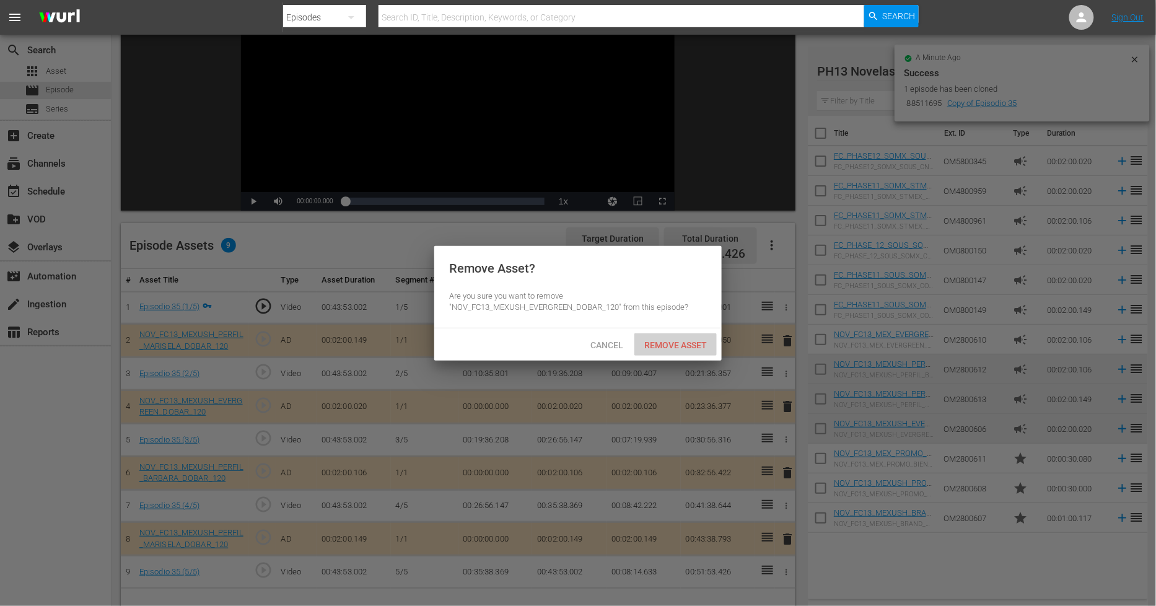
click at [676, 352] on div "Remove Asset" at bounding box center [675, 344] width 82 height 23
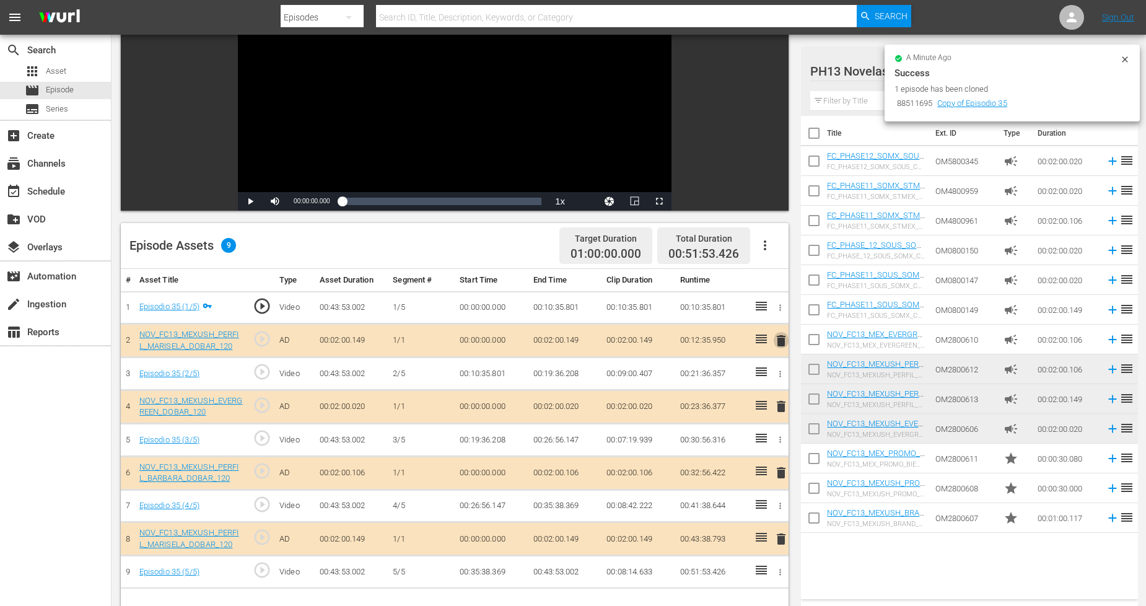
click at [779, 338] on span "delete" at bounding box center [781, 340] width 15 height 15
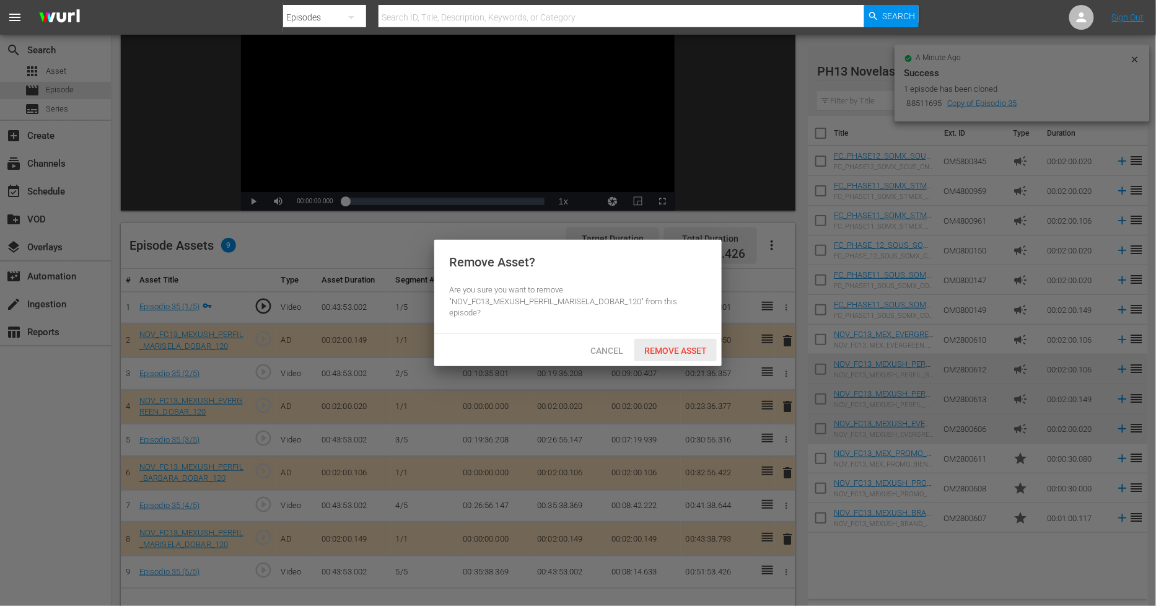
click at [698, 350] on span "Remove Asset" at bounding box center [675, 351] width 82 height 10
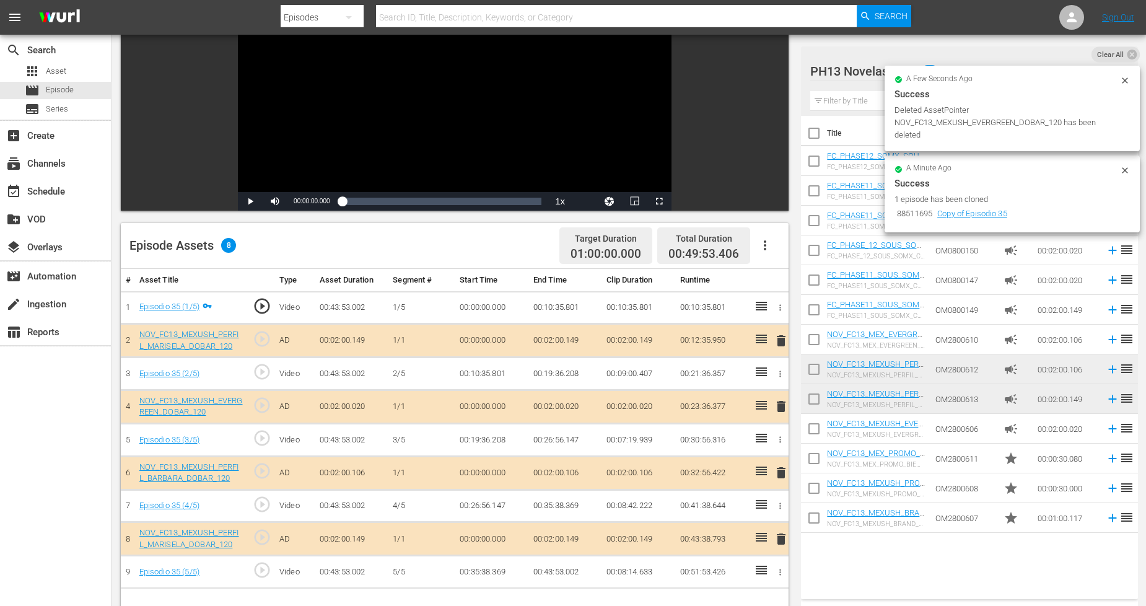
click at [779, 537] on span "delete" at bounding box center [781, 538] width 15 height 15
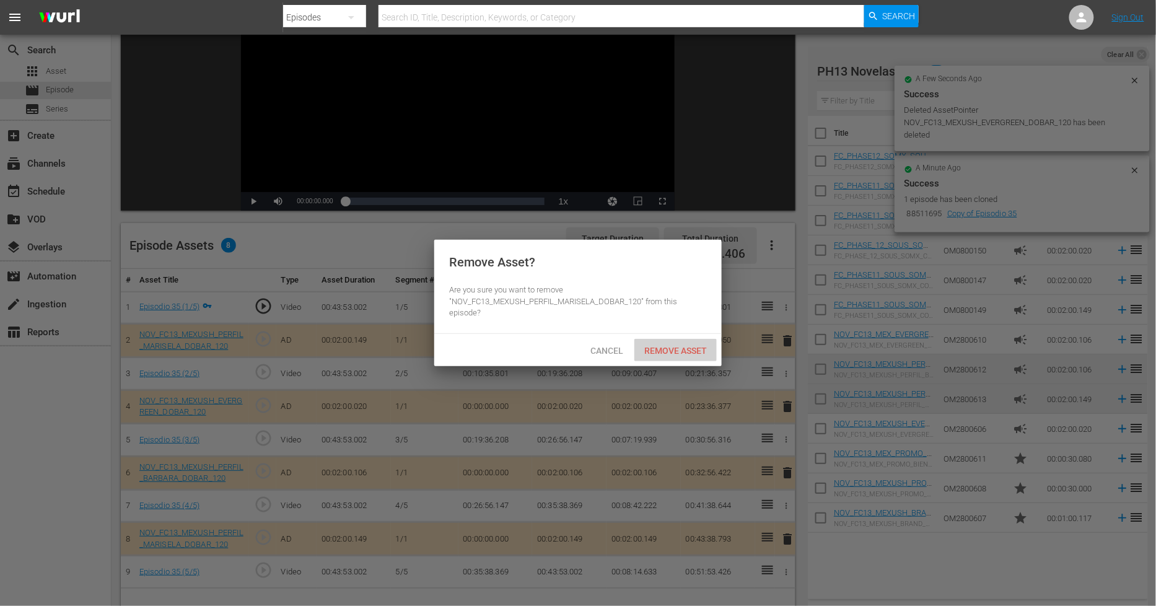
click at [700, 348] on span "Remove Asset" at bounding box center [675, 351] width 82 height 10
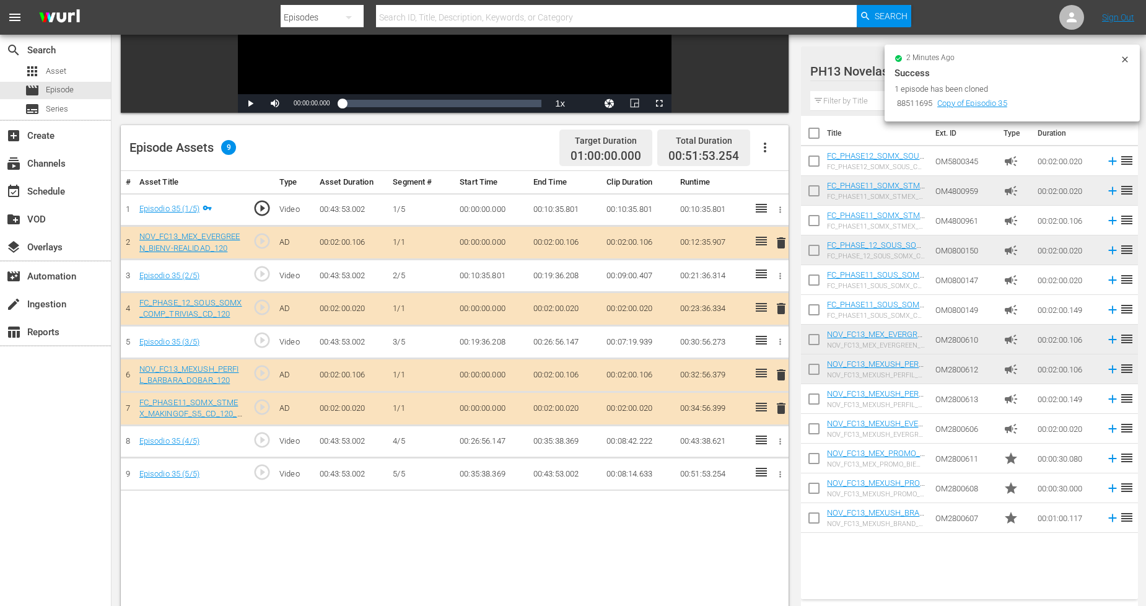
scroll to position [322, 0]
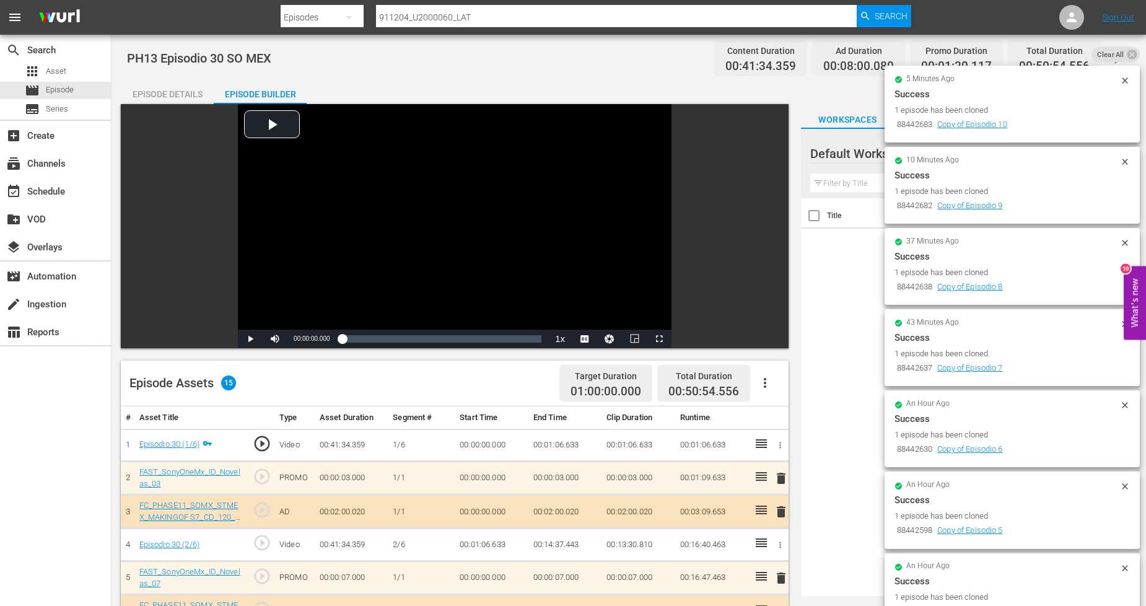
scroll to position [17, 0]
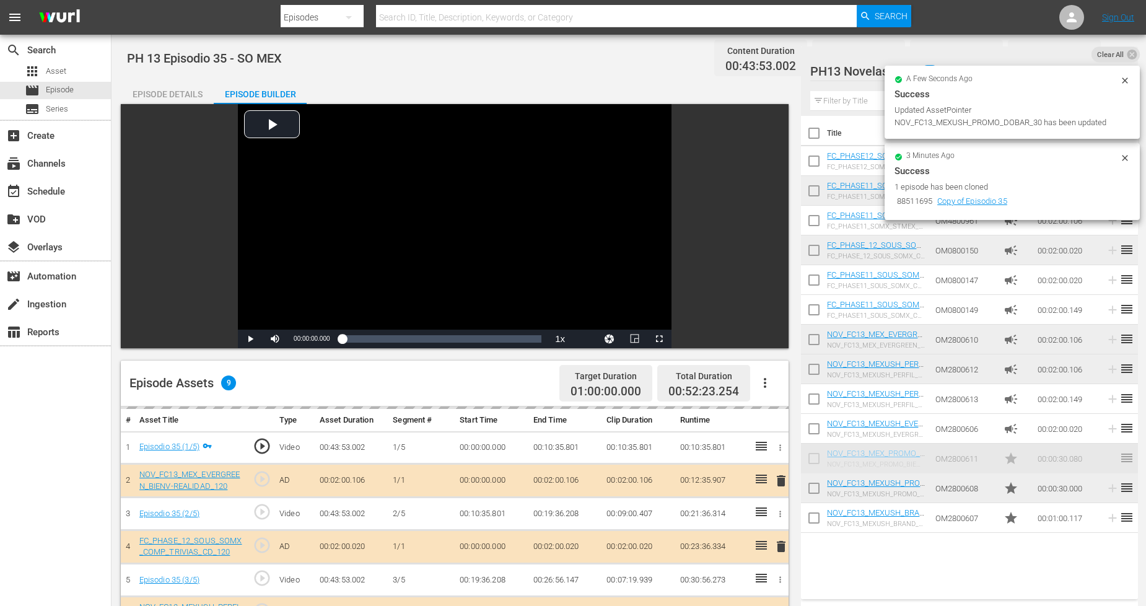
scroll to position [322, 0]
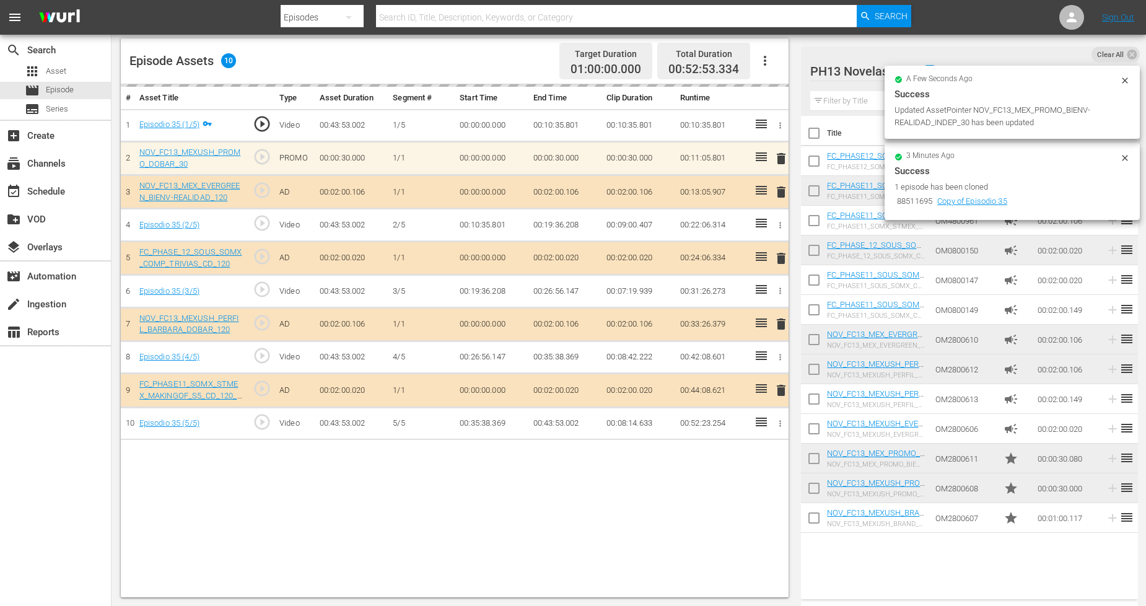
click at [1124, 82] on icon at bounding box center [1125, 80] width 6 height 6
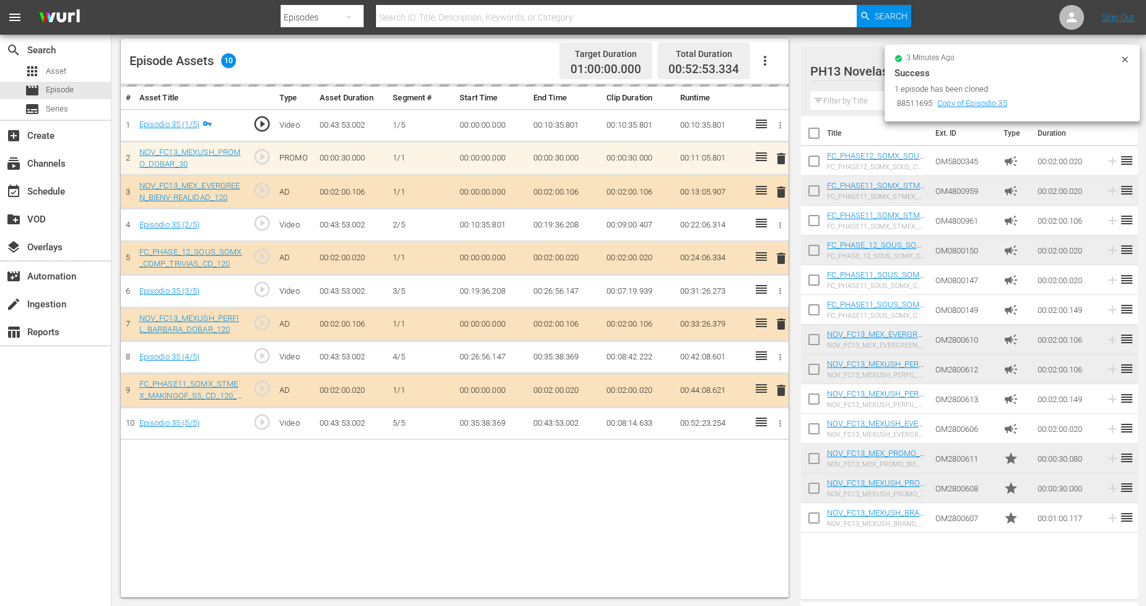
click at [1124, 62] on icon at bounding box center [1125, 60] width 10 height 10
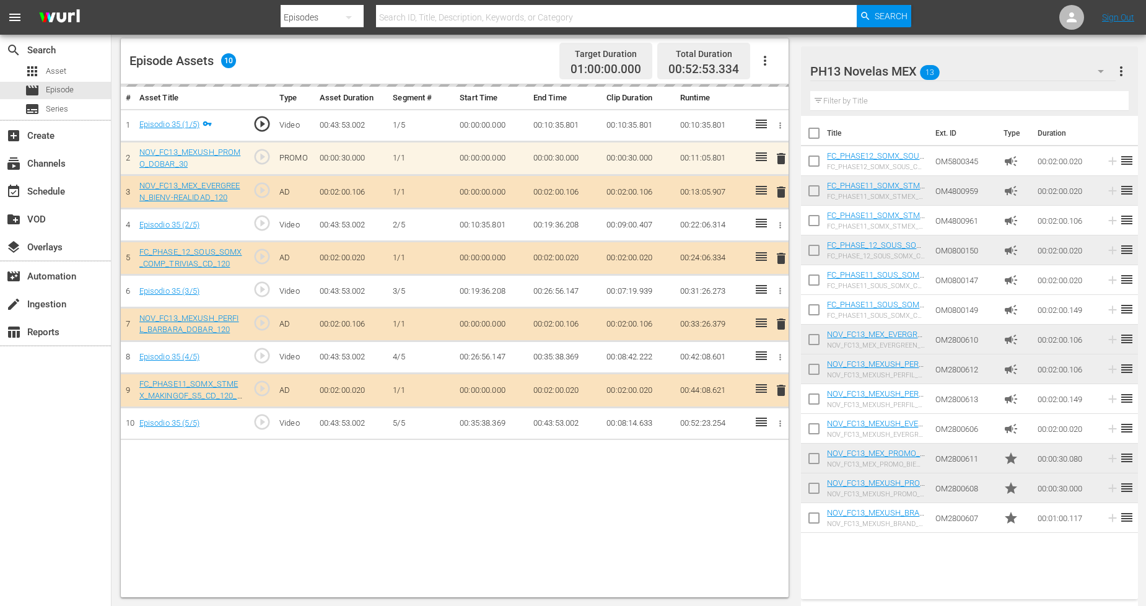
click at [1048, 69] on div "PH13 Novelas MEX 13" at bounding box center [962, 71] width 305 height 35
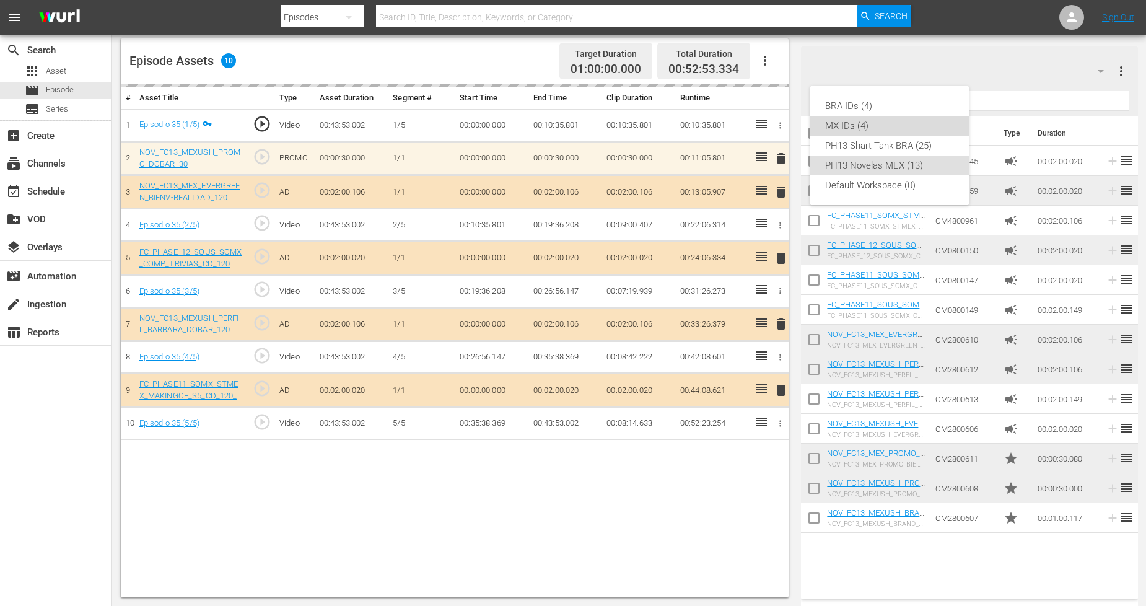
click at [880, 127] on div "MX IDs (4)" at bounding box center [889, 126] width 129 height 20
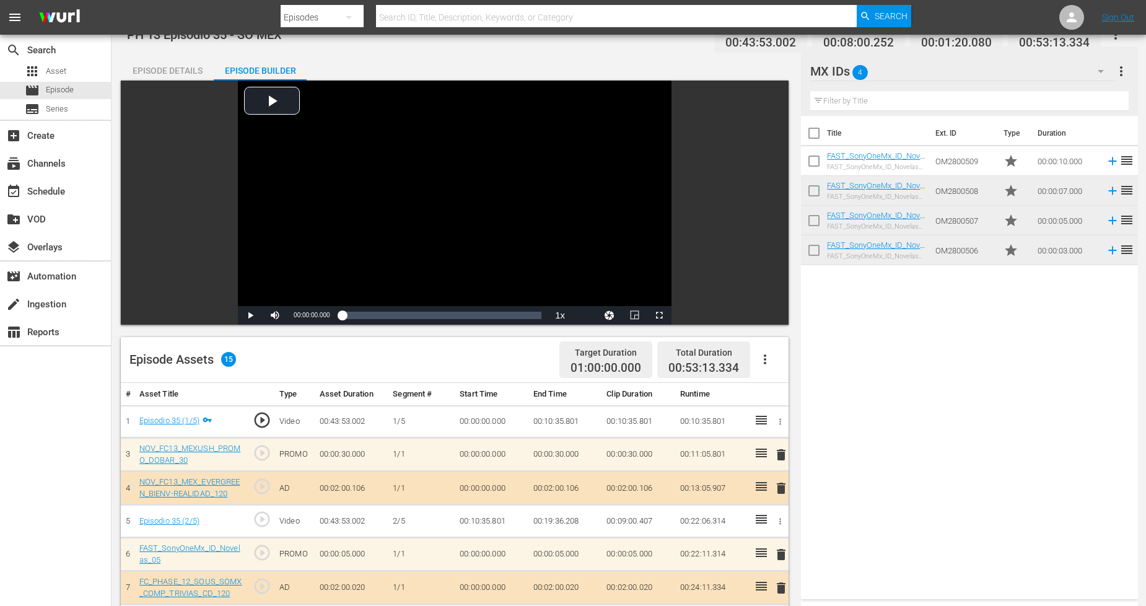
scroll to position [0, 0]
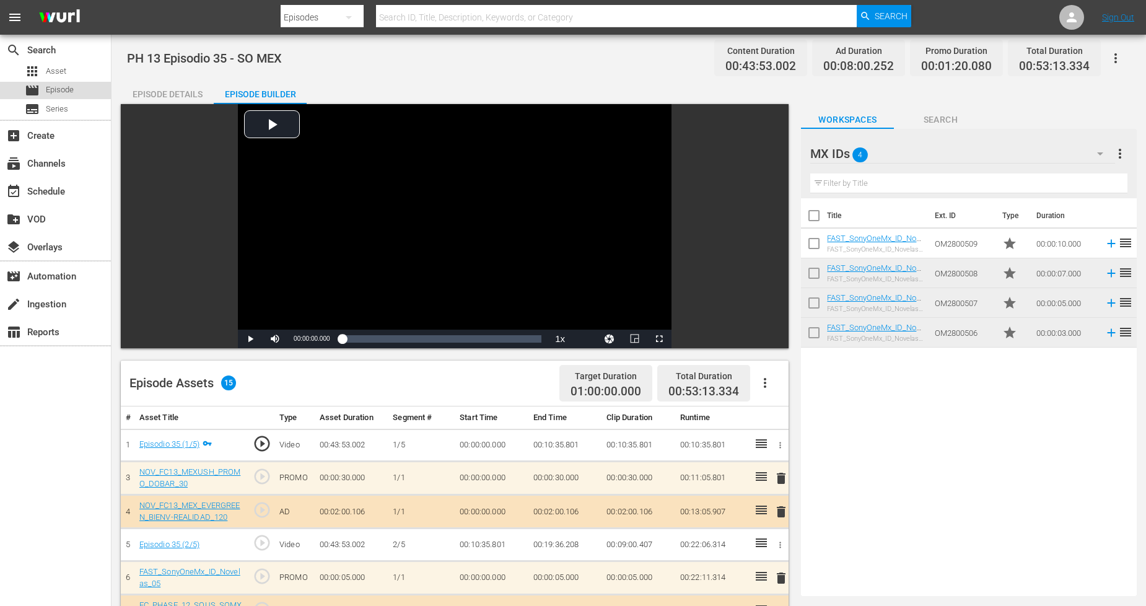
click at [85, 90] on div "movie Episode" at bounding box center [55, 90] width 111 height 17
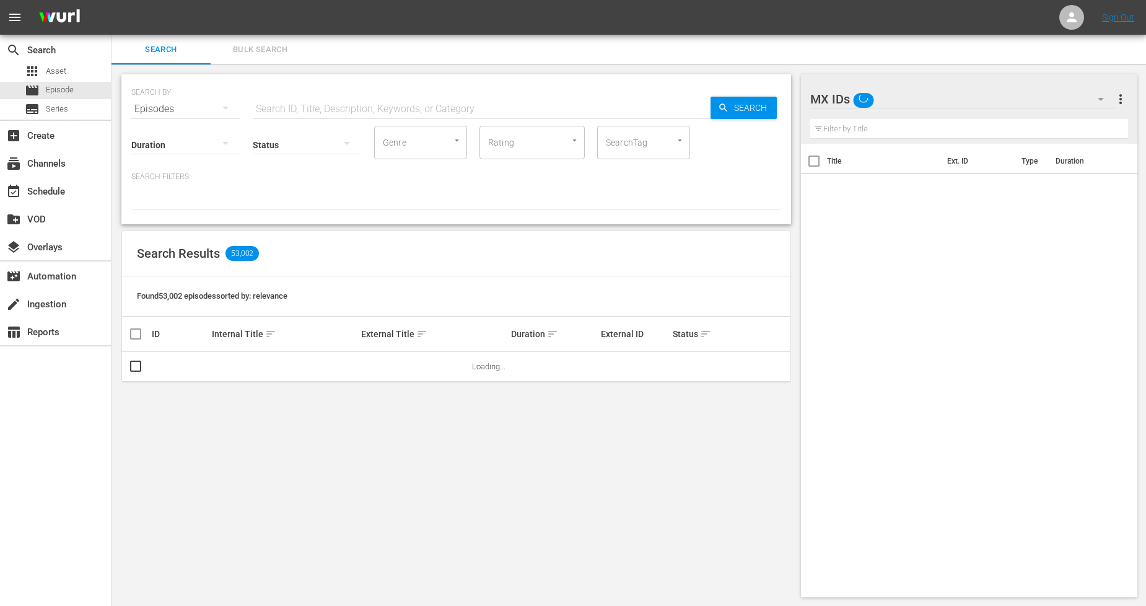
click at [286, 53] on span "Bulk Search" at bounding box center [260, 50] width 84 height 14
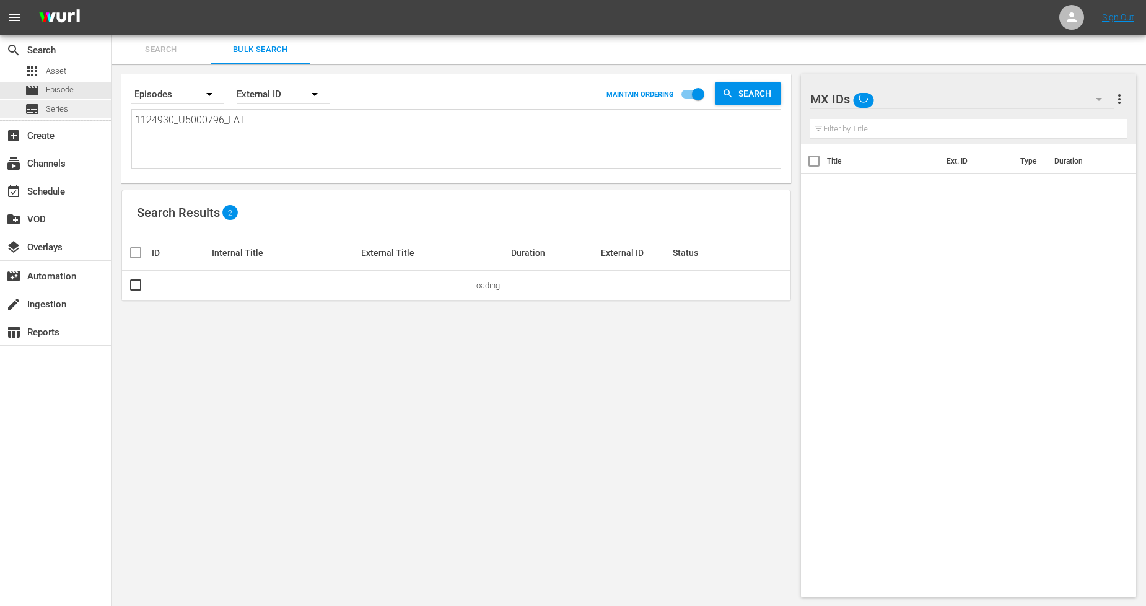
drag, startPoint x: 271, startPoint y: 124, endPoint x: 0, endPoint y: 108, distance: 271.8
click at [112, 0] on div "search Search apps Asset movie Episode subtitles Series add_box Create subscrip…" at bounding box center [629, 0] width 1034 height 0
paste textarea "1_U5000797"
type textarea "1124931_U5000797_LAT"
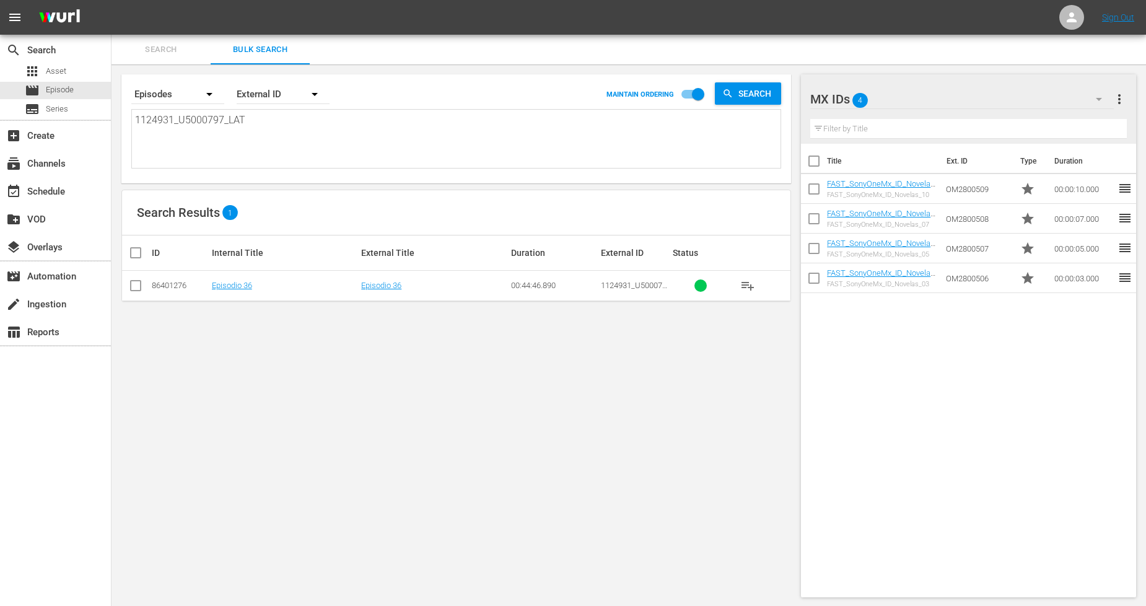
type textarea "1124931_U5000797_LAT"
click at [138, 287] on input "checkbox" at bounding box center [135, 288] width 15 height 15
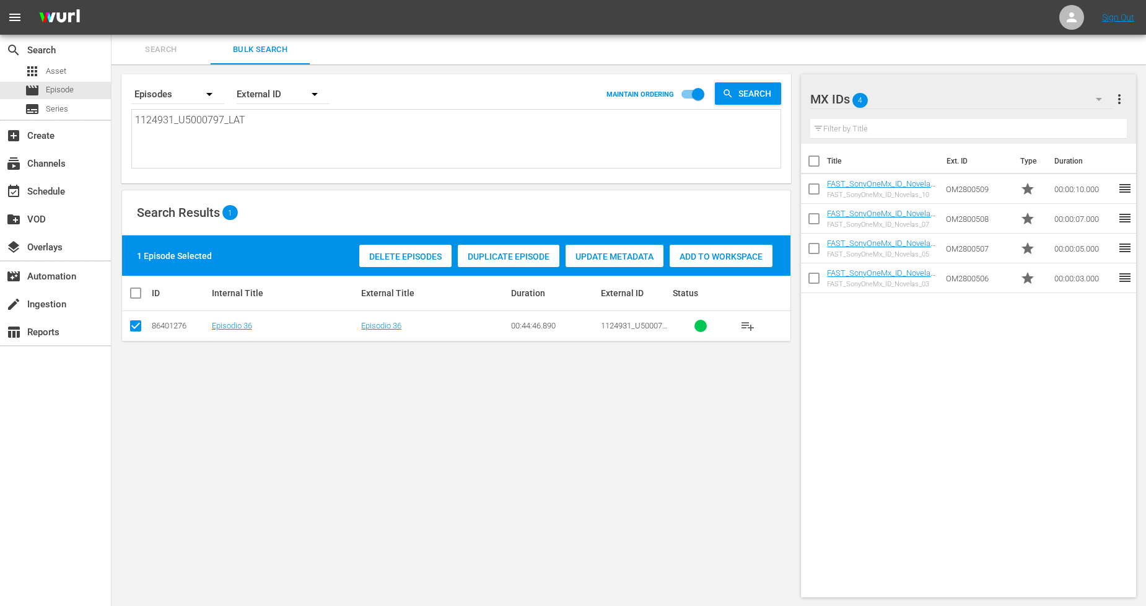
click at [484, 244] on div "Delete Episodes Duplicate Episode Update Metadata Add to Workspace" at bounding box center [565, 256] width 419 height 28
click at [504, 254] on span "Duplicate Episode" at bounding box center [509, 256] width 102 height 10
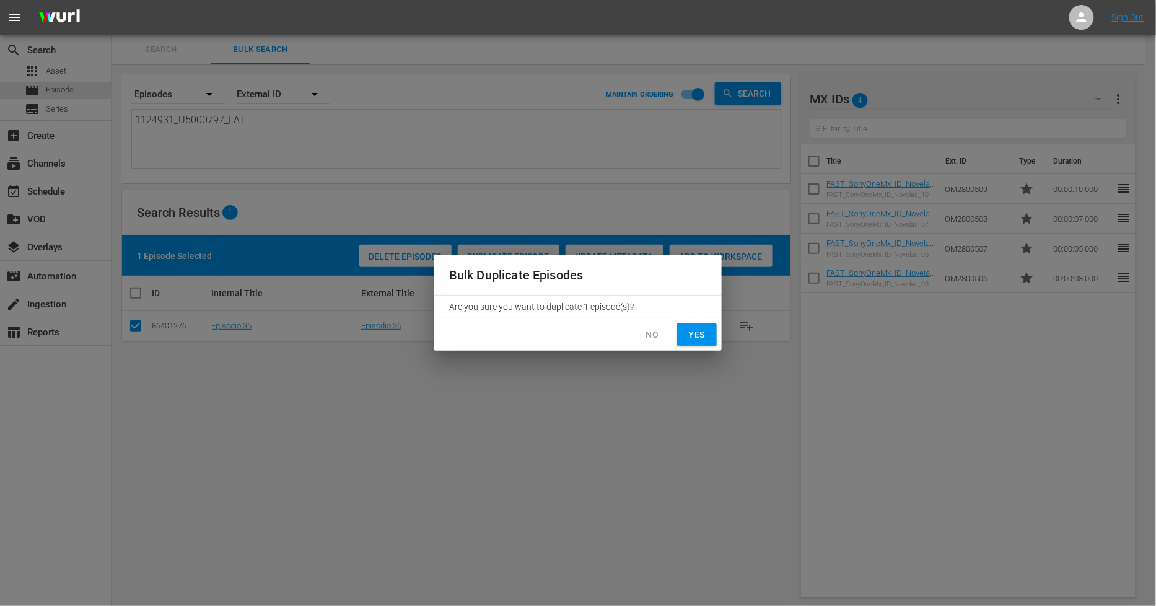
click at [715, 337] on button "Yes" at bounding box center [697, 334] width 40 height 23
checkbox input "false"
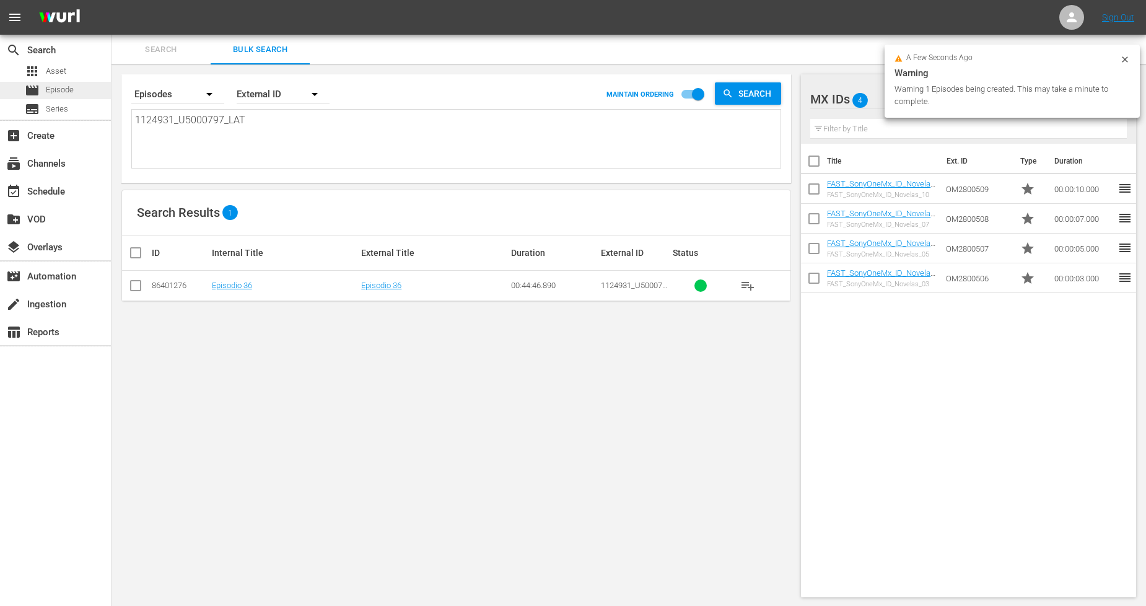
click at [78, 90] on div "movie Episode" at bounding box center [55, 90] width 111 height 17
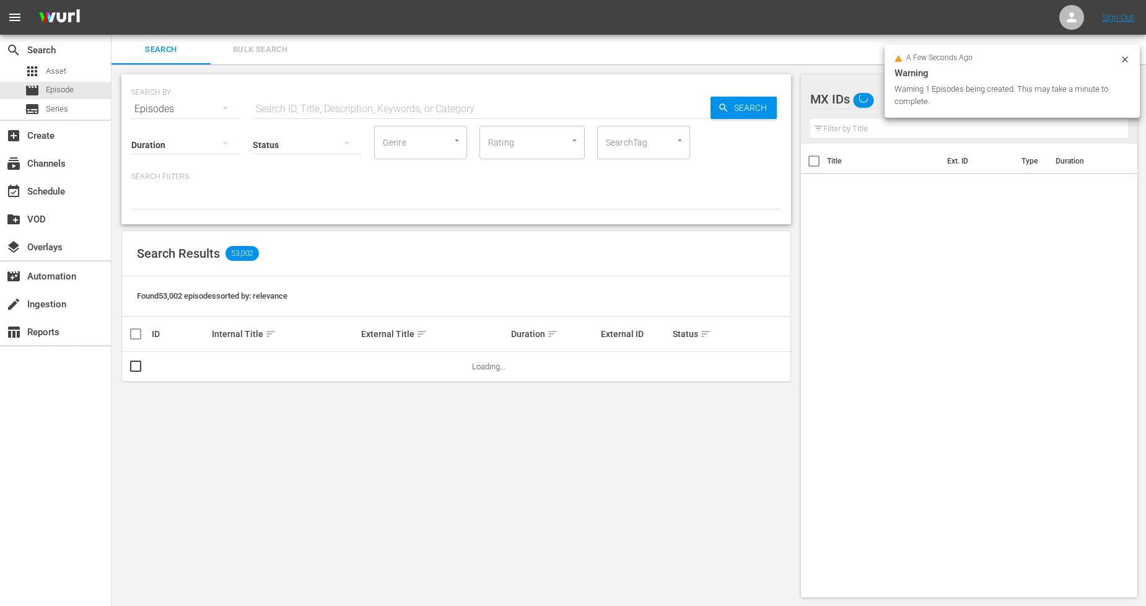
click at [288, 53] on span "Bulk Search" at bounding box center [260, 50] width 84 height 14
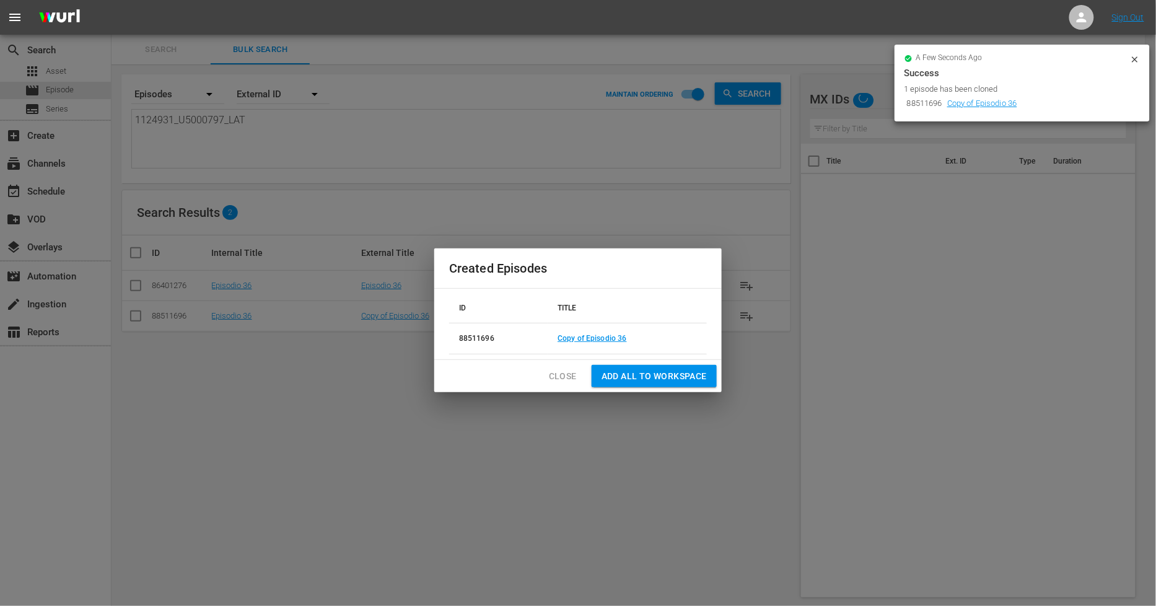
click at [545, 378] on button "Close" at bounding box center [563, 376] width 48 height 23
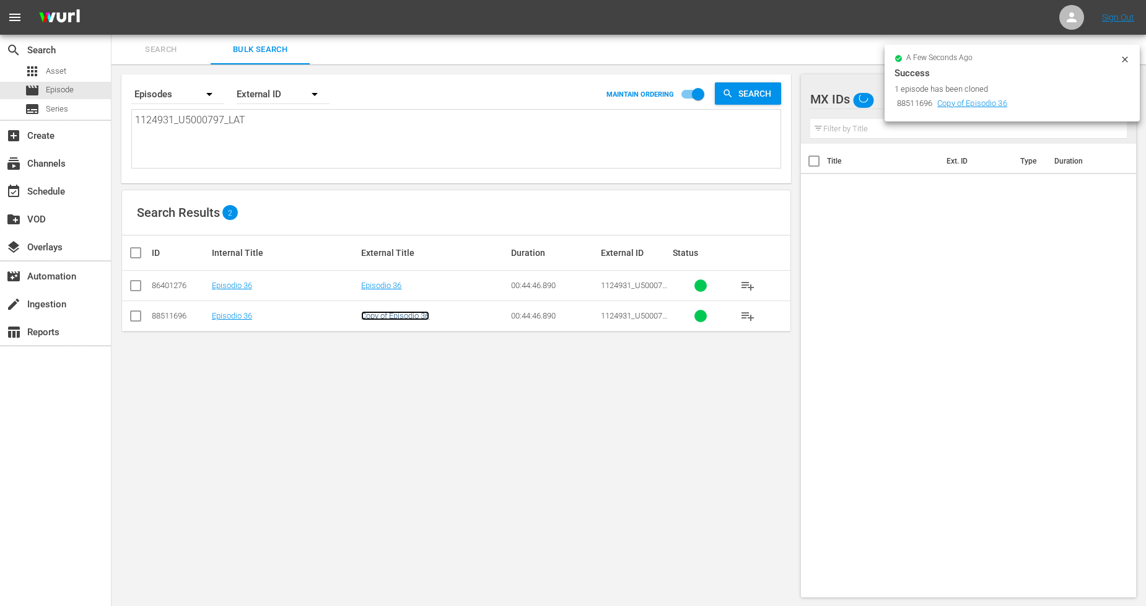
click at [407, 311] on link "Copy of Episodio 36" at bounding box center [395, 315] width 68 height 9
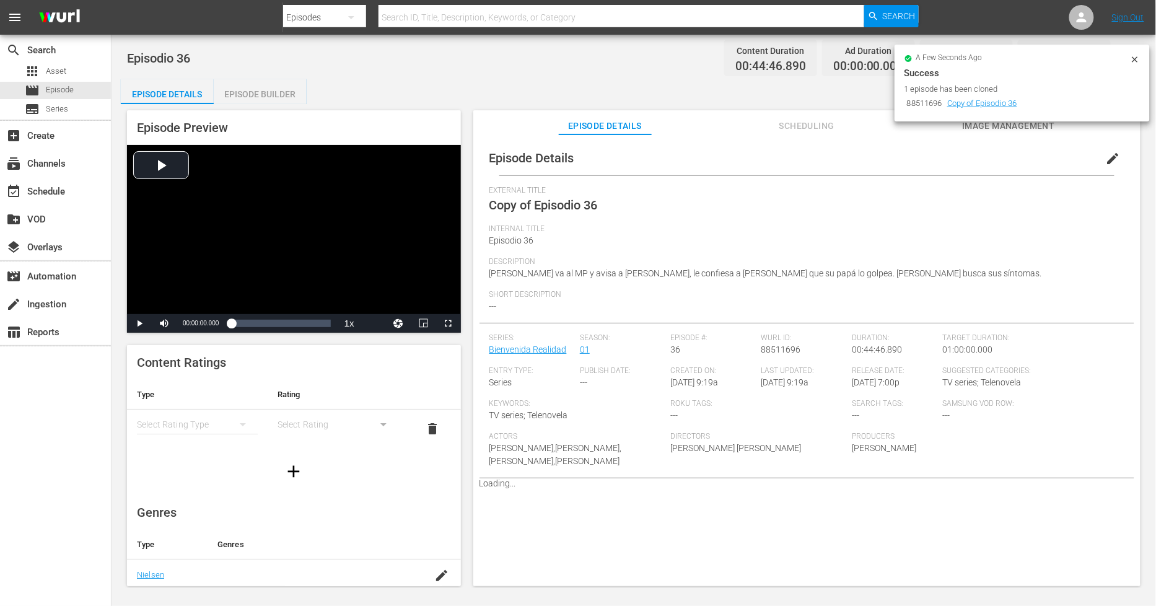
click at [1110, 161] on span "edit" at bounding box center [1113, 158] width 15 height 15
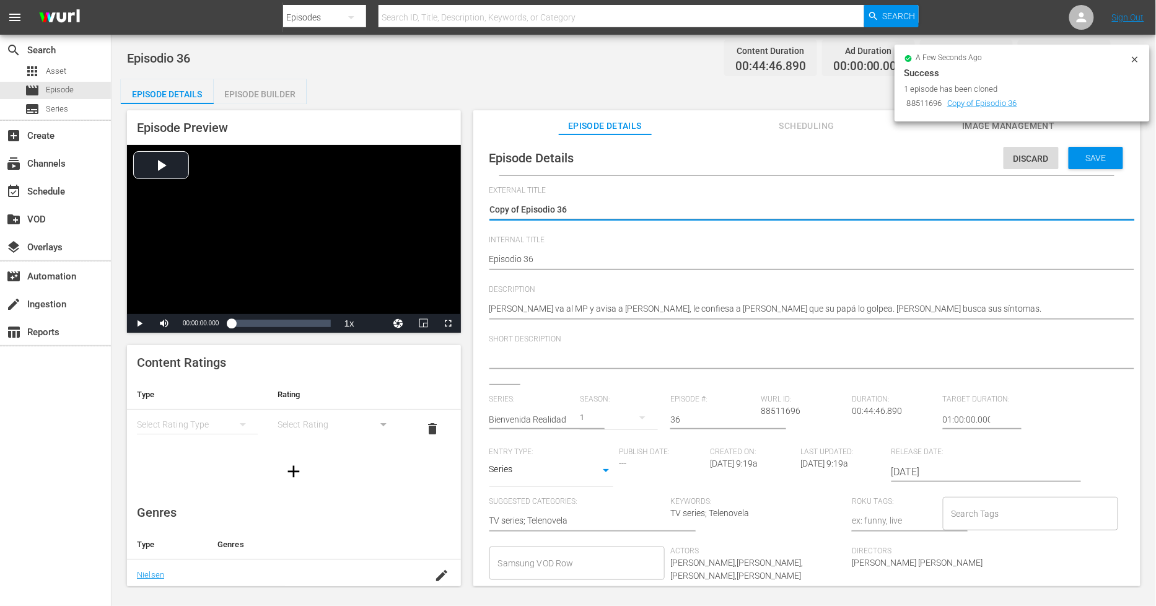
drag, startPoint x: 521, startPoint y: 206, endPoint x: 125, endPoint y: 207, distance: 395.8
click at [125, 207] on div "Episode Preview Video Player is loading. Play Video Play Mute Current Time 00:0…" at bounding box center [634, 350] width 1026 height 492
type textarea "Episodio 36"
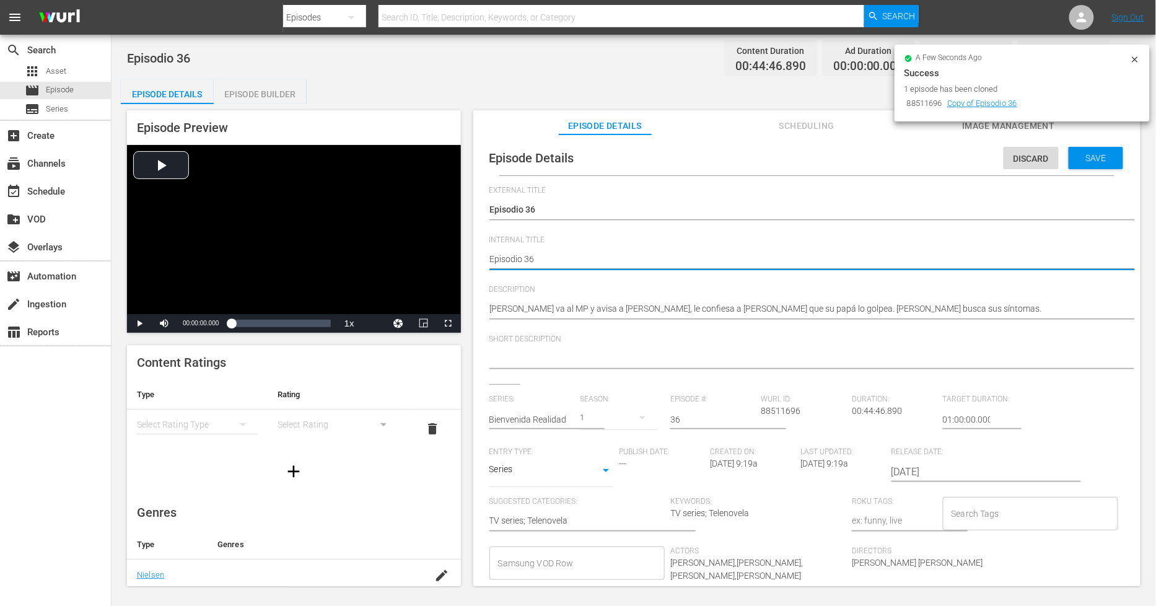
type textarea "PEpisodio 36"
type textarea "PHEpisodio 36"
type textarea "PH Episodio 36"
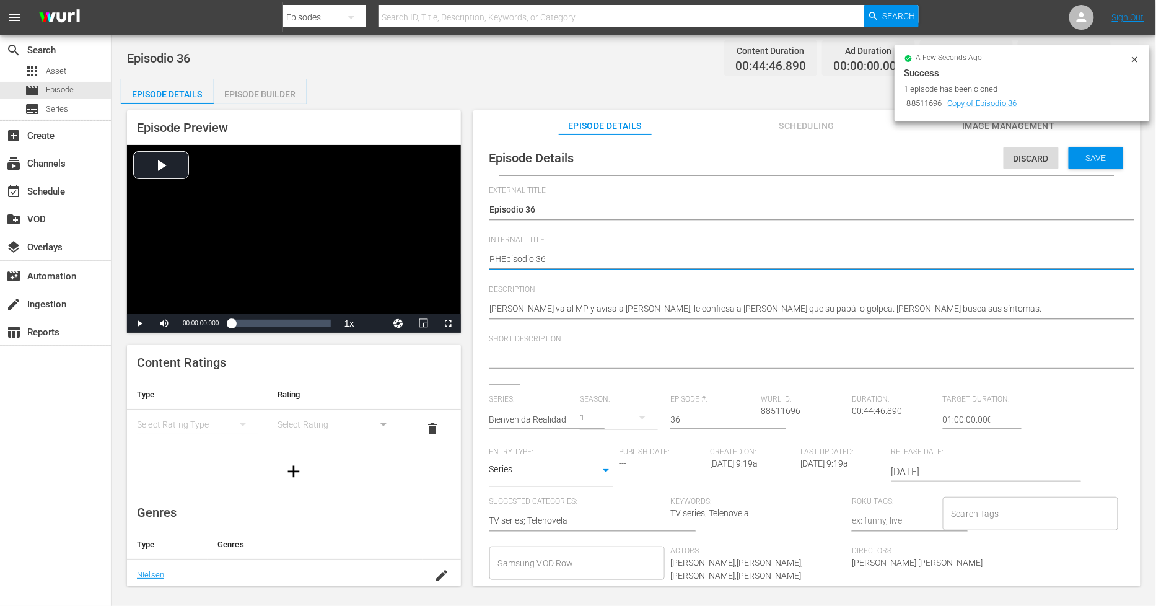
type textarea "PH Episodio 36"
type textarea "PH 1Episodio 36"
type textarea "PH 13Episodio 36"
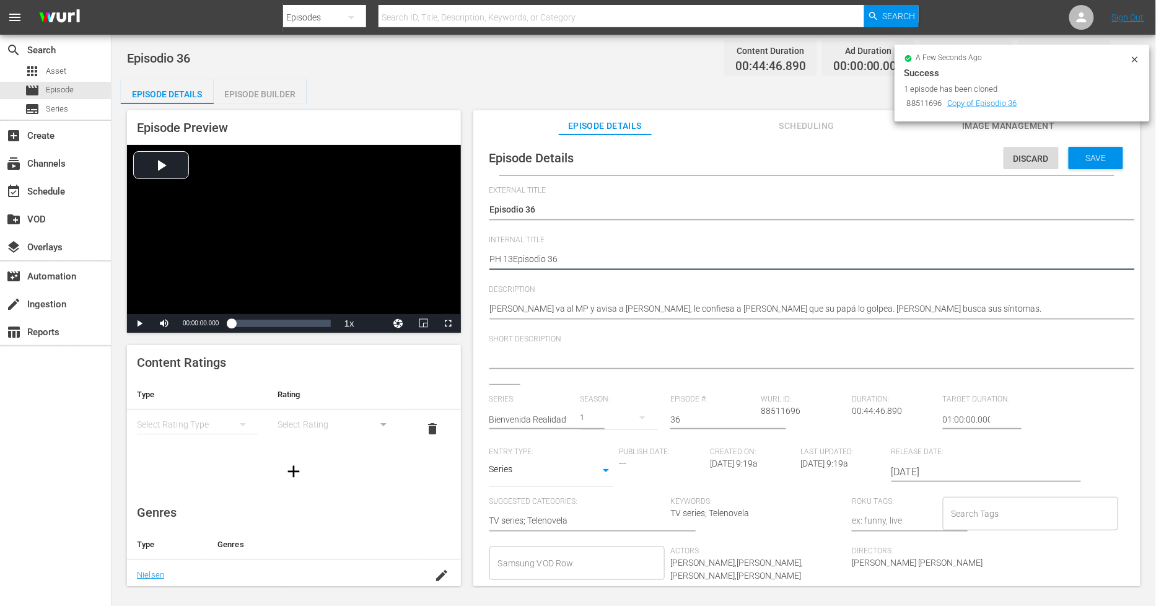
type textarea "PH 13 Episodio 36"
type textarea "PH 13 Episodio 36 -"
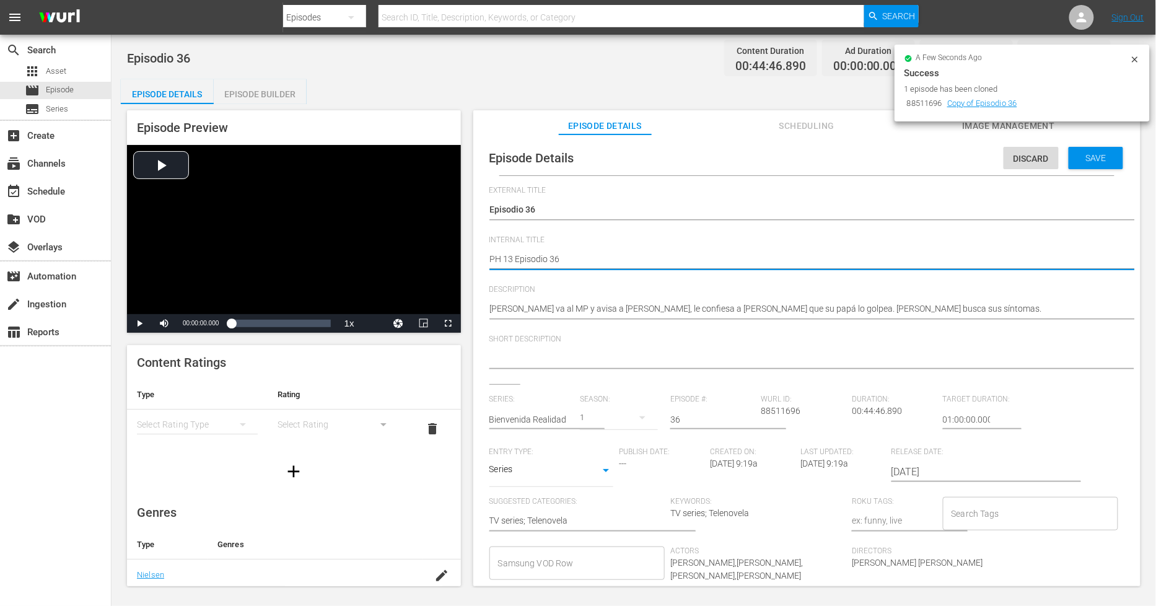
type textarea "PH 13 Episodio 36 -"
type textarea "PH 13 Episodio 36 - S"
type textarea "PH 13 Episodio 36 - SO"
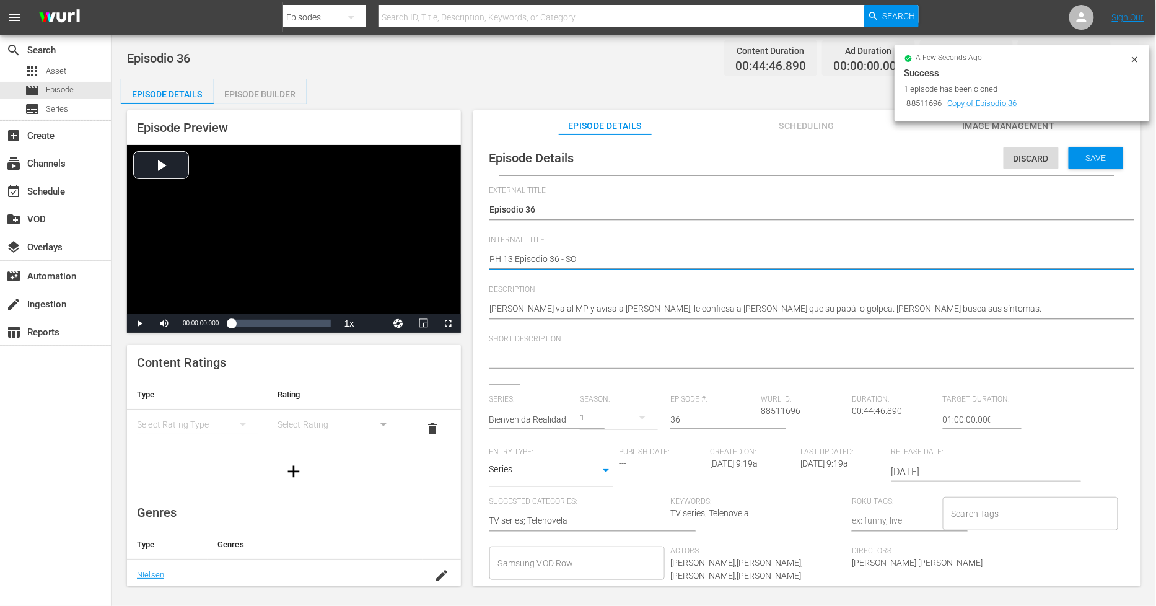
type textarea "PH 13 Episodio 36 - SO"
type textarea "PH 13 Episodio 36 - SO M"
type textarea "PH 13 Episodio 36 - SO ME"
type textarea "PH 13 Episodio 36 - SO MEX"
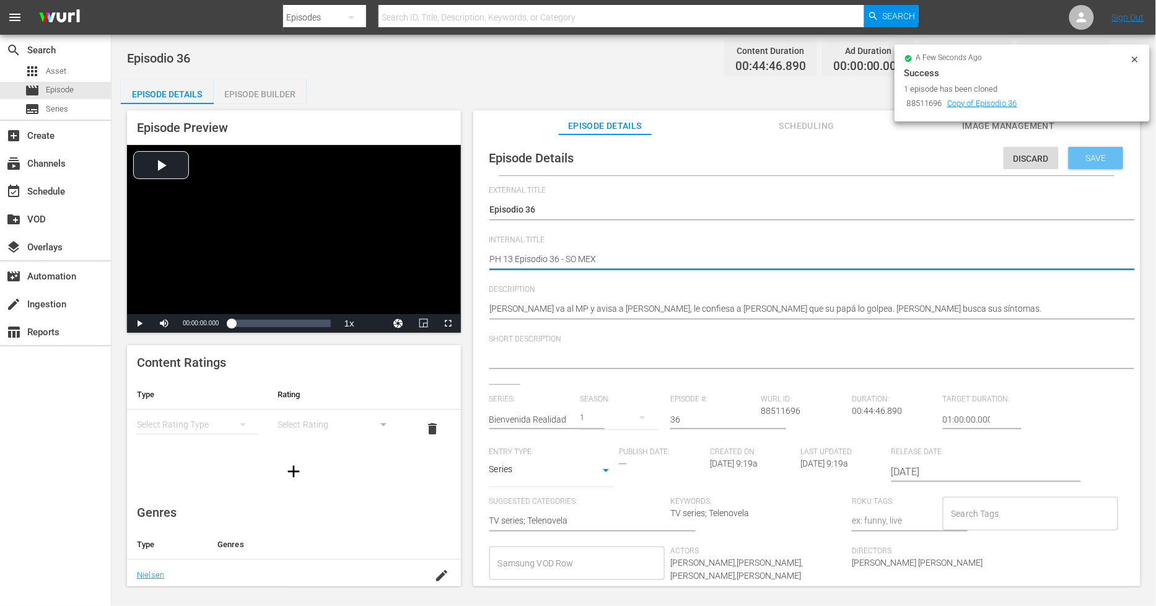
type textarea "PH 13 Episodio 36 - SO MEX"
click at [1100, 156] on span "Save" at bounding box center [1096, 158] width 40 height 10
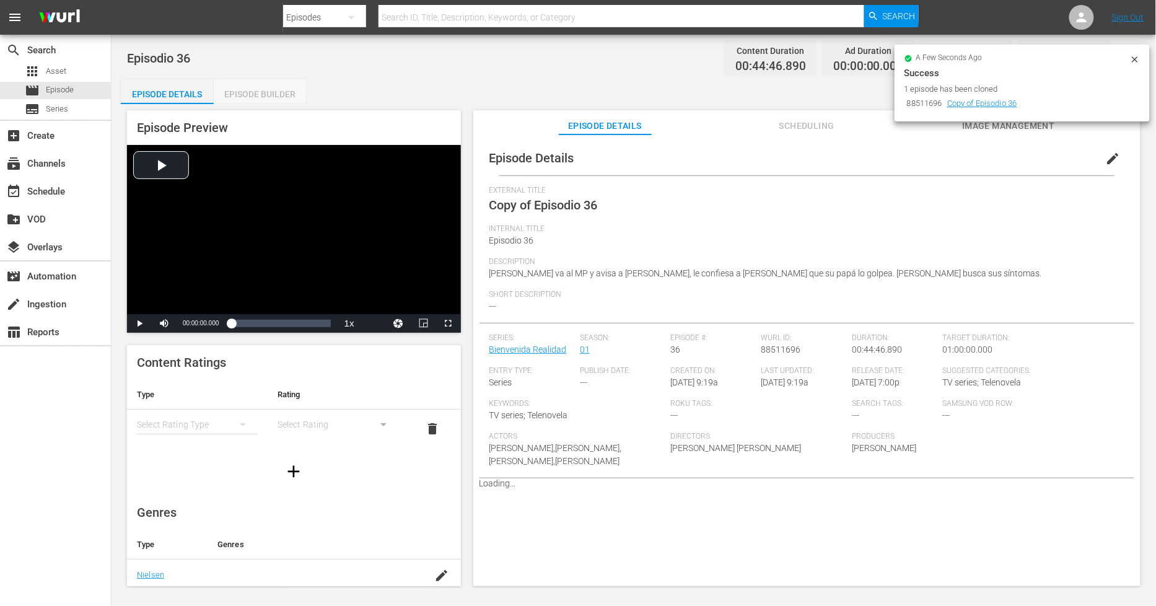
click at [286, 98] on div "Episode Builder" at bounding box center [260, 94] width 93 height 30
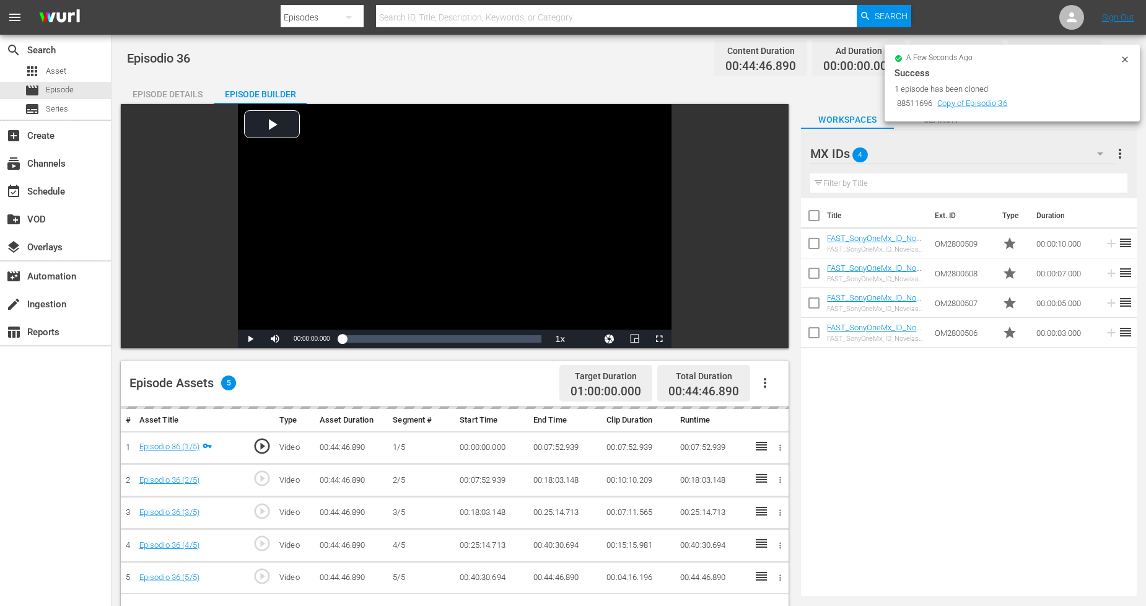
click at [769, 382] on icon "button" at bounding box center [765, 382] width 15 height 15
click at [793, 388] on div "Fill with Ads" at bounding box center [802, 388] width 84 height 30
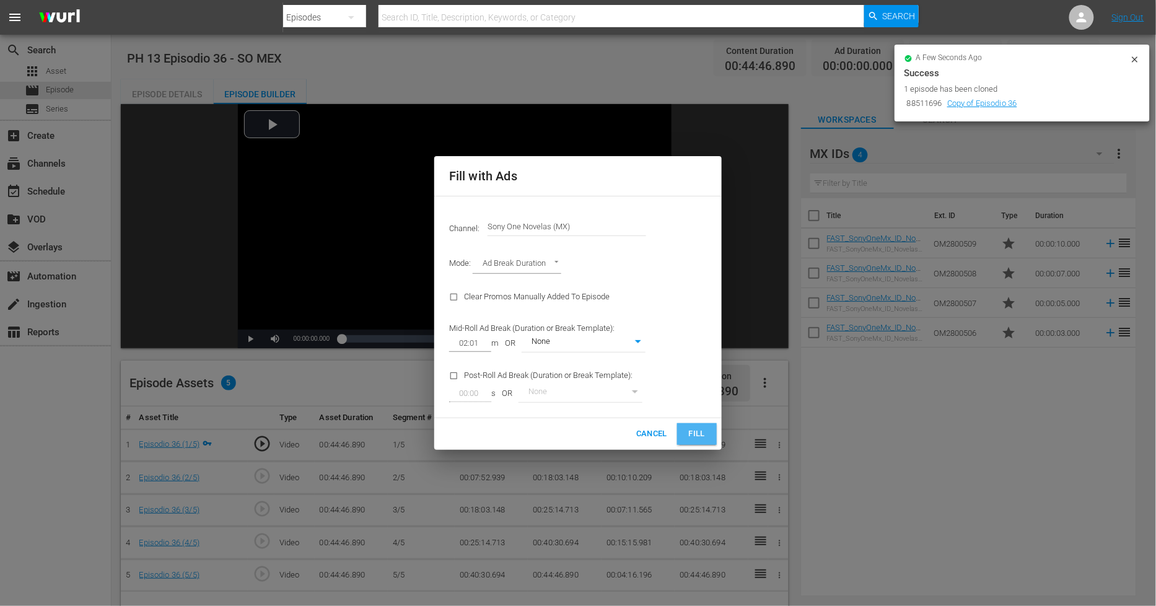
click at [702, 435] on span "Fill" at bounding box center [697, 434] width 20 height 14
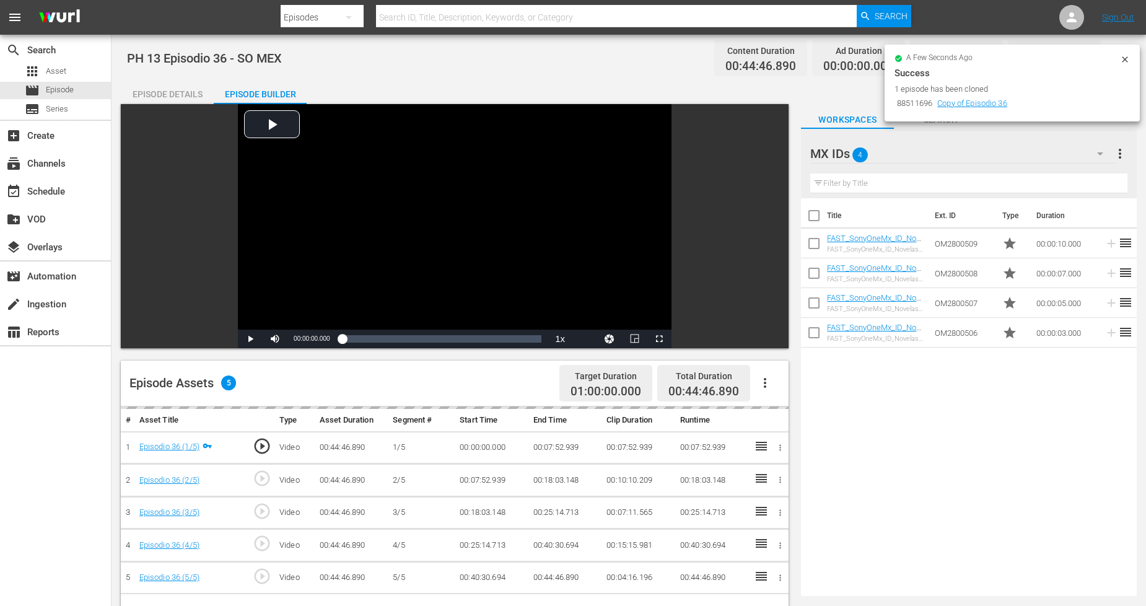
click at [1100, 155] on icon "button" at bounding box center [1100, 153] width 6 height 3
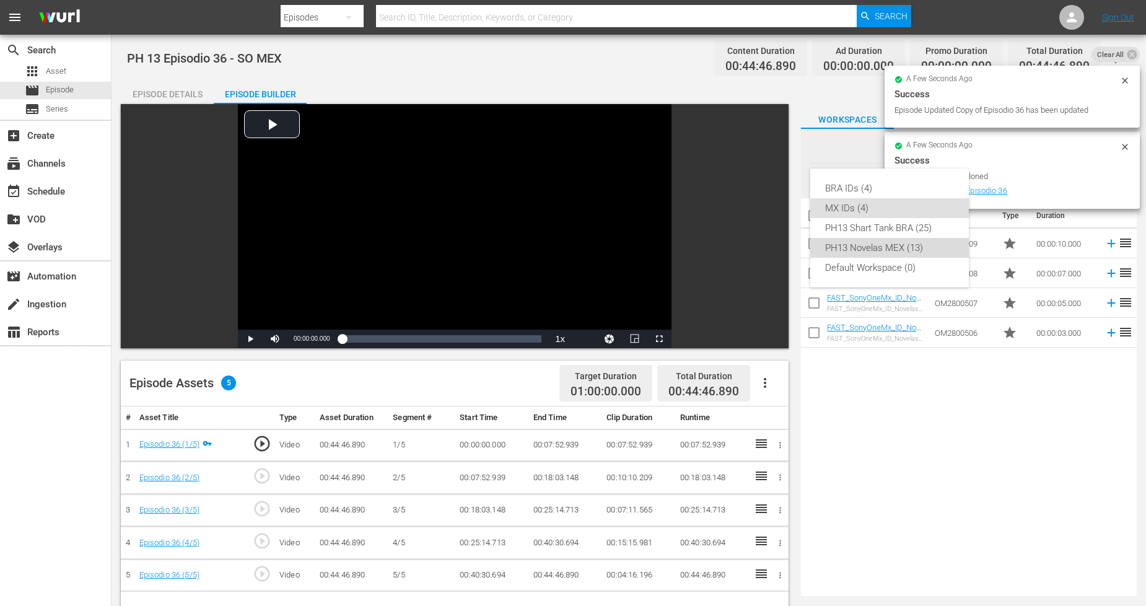
click at [902, 251] on div "PH13 Novelas MEX (13)" at bounding box center [889, 248] width 129 height 20
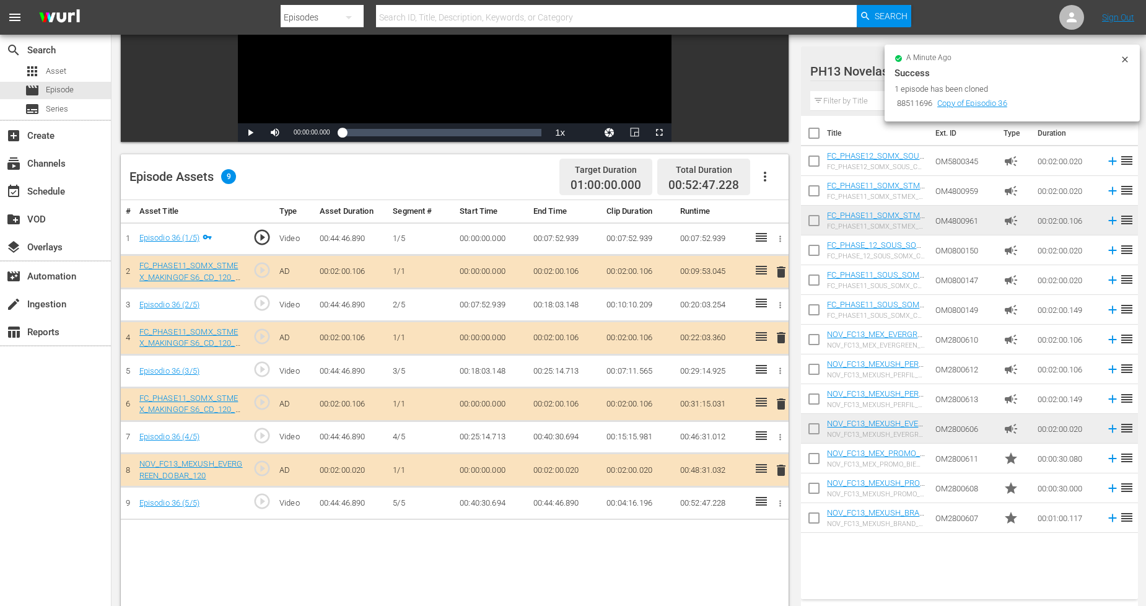
scroll to position [275, 0]
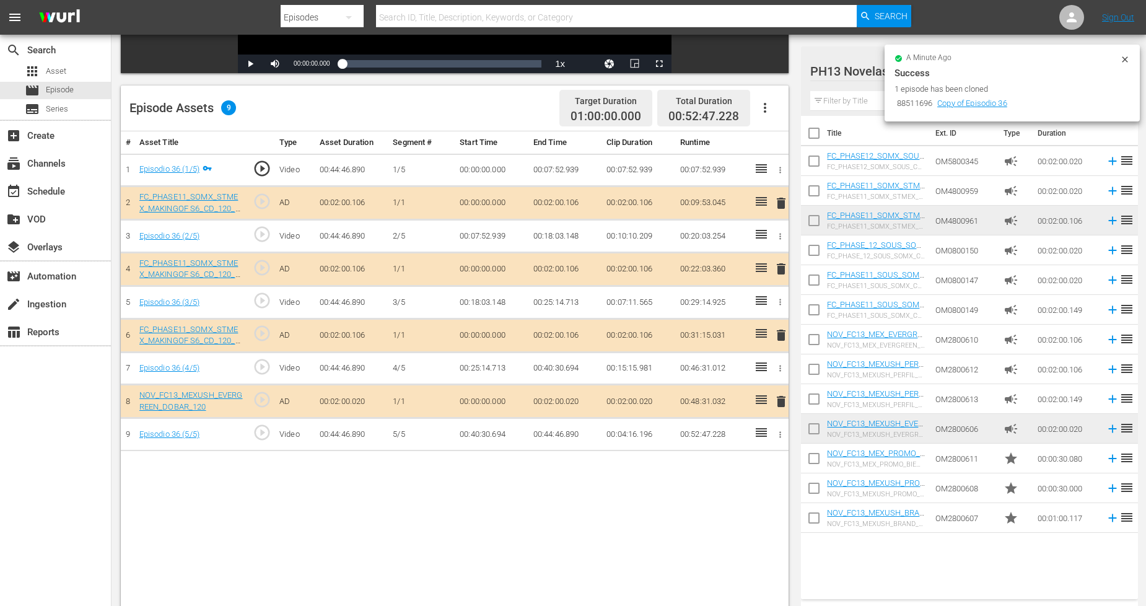
click at [782, 265] on span "delete" at bounding box center [781, 268] width 15 height 15
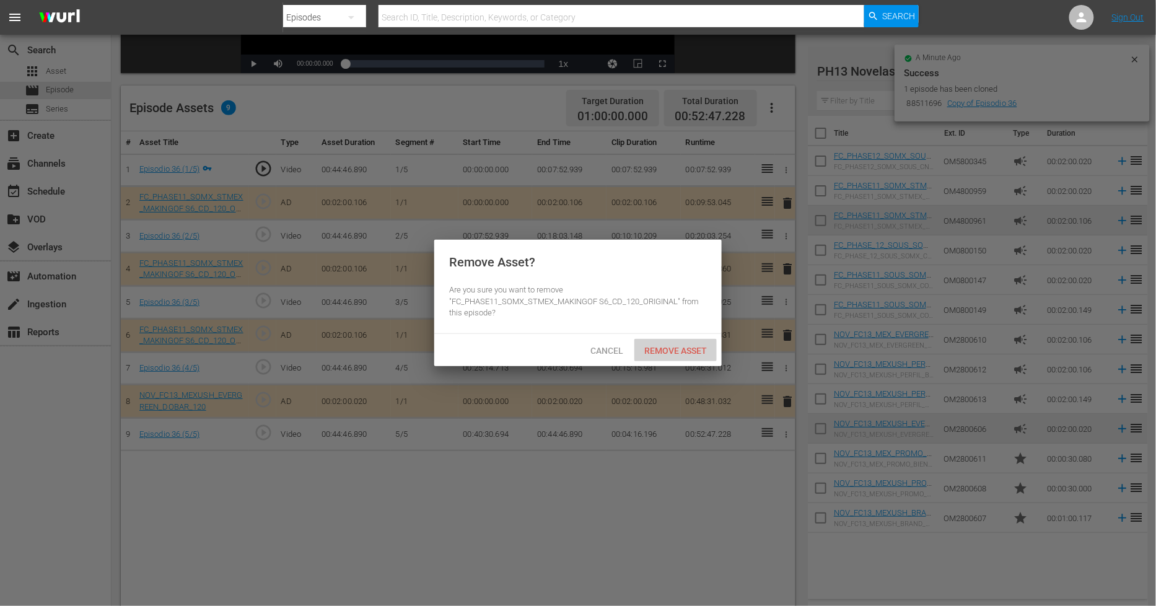
click at [708, 349] on span "Remove Asset" at bounding box center [675, 351] width 82 height 10
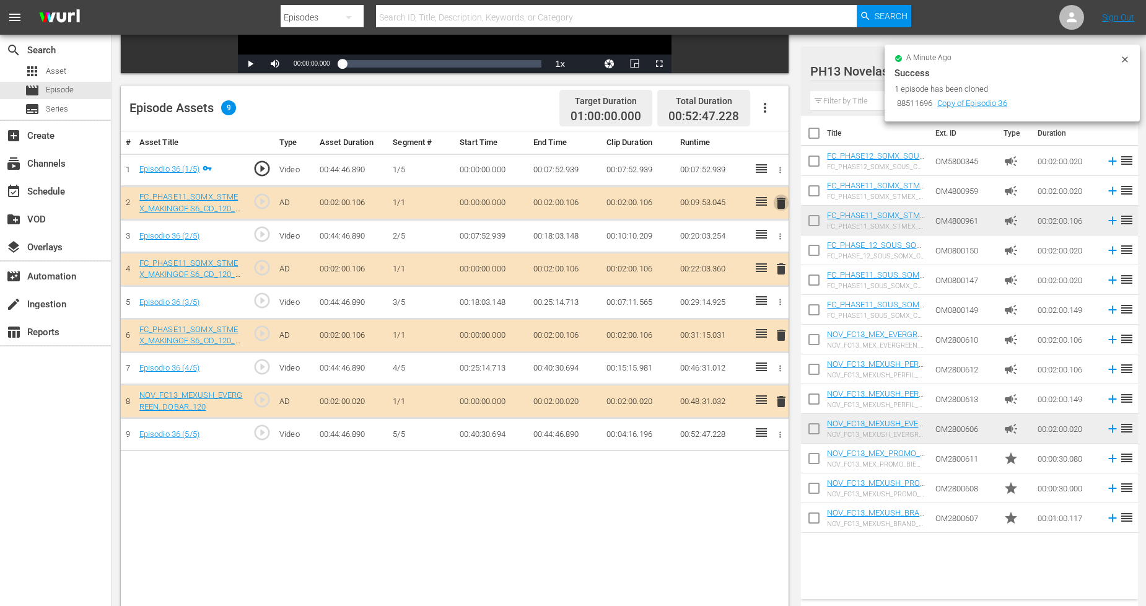
click at [777, 196] on span "delete" at bounding box center [781, 203] width 15 height 15
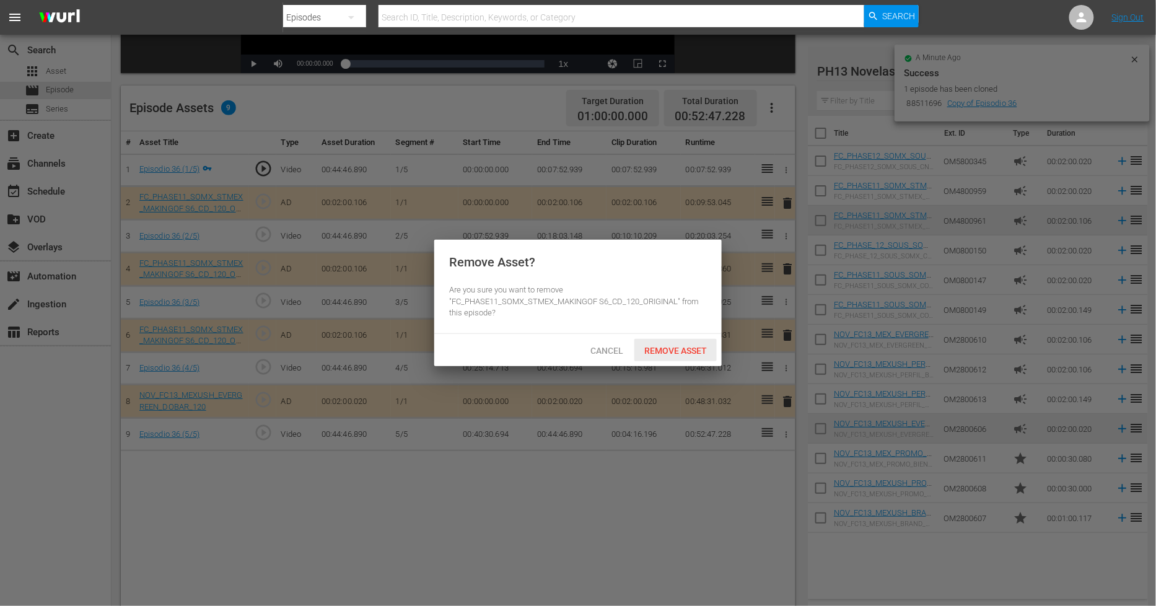
click at [708, 348] on span "Remove Asset" at bounding box center [675, 351] width 82 height 10
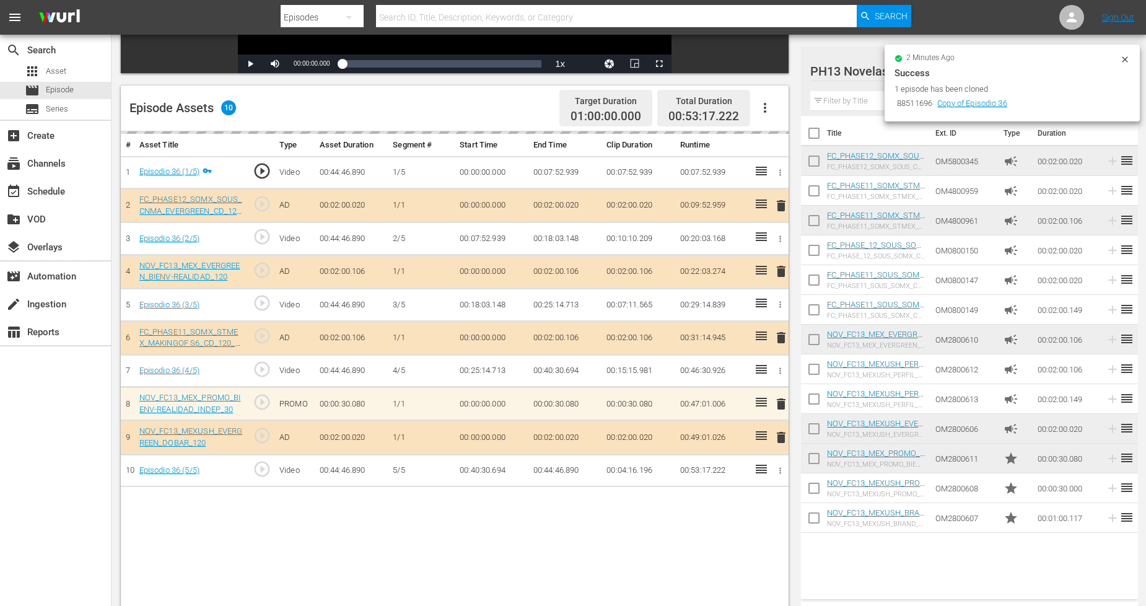
click at [1128, 55] on icon at bounding box center [1125, 60] width 10 height 10
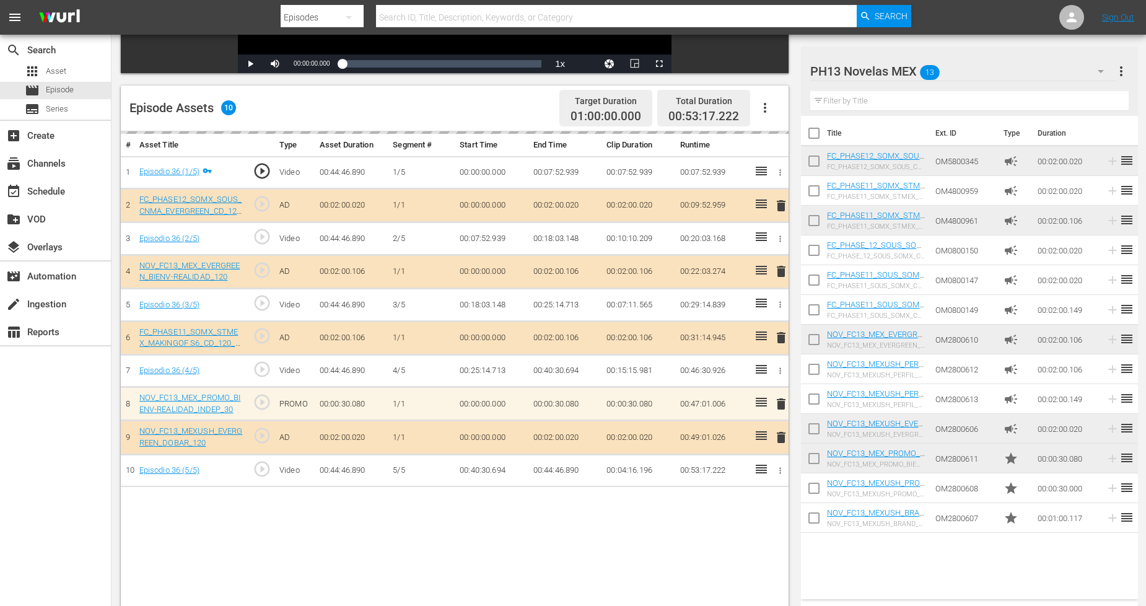
click at [1080, 72] on div "PH13 Novelas MEX 13" at bounding box center [962, 71] width 305 height 35
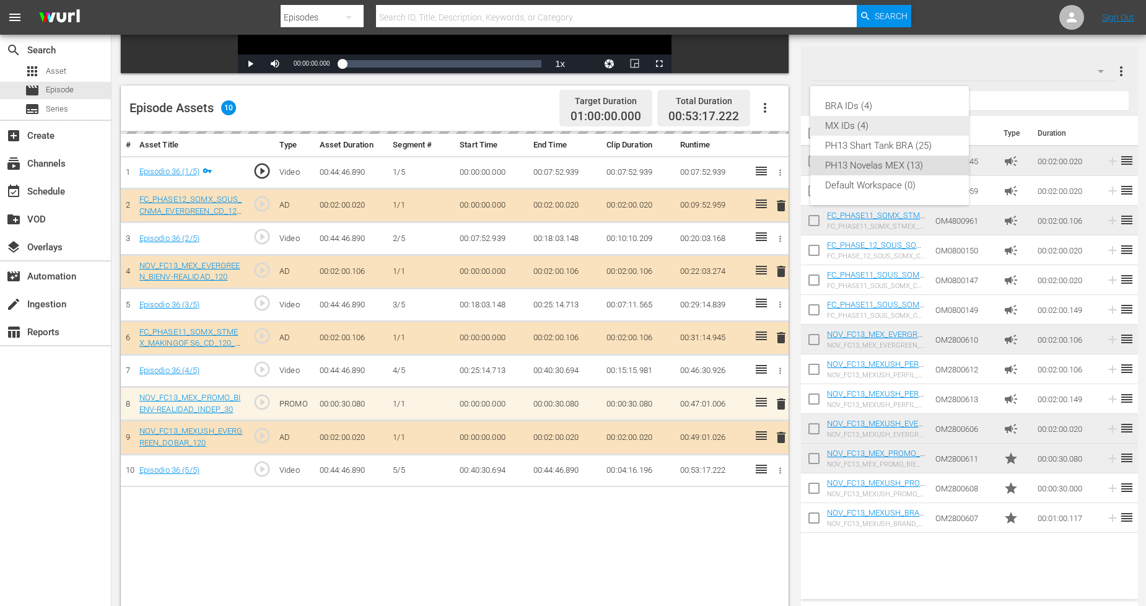
click at [899, 120] on div "MX IDs (4)" at bounding box center [889, 126] width 129 height 20
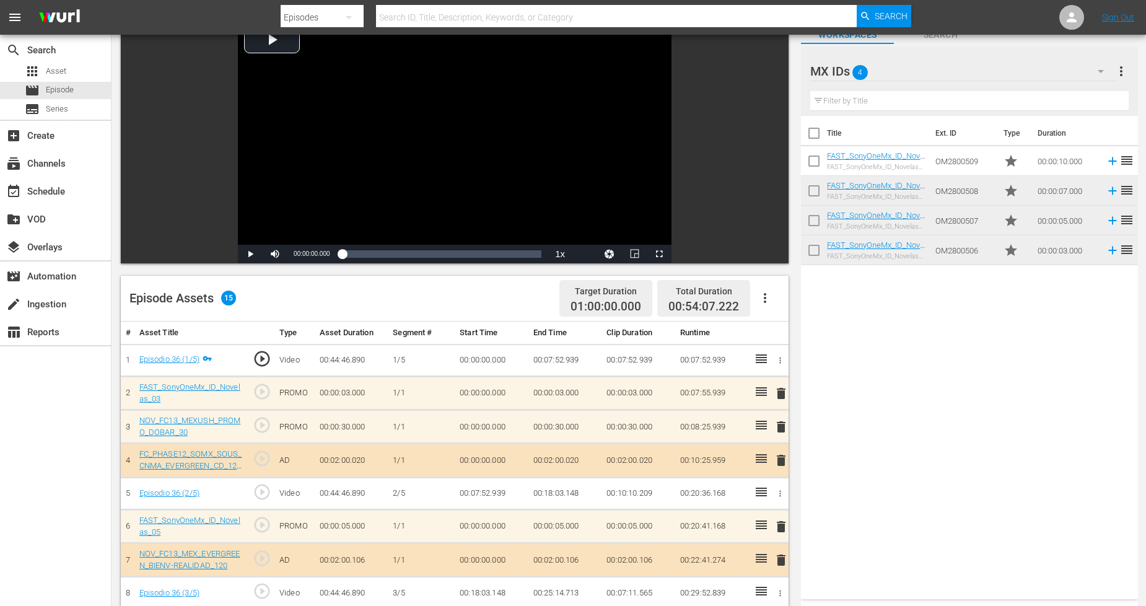
scroll to position [0, 0]
